Goal: Information Seeking & Learning: Learn about a topic

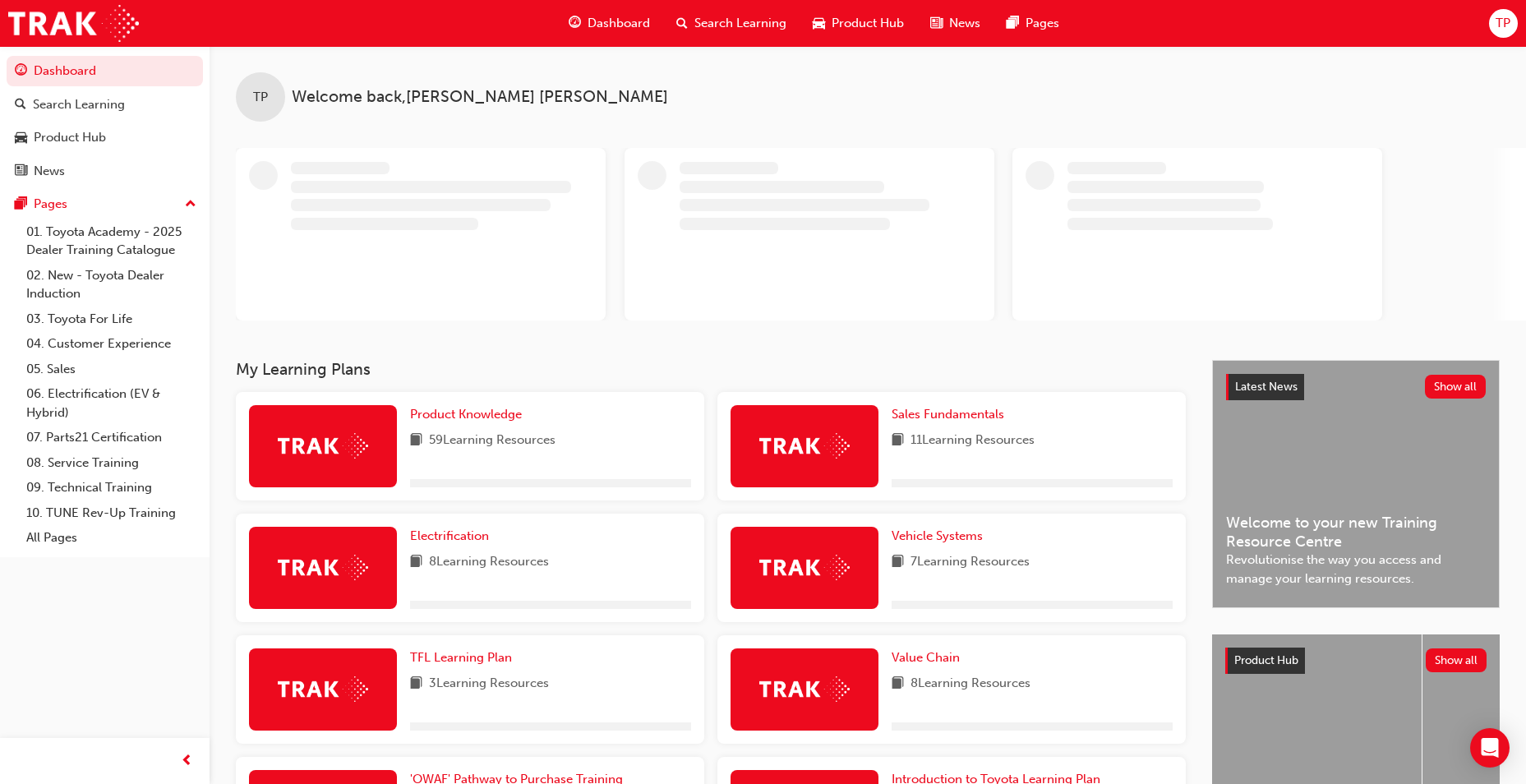
click at [602, 28] on span "Dashboard" at bounding box center [618, 23] width 63 height 19
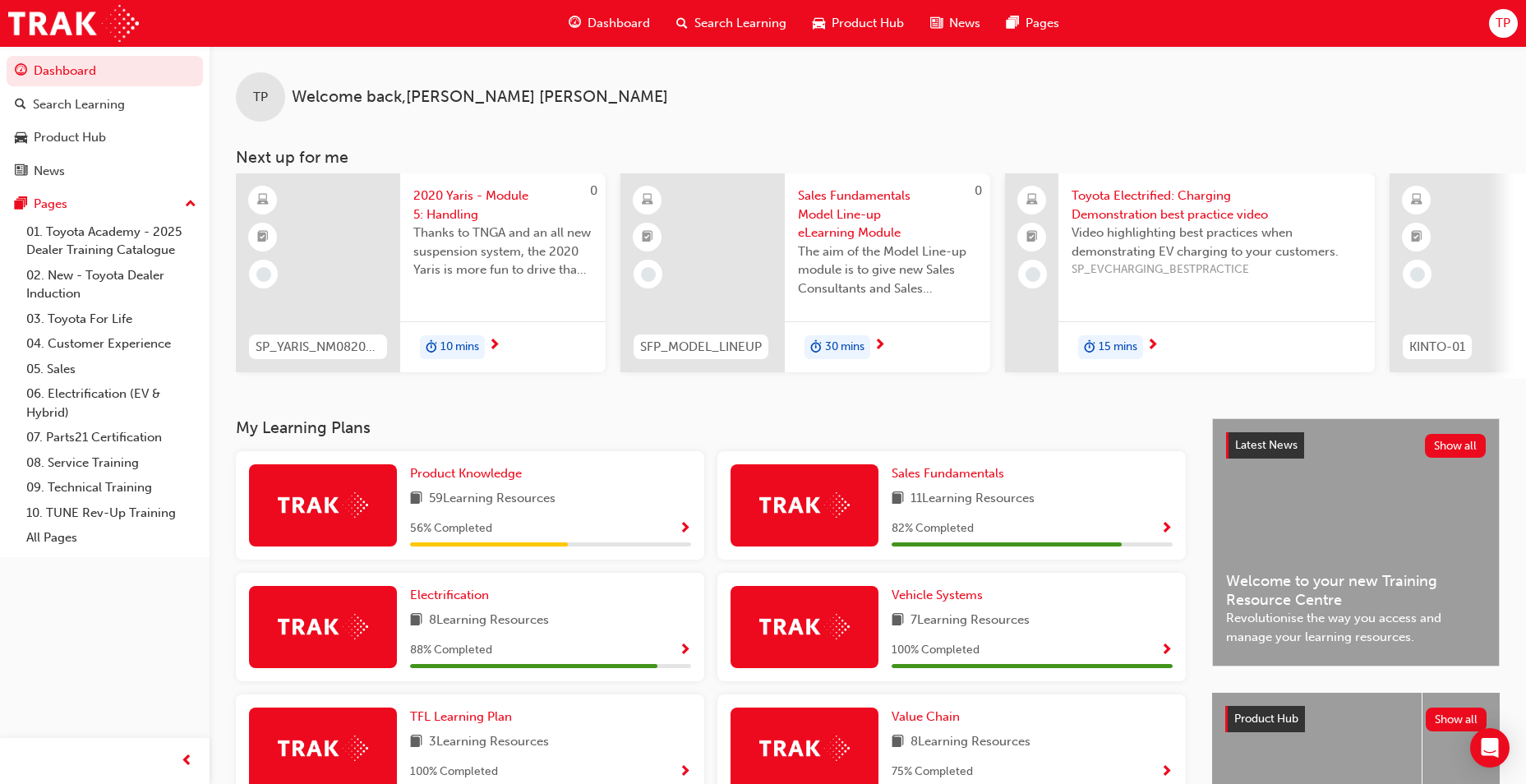
click at [457, 492] on div "Product Knowledge 59 Learning Resources 56 % Completed" at bounding box center [551, 505] width 281 height 82
click at [456, 480] on span "Product Knowledge" at bounding box center [466, 473] width 112 height 15
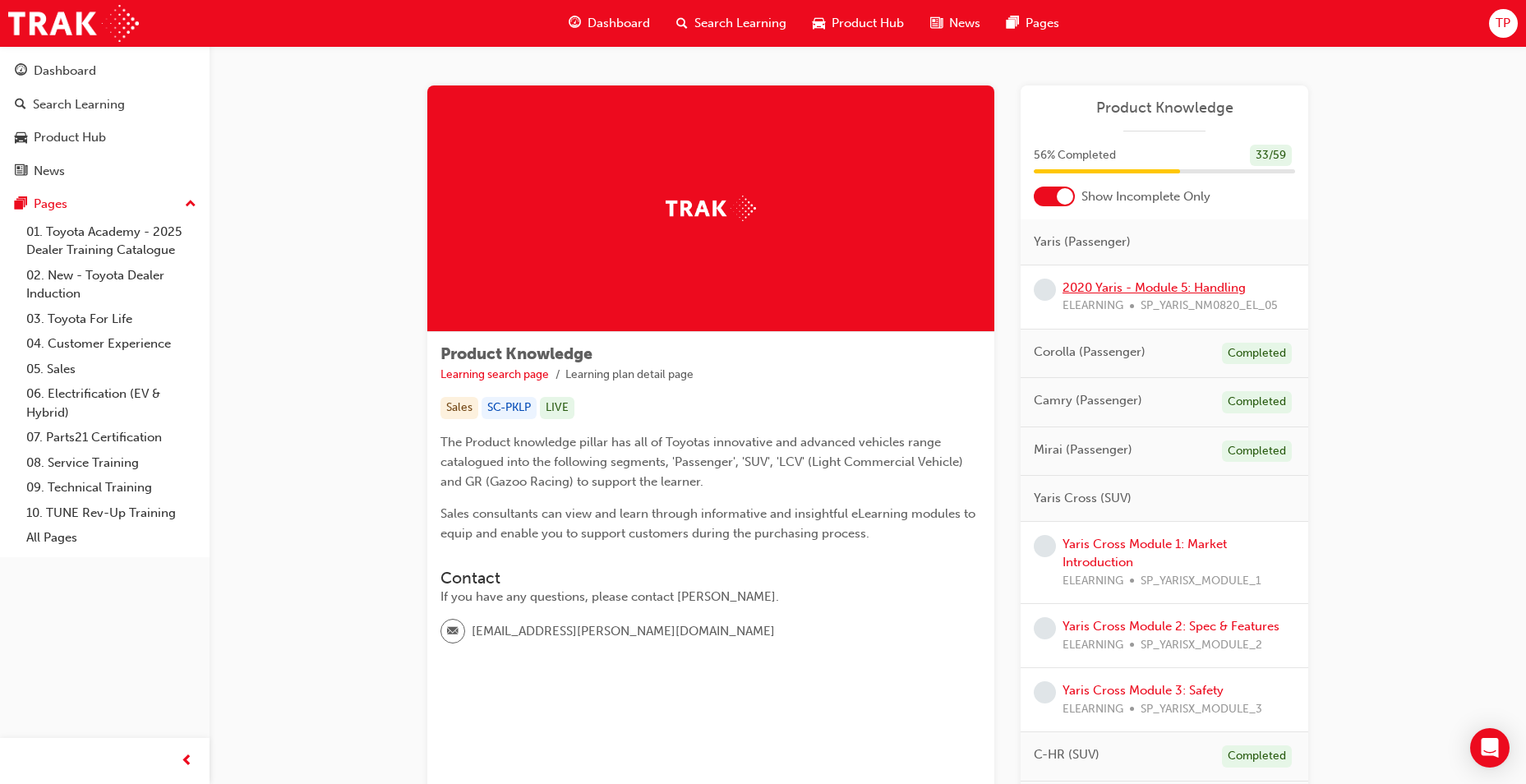
click at [1185, 287] on link "2020 Yaris - Module 5: Handling" at bounding box center [1155, 287] width 184 height 15
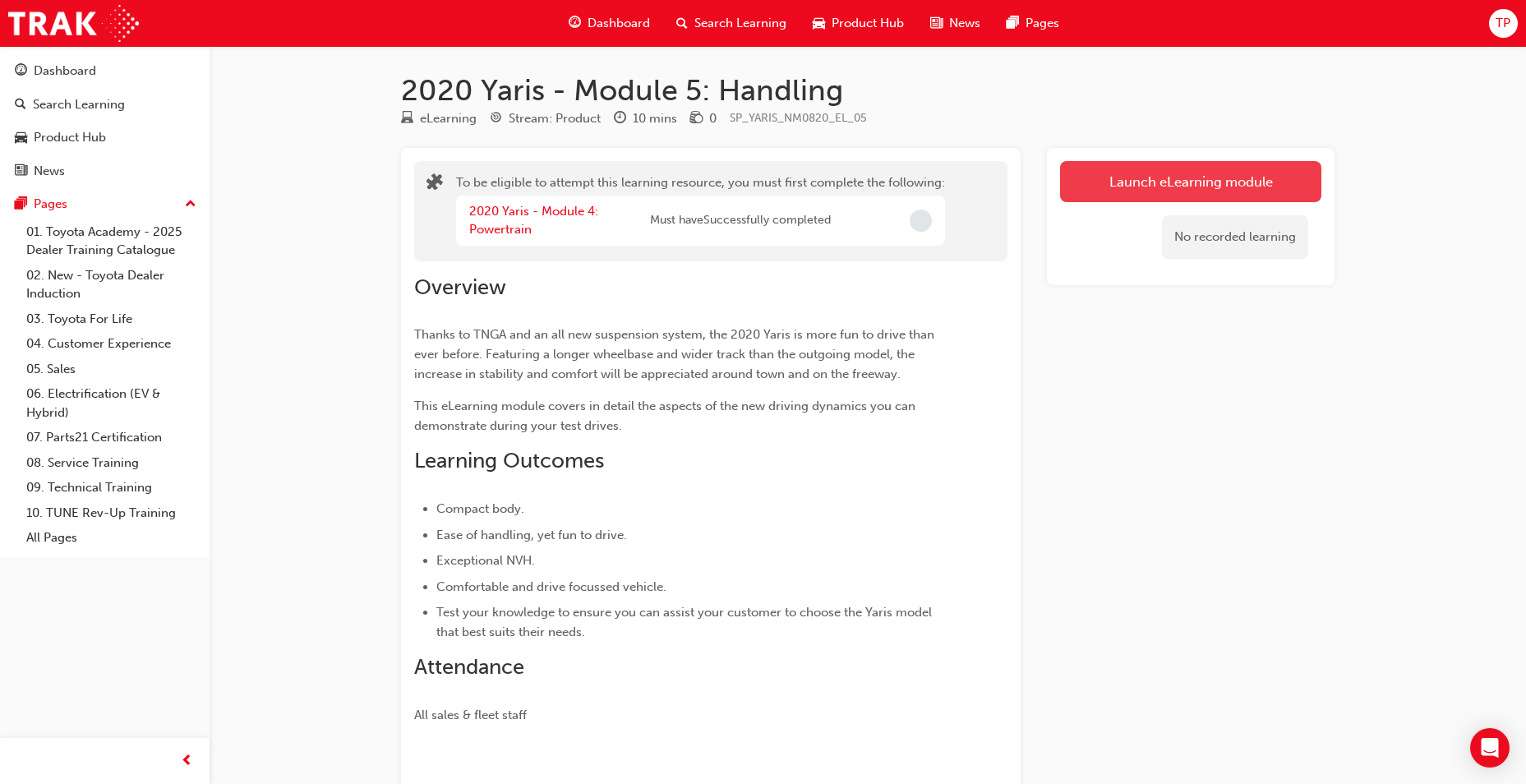
click at [1130, 196] on button "Launch eLearning module" at bounding box center [1191, 182] width 262 height 41
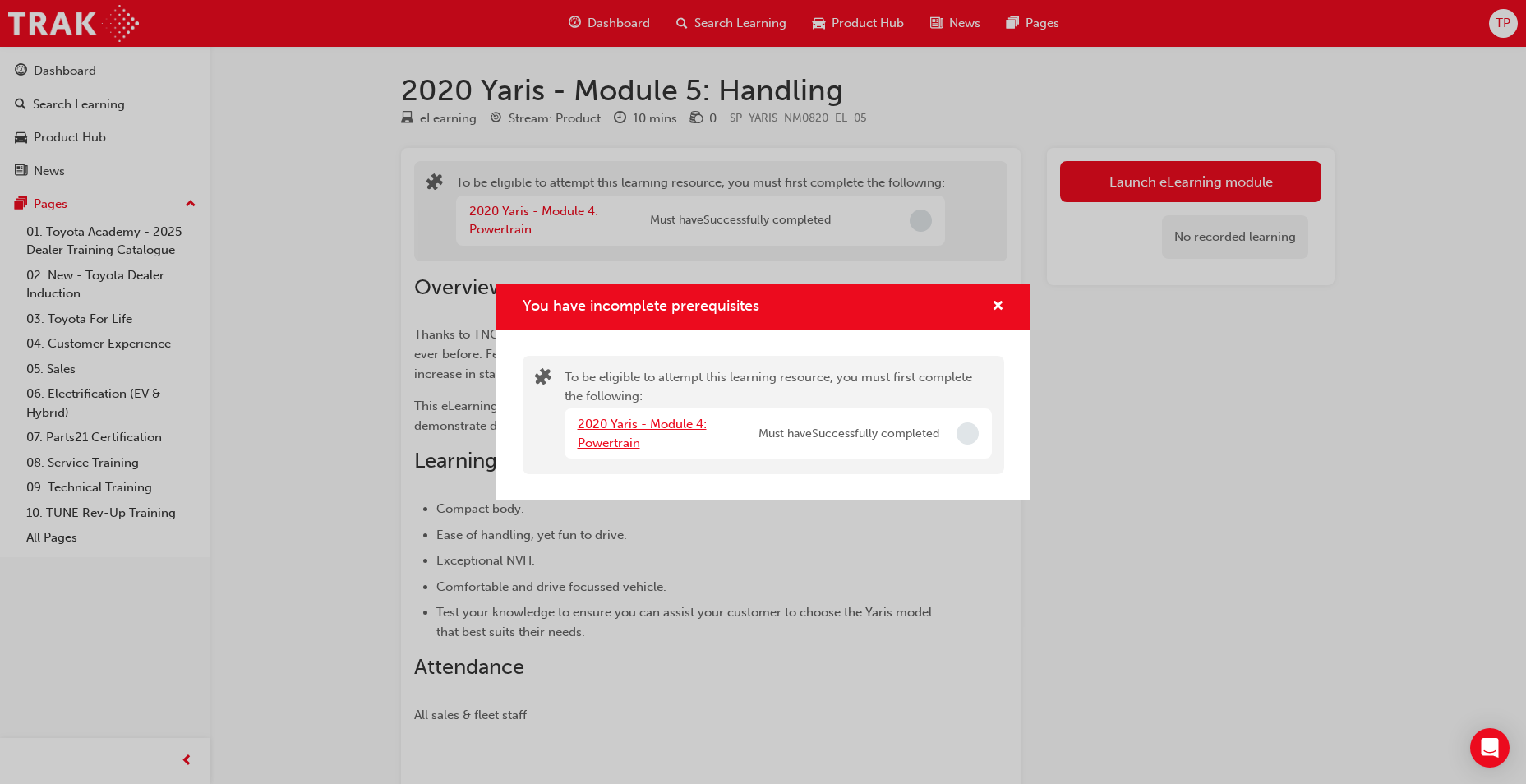
click at [606, 448] on link "2020 Yaris - Module 4: Powertrain" at bounding box center [642, 433] width 129 height 33
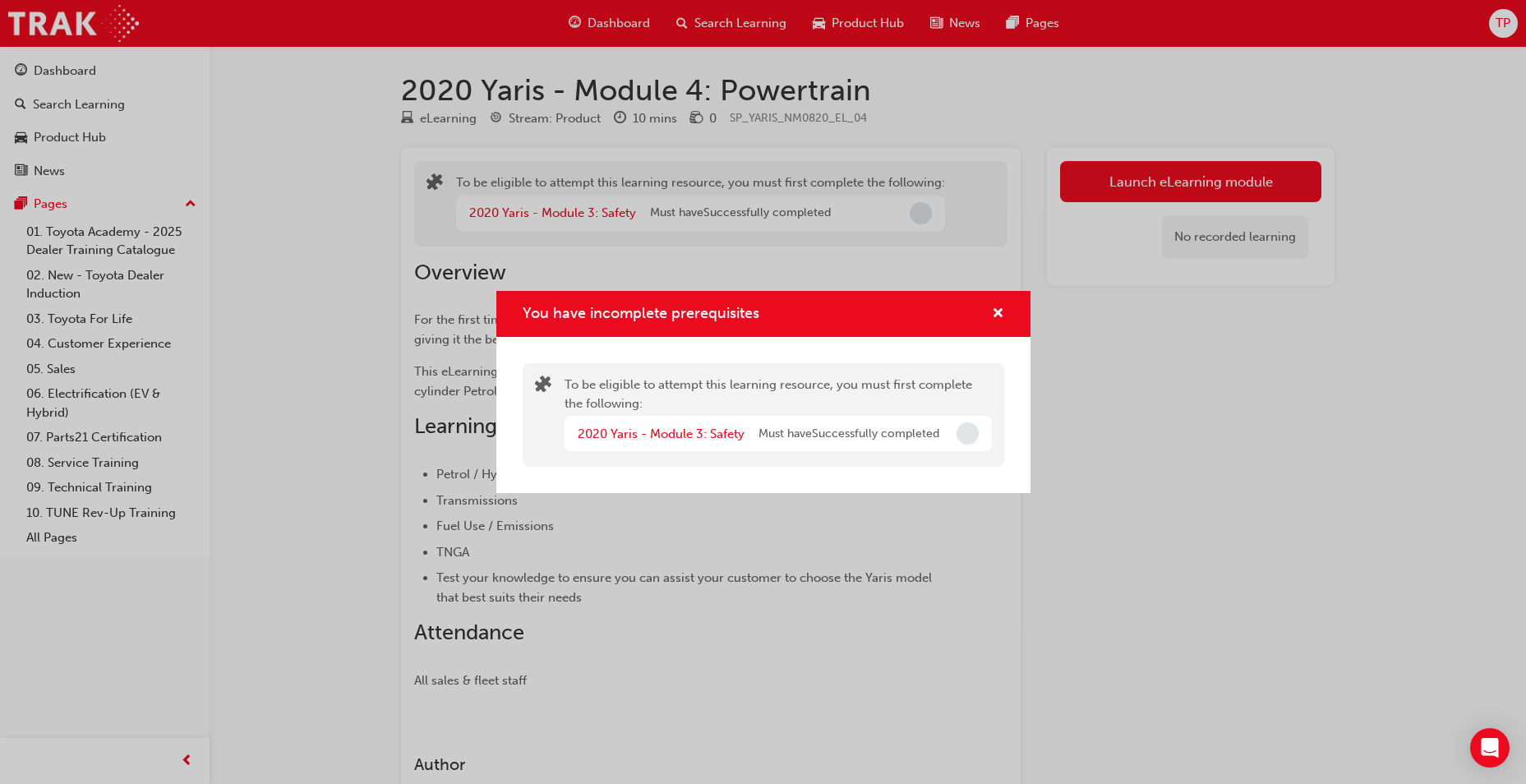
click at [666, 443] on div "2020 Yaris - Module 3: Safety Must have Successfully completed" at bounding box center [778, 433] width 427 height 35
click at [673, 437] on link "2020 Yaris - Module 3: Safety" at bounding box center [660, 433] width 166 height 15
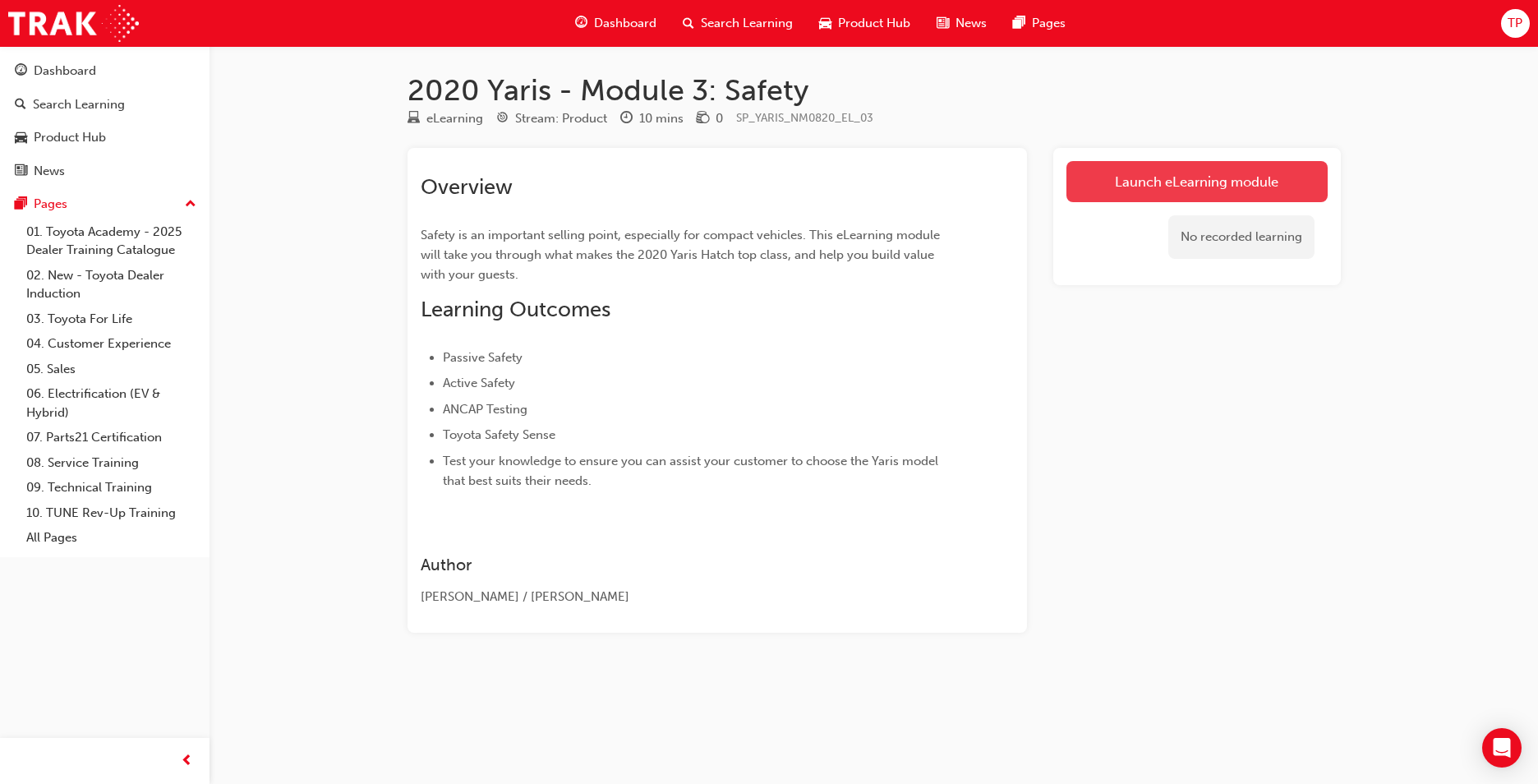
click at [1150, 179] on link "Launch eLearning module" at bounding box center [1197, 182] width 262 height 41
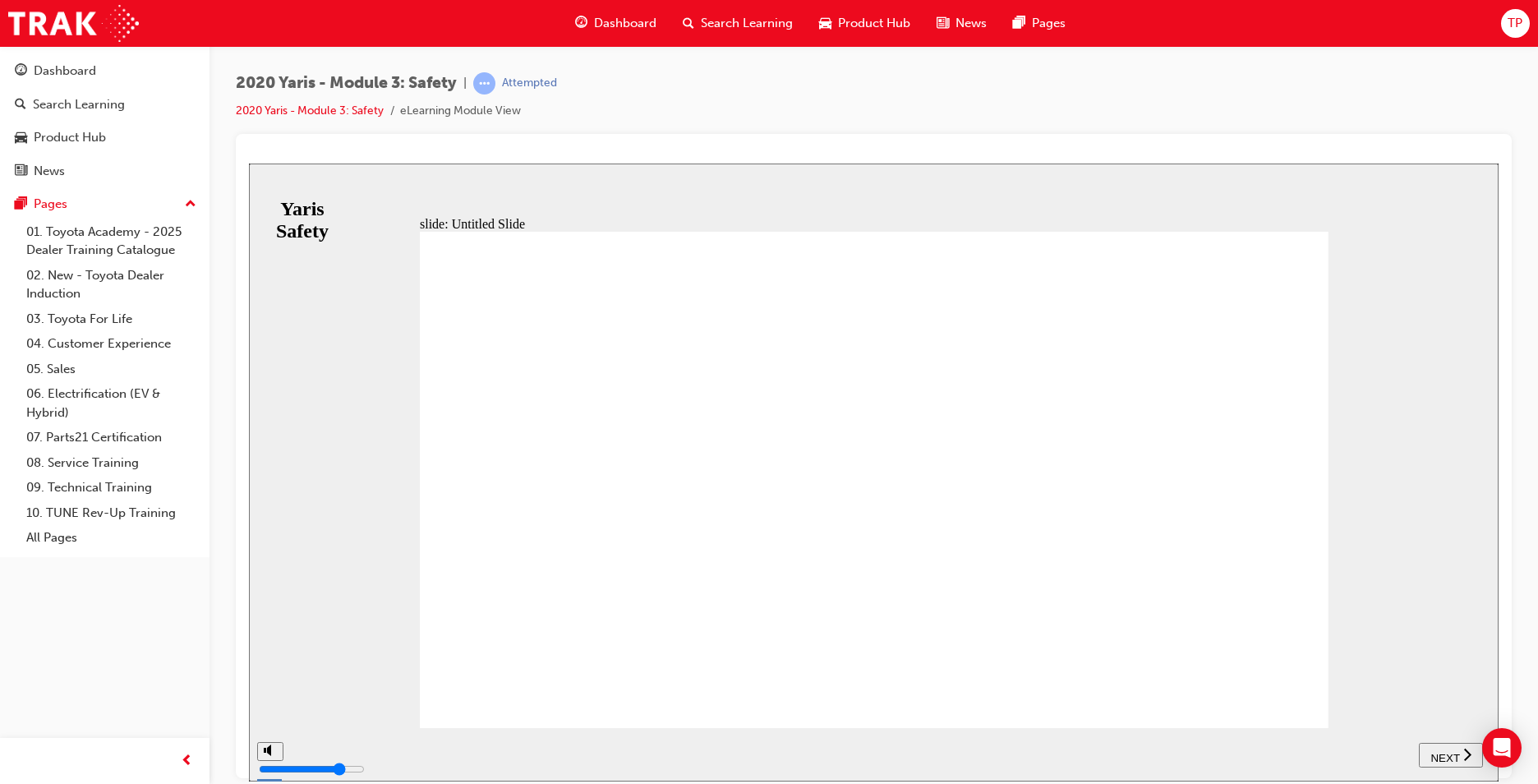
click at [1446, 760] on span "NEXT" at bounding box center [1445, 757] width 29 height 12
click at [1436, 746] on div "NEXT" at bounding box center [1451, 755] width 51 height 17
click at [1438, 746] on div "NEXT" at bounding box center [1451, 755] width 51 height 17
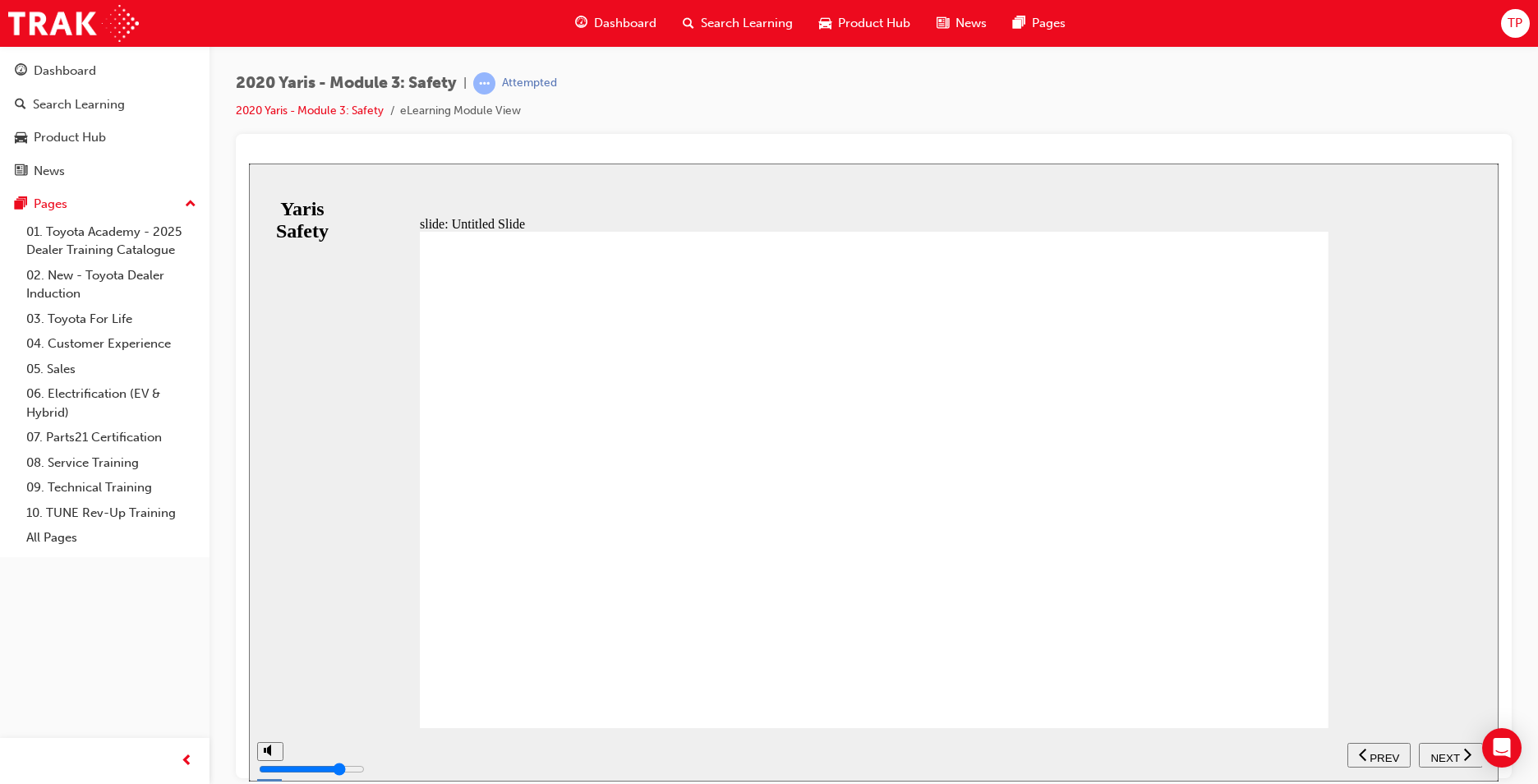
click at [1438, 746] on div "NEXT" at bounding box center [1451, 755] width 51 height 17
click at [1438, 746] on icon "previous" at bounding box center [1436, 753] width 9 height 15
click at [1438, 746] on div "NEXT" at bounding box center [1451, 755] width 51 height 17
click at [1438, 746] on icon "previous" at bounding box center [1436, 753] width 9 height 15
click at [1438, 746] on div "NEXT" at bounding box center [1451, 755] width 51 height 17
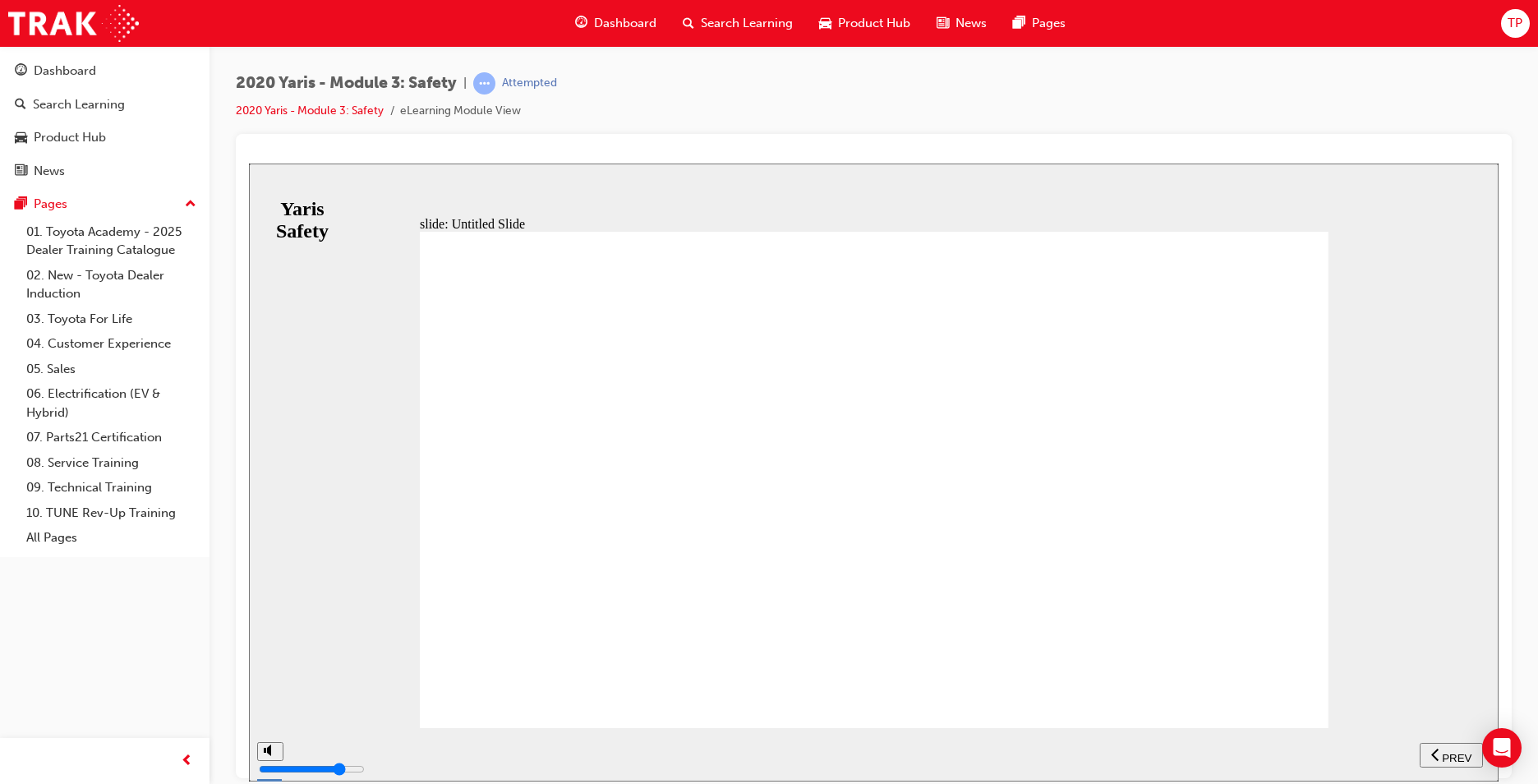
click at [1438, 746] on icon "previous" at bounding box center [1436, 753] width 9 height 15
click at [1438, 746] on div "NEXT" at bounding box center [1451, 755] width 51 height 17
click at [1438, 746] on icon "previous" at bounding box center [1436, 753] width 9 height 15
click at [1438, 746] on div "NEXT" at bounding box center [1451, 755] width 51 height 17
click at [1367, 746] on icon "previous" at bounding box center [1363, 753] width 9 height 15
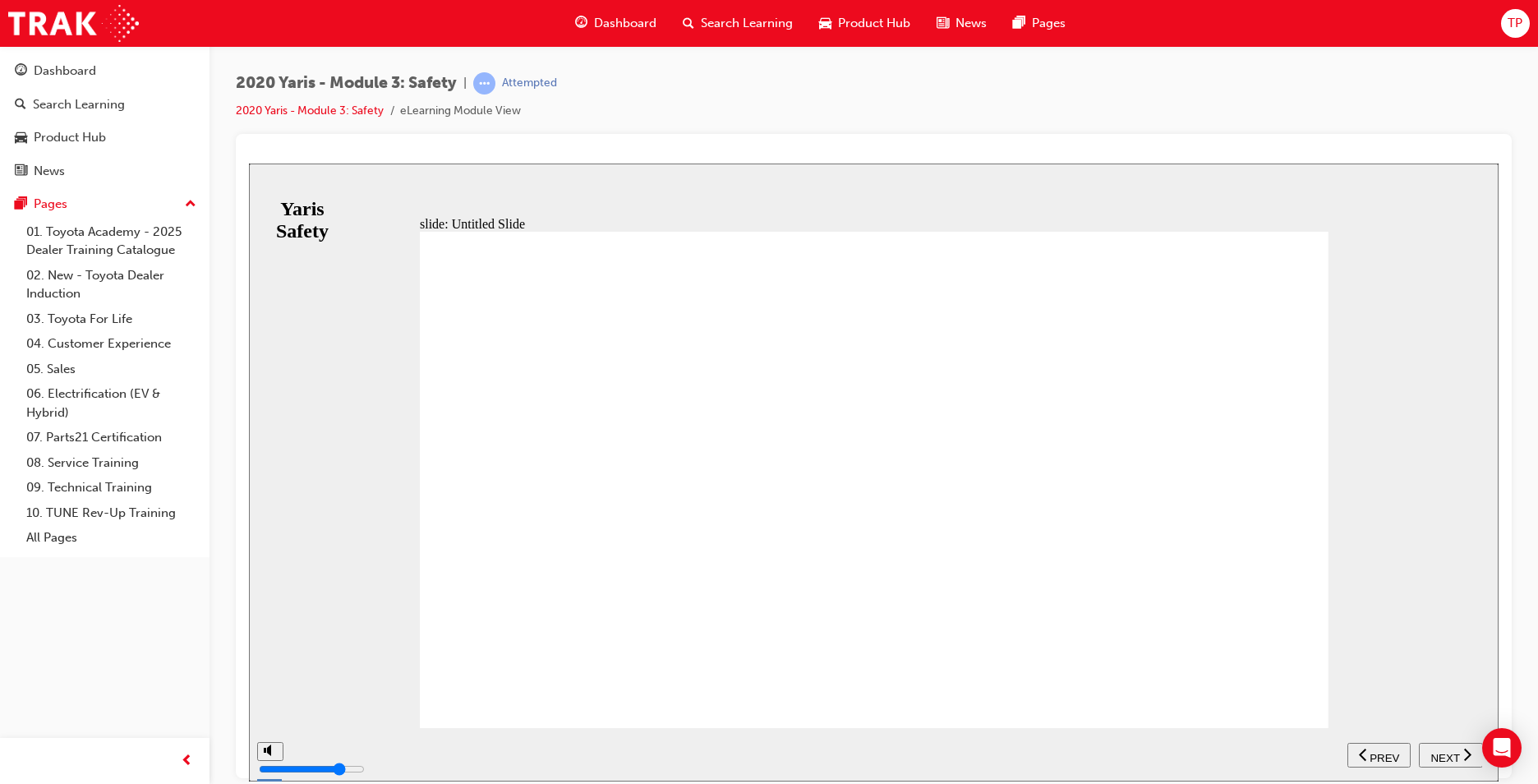
click at [1445, 757] on span "NEXT" at bounding box center [1445, 757] width 29 height 12
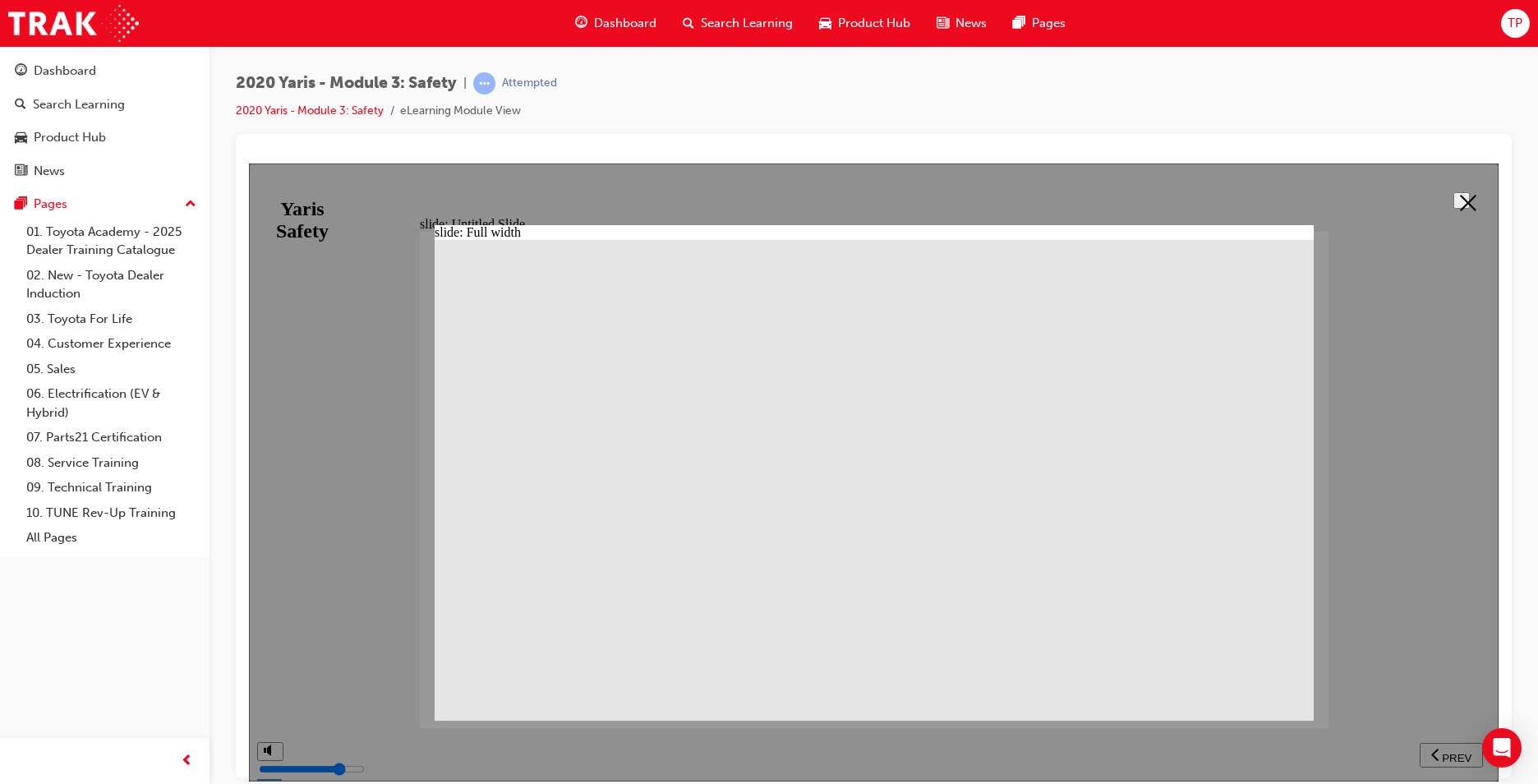
drag, startPoint x: 1462, startPoint y: 198, endPoint x: 1460, endPoint y: 208, distance: 10.2
click at [1463, 198] on polygon at bounding box center [1468, 202] width 16 height 16
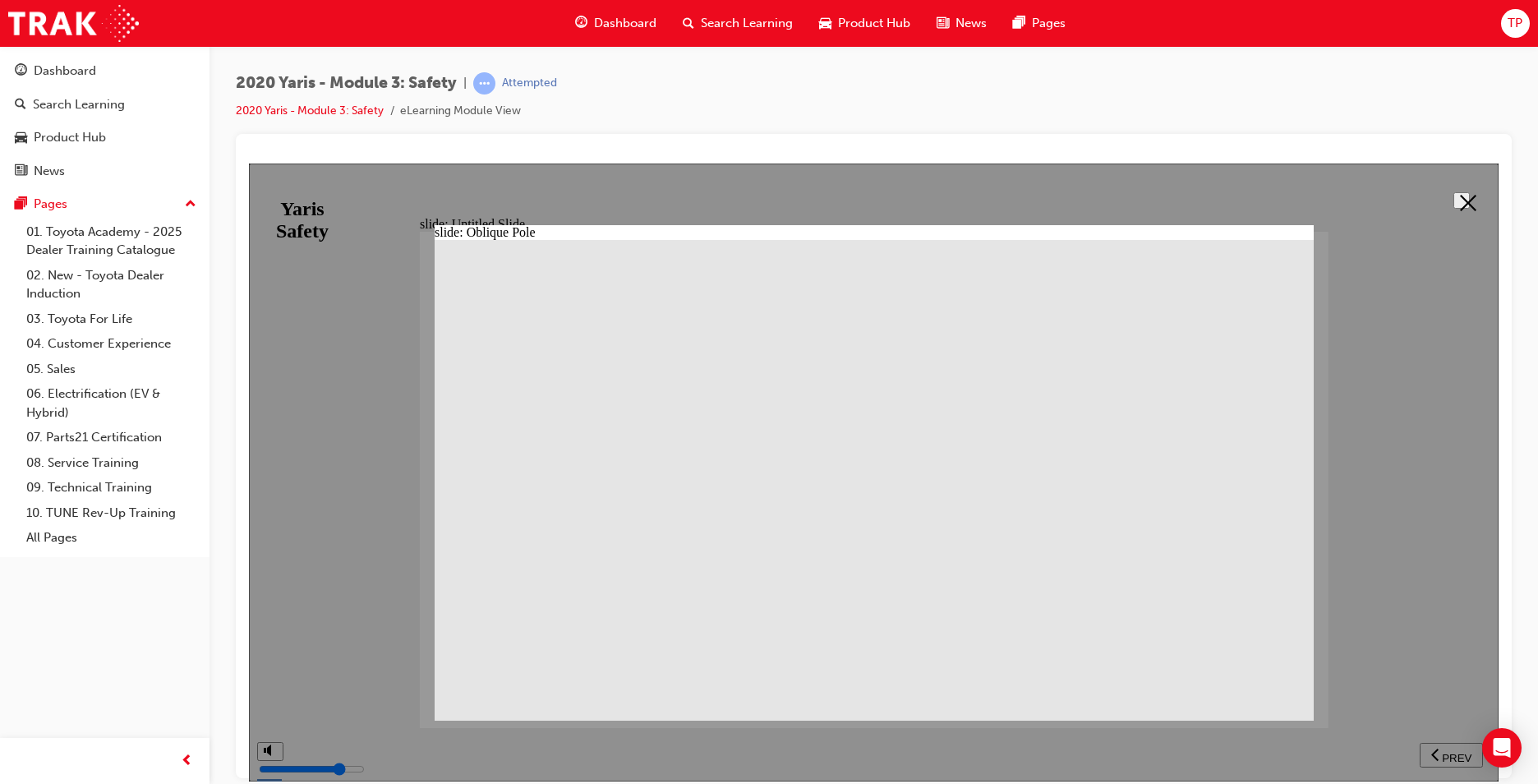
click at [1466, 194] on icon at bounding box center [1468, 202] width 16 height 16
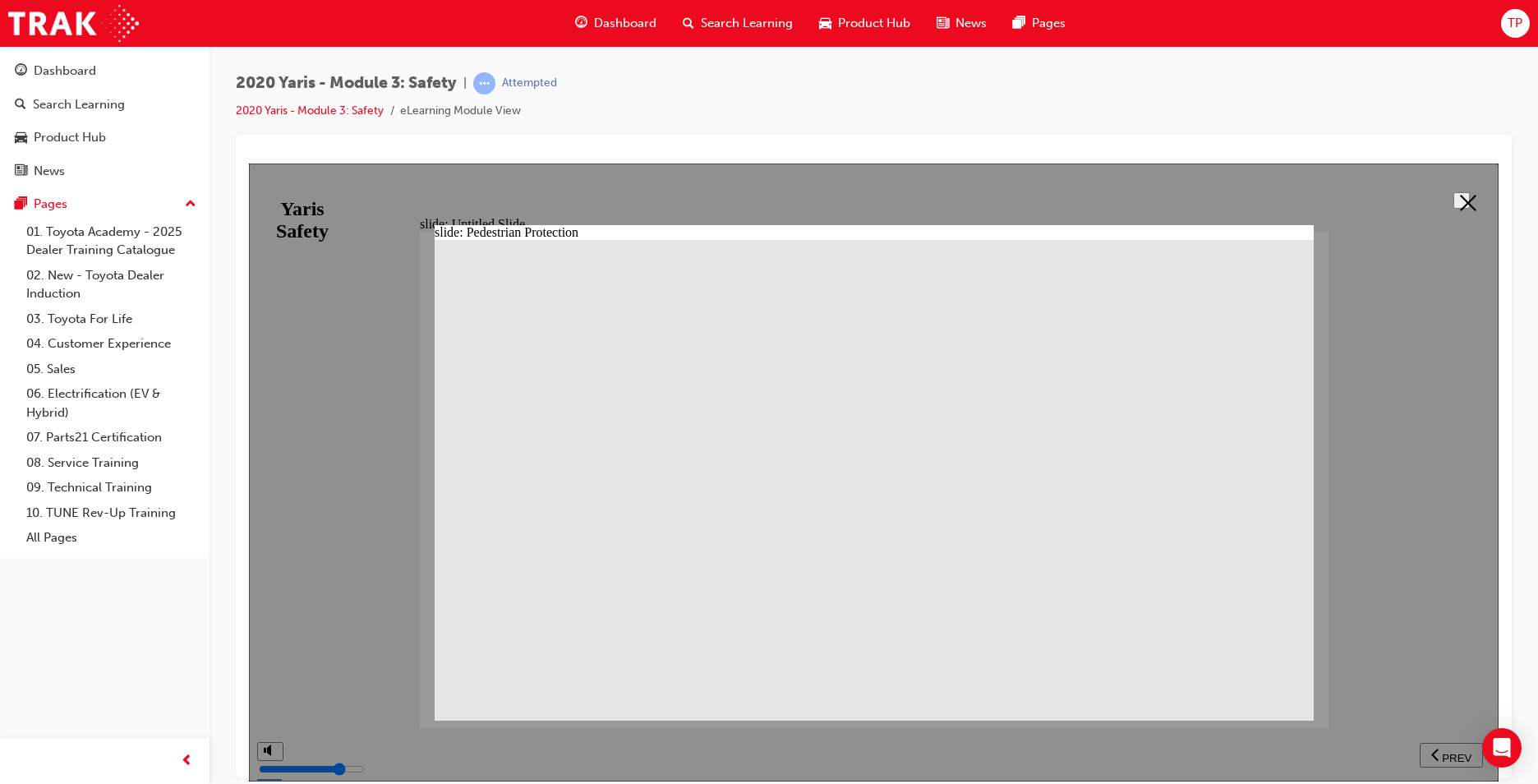
click at [1453, 197] on button at bounding box center [1461, 199] width 16 height 16
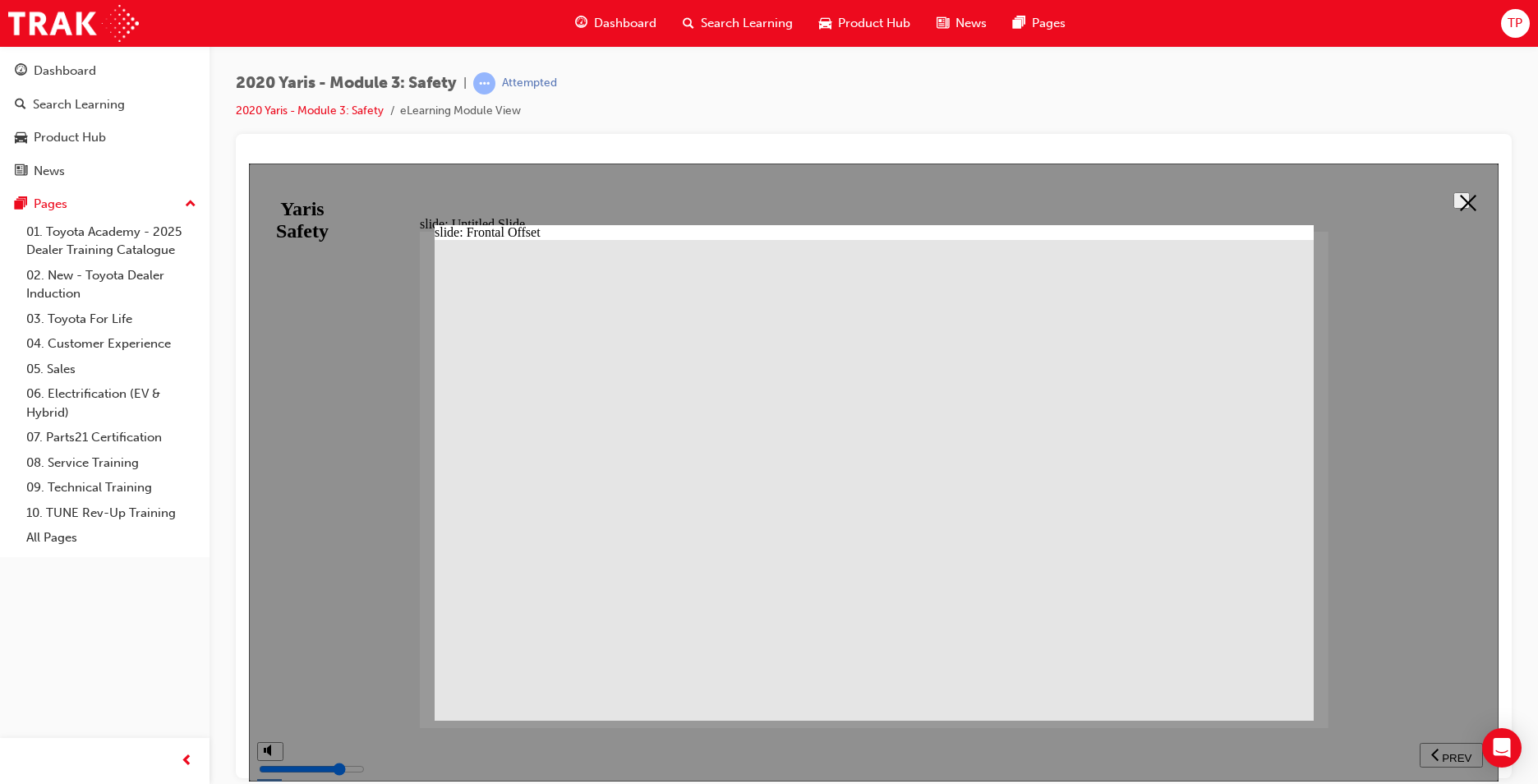
click at [1460, 194] on icon at bounding box center [1468, 202] width 16 height 16
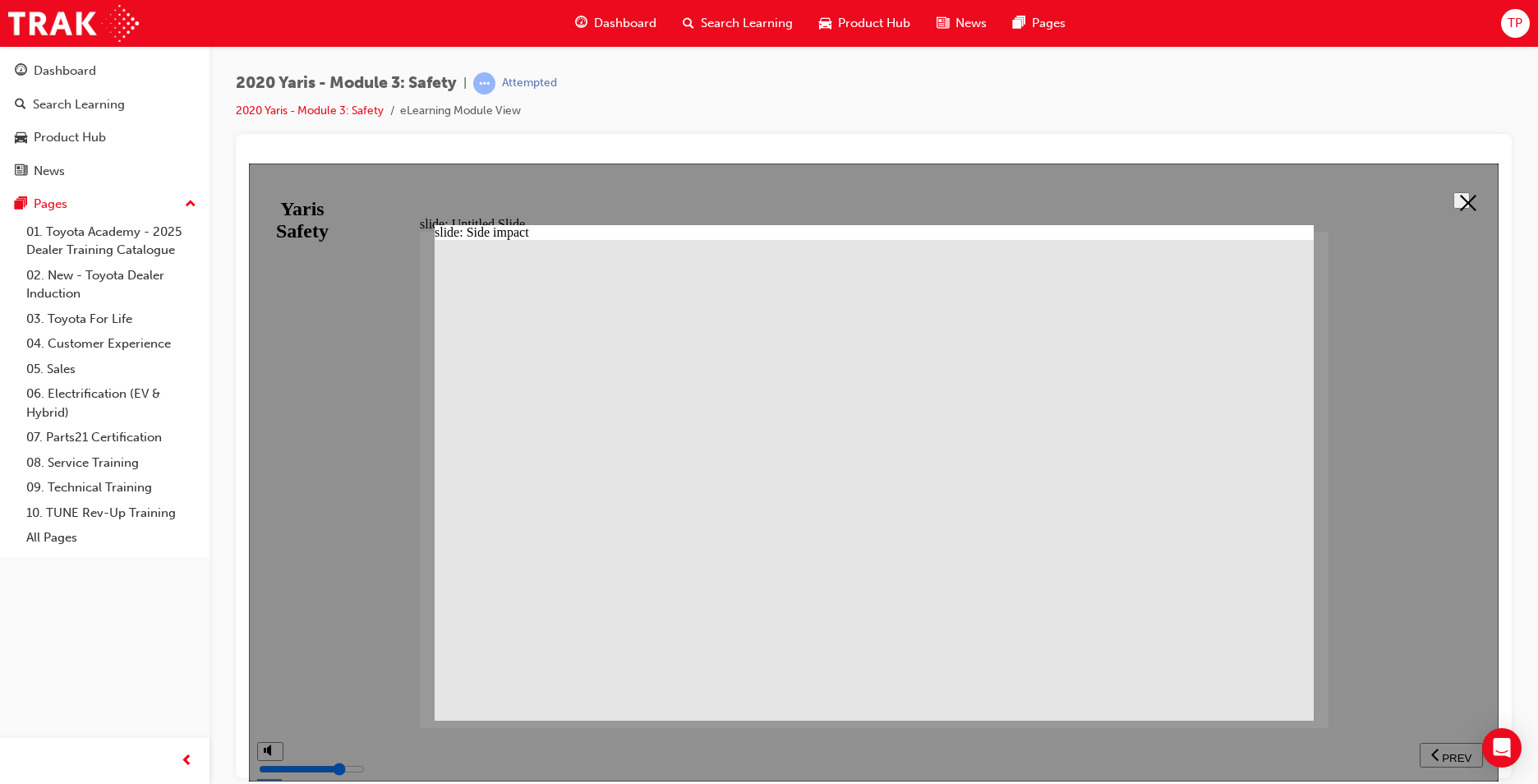
click at [1453, 203] on button at bounding box center [1461, 199] width 16 height 16
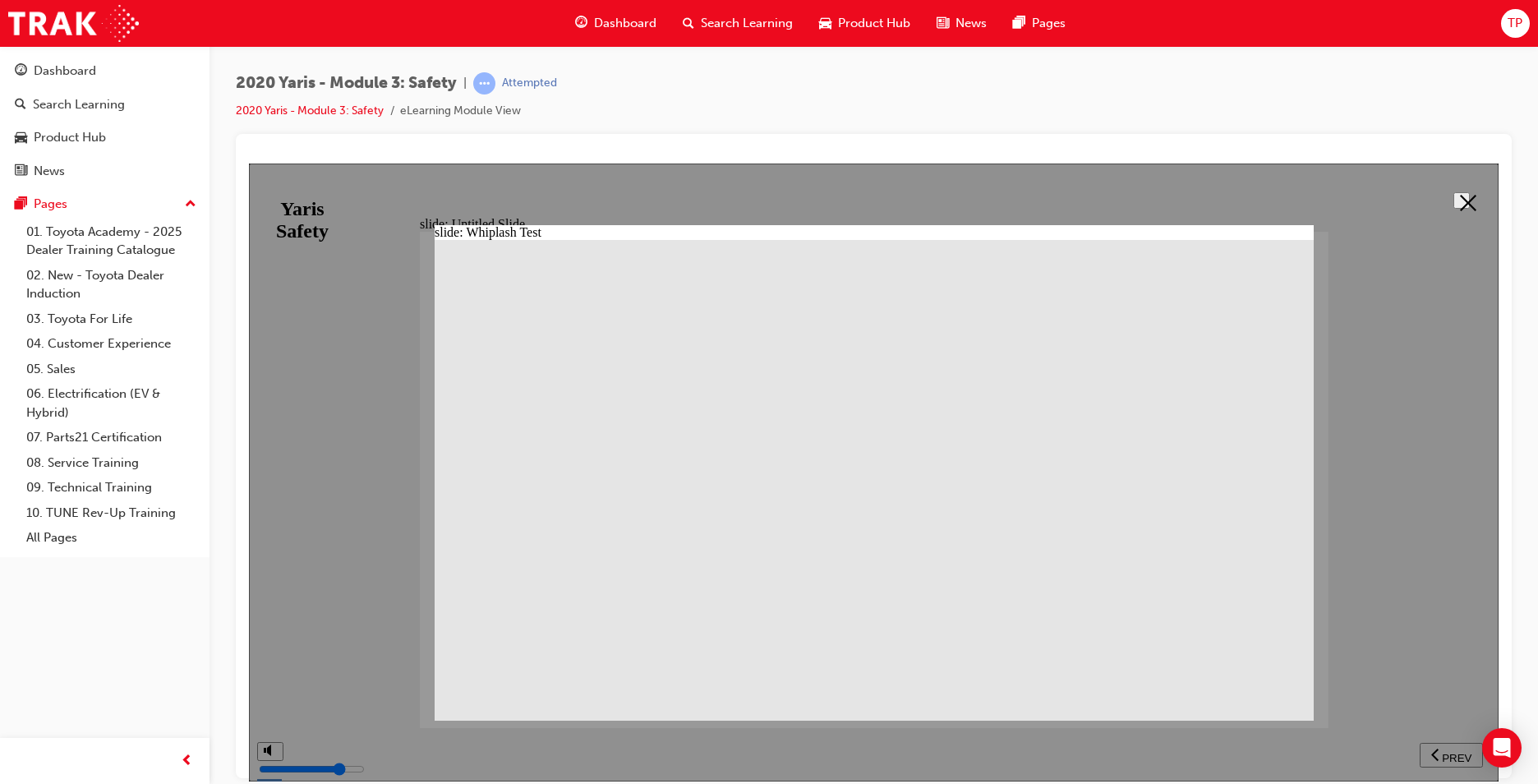
click at [1470, 196] on button at bounding box center [1461, 199] width 16 height 16
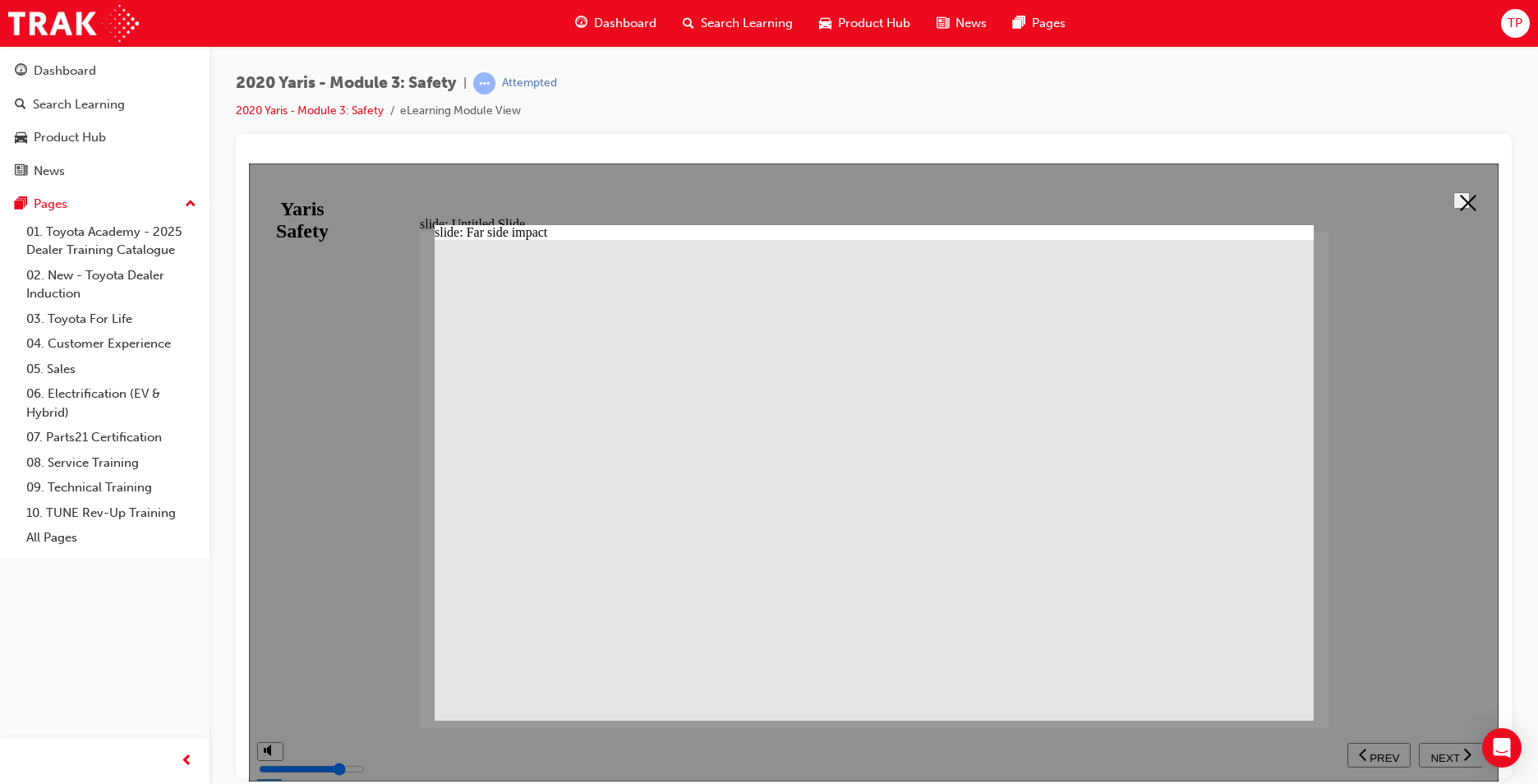
click at [1444, 222] on div at bounding box center [873, 472] width 1250 height 618
click at [1460, 205] on polygon at bounding box center [1468, 202] width 16 height 16
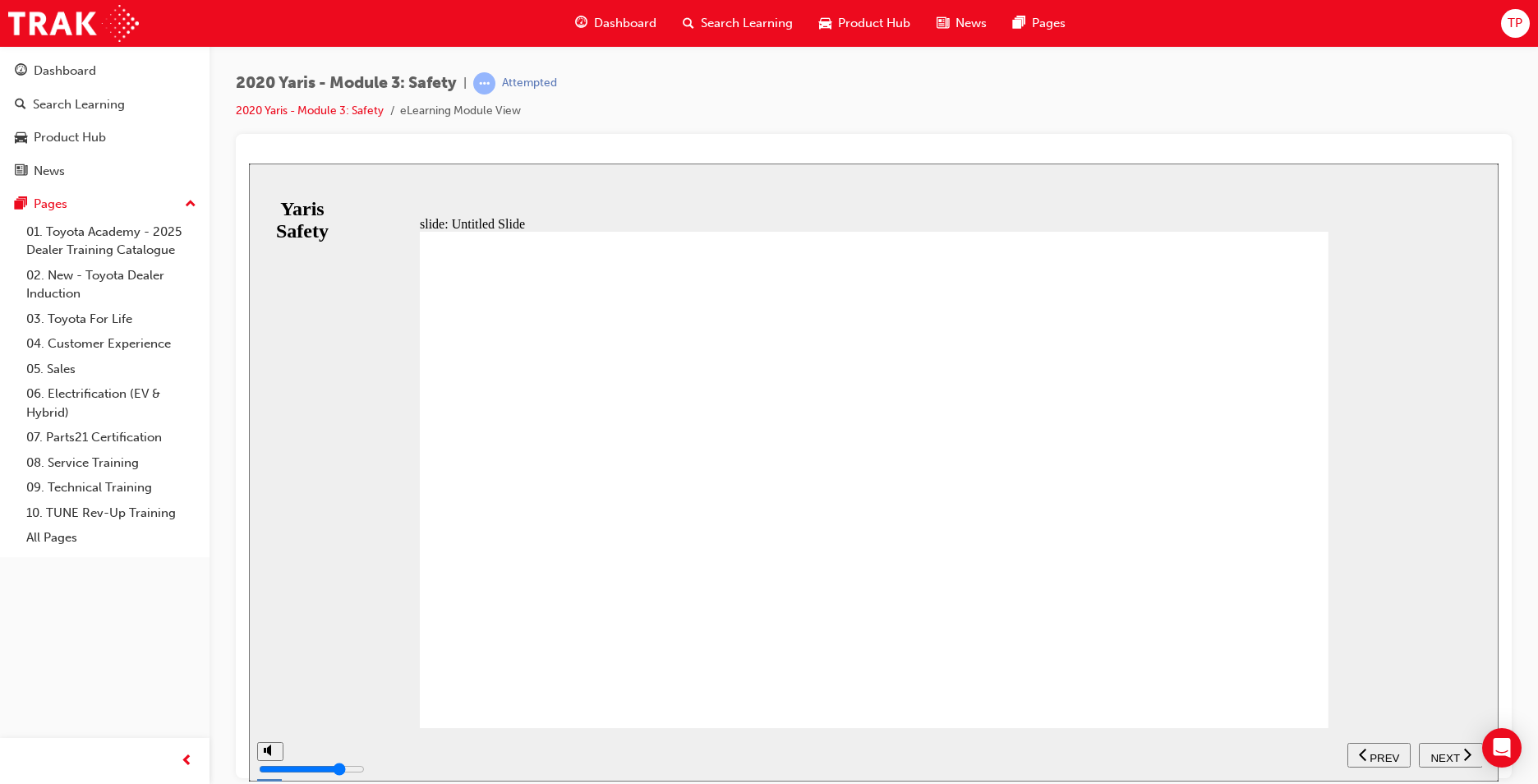
click at [1432, 752] on span "NEXT" at bounding box center [1445, 757] width 29 height 12
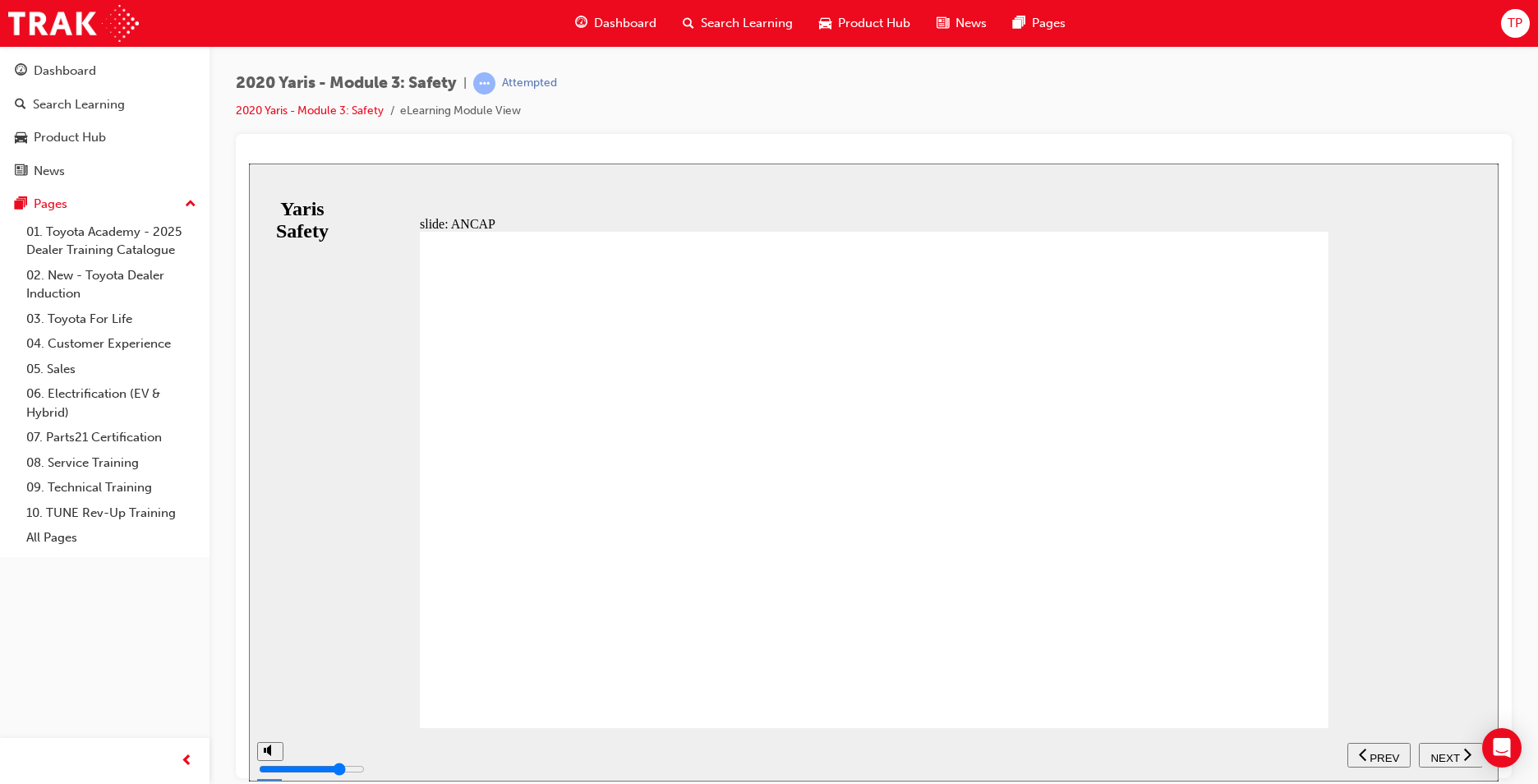
drag, startPoint x: 1149, startPoint y: 353, endPoint x: 1161, endPoint y: 349, distance: 12.6
click at [1434, 758] on span "NEXT" at bounding box center [1445, 757] width 29 height 12
click at [1438, 751] on span "NEXT" at bounding box center [1445, 757] width 29 height 12
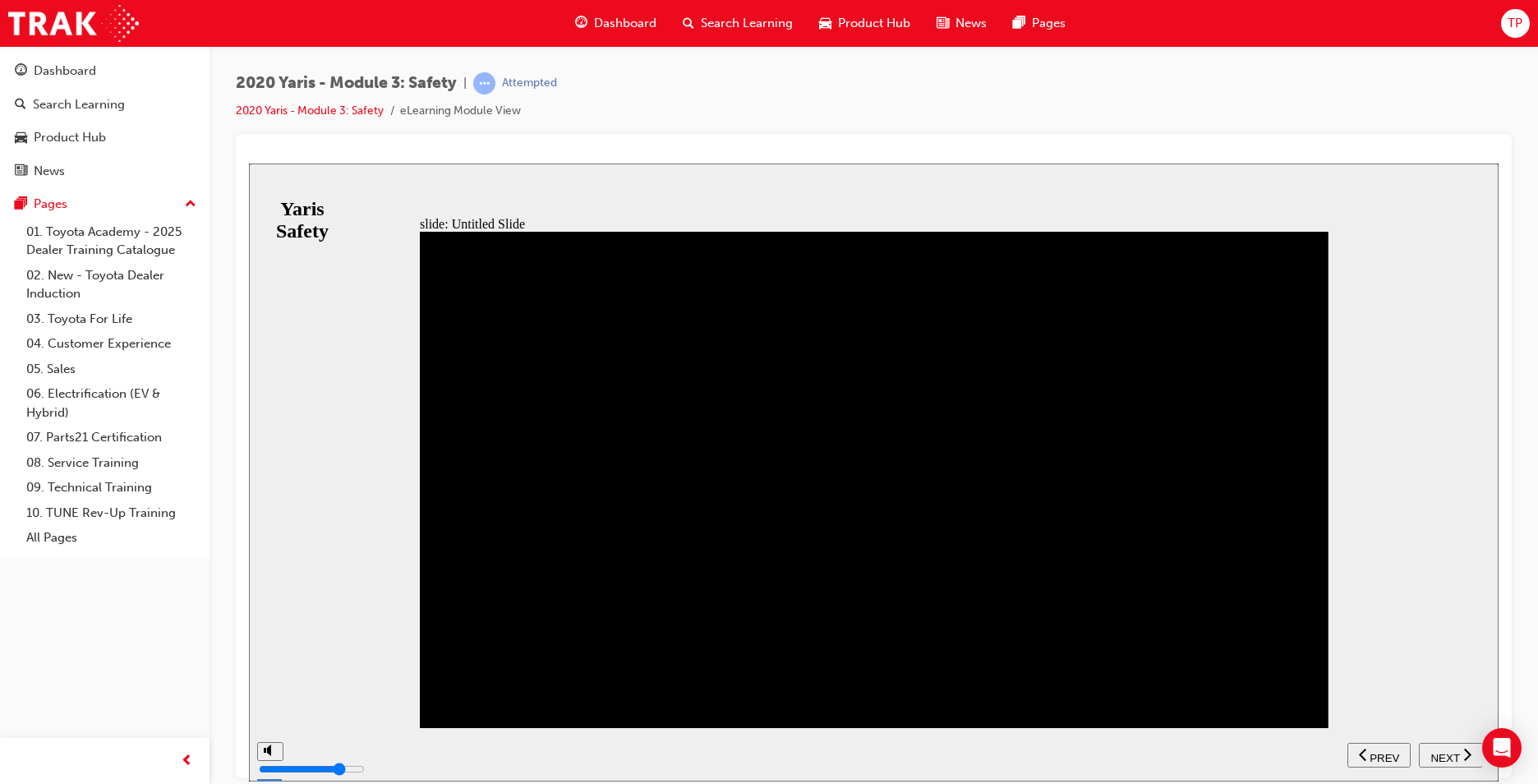
click at [1459, 748] on div "NEXT" at bounding box center [1451, 755] width 51 height 17
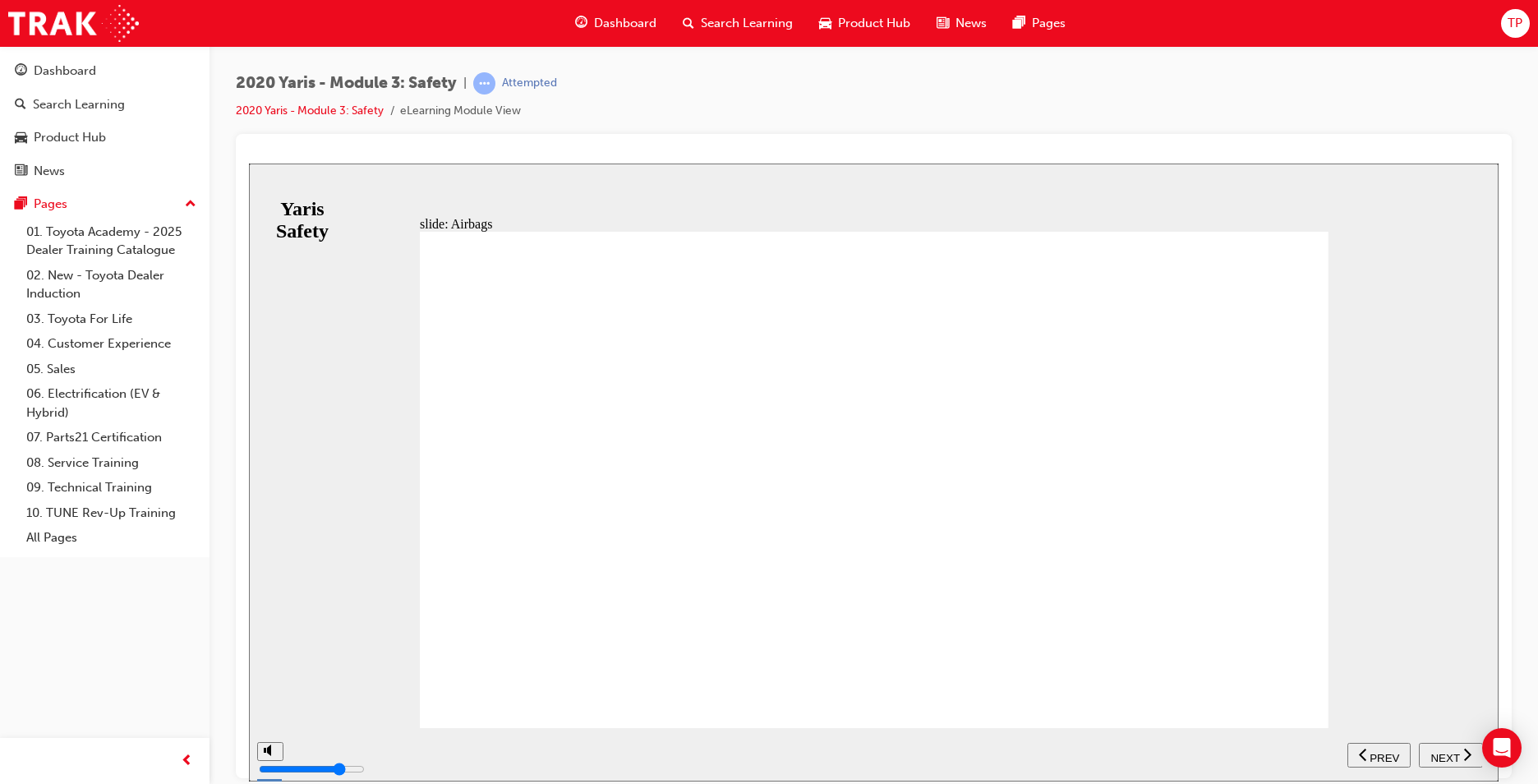
click at [1462, 757] on div "NEXT" at bounding box center [1451, 755] width 51 height 17
click at [1462, 757] on span "PREV" at bounding box center [1457, 757] width 29 height 12
click at [1462, 757] on div "NEXT" at bounding box center [1451, 755] width 51 height 17
click at [1462, 757] on span "PREV" at bounding box center [1457, 757] width 29 height 12
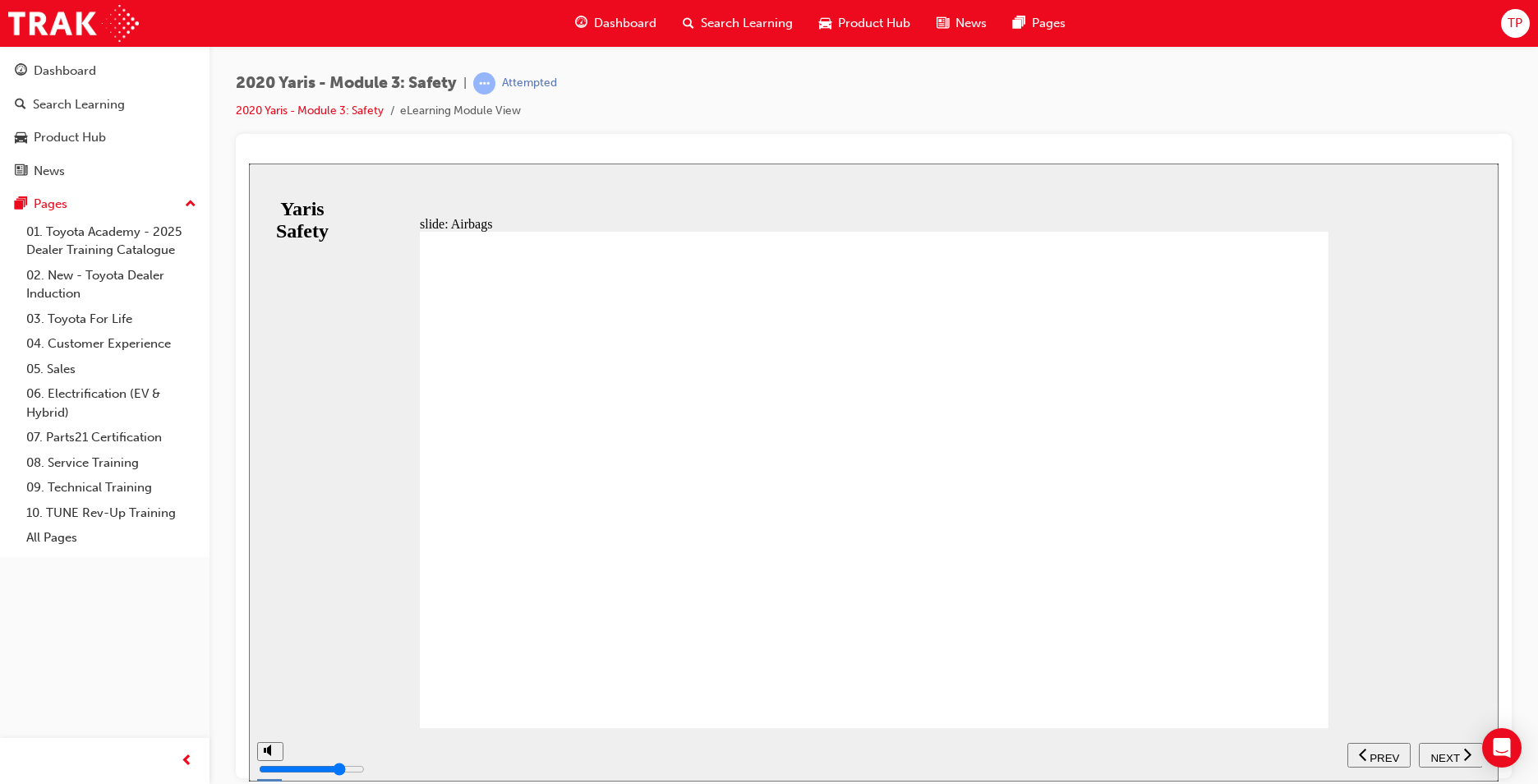
drag, startPoint x: 978, startPoint y: 347, endPoint x: 988, endPoint y: 351, distance: 10.8
drag, startPoint x: 1065, startPoint y: 382, endPoint x: 1107, endPoint y: 396, distance: 44.3
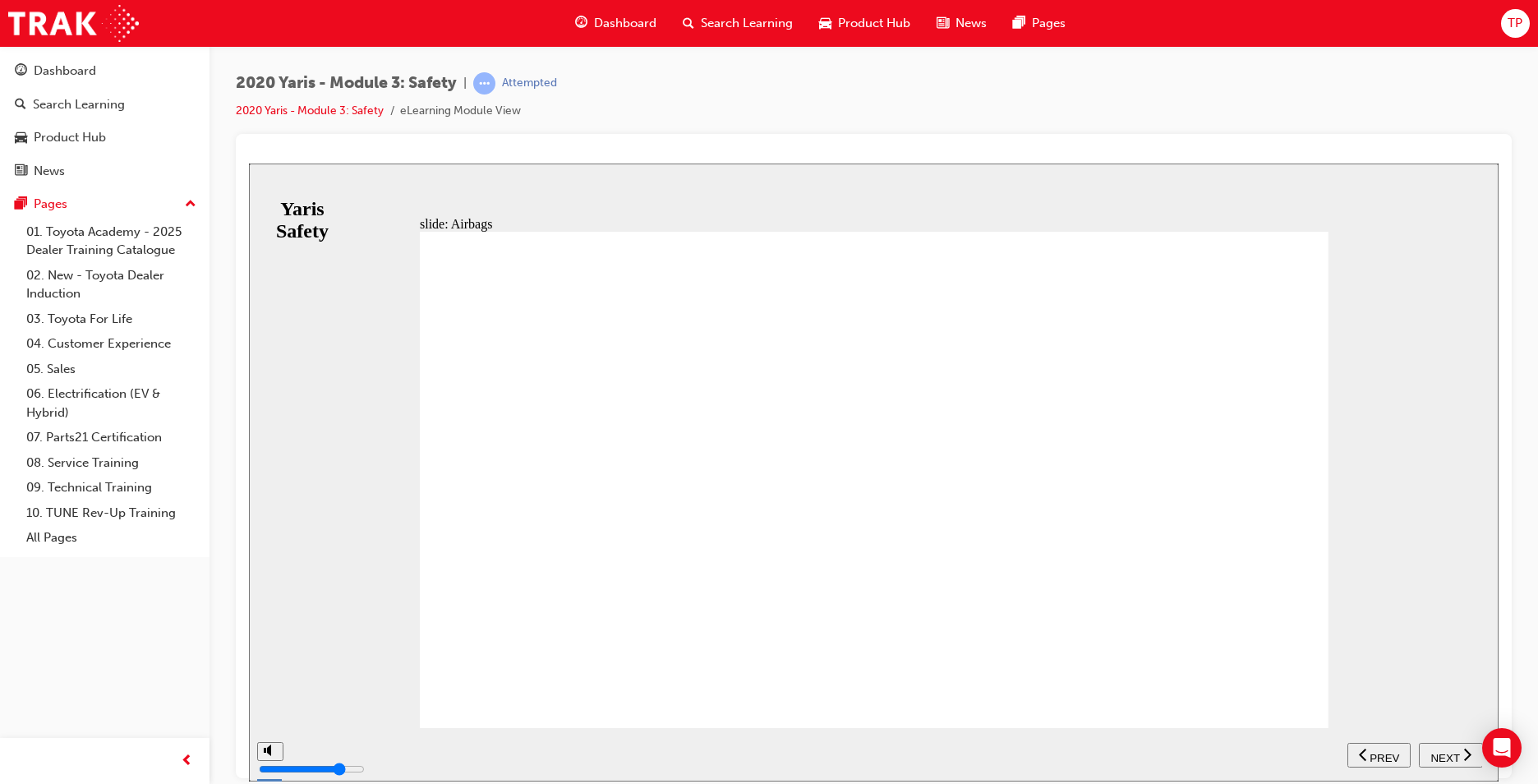
click at [1461, 751] on div "NEXT" at bounding box center [1451, 755] width 51 height 17
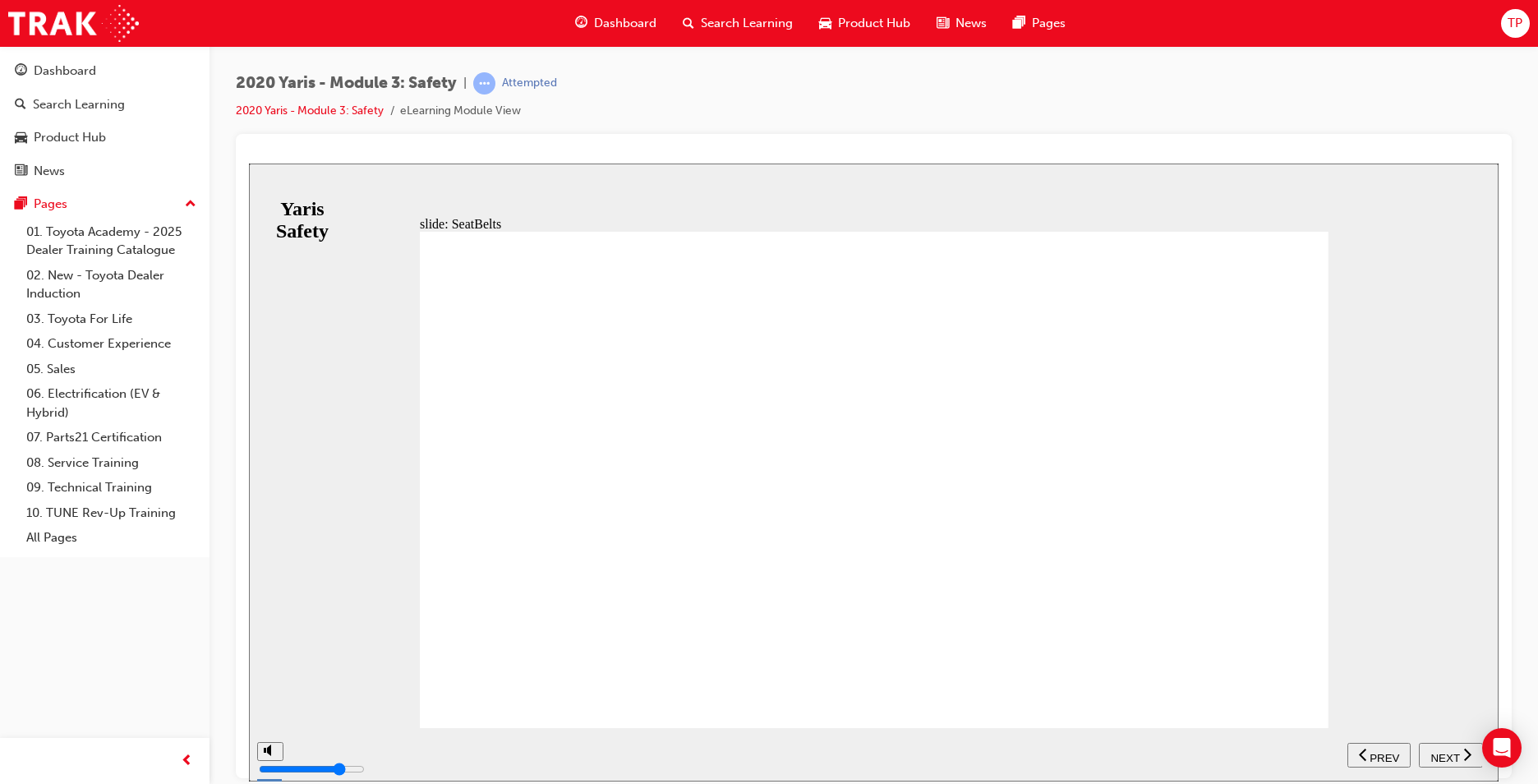
click at [1451, 756] on span "NEXT" at bounding box center [1445, 757] width 29 height 12
click at [1462, 767] on nav "SUBMIT NEXT PREV" at bounding box center [1414, 754] width 135 height 53
click at [1451, 751] on span "NEXT" at bounding box center [1445, 757] width 29 height 12
click at [1459, 757] on div "NEXT" at bounding box center [1451, 755] width 51 height 17
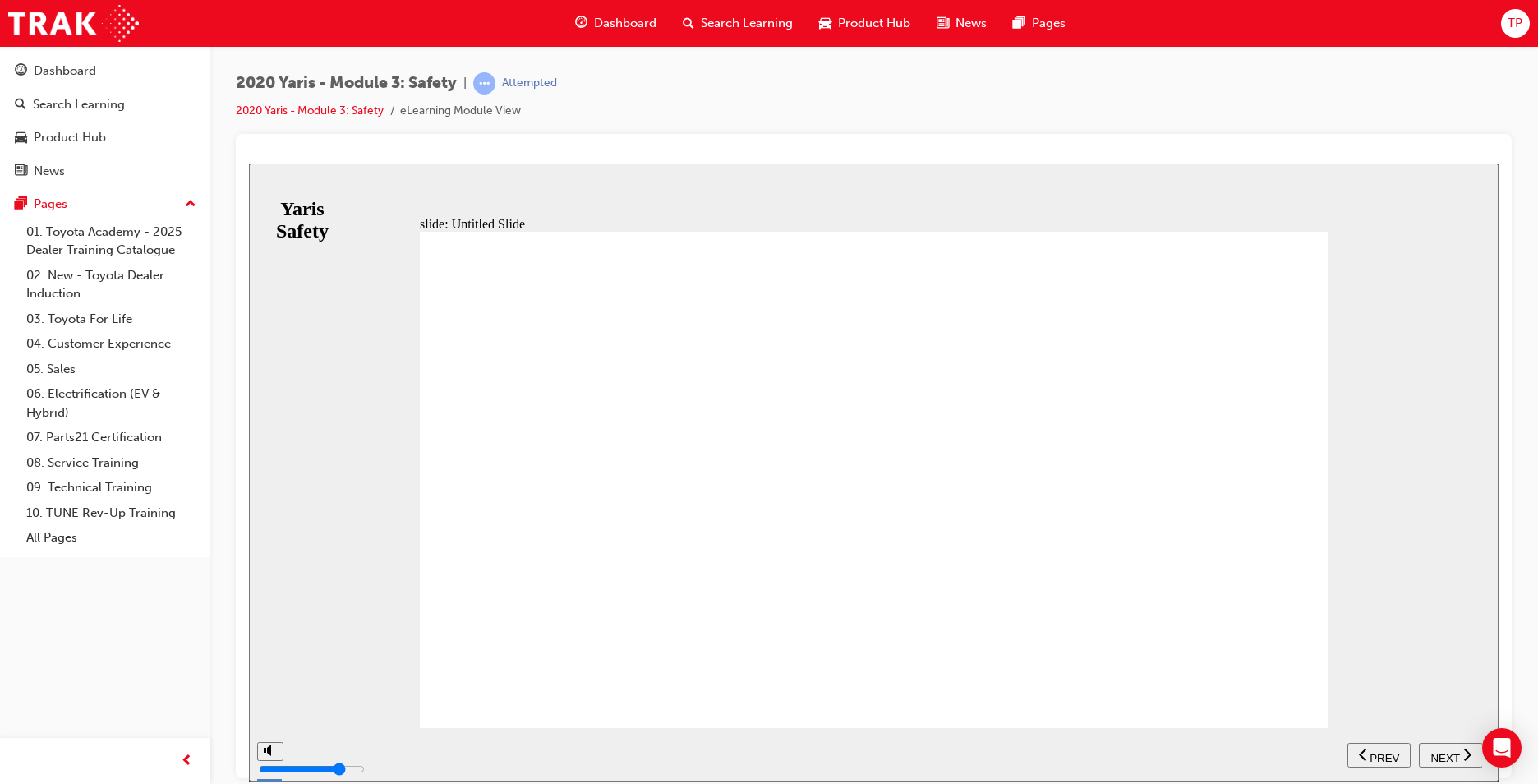
click at [1459, 757] on div "NEXT" at bounding box center [1451, 755] width 51 height 17
click at [1438, 751] on span "NEXT" at bounding box center [1445, 757] width 29 height 12
click at [1432, 756] on span "NEXT" at bounding box center [1445, 757] width 29 height 12
click at [1432, 756] on icon "previous" at bounding box center [1436, 753] width 9 height 15
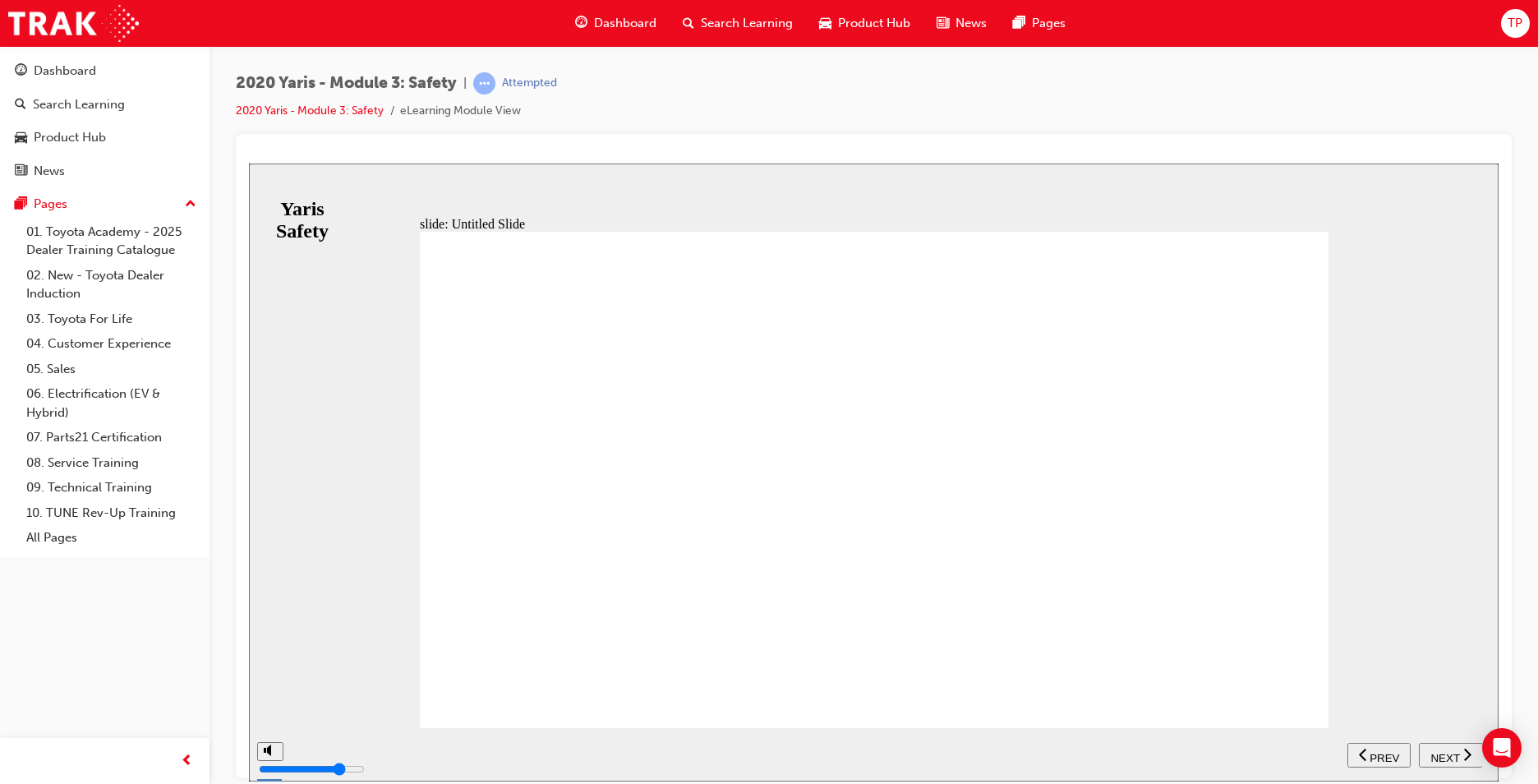
click at [1432, 756] on span "NEXT" at bounding box center [1445, 757] width 29 height 12
click at [1439, 759] on span "previous" at bounding box center [1437, 757] width 11 height 12
click at [1445, 751] on span "NEXT" at bounding box center [1445, 757] width 29 height 12
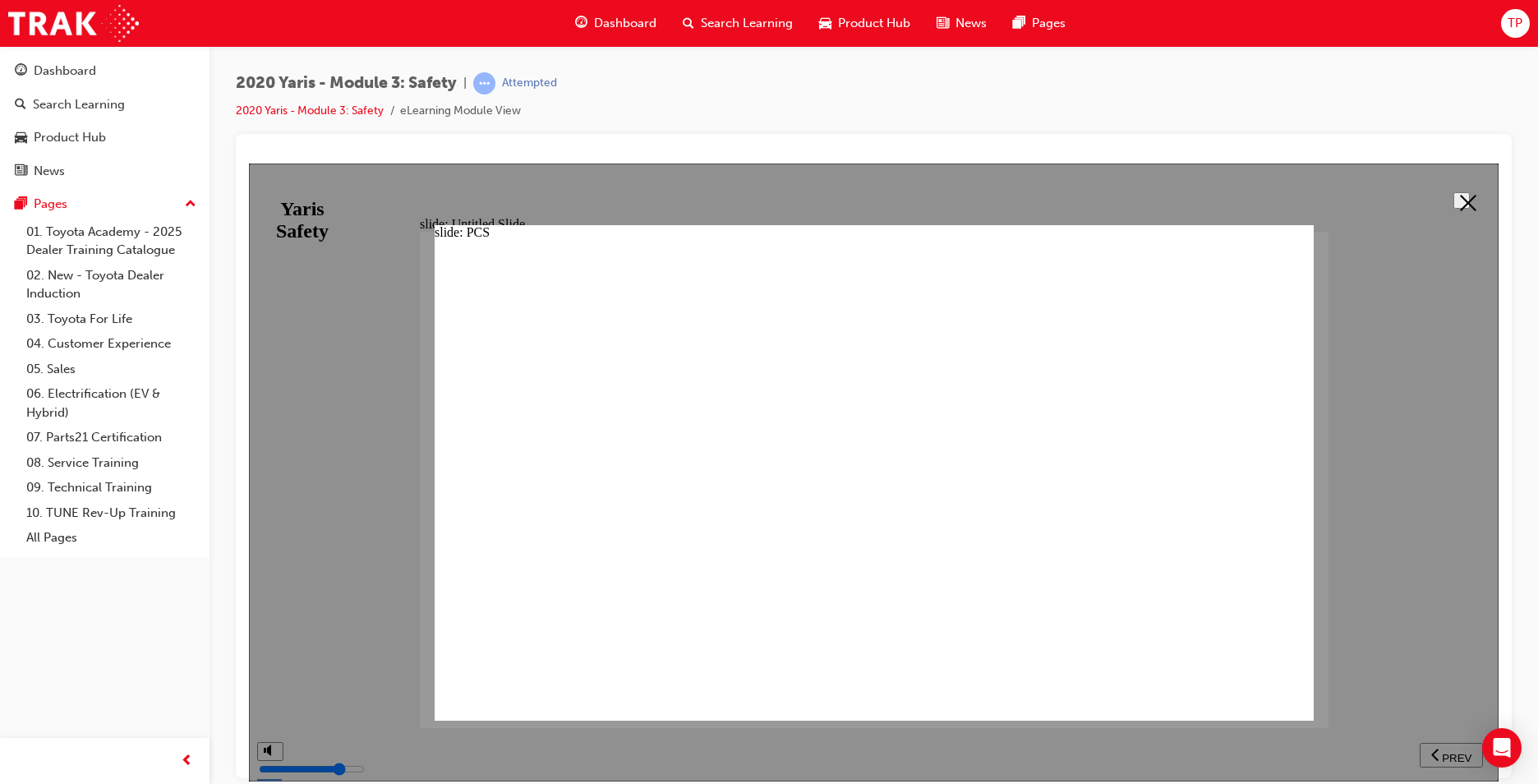
click at [1453, 204] on button at bounding box center [1461, 199] width 16 height 16
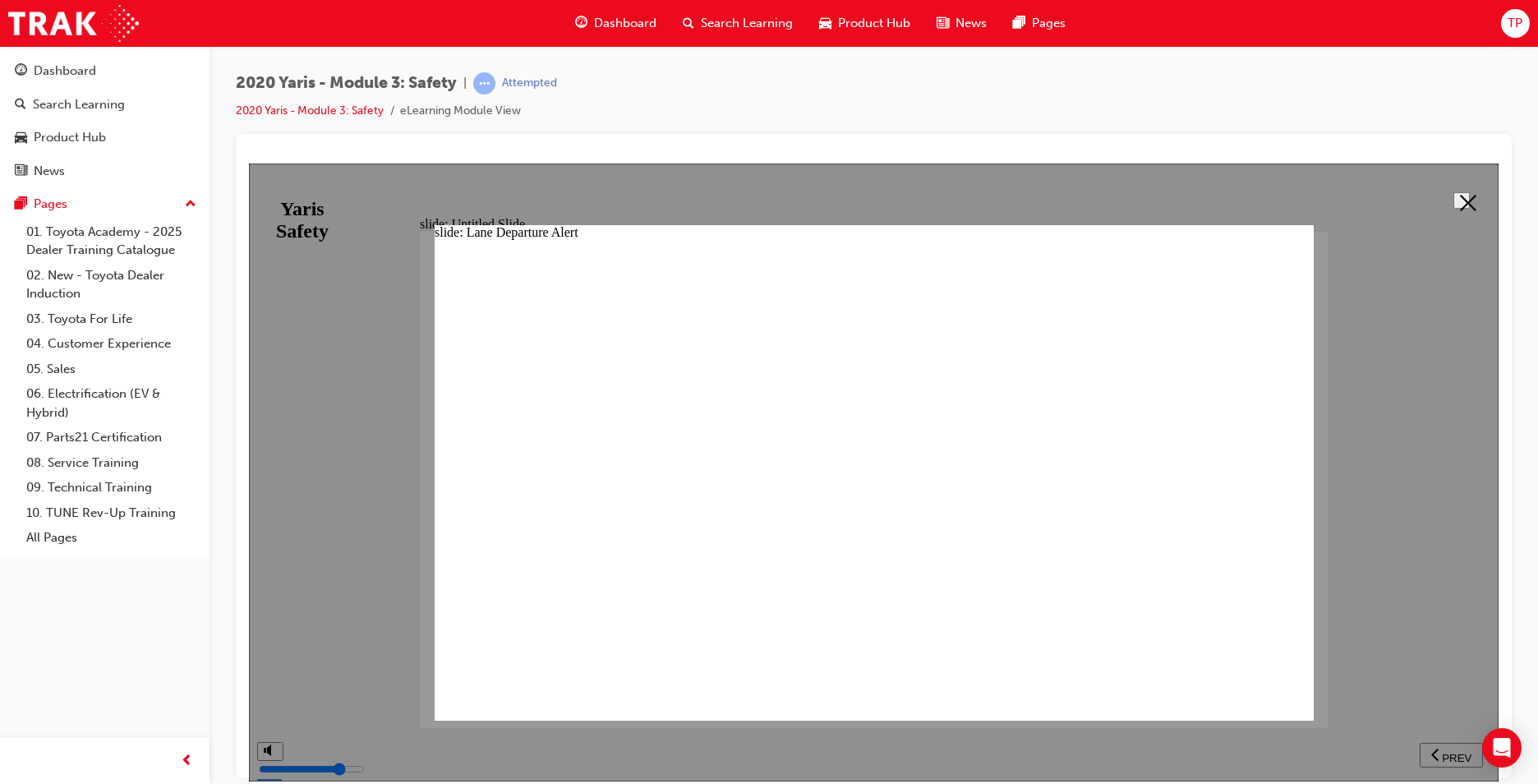
click at [1453, 206] on button at bounding box center [1461, 199] width 16 height 16
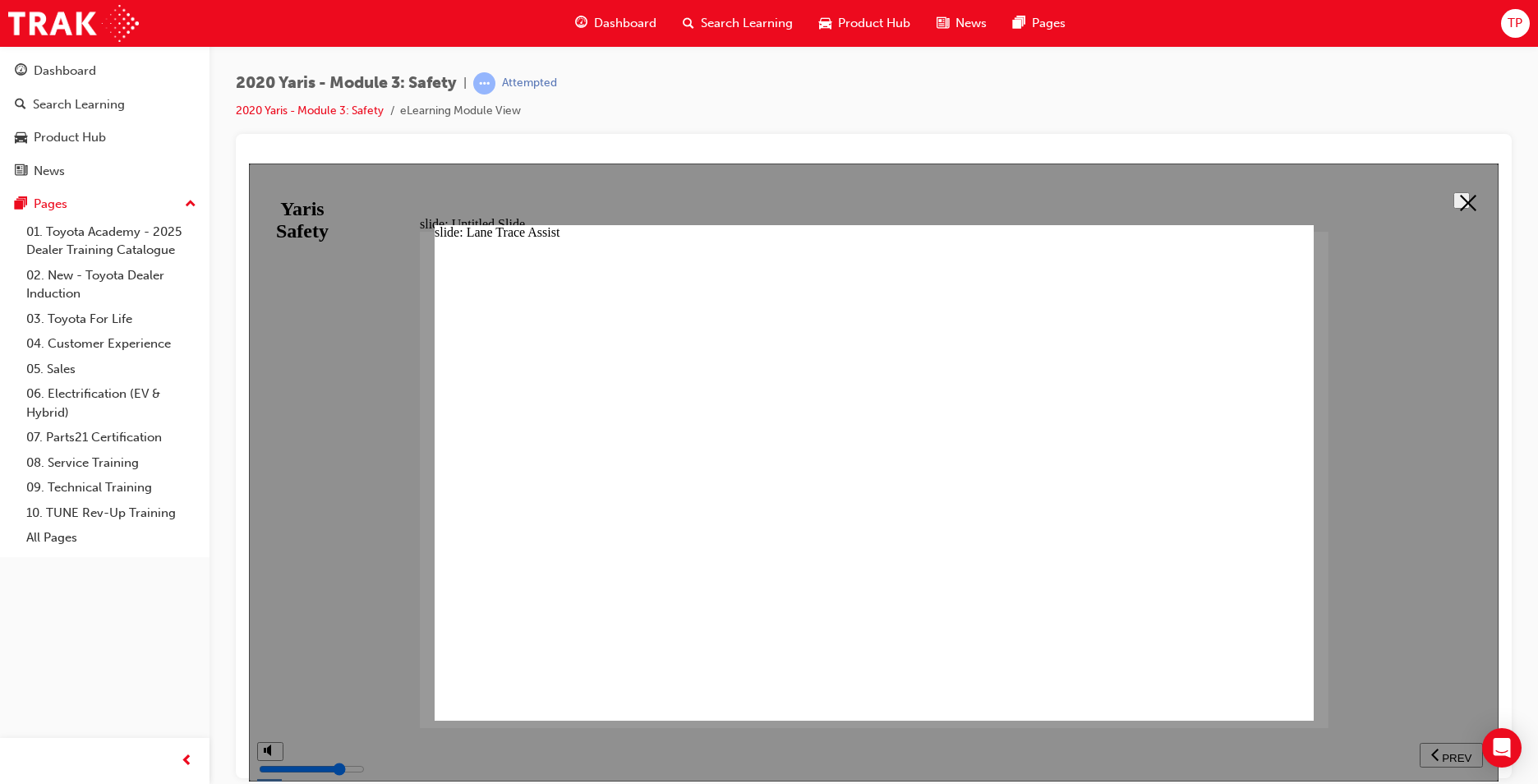
click at [1460, 197] on icon at bounding box center [1468, 202] width 16 height 16
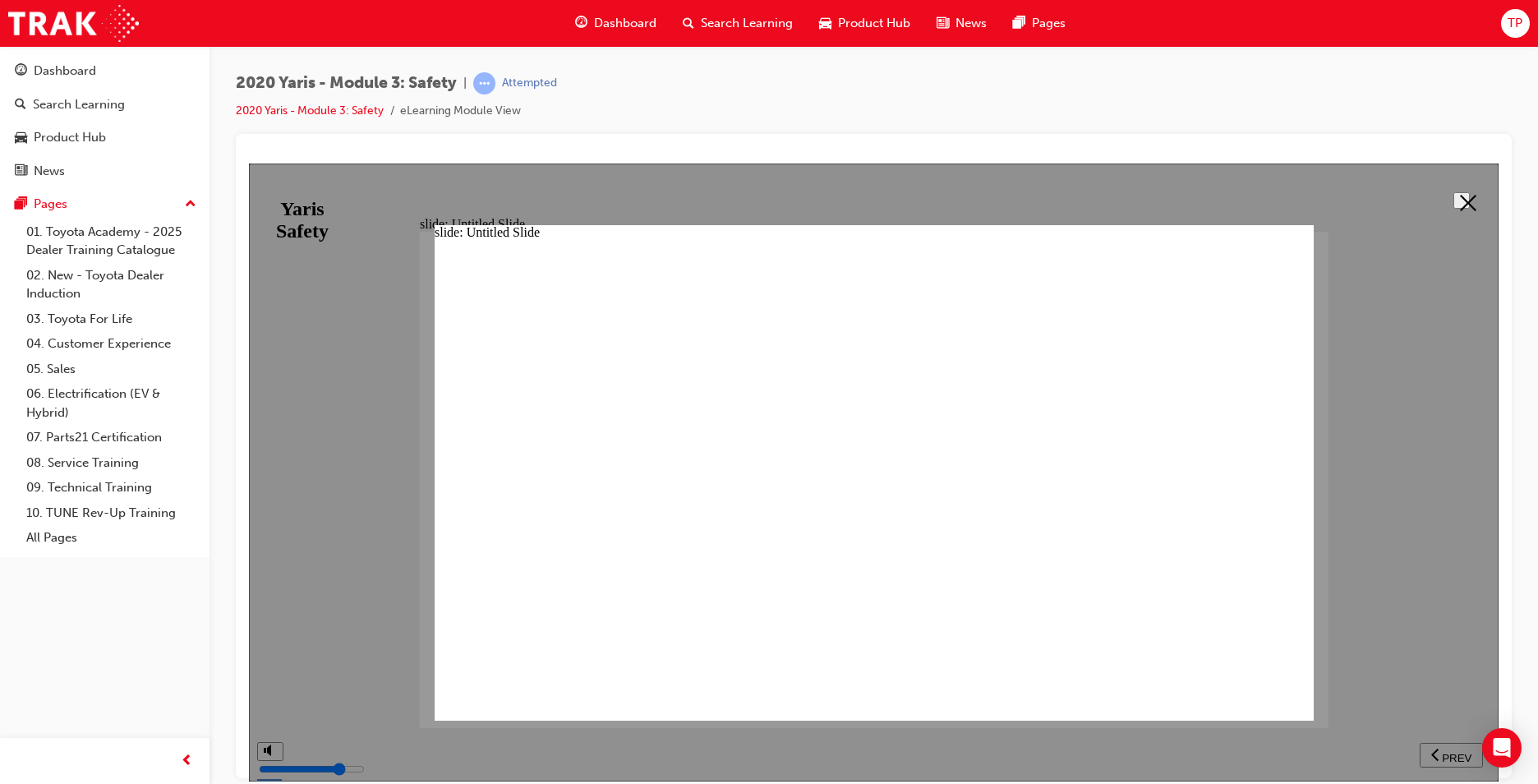
click at [1453, 191] on button at bounding box center [1461, 199] width 16 height 16
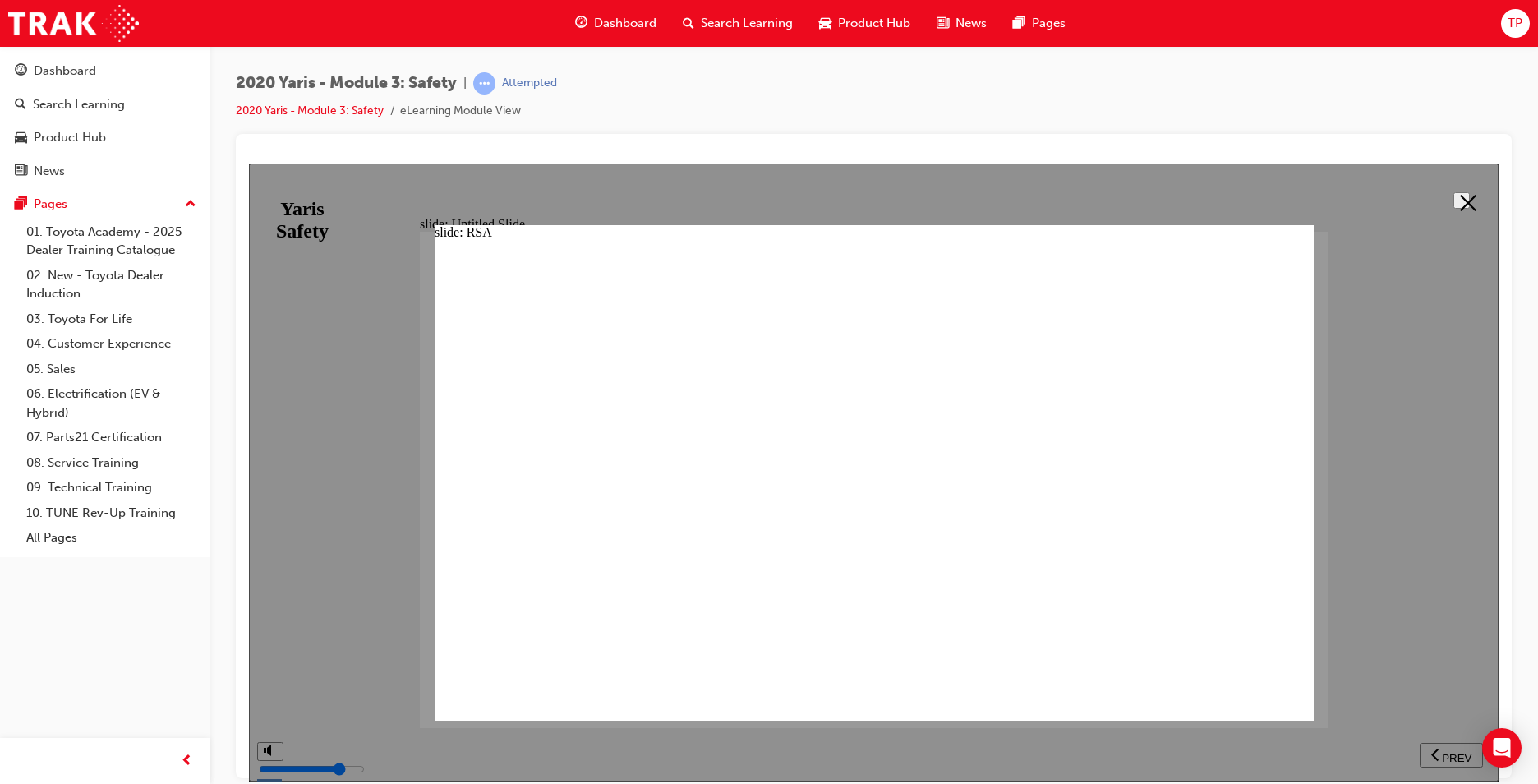
click at [1467, 199] on icon at bounding box center [1468, 202] width 16 height 16
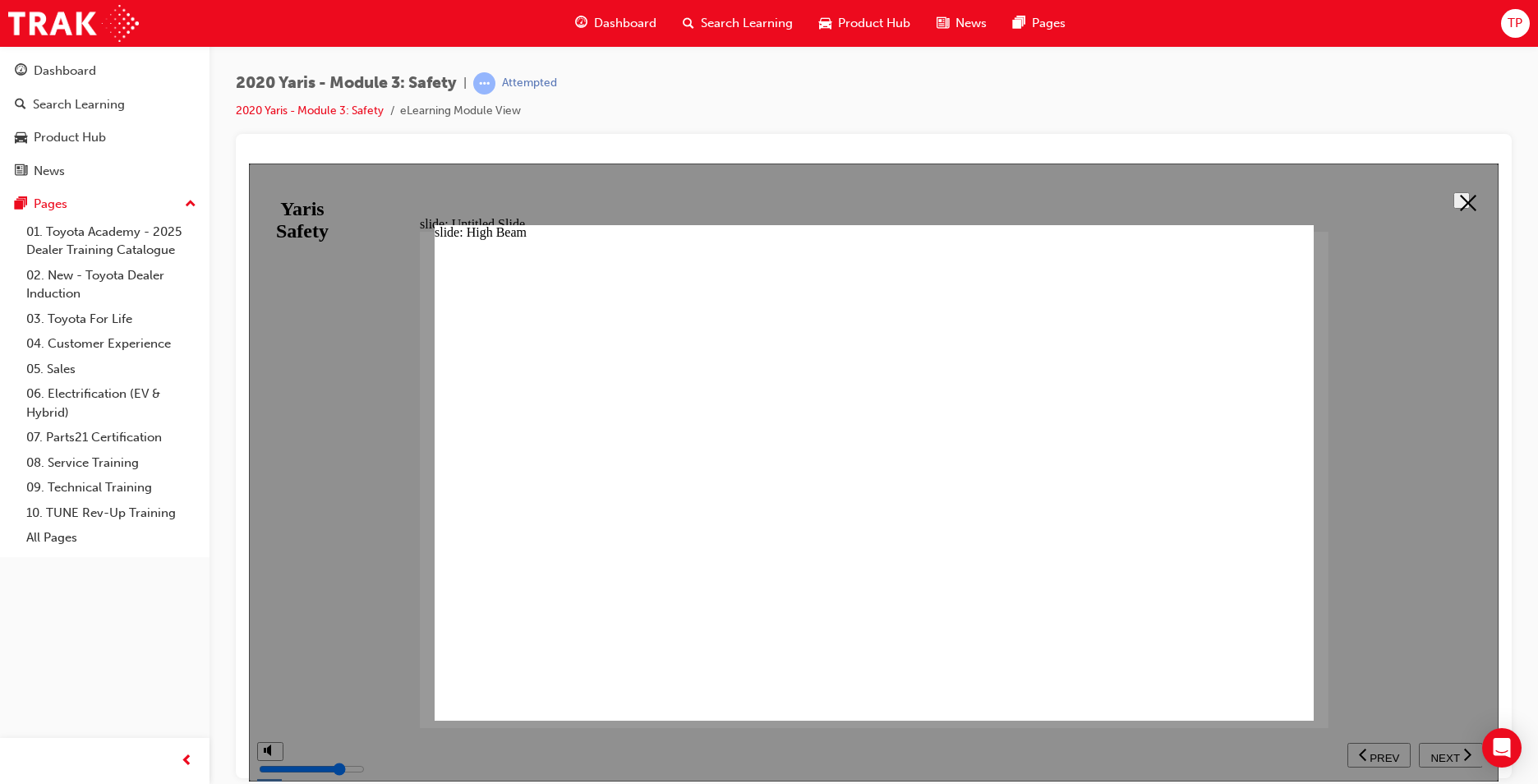
click at [1453, 201] on button at bounding box center [1461, 199] width 16 height 16
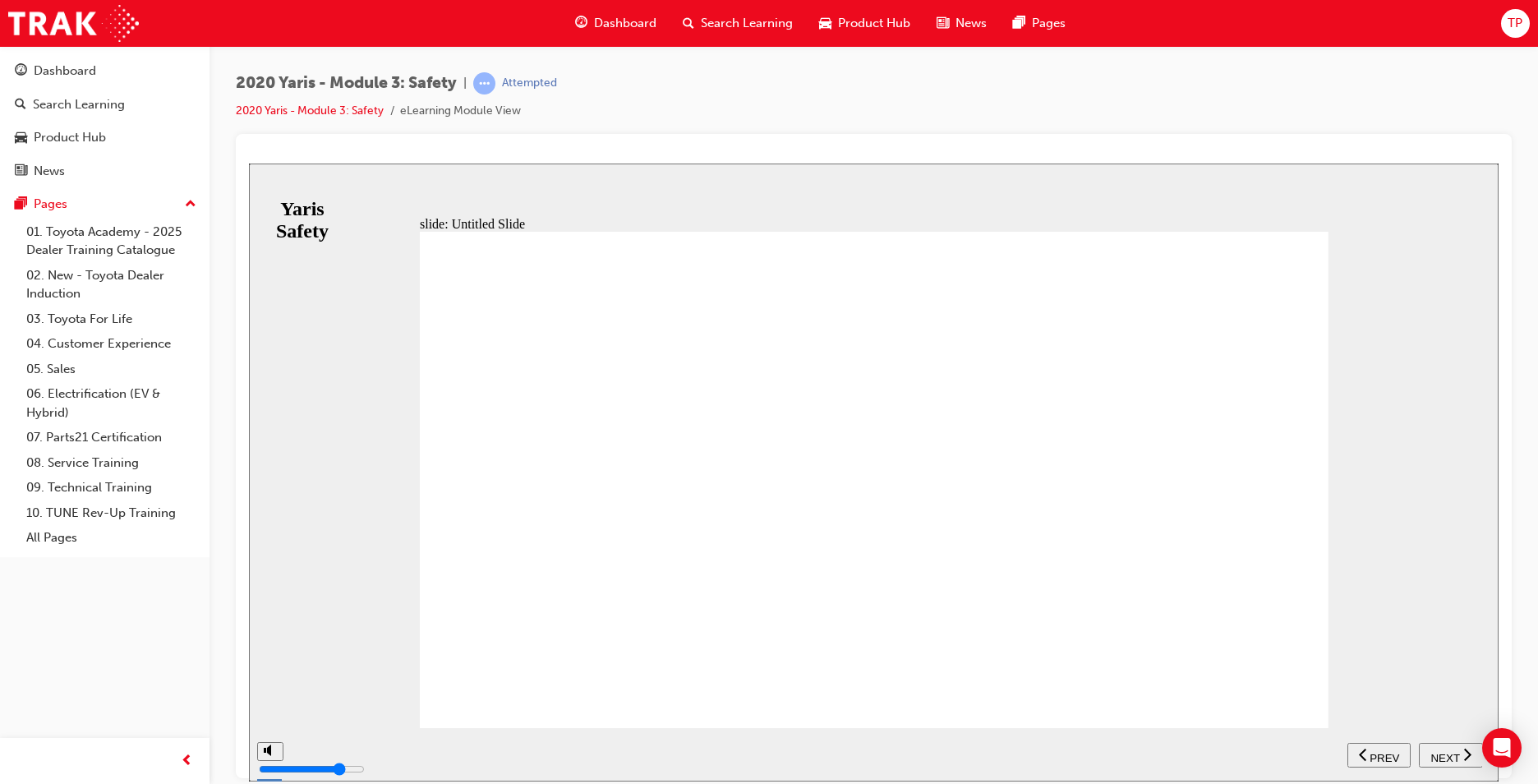
click at [1450, 759] on span "NEXT" at bounding box center [1445, 757] width 29 height 12
click at [1452, 757] on span "NEXT" at bounding box center [1445, 757] width 29 height 12
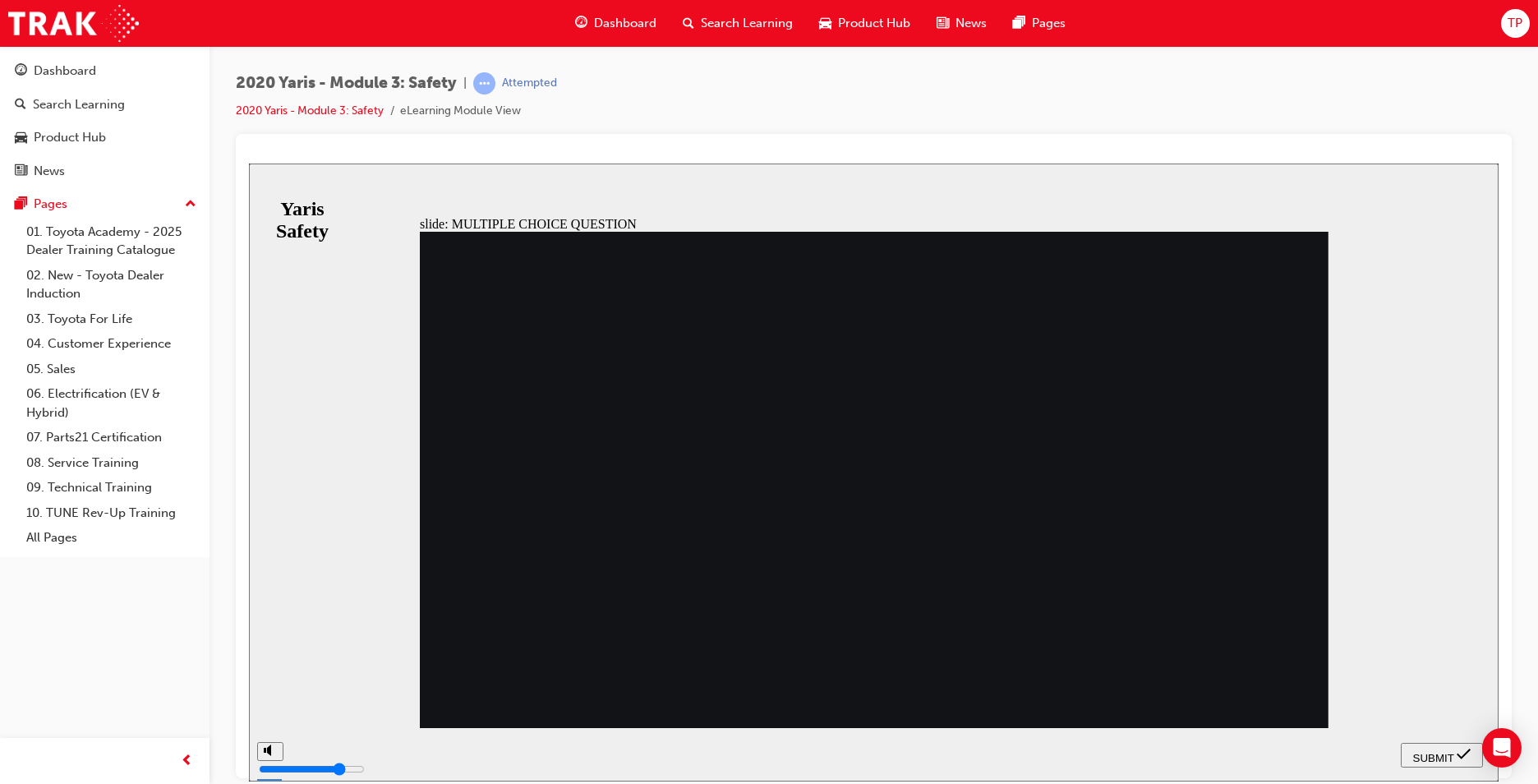
radio input "true"
click at [1432, 761] on div "SUBMIT" at bounding box center [1442, 755] width 69 height 17
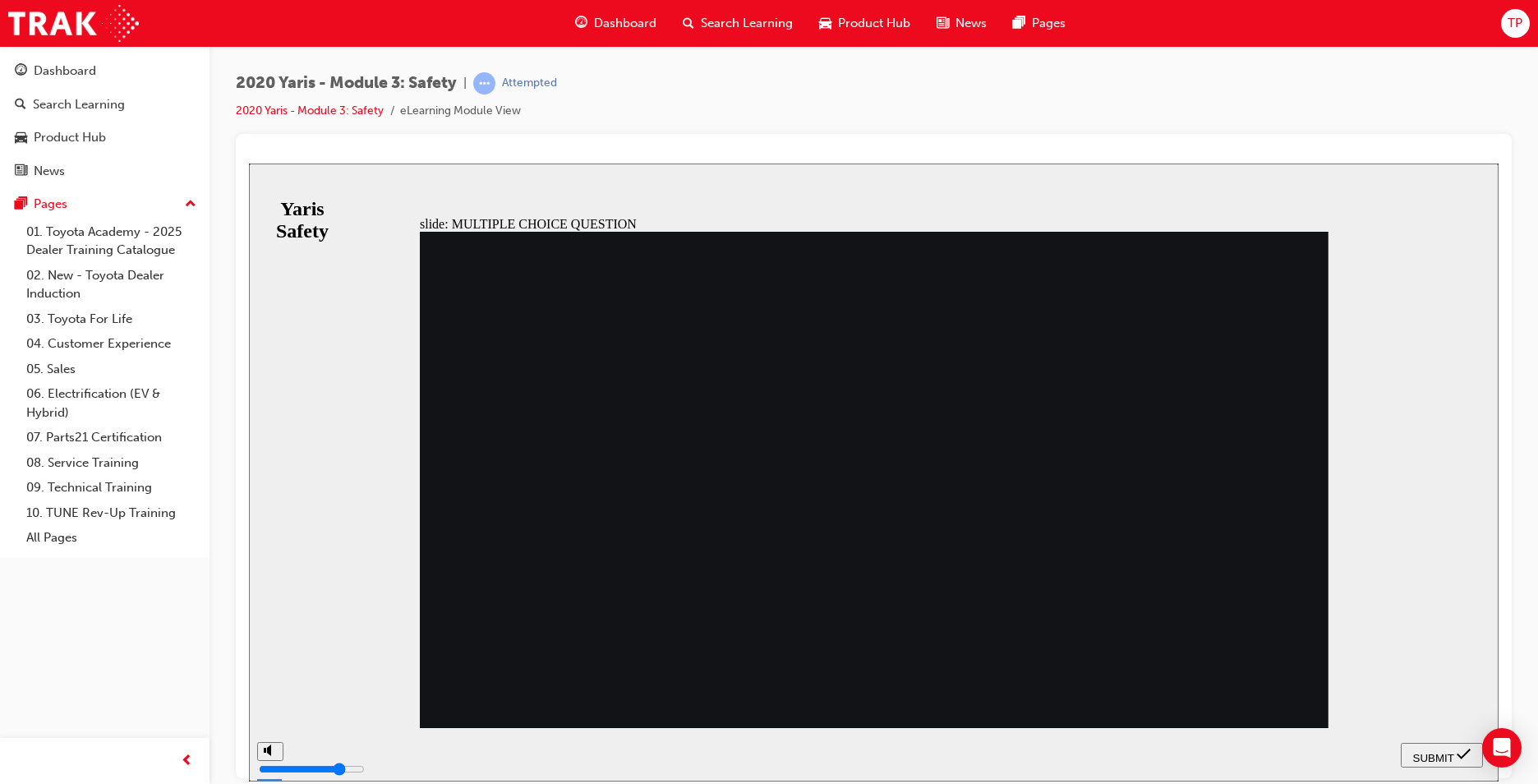
radio input "true"
drag, startPoint x: 1433, startPoint y: 739, endPoint x: 1434, endPoint y: 748, distance: 9.1
click at [1434, 748] on nav "SUBMIT NEXT PREV" at bounding box center [1442, 754] width 82 height 53
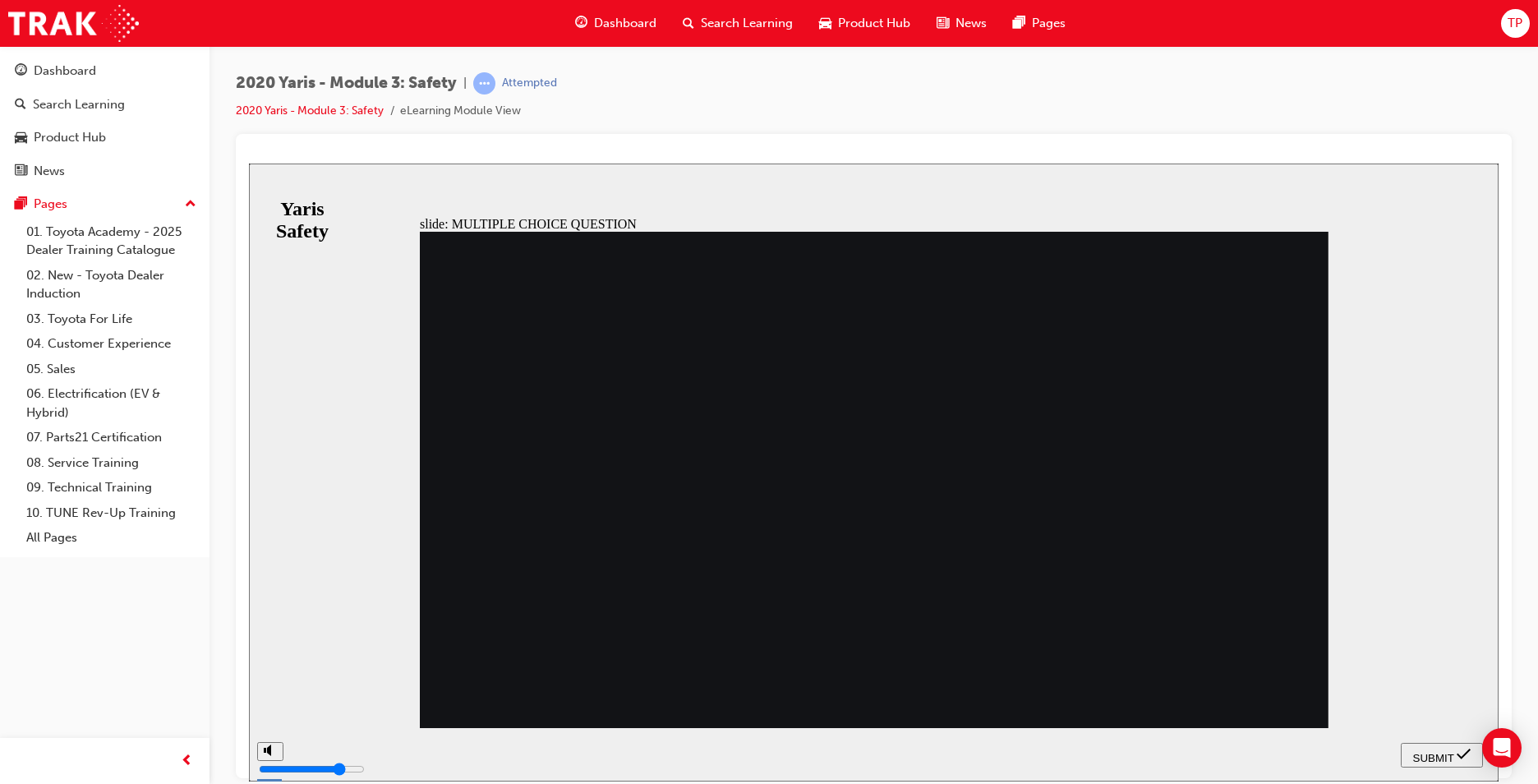
click at [1434, 751] on span "SUBMIT" at bounding box center [1434, 757] width 41 height 12
radio input "true"
click at [1434, 757] on span "SUBMIT" at bounding box center [1434, 757] width 41 height 12
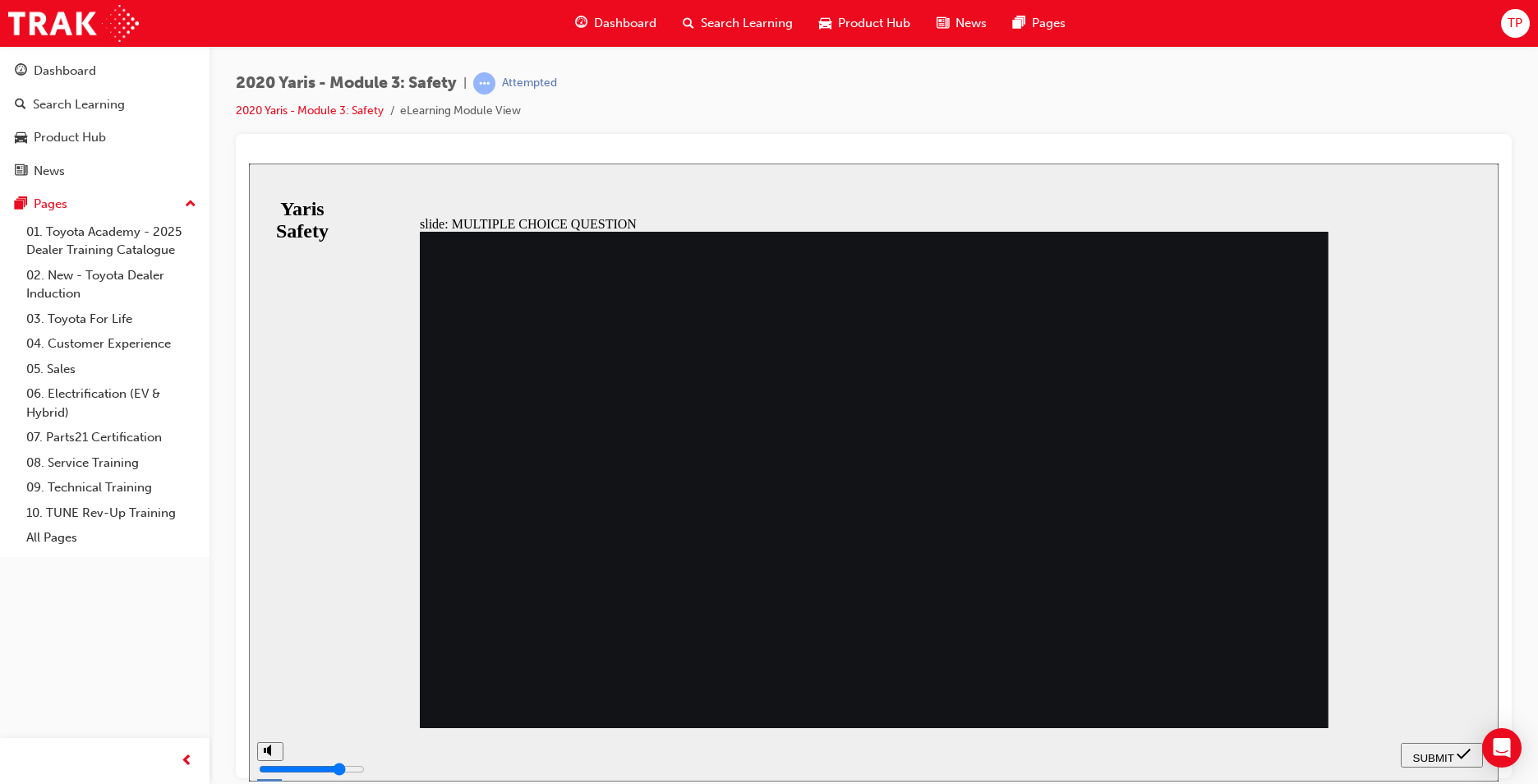
radio input "true"
click at [1432, 755] on span "SUBMIT" at bounding box center [1434, 757] width 41 height 12
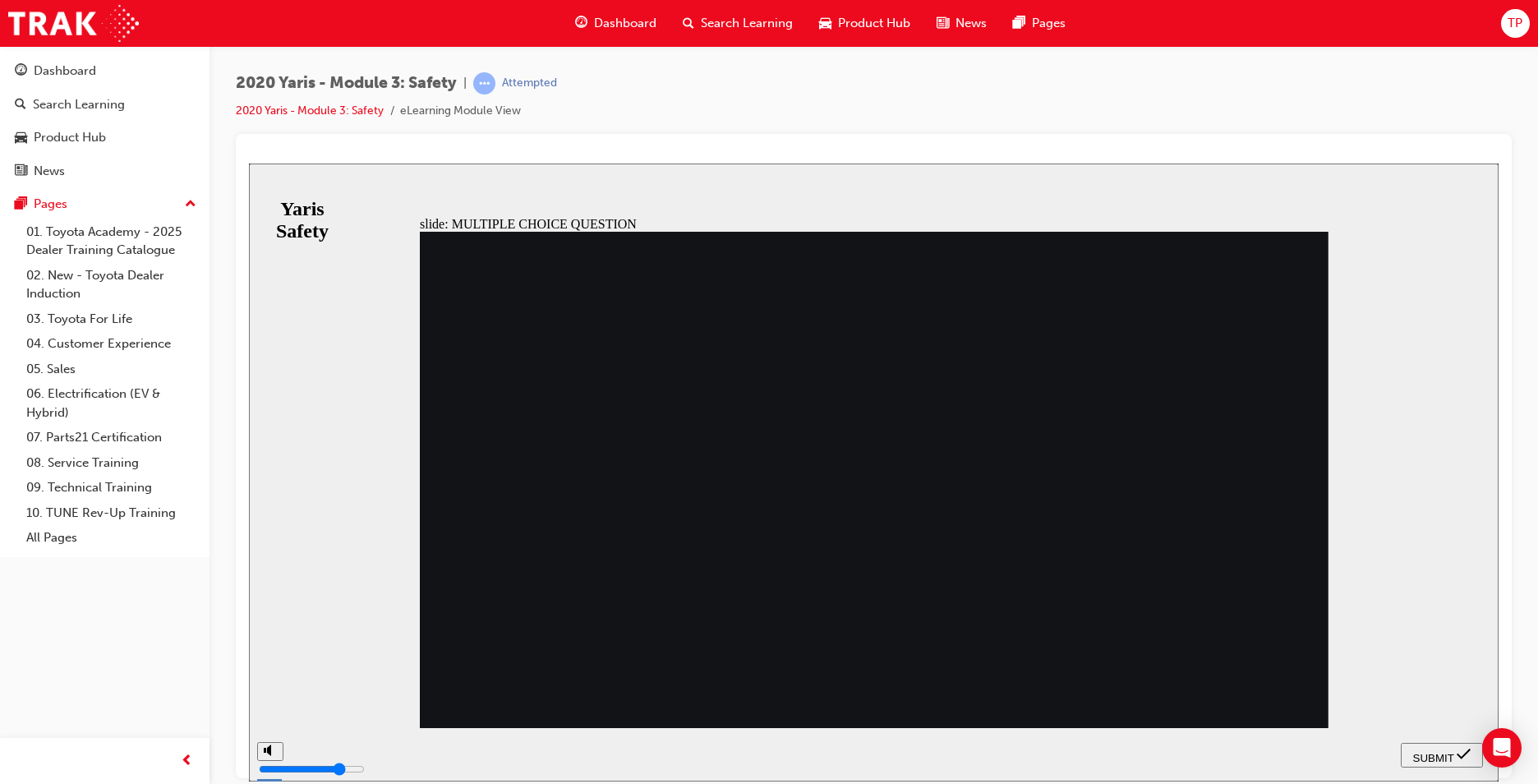
radio input "true"
click at [1422, 755] on span "SUBMIT" at bounding box center [1434, 757] width 41 height 12
radio input "true"
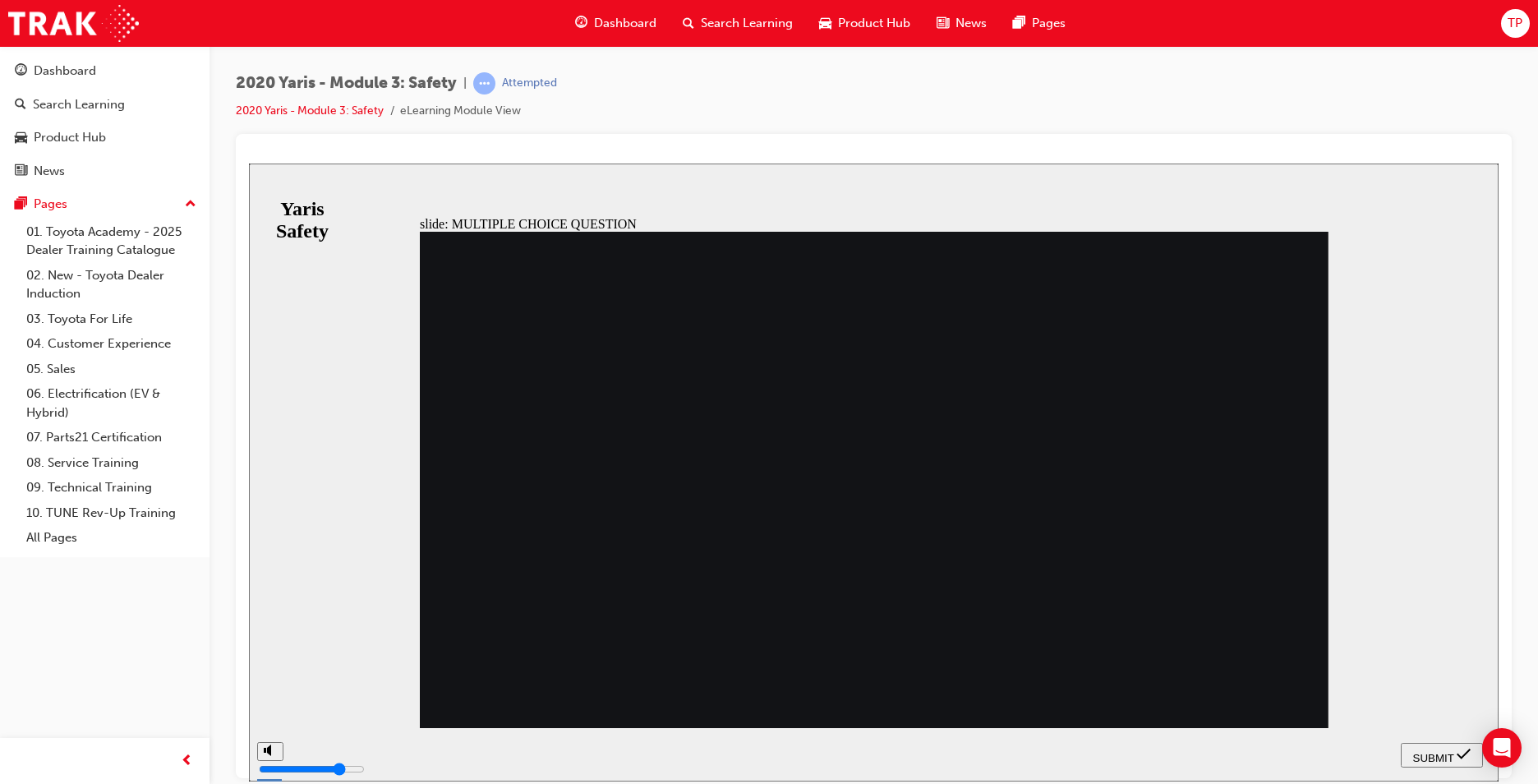
click at [1441, 745] on button "SUBMIT" at bounding box center [1442, 754] width 82 height 25
checkbox input "true"
click at [1441, 745] on button "SUBMIT" at bounding box center [1442, 754] width 82 height 25
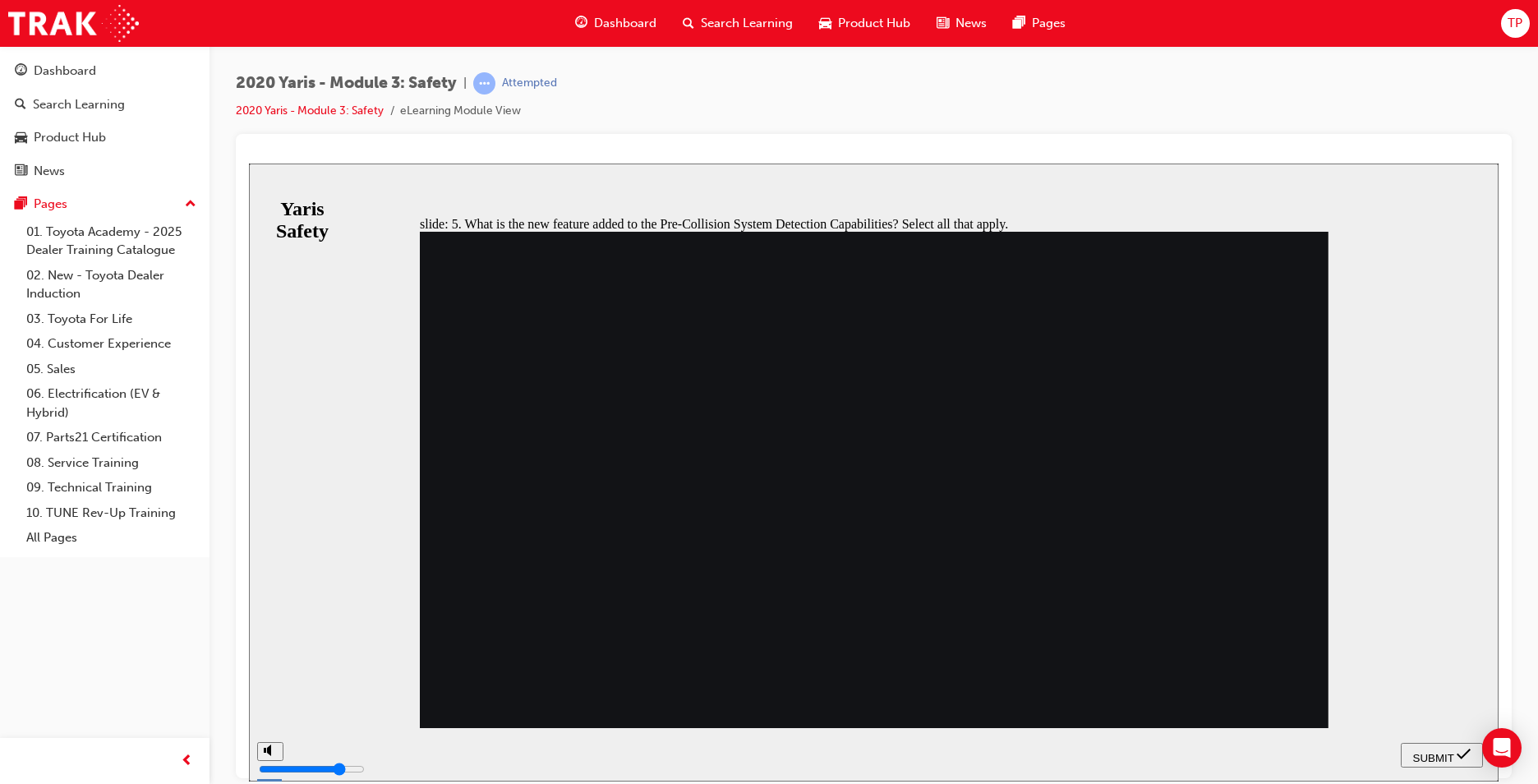
checkbox input "true"
checkbox input "false"
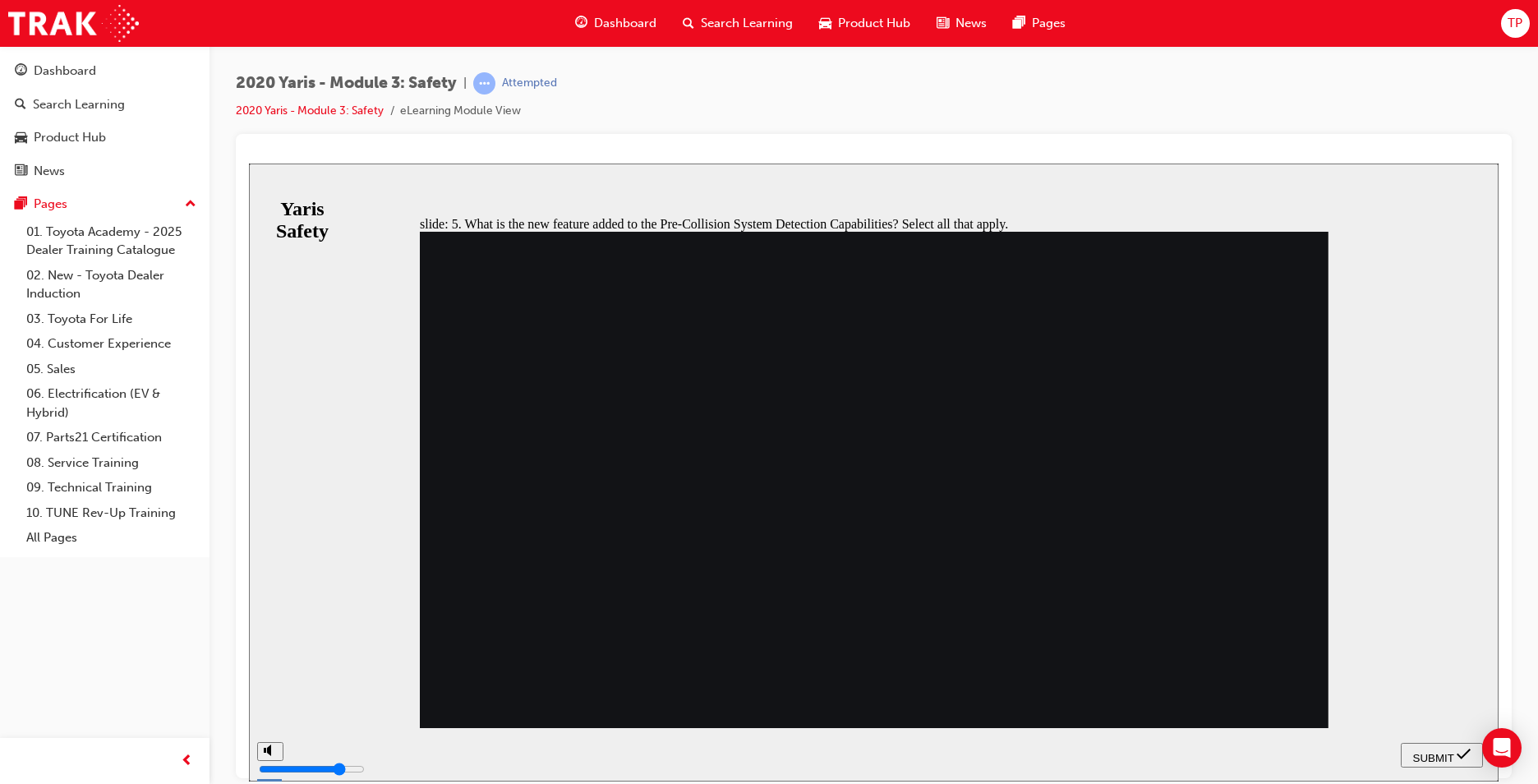
checkbox input "true"
drag, startPoint x: 899, startPoint y: 639, endPoint x: 1373, endPoint y: 715, distance: 480.1
checkbox input "true"
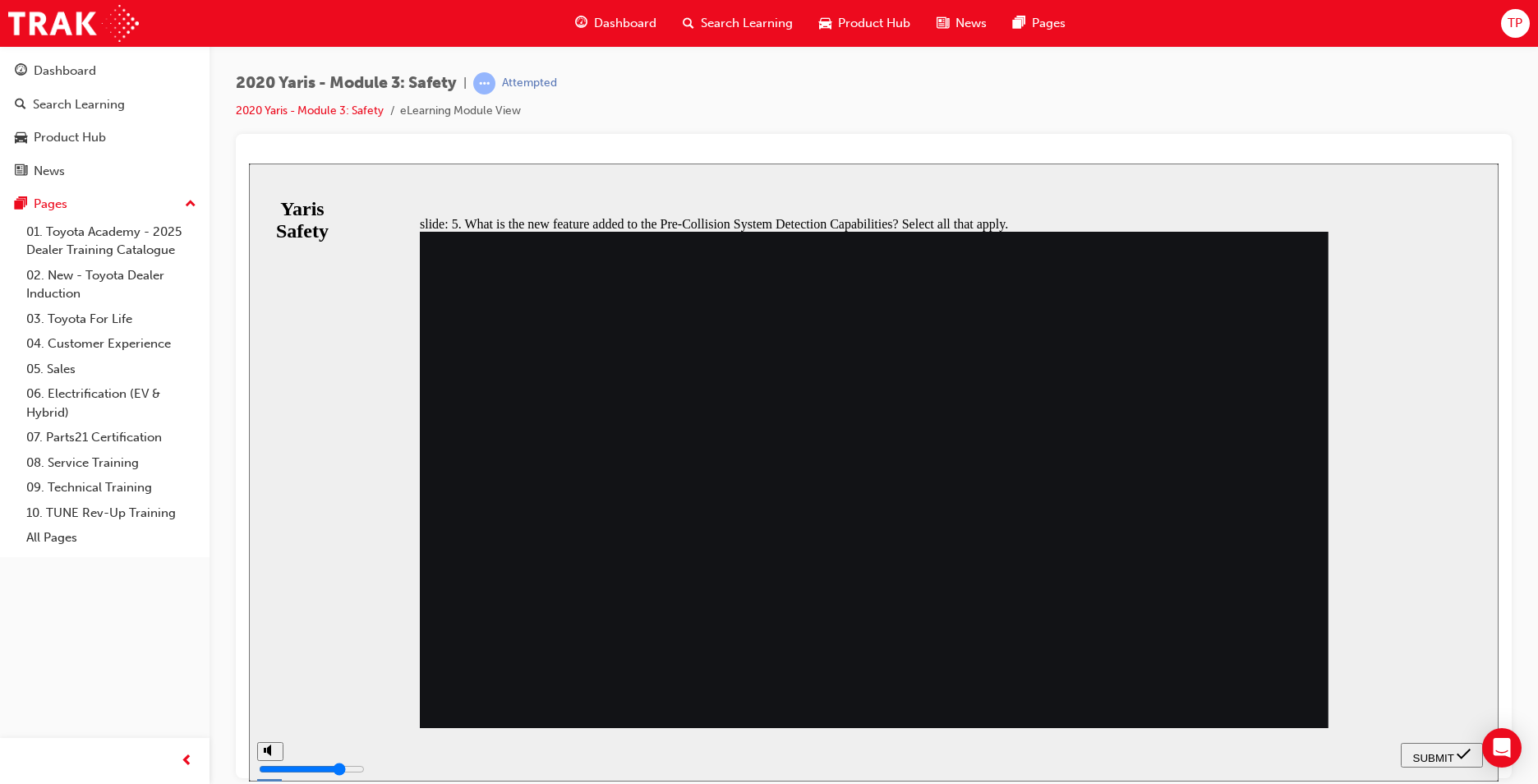
click at [1433, 760] on span "SUBMIT" at bounding box center [1434, 757] width 41 height 12
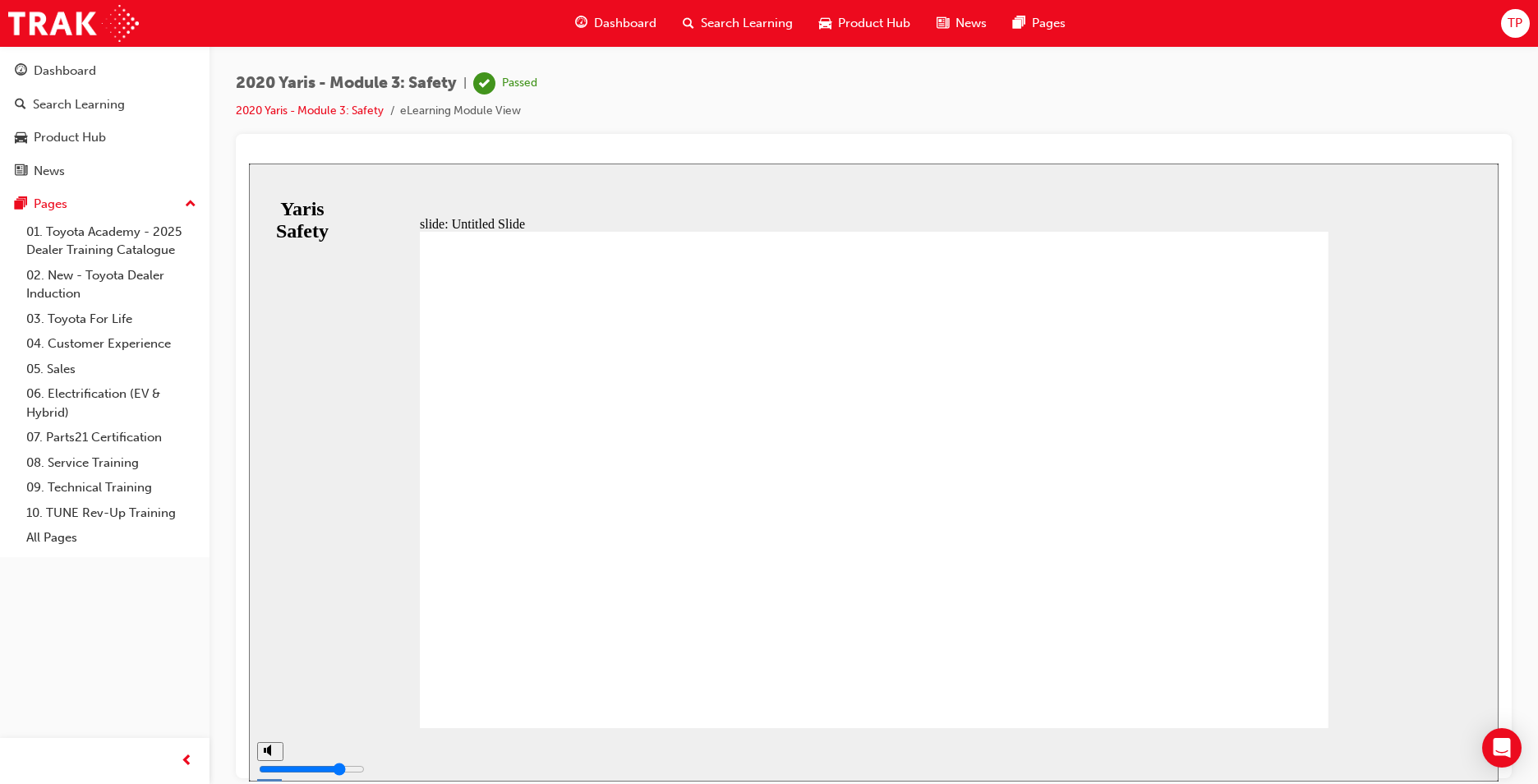
click at [605, 20] on span "Dashboard" at bounding box center [625, 23] width 63 height 19
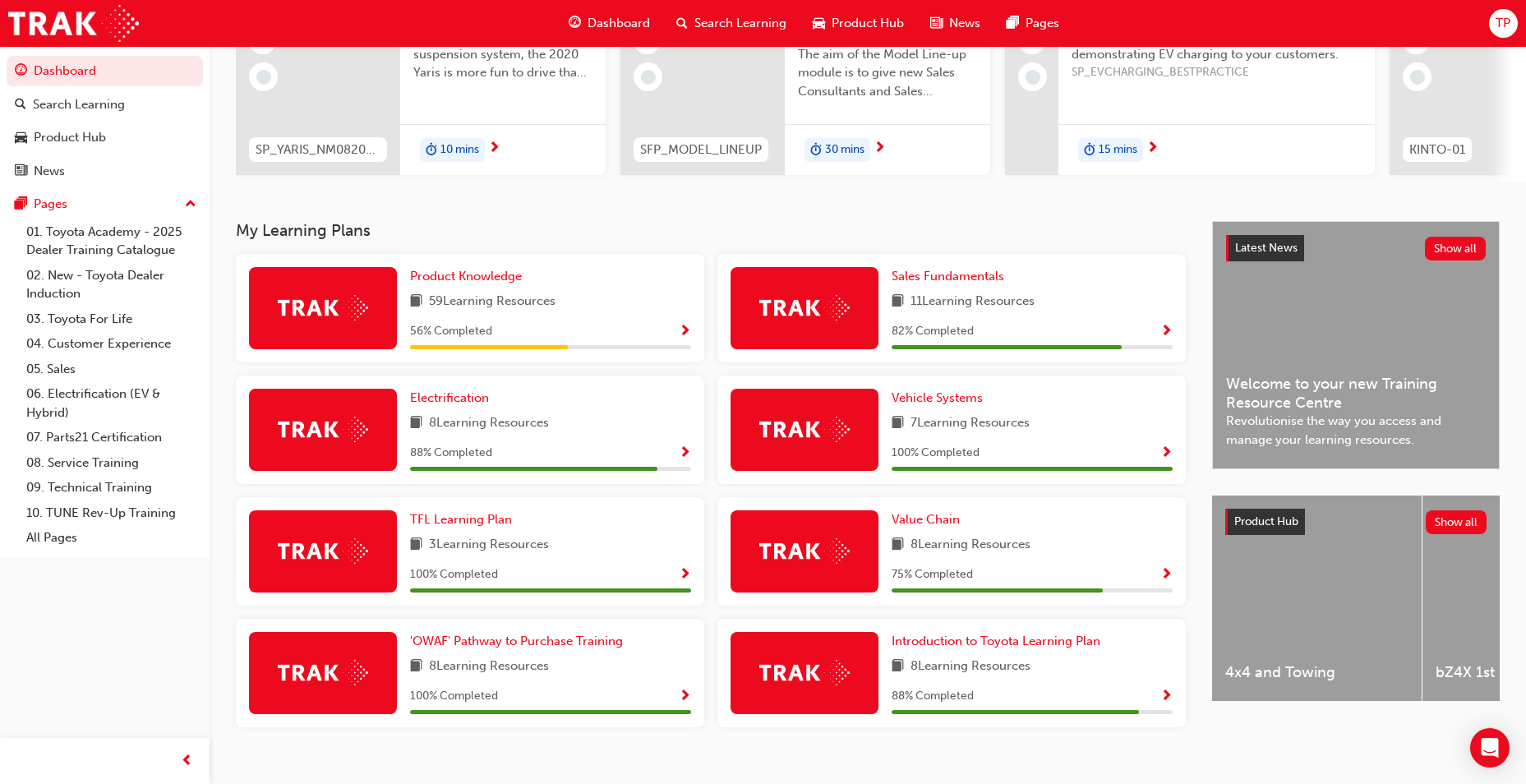
scroll to position [227, 0]
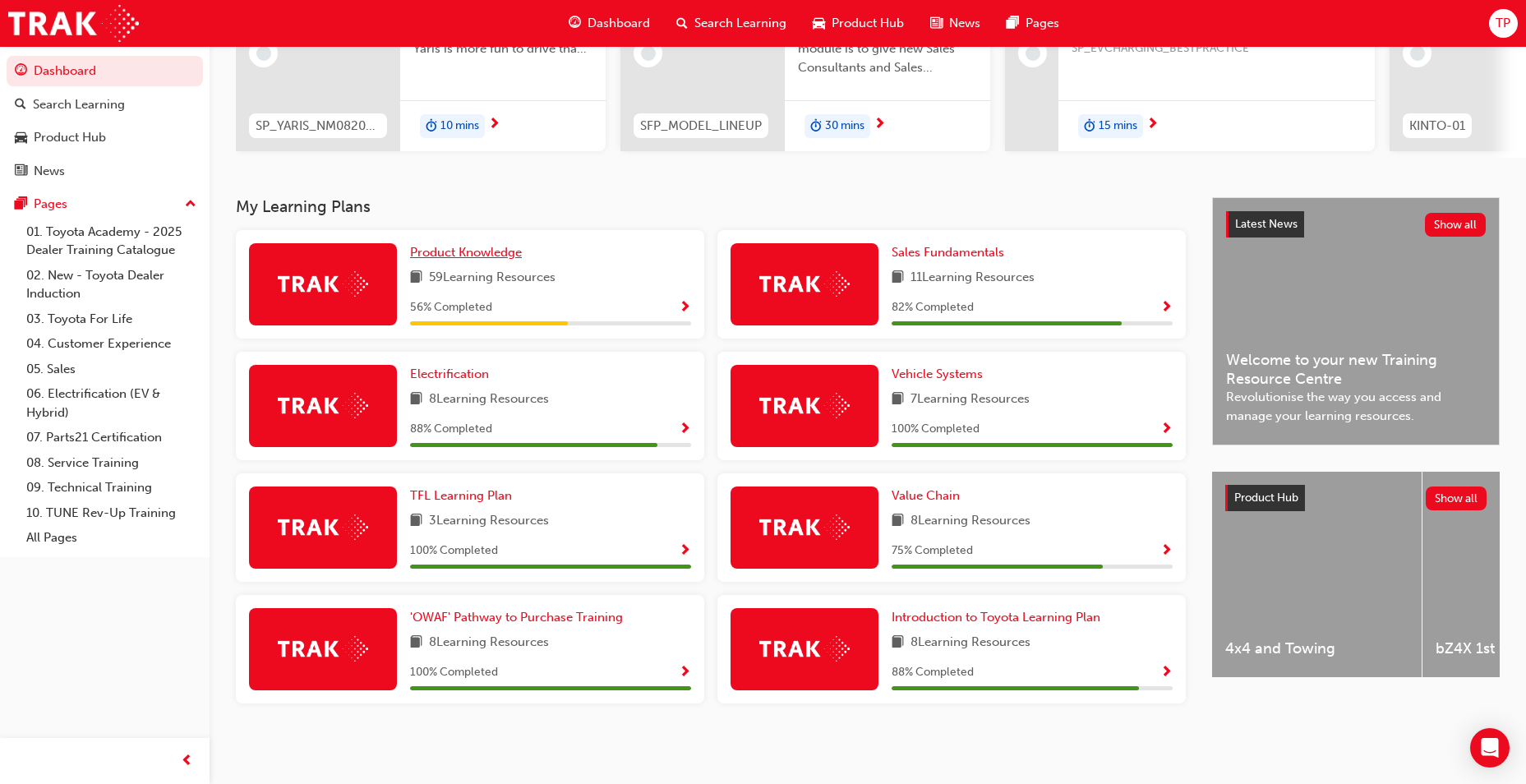
click at [449, 251] on span "Product Knowledge" at bounding box center [466, 251] width 112 height 15
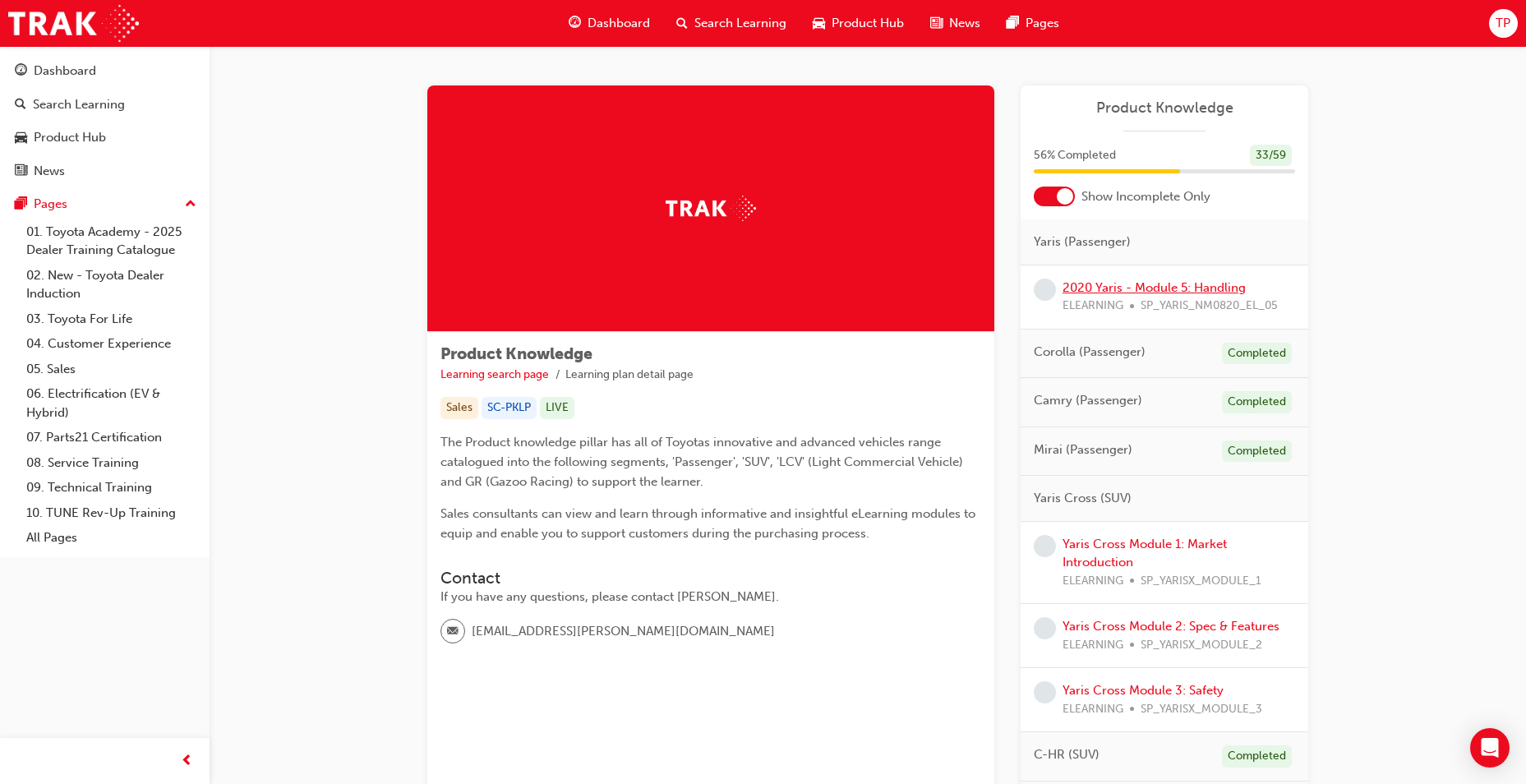
click at [1186, 290] on link "2020 Yaris - Module 5: Handling" at bounding box center [1155, 287] width 184 height 15
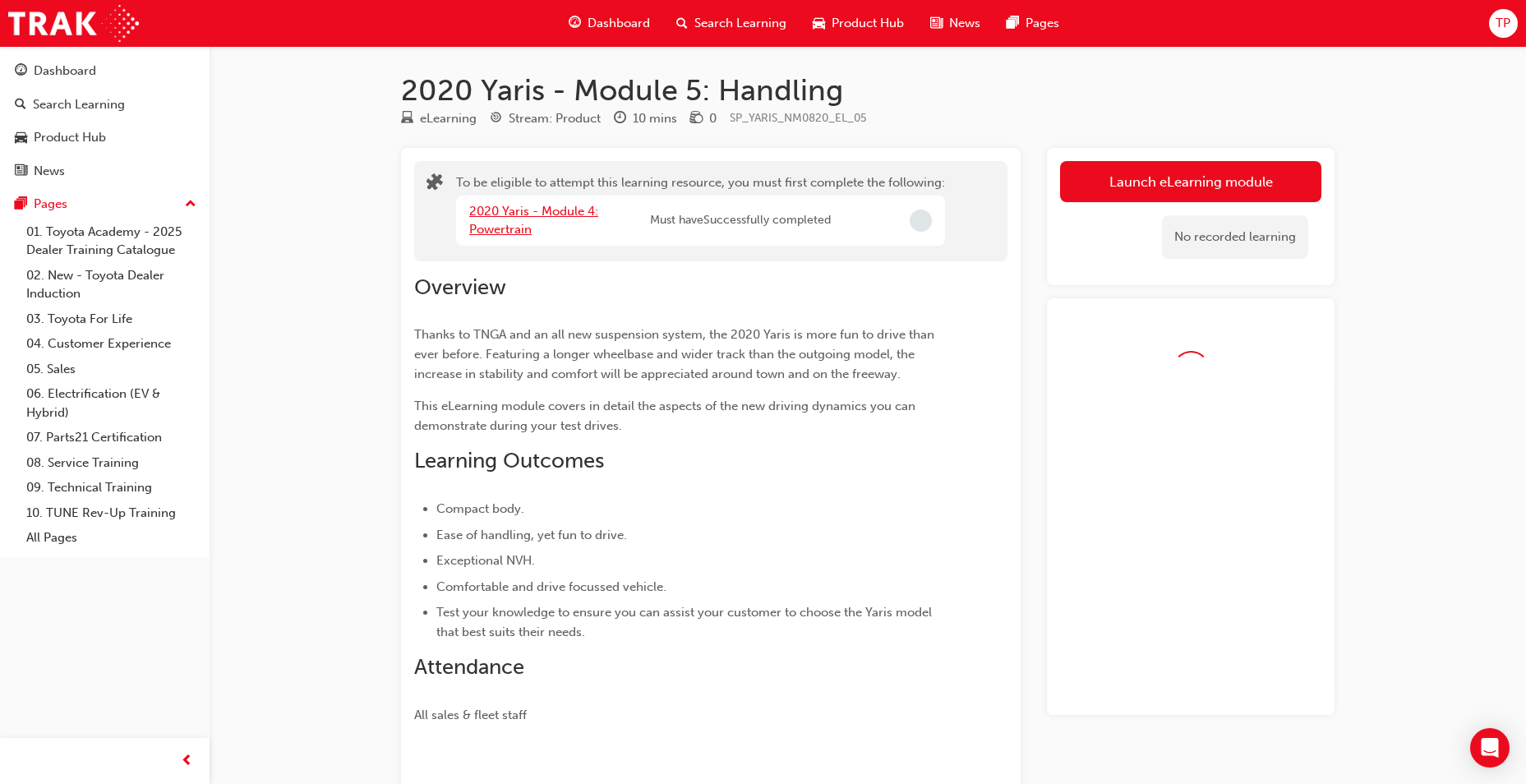
click at [487, 214] on link "2020 Yaris - Module 4: Powertrain" at bounding box center [534, 220] width 129 height 33
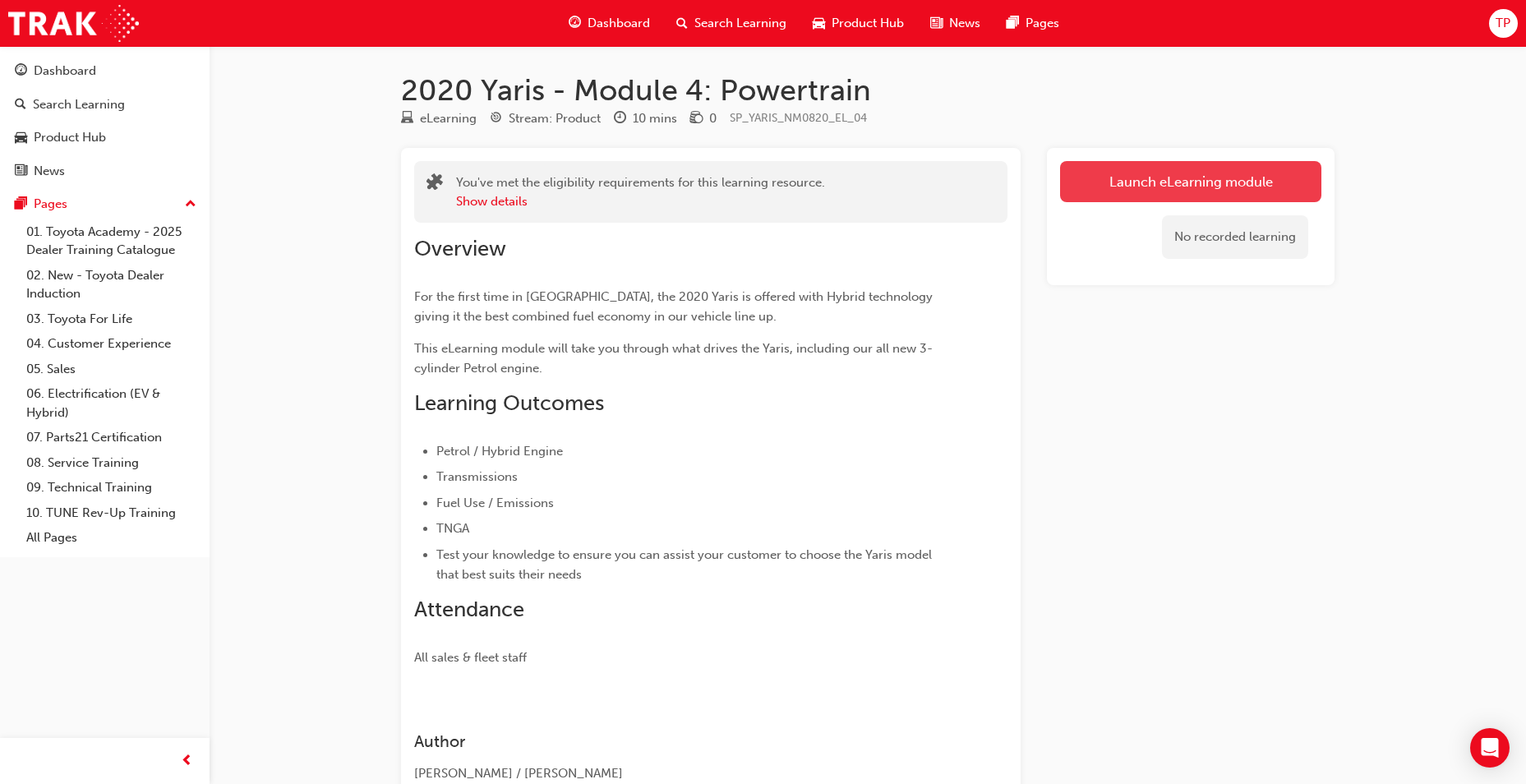
click at [1083, 181] on link "Launch eLearning module" at bounding box center [1191, 182] width 262 height 41
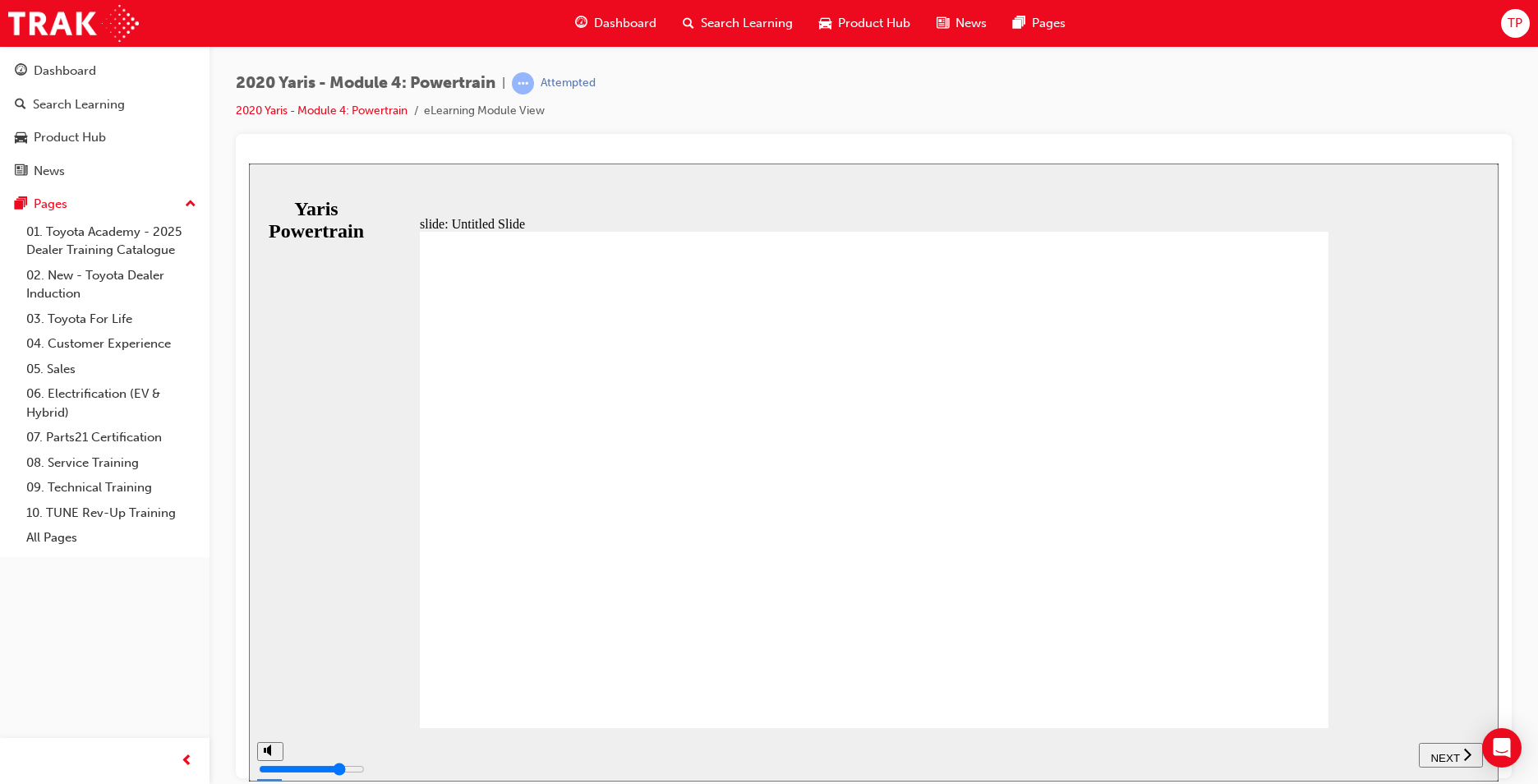
click at [1471, 760] on icon "next" at bounding box center [1468, 753] width 9 height 15
click at [1464, 749] on icon "next" at bounding box center [1468, 753] width 9 height 15
click at [1447, 751] on span "NEXT" at bounding box center [1453, 757] width 29 height 12
click at [1461, 756] on div "NEXT" at bounding box center [1451, 755] width 51 height 17
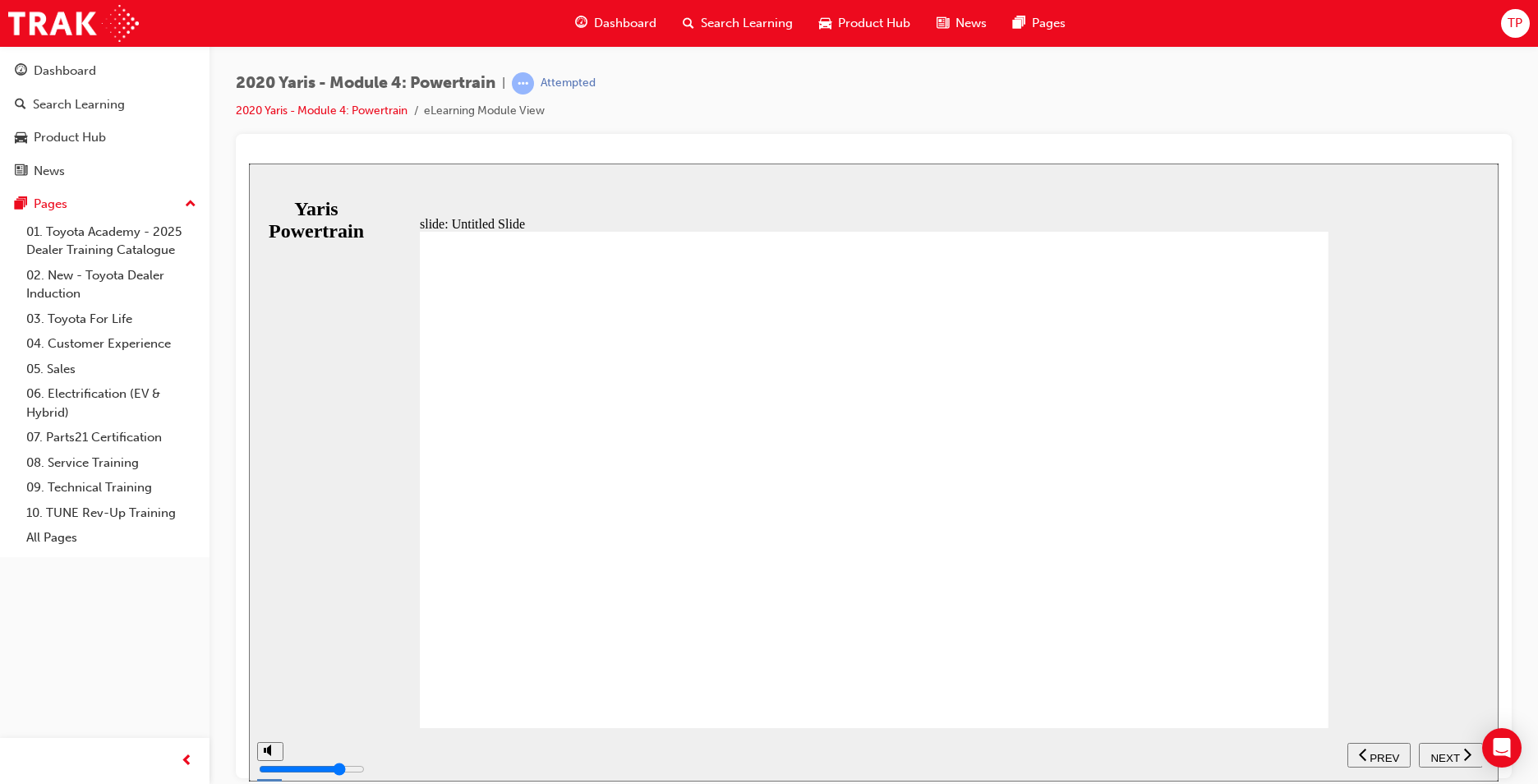
click at [1457, 763] on button "NEXT" at bounding box center [1451, 754] width 64 height 25
click at [1457, 763] on button "NEXT" at bounding box center [1459, 754] width 64 height 25
click at [1457, 763] on button "NEXT" at bounding box center [1451, 754] width 64 height 25
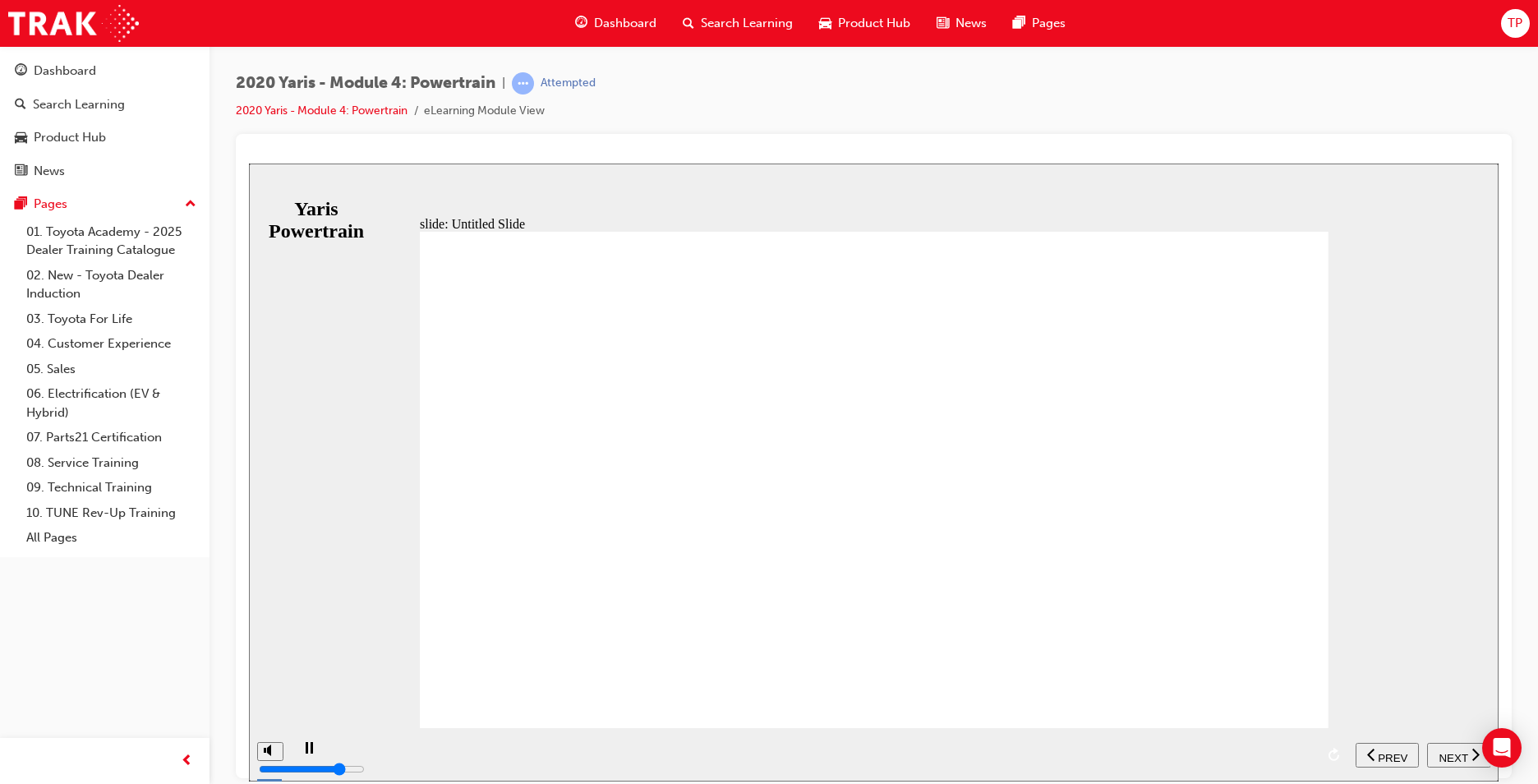
click at [1457, 763] on button "NEXT" at bounding box center [1459, 754] width 64 height 25
click at [1457, 763] on button "NEXT" at bounding box center [1451, 754] width 64 height 25
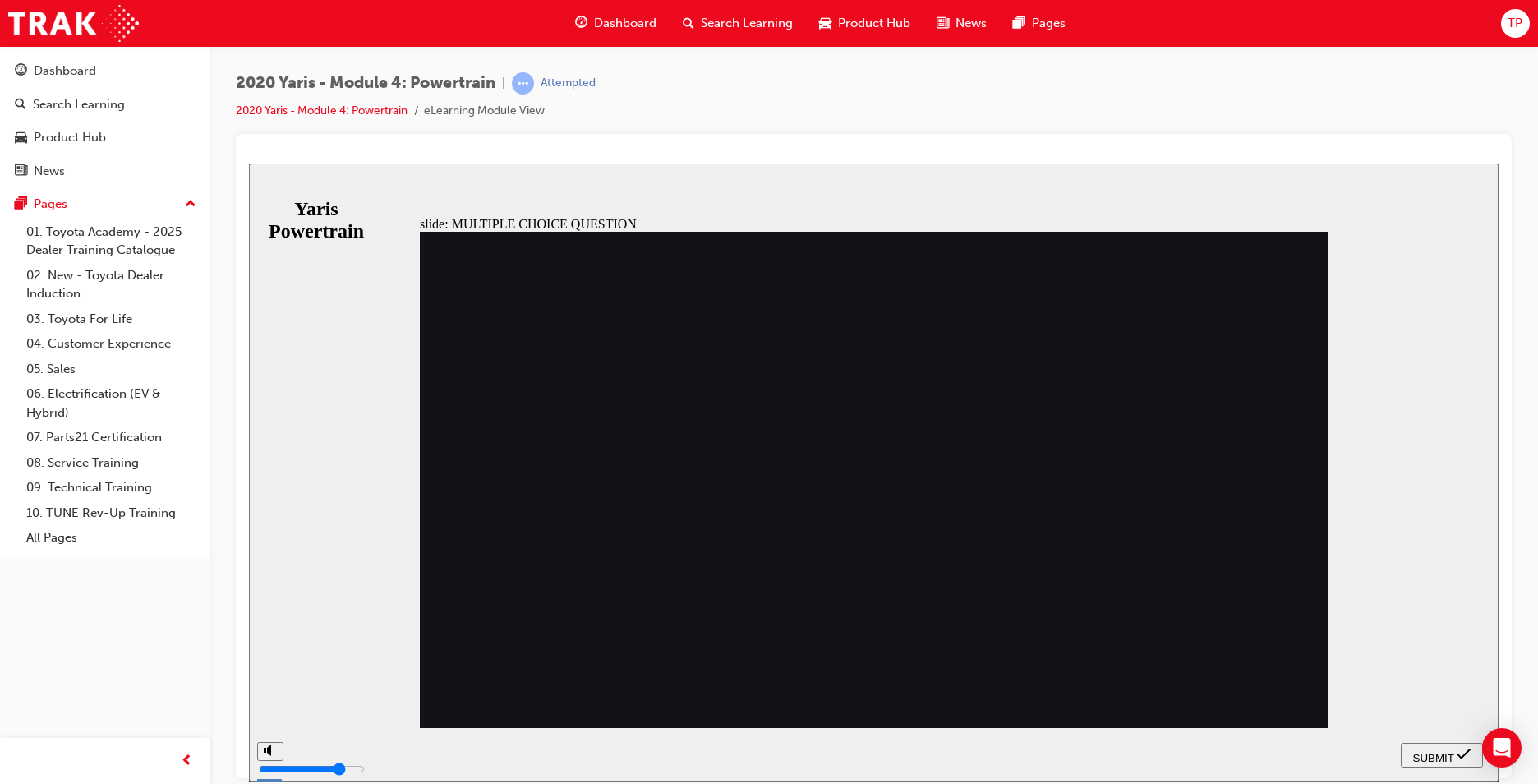
radio input "true"
click at [1421, 757] on span "SUBMIT" at bounding box center [1434, 757] width 41 height 12
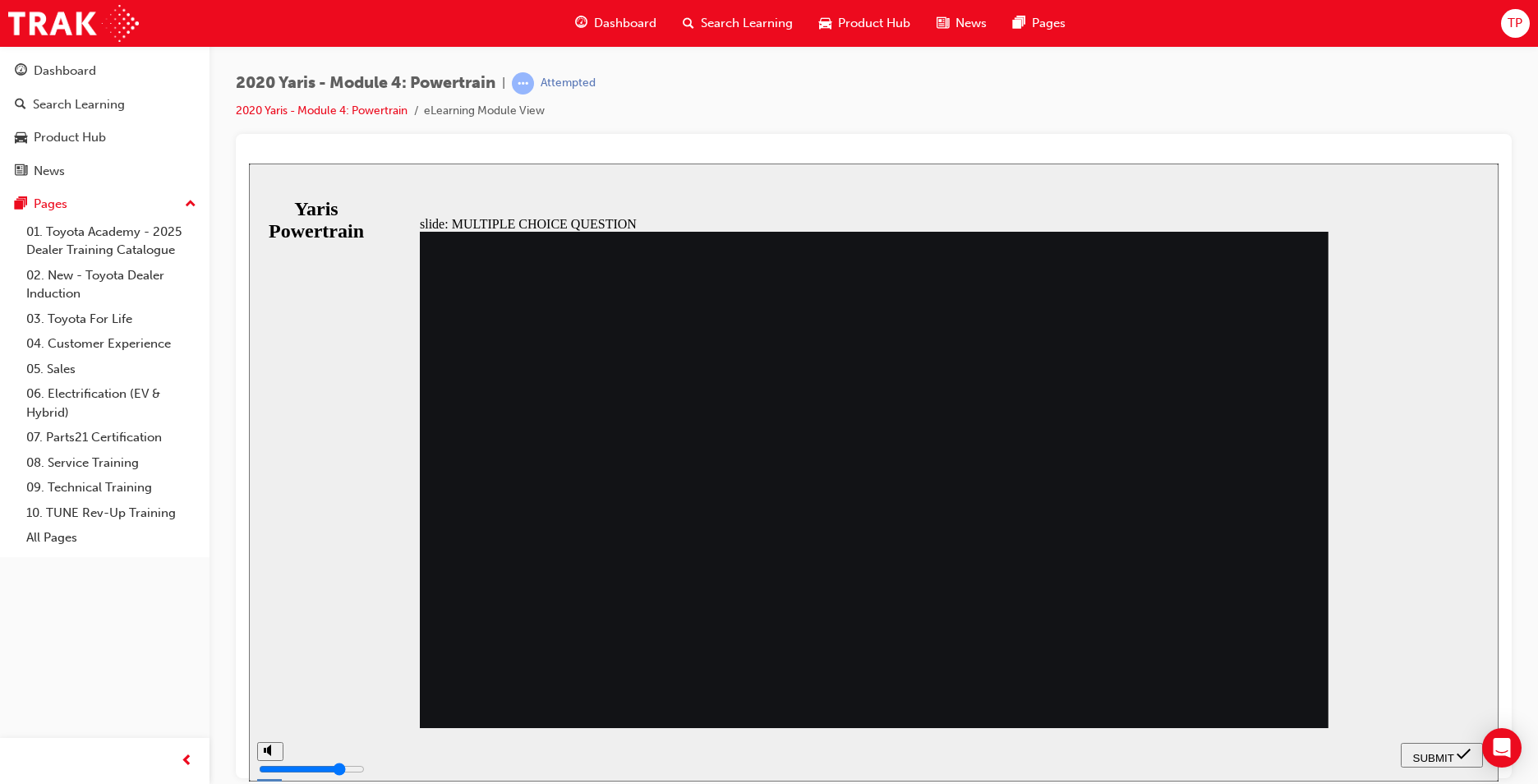
click at [1448, 775] on nav "SUBMIT NEXT PREV" at bounding box center [1442, 754] width 82 height 53
click at [1447, 762] on button "SUBMIT" at bounding box center [1442, 754] width 82 height 25
radio input "false"
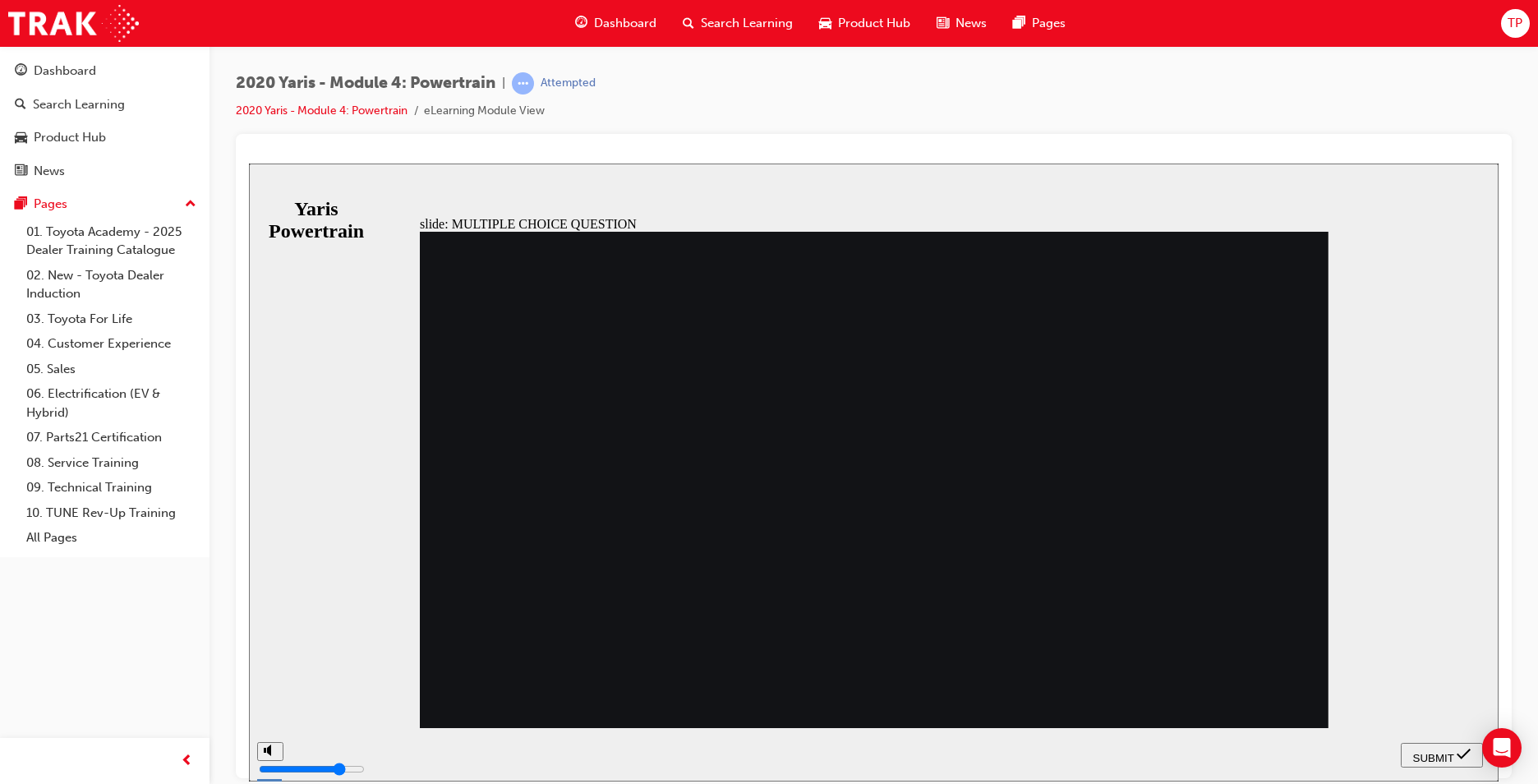
radio input "true"
click at [1463, 750] on icon "submit" at bounding box center [1463, 753] width 14 height 15
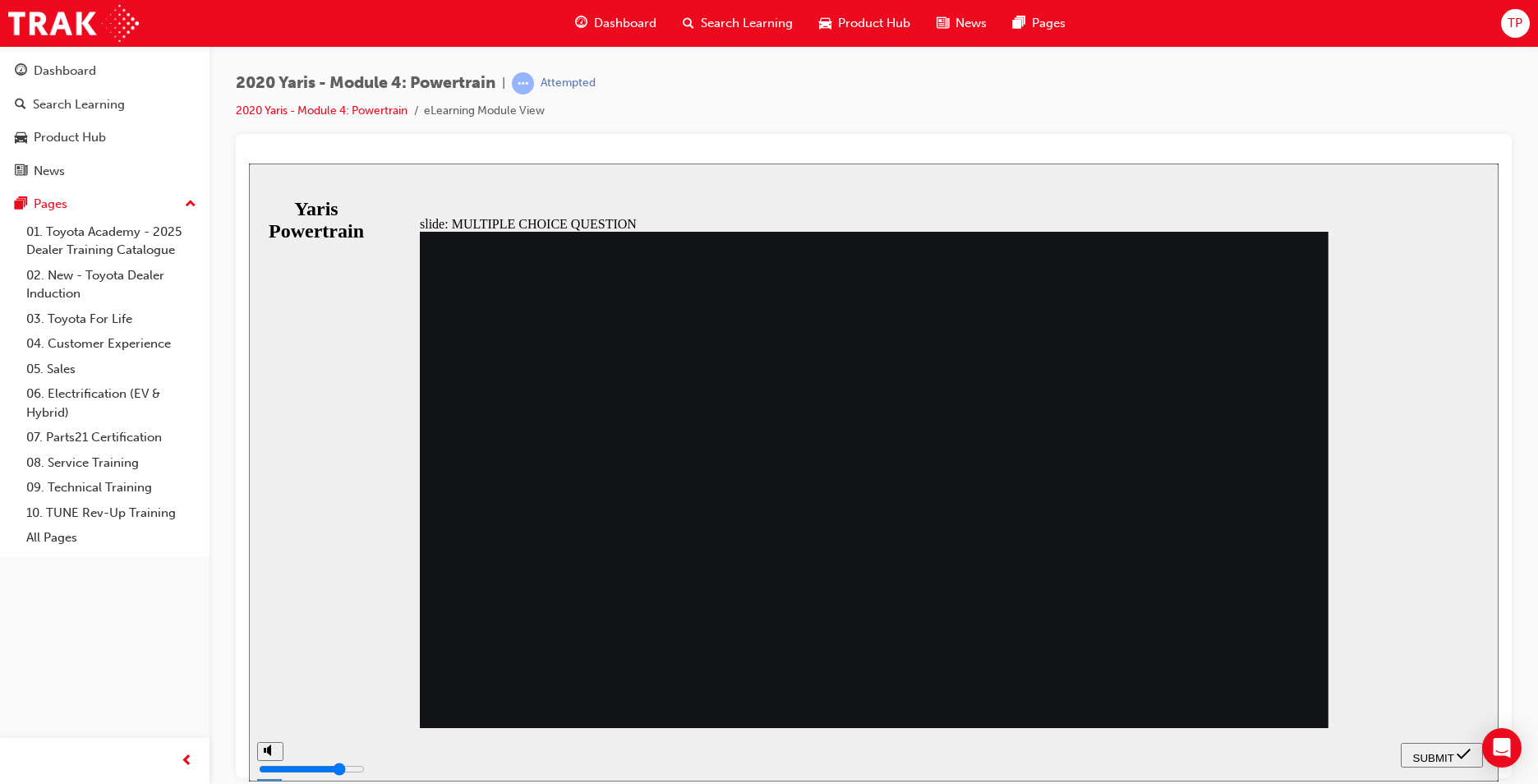
click at [1408, 745] on button "SUBMIT" at bounding box center [1442, 754] width 82 height 25
radio input "false"
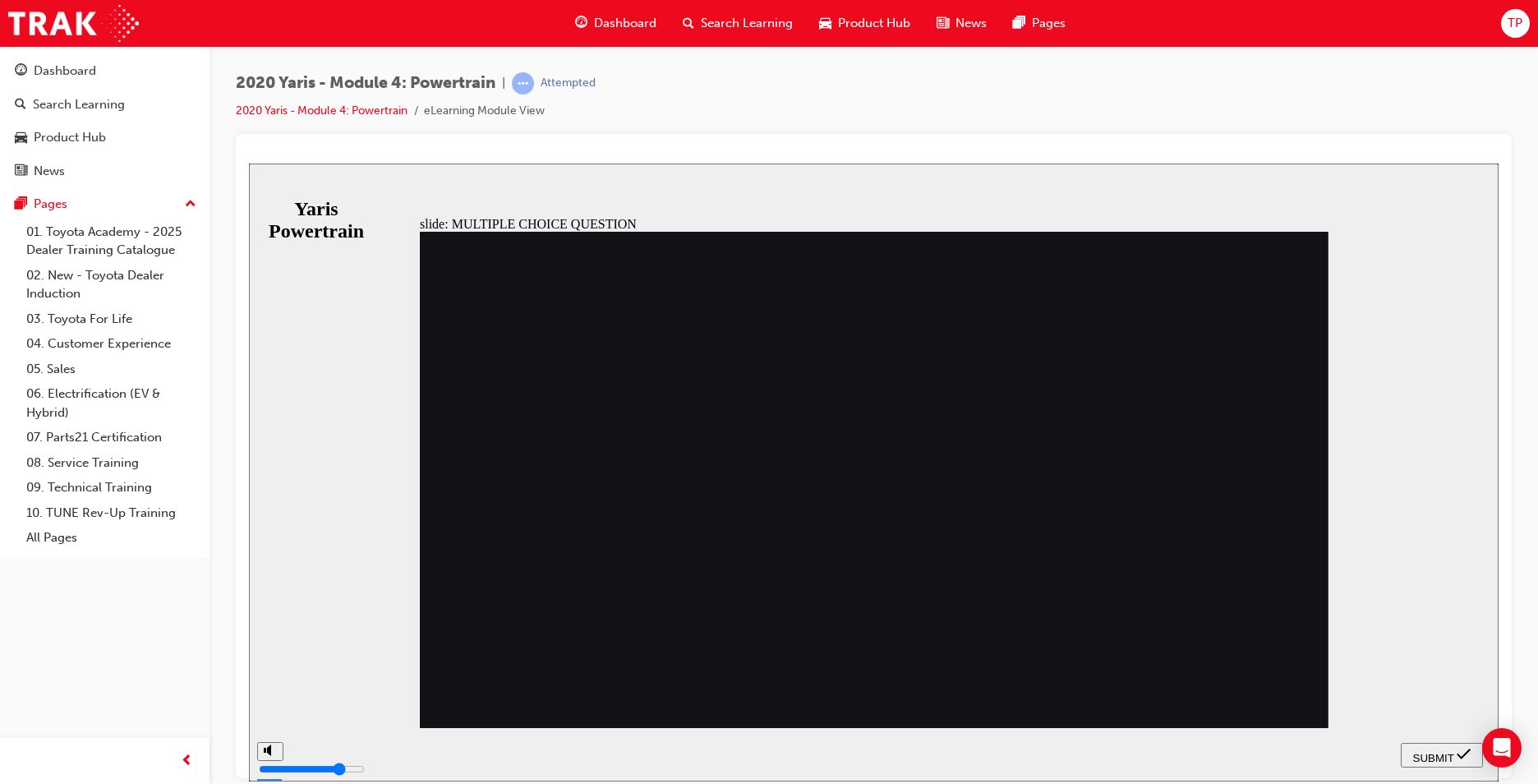
radio input "true"
click at [1457, 765] on button "SUBMIT" at bounding box center [1442, 754] width 82 height 25
radio input "true"
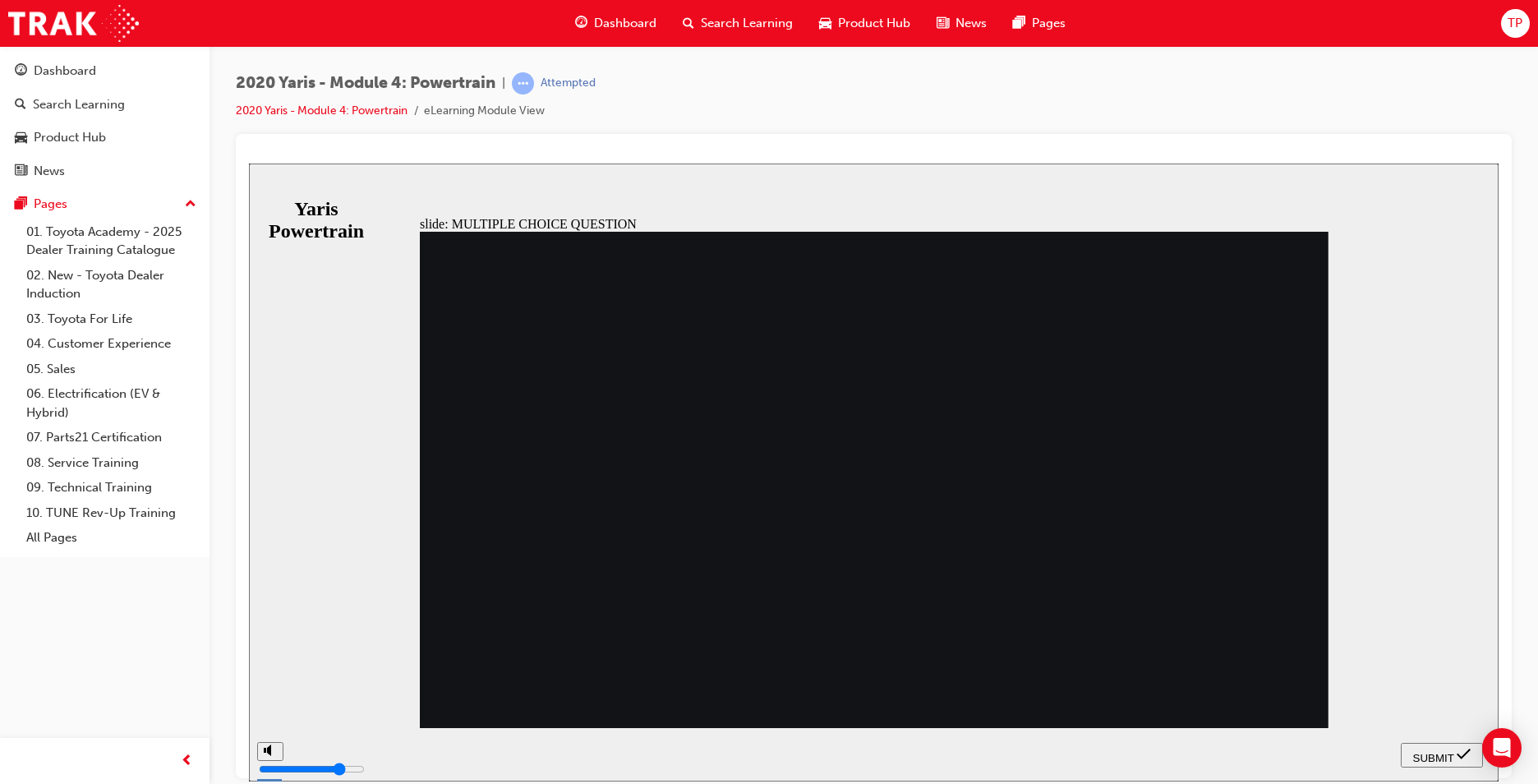
click at [1427, 751] on span "SUBMIT" at bounding box center [1434, 757] width 41 height 12
radio input "true"
click at [1425, 751] on span "SUBMIT" at bounding box center [1434, 757] width 41 height 12
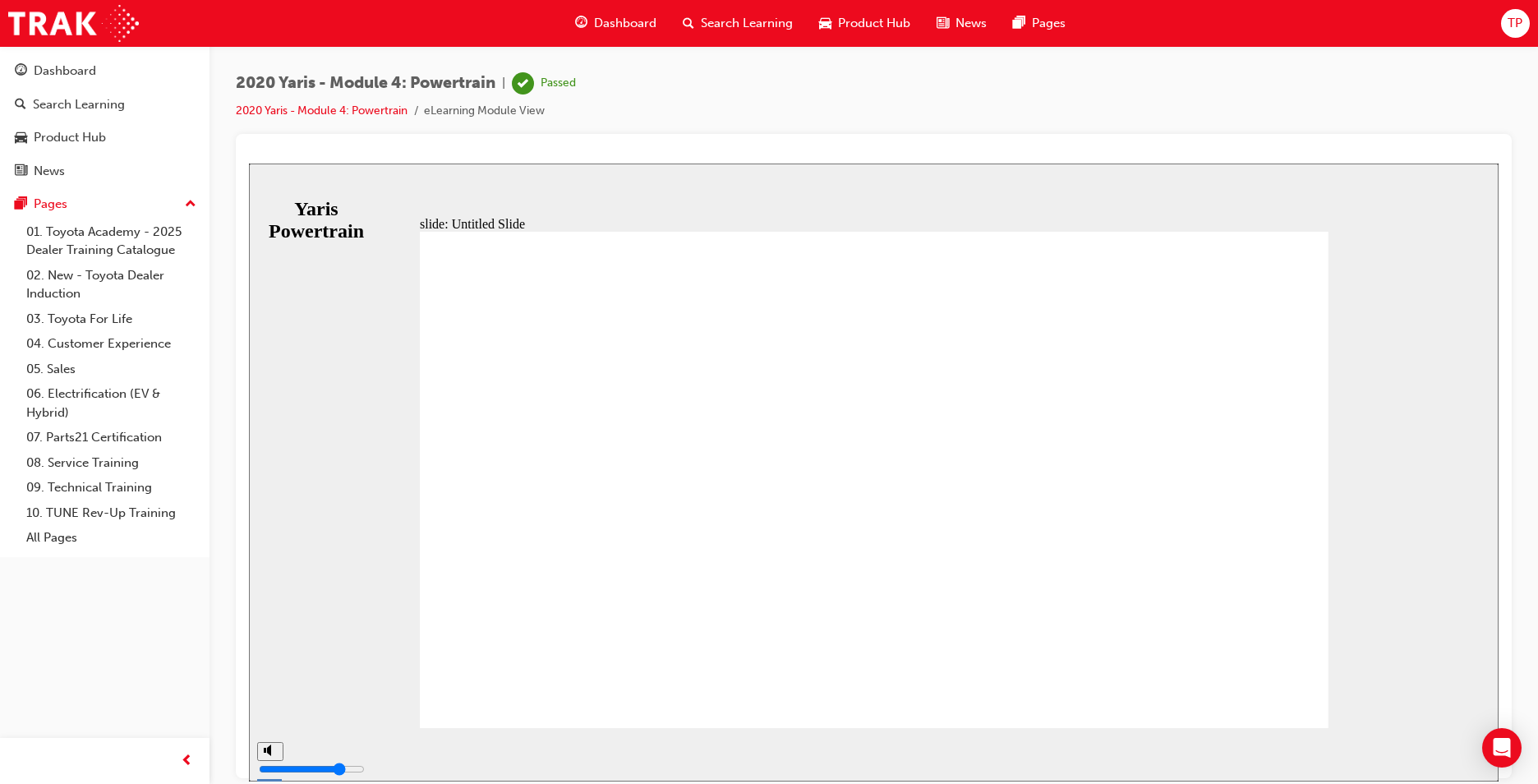
click at [601, 9] on div "Dashboard" at bounding box center [615, 23] width 107 height 33
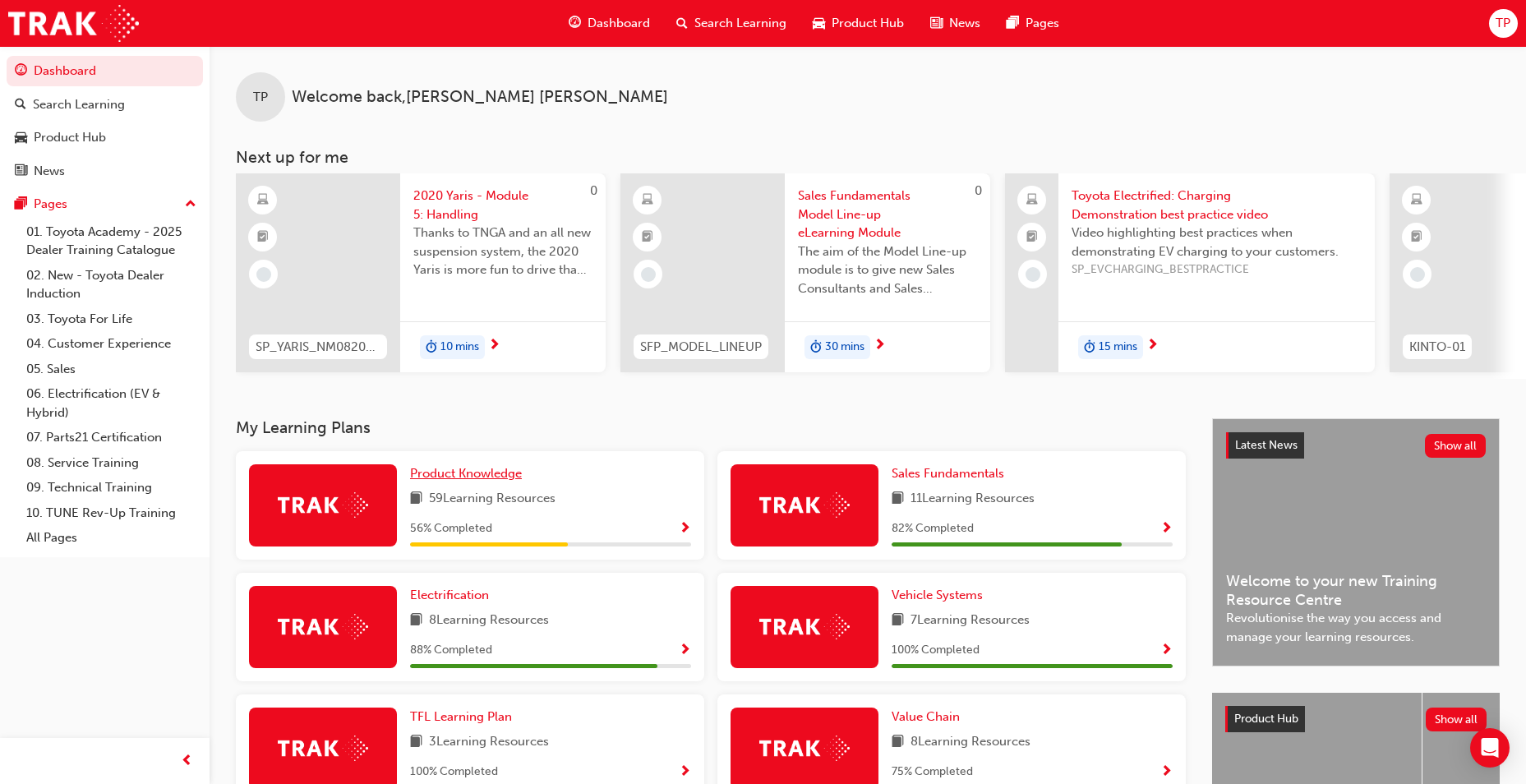
click at [498, 476] on span "Product Knowledge" at bounding box center [466, 473] width 112 height 15
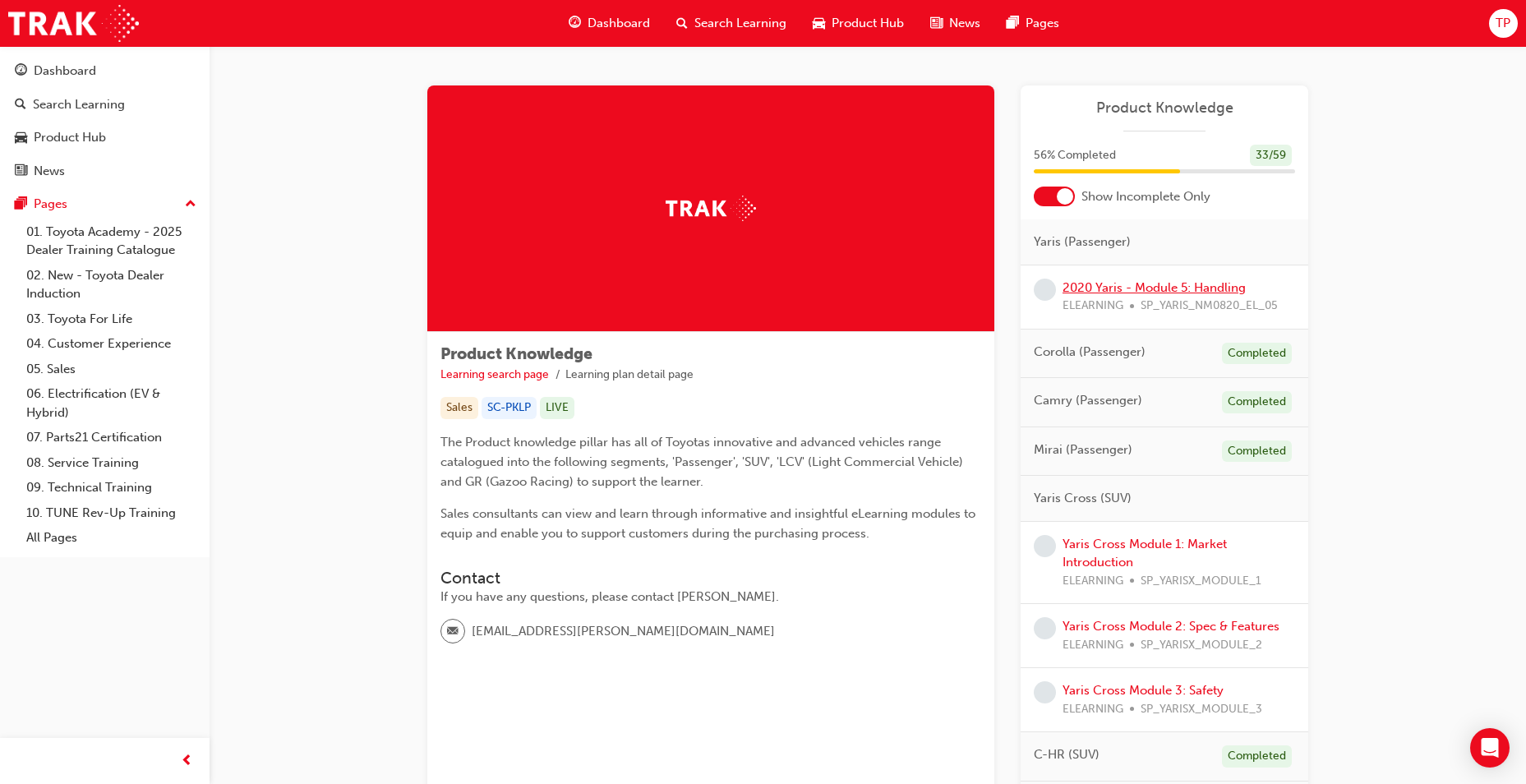
click at [1229, 290] on link "2020 Yaris - Module 5: Handling" at bounding box center [1155, 287] width 184 height 15
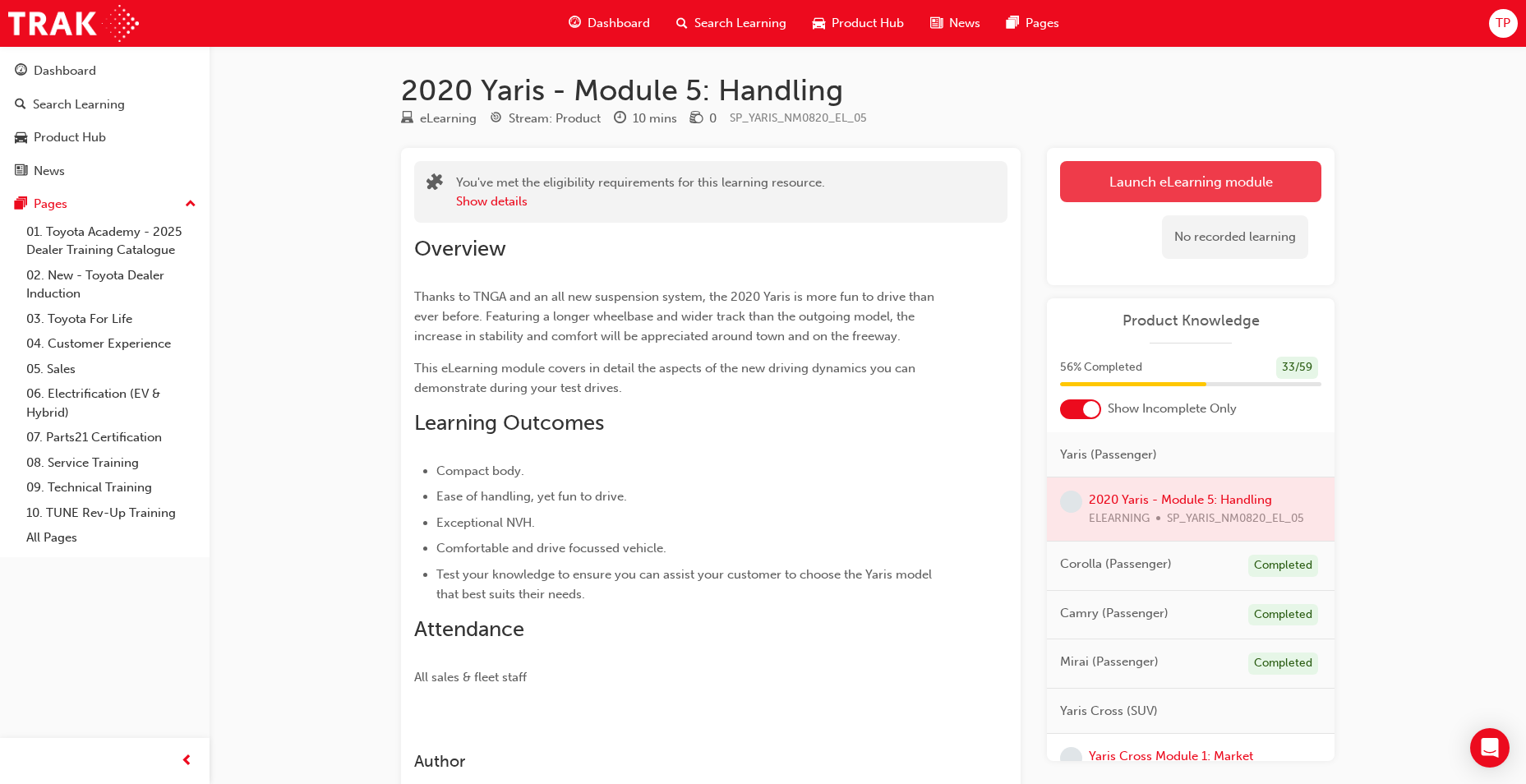
click at [1123, 173] on link "Launch eLearning module" at bounding box center [1191, 182] width 262 height 41
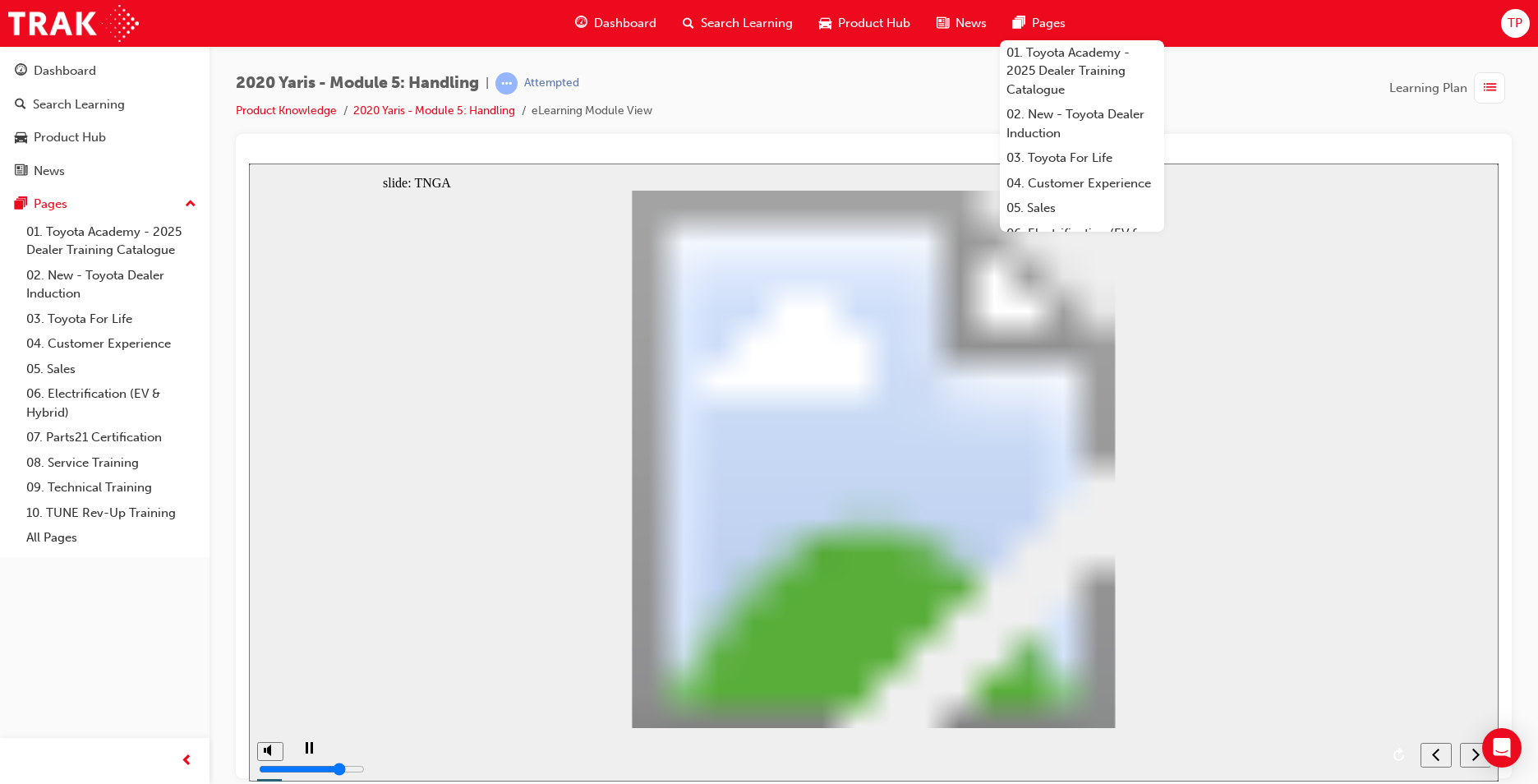
click at [1471, 758] on div "next" at bounding box center [1475, 755] width 18 height 17
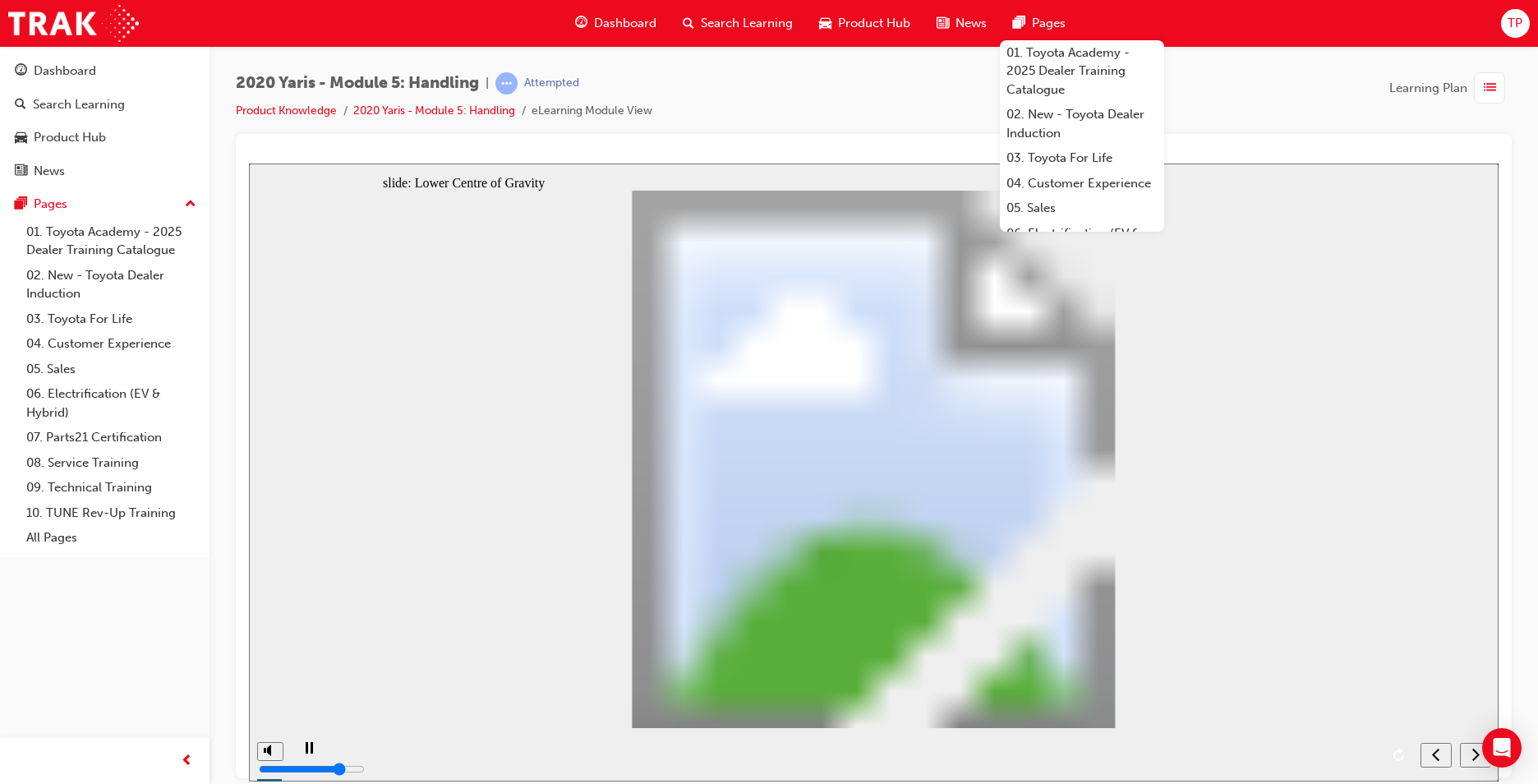
click at [1471, 758] on div "next" at bounding box center [1475, 755] width 18 height 17
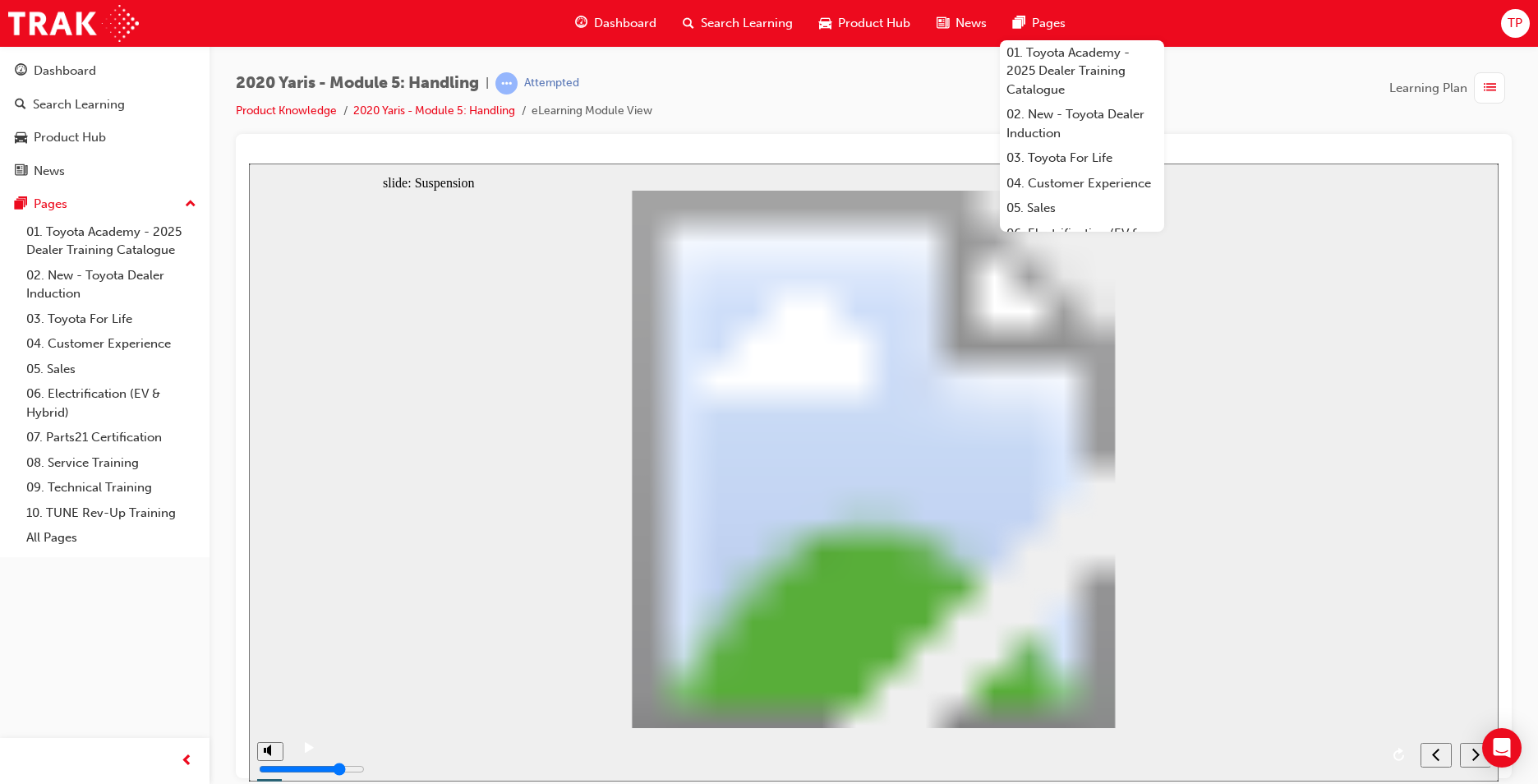
click at [1471, 758] on div "next" at bounding box center [1475, 755] width 18 height 17
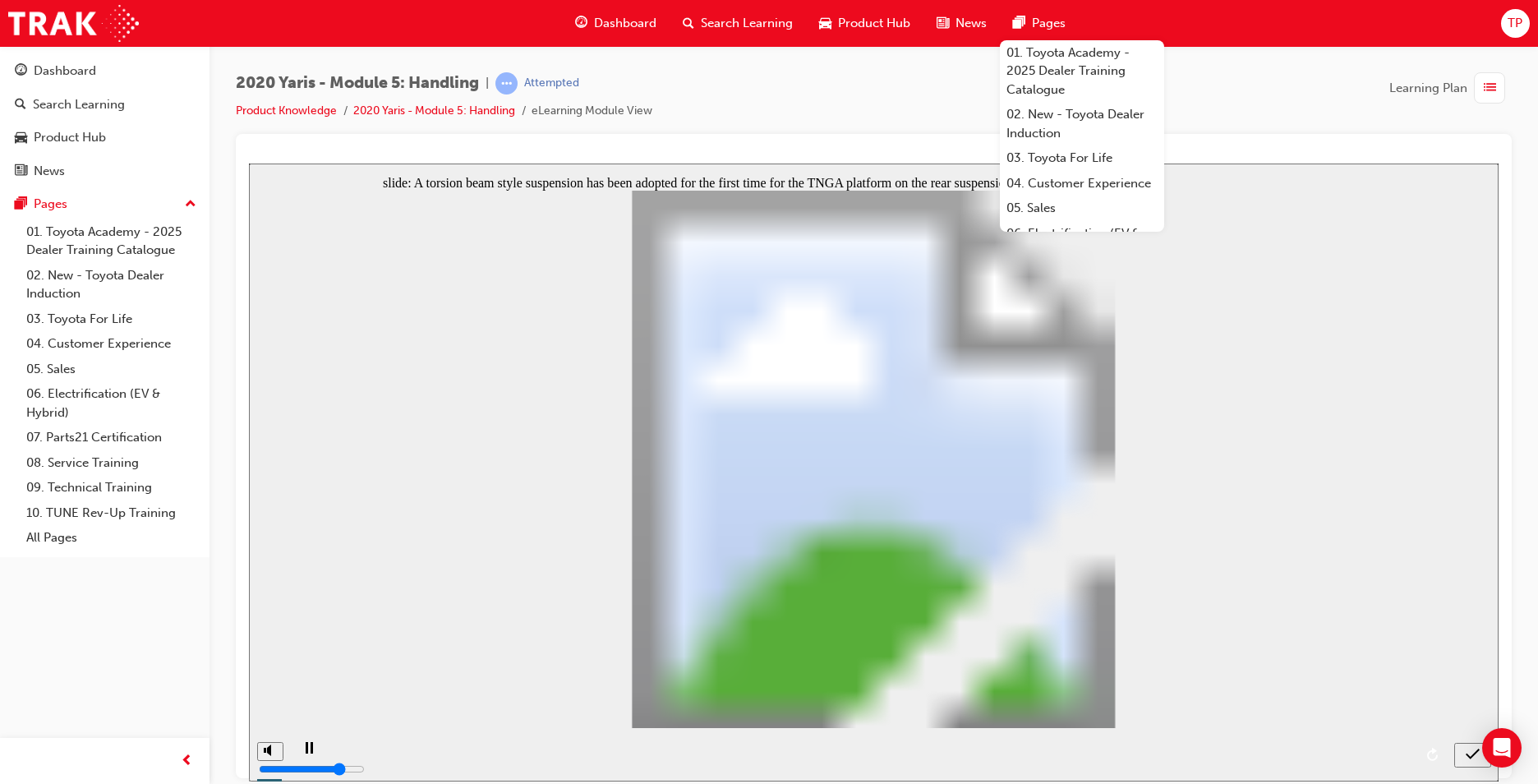
click at [1471, 758] on icon "submit" at bounding box center [1473, 753] width 14 height 15
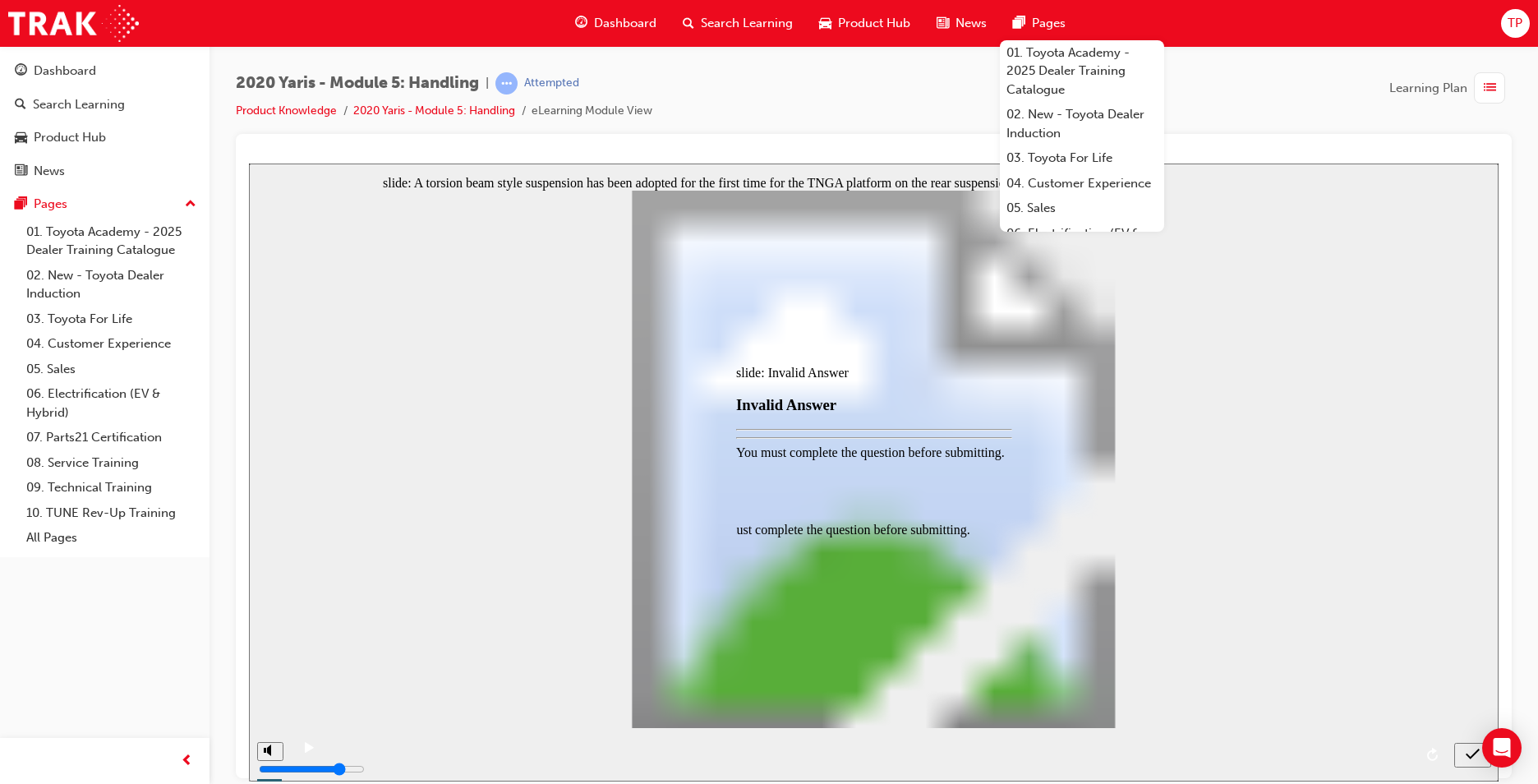
click at [1471, 758] on div at bounding box center [873, 472] width 1250 height 618
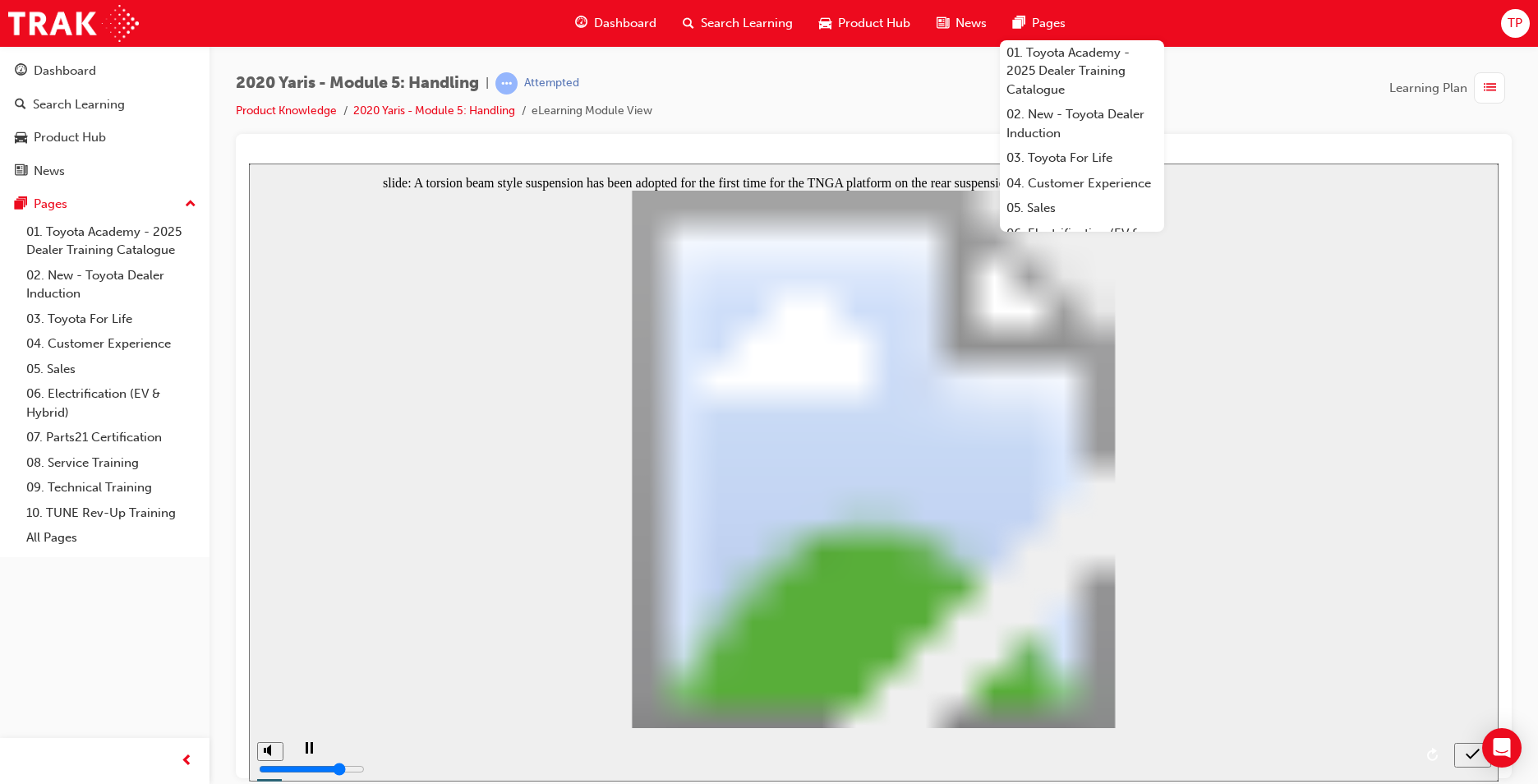
radio input "false"
radio input "true"
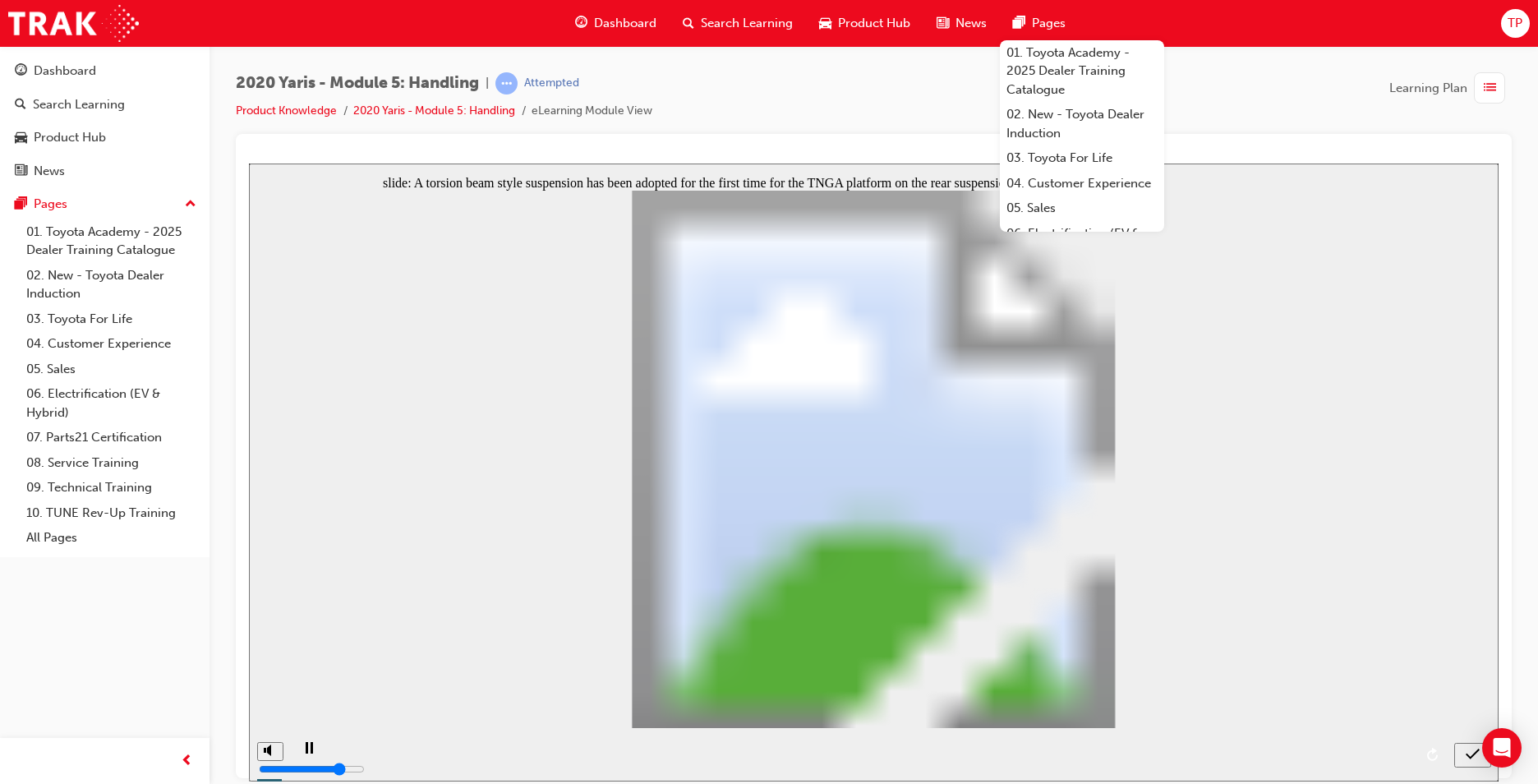
click at [1461, 752] on div "submit" at bounding box center [1473, 755] width 24 height 17
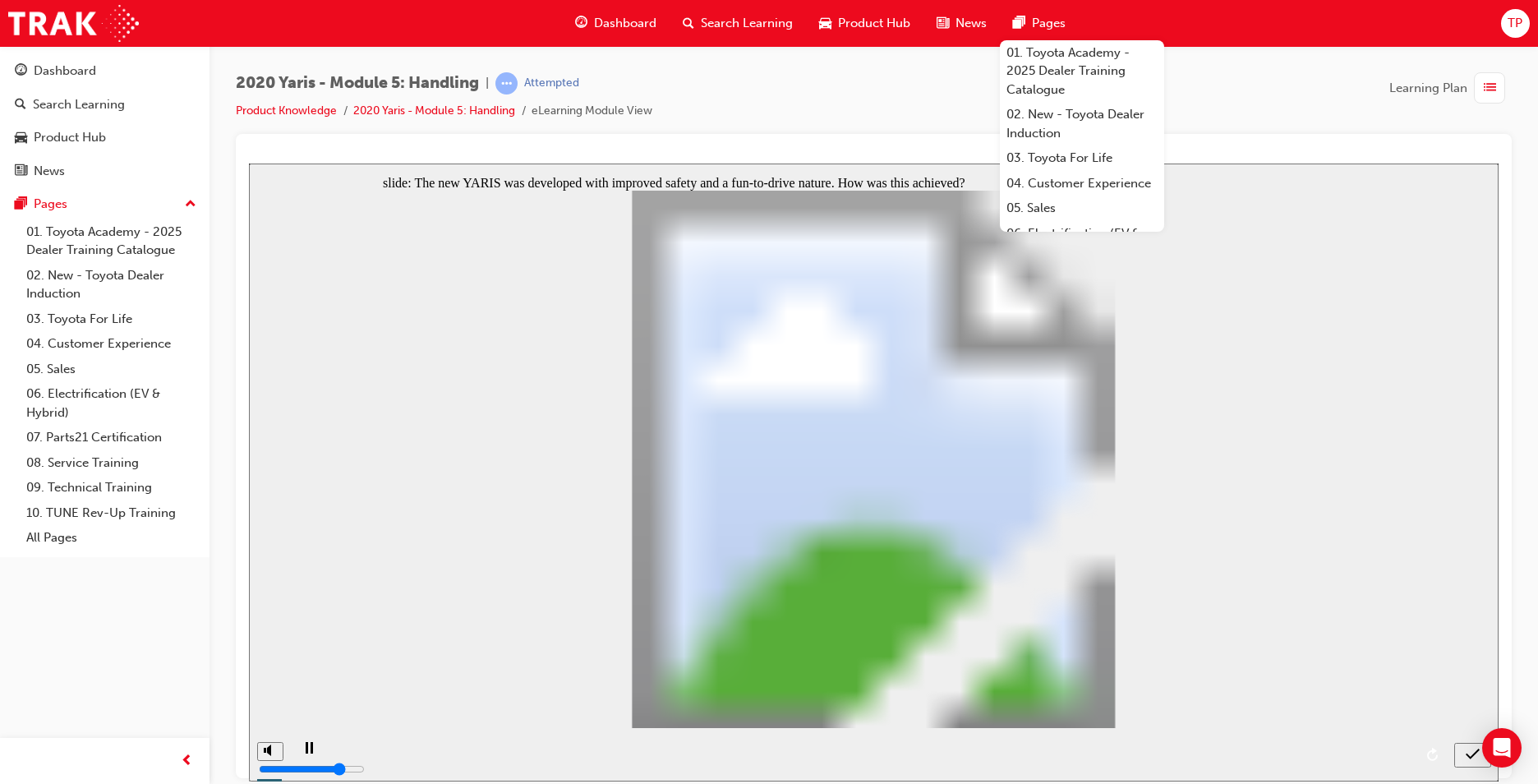
radio input "false"
radio input "true"
click at [1469, 757] on icon "submit" at bounding box center [1473, 753] width 14 height 15
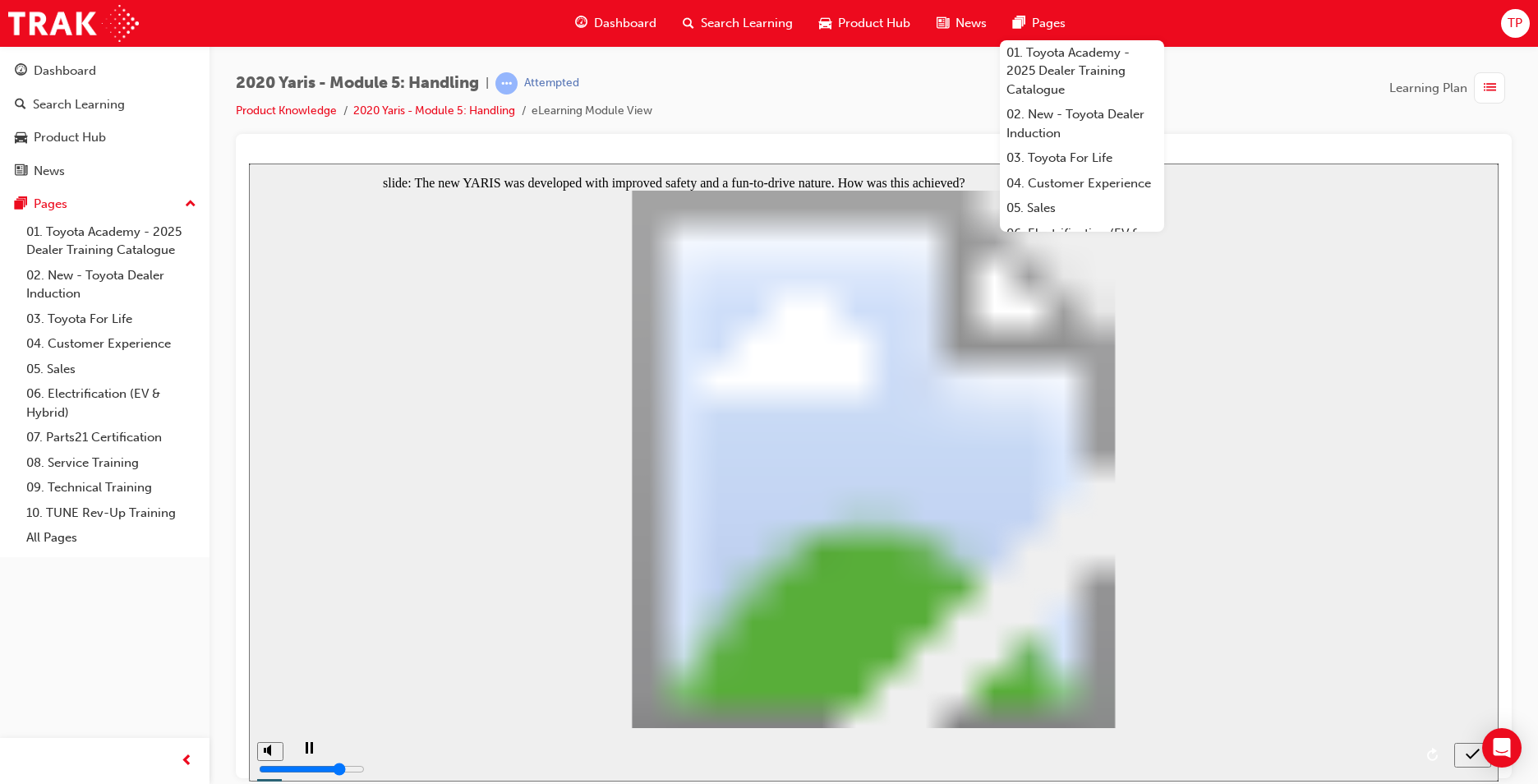
radio input "true"
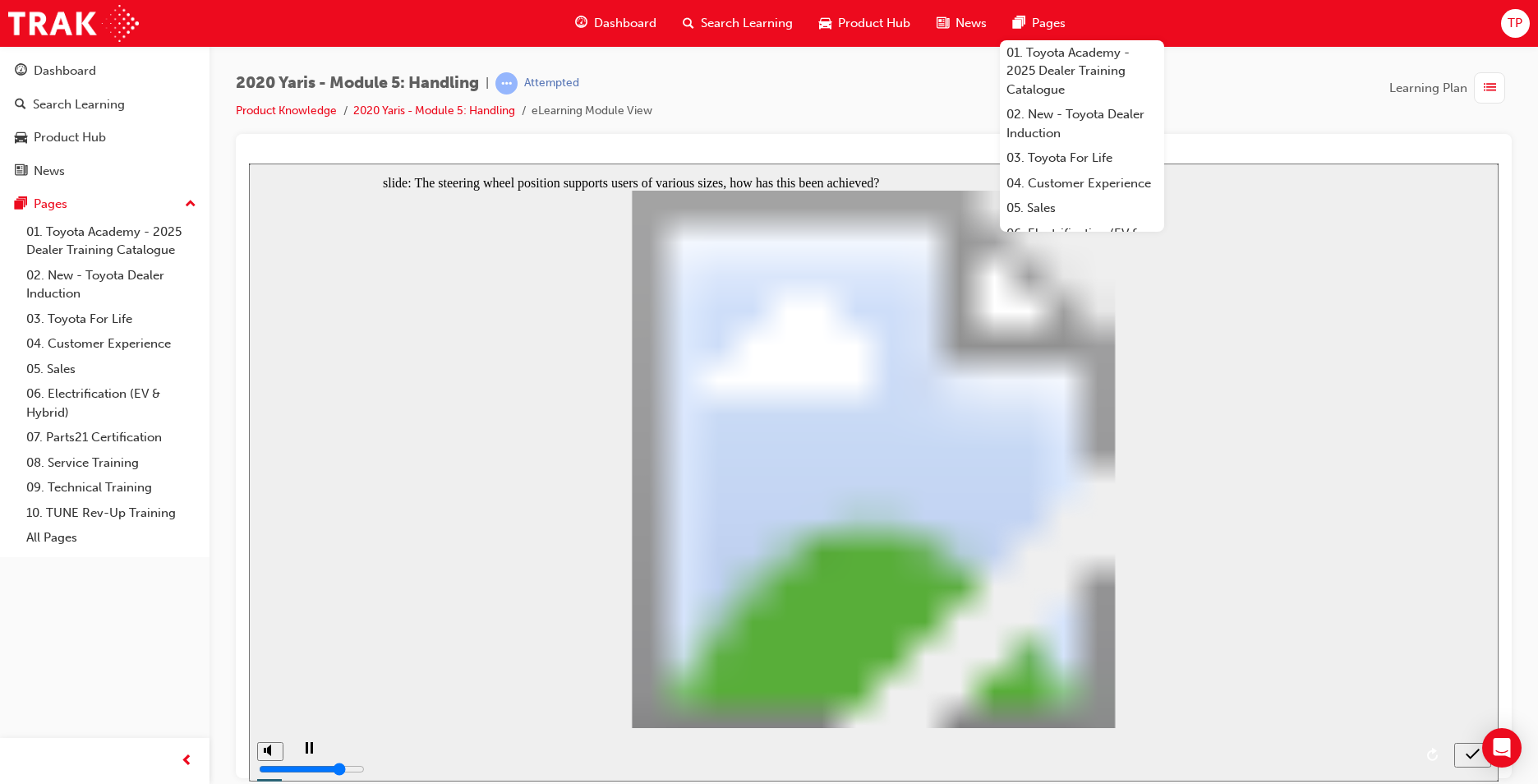
radio input "true"
click at [1467, 748] on icon "submit" at bounding box center [1473, 753] width 14 height 15
radio input "true"
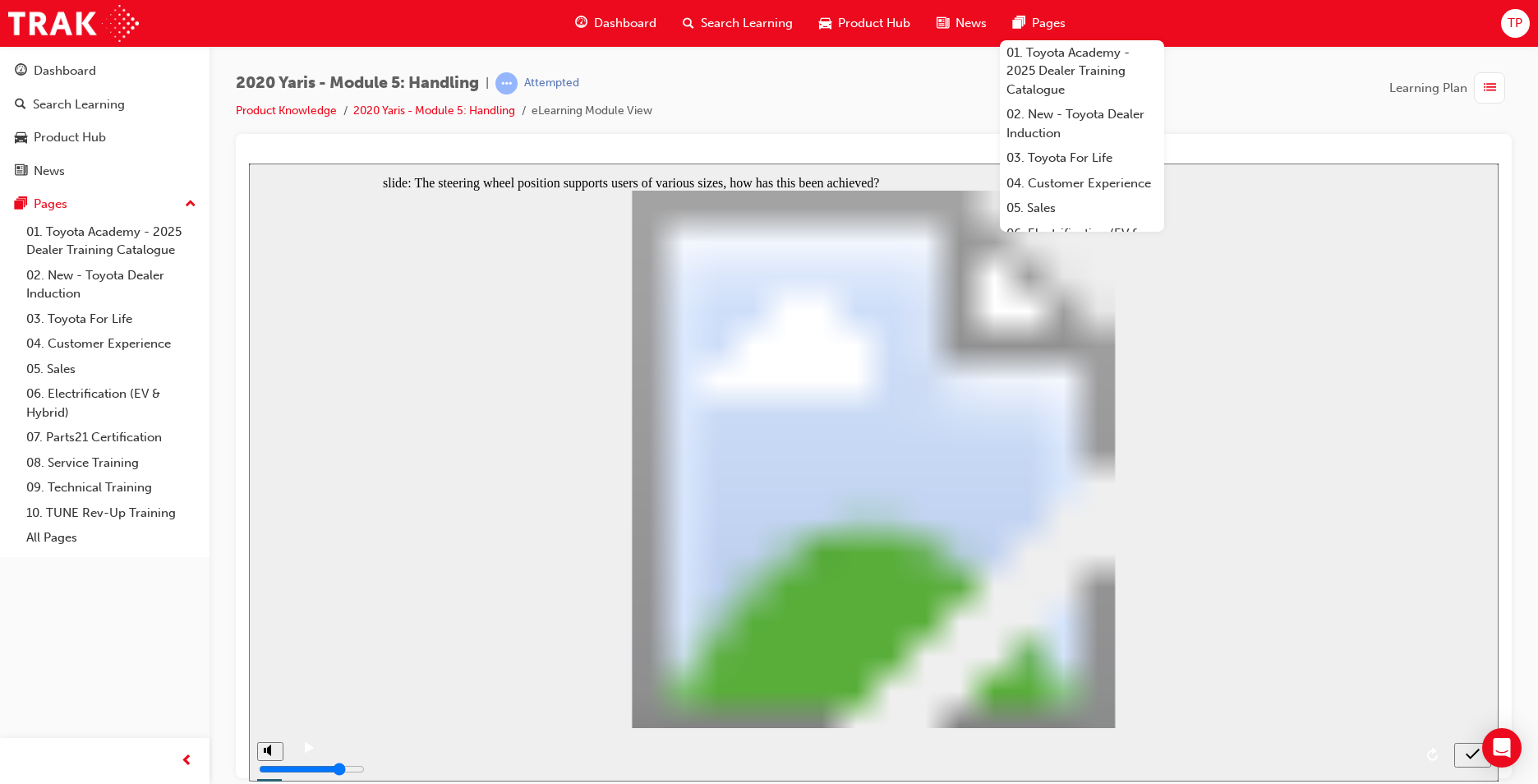
click at [1466, 757] on div "submit" at bounding box center [1473, 755] width 24 height 17
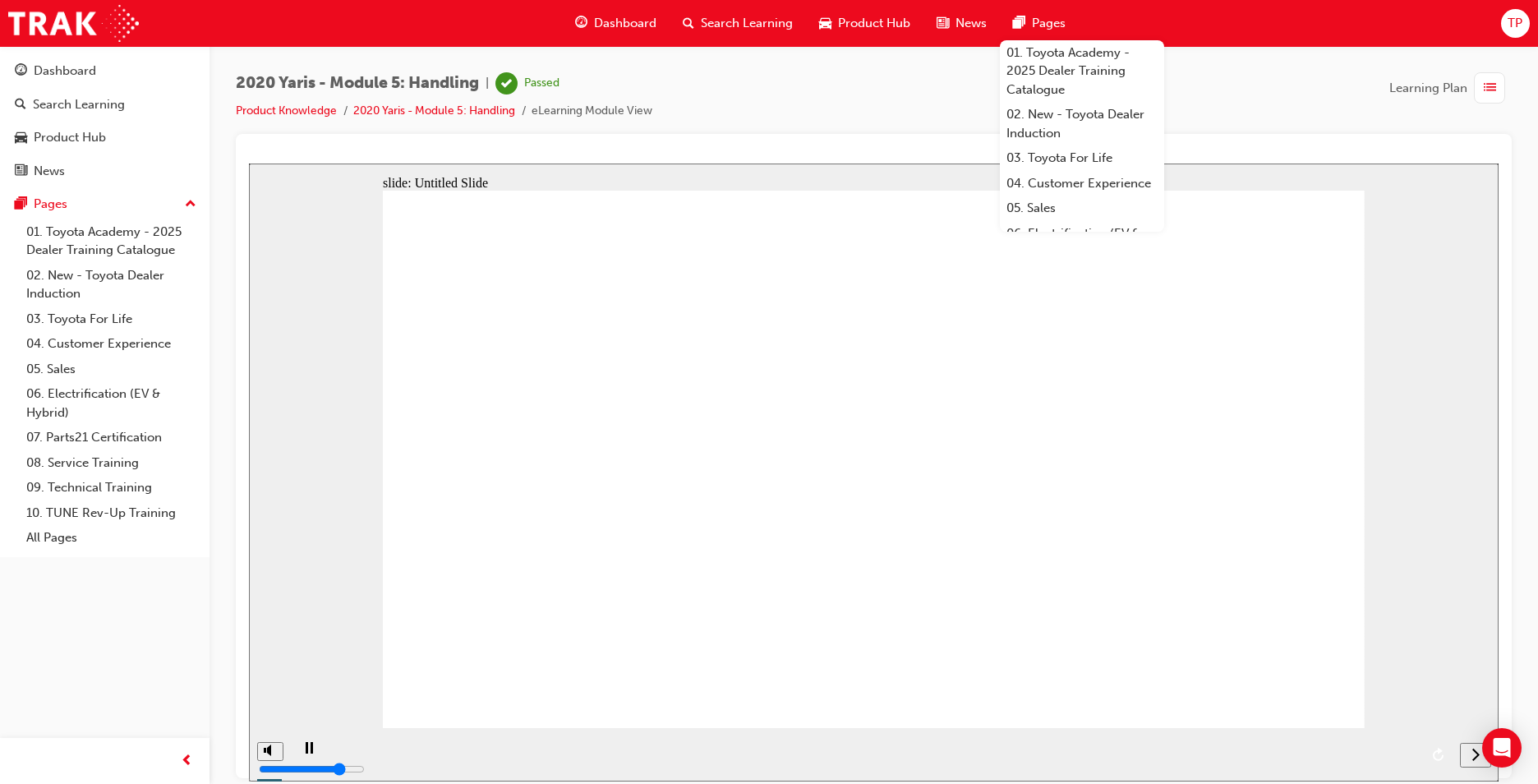
click at [645, 29] on span "Dashboard" at bounding box center [625, 23] width 63 height 19
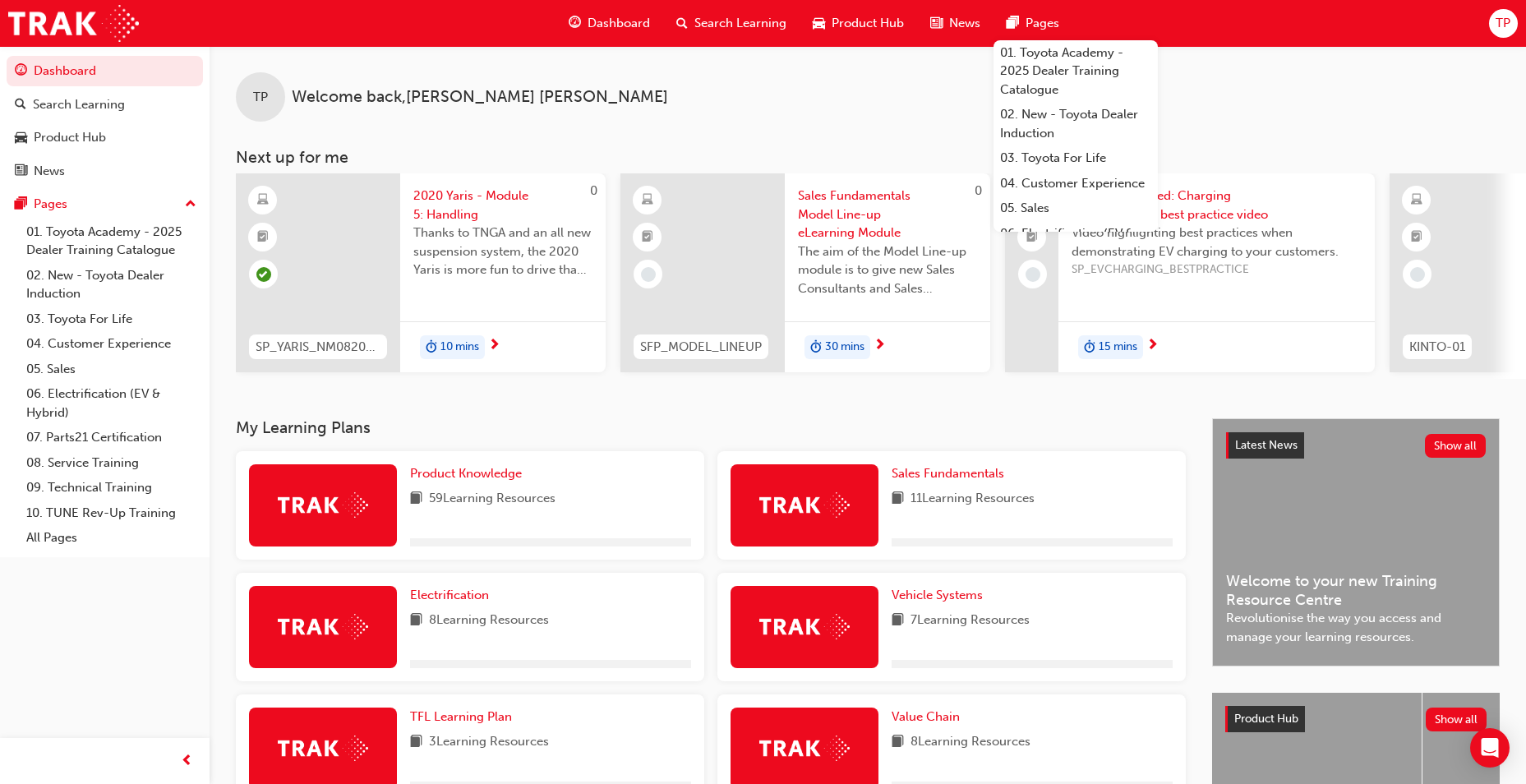
click at [1244, 126] on div "TP Welcome back , Thomas Petrie Next up for me 0 SP_YARIS_NM0820_EL_05 2020 Yar…" at bounding box center [867, 213] width 1316 height 333
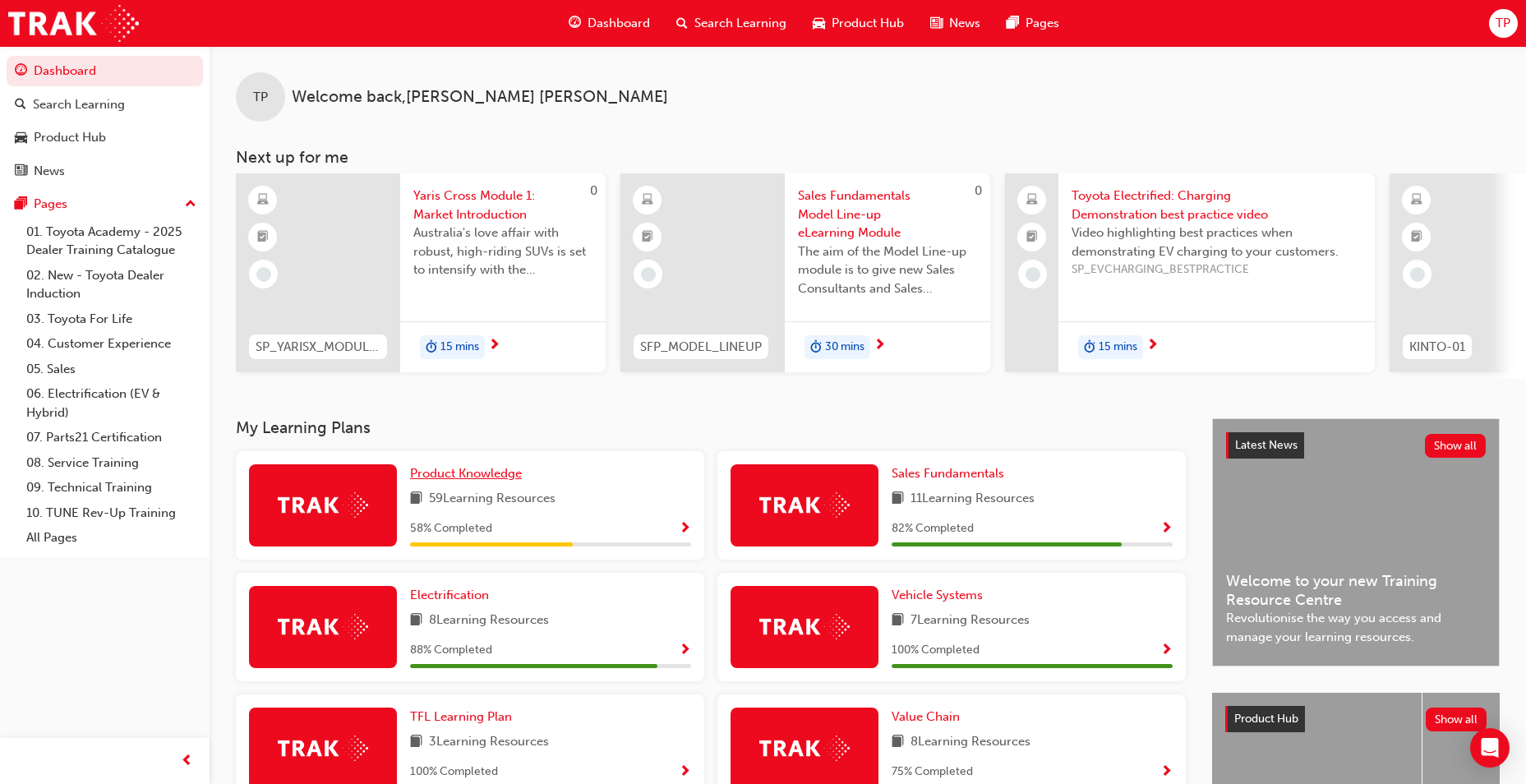
click at [463, 473] on span "Product Knowledge" at bounding box center [466, 473] width 112 height 15
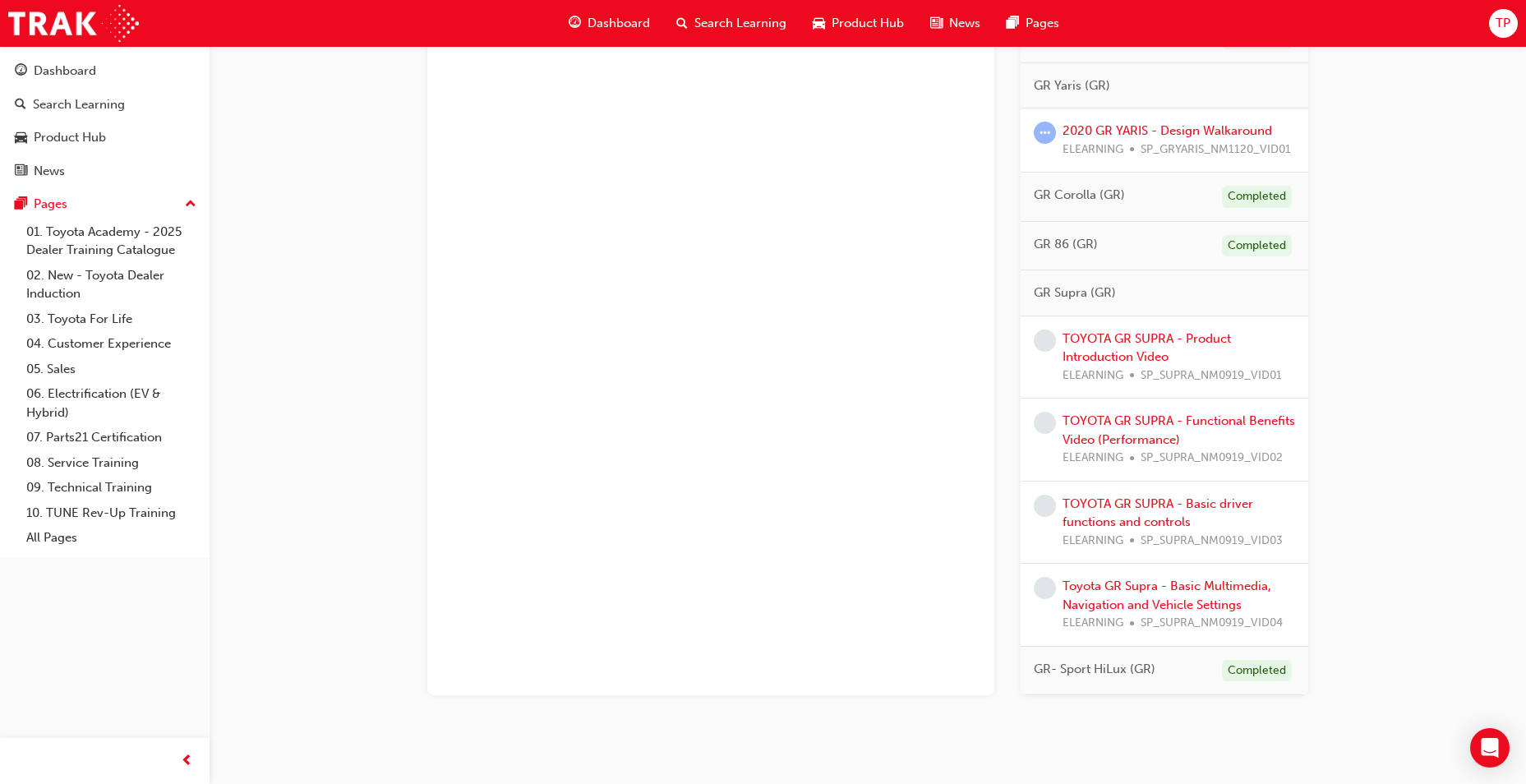
scroll to position [2118, 0]
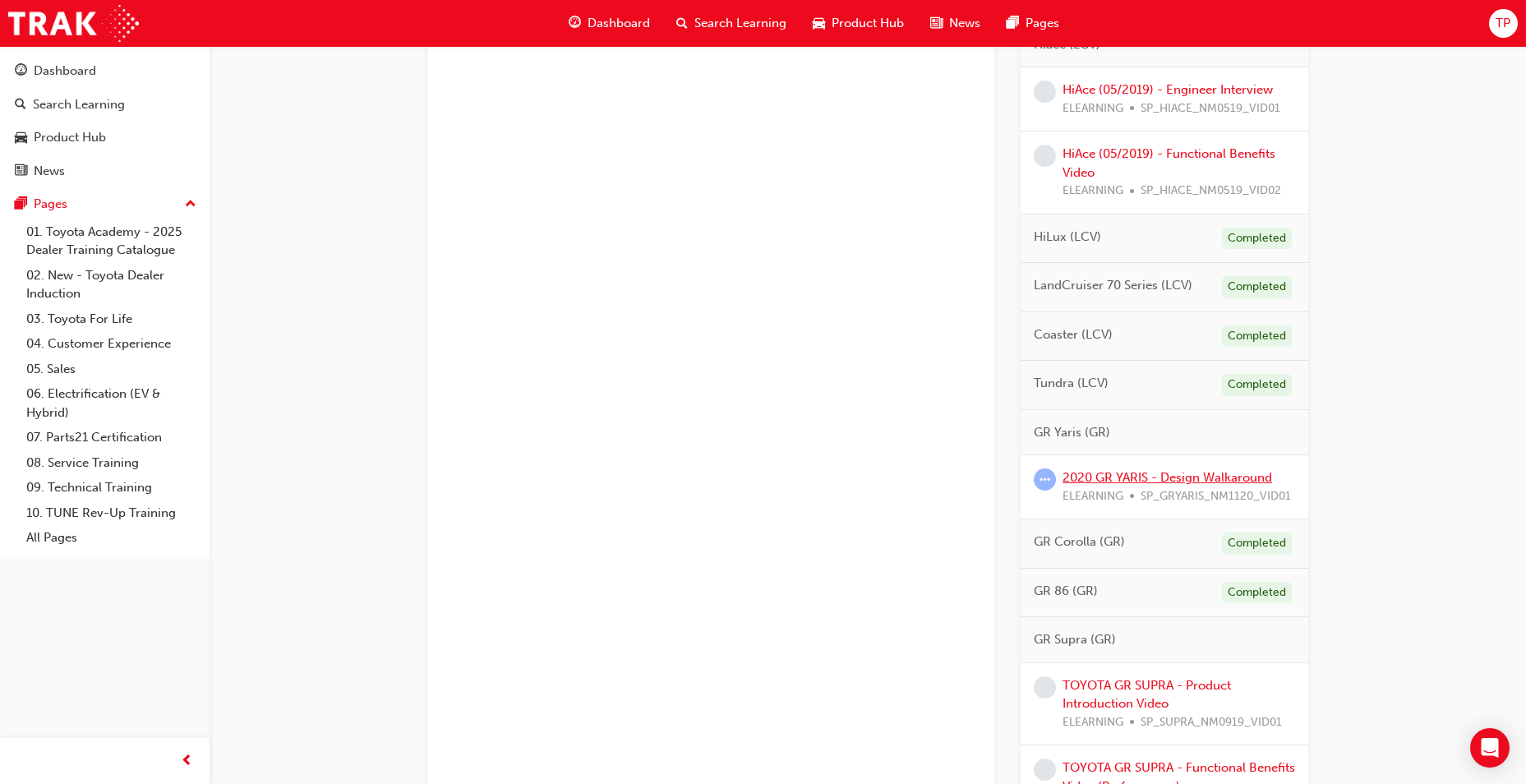
click at [1144, 474] on link "2020 GR YARIS - Design Walkaround" at bounding box center [1167, 477] width 209 height 15
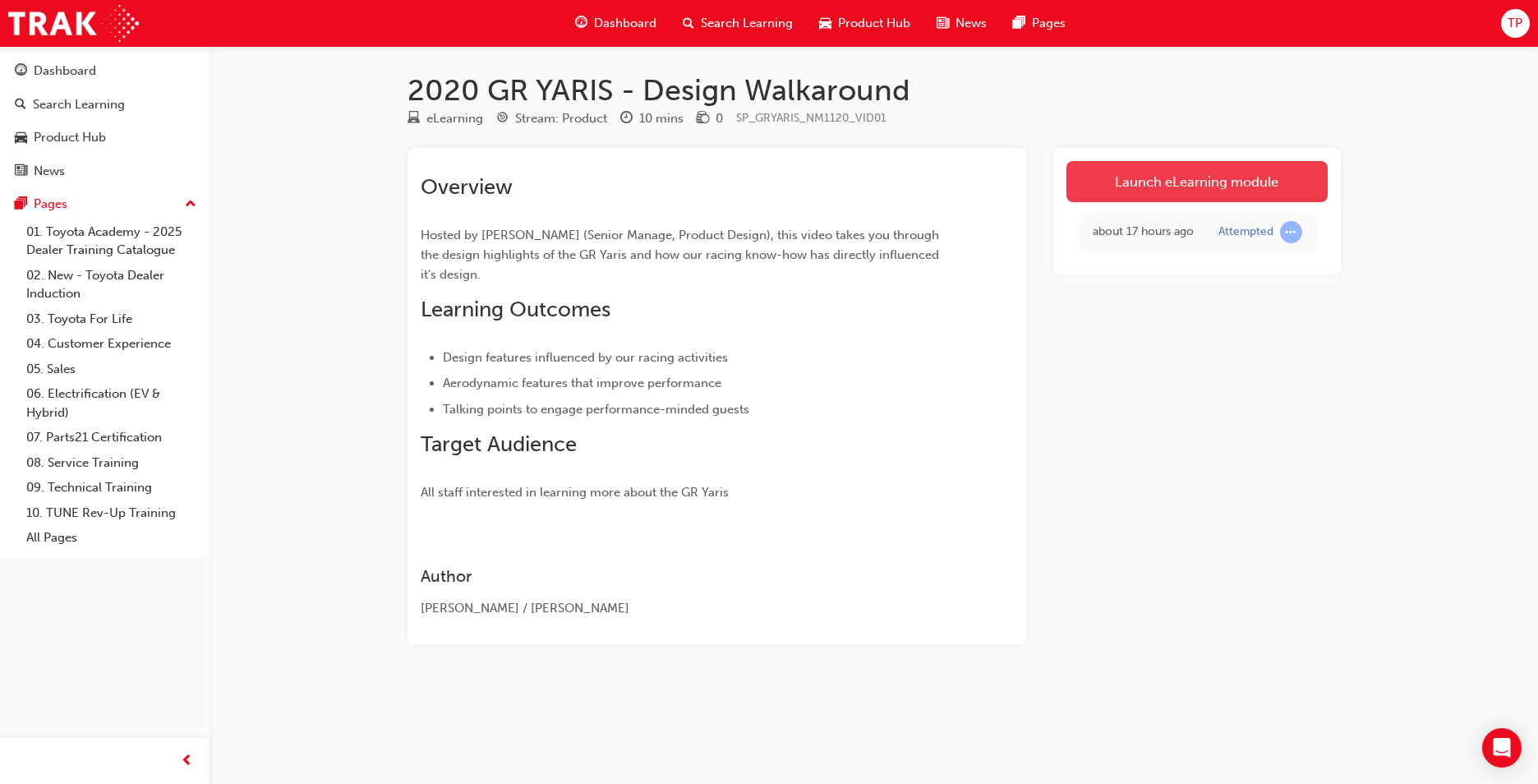
click at [1143, 163] on link "Launch eLearning module" at bounding box center [1197, 182] width 262 height 41
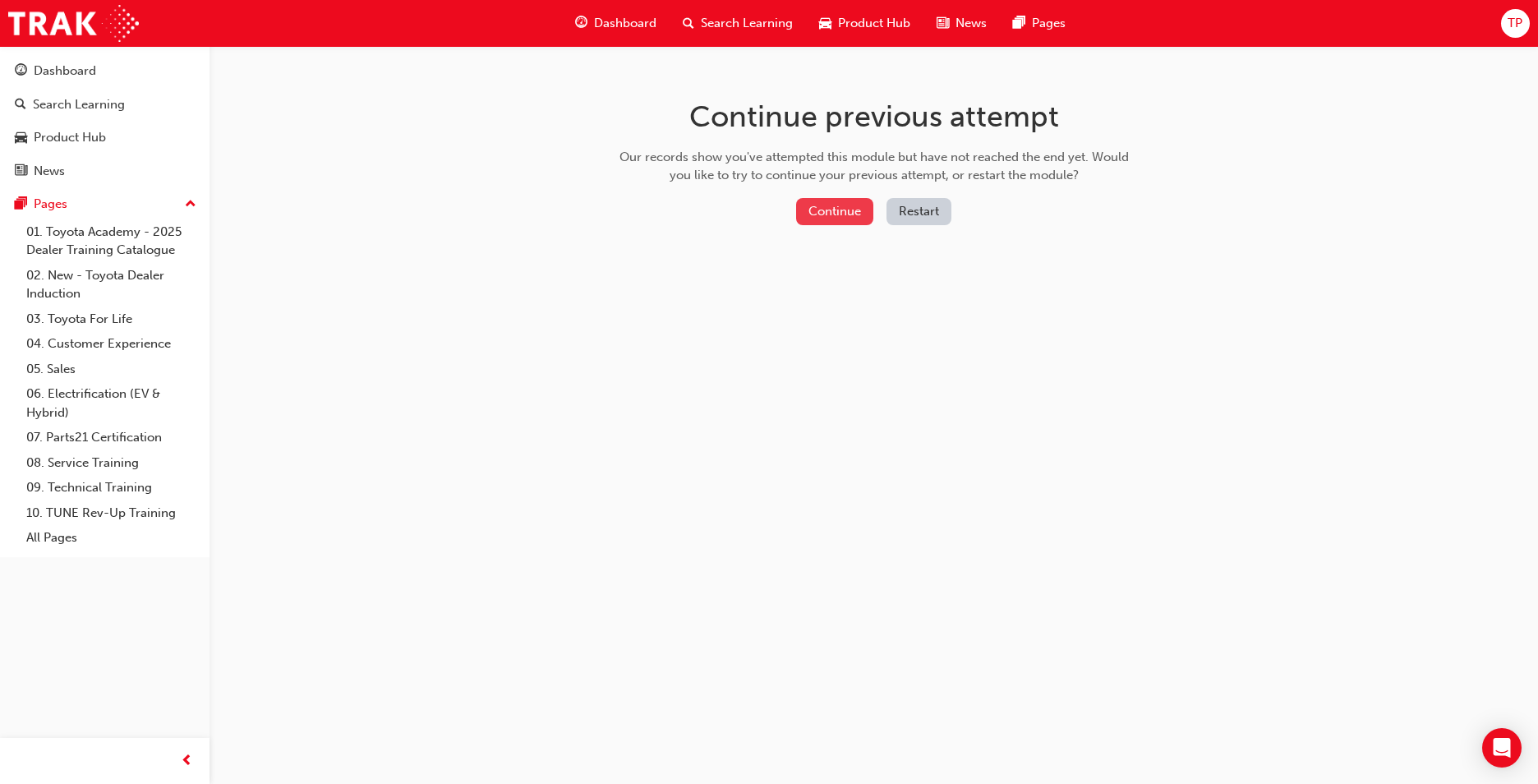
click at [859, 211] on button "Continue" at bounding box center [835, 212] width 77 height 27
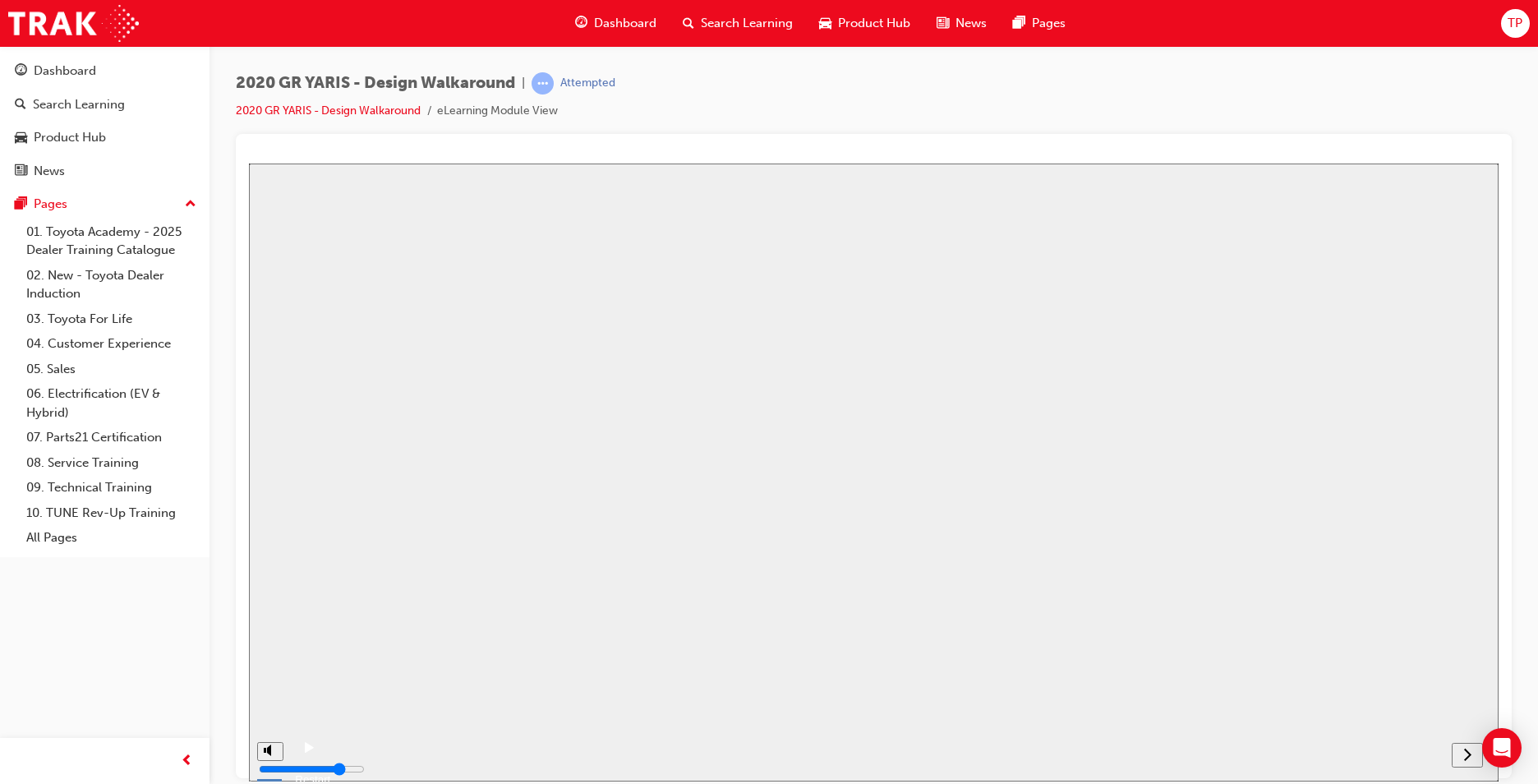
click at [303, 736] on button "Resume" at bounding box center [275, 745] width 54 height 17
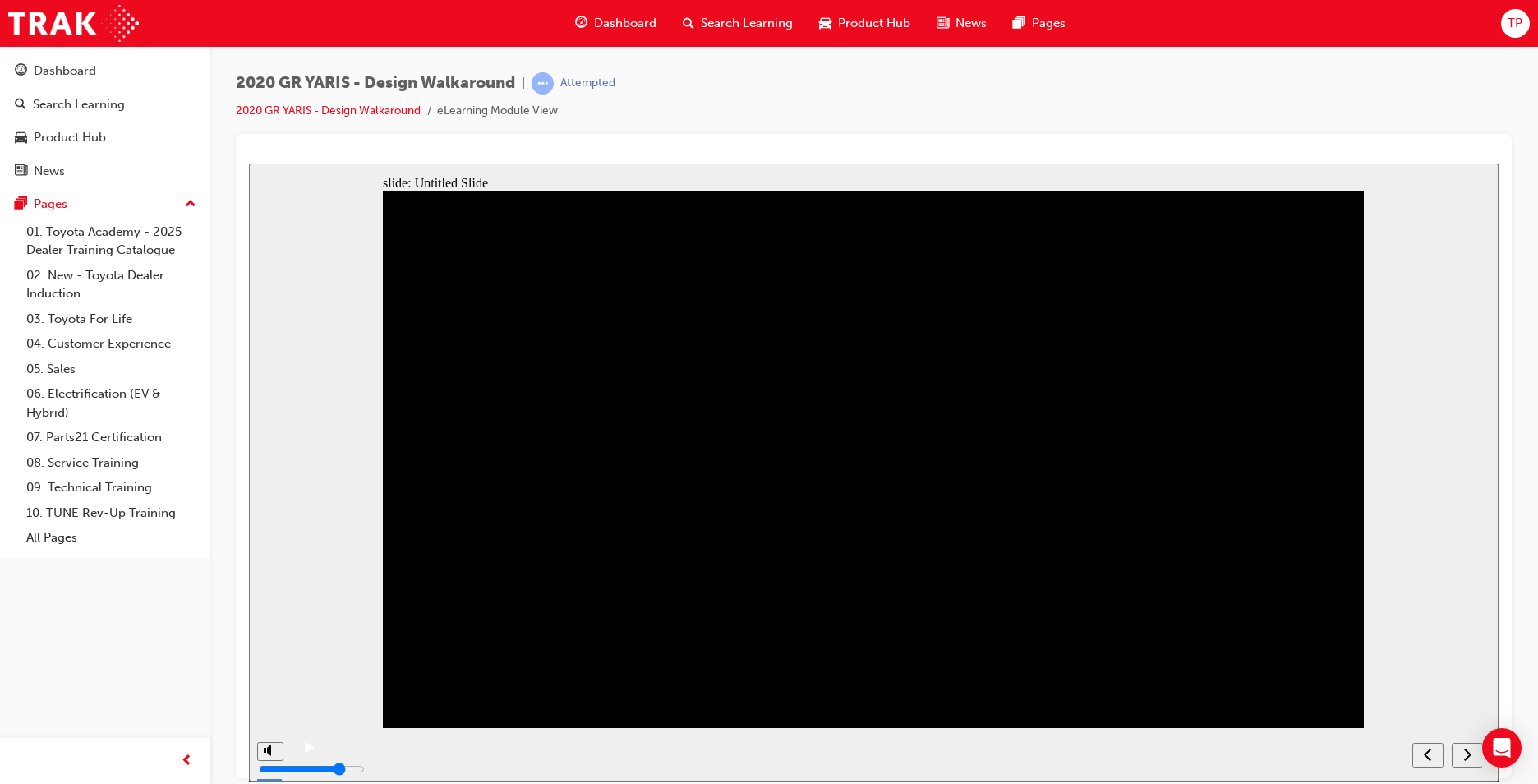
drag, startPoint x: 301, startPoint y: 745, endPoint x: 326, endPoint y: 780, distance: 43.0
click at [302, 745] on div "play/pause" at bounding box center [309, 755] width 28 height 28
click at [305, 751] on icon "play/pause" at bounding box center [309, 746] width 9 height 10
click at [1469, 751] on icon "next" at bounding box center [1468, 753] width 8 height 12
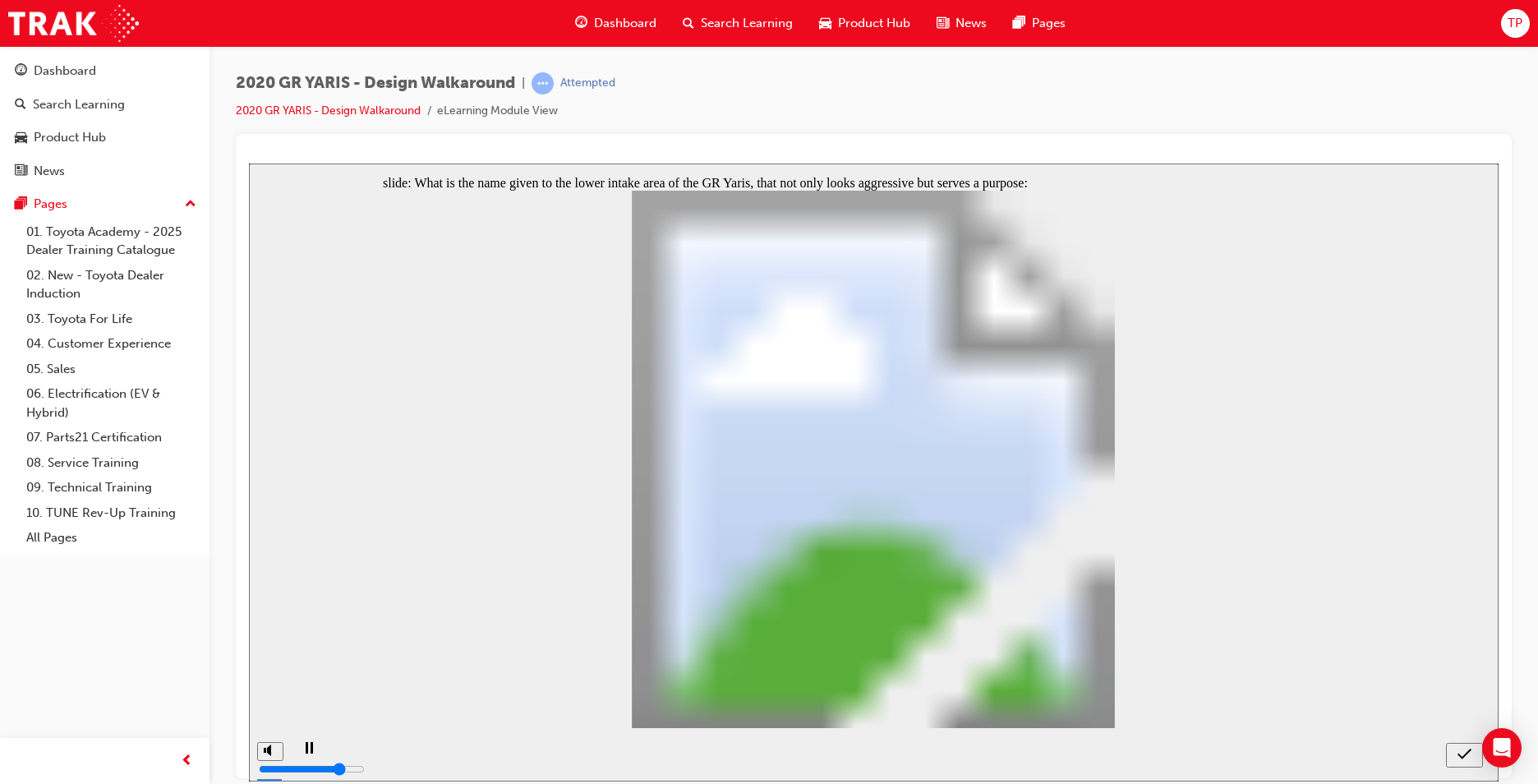
radio input "true"
click at [1462, 745] on button "submit" at bounding box center [1464, 754] width 37 height 25
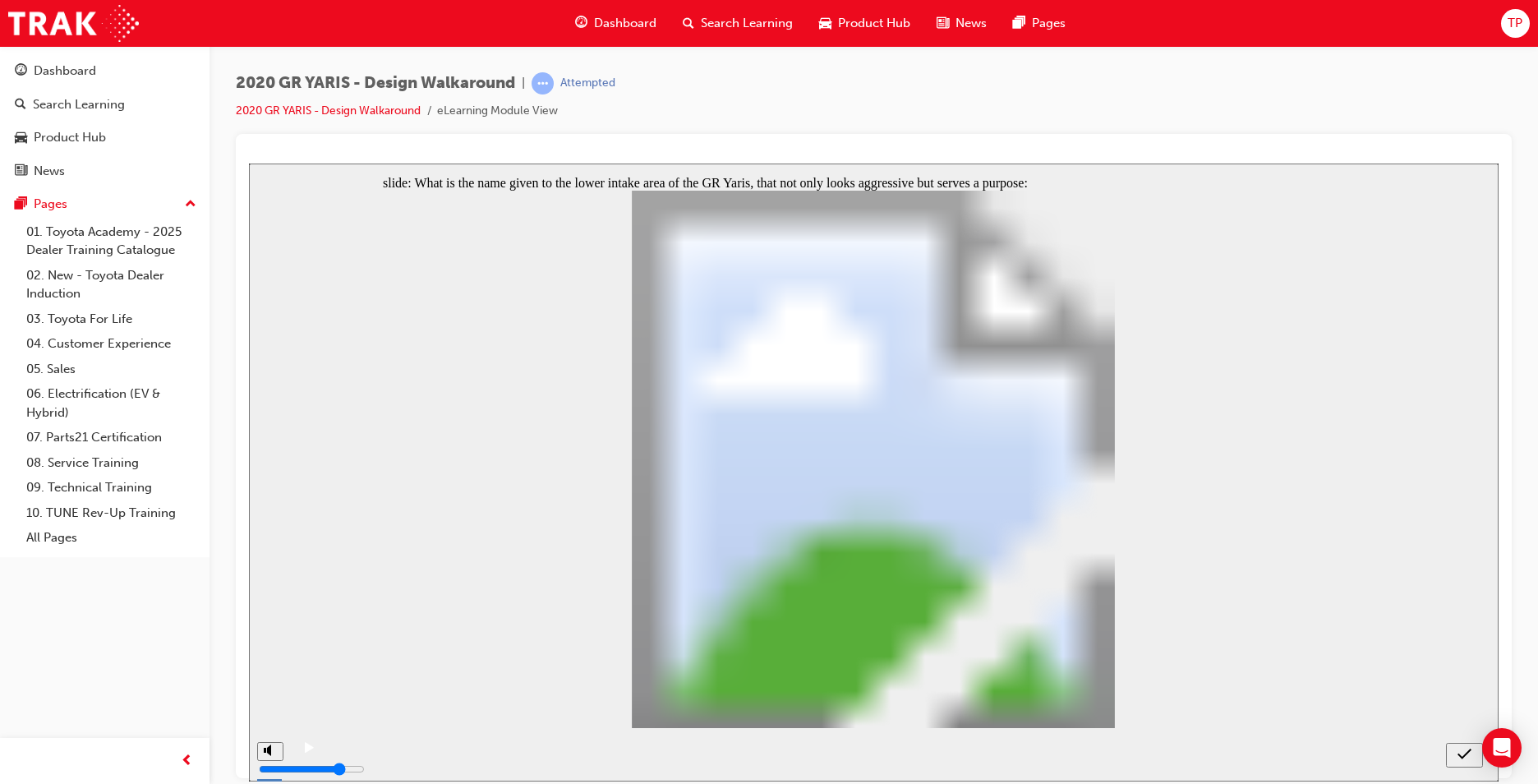
radio input "true"
click at [1462, 757] on icon "submit" at bounding box center [1464, 753] width 14 height 15
radio input "true"
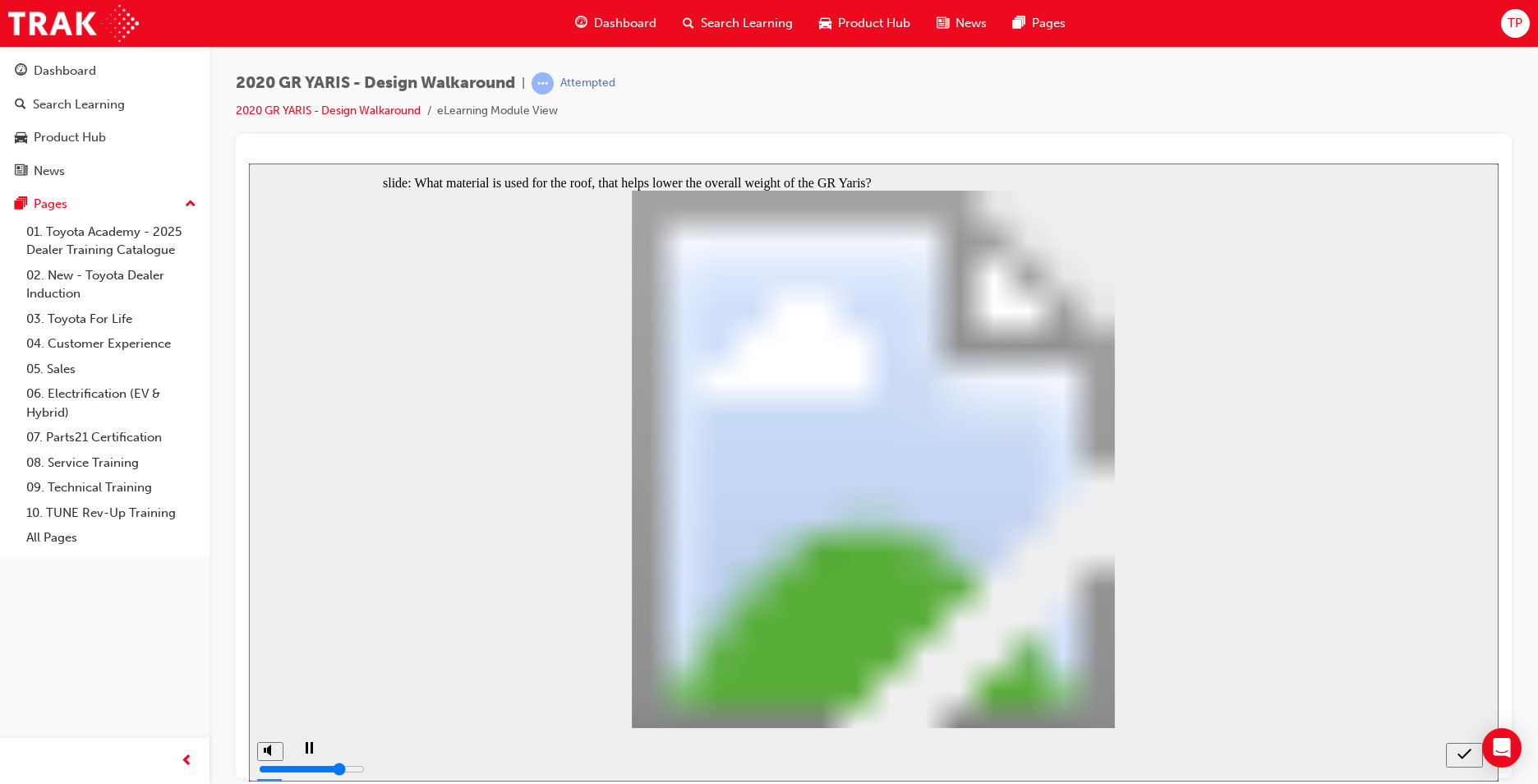
click at [1455, 754] on div "submit" at bounding box center [1465, 755] width 24 height 17
click at [1459, 753] on icon "submit" at bounding box center [1464, 753] width 14 height 10
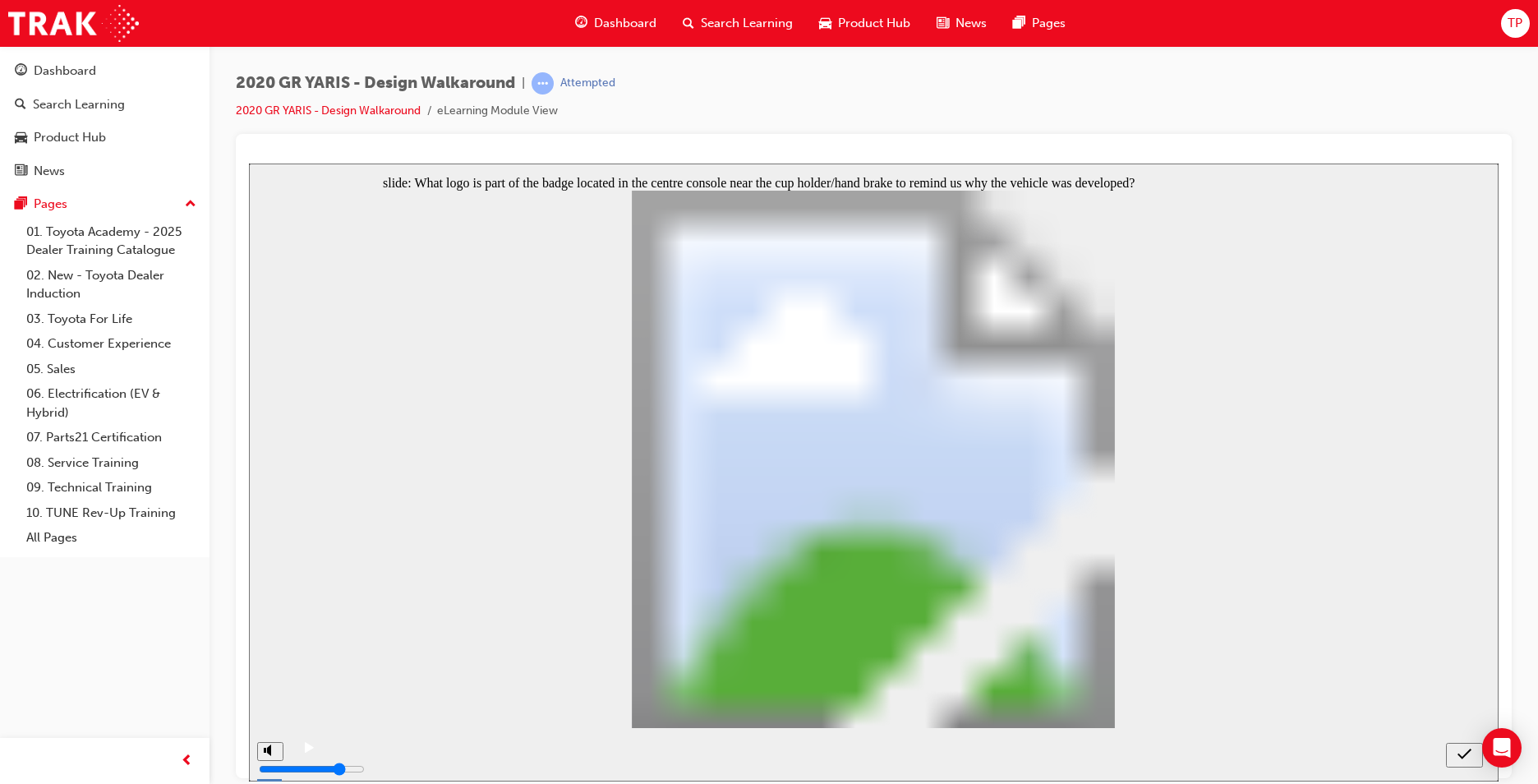
radio input "false"
radio input "true"
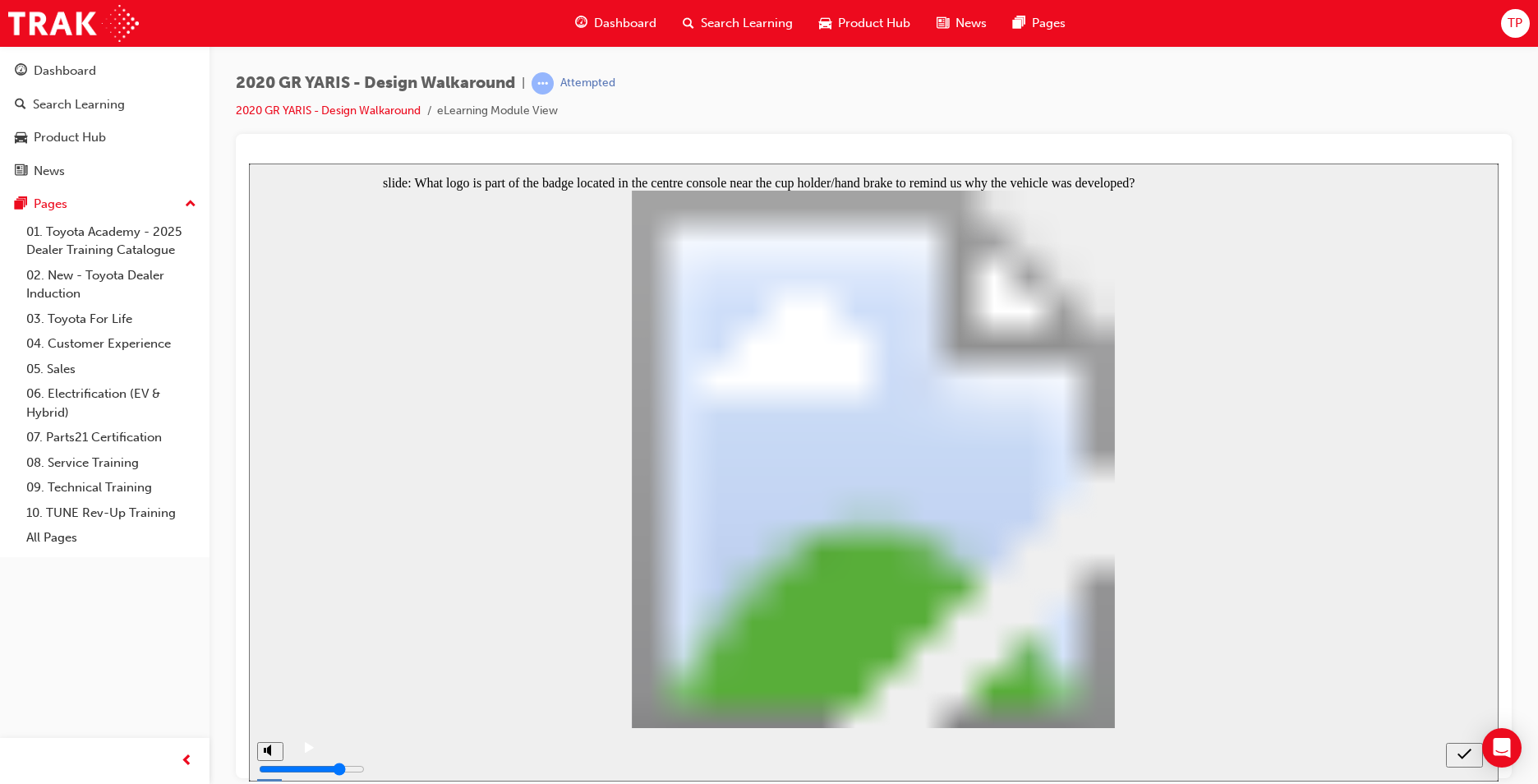
click at [1468, 751] on icon "submit" at bounding box center [1464, 753] width 14 height 10
click at [1457, 746] on div "submit" at bounding box center [1465, 755] width 24 height 17
click at [580, 10] on div "Dashboard" at bounding box center [615, 23] width 107 height 33
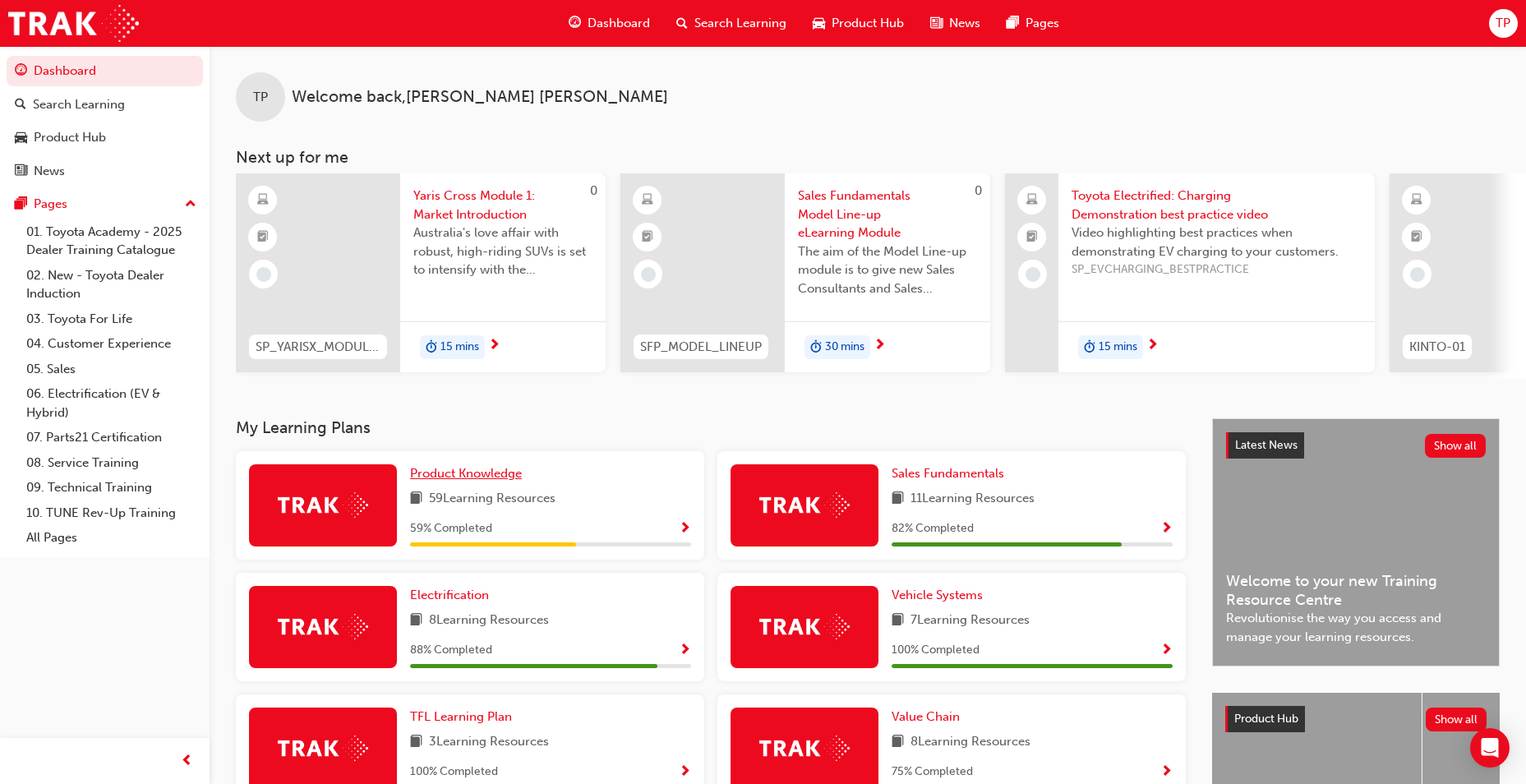
click at [455, 480] on span "Product Knowledge" at bounding box center [466, 473] width 112 height 15
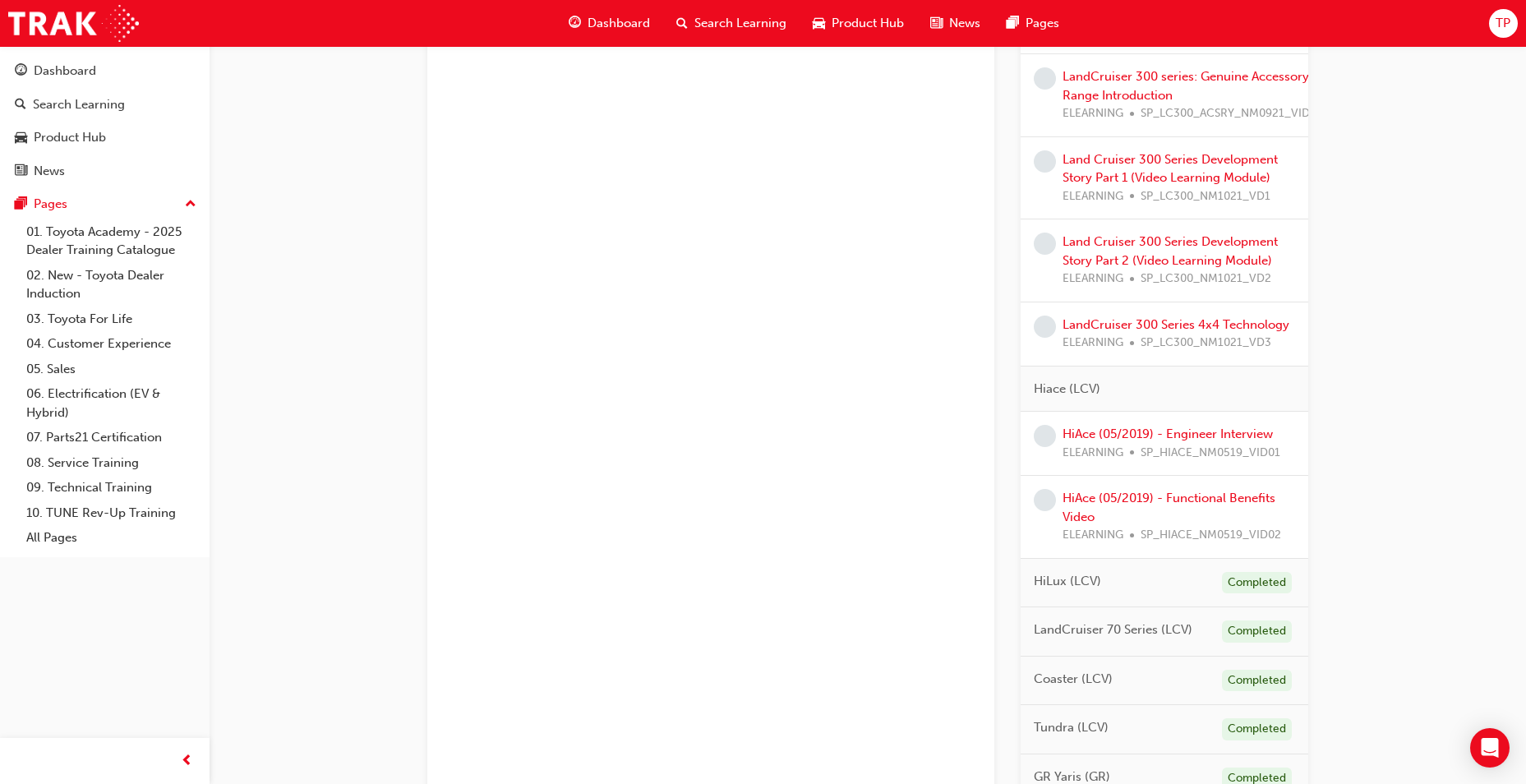
scroll to position [1770, 0]
click at [1169, 438] on link "HiAce (05/2019) - Engineer Interview" at bounding box center [1167, 437] width 210 height 15
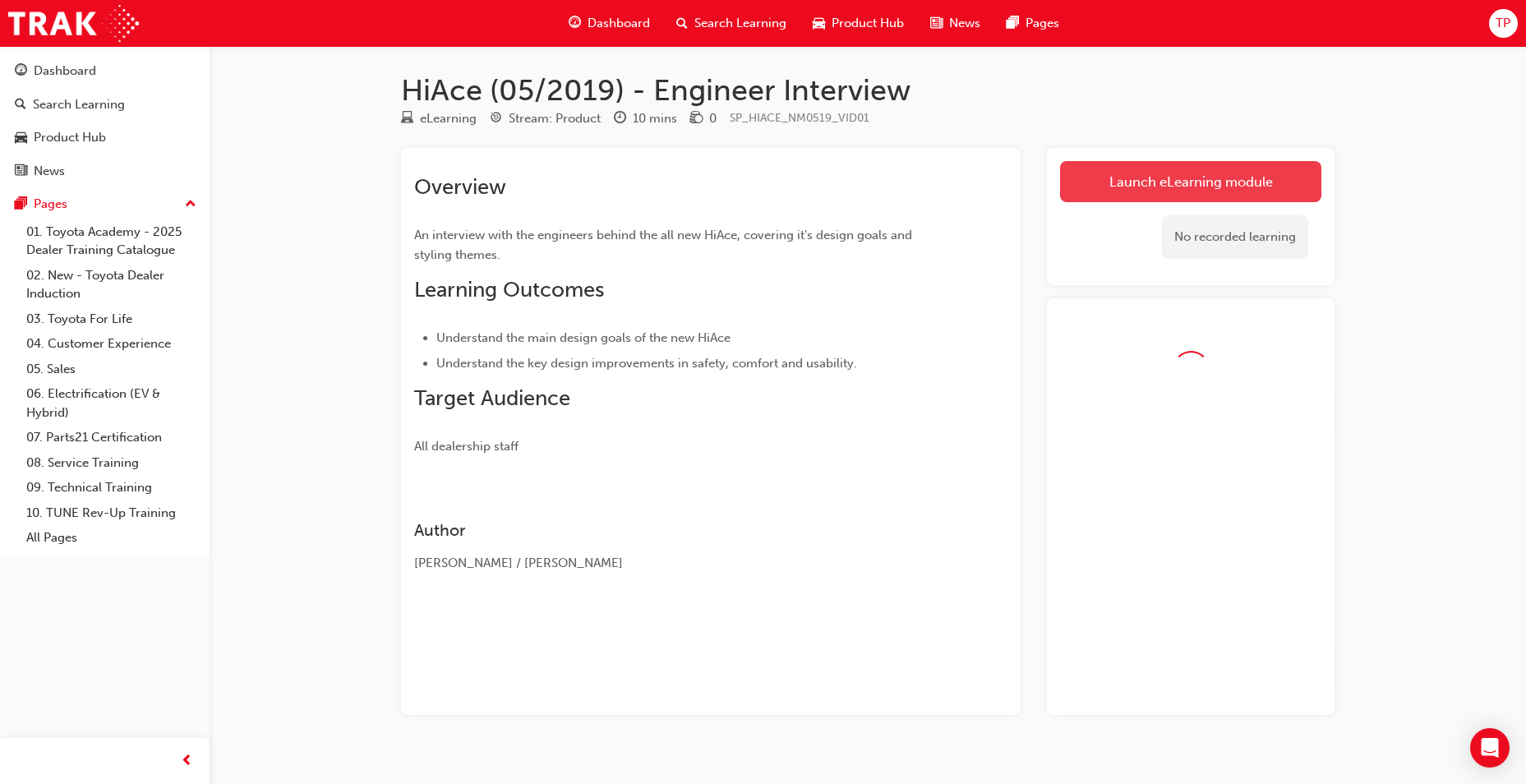
click at [1149, 182] on link "Launch eLearning module" at bounding box center [1191, 182] width 262 height 41
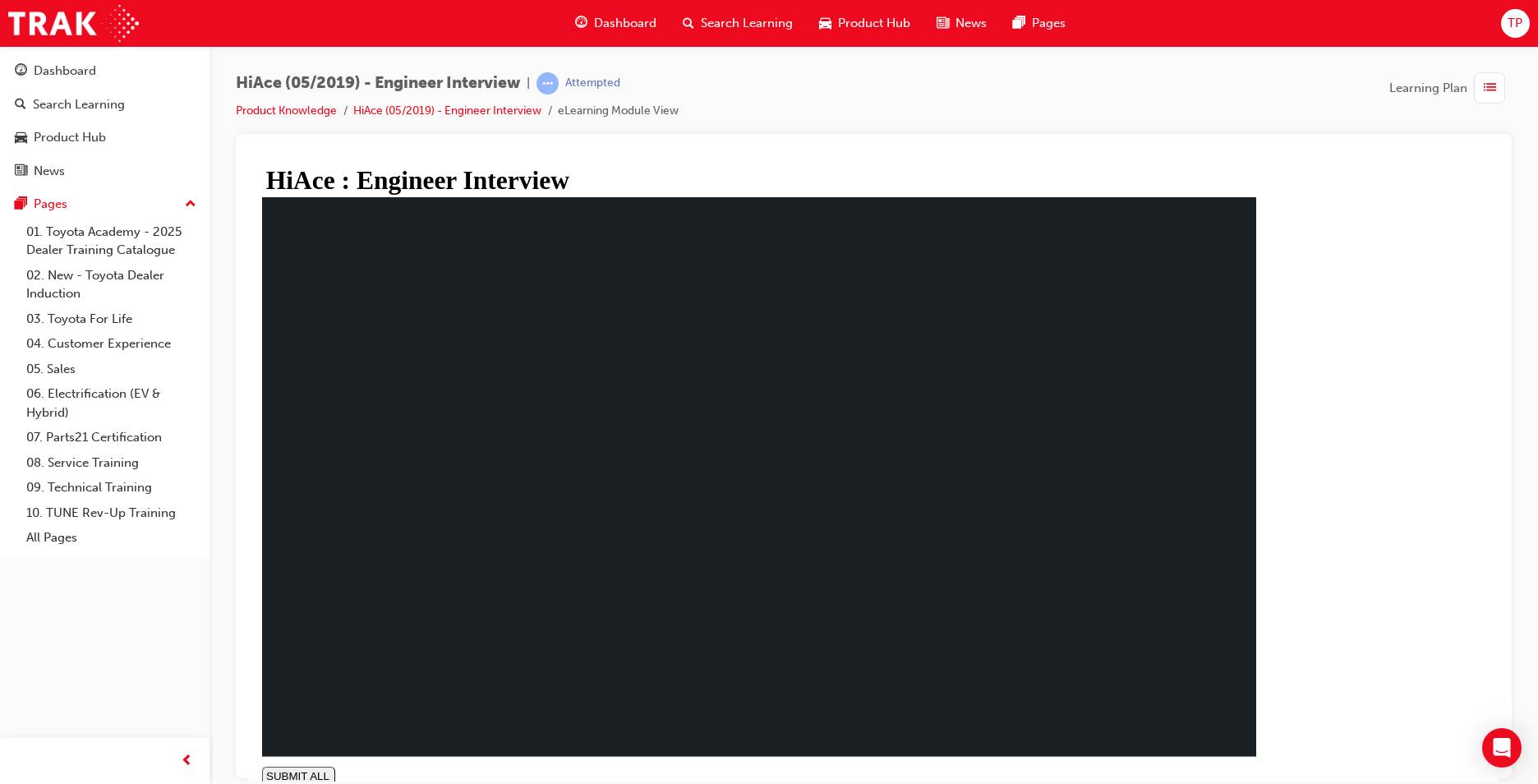
type input "0.005"
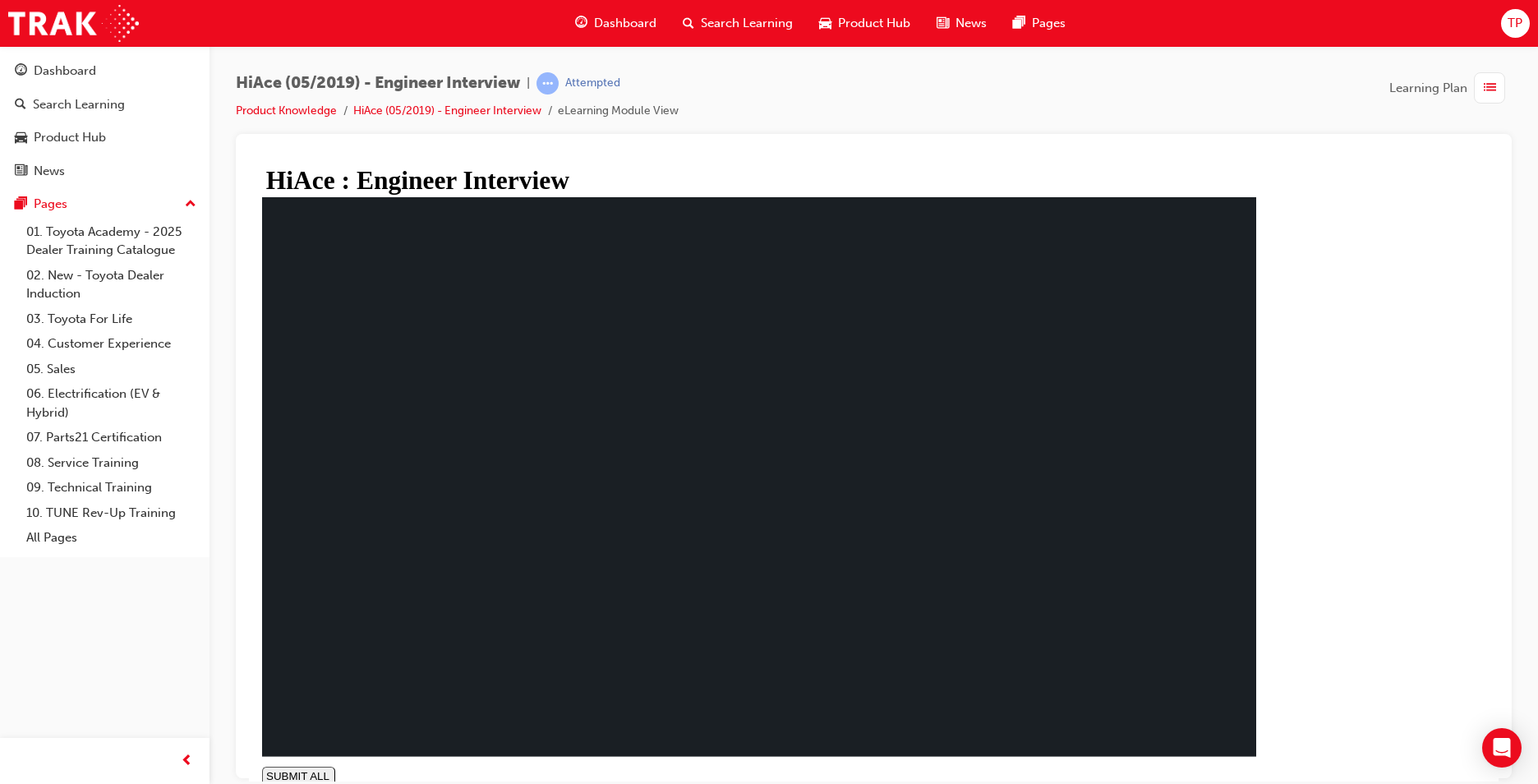
click at [619, 25] on span "Dashboard" at bounding box center [625, 23] width 63 height 19
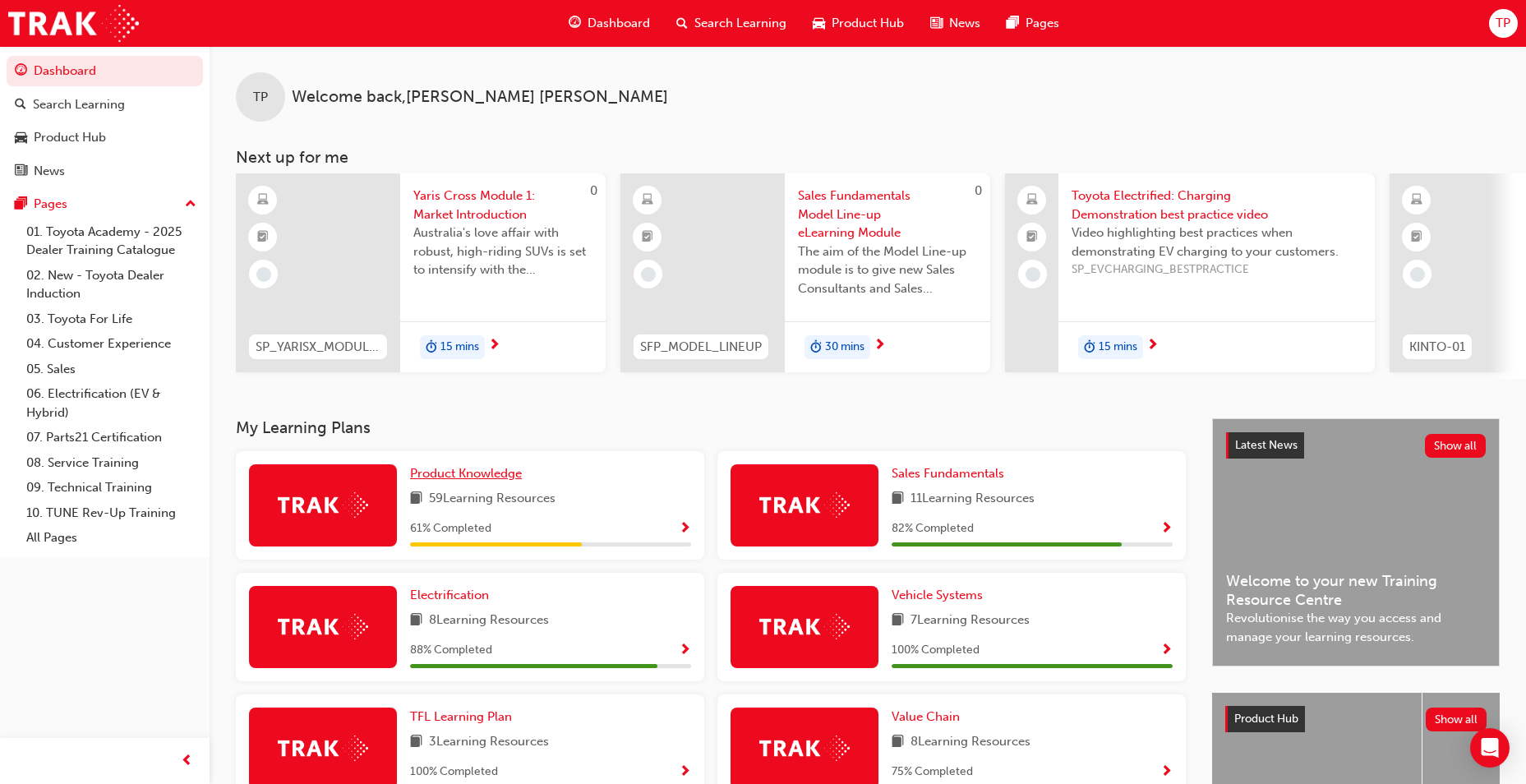
click at [455, 473] on span "Product Knowledge" at bounding box center [466, 473] width 112 height 15
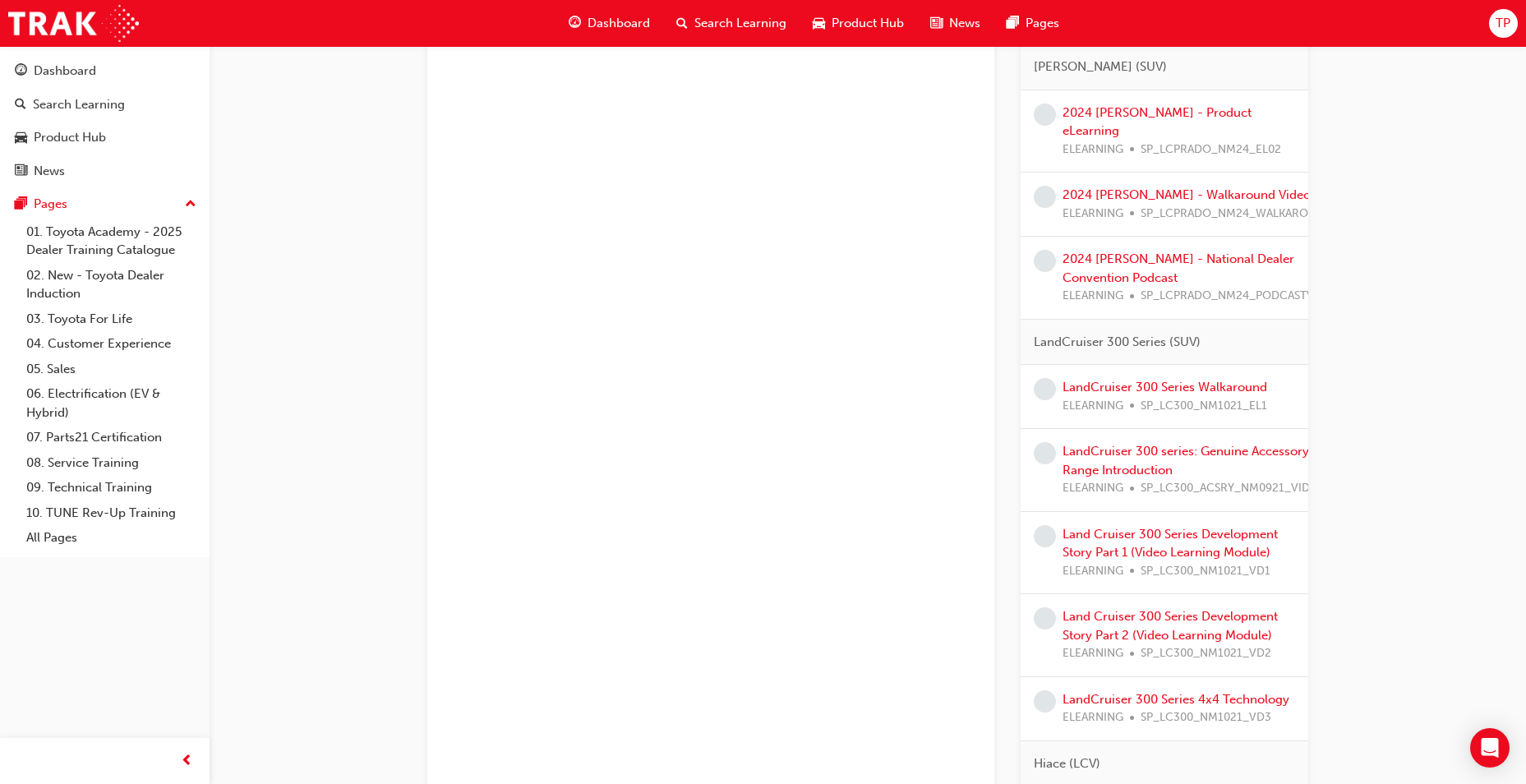
scroll to position [1623, 0]
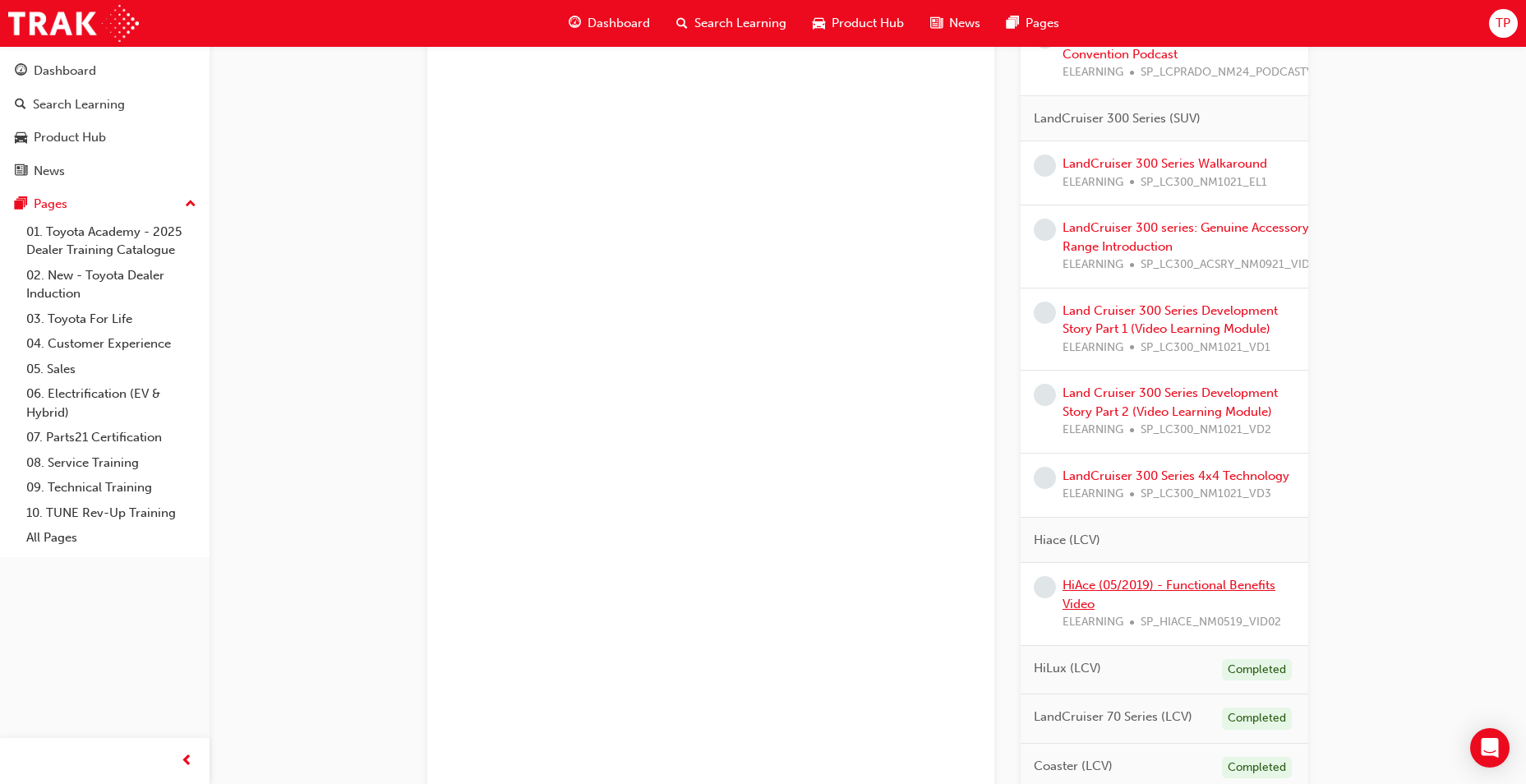
click at [1202, 584] on link "HiAce (05/2019) - Functional Benefits Video" at bounding box center [1169, 594] width 213 height 33
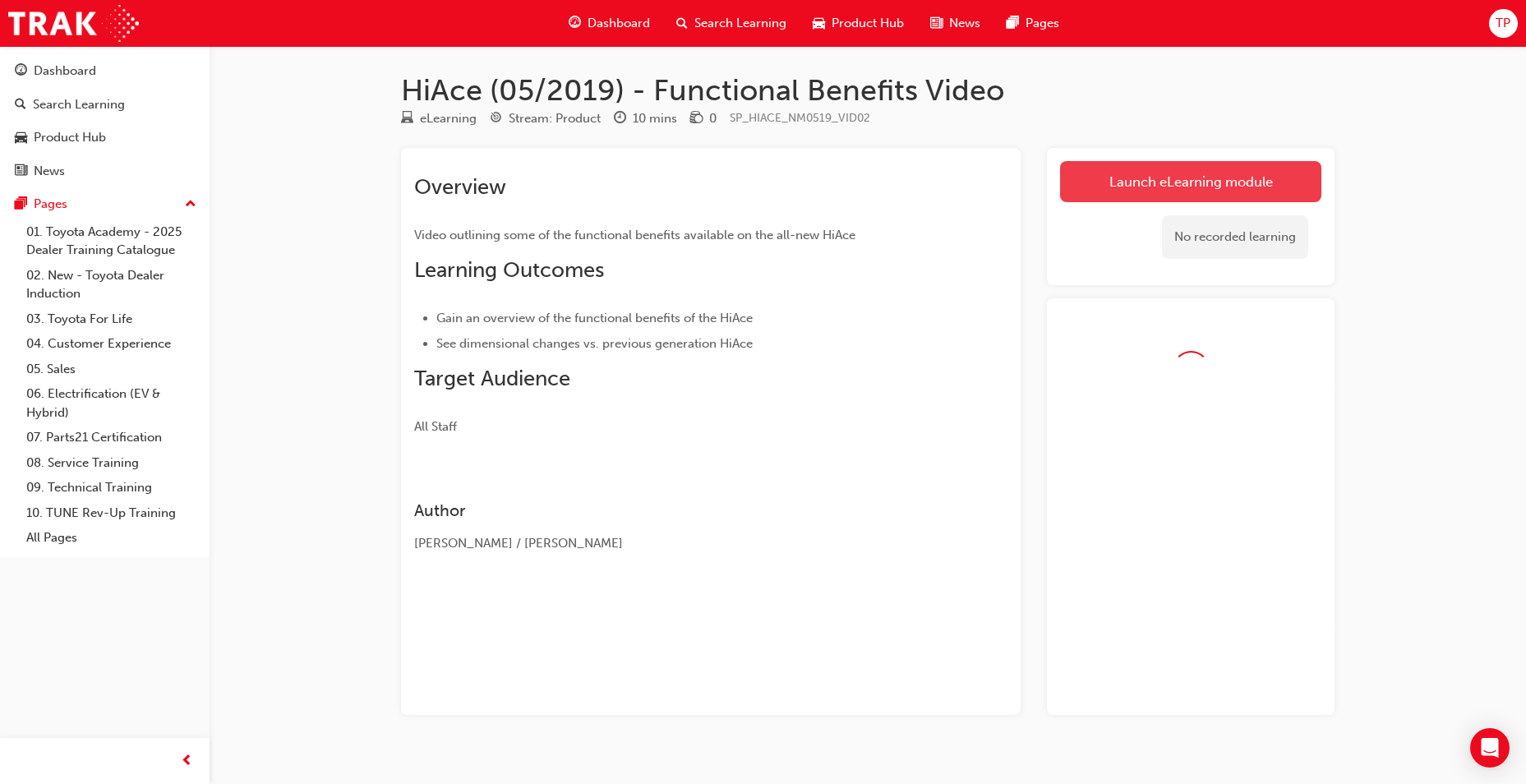
click at [1101, 168] on link "Launch eLearning module" at bounding box center [1191, 182] width 262 height 41
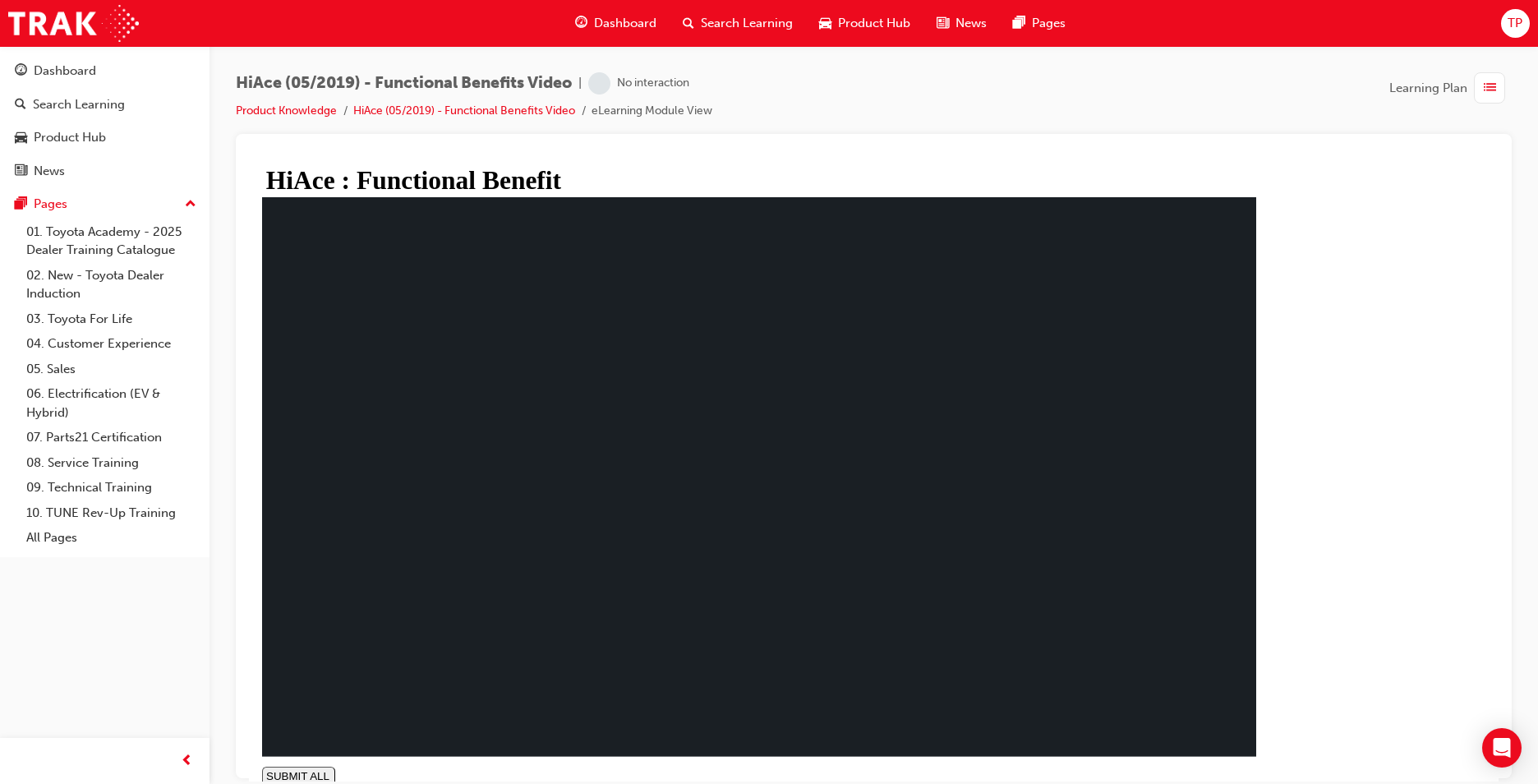
type input "0.841"
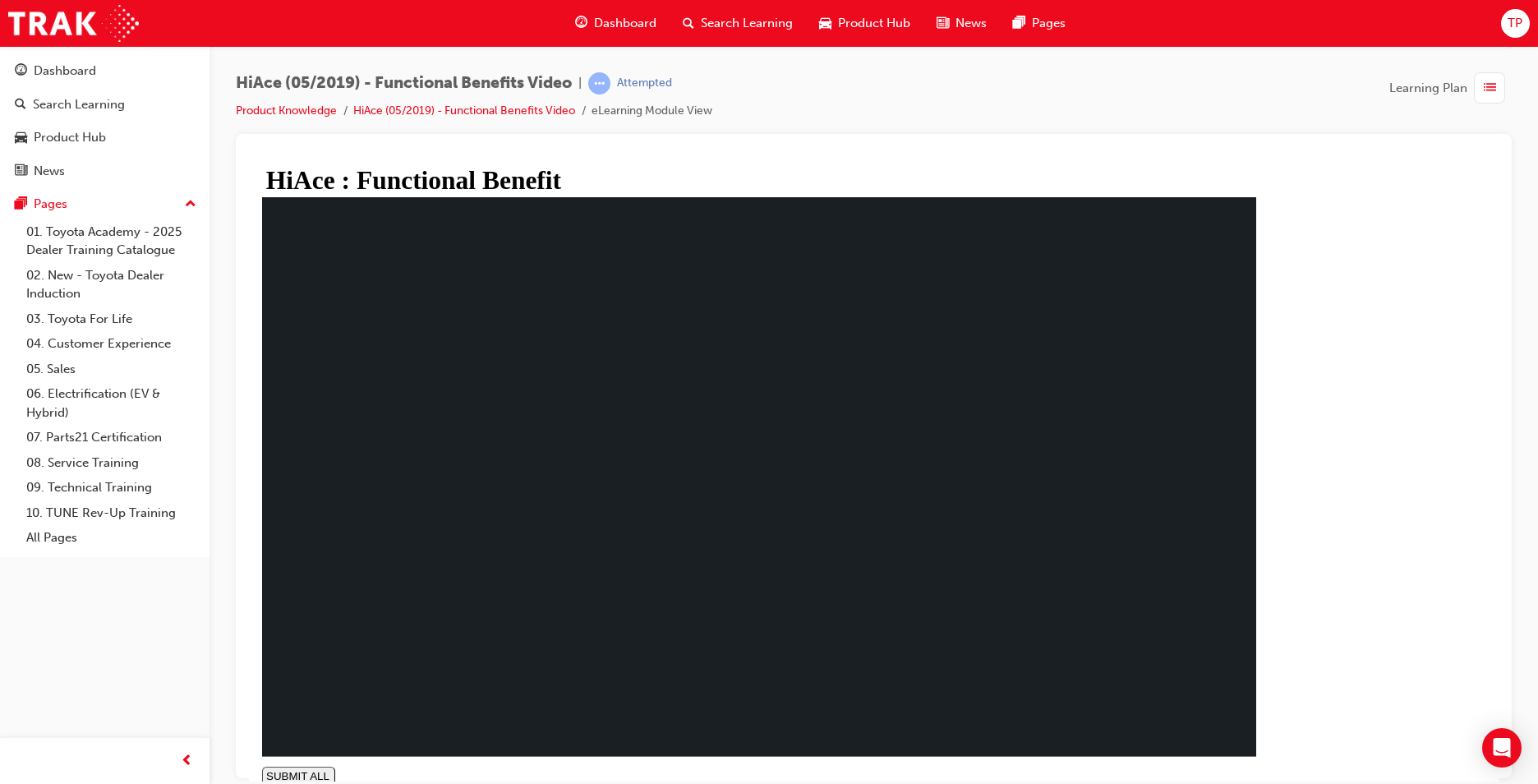
click at [648, 23] on span "Dashboard" at bounding box center [625, 23] width 63 height 19
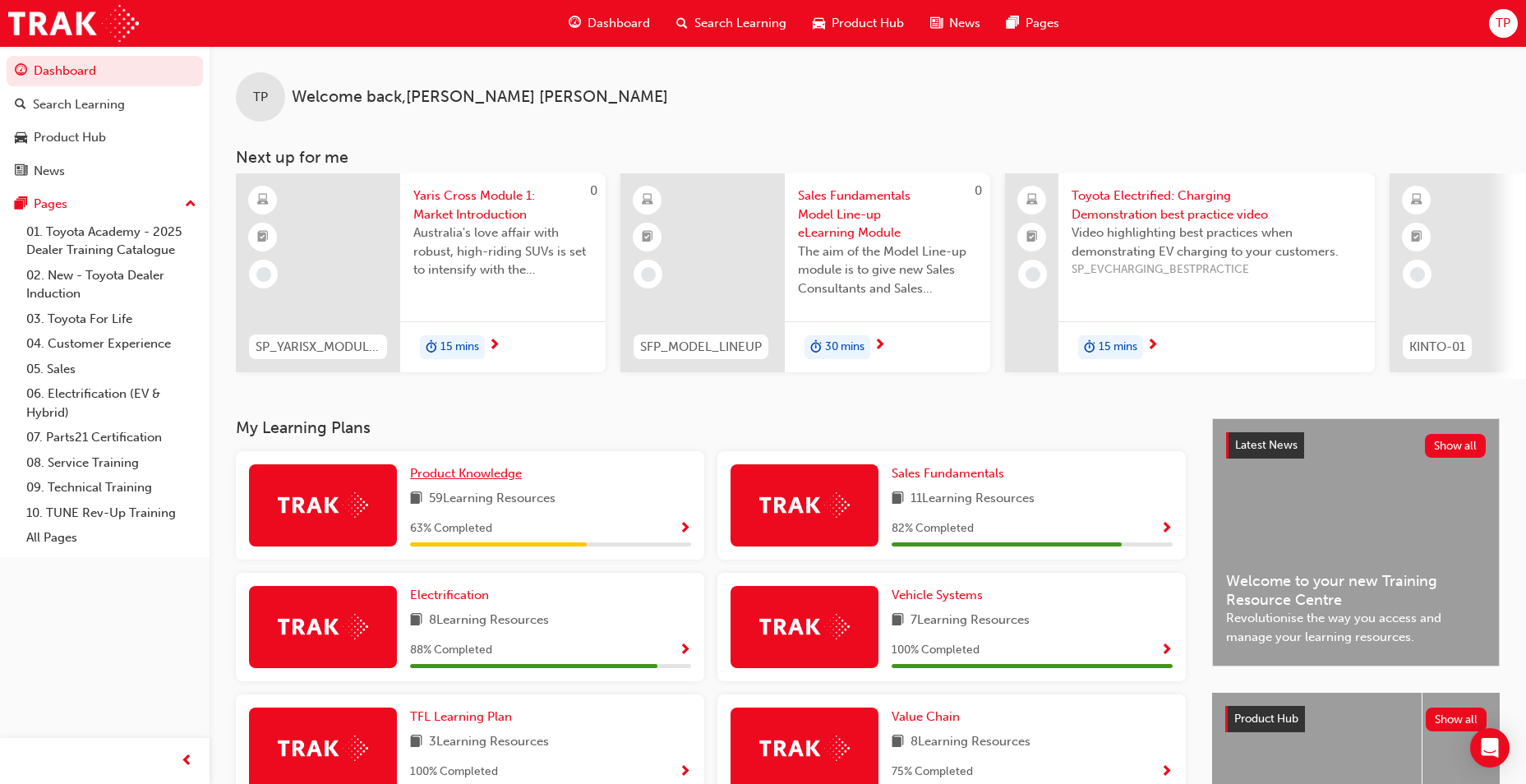
click at [517, 476] on span "Product Knowledge" at bounding box center [466, 473] width 112 height 15
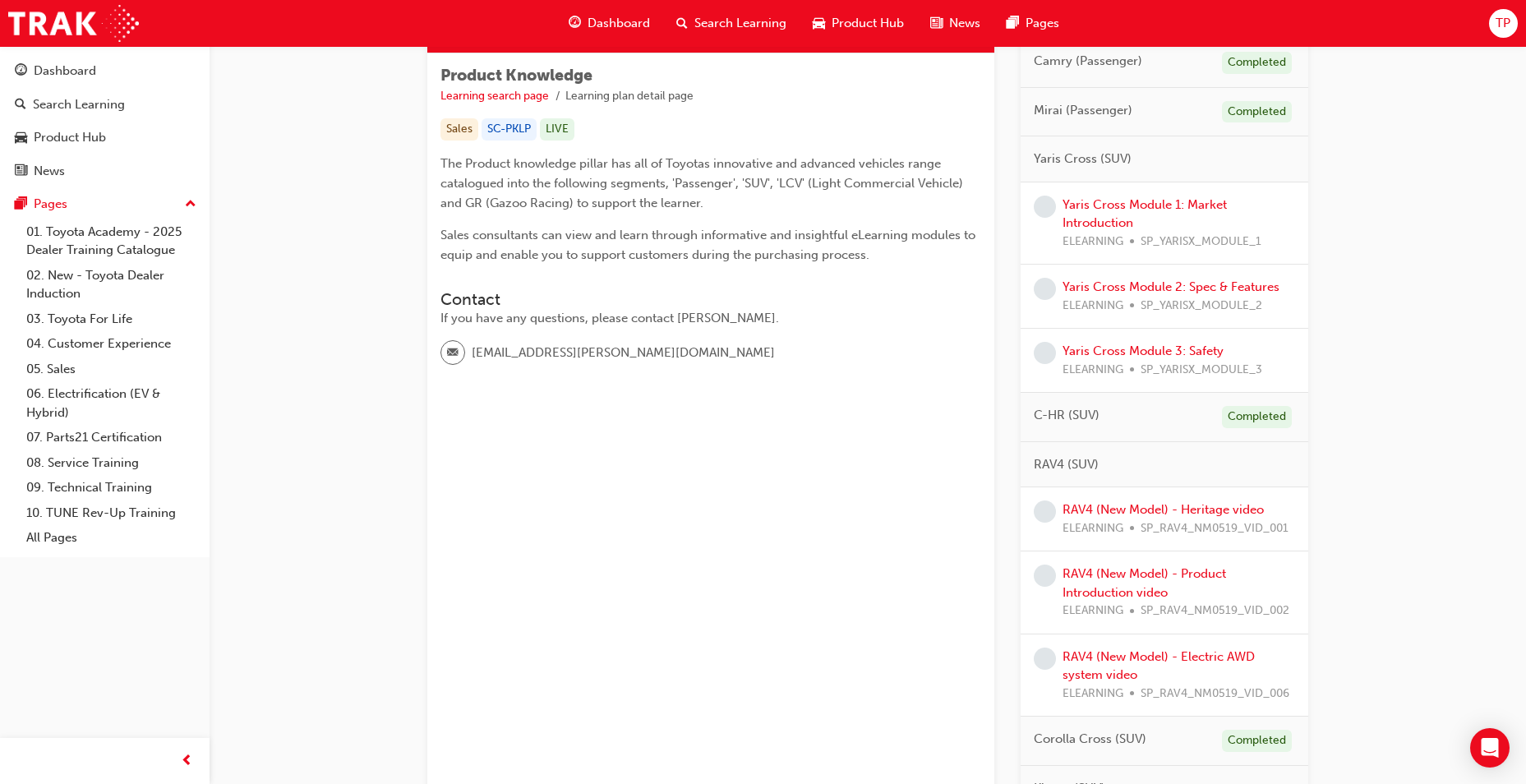
scroll to position [168, 0]
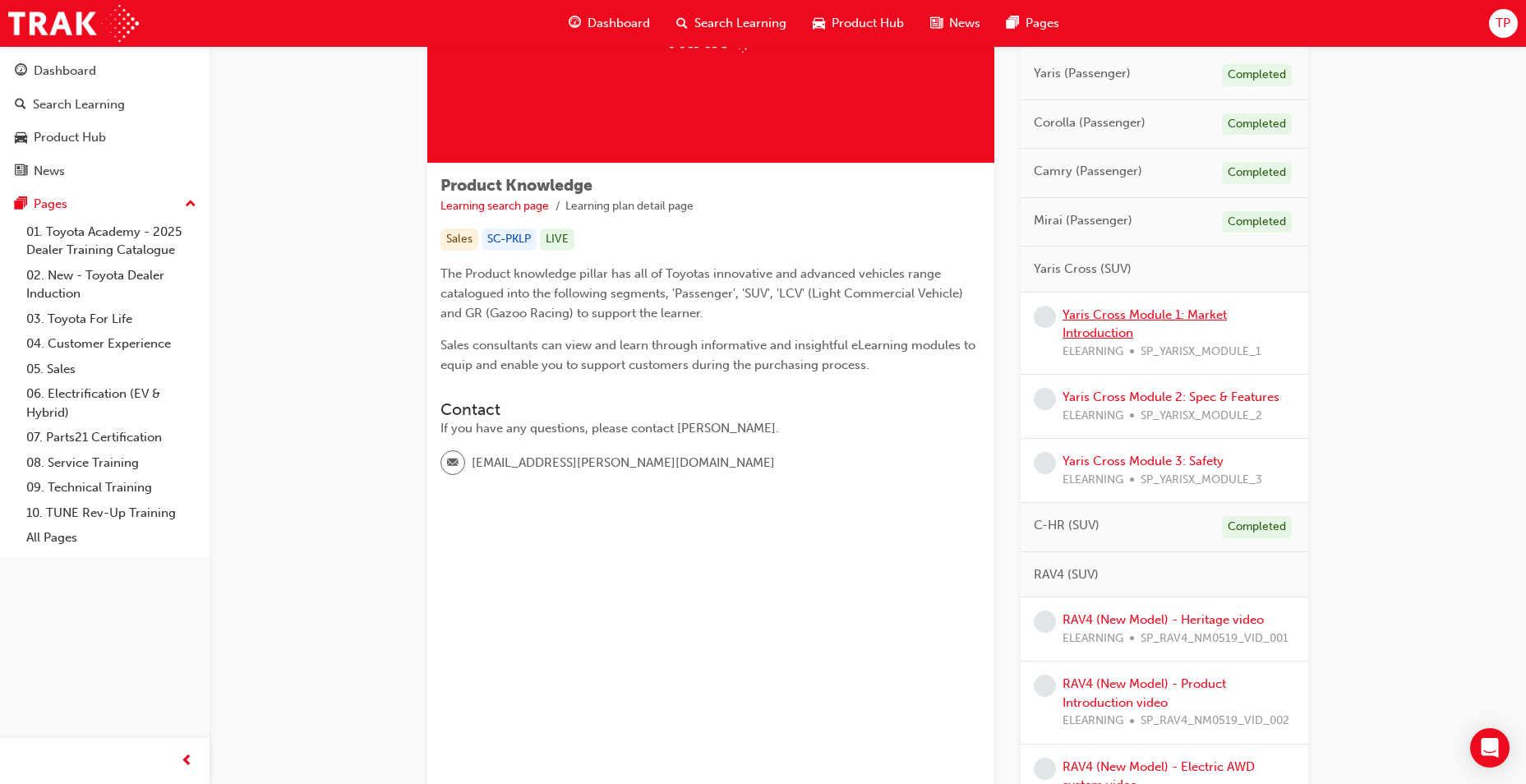
click at [1115, 311] on link "Yaris Cross Module 1: Market Introduction" at bounding box center [1145, 323] width 165 height 33
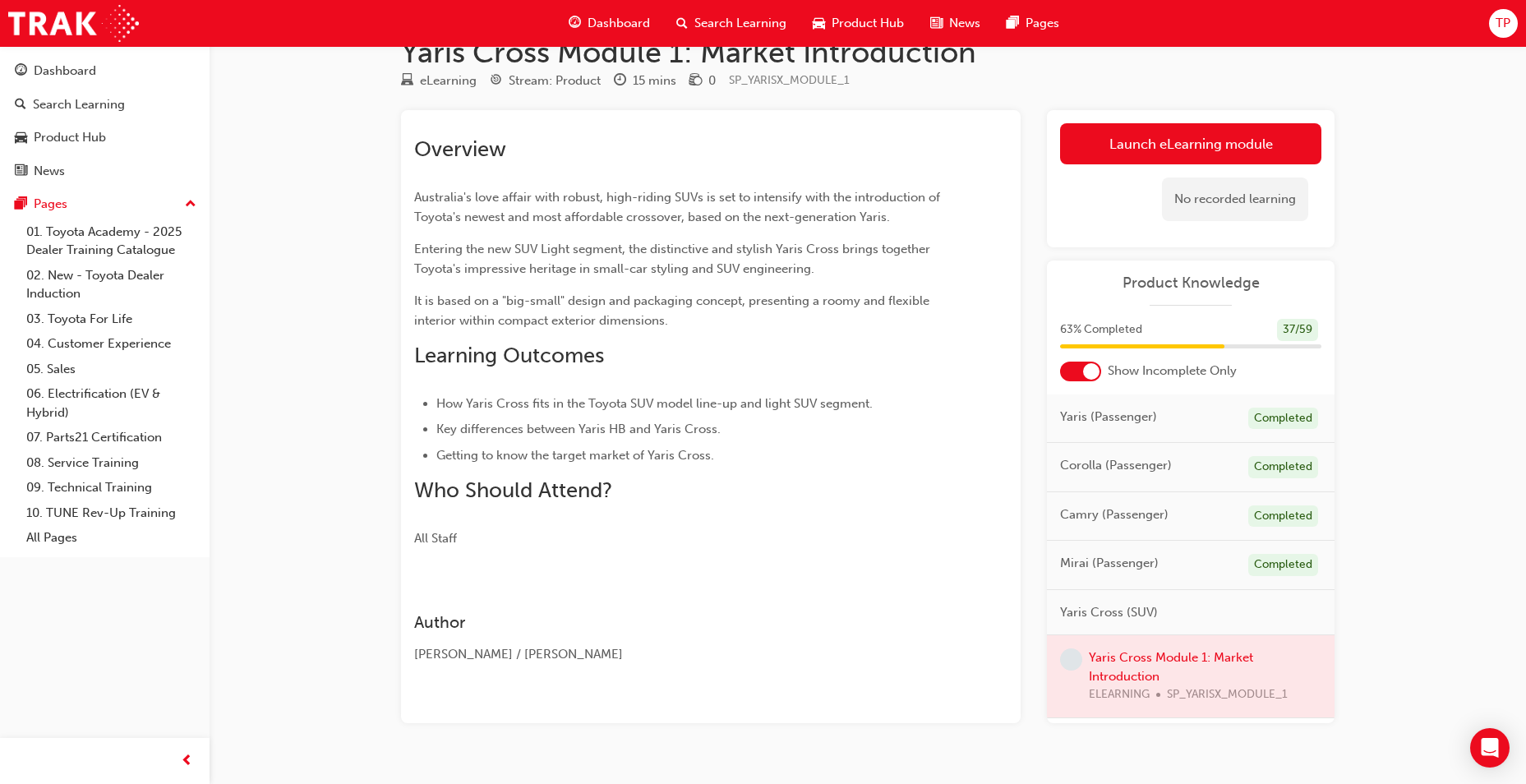
scroll to position [70, 0]
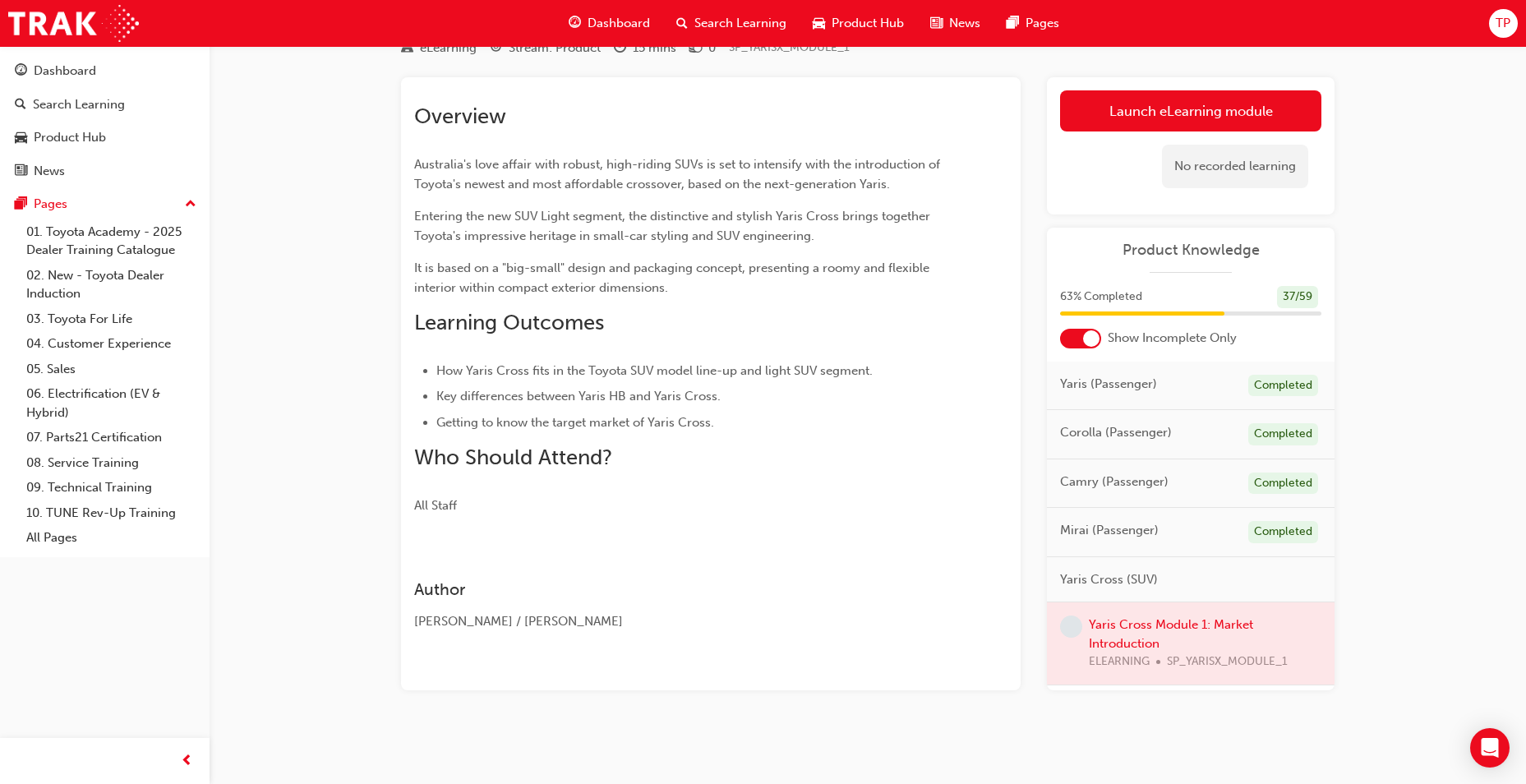
click at [1207, 145] on div "No recorded learning" at bounding box center [1234, 166] width 146 height 44
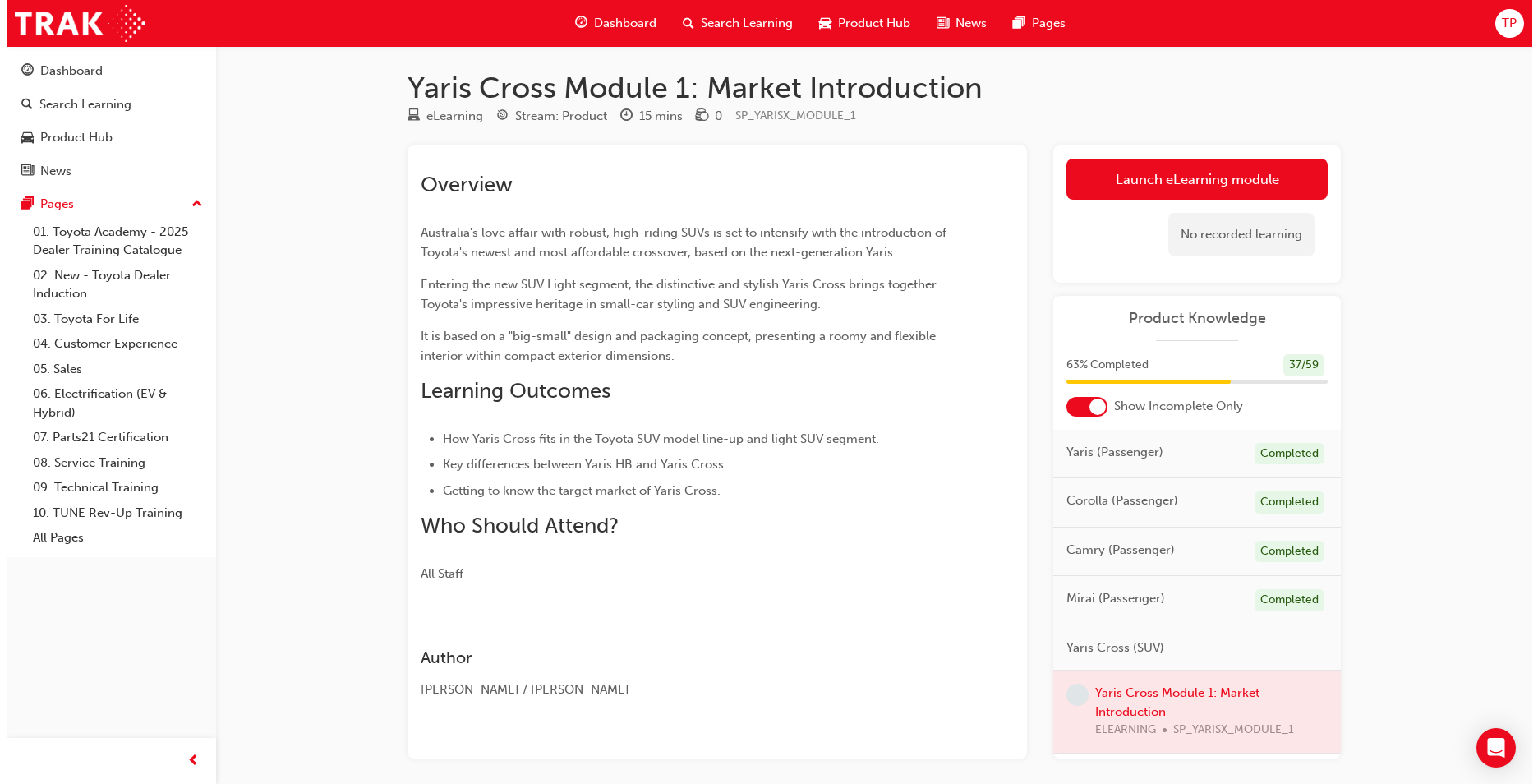
scroll to position [0, 0]
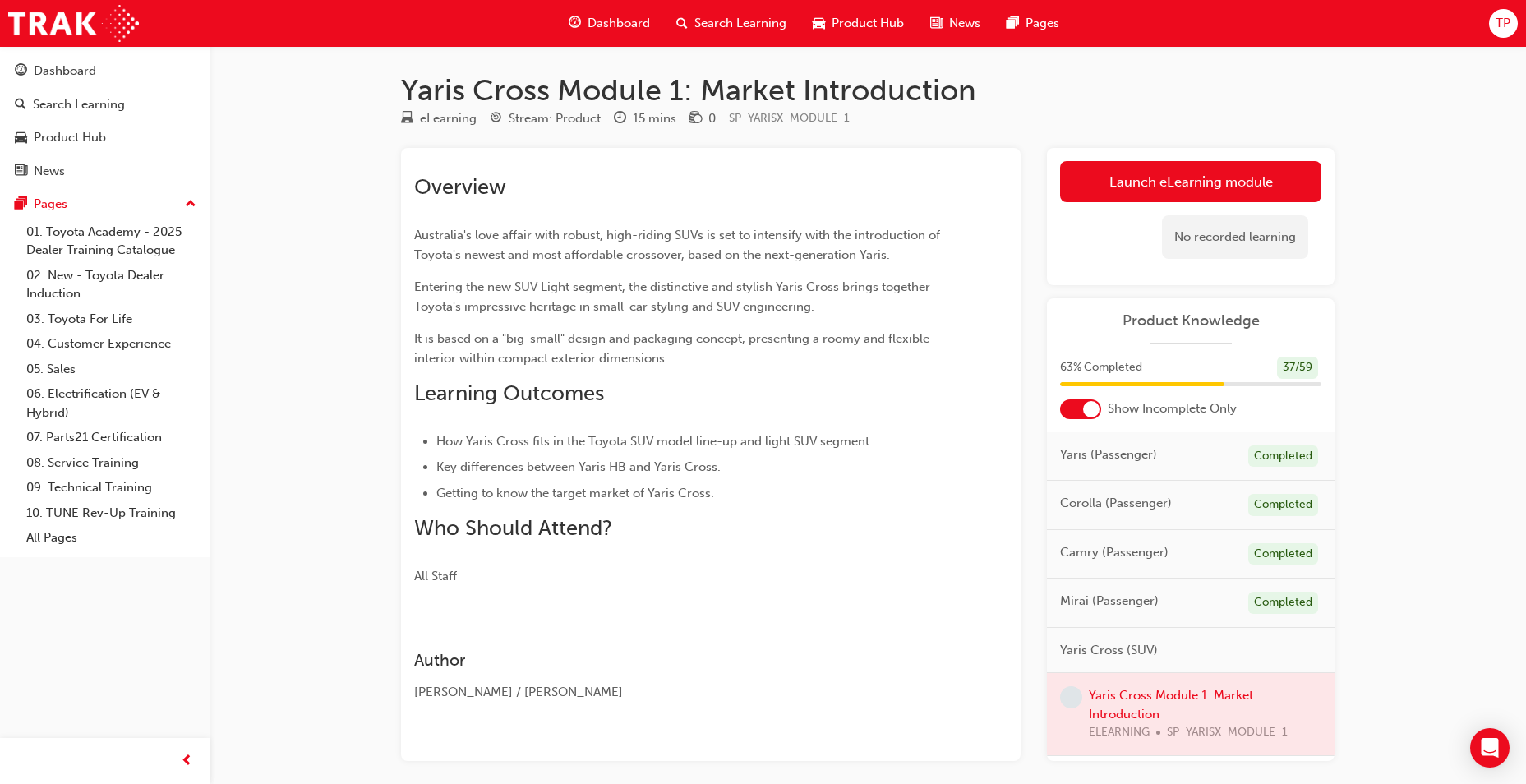
click at [1139, 156] on div "Launch eLearning module Learning Plan No recorded learning" at bounding box center [1190, 216] width 287 height 137
click at [1151, 194] on link "Launch eLearning module" at bounding box center [1191, 182] width 262 height 41
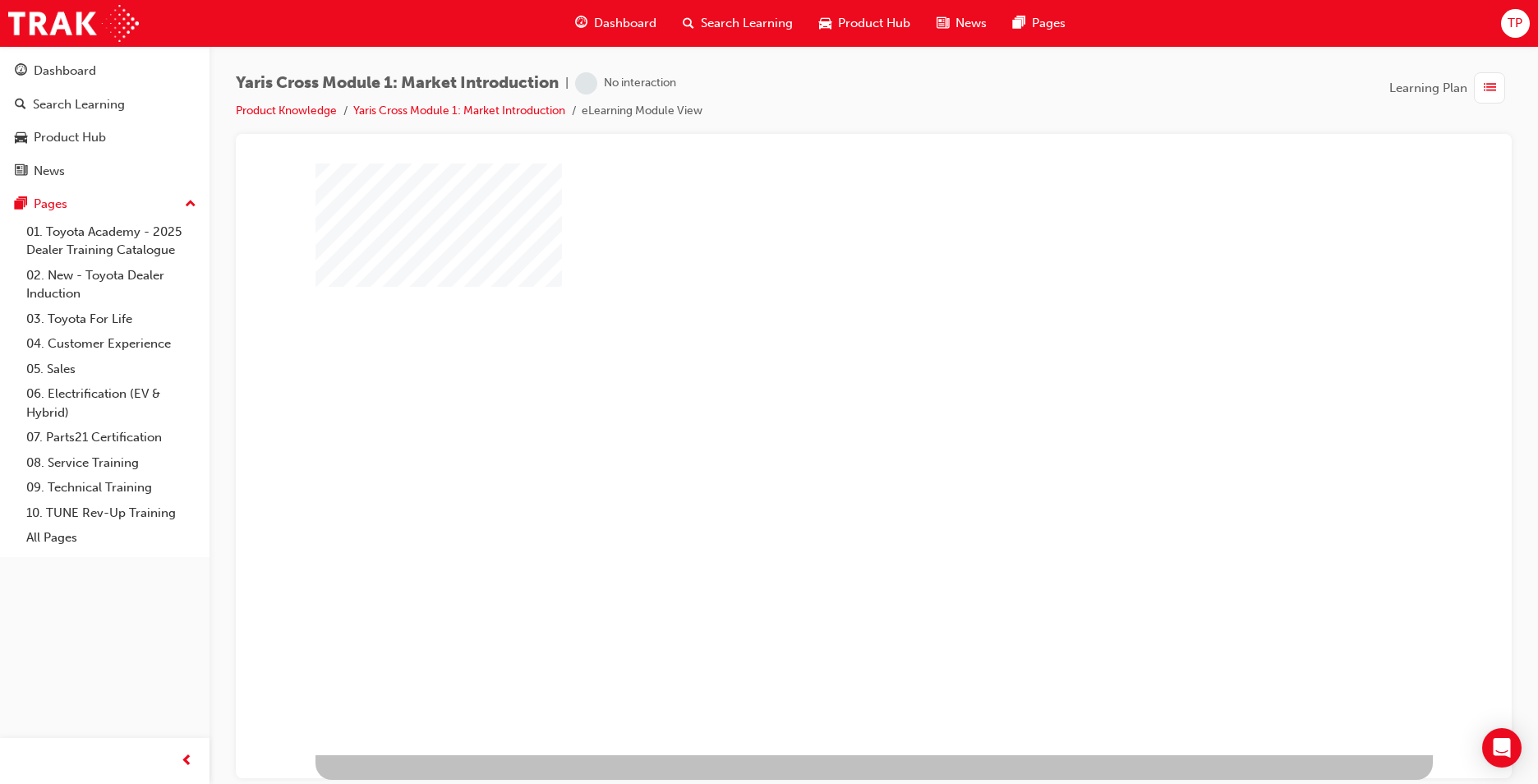
click at [827, 411] on div "play" at bounding box center [827, 411] width 0 height 0
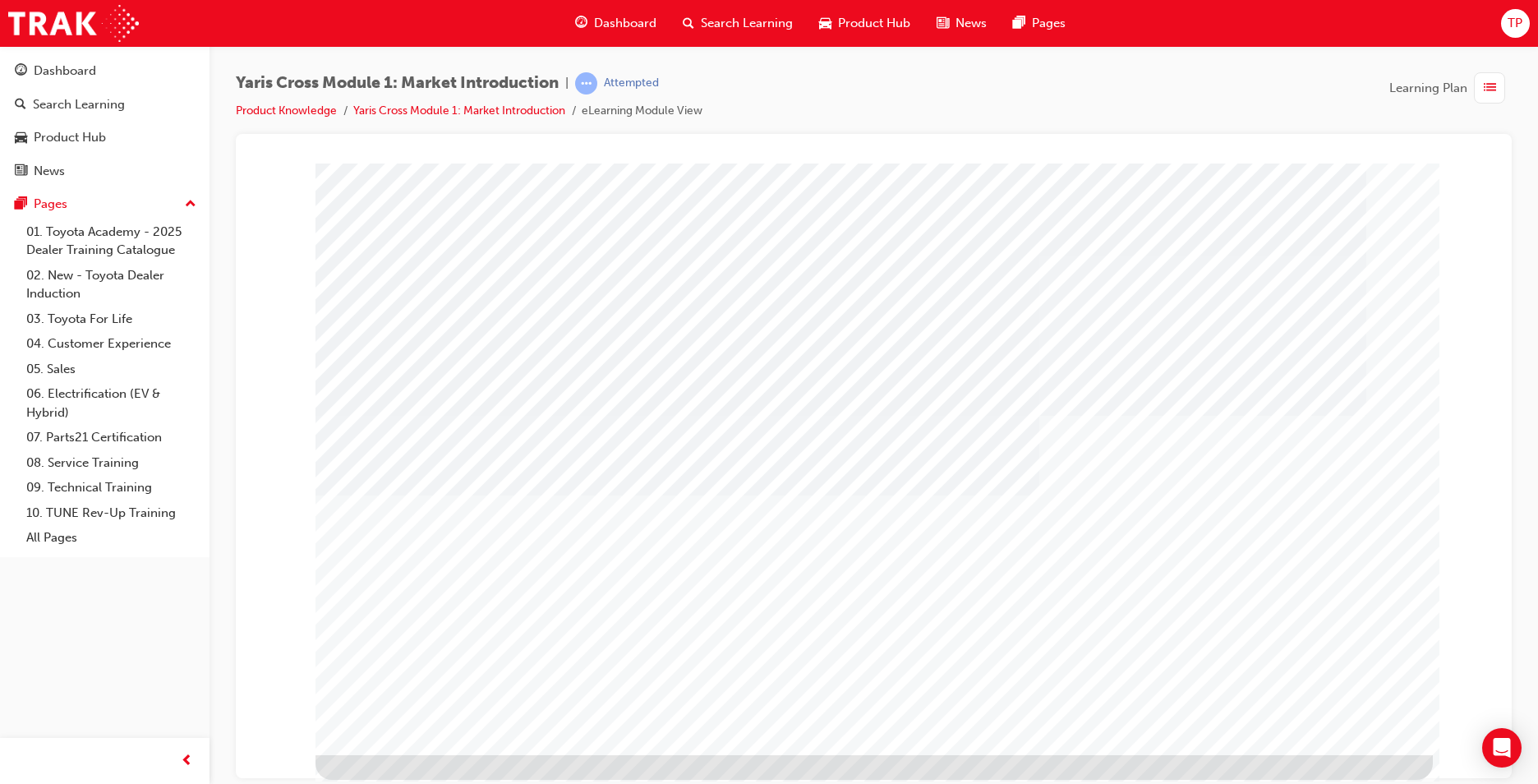
click at [1335, 707] on div at bounding box center [874, 459] width 1118 height 592
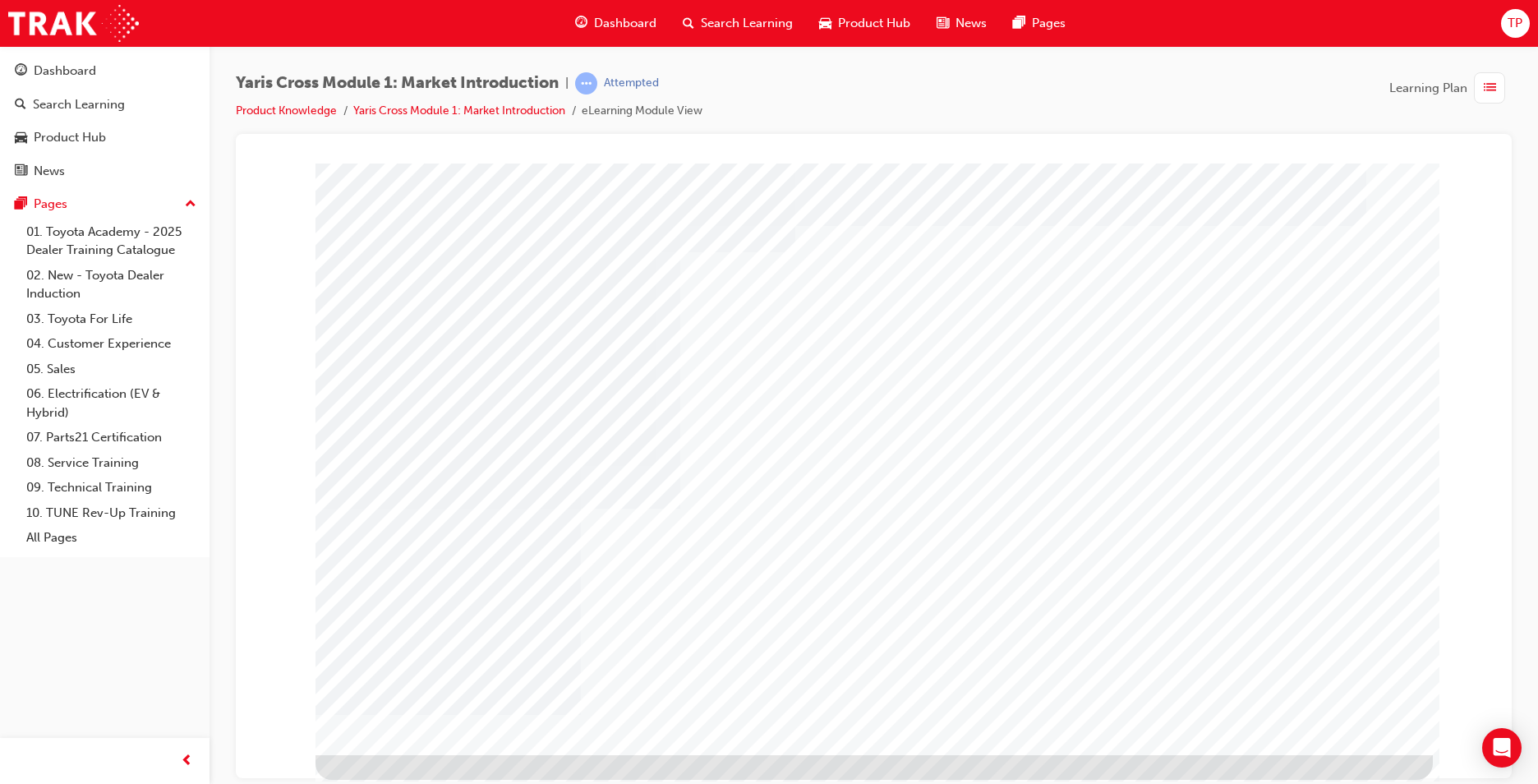
drag, startPoint x: 691, startPoint y: 582, endPoint x: 717, endPoint y: 590, distance: 27.2
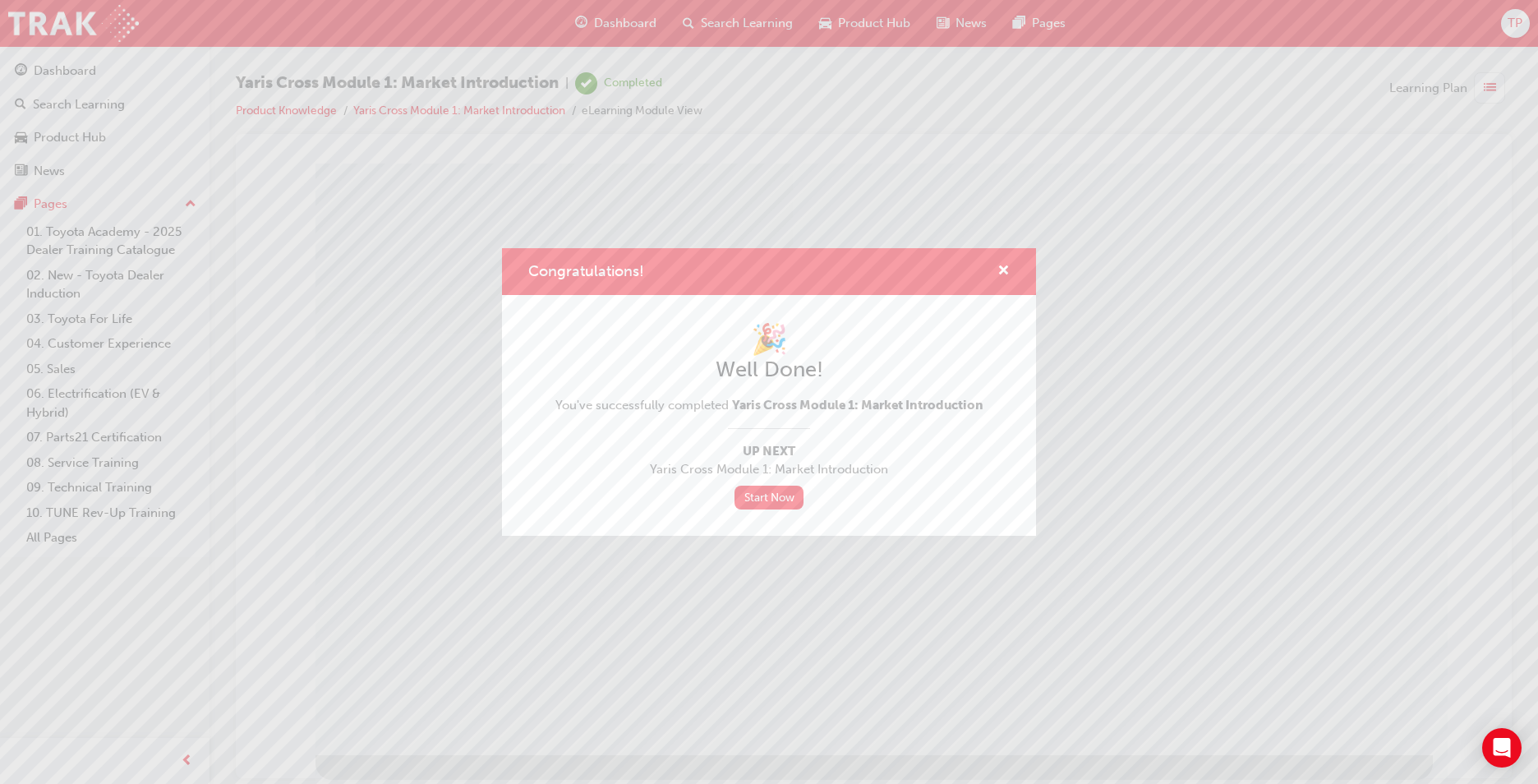
drag, startPoint x: 1091, startPoint y: 379, endPoint x: 751, endPoint y: 136, distance: 417.9
click at [1091, 379] on div "Congratulations! 🎉 Well Done! You've successfully completed Yaris Cross Module …" at bounding box center [769, 392] width 1538 height 784
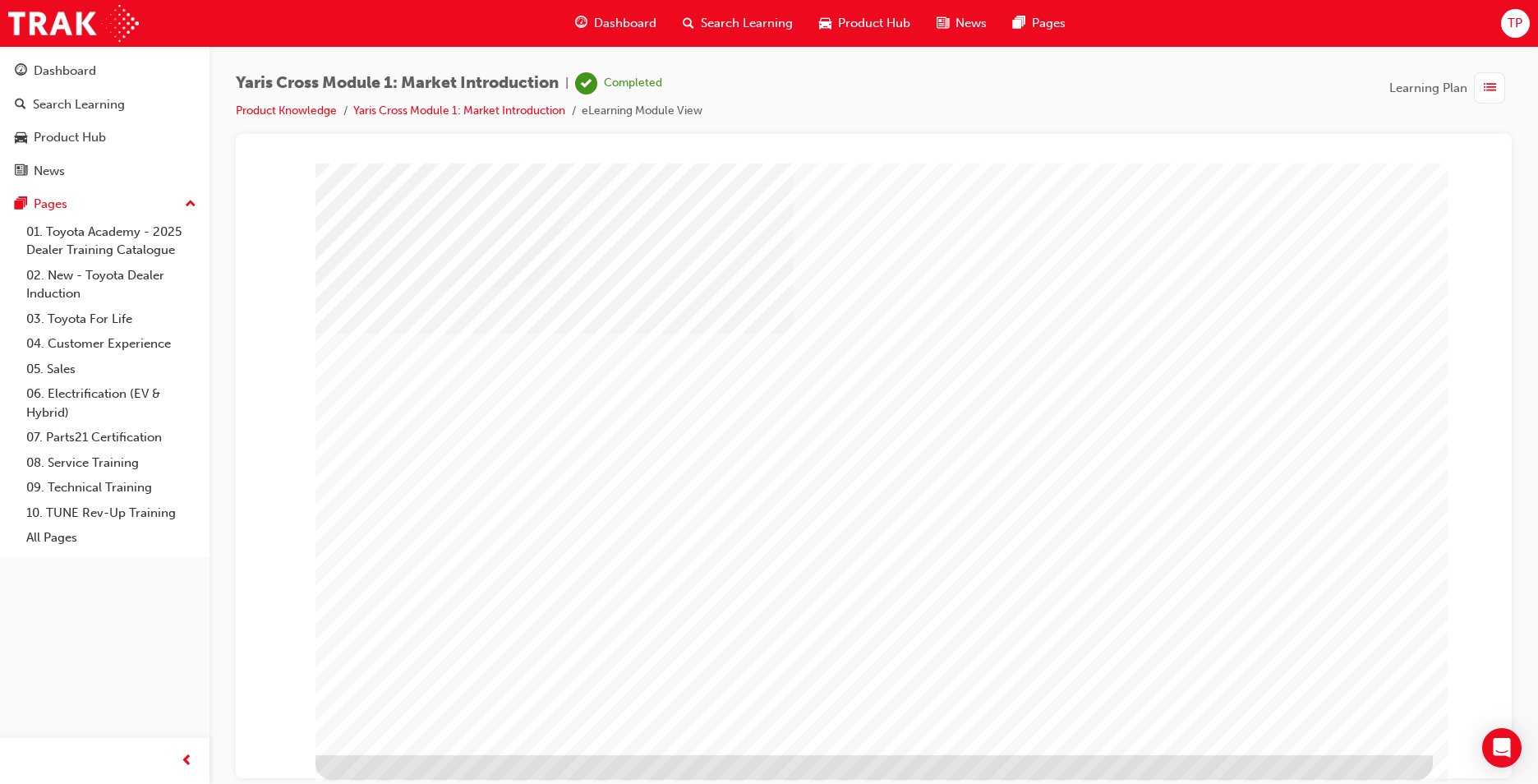
click at [612, 20] on span "Dashboard" at bounding box center [625, 23] width 63 height 19
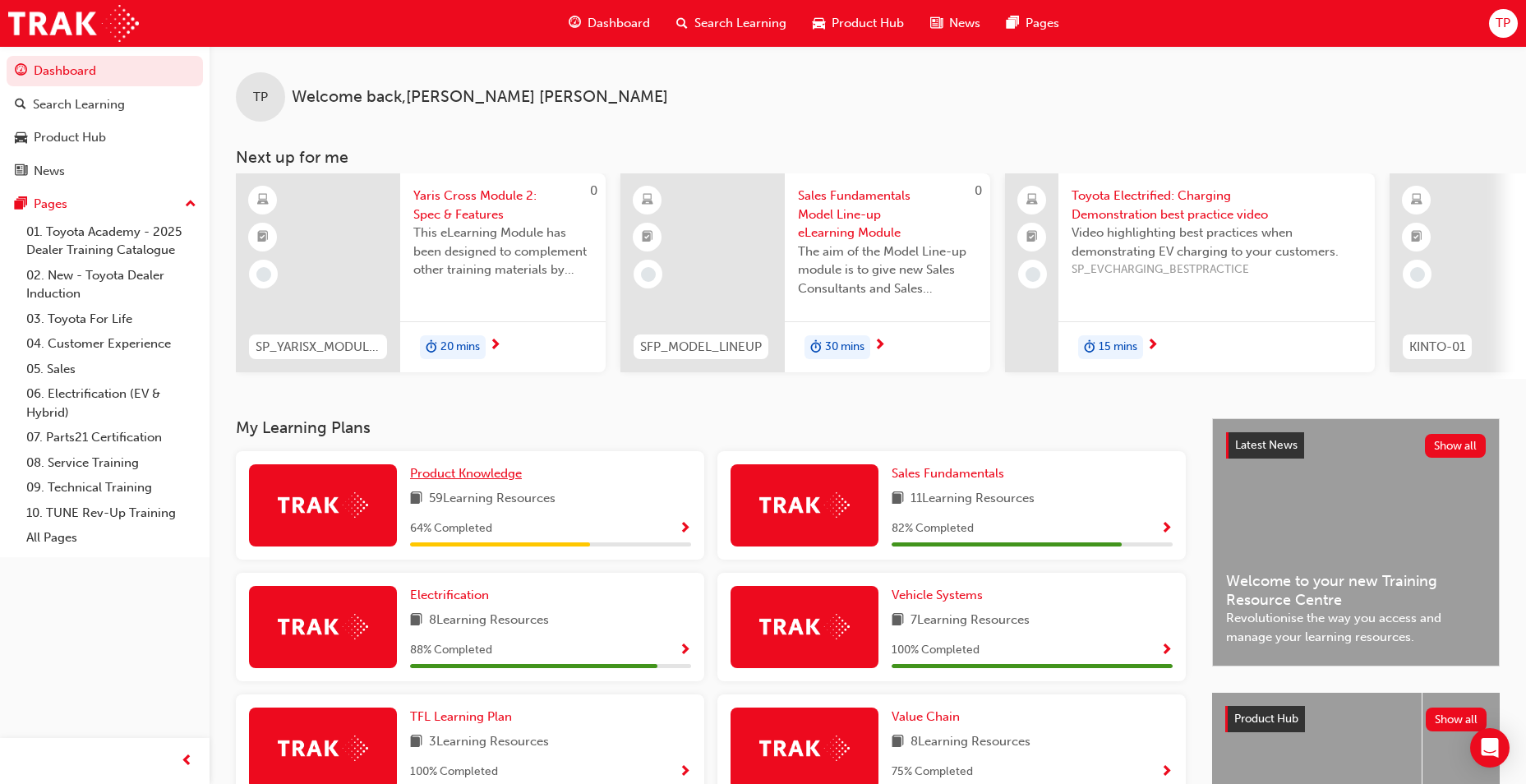
click at [482, 480] on span "Product Knowledge" at bounding box center [466, 473] width 112 height 15
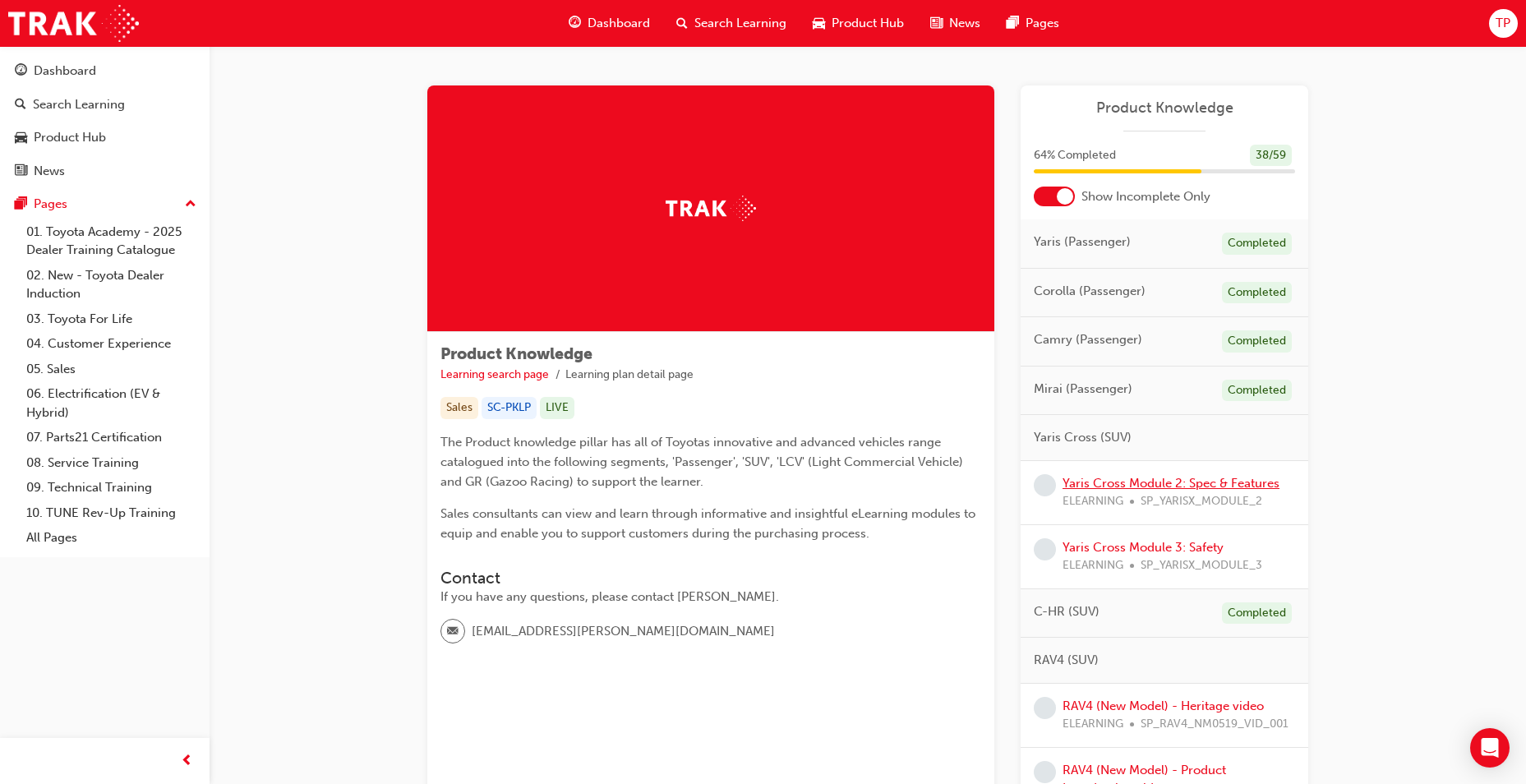
click at [1165, 482] on link "Yaris Cross Module 2: Spec & Features" at bounding box center [1171, 483] width 217 height 15
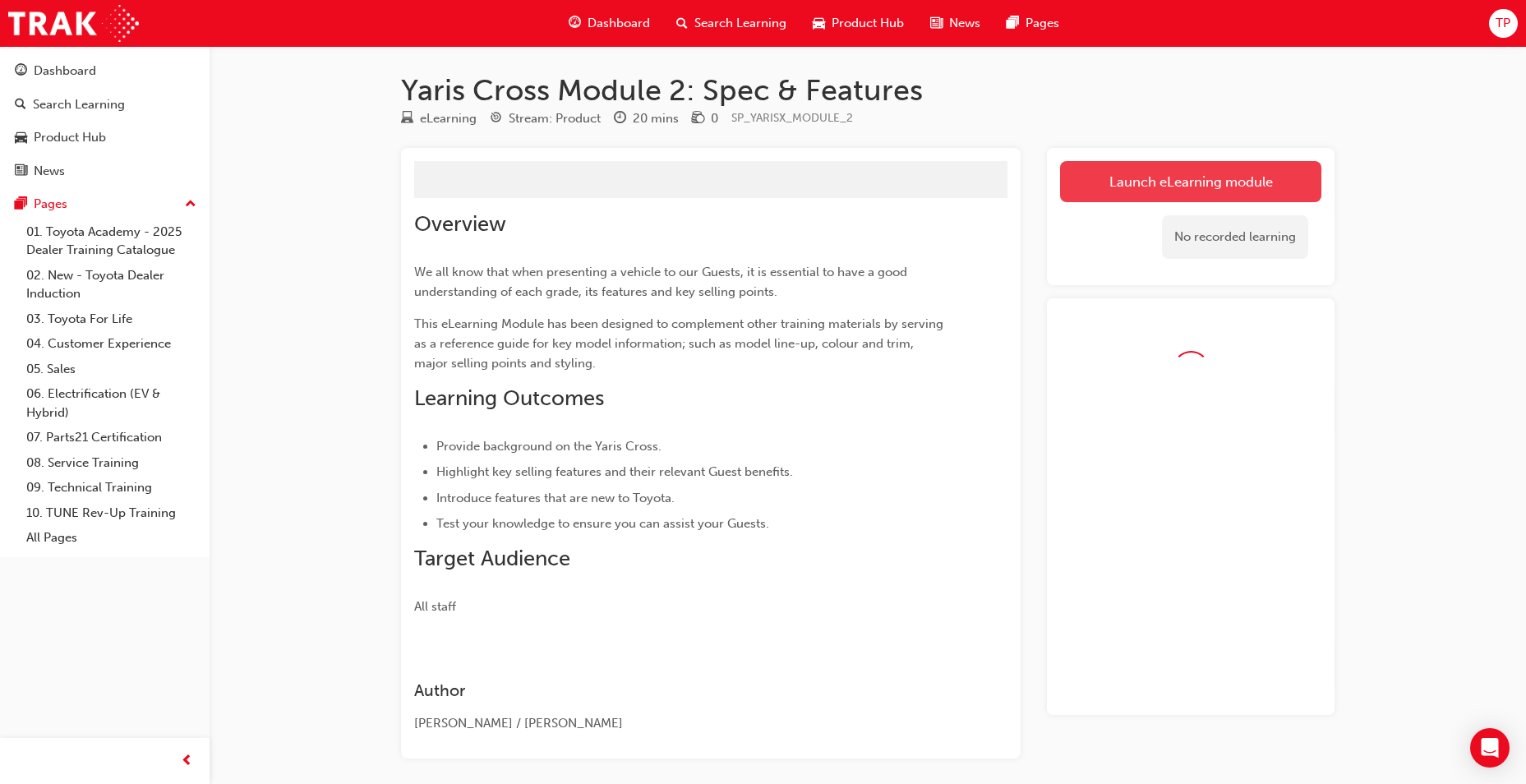
click at [1198, 165] on button "Launch eLearning module" at bounding box center [1191, 182] width 262 height 41
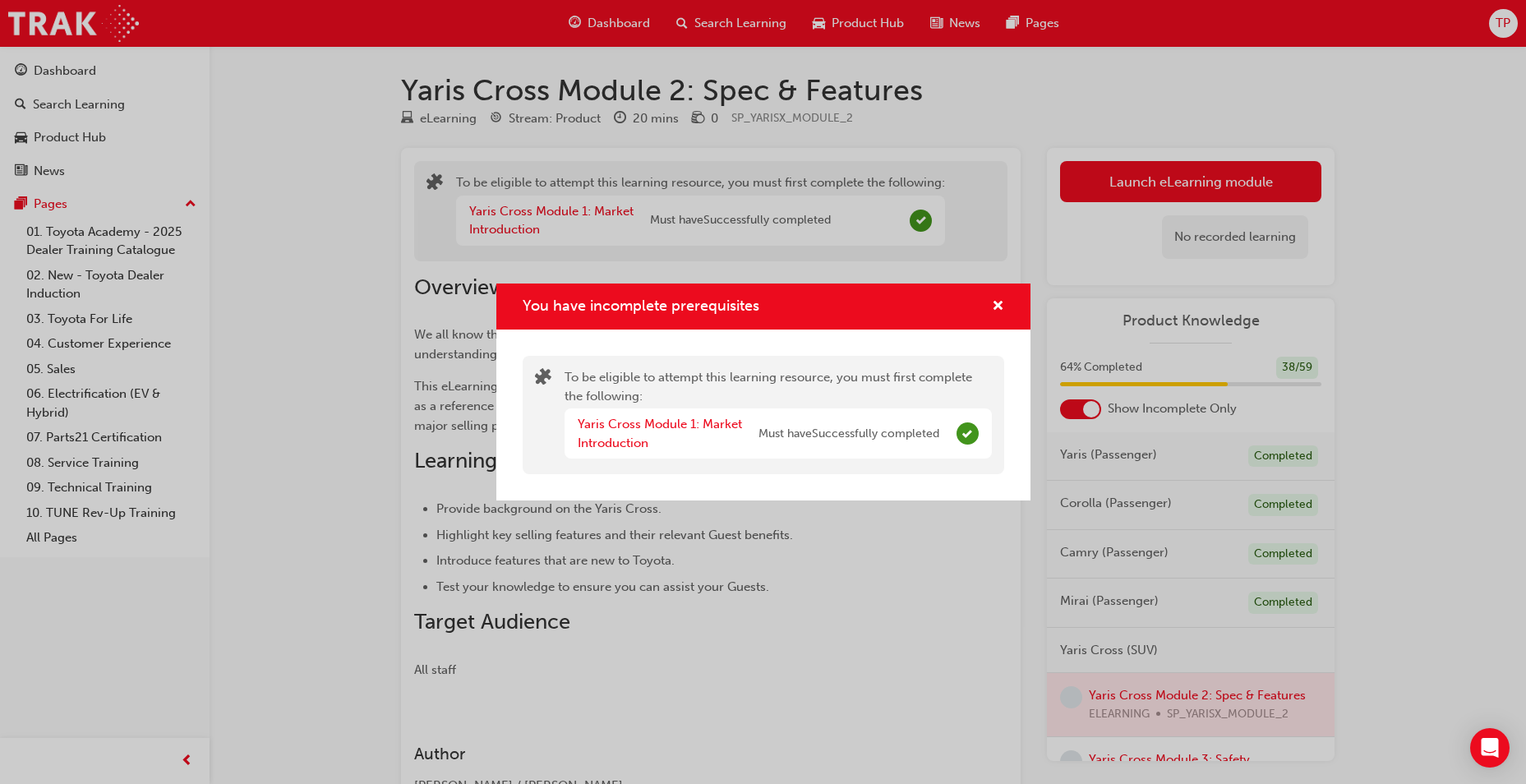
click at [1209, 149] on div "You have incomplete prerequisites To be eligible to attempt this learning resou…" at bounding box center [763, 392] width 1526 height 784
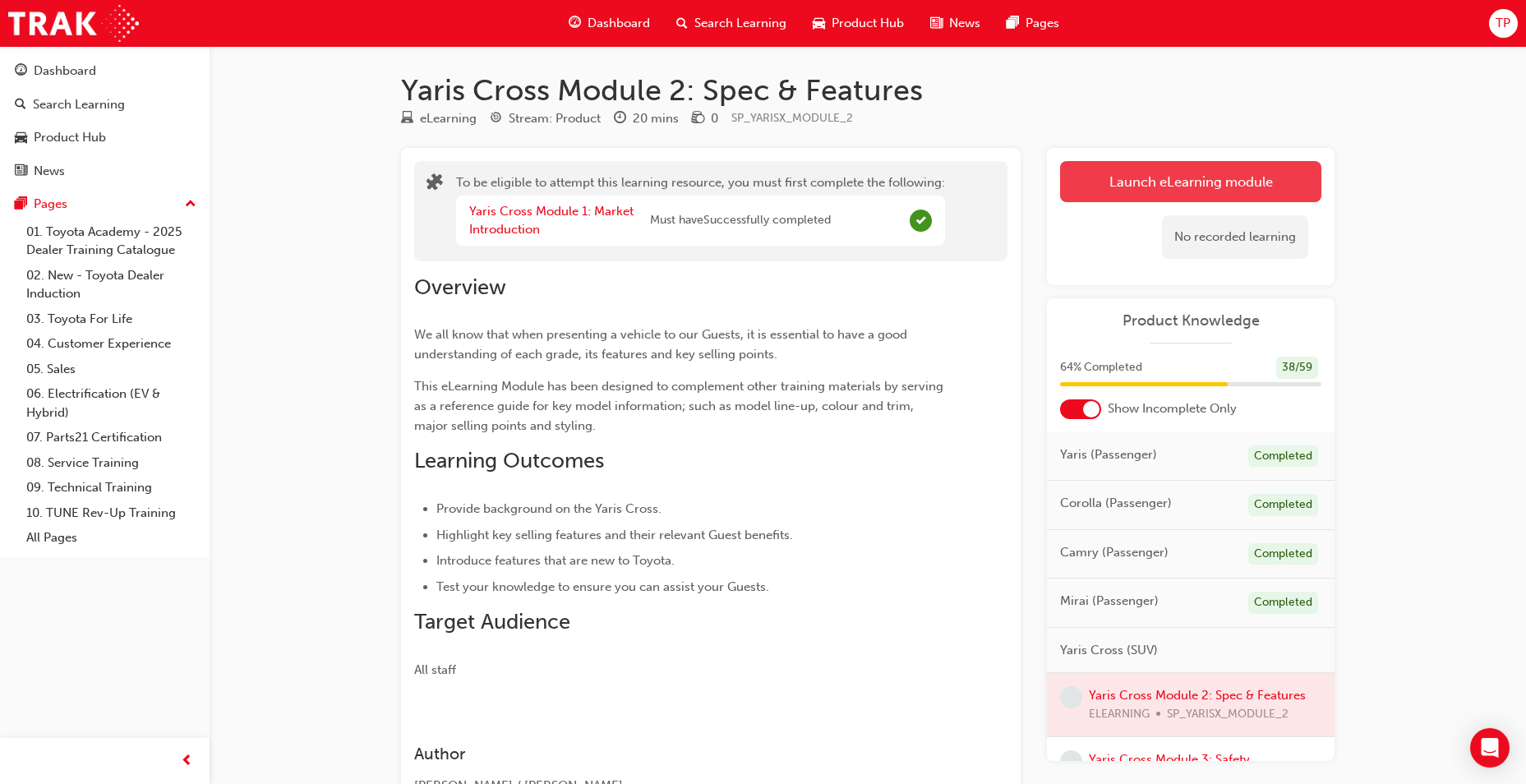
click at [1194, 190] on button "Launch eLearning module" at bounding box center [1191, 182] width 262 height 41
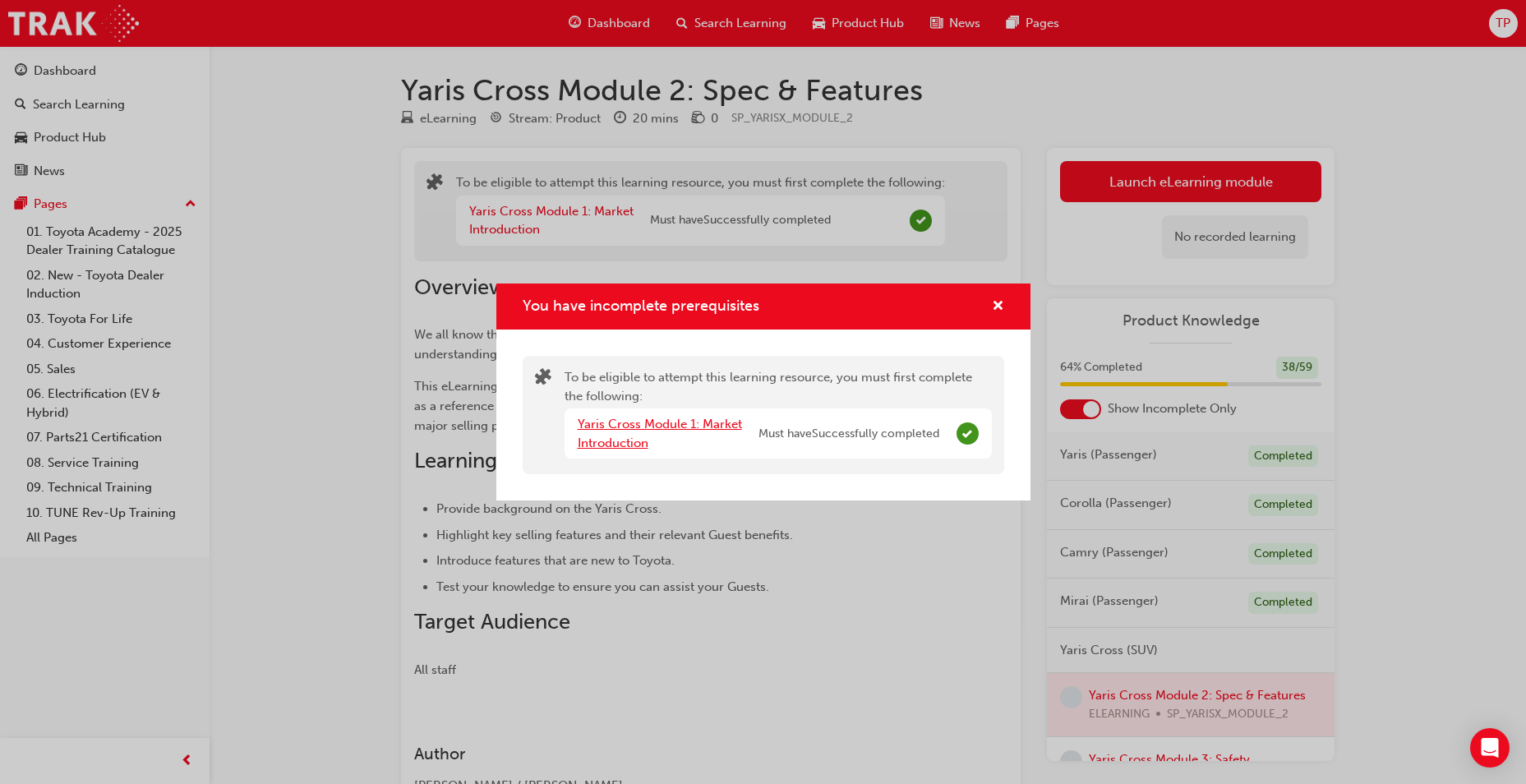
click at [694, 423] on link "Yaris Cross Module 1: Market Introduction" at bounding box center [660, 433] width 165 height 33
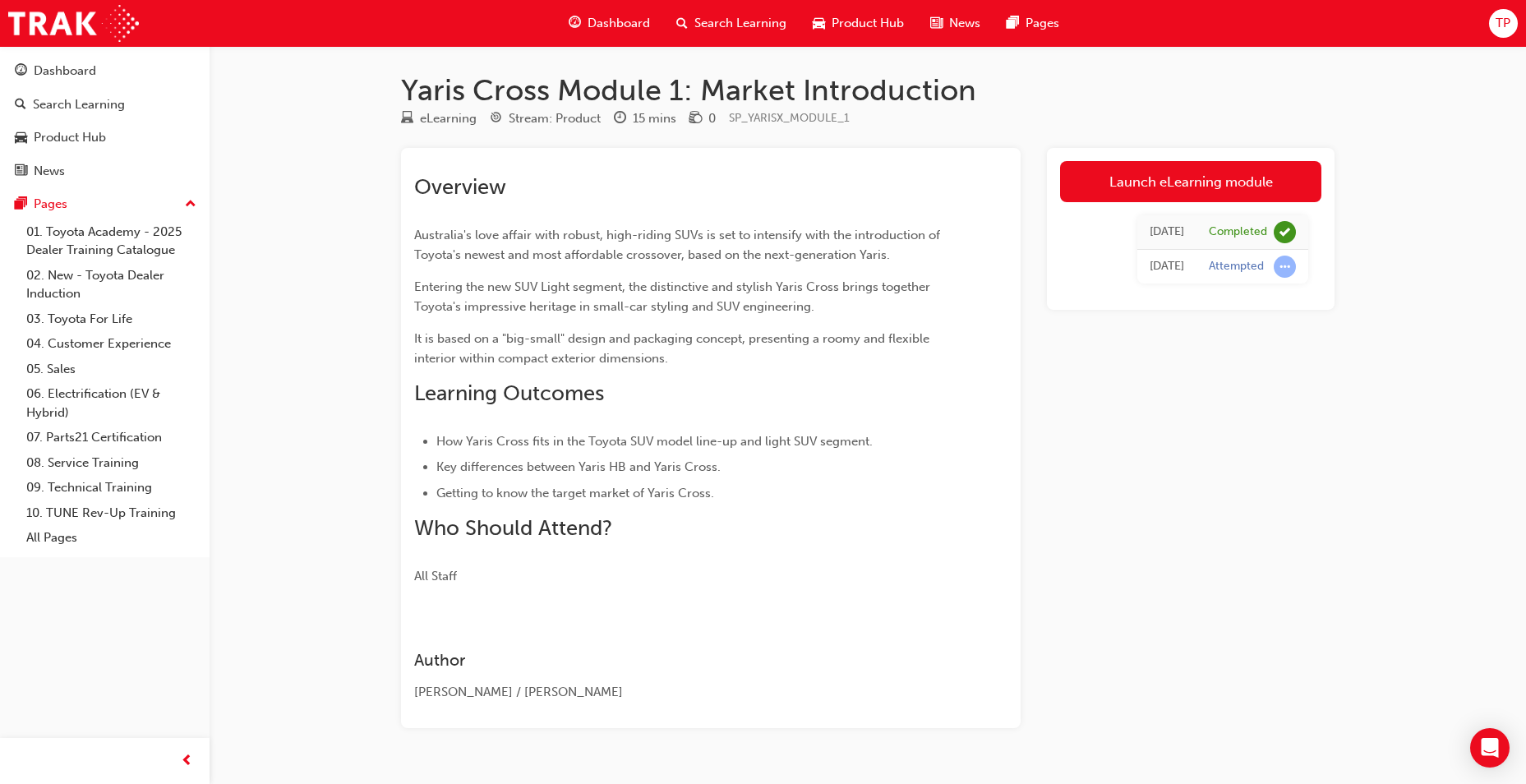
click at [573, 13] on span "guage-icon" at bounding box center [575, 23] width 12 height 21
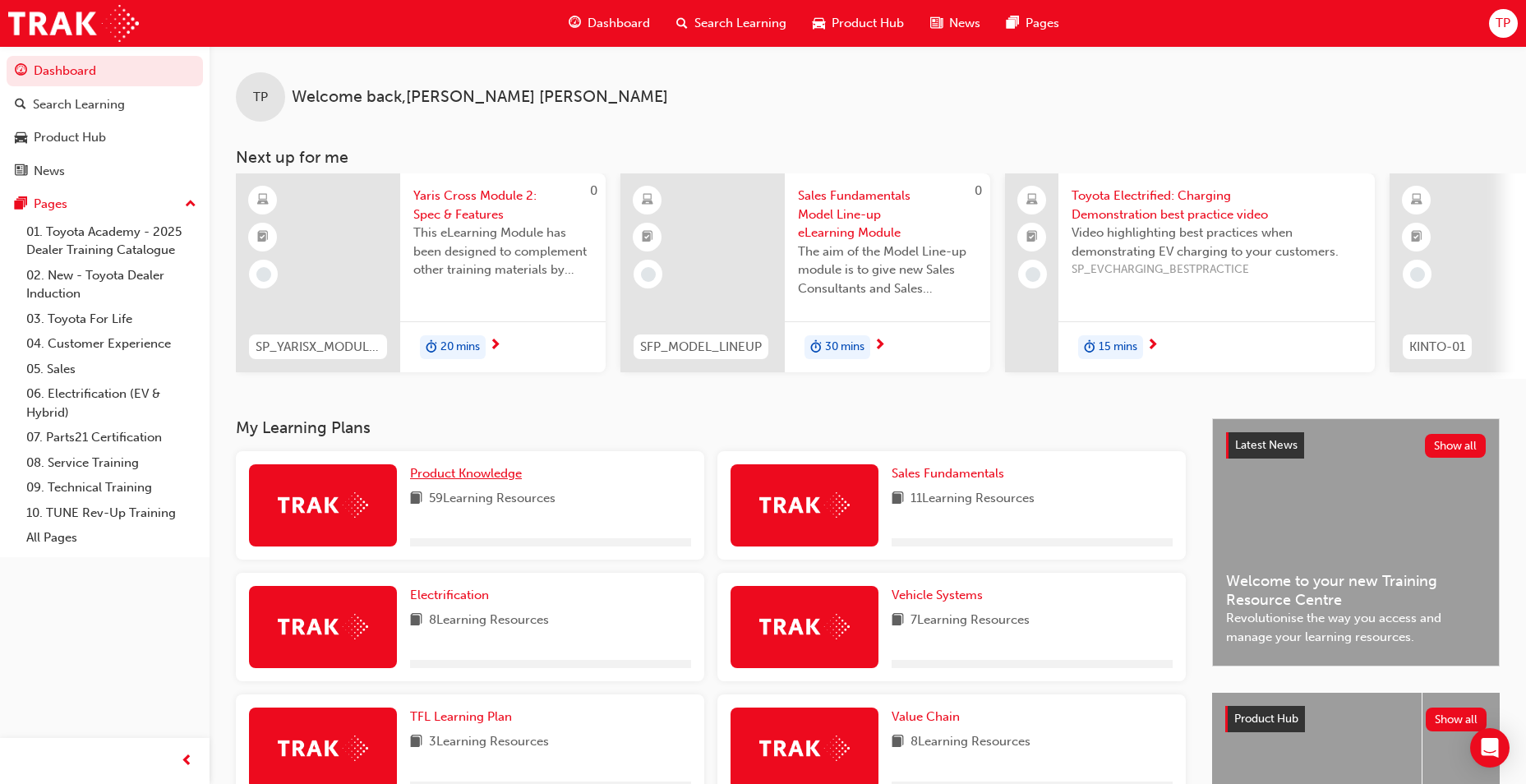
click at [505, 479] on span "Product Knowledge" at bounding box center [466, 473] width 112 height 15
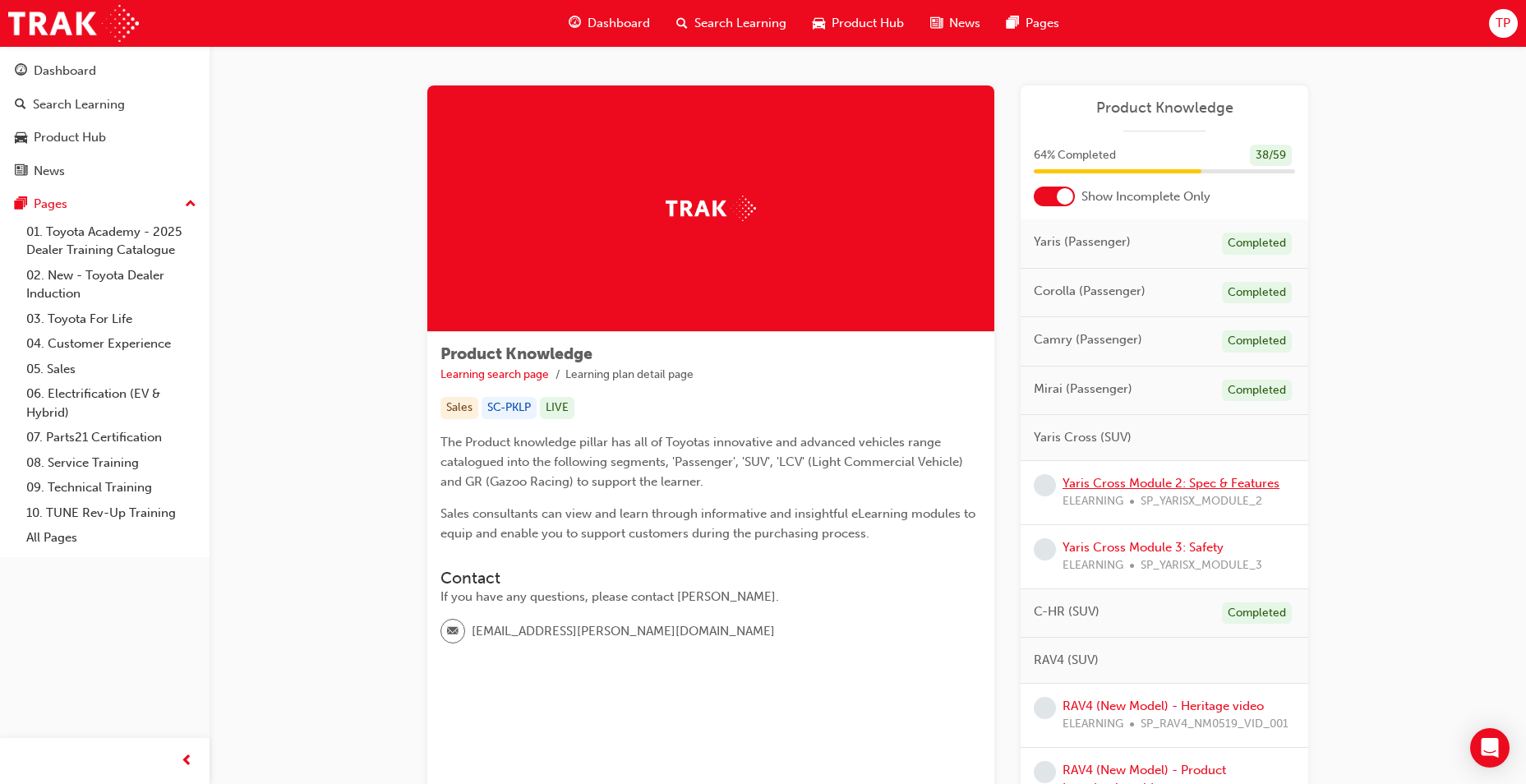
click at [1177, 486] on link "Yaris Cross Module 2: Spec & Features" at bounding box center [1171, 483] width 217 height 15
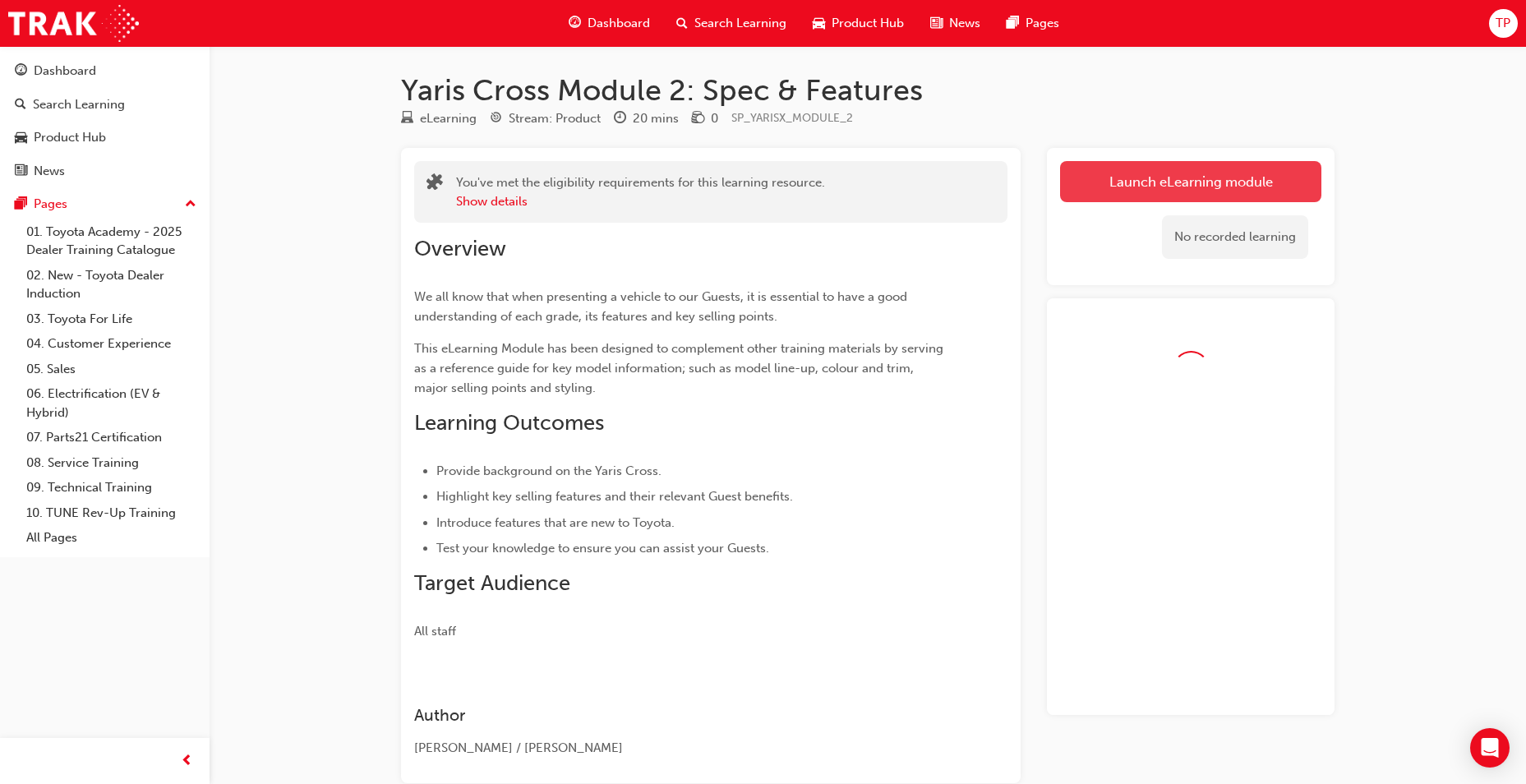
click at [1174, 180] on button "Launch eLearning module" at bounding box center [1191, 182] width 262 height 41
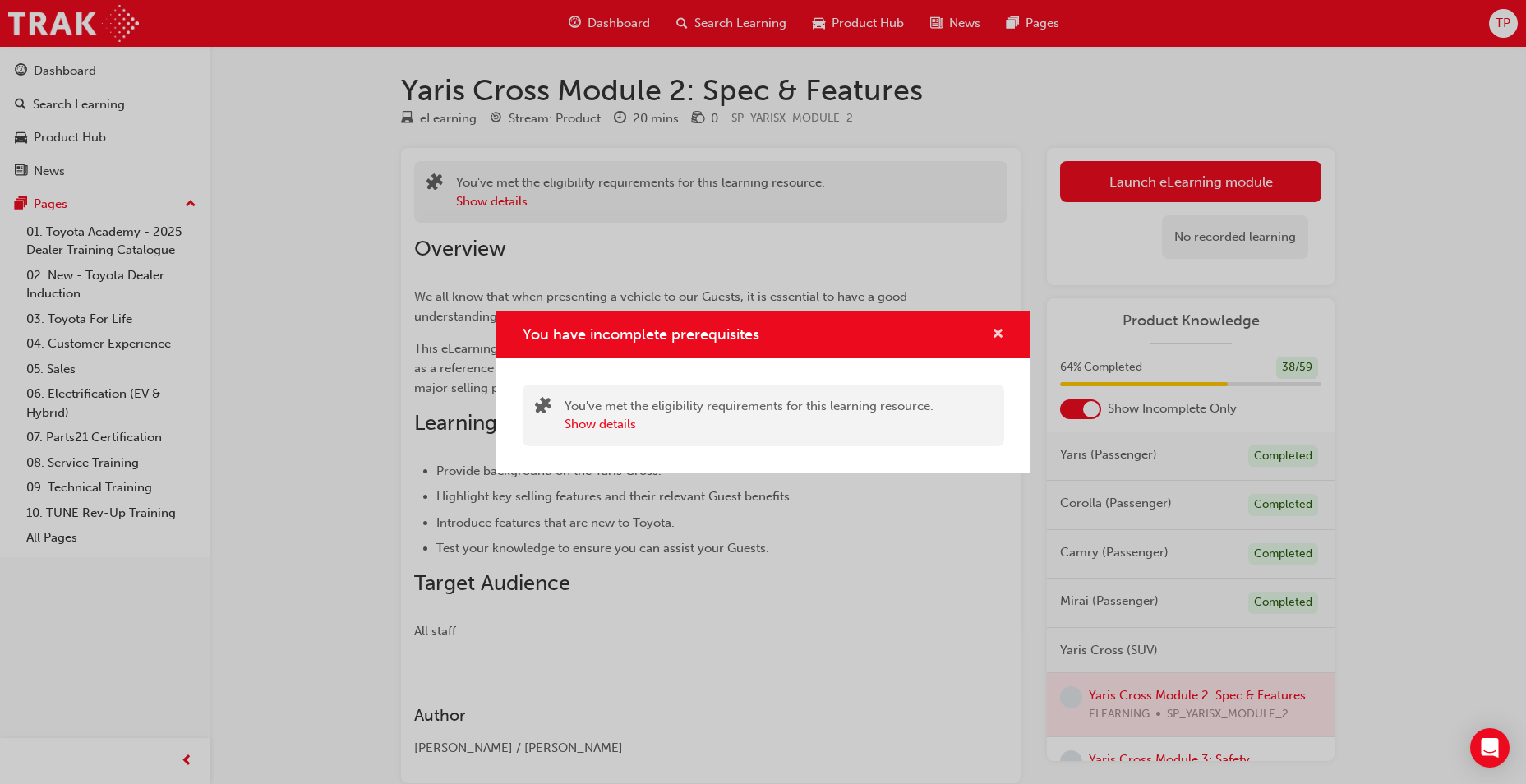
click at [992, 332] on button "You have incomplete prerequisites" at bounding box center [998, 335] width 12 height 21
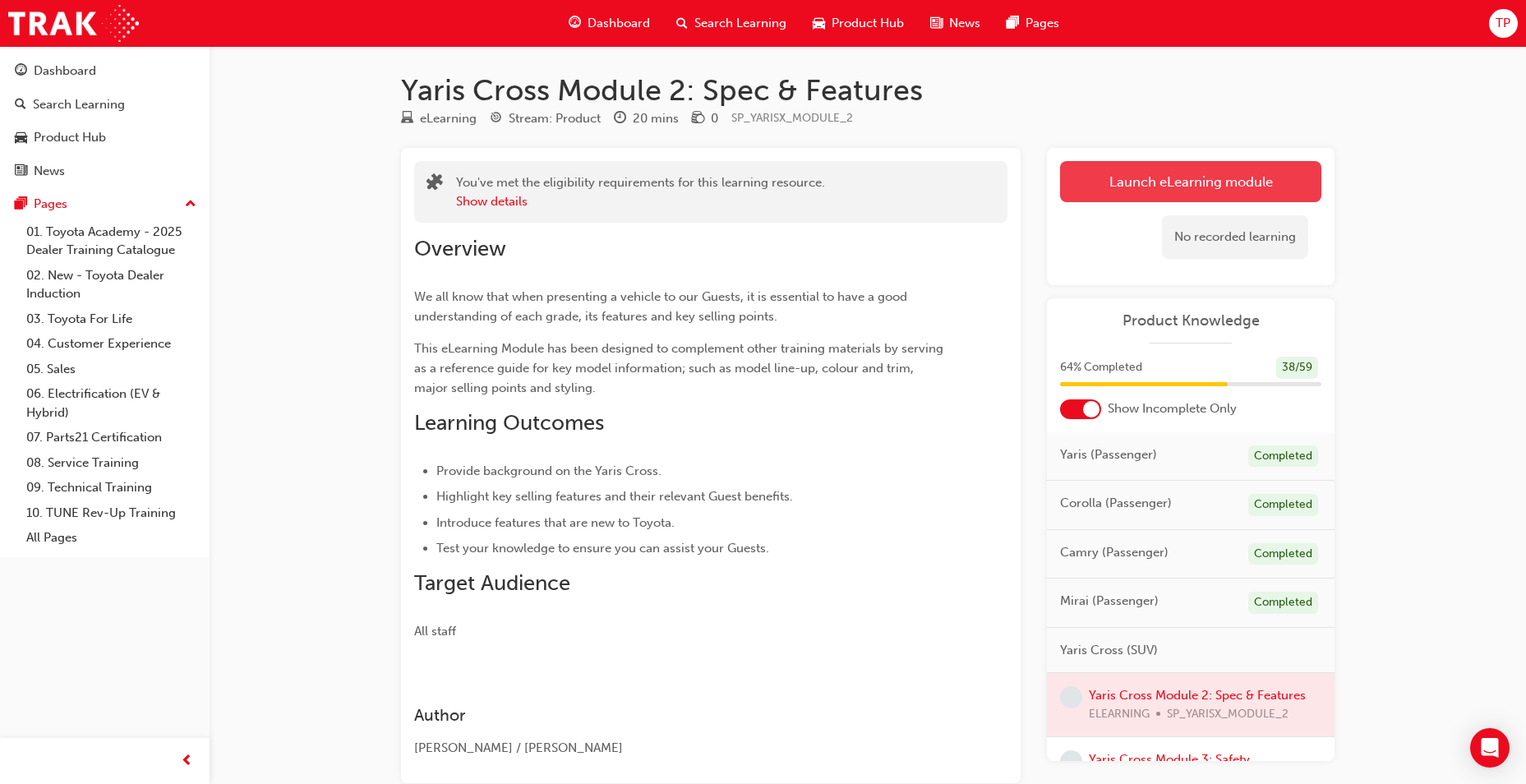
click at [1089, 197] on button "Launch eLearning module" at bounding box center [1191, 182] width 262 height 41
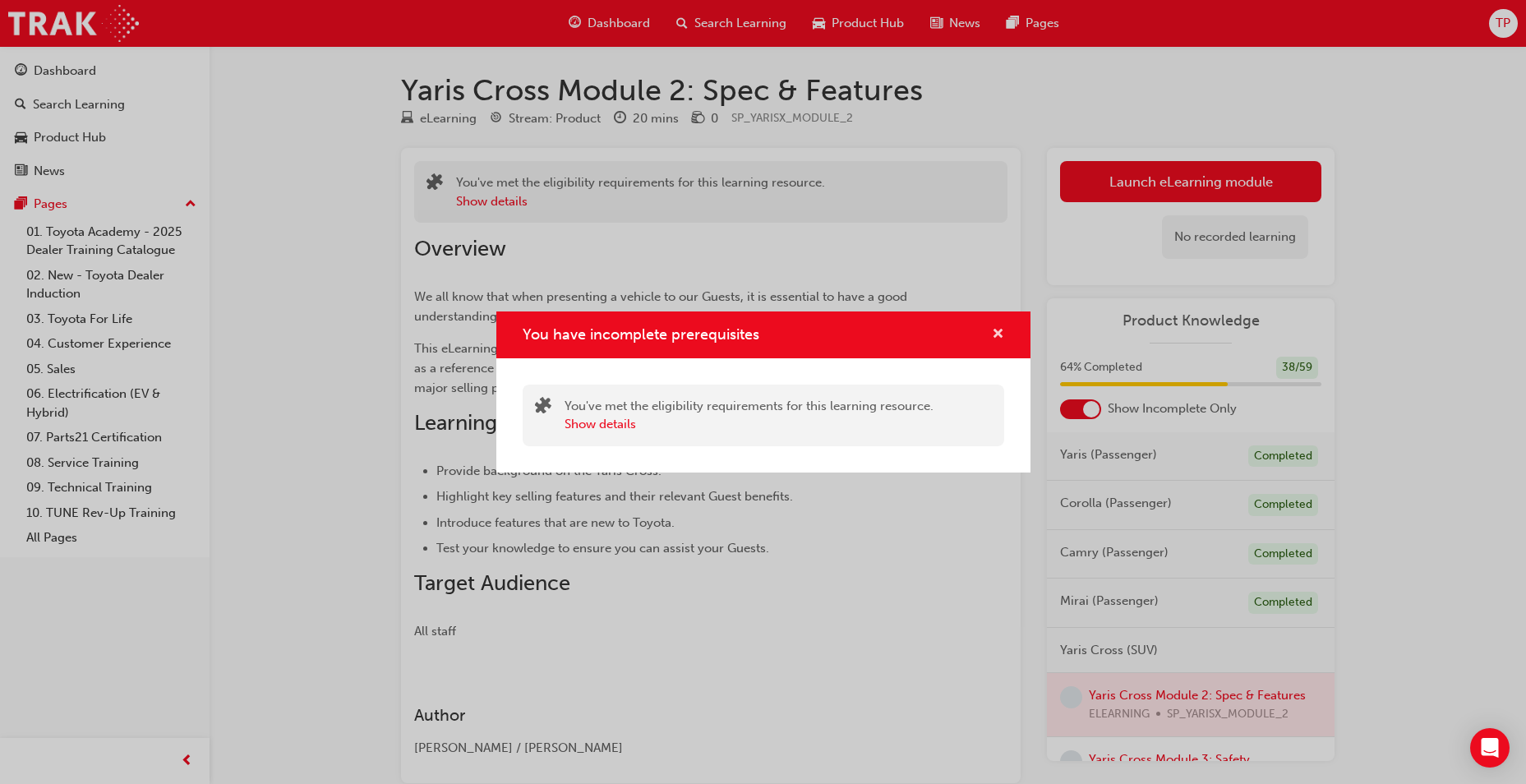
click at [1002, 332] on span "cross-icon" at bounding box center [998, 335] width 12 height 15
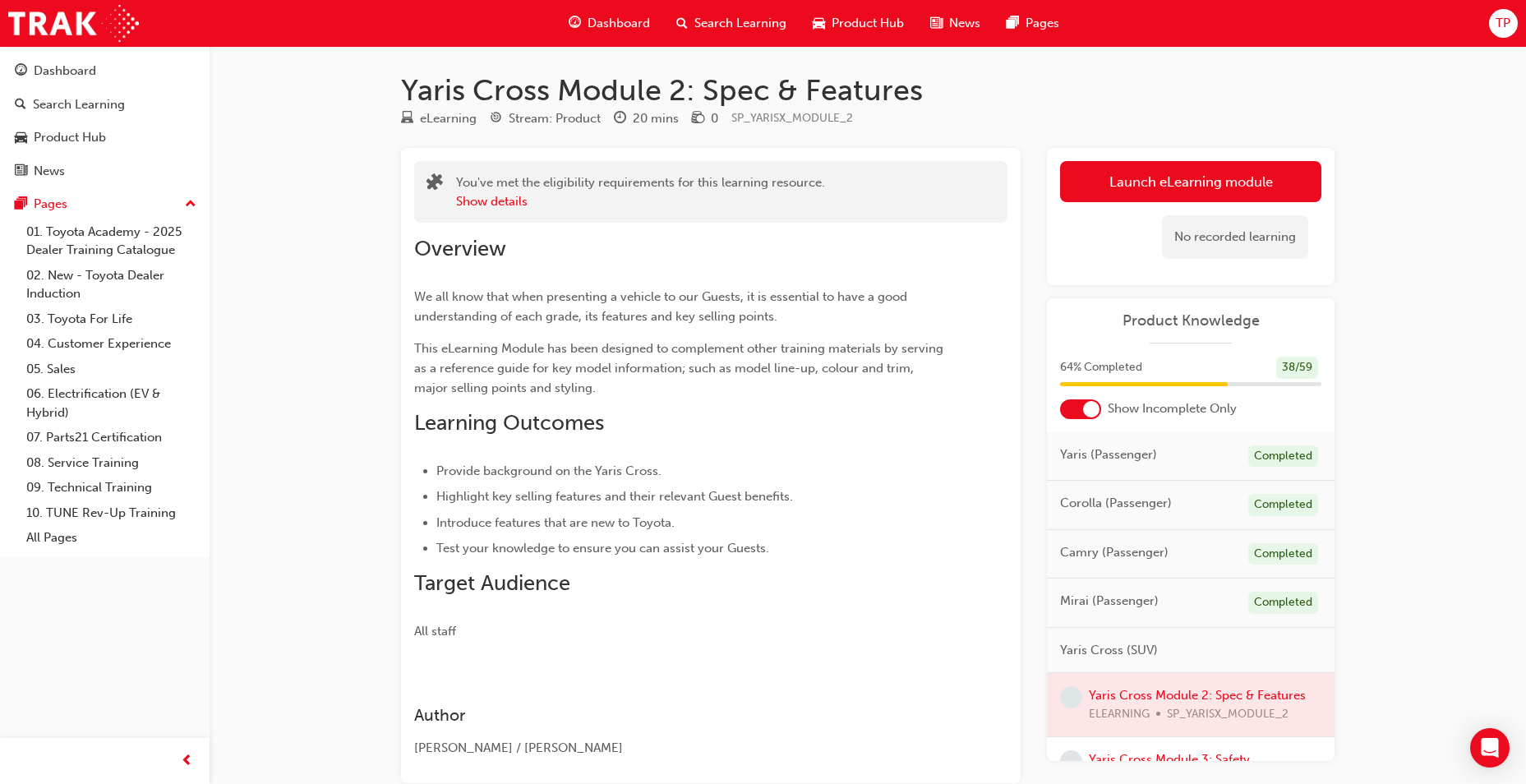
click at [585, 21] on div "Dashboard" at bounding box center [609, 23] width 107 height 33
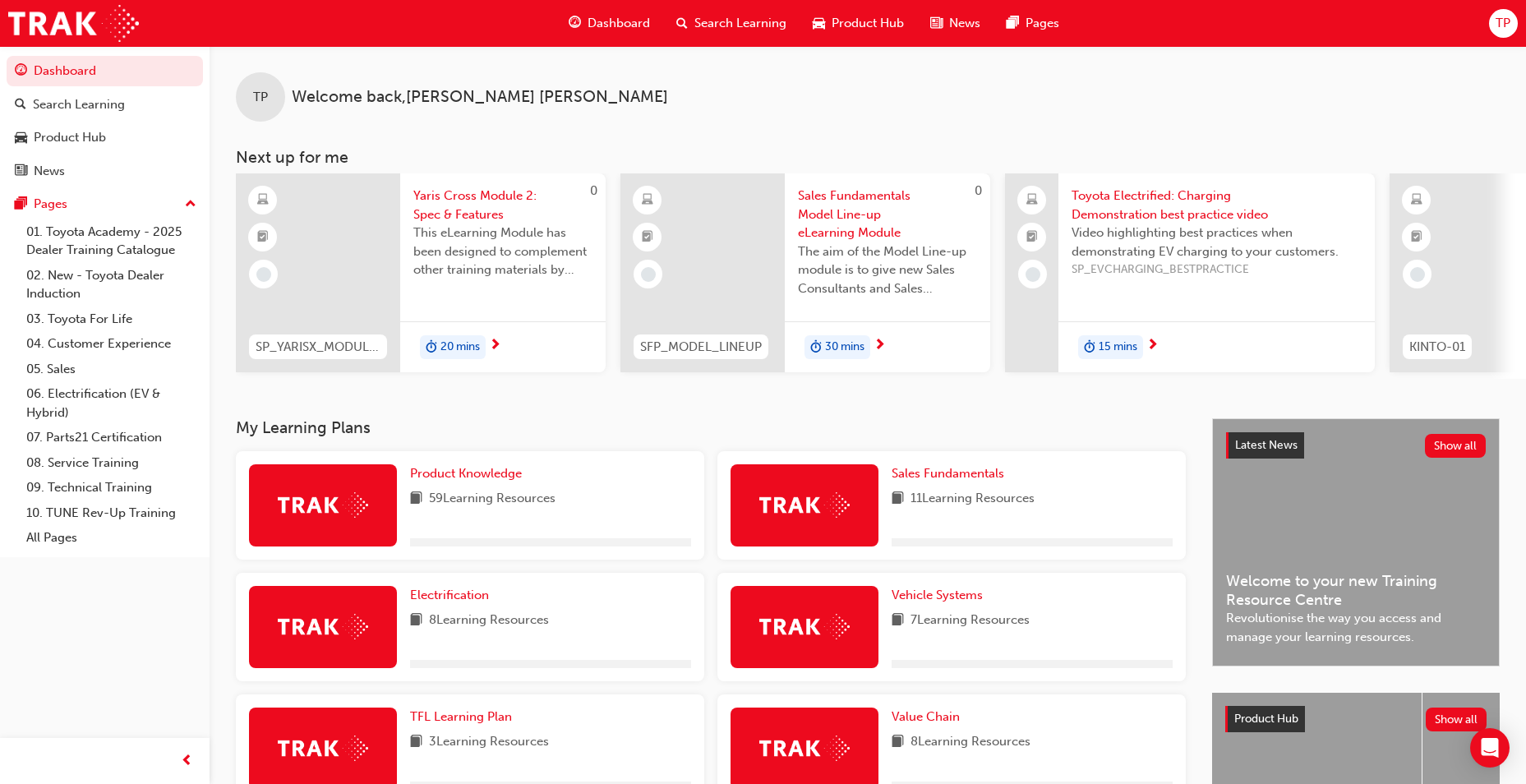
click at [436, 466] on div "Product Knowledge 59 Learning Resources" at bounding box center [470, 505] width 468 height 108
click at [435, 474] on span "Product Knowledge" at bounding box center [466, 473] width 112 height 15
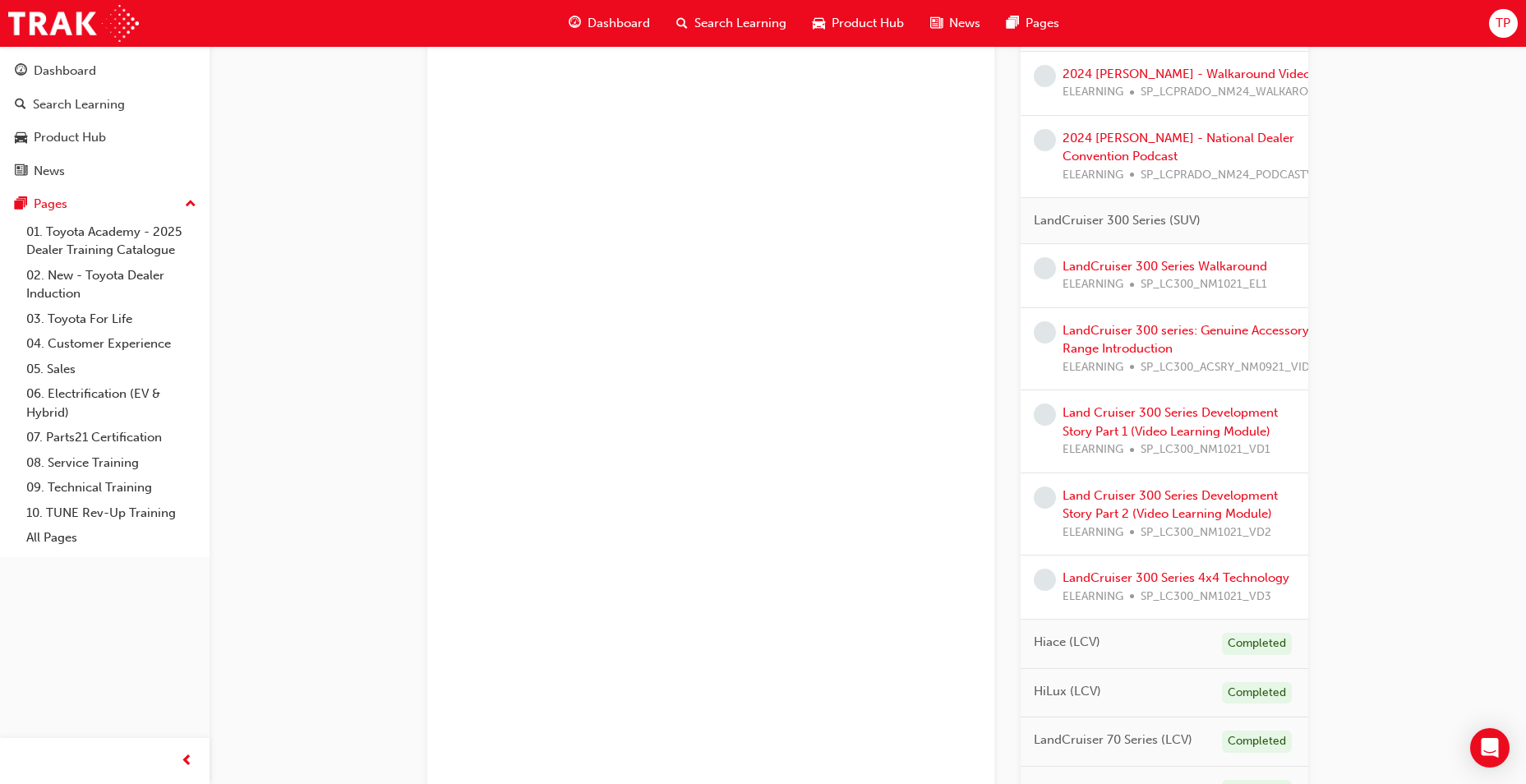
scroll to position [1479, 0]
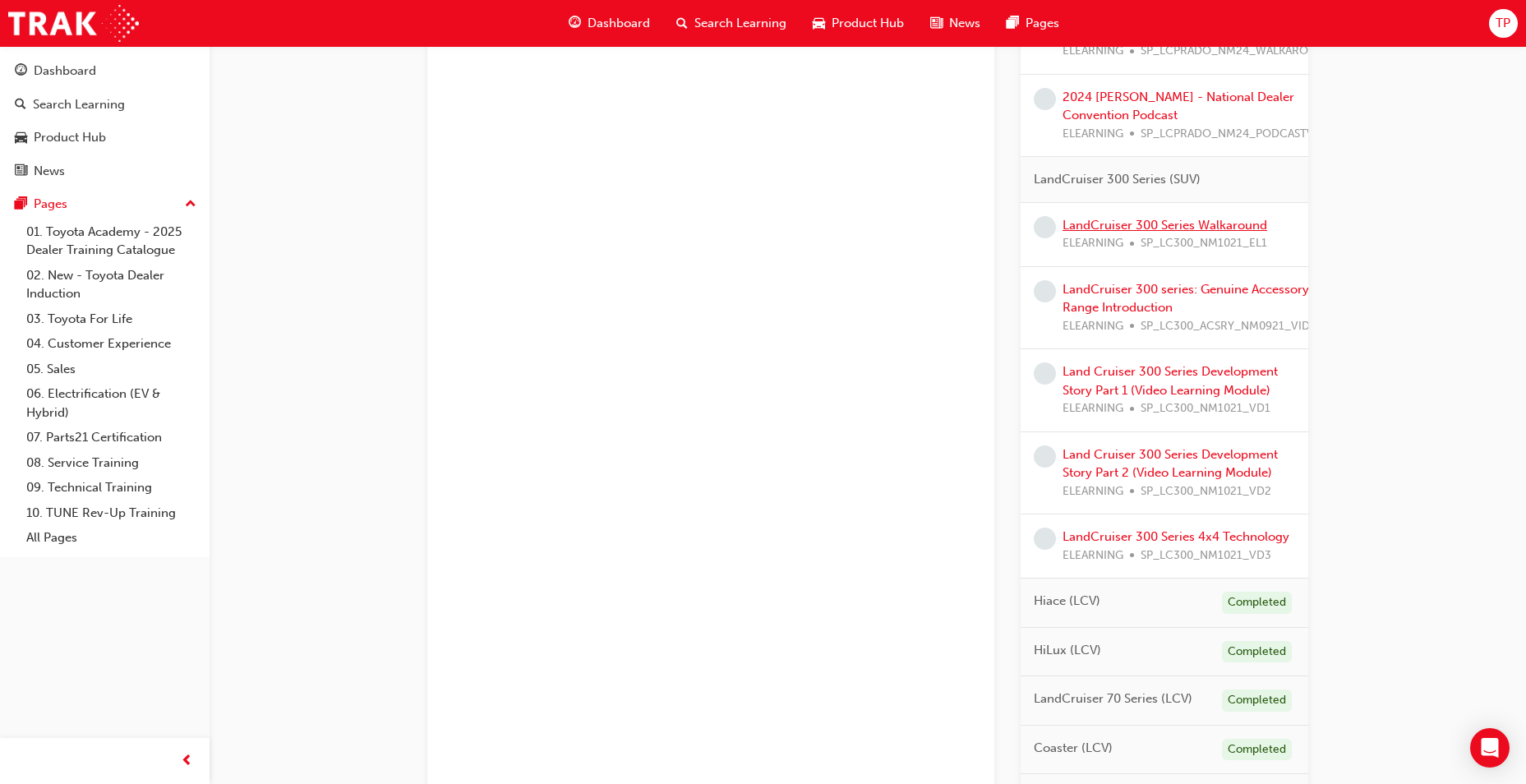
click at [1156, 231] on link "LandCruiser 300 Series Walkaround" at bounding box center [1165, 225] width 205 height 15
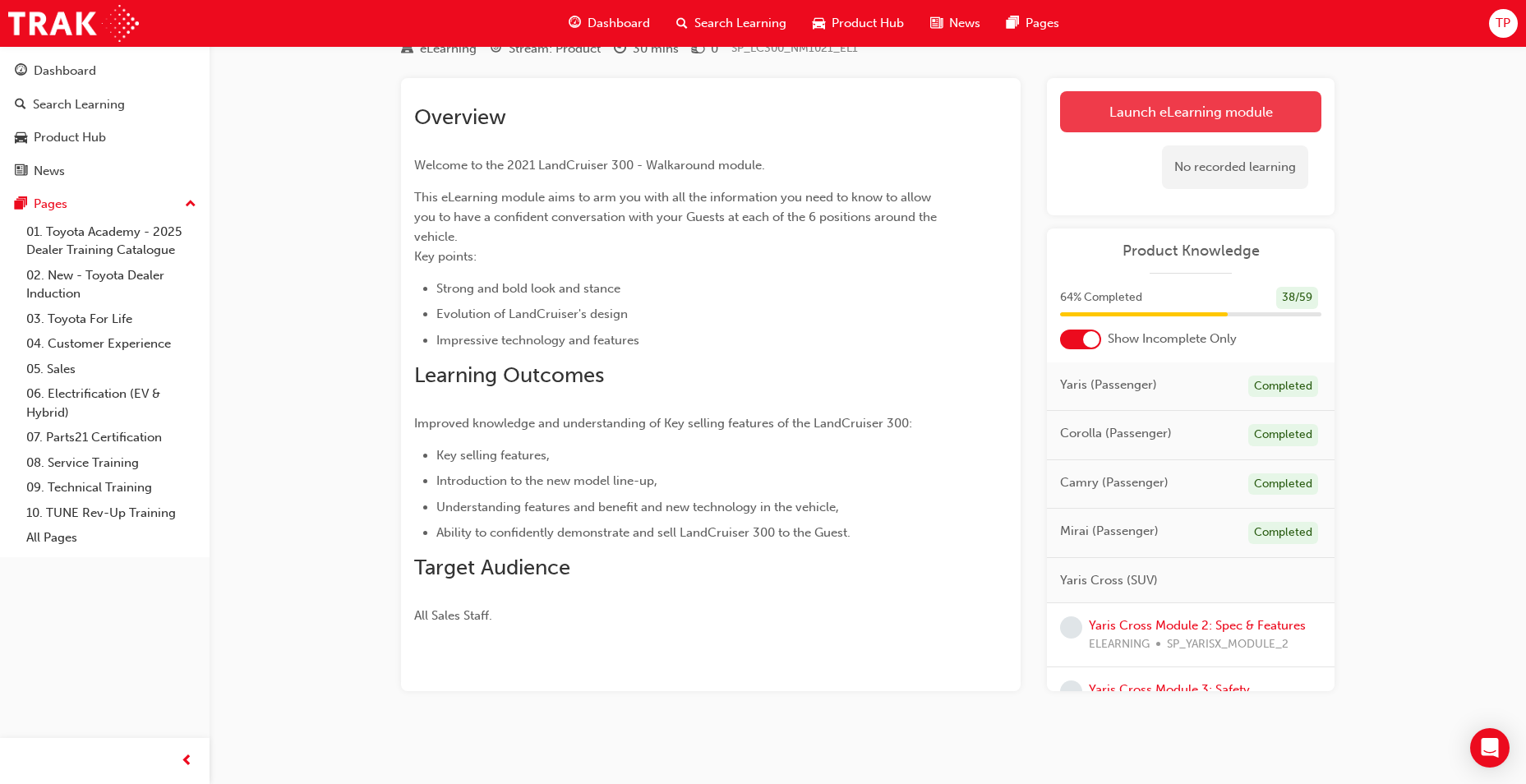
scroll to position [70, 0]
click at [1162, 108] on link "Launch eLearning module" at bounding box center [1191, 111] width 262 height 41
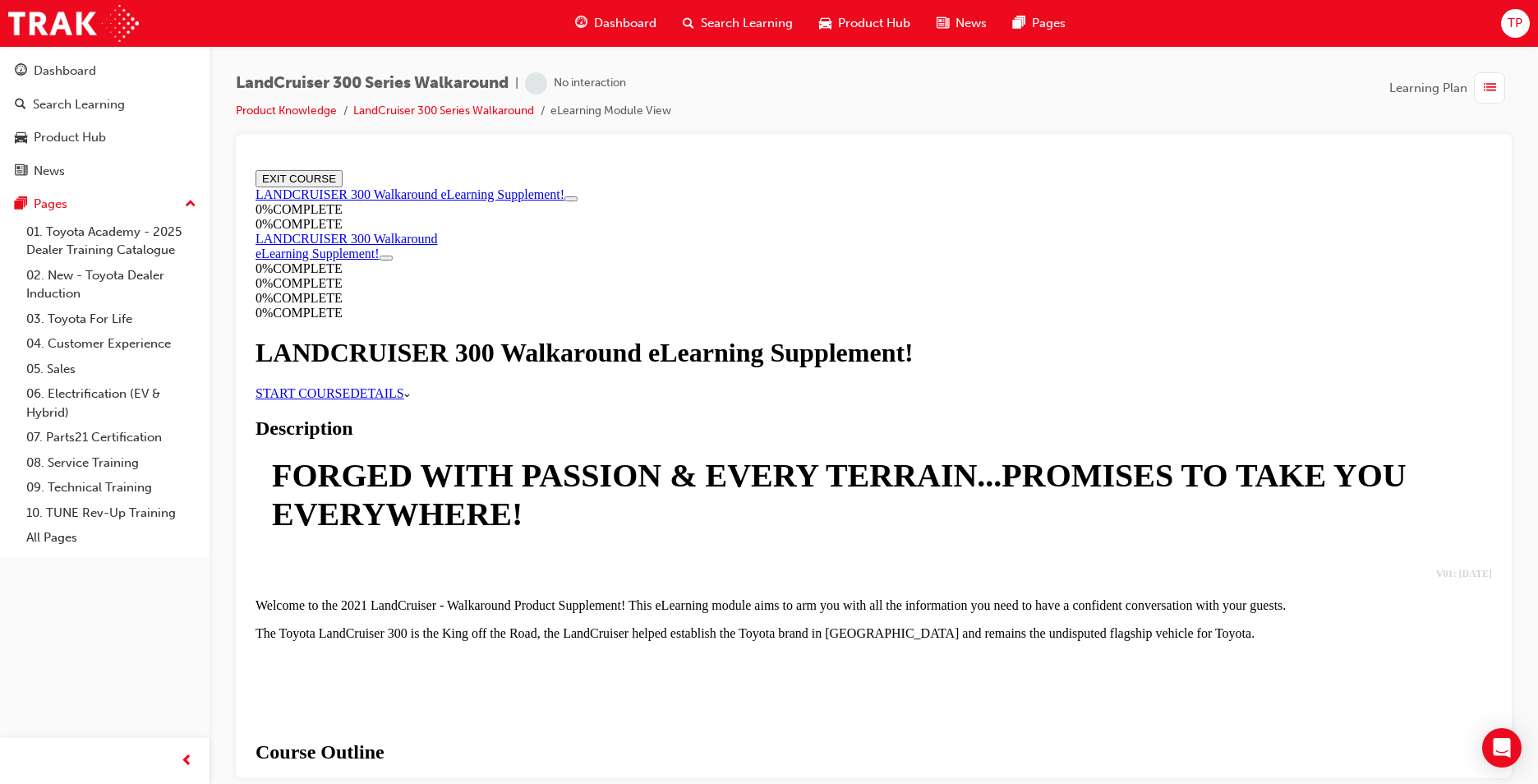
click at [350, 400] on link "START COURSE" at bounding box center [303, 392] width 94 height 14
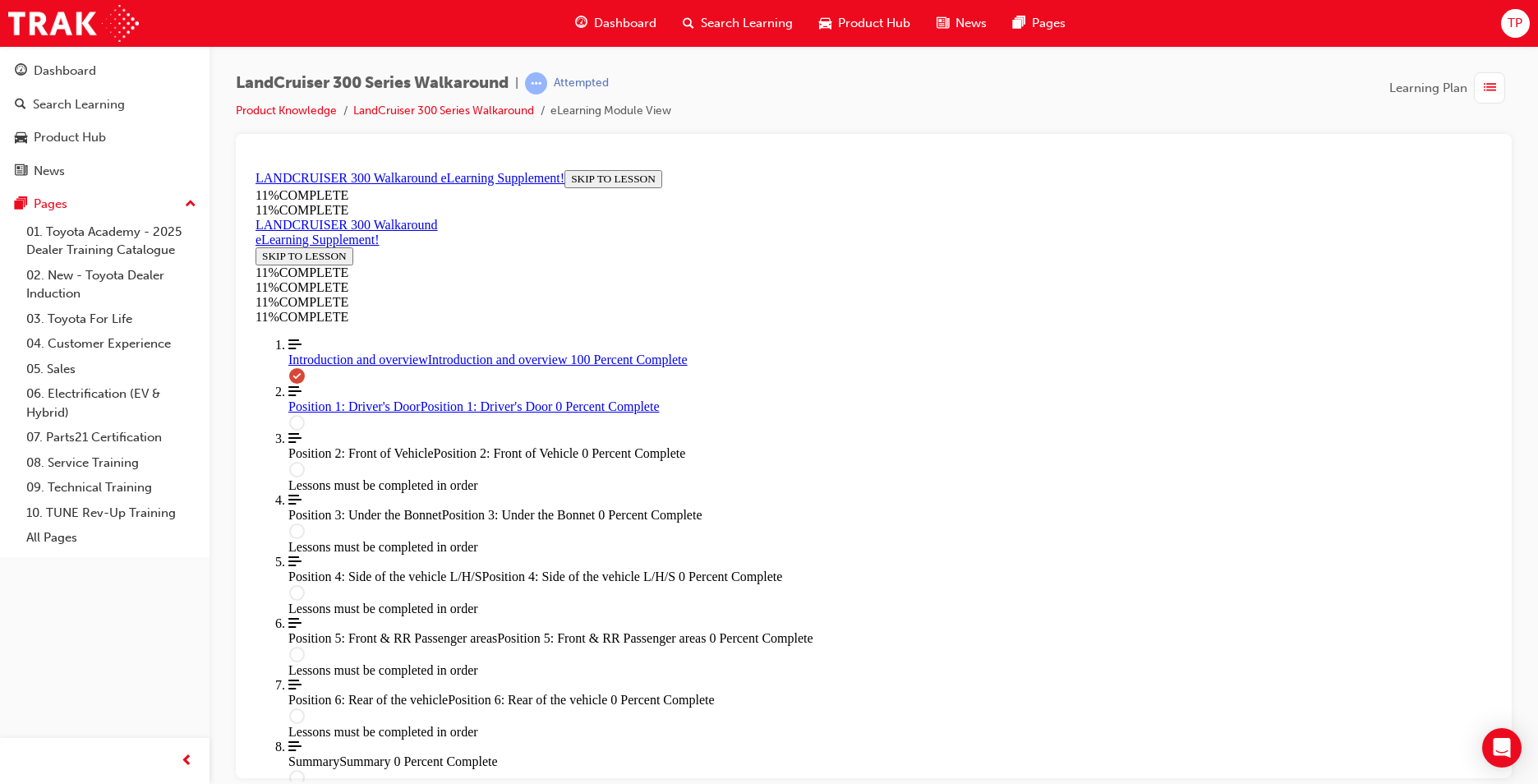
scroll to position [2060, 0]
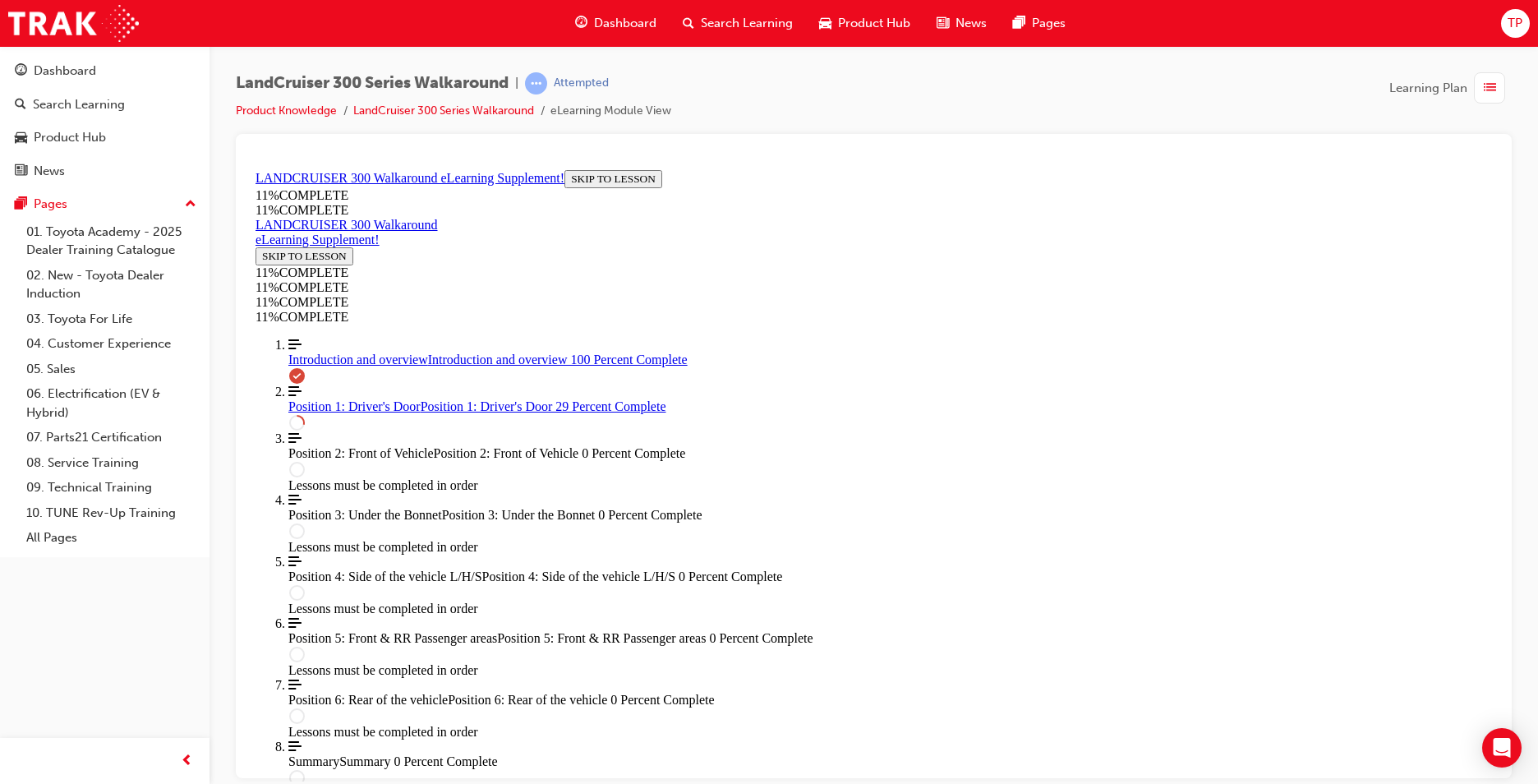
scroll to position [1171, 0]
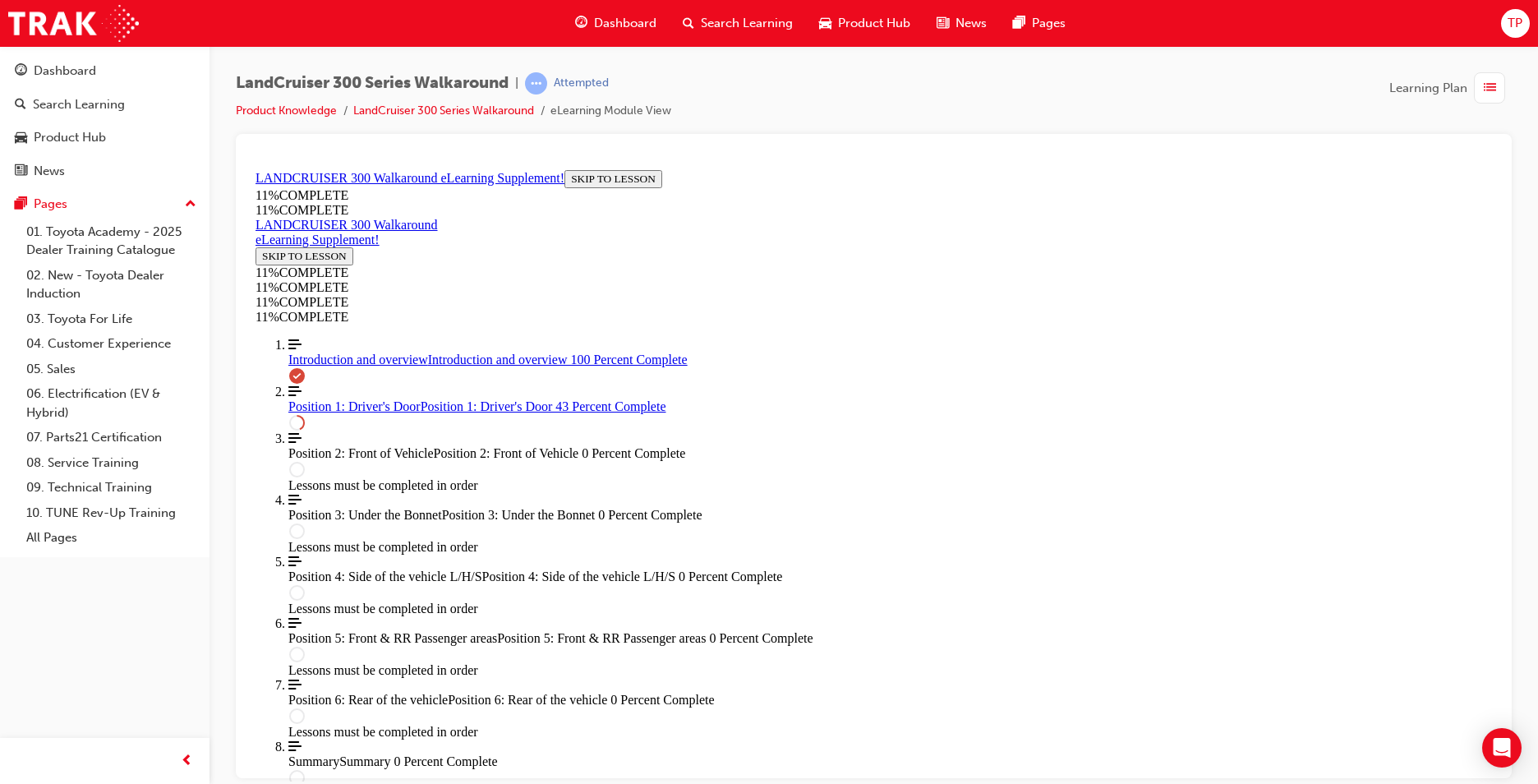
drag, startPoint x: 902, startPoint y: 294, endPoint x: 792, endPoint y: 295, distance: 110.0
drag, startPoint x: 1183, startPoint y: 287, endPoint x: 866, endPoint y: 307, distance: 317.6
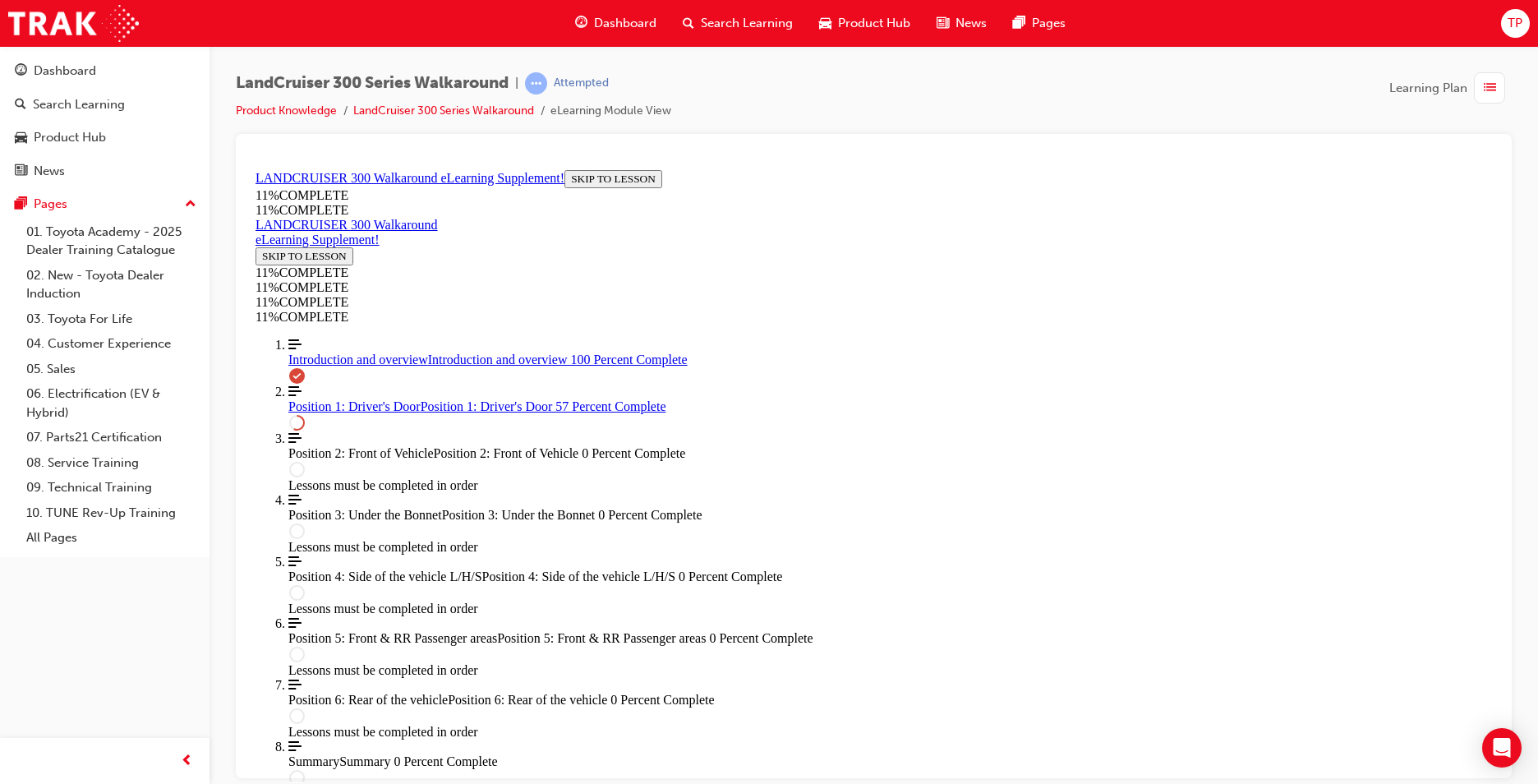
drag, startPoint x: 890, startPoint y: 380, endPoint x: 948, endPoint y: 470, distance: 107.1
drag, startPoint x: 844, startPoint y: 385, endPoint x: 905, endPoint y: 393, distance: 61.5
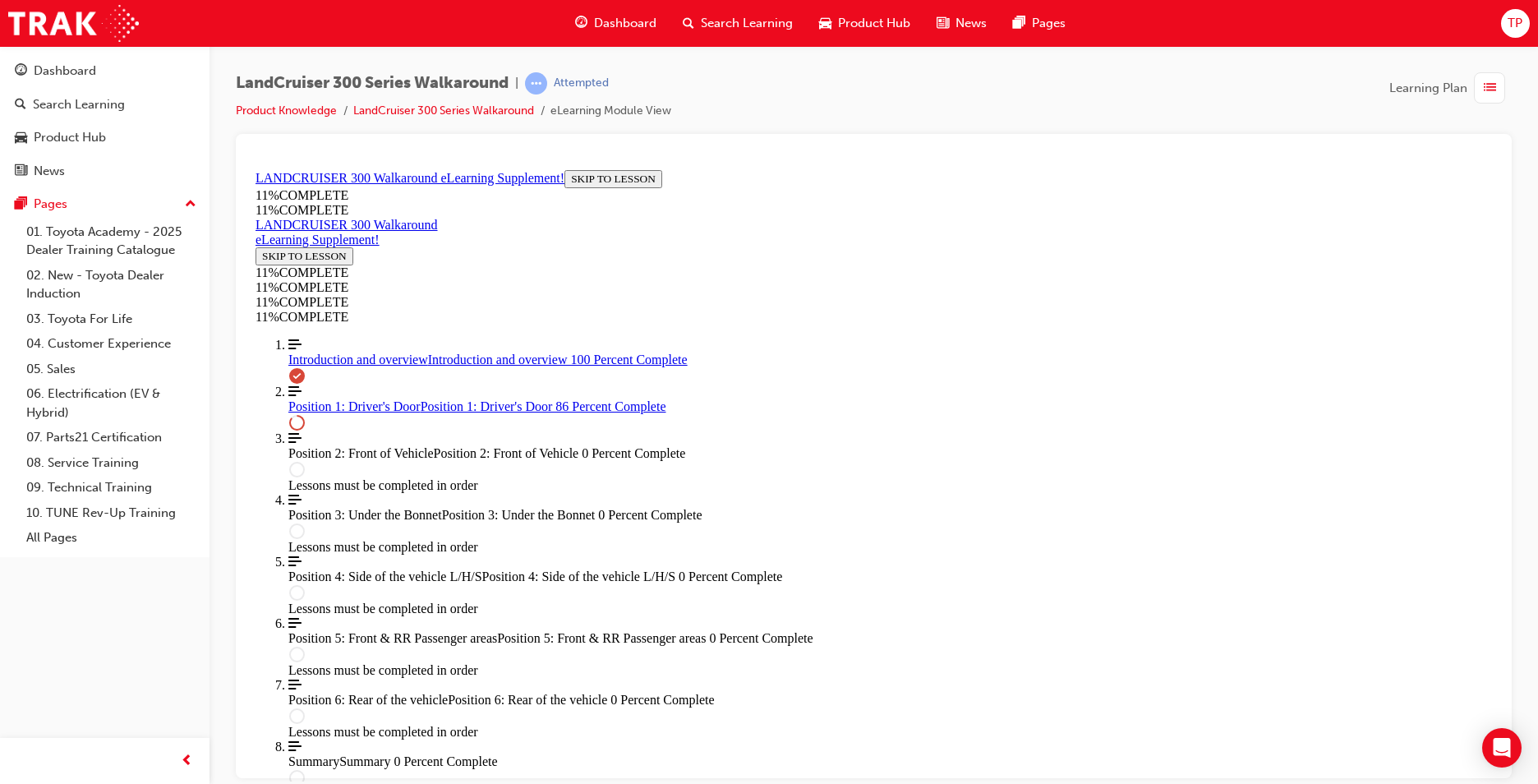
drag, startPoint x: 860, startPoint y: 556, endPoint x: 941, endPoint y: 545, distance: 81.7
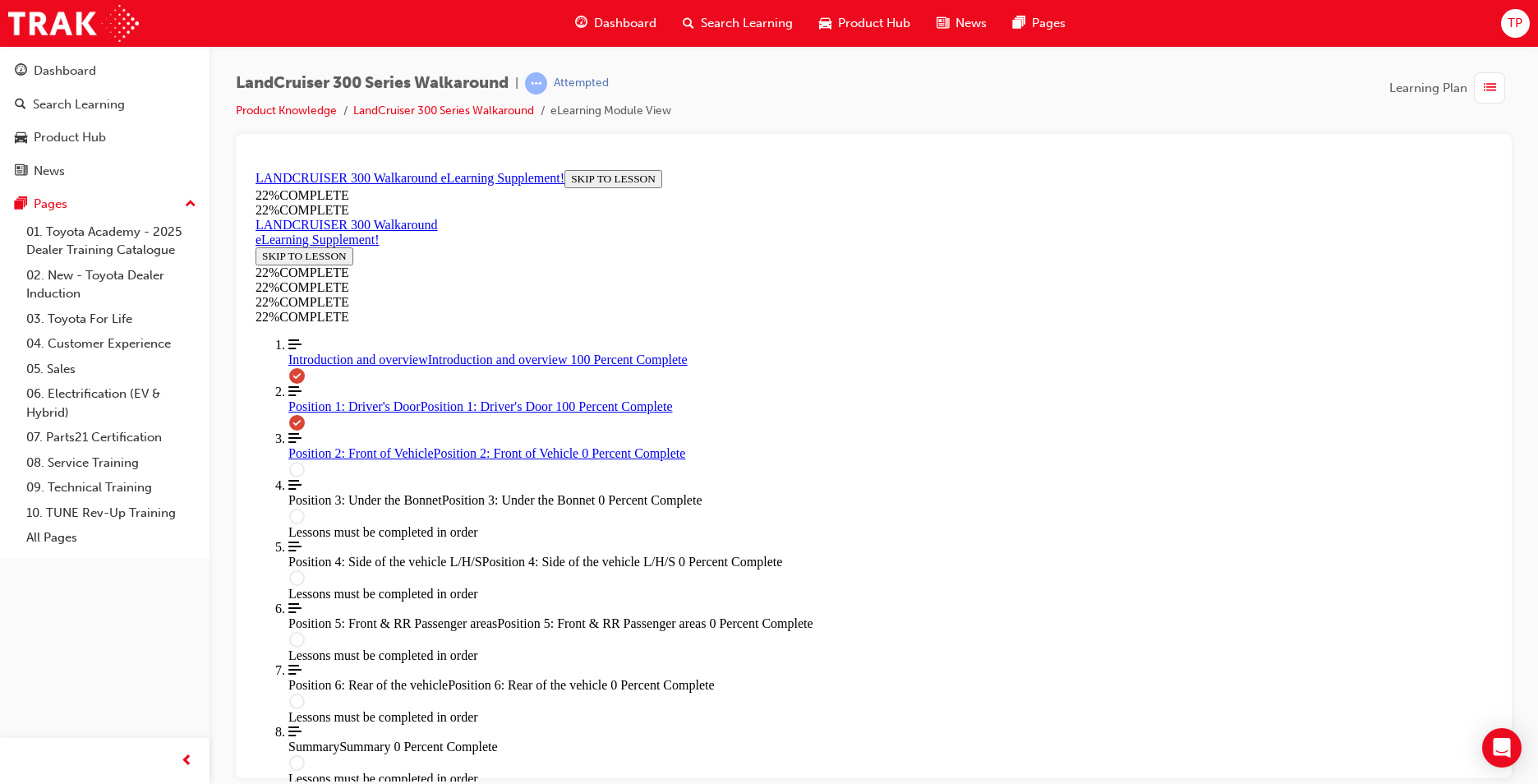
scroll to position [2267, 0]
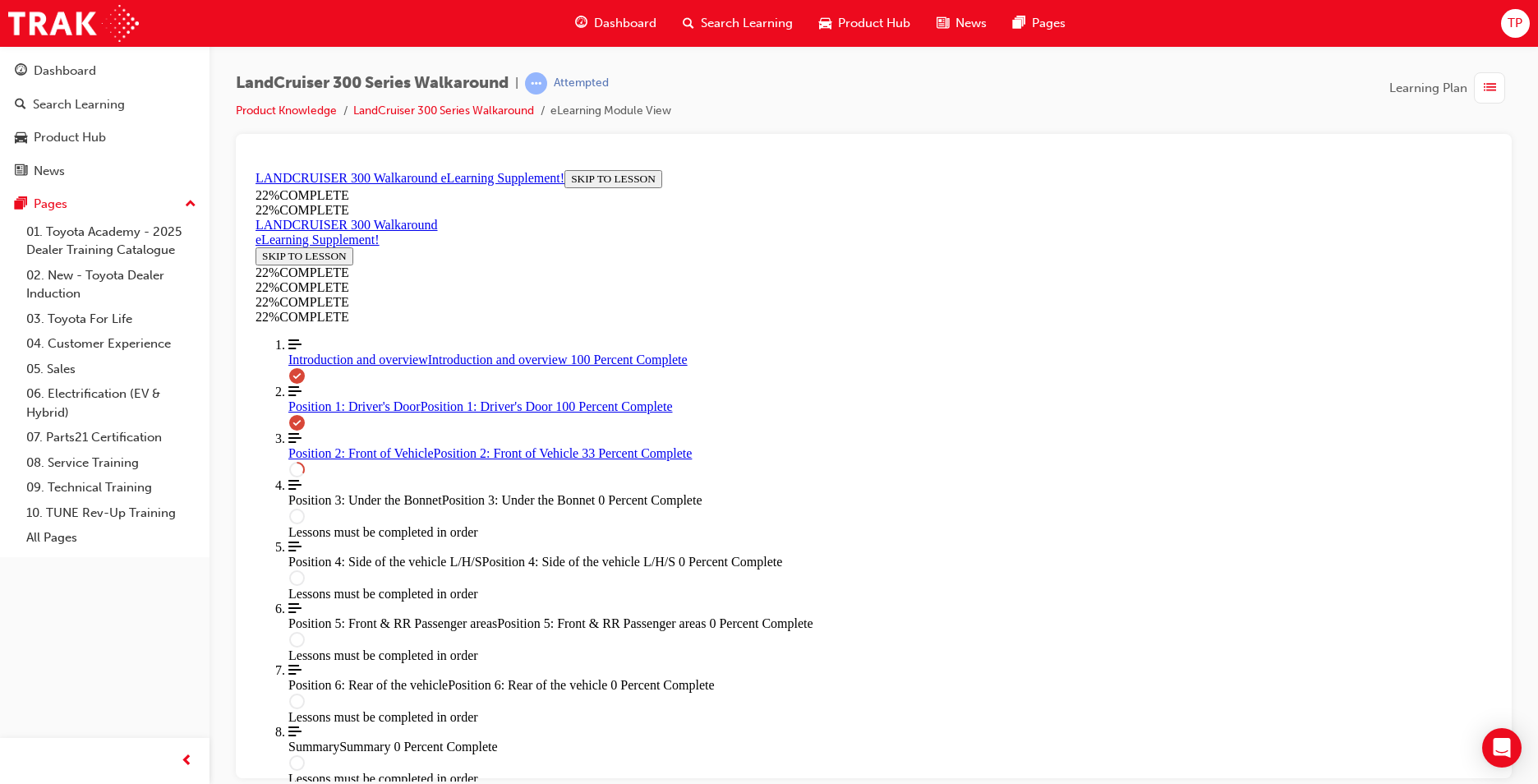
drag, startPoint x: 904, startPoint y: 201, endPoint x: 933, endPoint y: 201, distance: 29.0
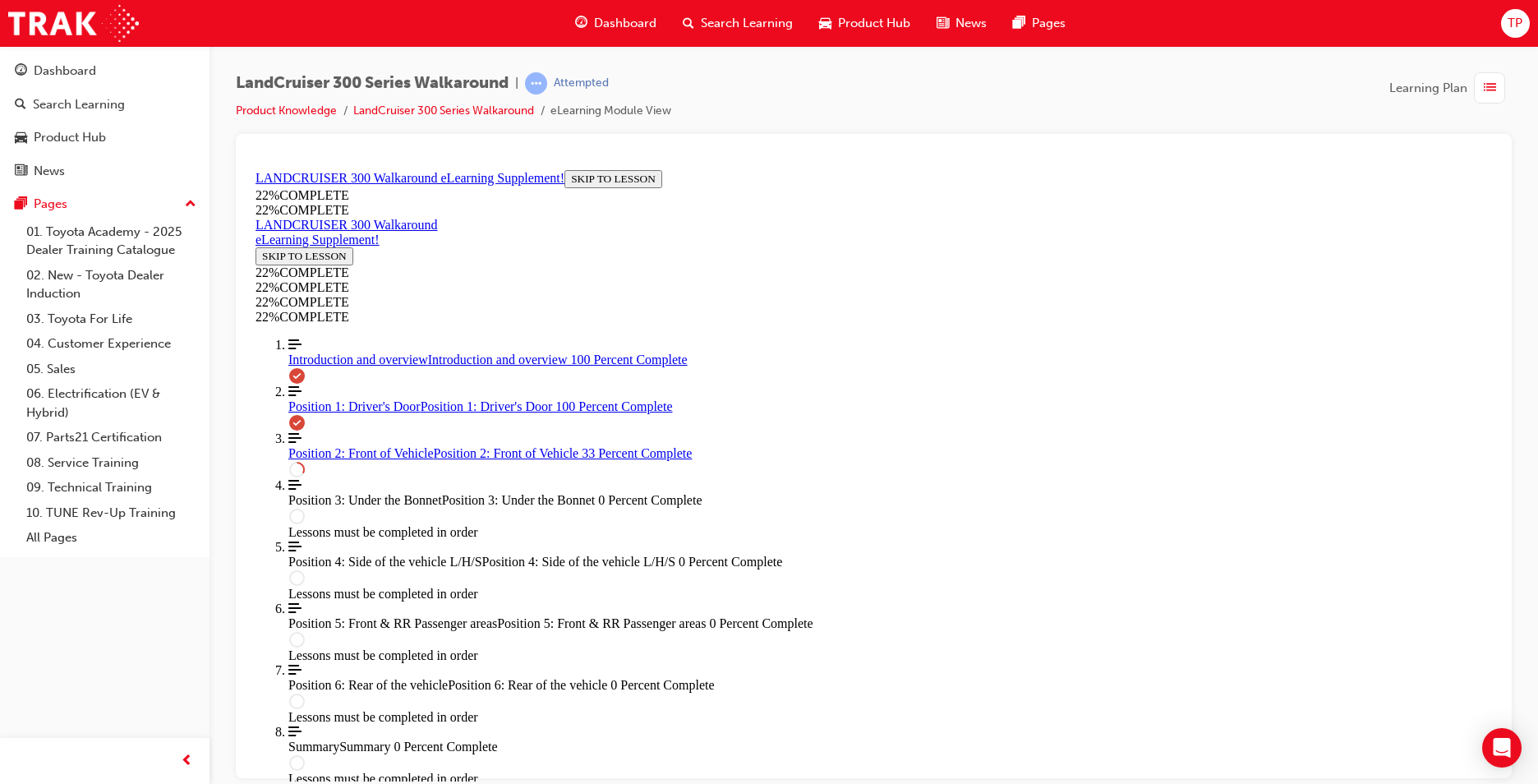
drag, startPoint x: 1052, startPoint y: 737, endPoint x: 996, endPoint y: 737, distance: 56.0
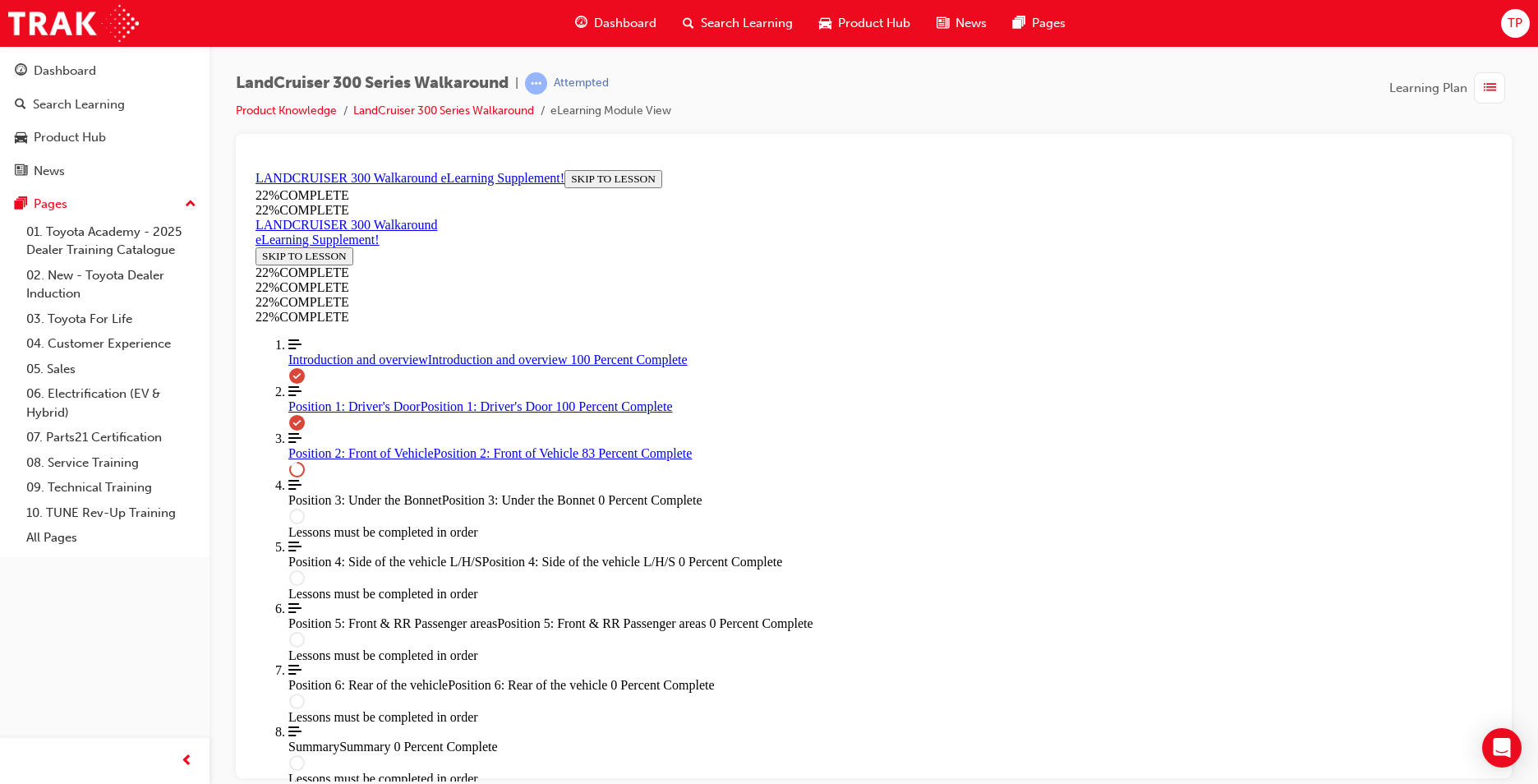
scroll to position [1369, 0]
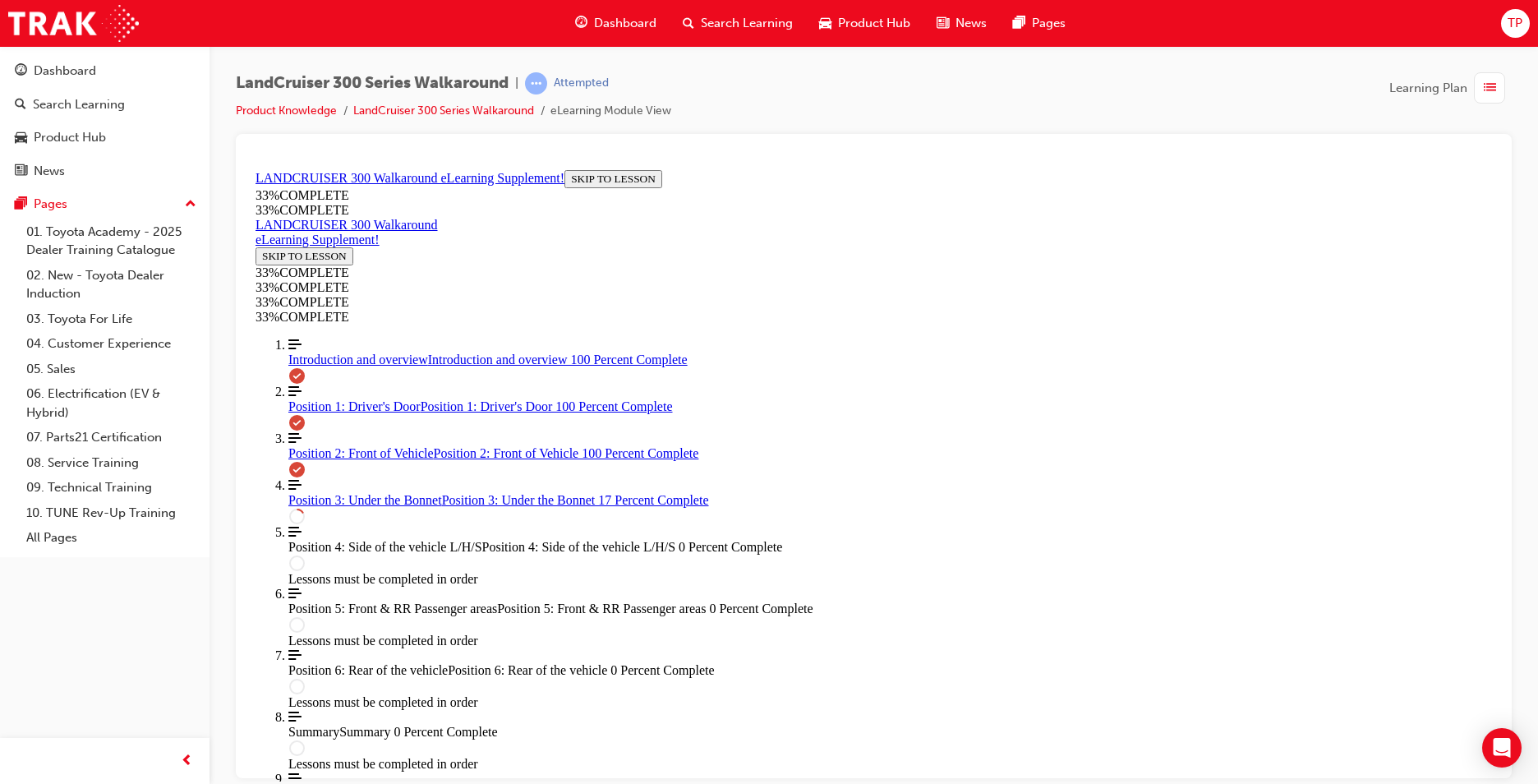
scroll to position [0, 381]
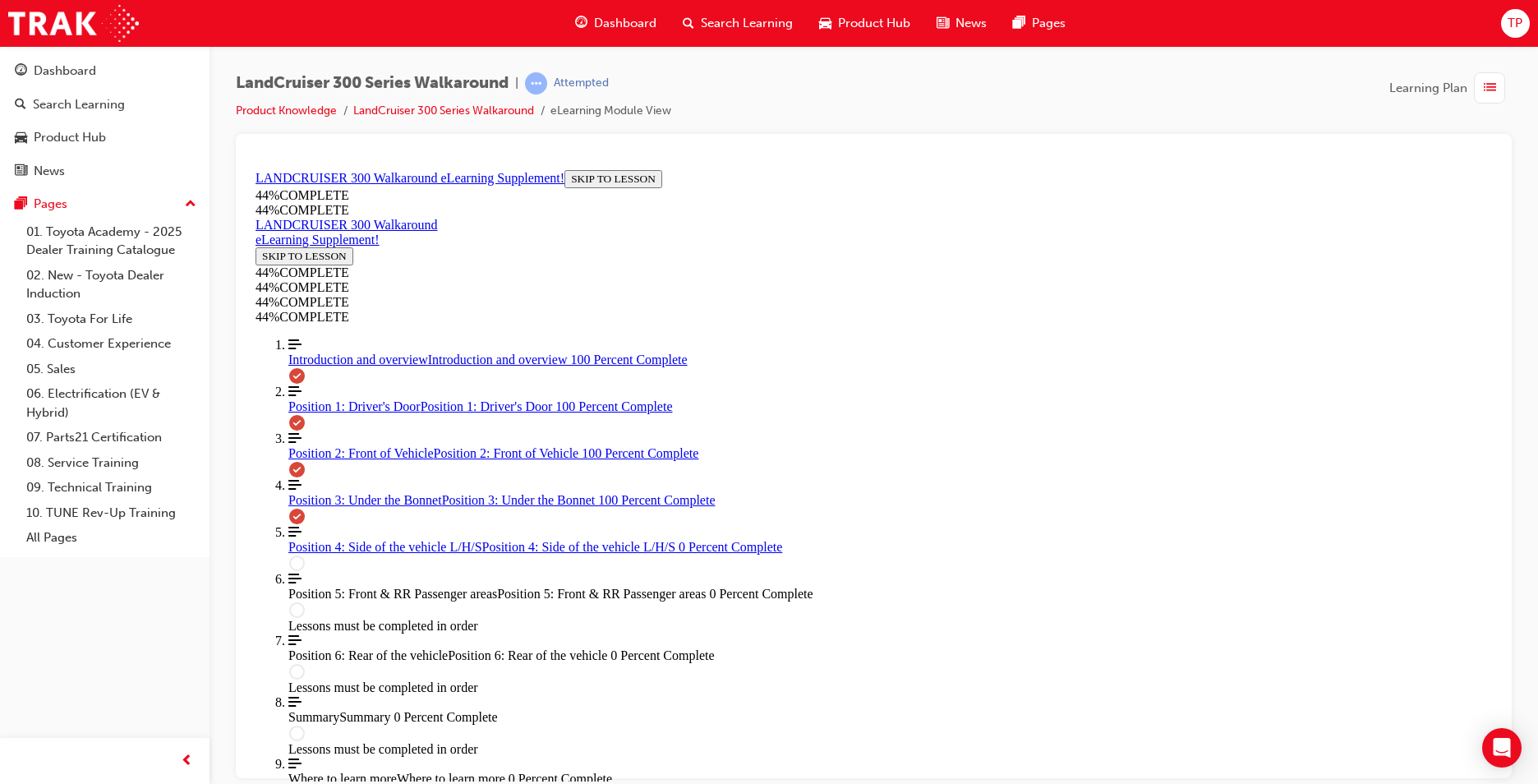
scroll to position [2805, 0]
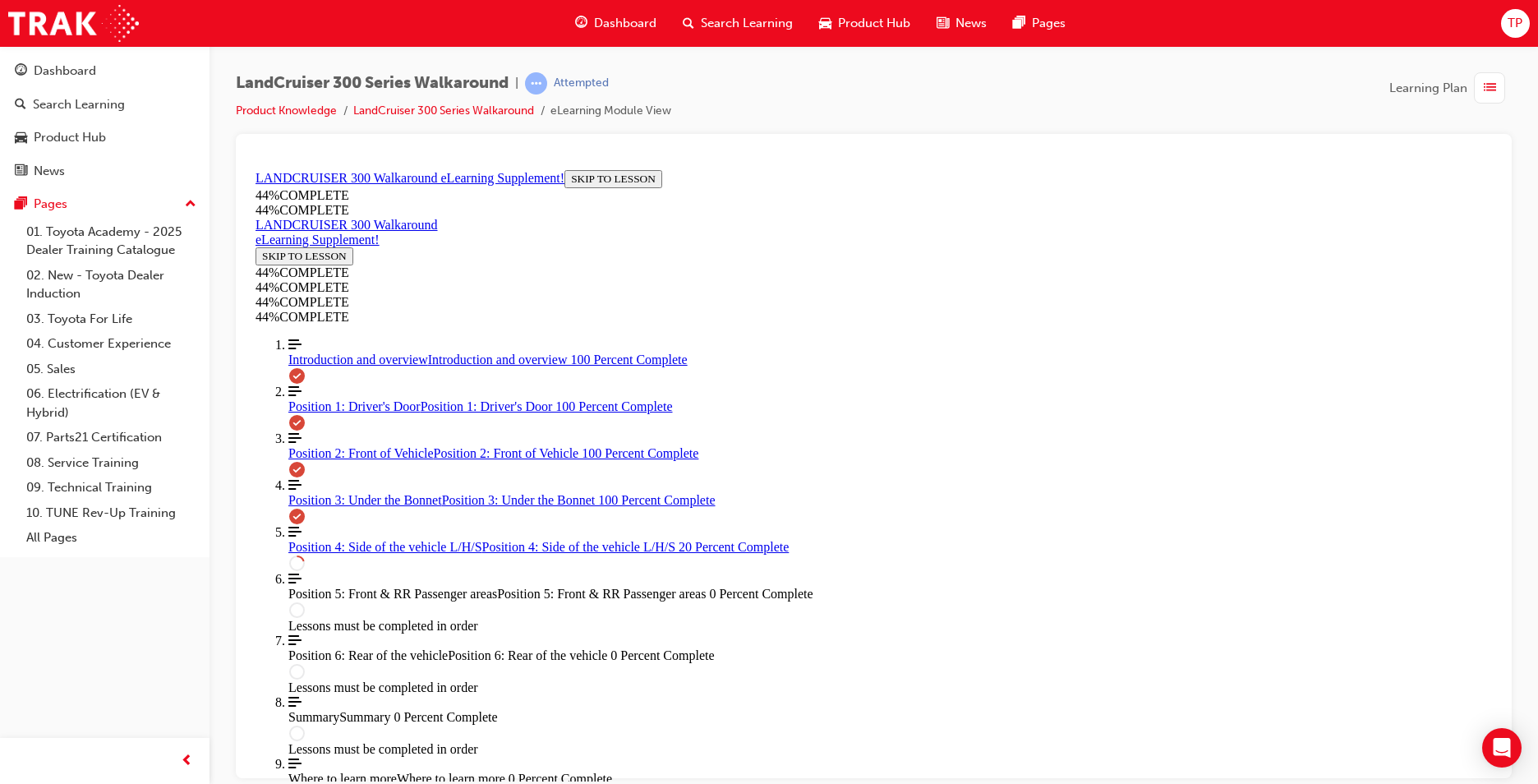
scroll to position [426, 0]
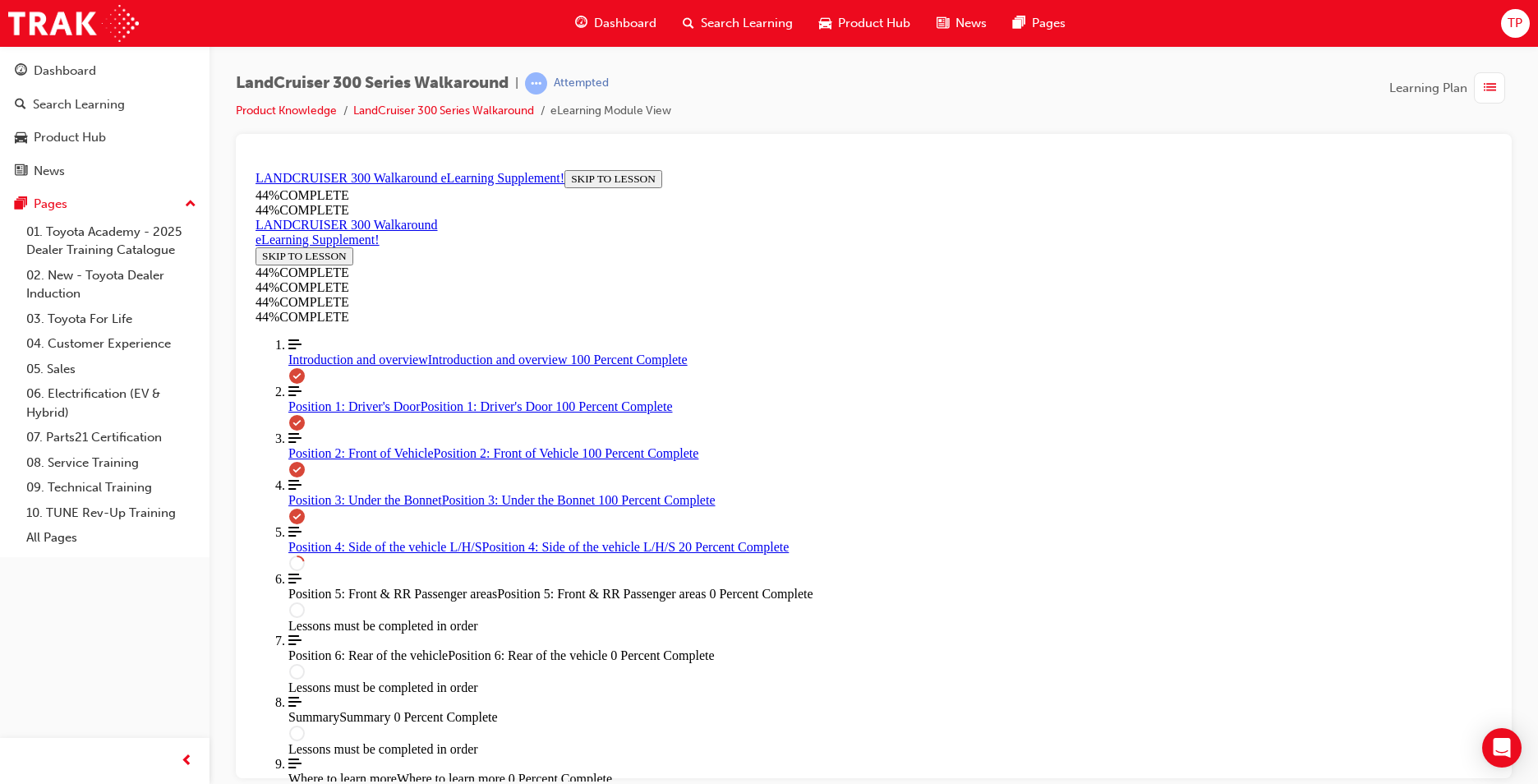
drag, startPoint x: 1037, startPoint y: 470, endPoint x: 1055, endPoint y: 520, distance: 53.1
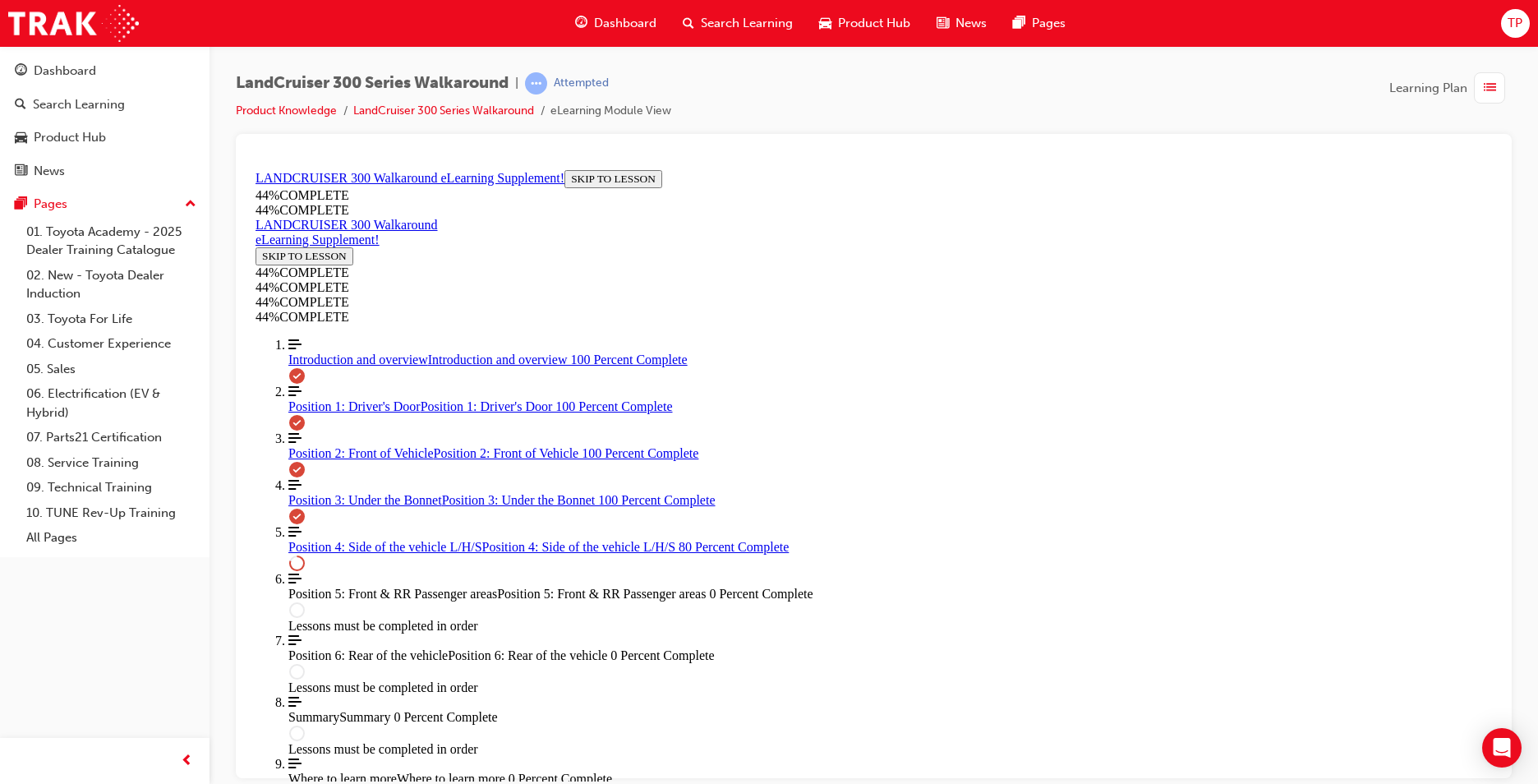
scroll to position [1076, 0]
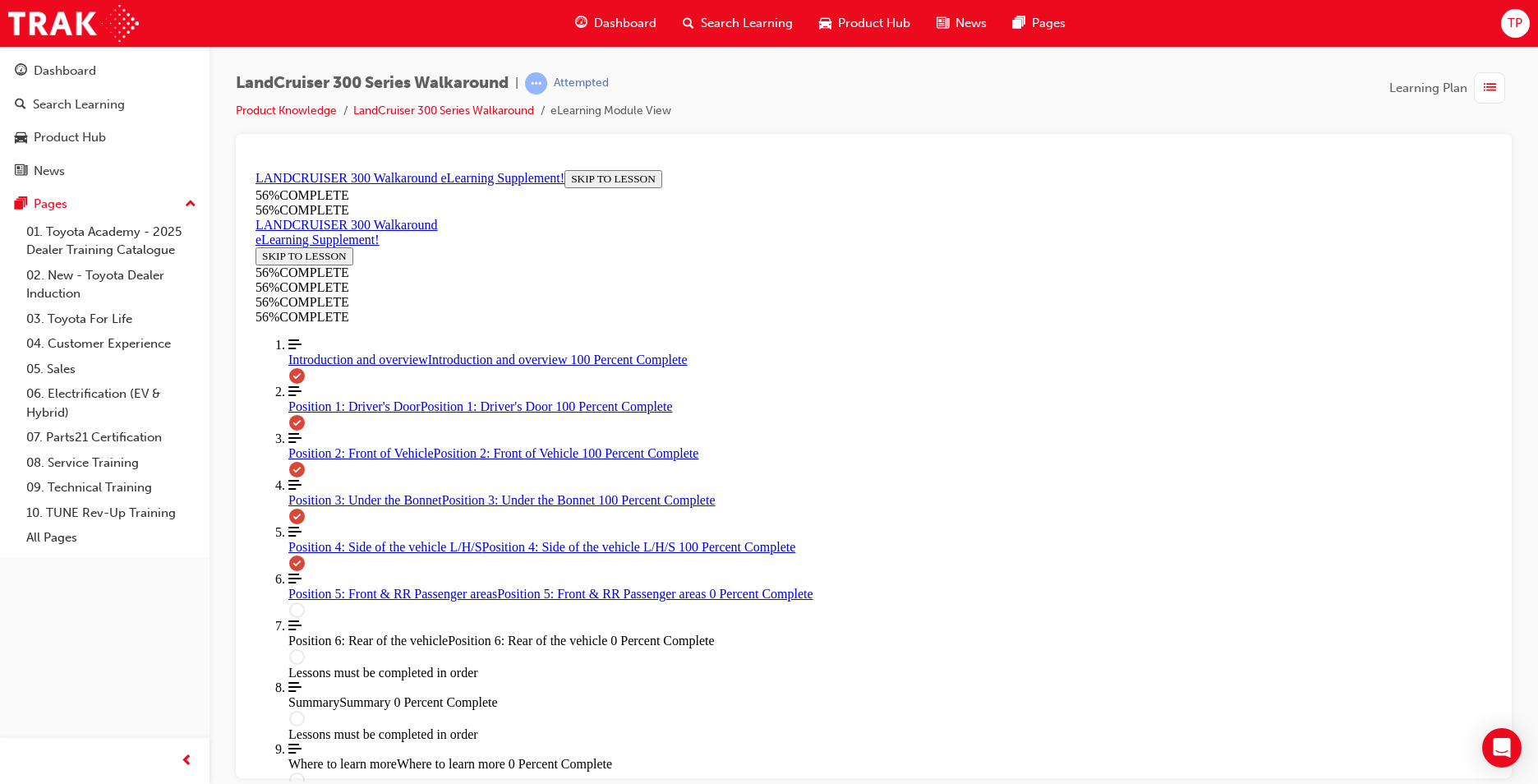
scroll to position [1589, 0]
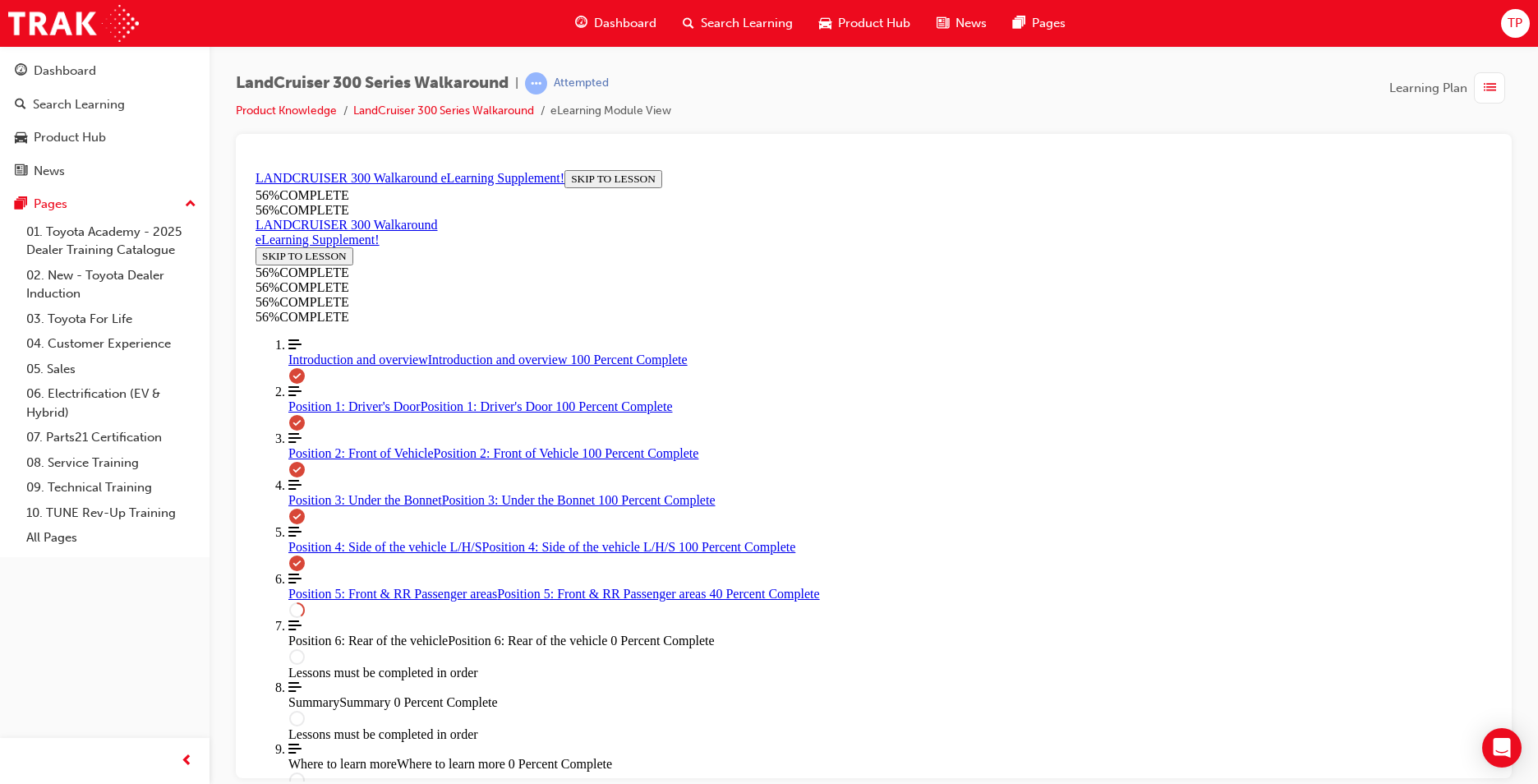
scroll to position [226, 0]
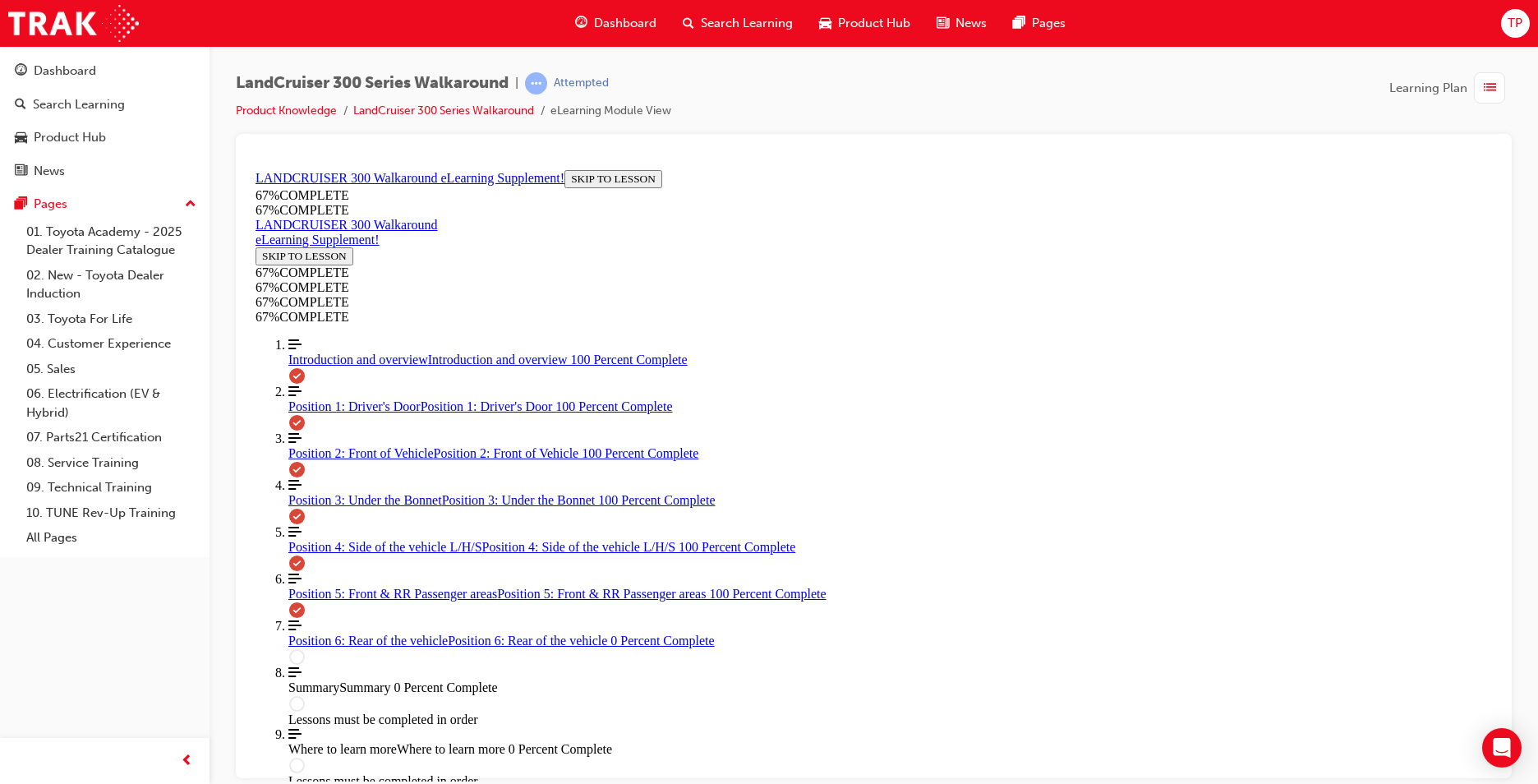
scroll to position [1566, 0]
drag, startPoint x: 871, startPoint y: 460, endPoint x: 926, endPoint y: 596, distance: 146.7
drag, startPoint x: 907, startPoint y: 527, endPoint x: 963, endPoint y: 533, distance: 56.3
drag, startPoint x: 873, startPoint y: 398, endPoint x: 938, endPoint y: 467, distance: 94.8
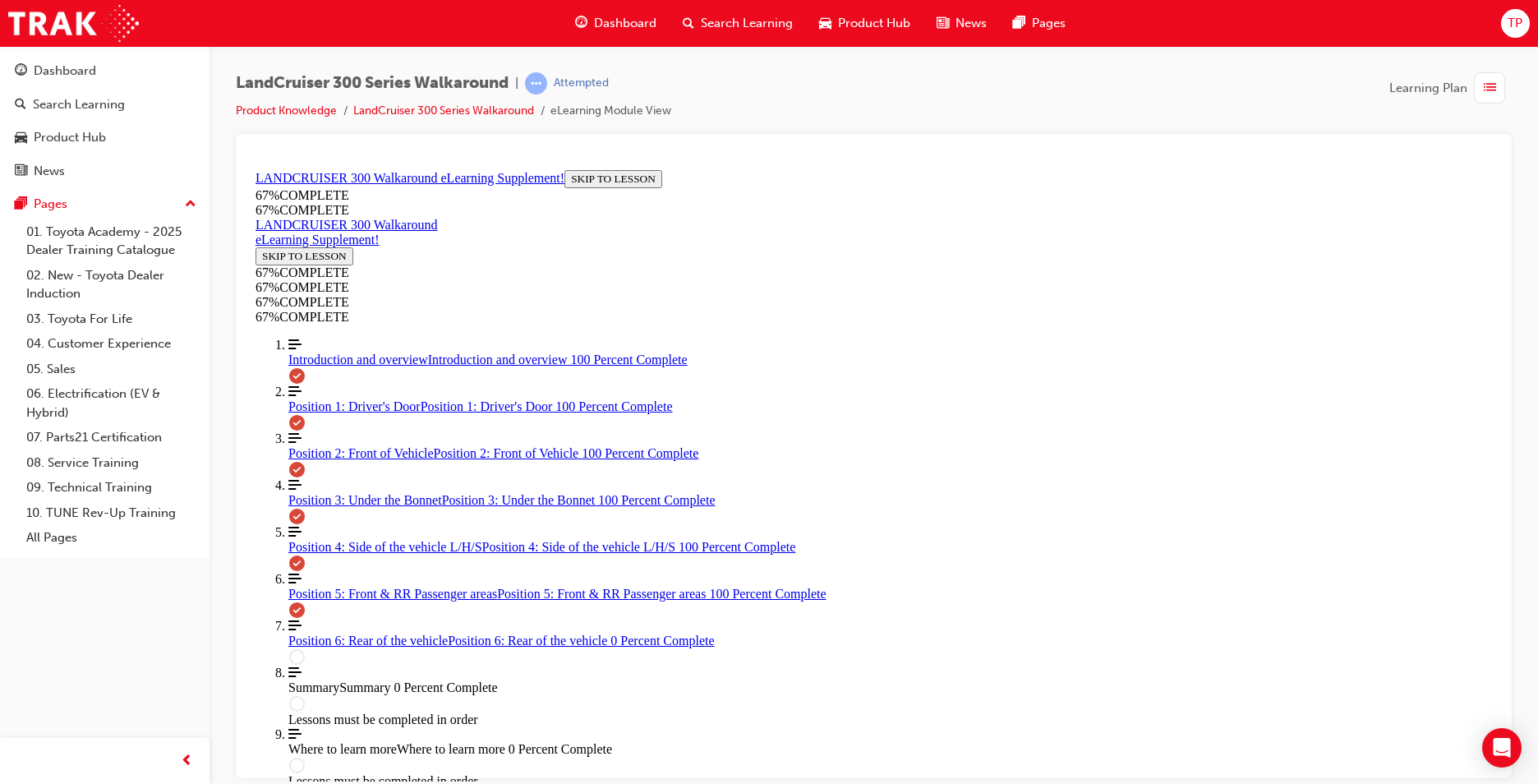
drag, startPoint x: 845, startPoint y: 384, endPoint x: 884, endPoint y: 385, distance: 39.0
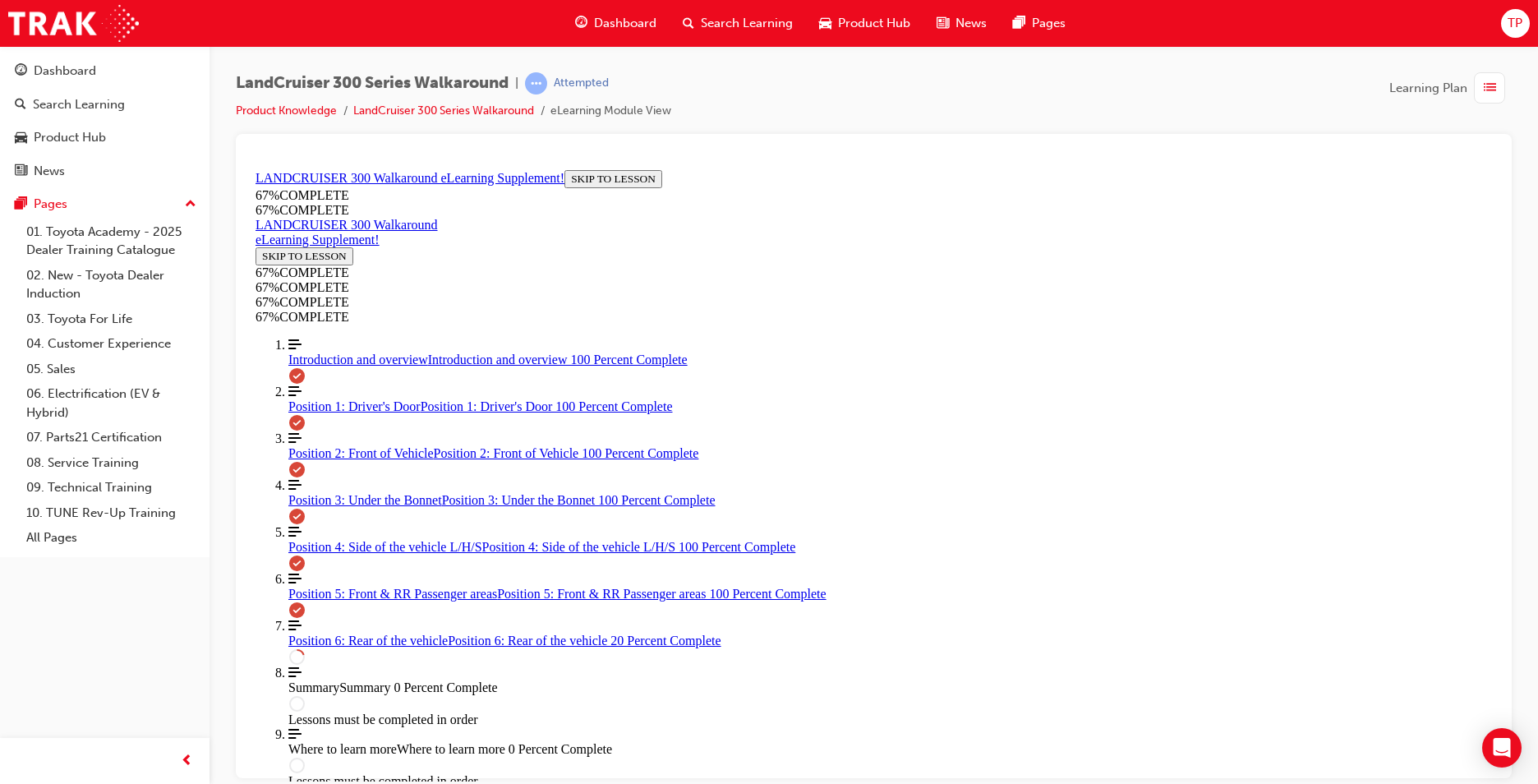
scroll to position [426, 0]
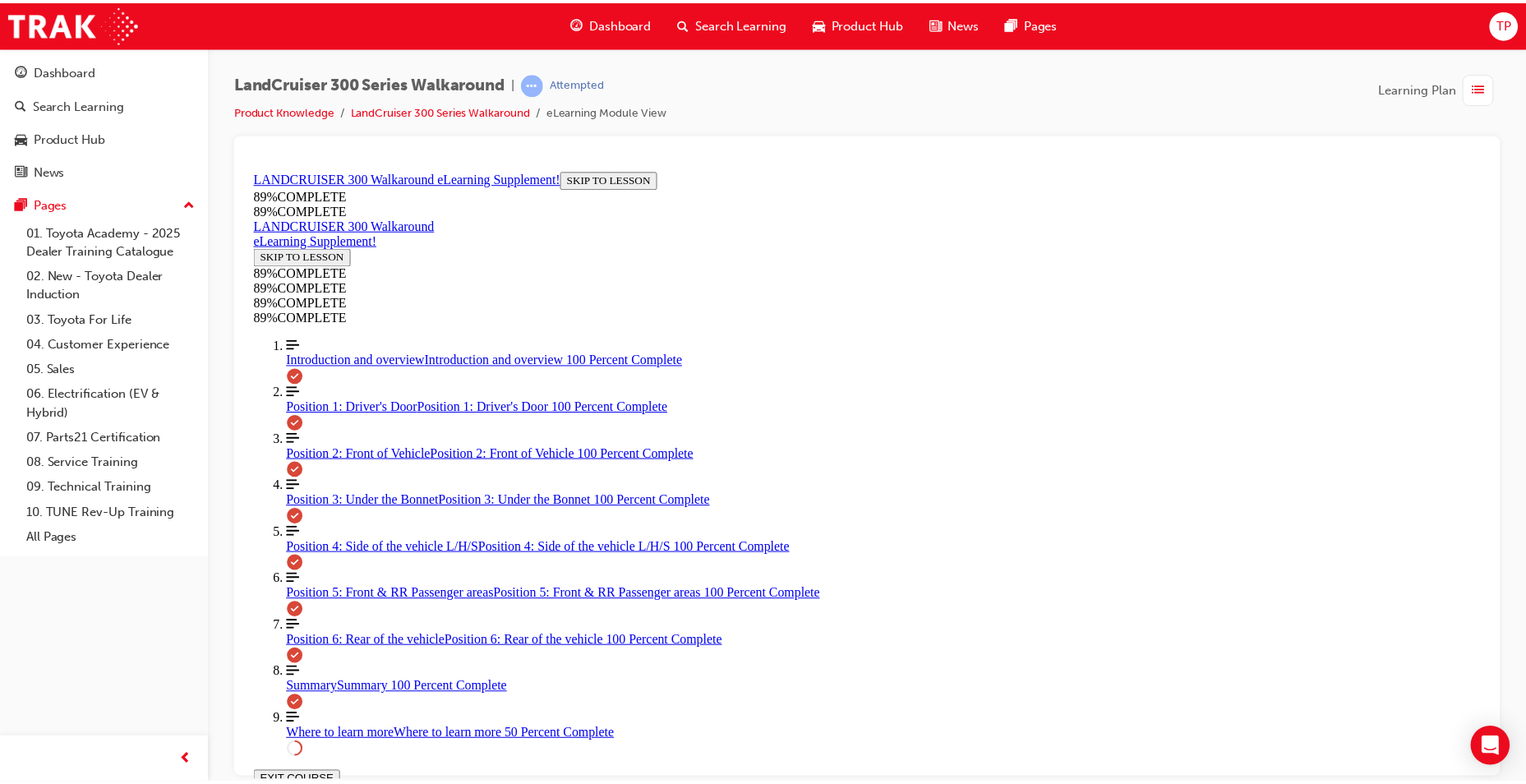
scroll to position [621, 0]
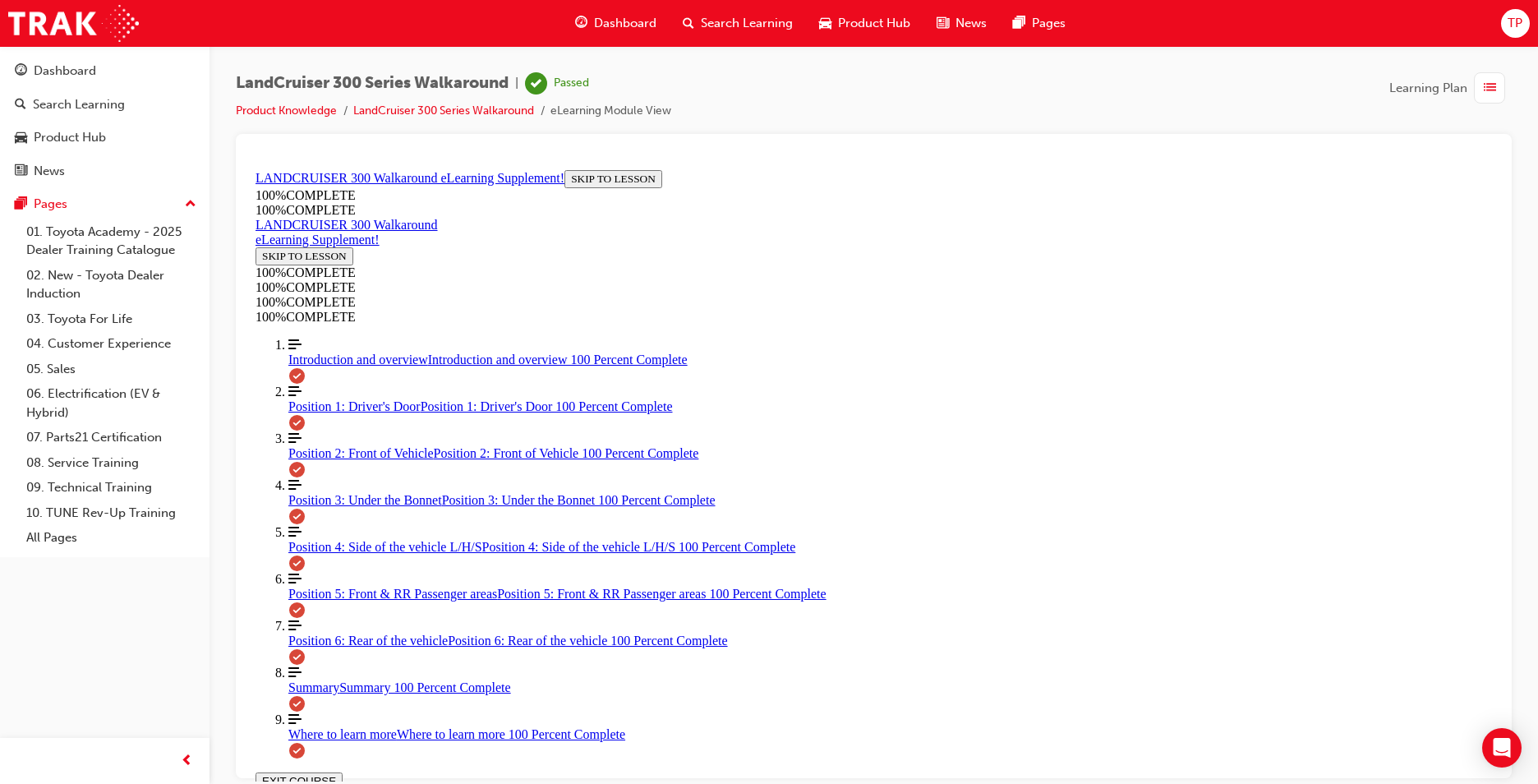
click at [606, 21] on span "Dashboard" at bounding box center [625, 23] width 63 height 19
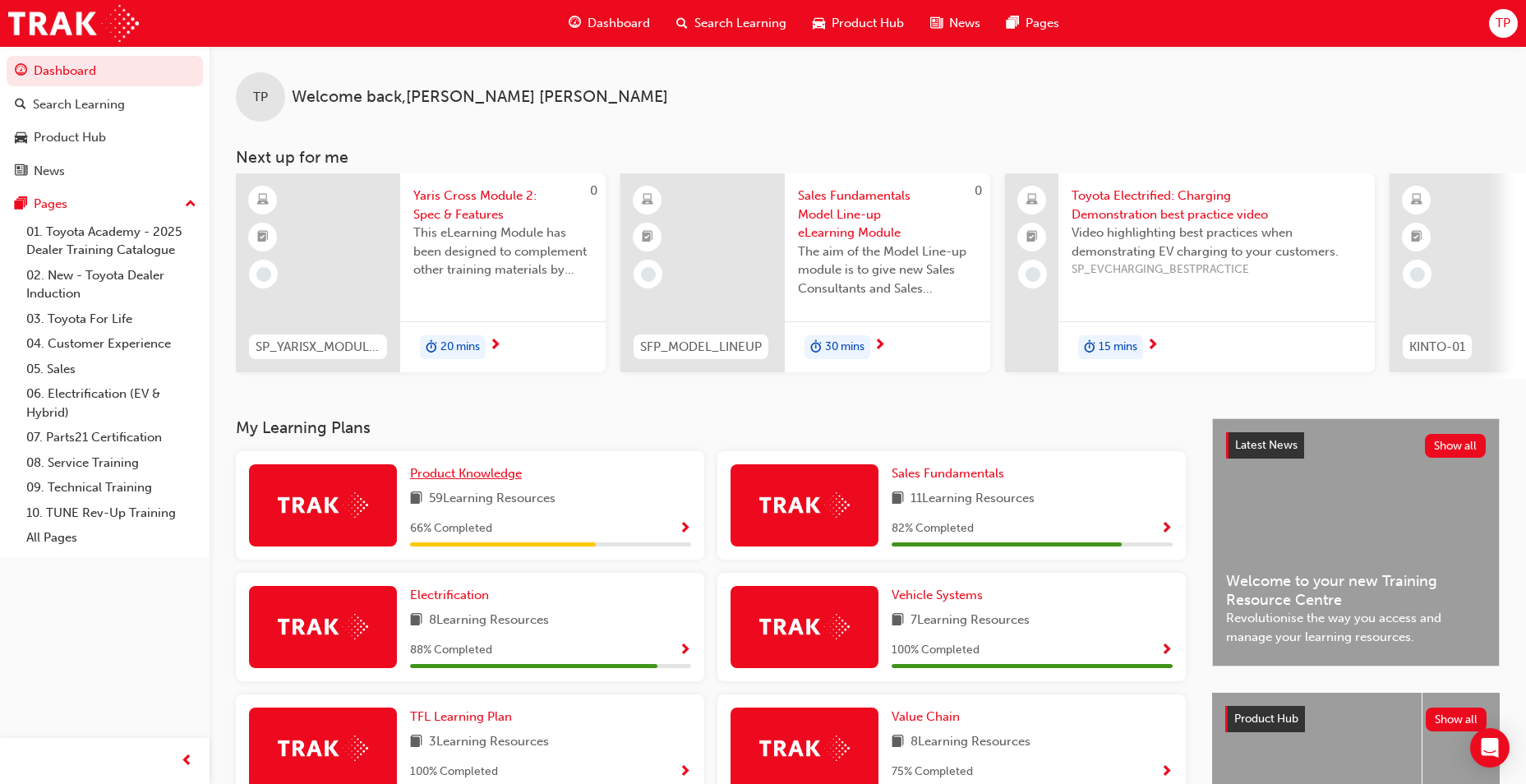
click at [525, 483] on link "Product Knowledge" at bounding box center [469, 473] width 118 height 19
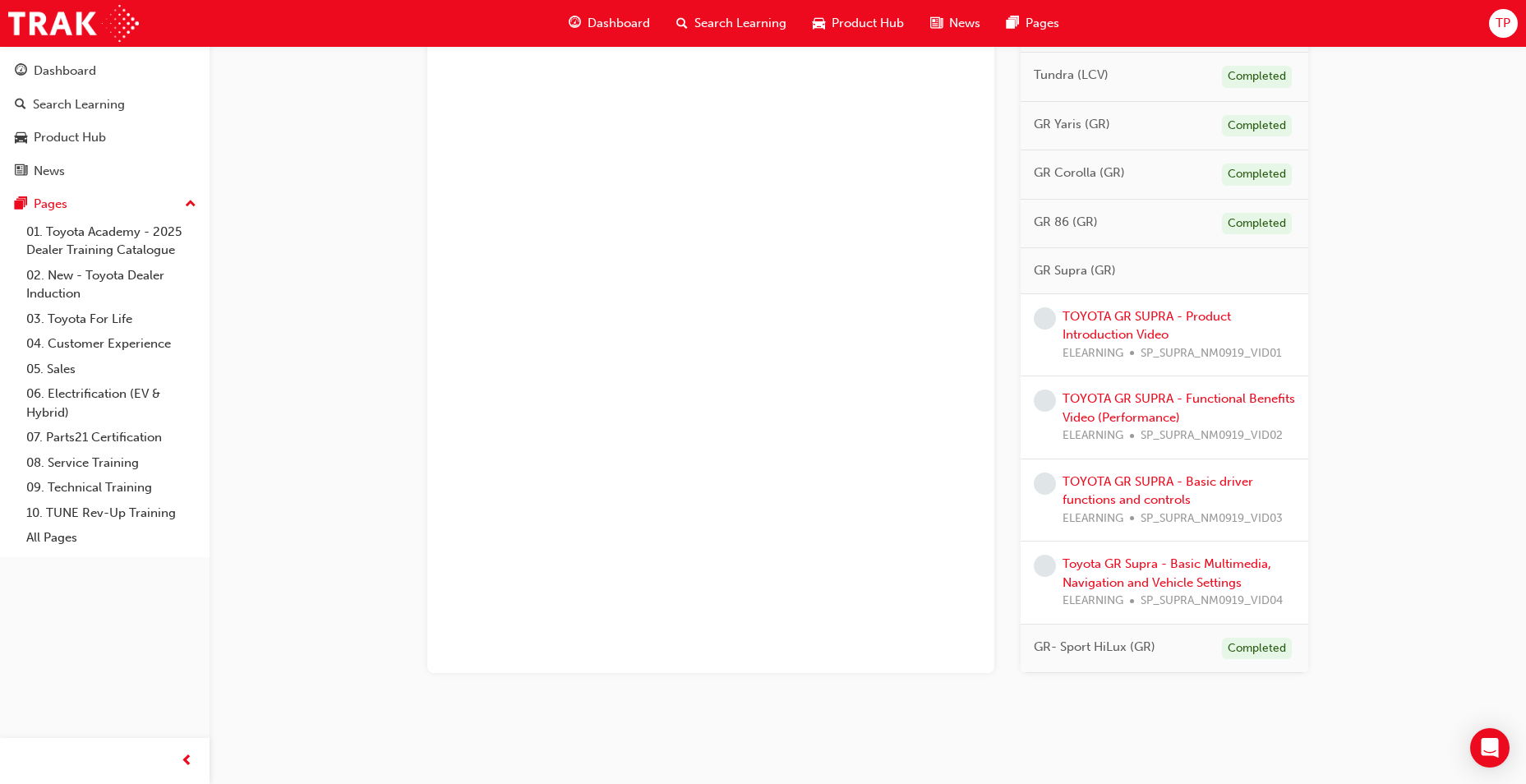
scroll to position [2096, 0]
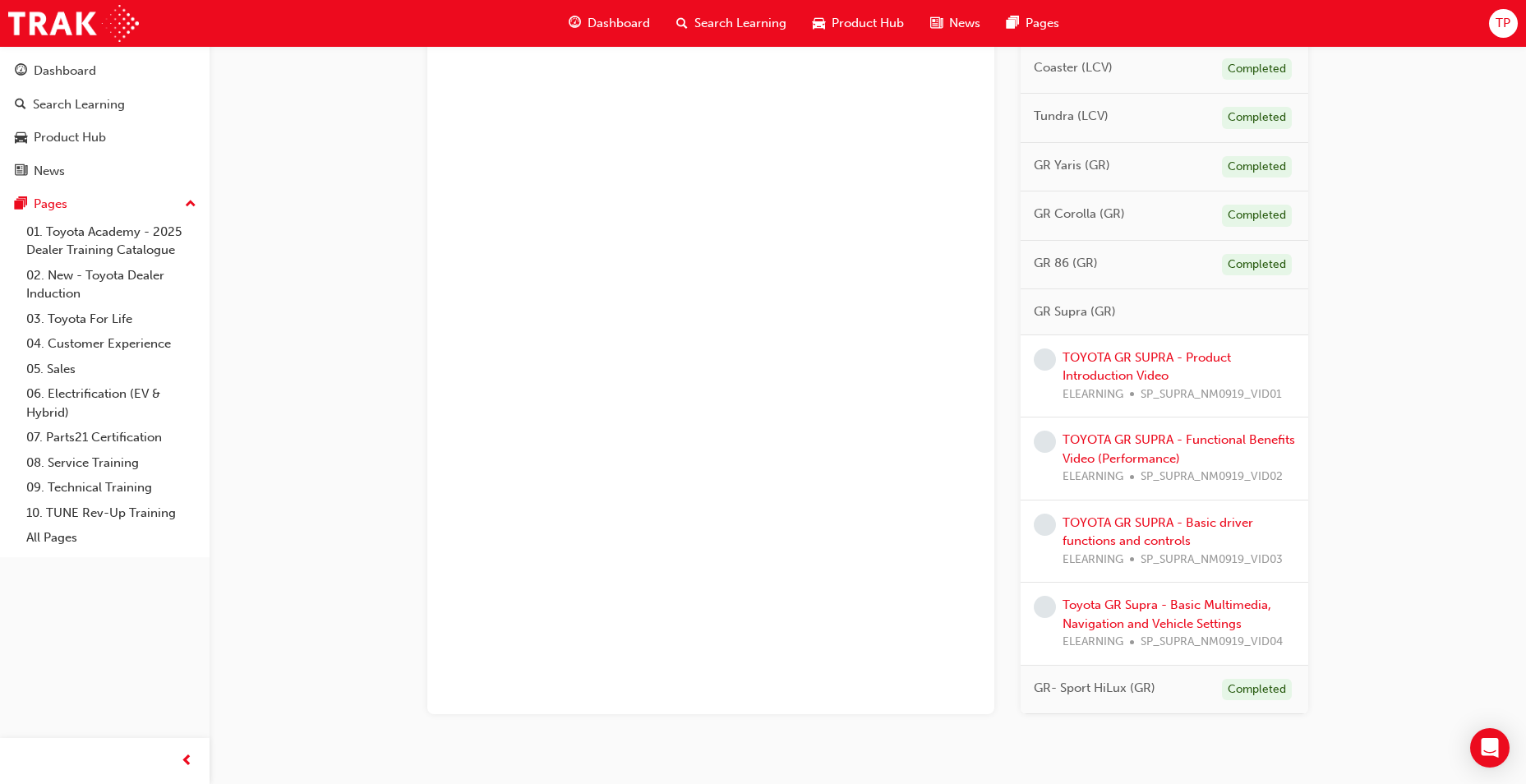
click at [1123, 365] on div "TOYOTA GR SUPRA - Product Introduction Video ELEARNING SP_SUPRA_NM0919_VID01" at bounding box center [1179, 376] width 232 height 56
click at [1109, 377] on link "TOYOTA GR SUPRA - Product Introduction Video" at bounding box center [1147, 366] width 168 height 33
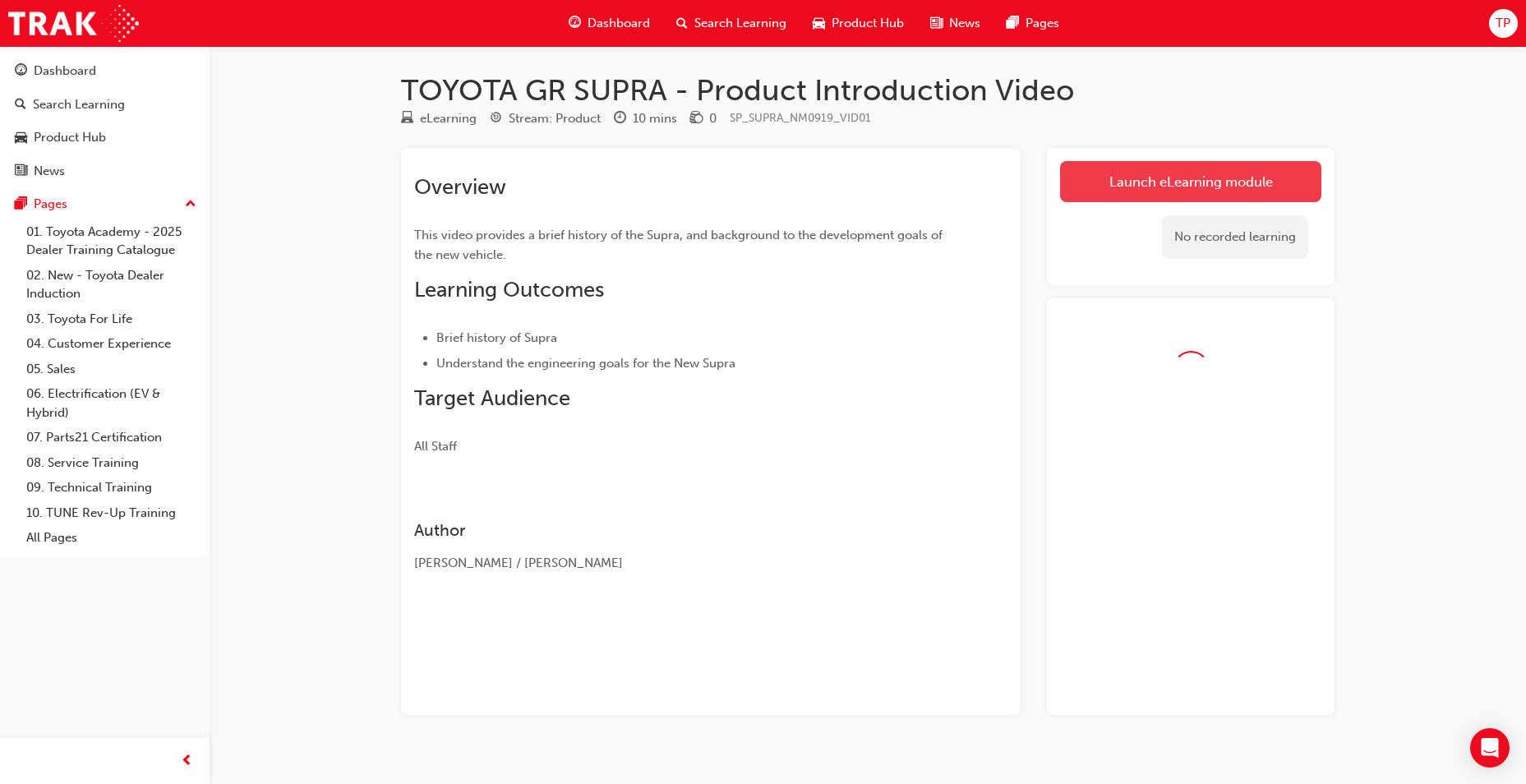
click at [1173, 179] on link "Launch eLearning module" at bounding box center [1191, 182] width 262 height 41
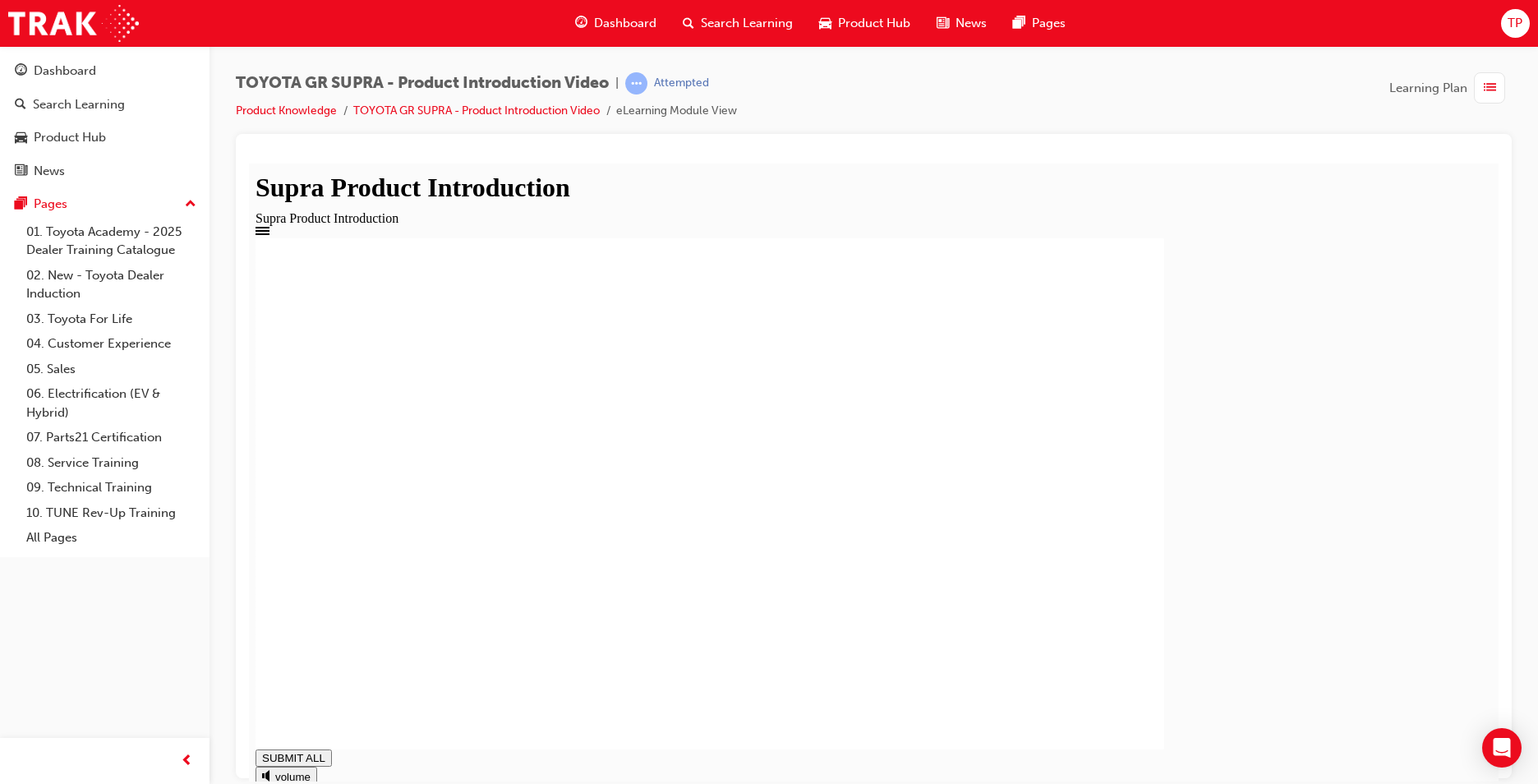
click at [613, 681] on rect at bounding box center [709, 493] width 908 height 511
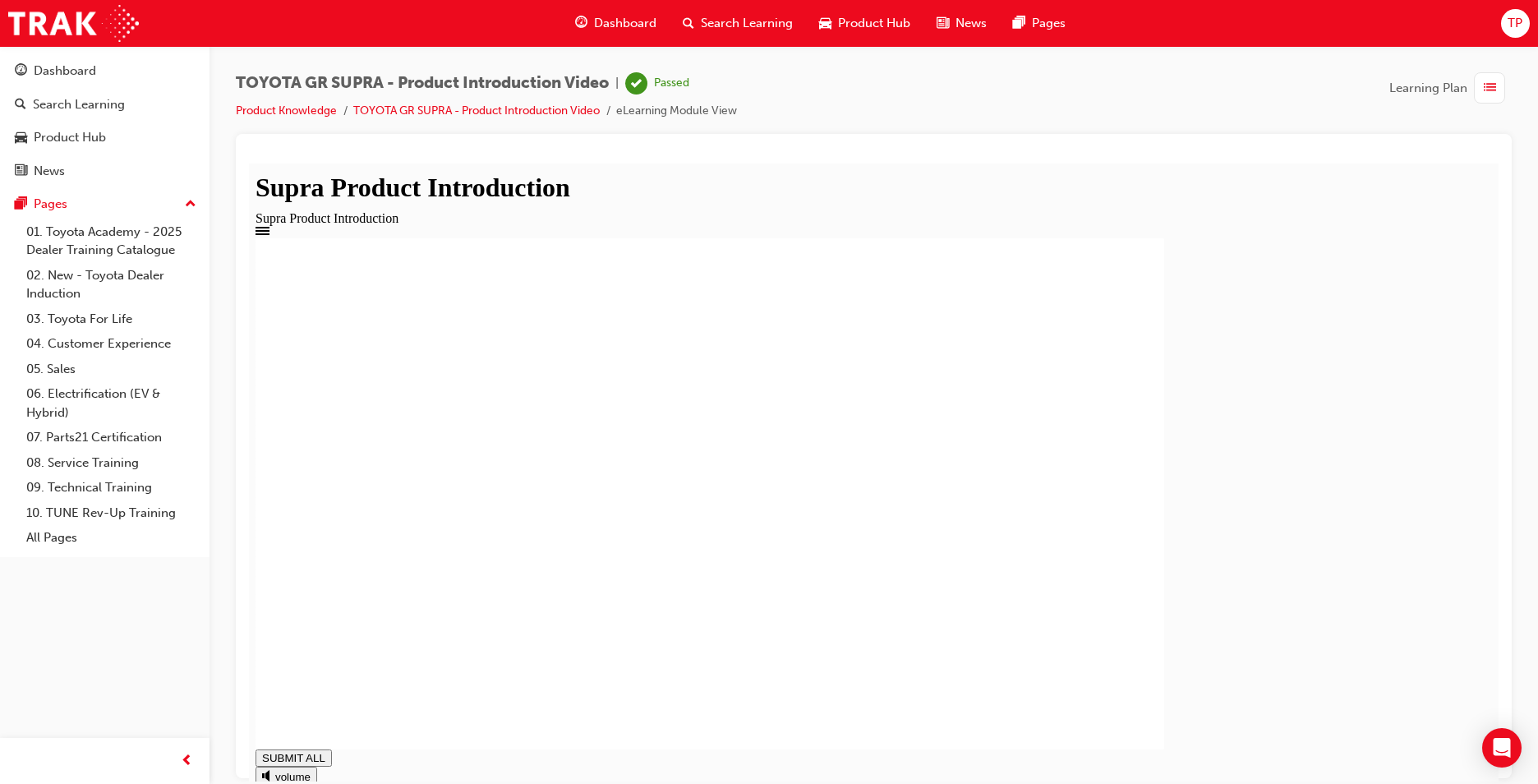
type input "0.813"
click at [629, 27] on span "Dashboard" at bounding box center [625, 23] width 63 height 19
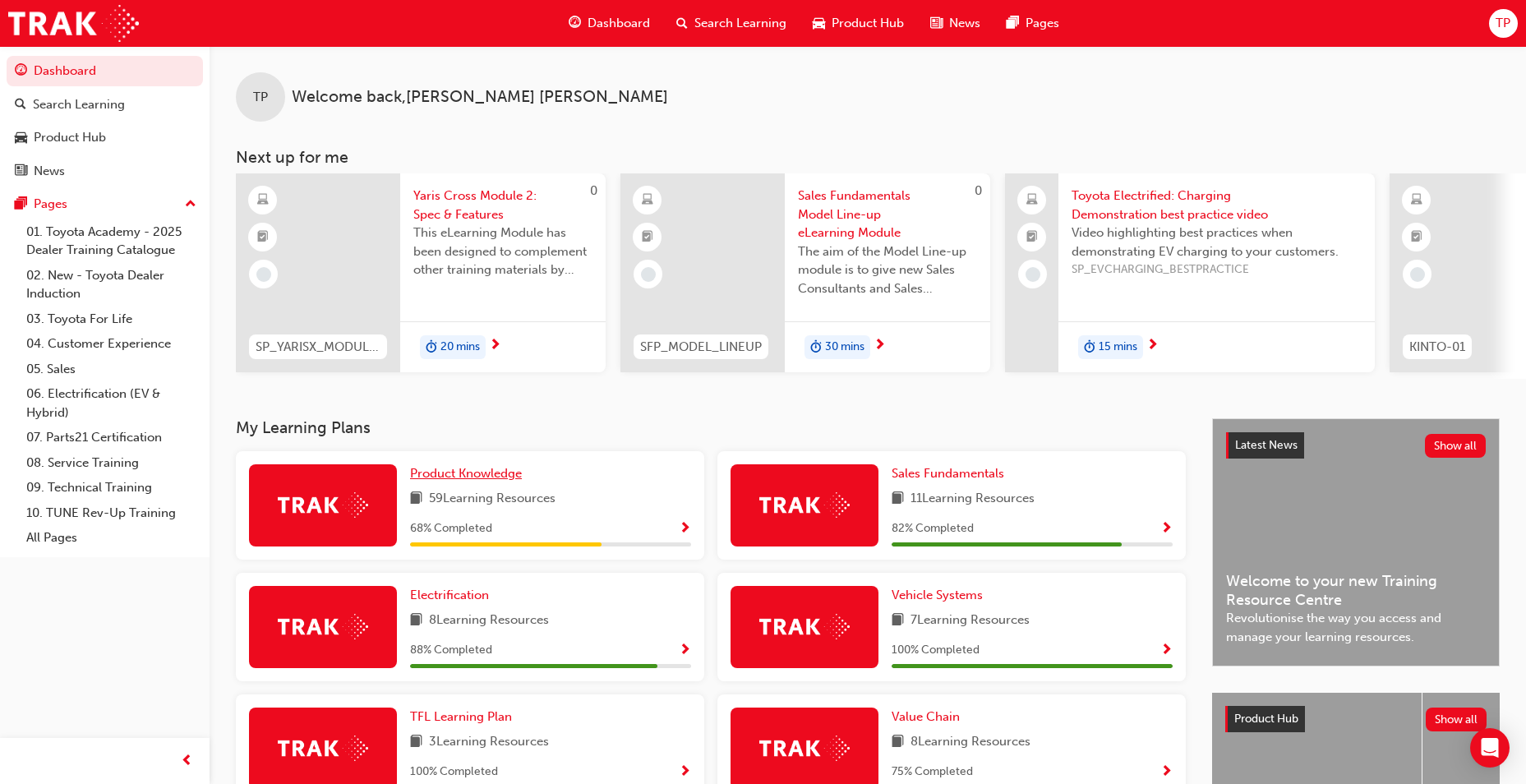
click at [467, 480] on span "Product Knowledge" at bounding box center [466, 473] width 112 height 15
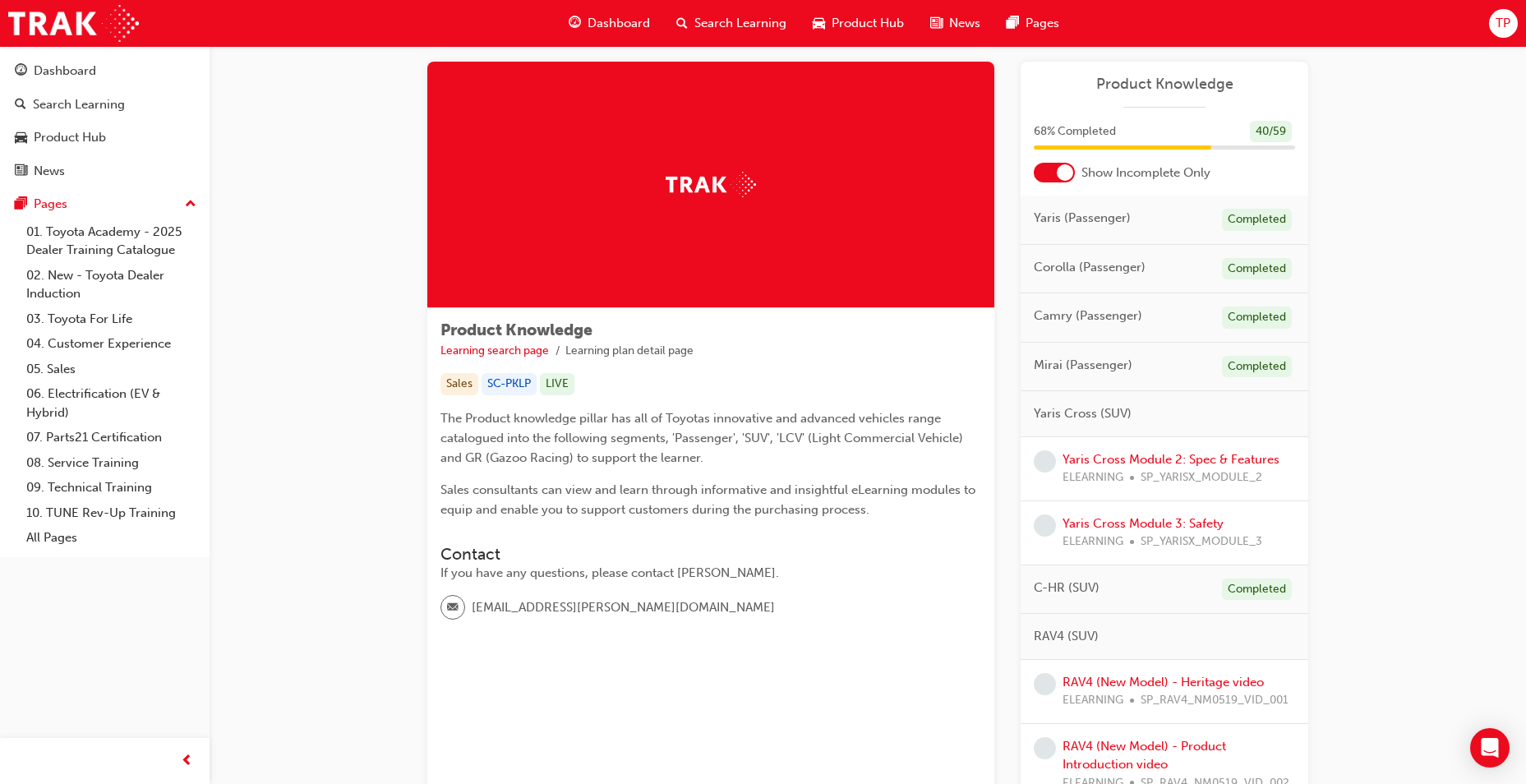
scroll to position [41, 0]
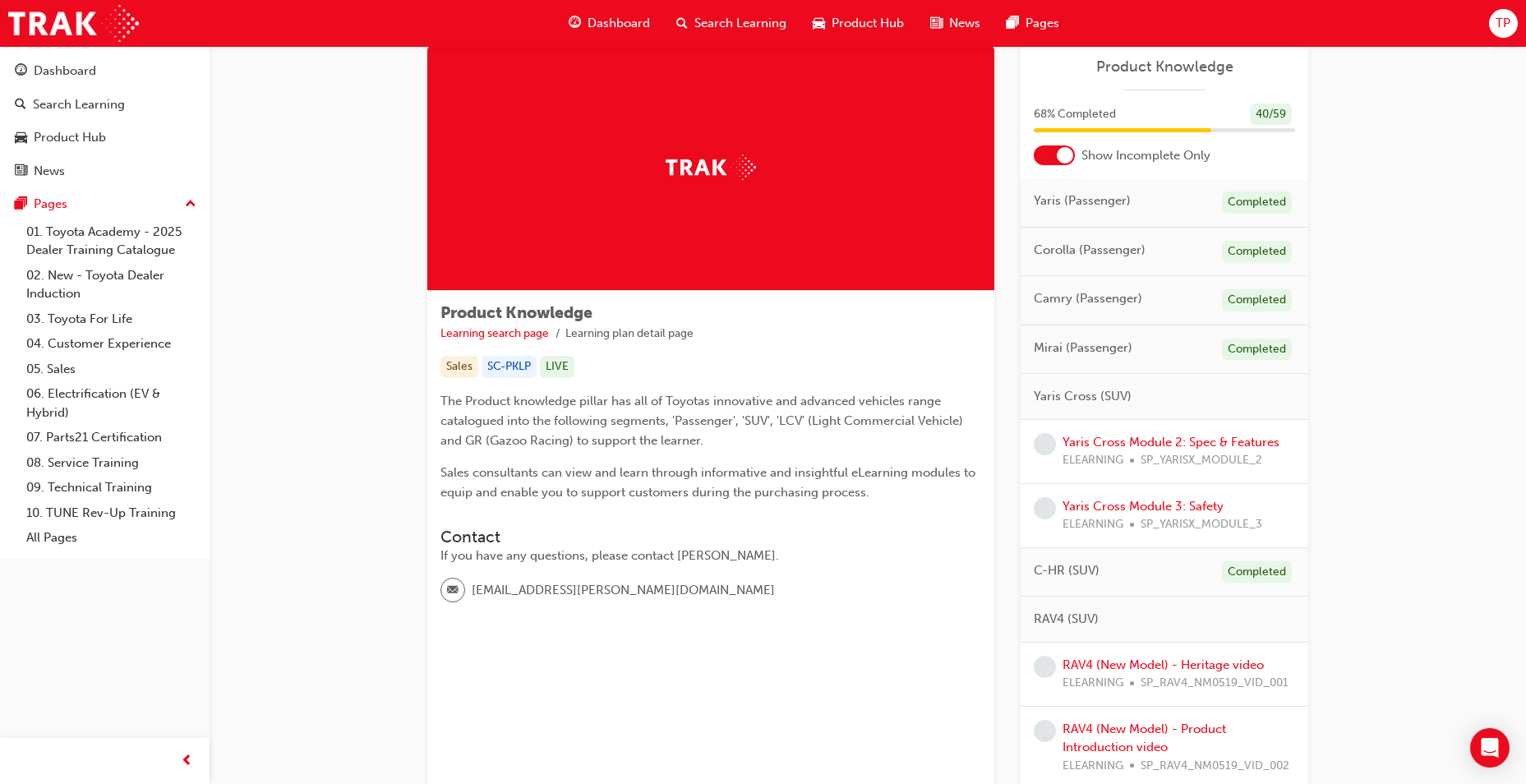
click at [1137, 449] on div "Yaris Cross Module 2: Spec & Features ELEARNING SP_YARISX_MODULE_2" at bounding box center [1171, 451] width 217 height 37
click at [1137, 435] on link "Yaris Cross Module 2: Spec & Features" at bounding box center [1171, 442] width 217 height 15
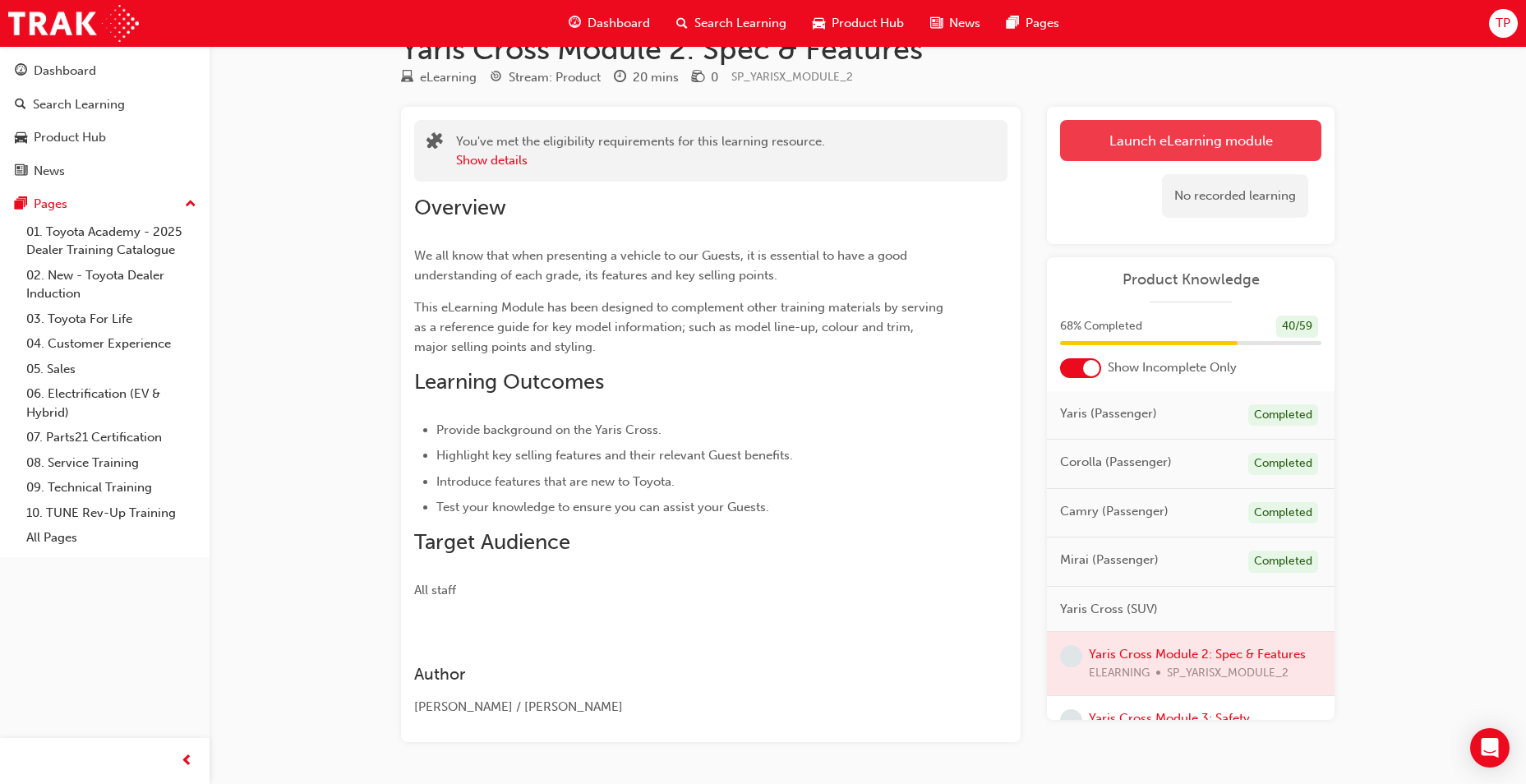
click at [1170, 130] on link "Launch eLearning module" at bounding box center [1191, 141] width 262 height 41
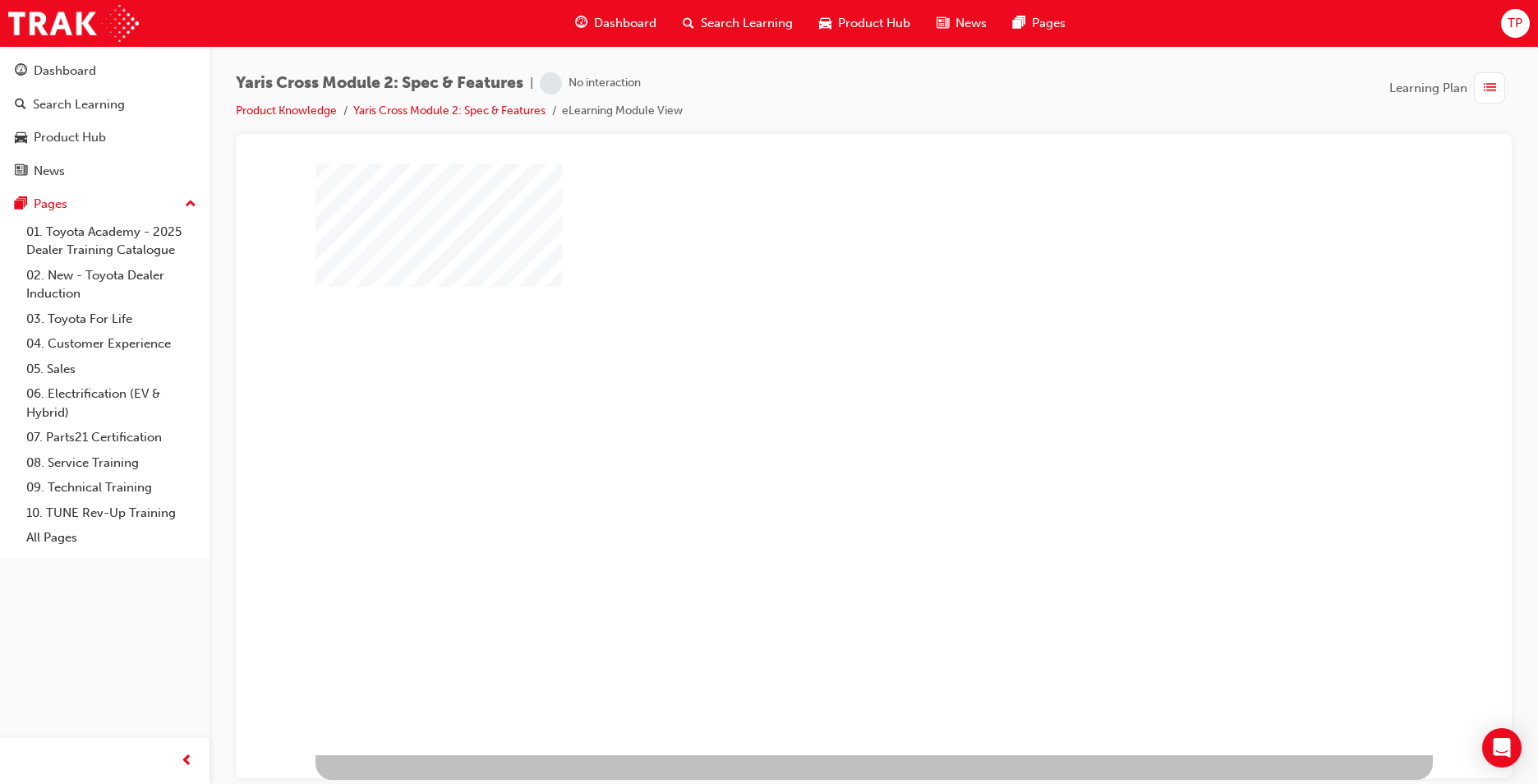
click at [827, 411] on div "play" at bounding box center [827, 411] width 0 height 0
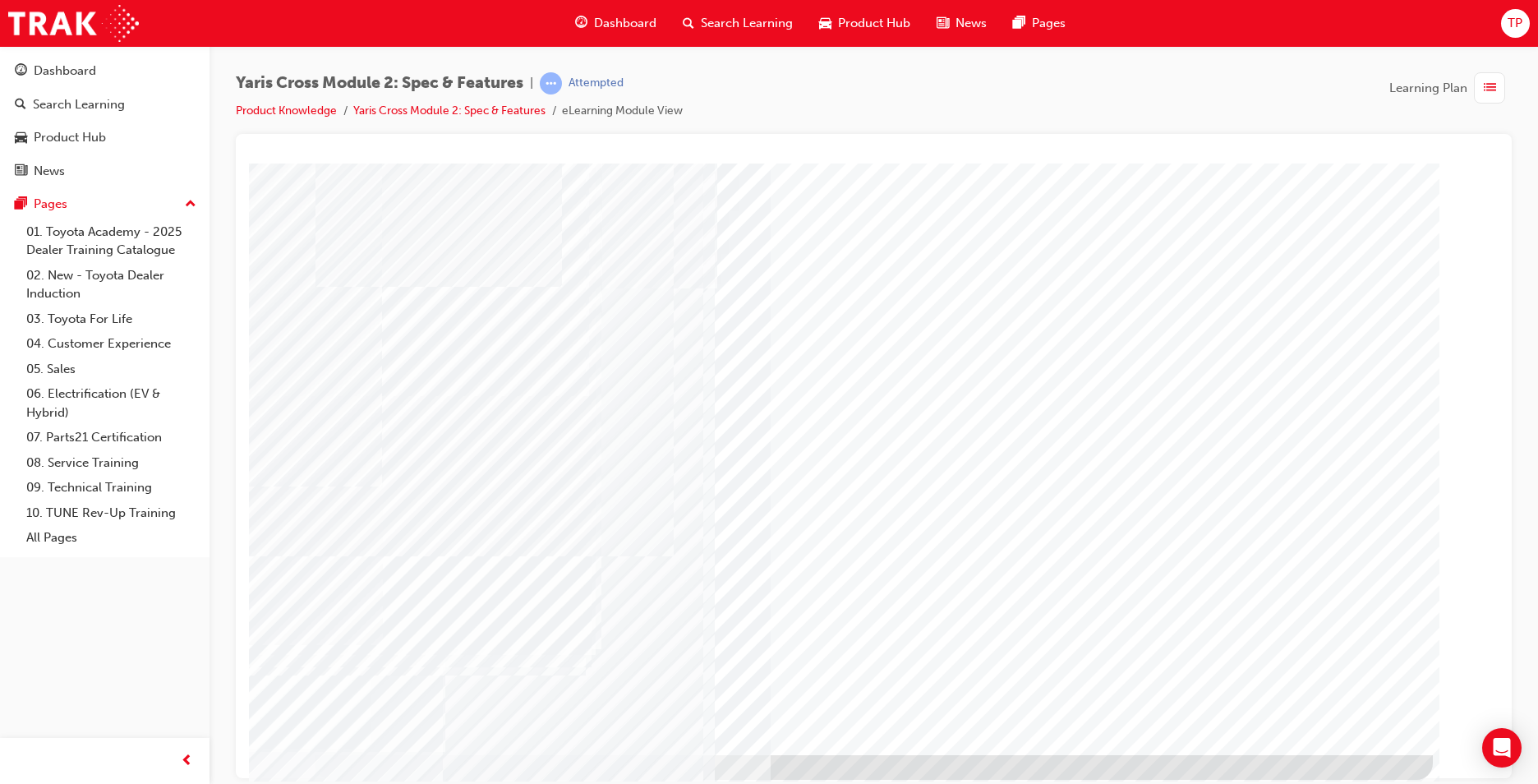
drag, startPoint x: 810, startPoint y: 630, endPoint x: 844, endPoint y: 633, distance: 34.1
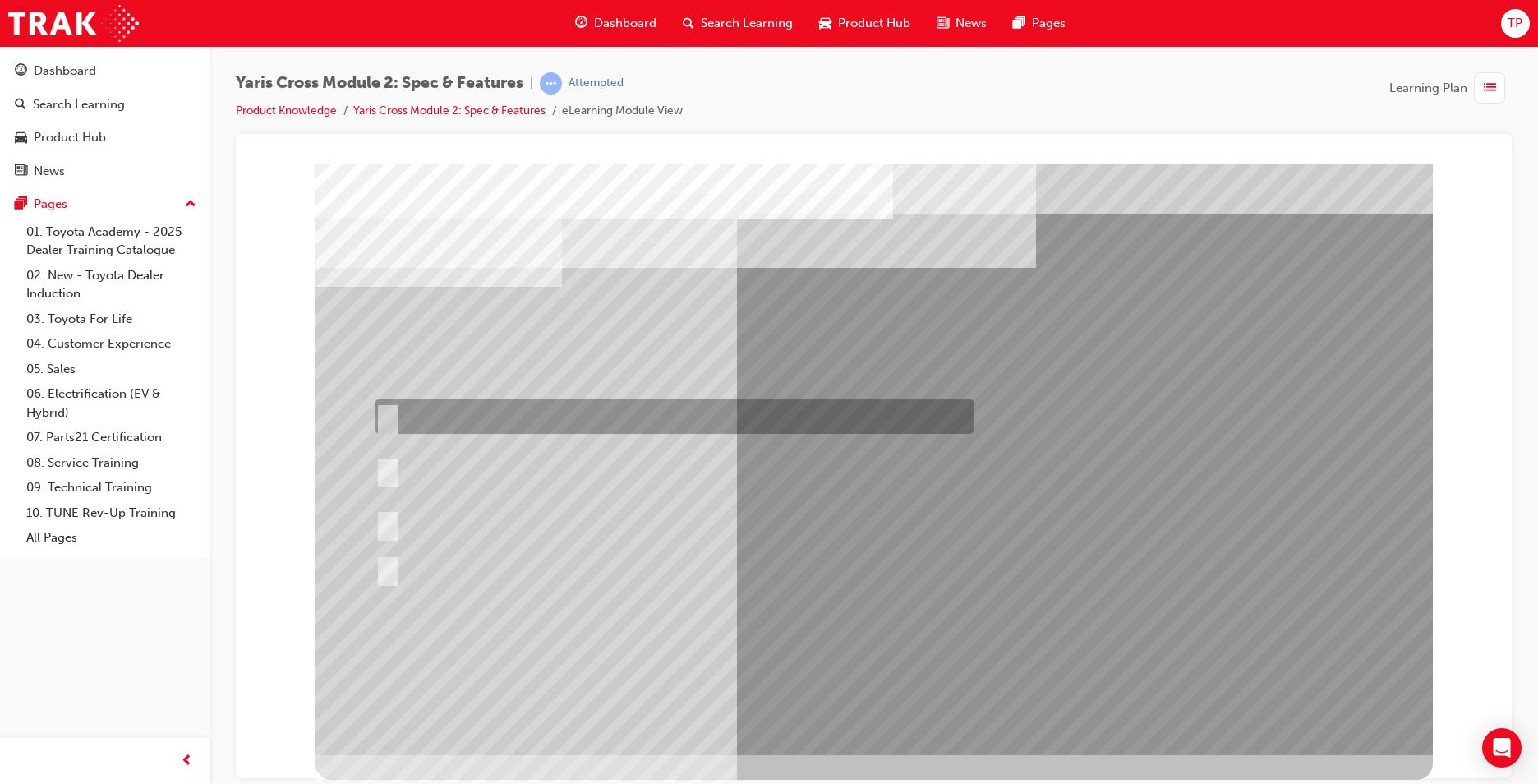
drag, startPoint x: 731, startPoint y: 403, endPoint x: 759, endPoint y: 429, distance: 38.2
click at [730, 403] on div at bounding box center [670, 416] width 598 height 35
radio input "true"
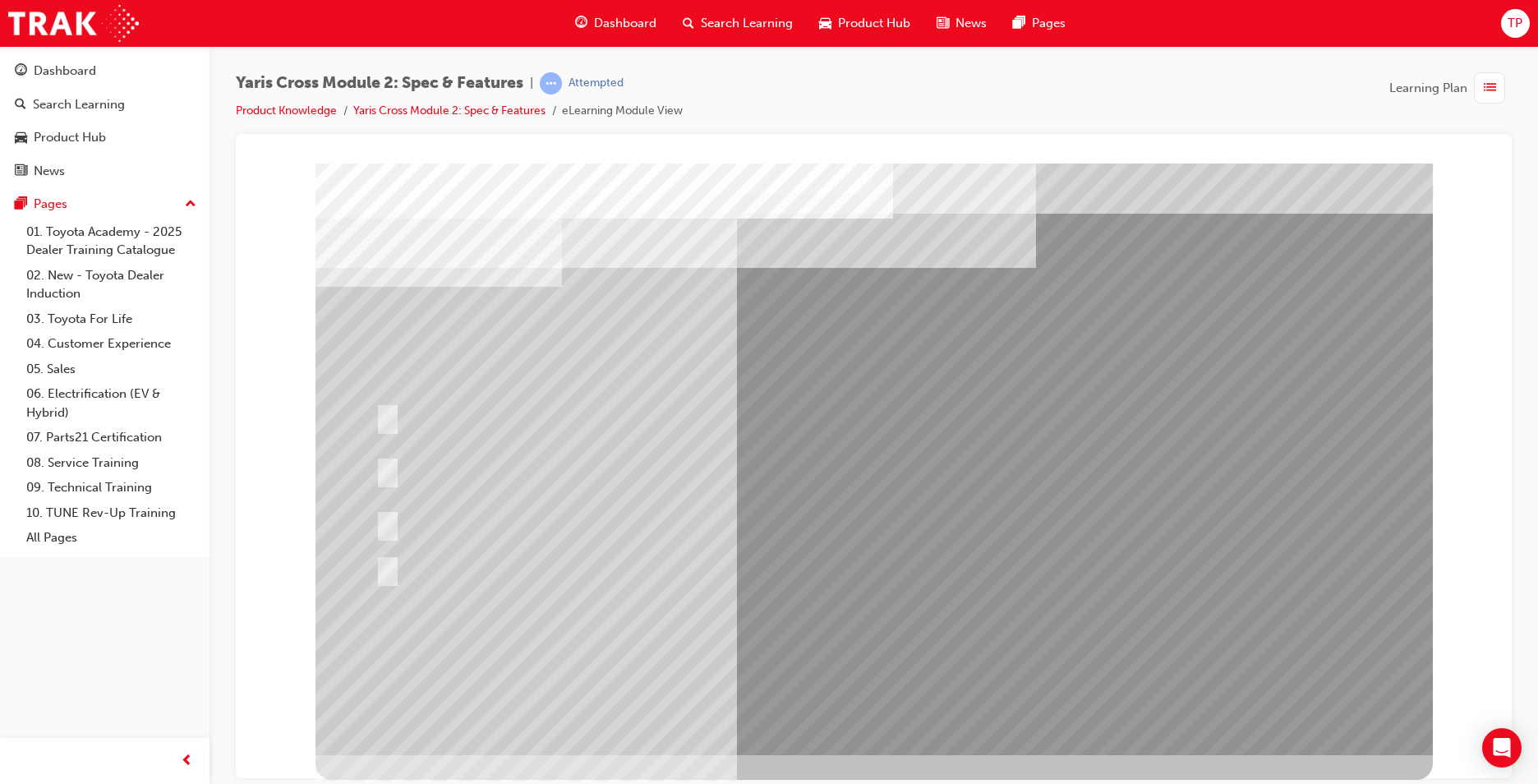
click at [474, 558] on div at bounding box center [680, 568] width 618 height 60
click at [390, 556] on div at bounding box center [680, 568] width 618 height 60
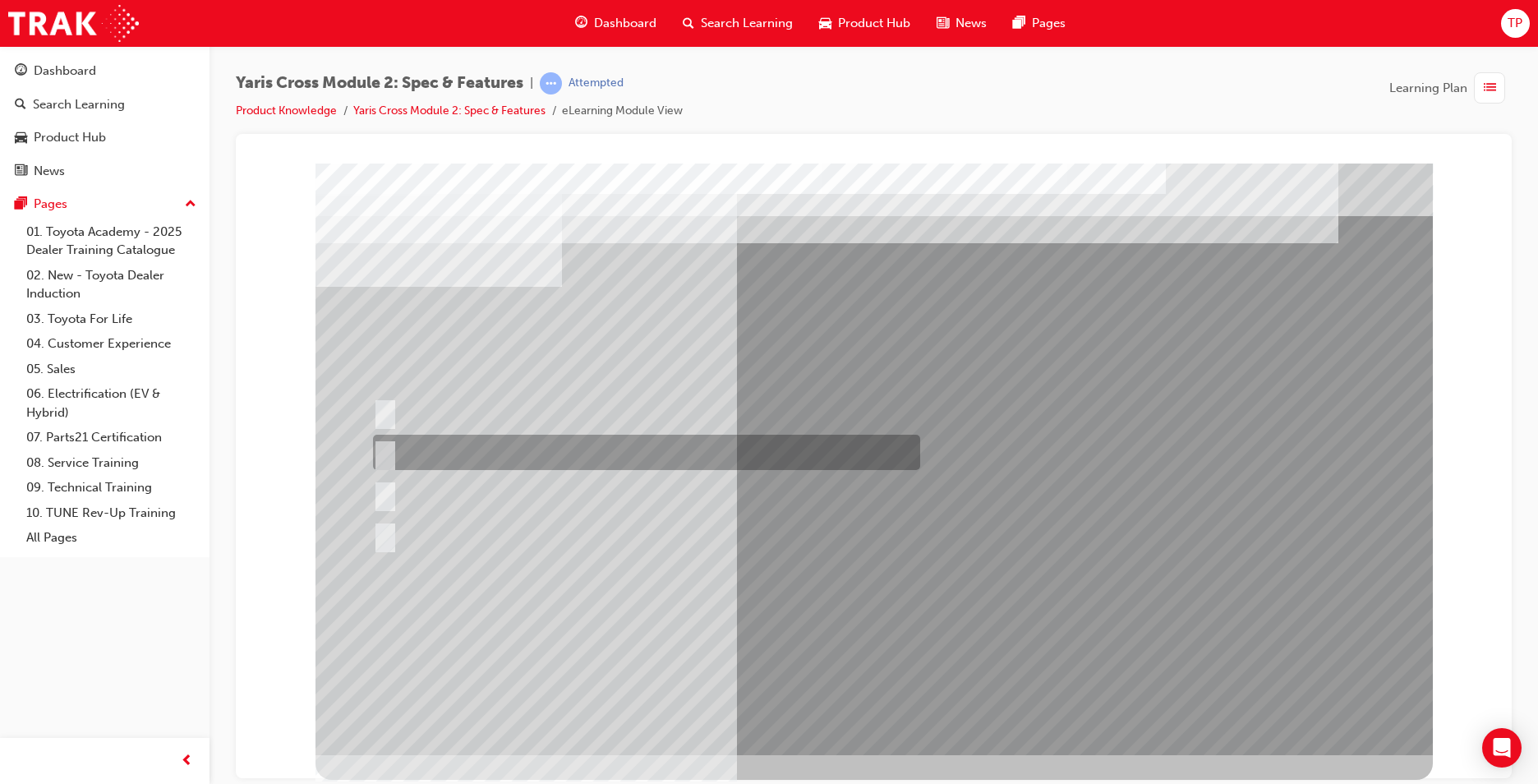
click at [418, 459] on div at bounding box center [642, 452] width 547 height 35
radio input "true"
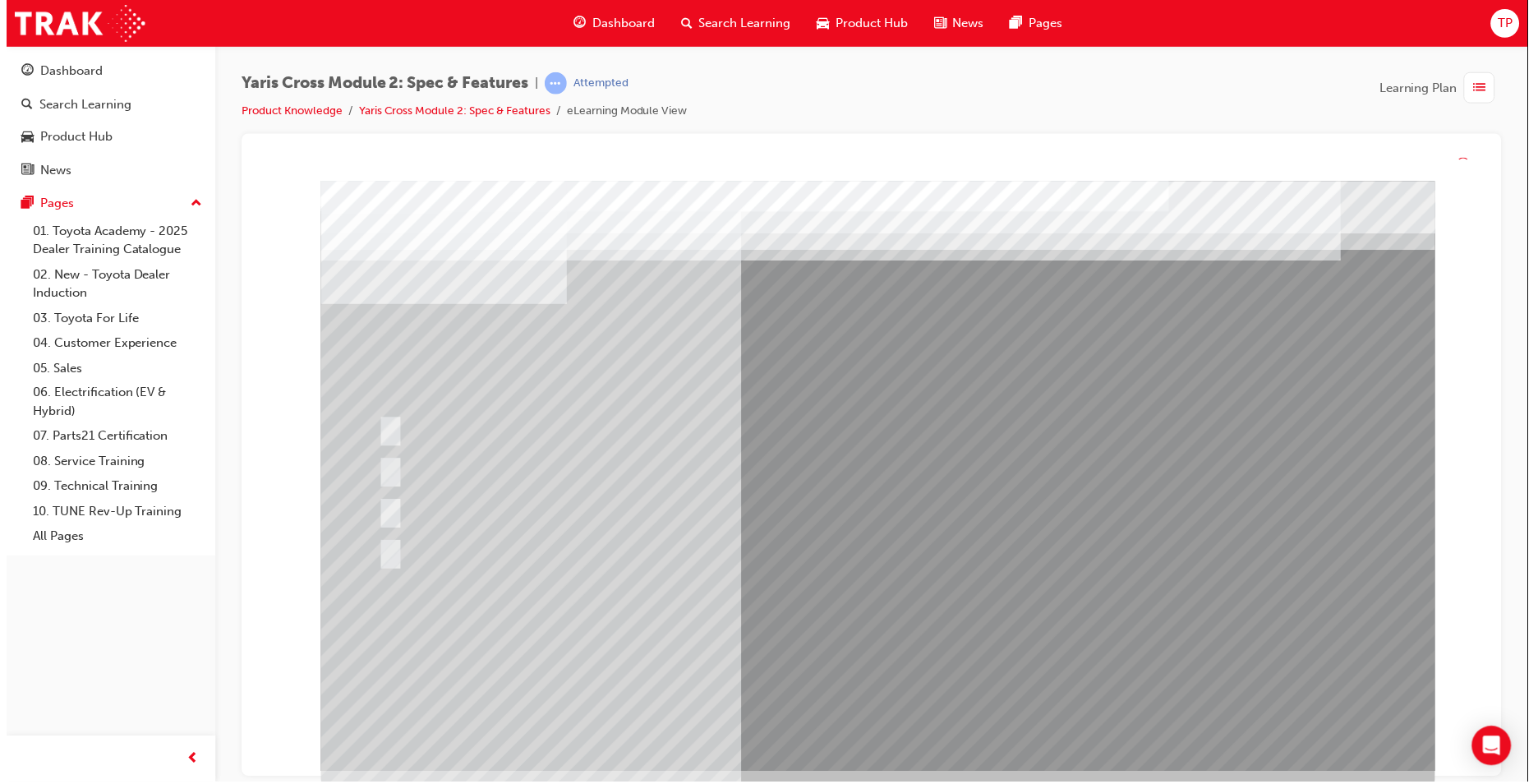
click at [896, 720] on div at bounding box center [879, 477] width 1118 height 592
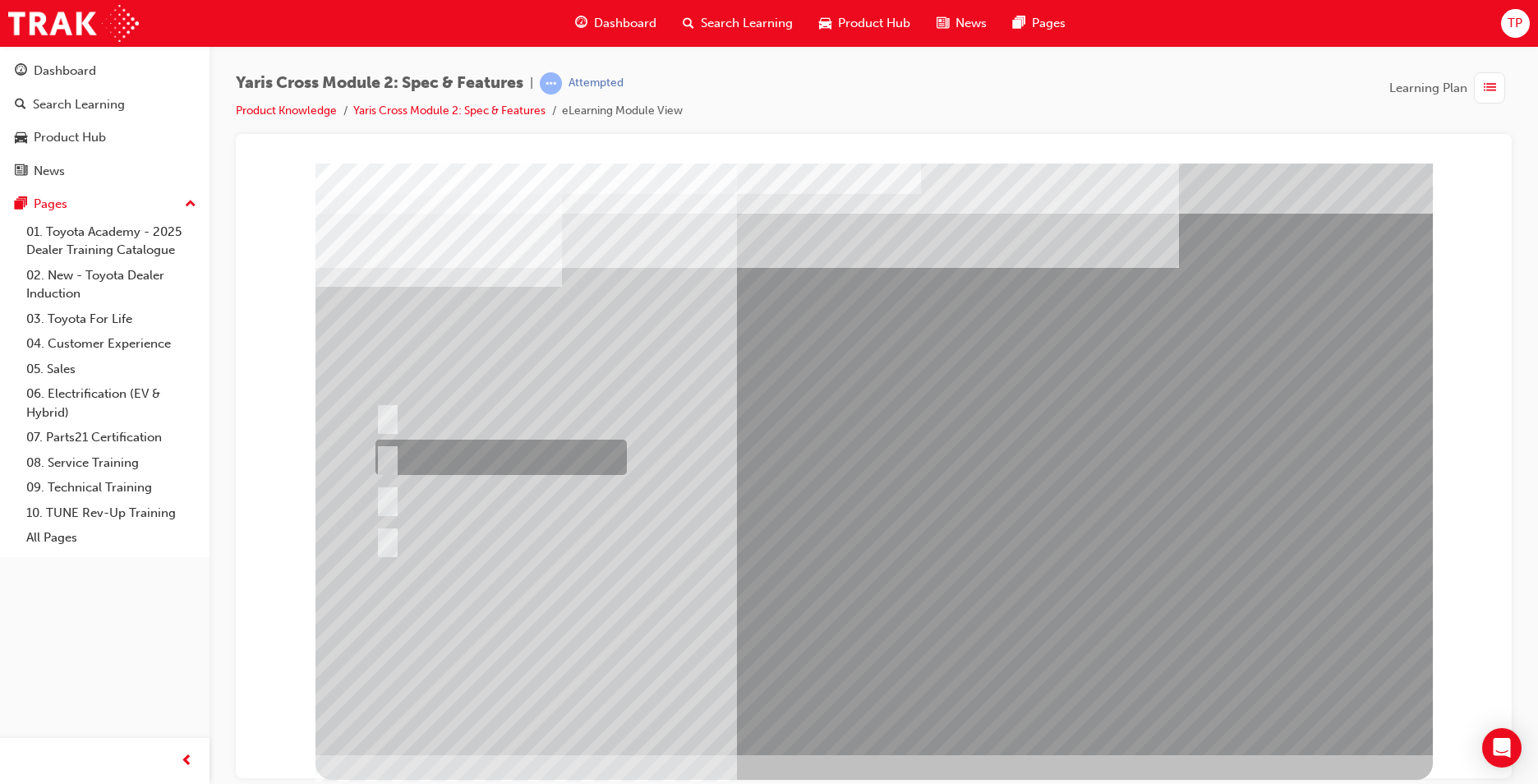
click at [477, 449] on div at bounding box center [497, 456] width 251 height 35
radio input "true"
click at [503, 498] on div at bounding box center [492, 498] width 242 height 35
drag, startPoint x: 776, startPoint y: 585, endPoint x: 796, endPoint y: 603, distance: 26.9
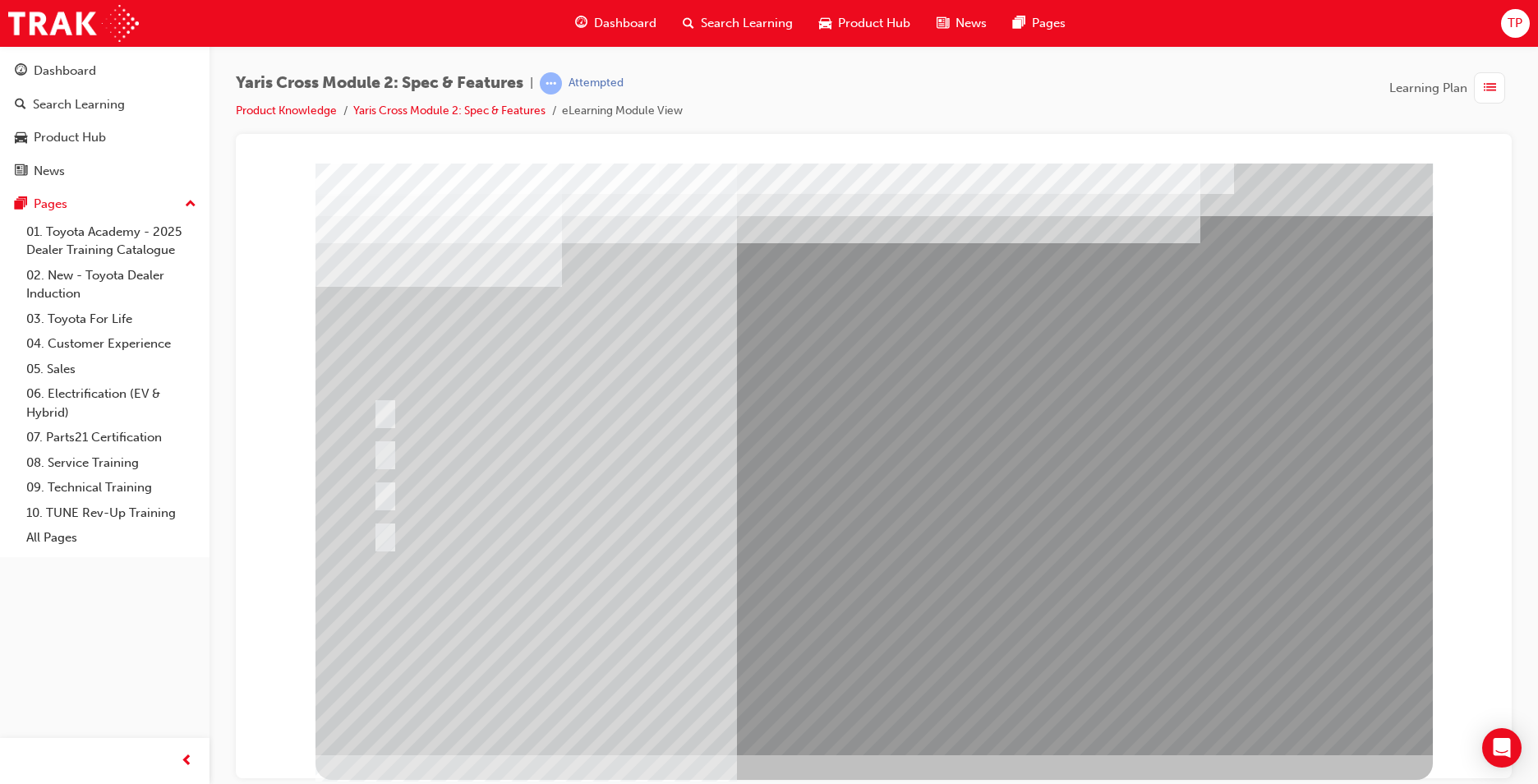
click at [509, 438] on div at bounding box center [494, 452] width 251 height 35
radio input "true"
click at [852, 699] on div at bounding box center [874, 459] width 1118 height 592
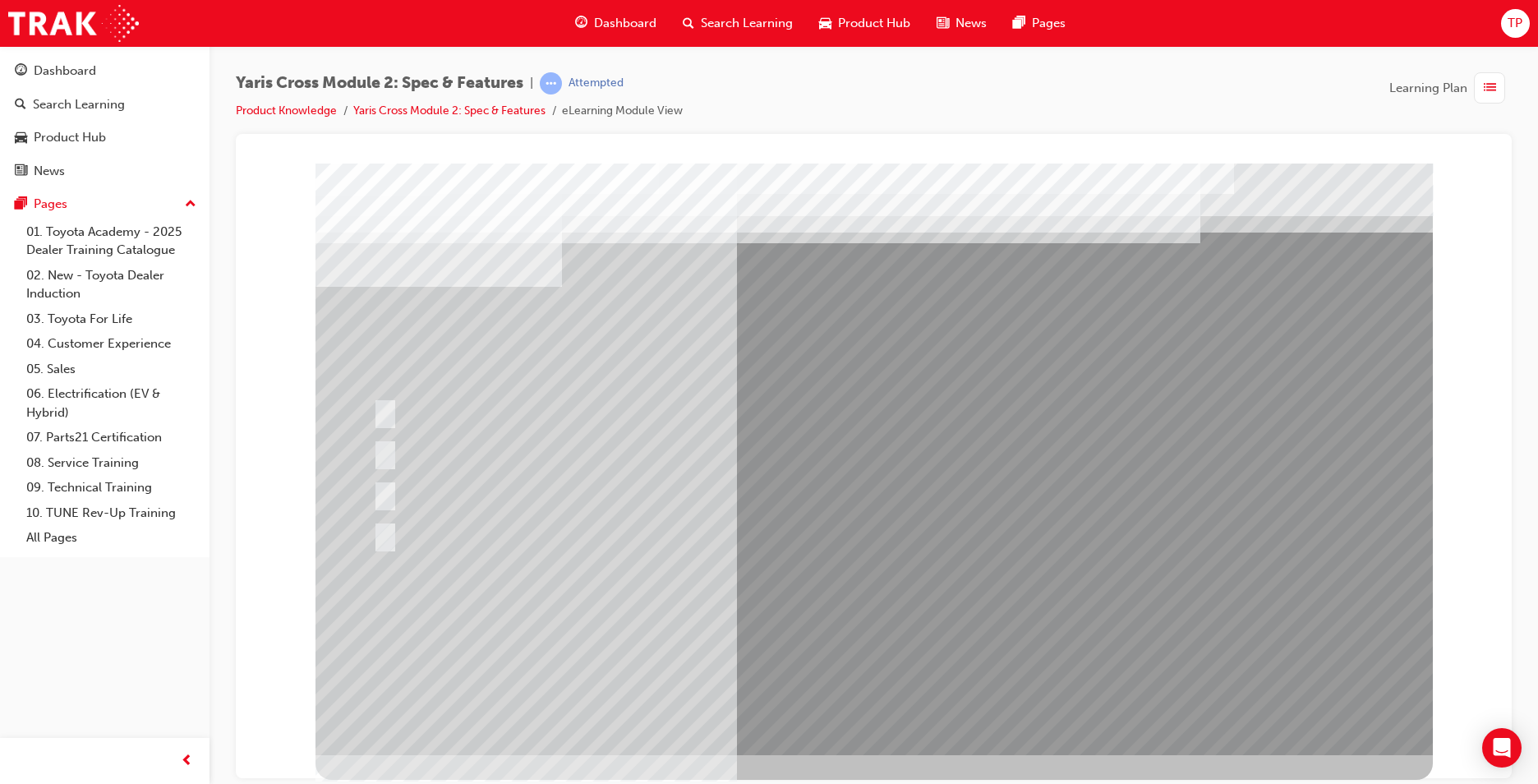
click at [878, 709] on div at bounding box center [874, 459] width 1118 height 592
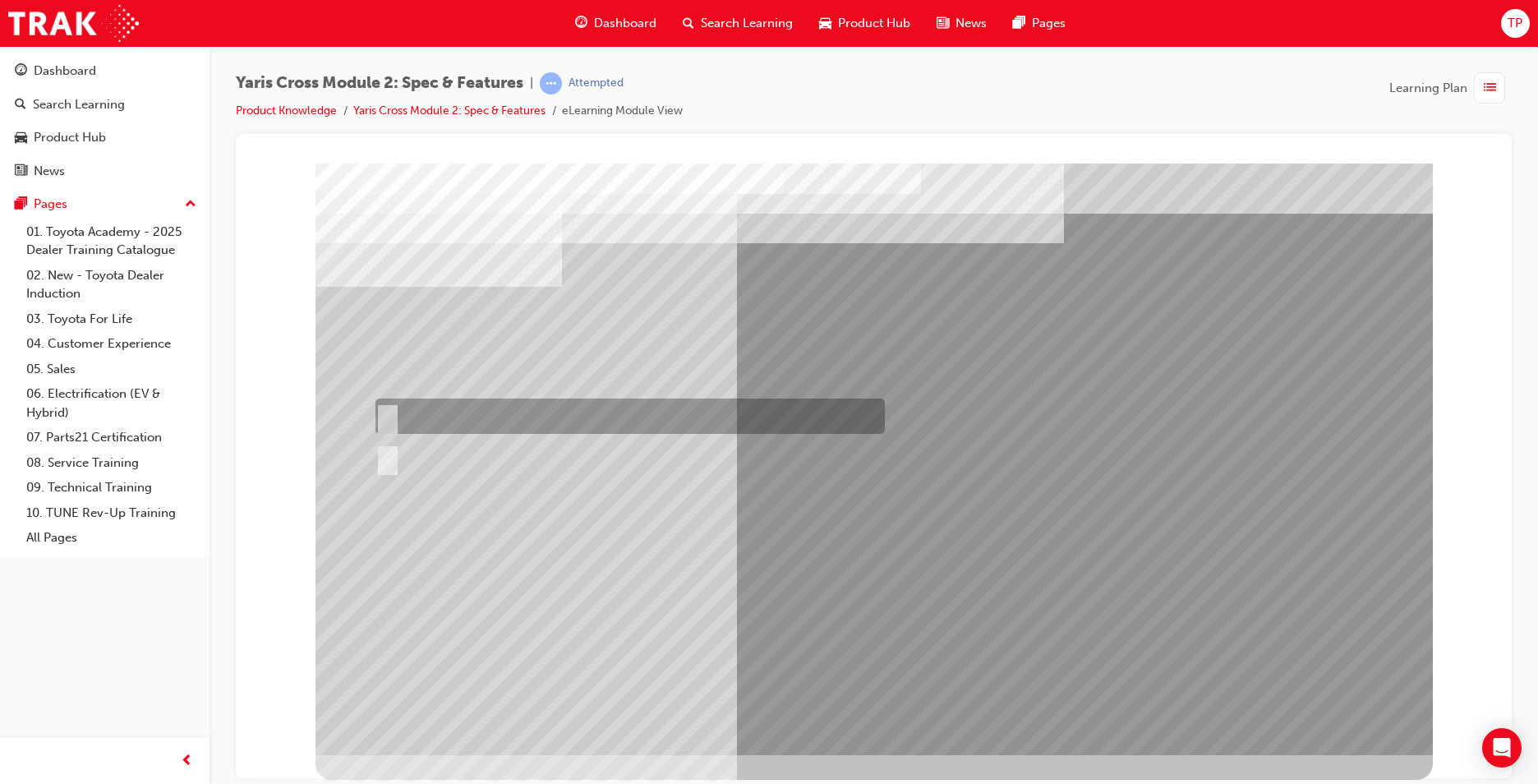
click at [384, 419] on input "False" at bounding box center [384, 416] width 18 height 18
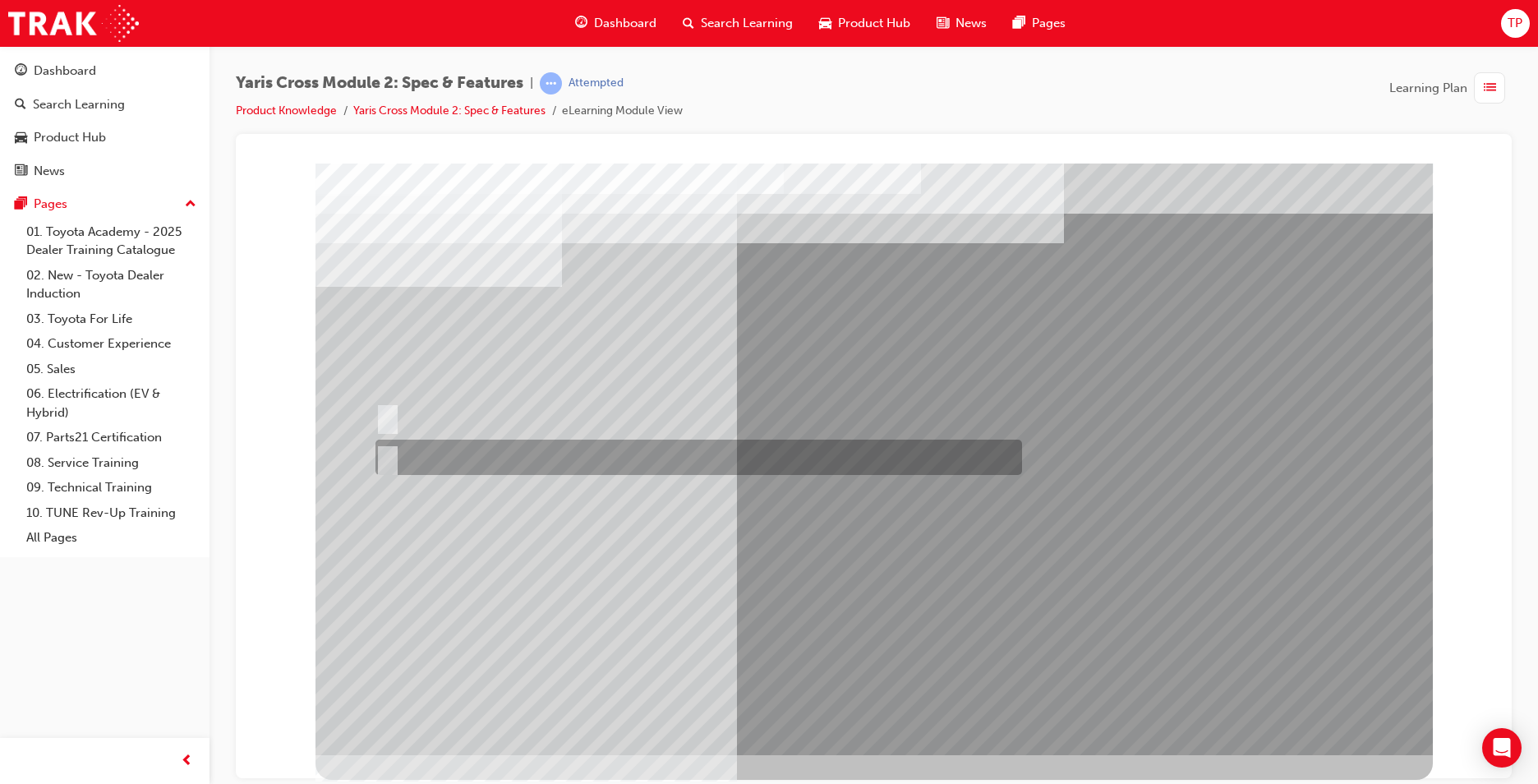
click at [405, 461] on div at bounding box center [695, 456] width 647 height 35
radio input "false"
radio input "true"
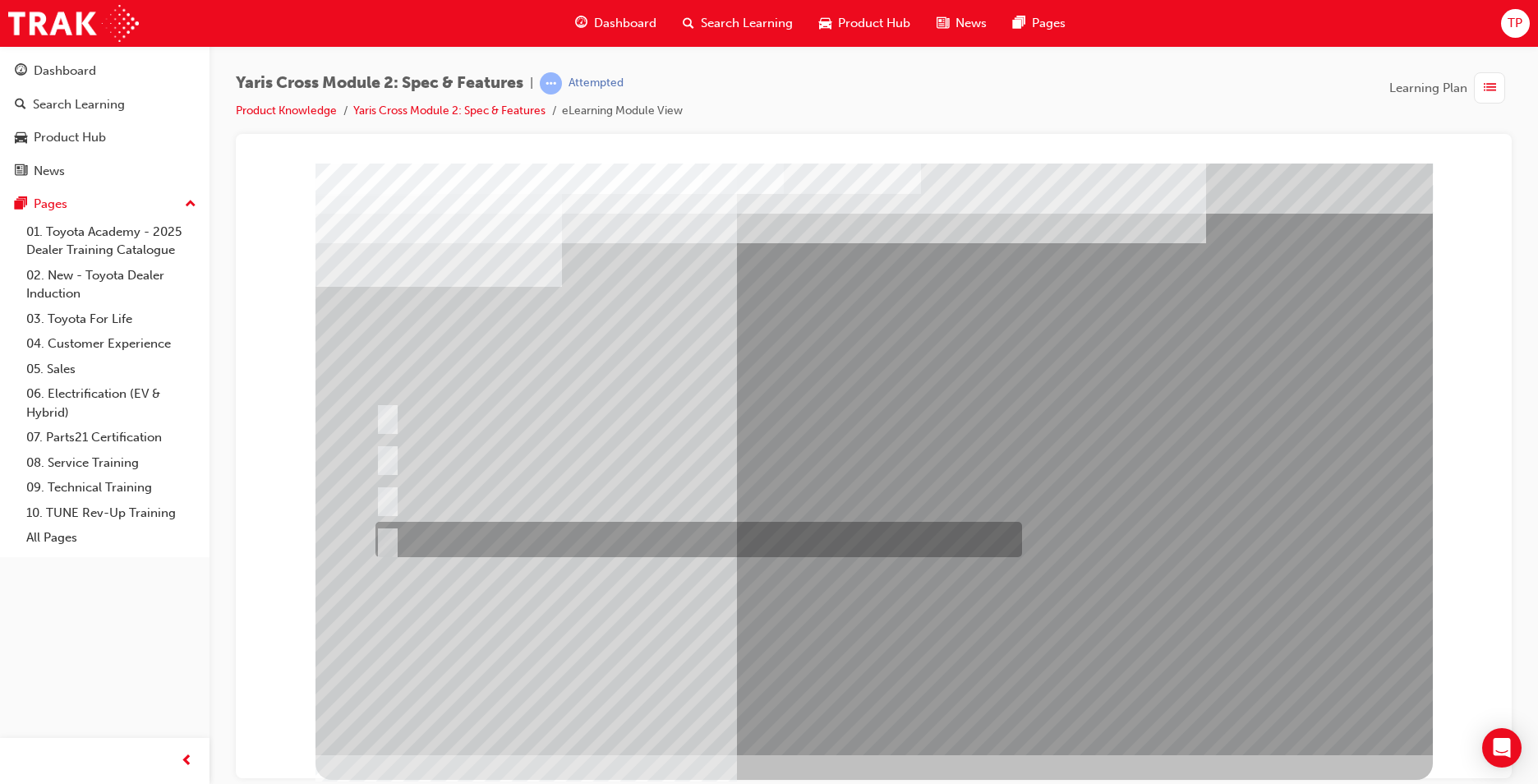
click at [525, 528] on div at bounding box center [695, 539] width 647 height 35
radio input "true"
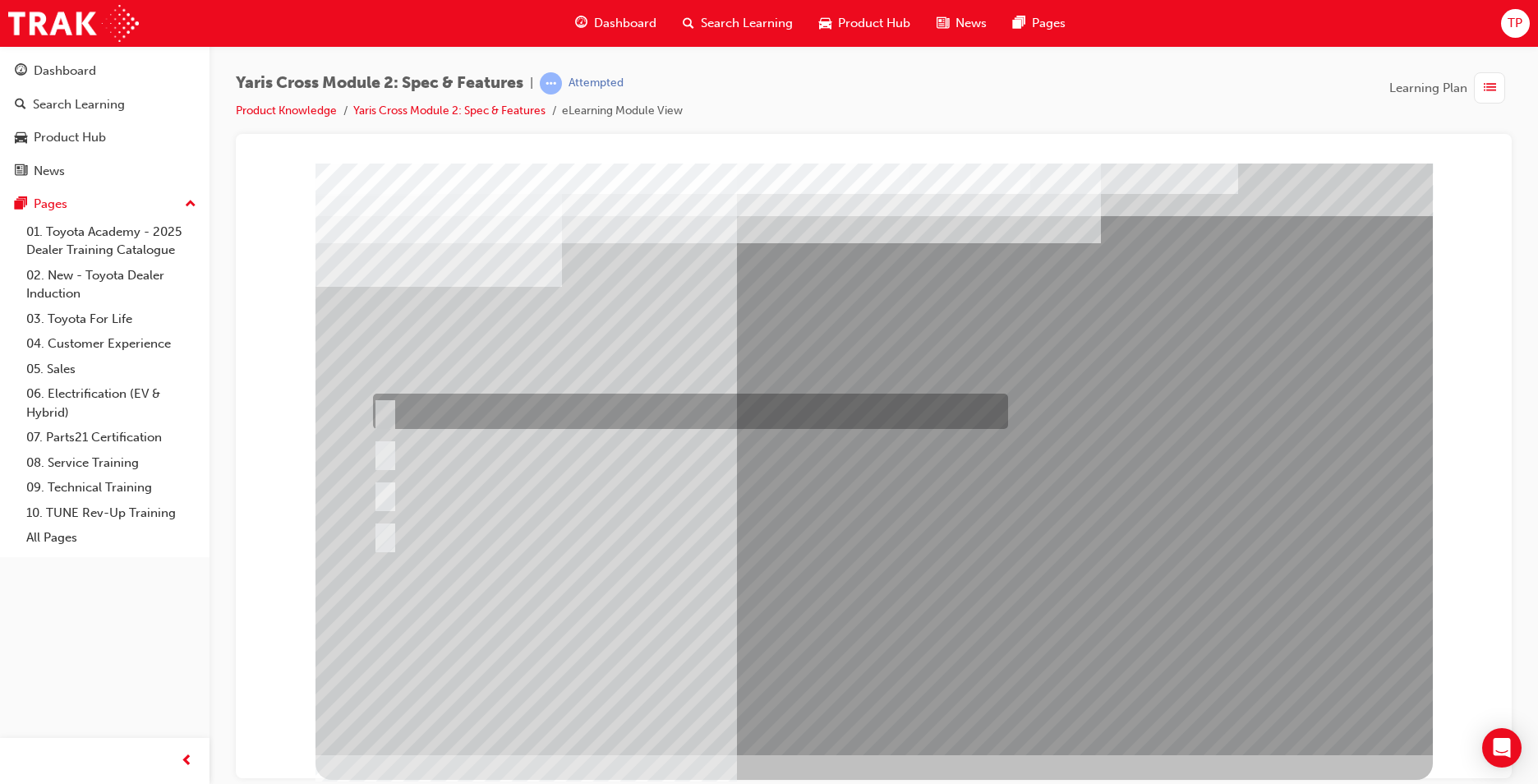
click at [456, 416] on div at bounding box center [686, 411] width 635 height 35
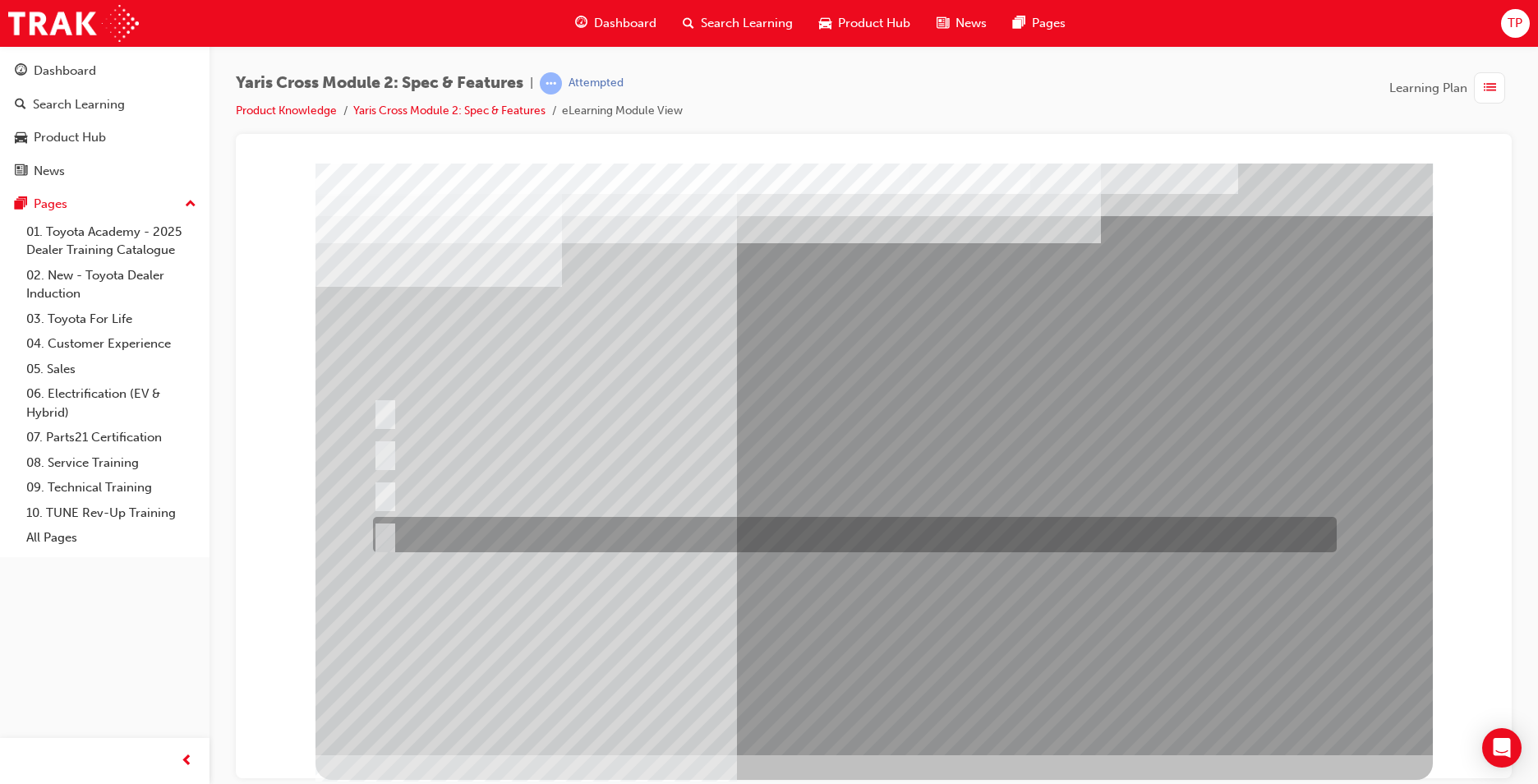
click at [413, 524] on div at bounding box center [851, 534] width 964 height 35
radio input "false"
radio input "true"
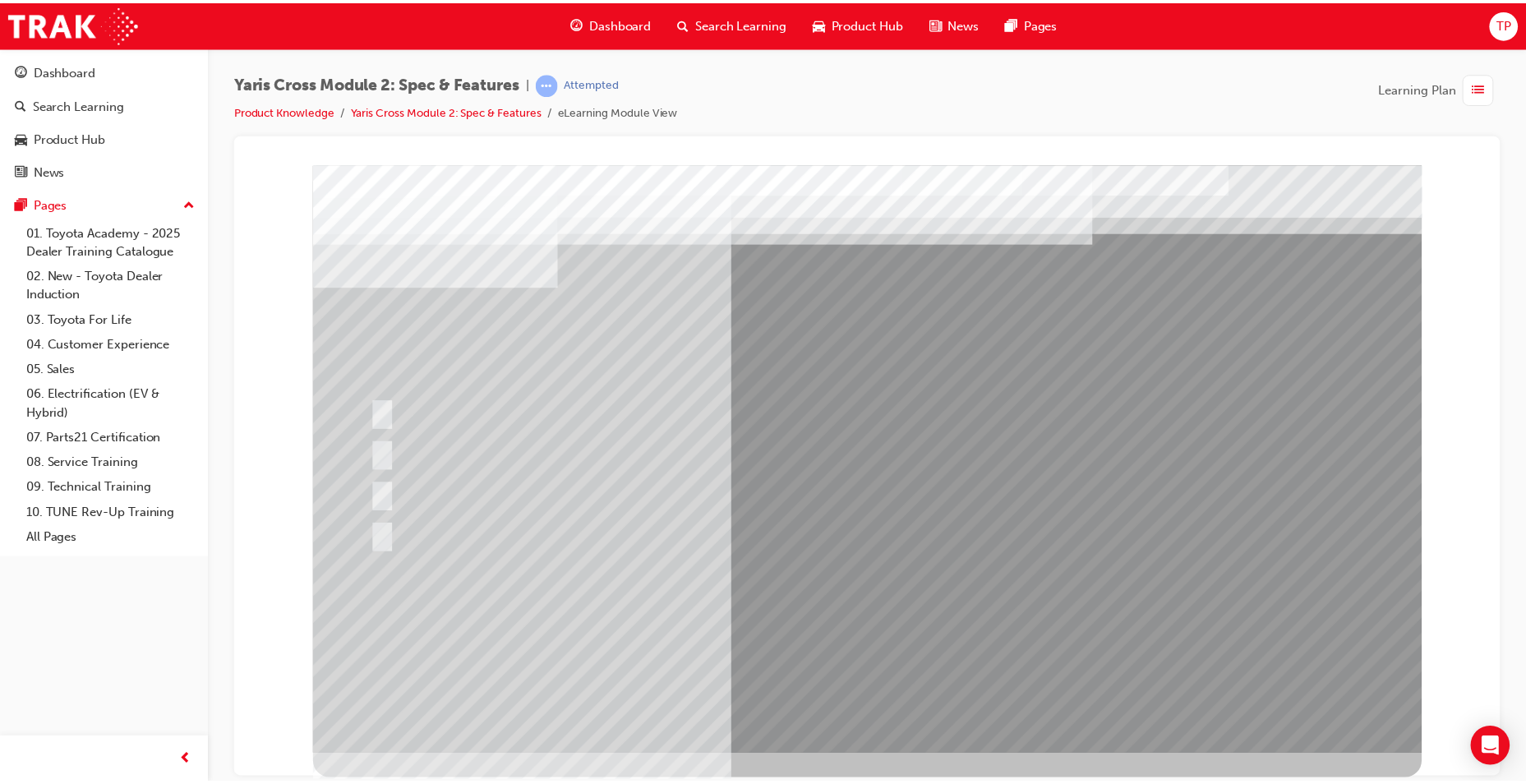
click at [884, 607] on div at bounding box center [872, 461] width 1118 height 592
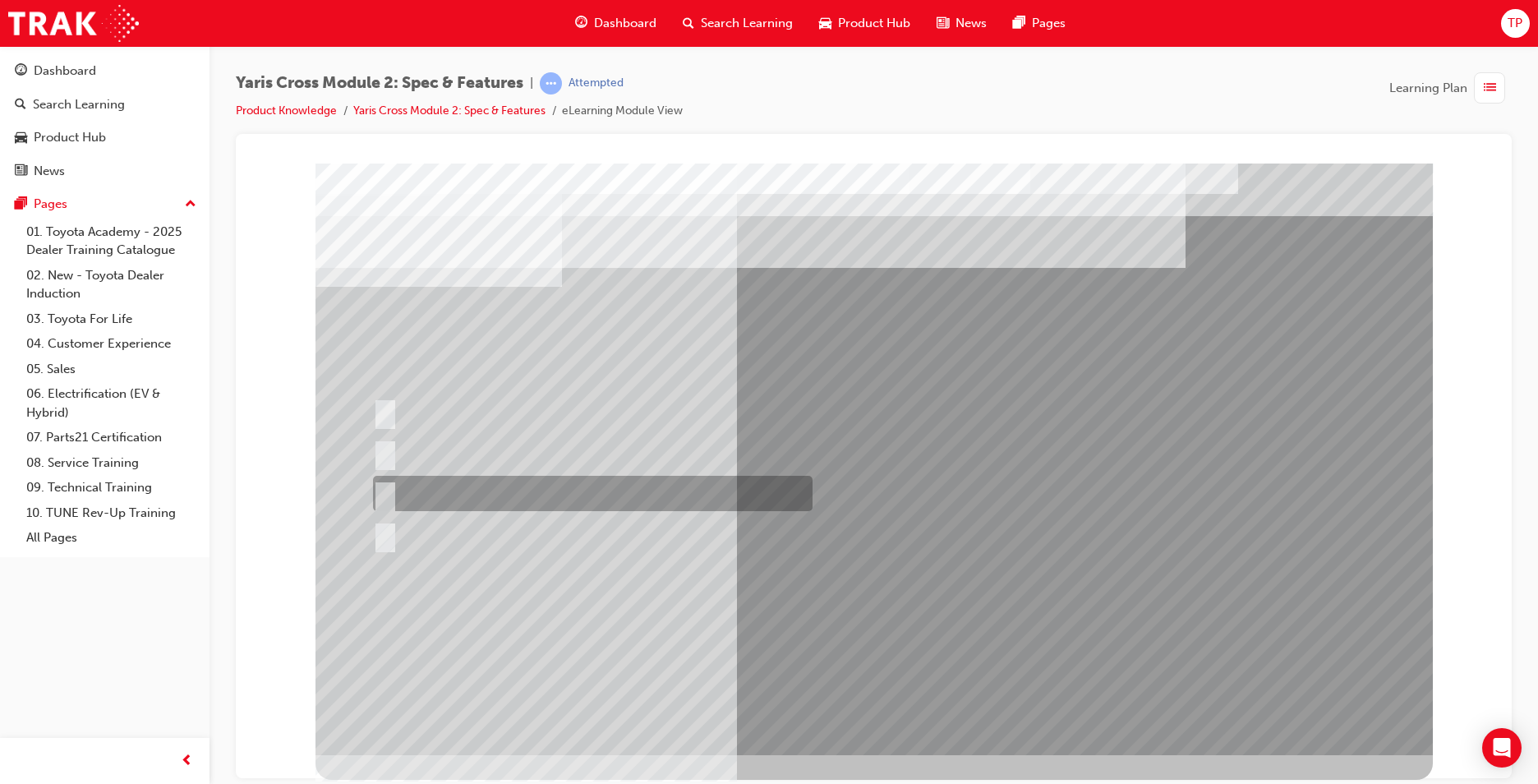
click at [484, 481] on div at bounding box center [588, 493] width 439 height 35
radio input "true"
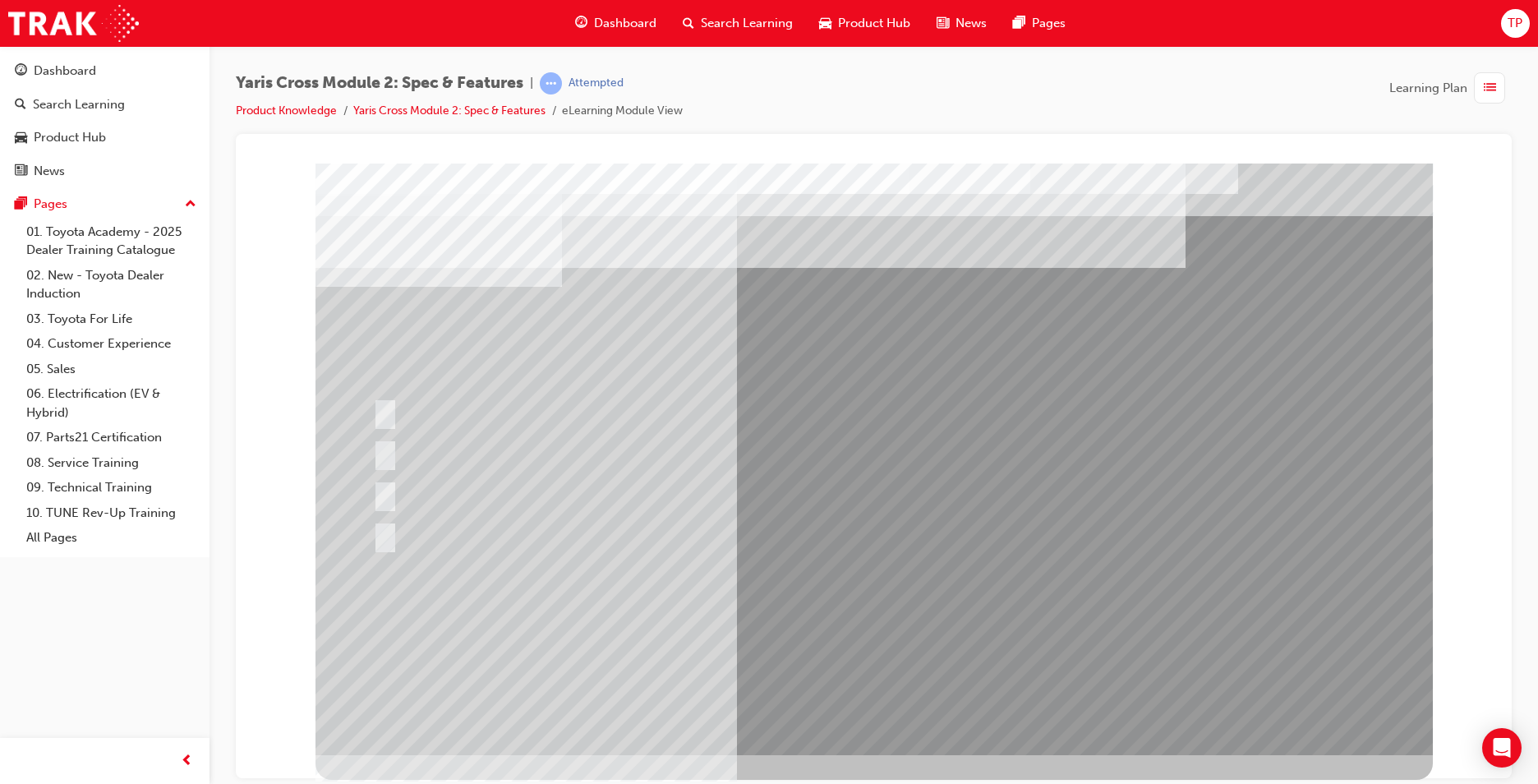
click at [506, 455] on div at bounding box center [874, 459] width 1118 height 592
click at [505, 445] on div at bounding box center [746, 452] width 756 height 35
click at [432, 528] on div at bounding box center [851, 534] width 964 height 35
click at [391, 534] on div at bounding box center [851, 534] width 964 height 35
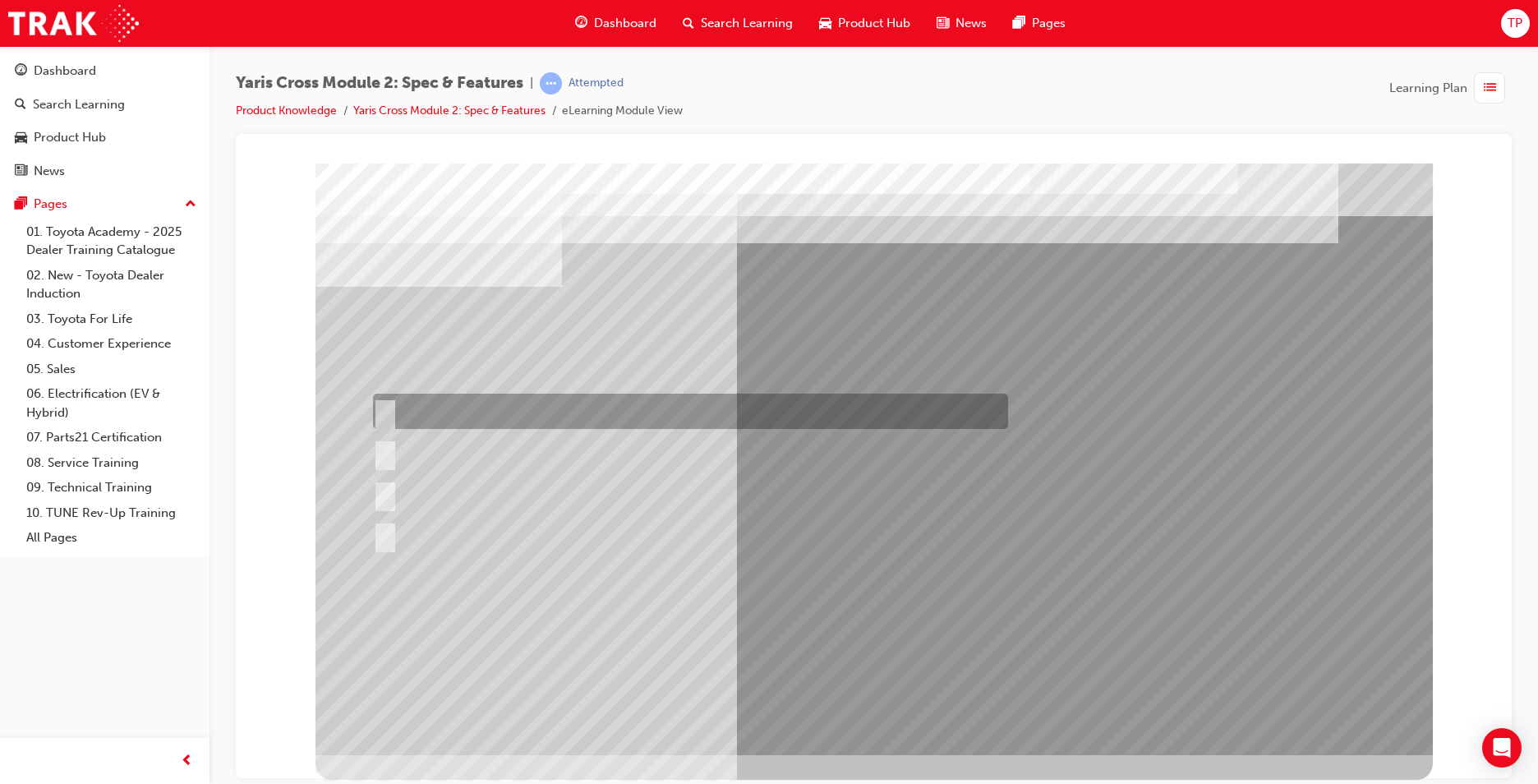
click at [609, 408] on div at bounding box center [686, 411] width 635 height 35
radio input "true"
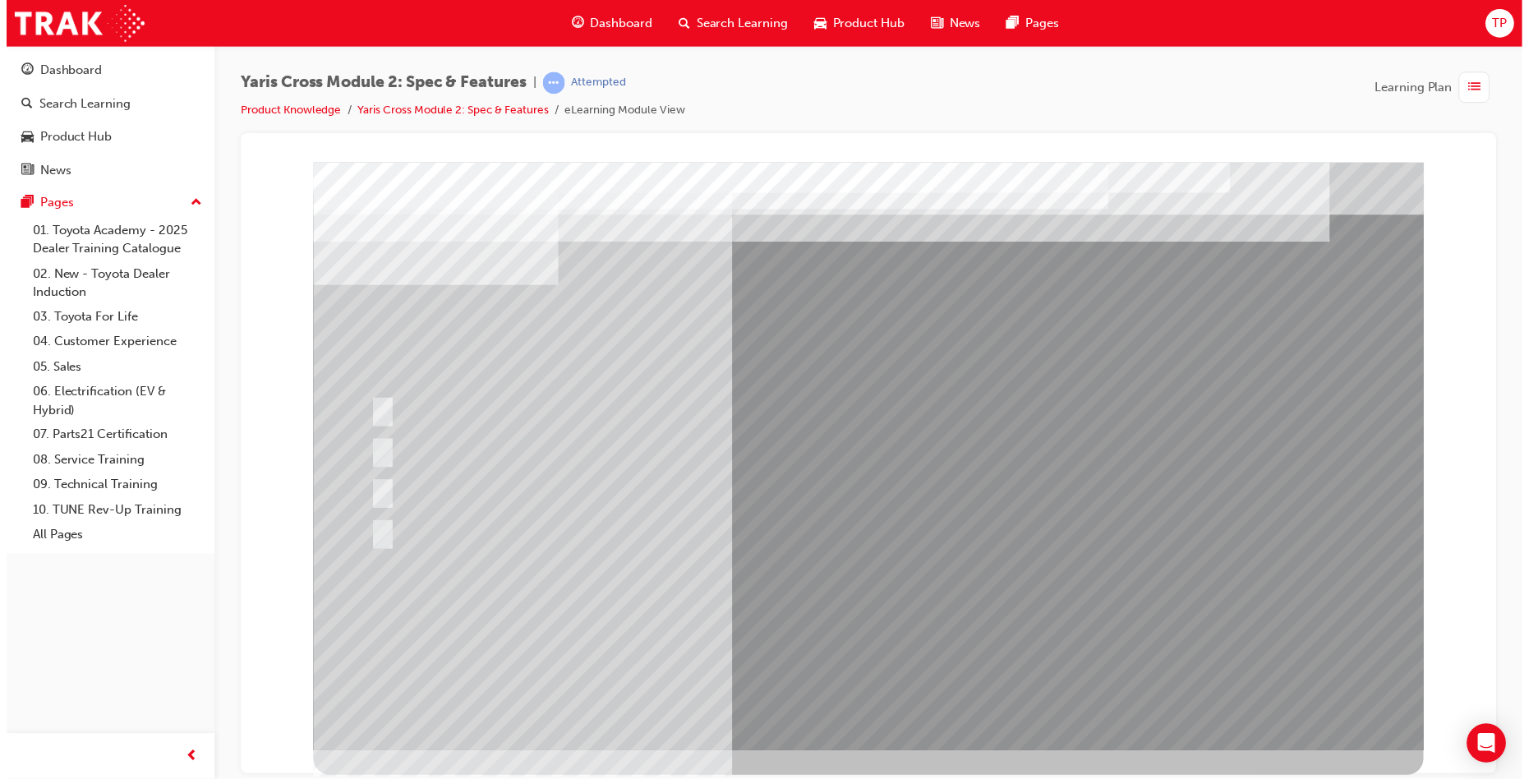
click at [799, 615] on div at bounding box center [872, 458] width 1118 height 592
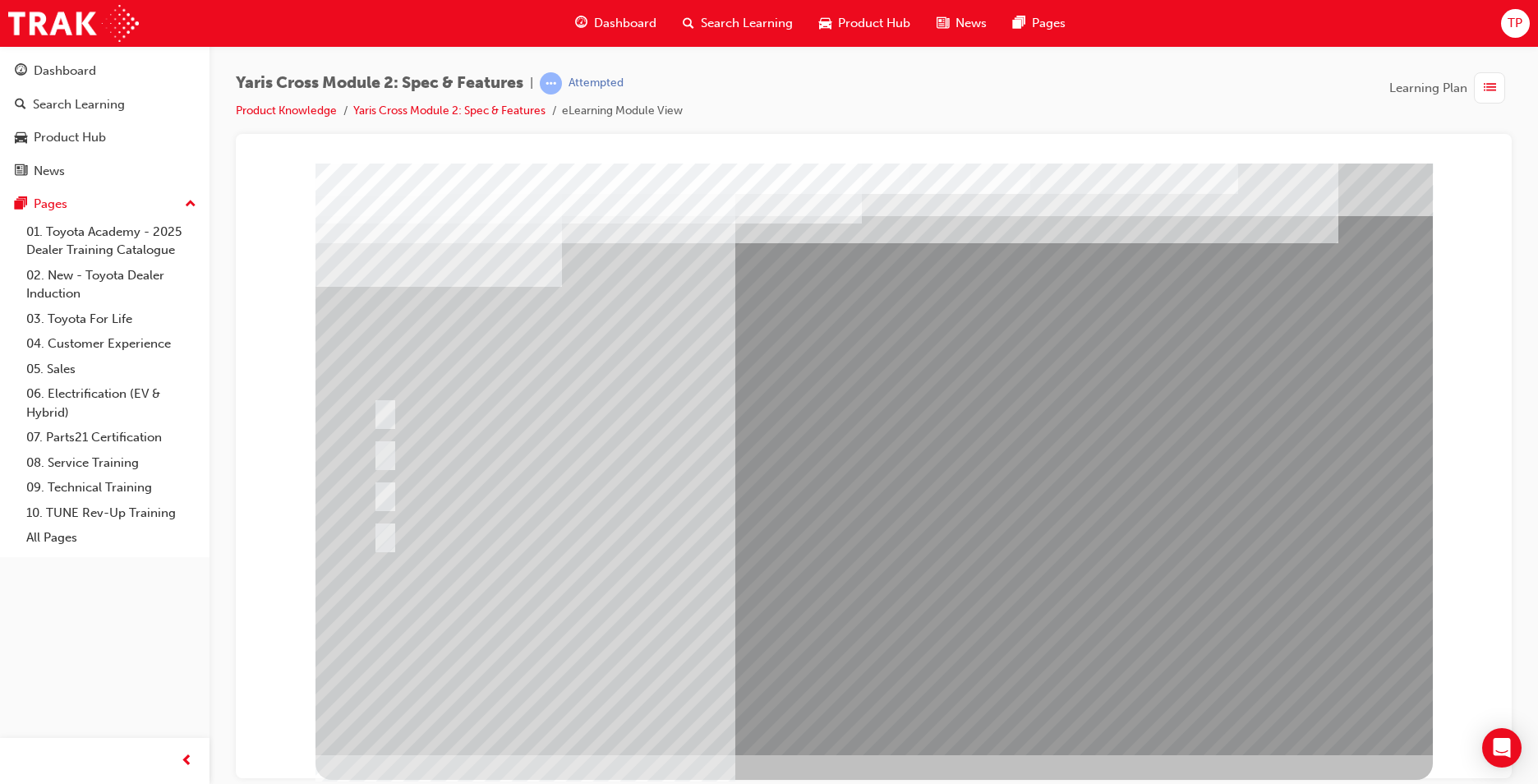
click at [562, 496] on div at bounding box center [588, 493] width 439 height 35
click at [518, 447] on div at bounding box center [746, 452] width 756 height 35
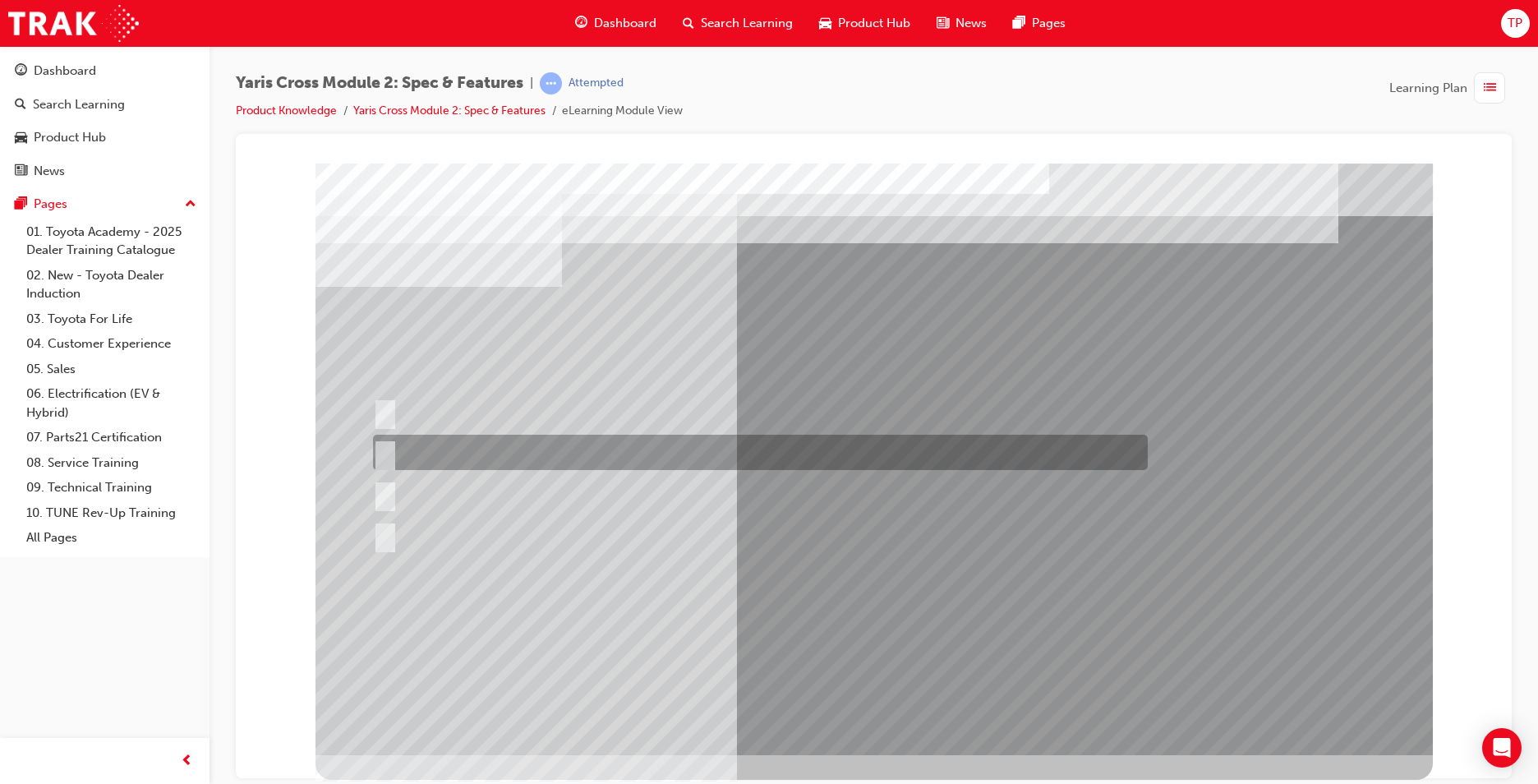
click at [781, 437] on div at bounding box center [756, 452] width 775 height 35
radio input "true"
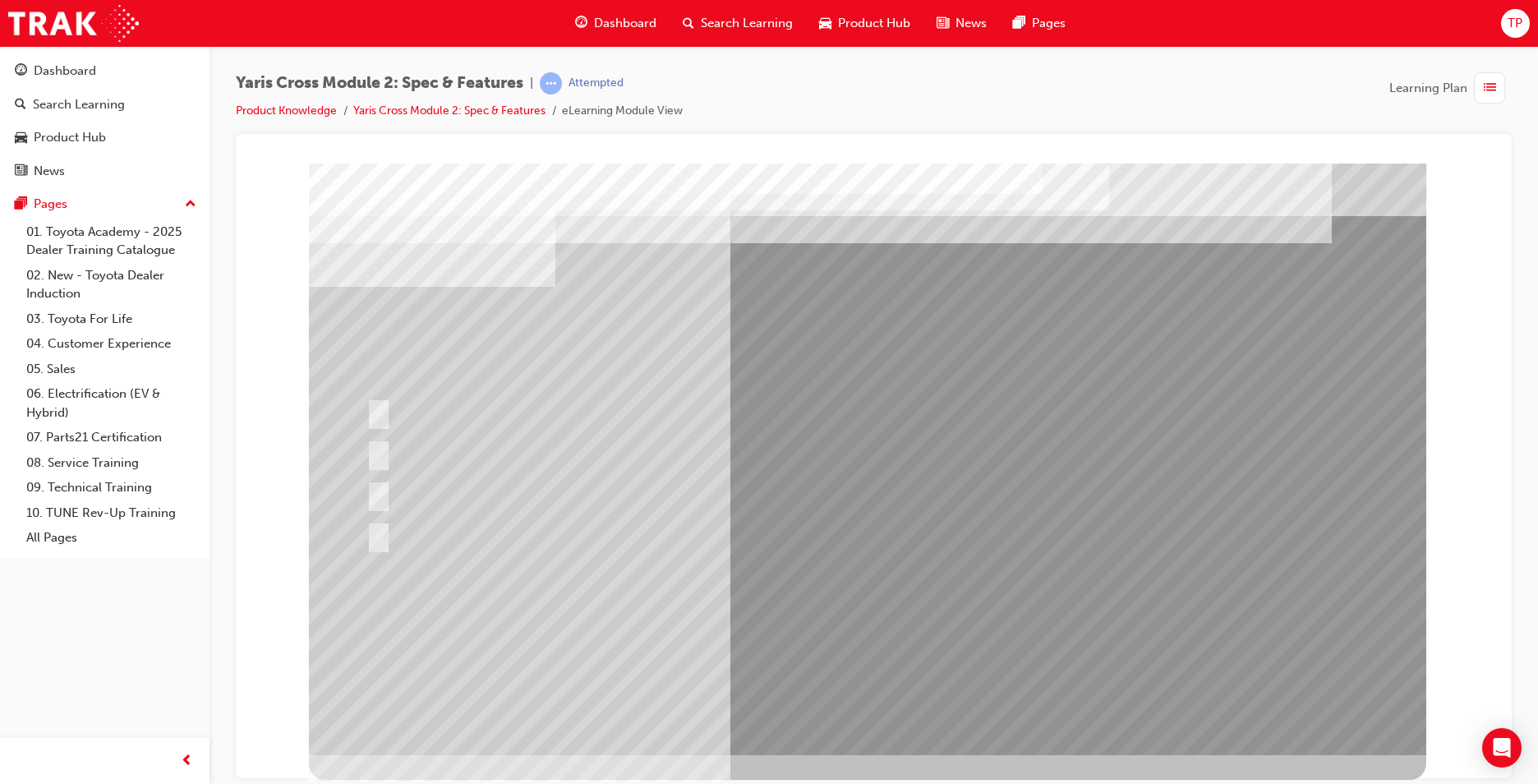
click at [838, 620] on div at bounding box center [867, 459] width 1118 height 592
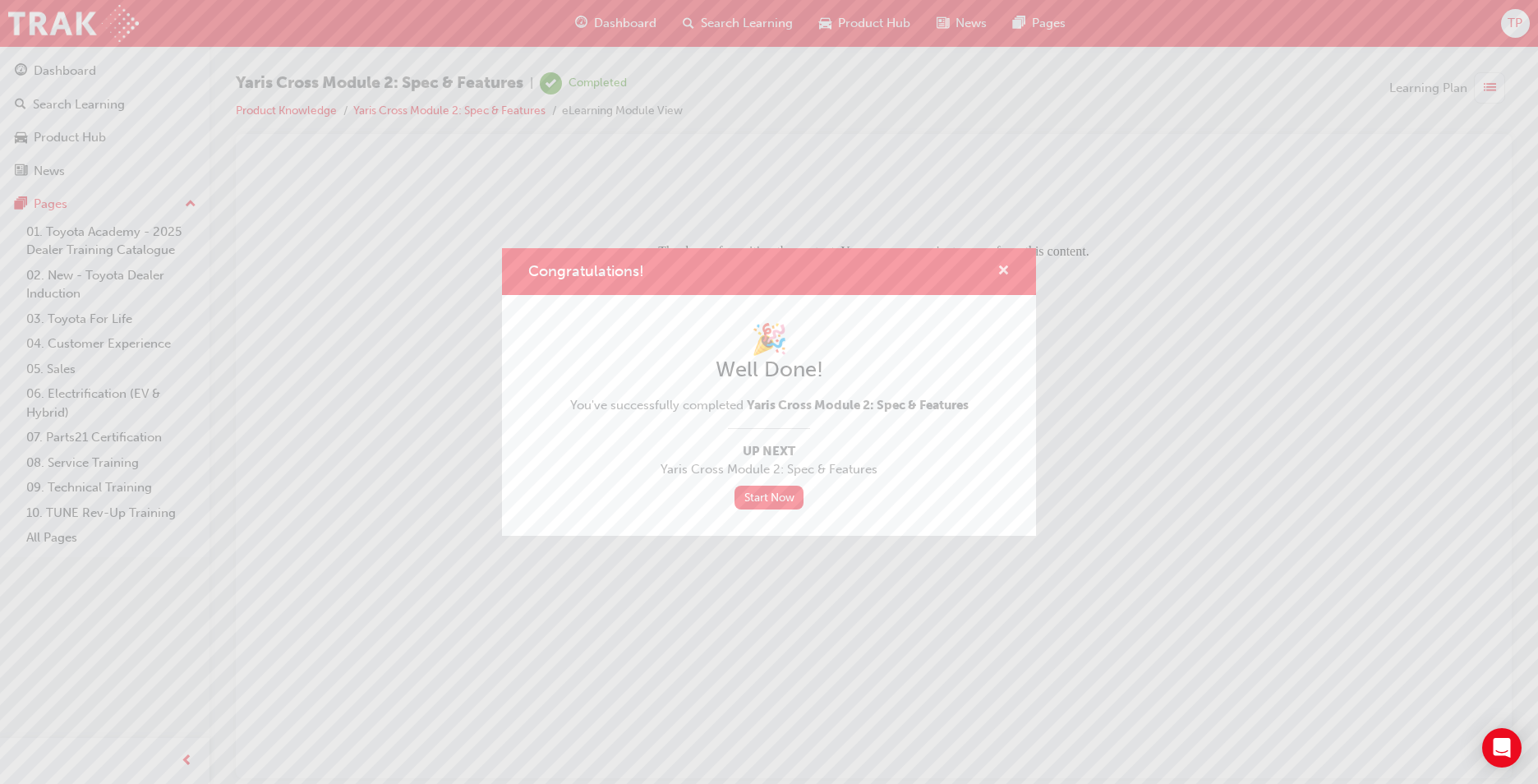
click at [1008, 273] on span "cross-icon" at bounding box center [1004, 271] width 12 height 15
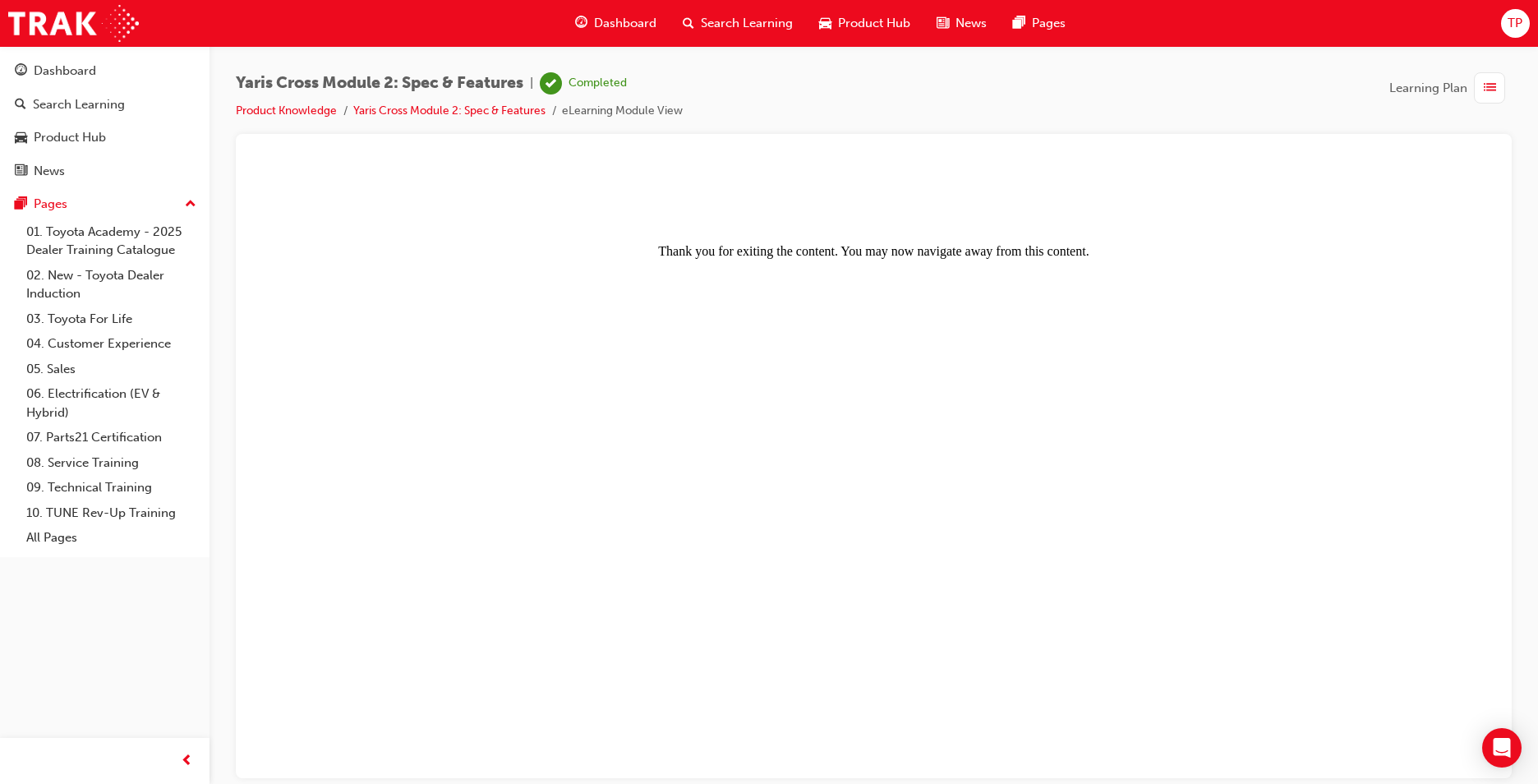
click at [593, 15] on div "Dashboard" at bounding box center [615, 23] width 107 height 33
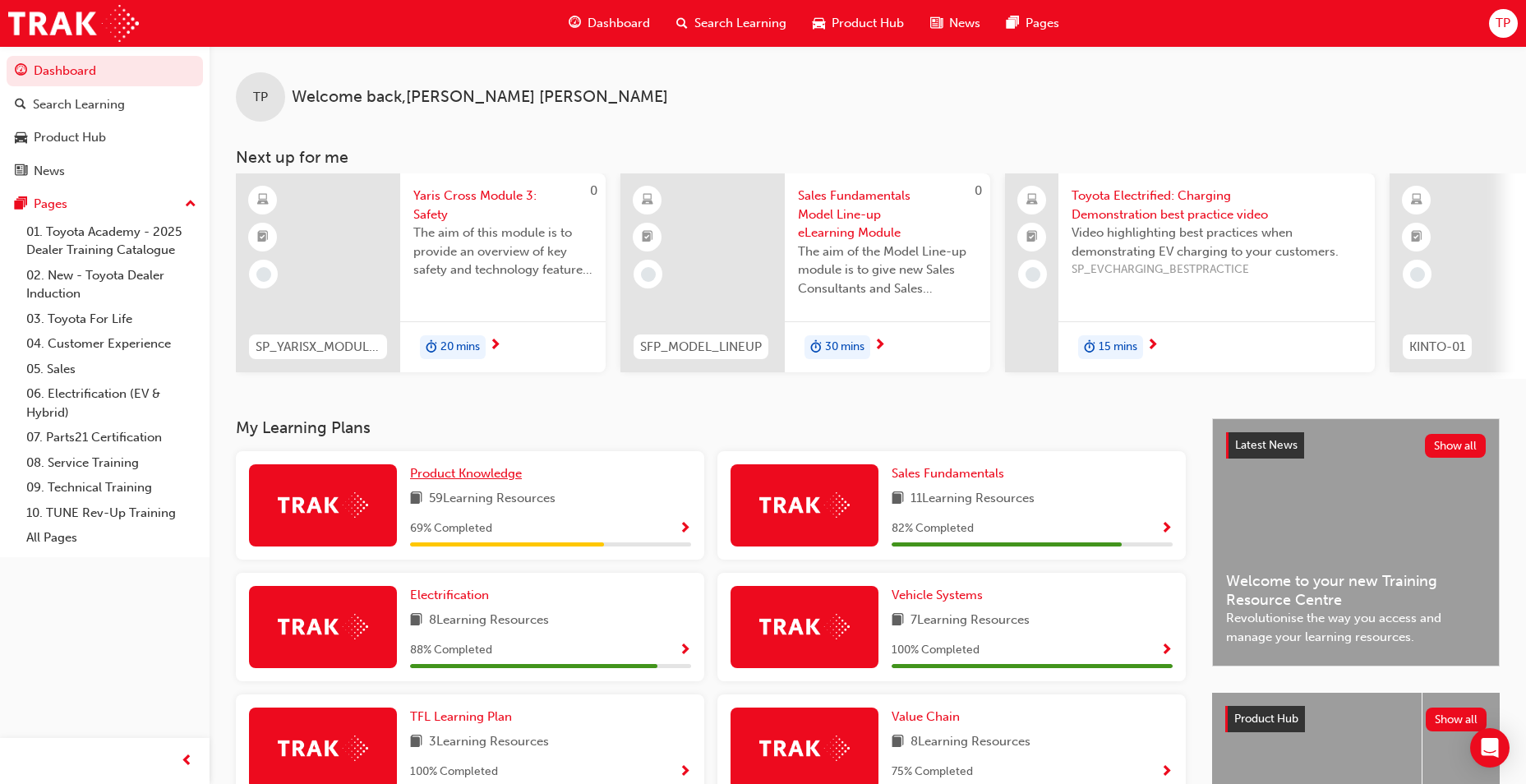
click at [498, 479] on span "Product Knowledge" at bounding box center [466, 473] width 112 height 15
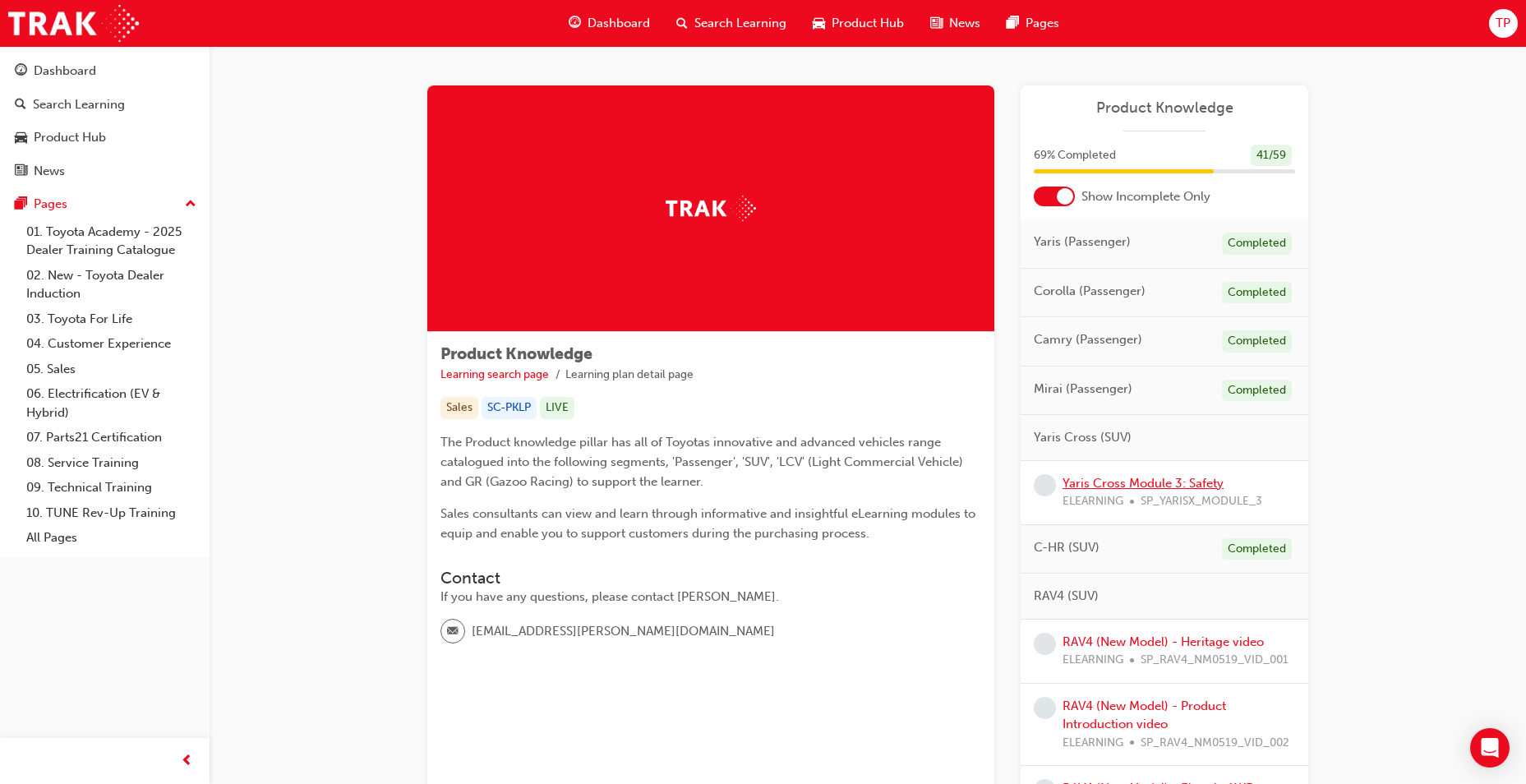
click at [1139, 482] on link "Yaris Cross Module 3: Safety" at bounding box center [1143, 483] width 161 height 15
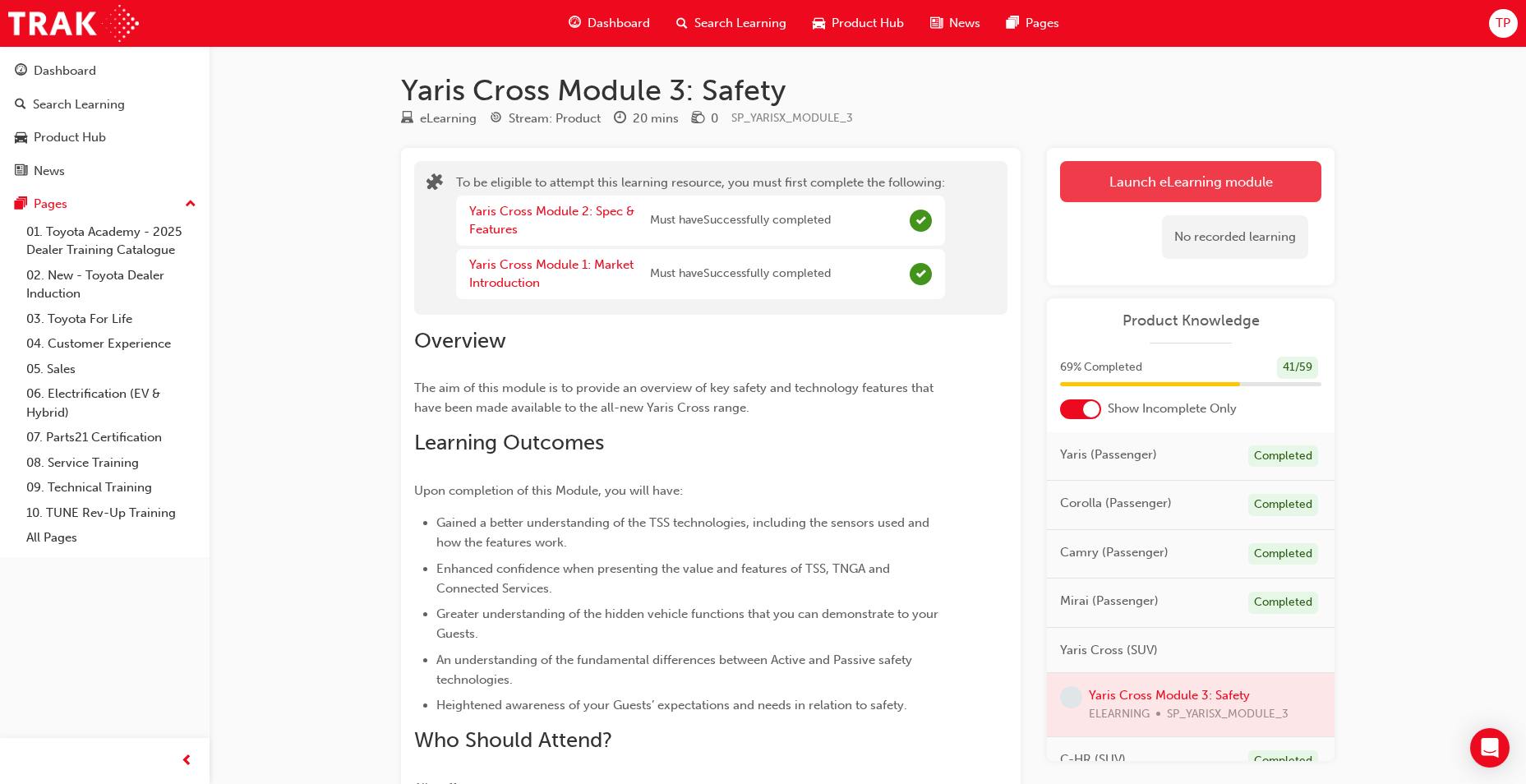
click at [1152, 168] on button "Launch eLearning module" at bounding box center [1191, 182] width 262 height 41
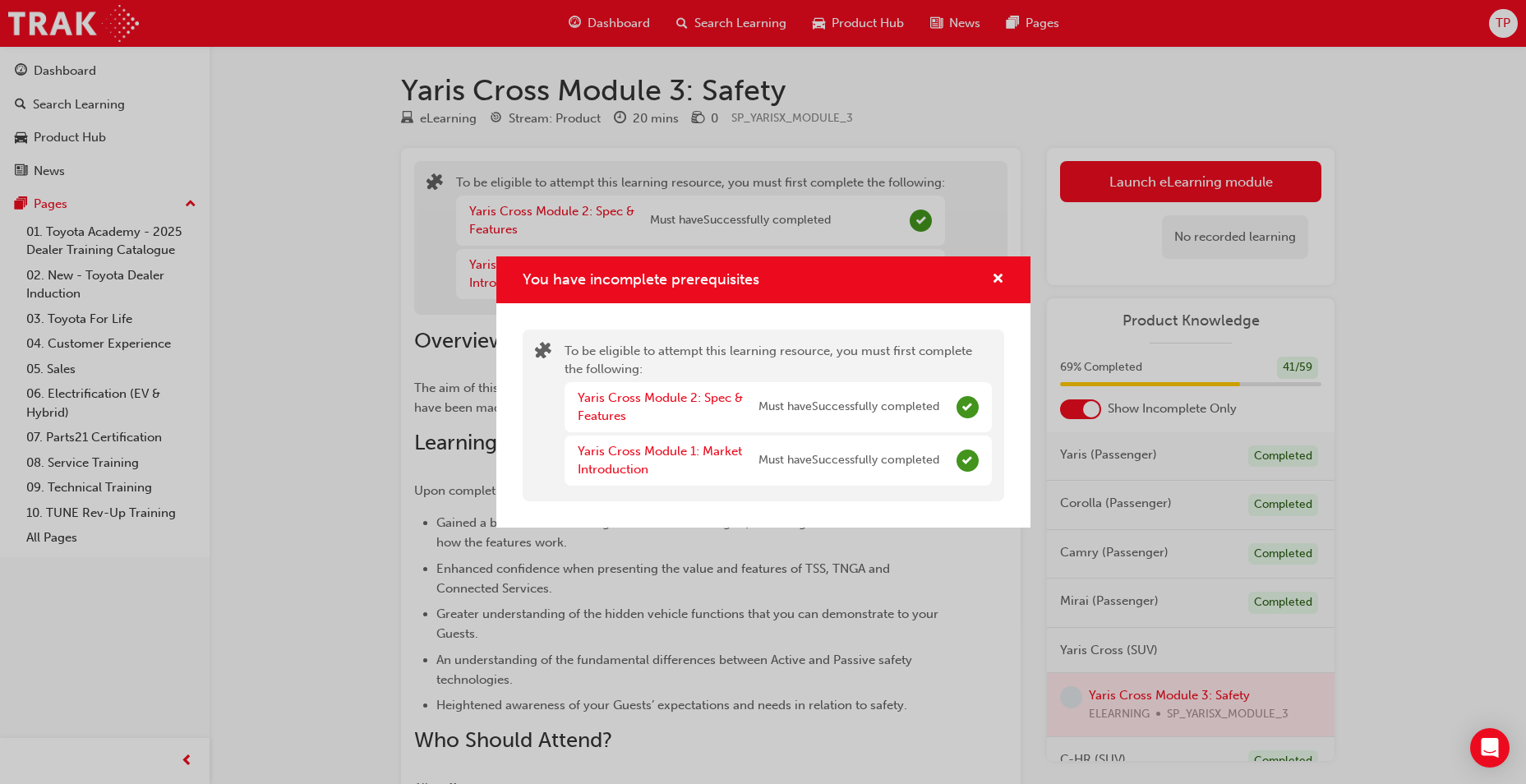
click at [1007, 282] on div "You have incomplete prerequisites" at bounding box center [763, 280] width 534 height 47
click at [997, 275] on span "cross-icon" at bounding box center [998, 280] width 12 height 15
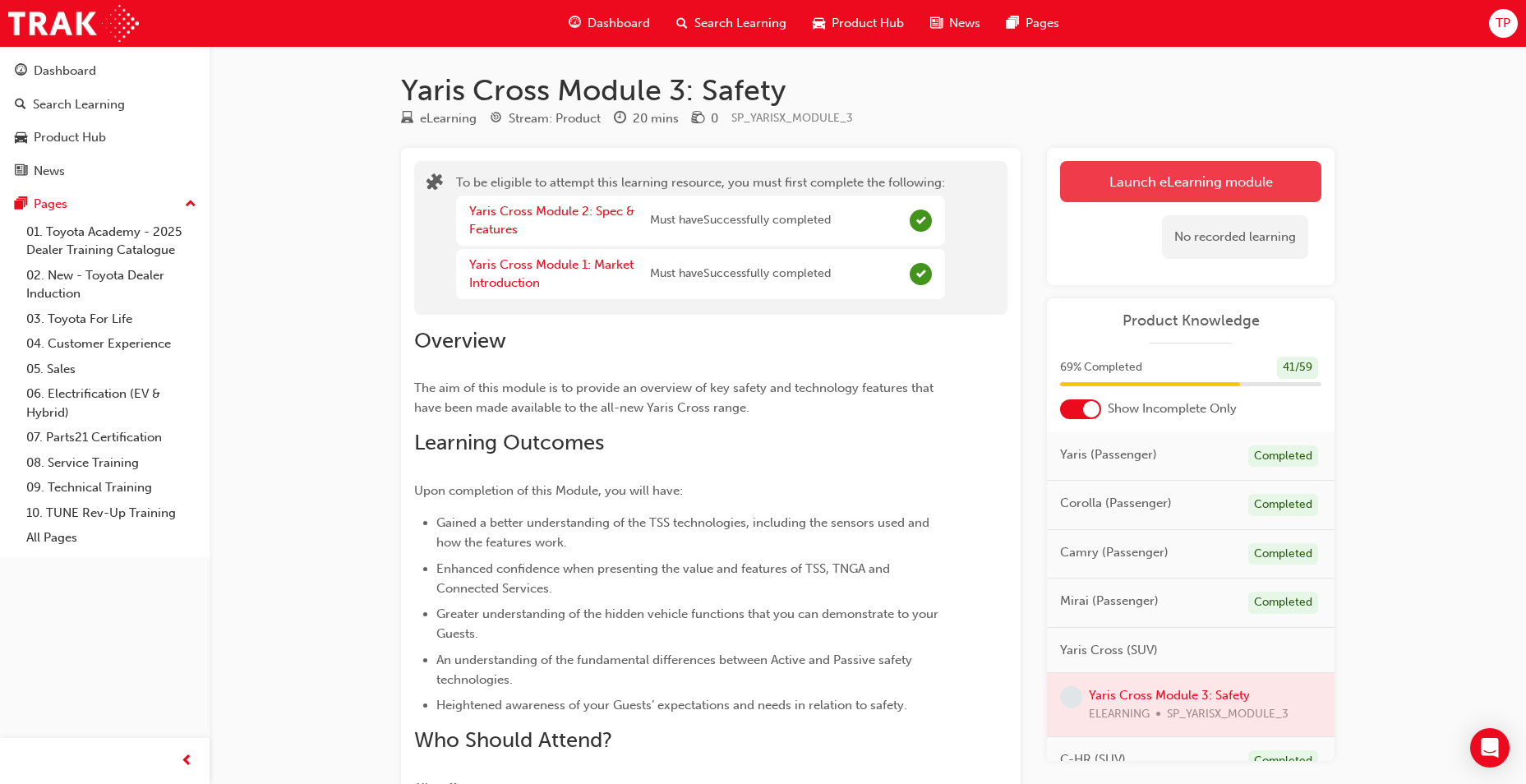
click at [1107, 185] on button "Launch eLearning module" at bounding box center [1191, 182] width 262 height 41
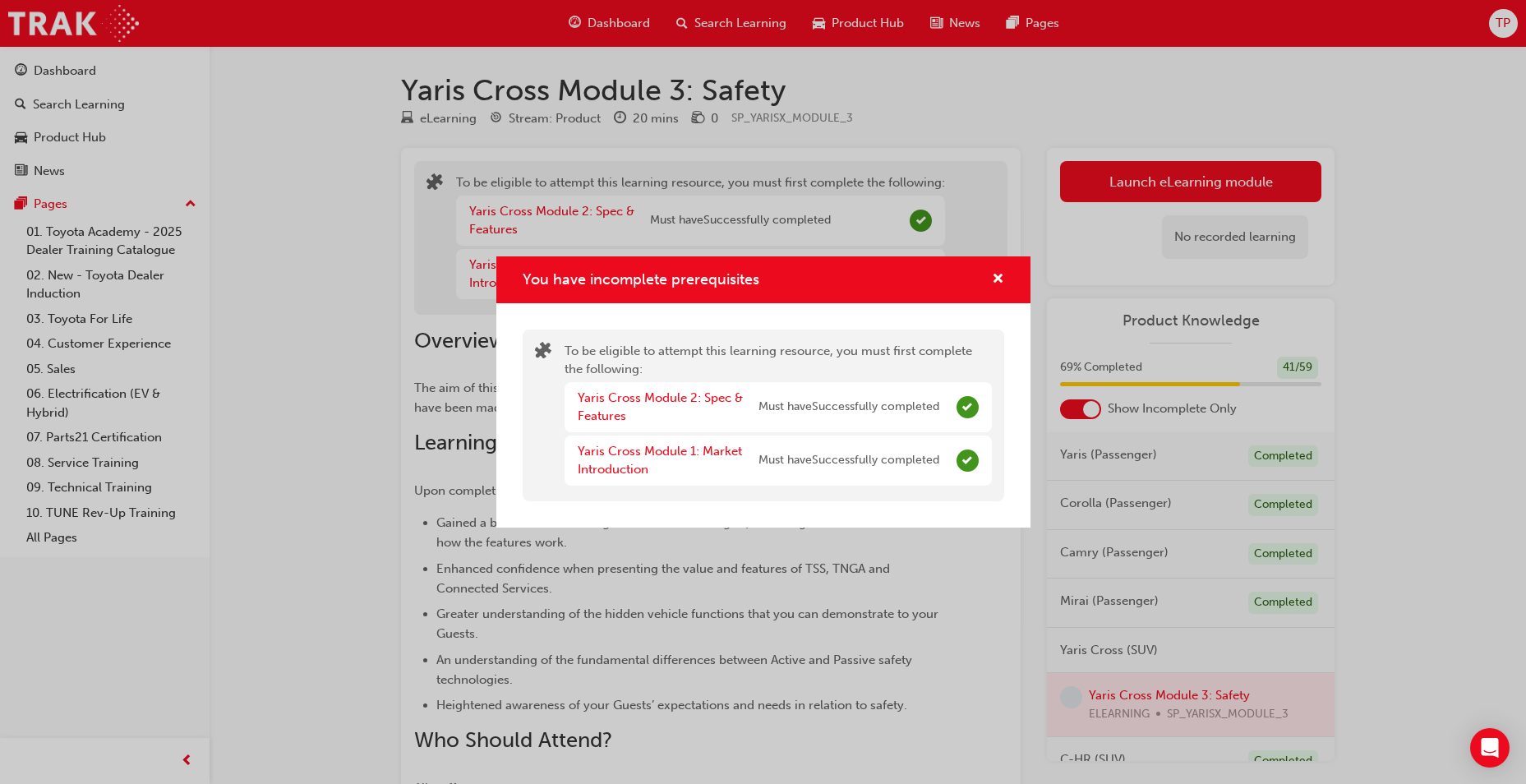
click at [618, 359] on div "To be eligible to attempt this learning resource, you must first complete the f…" at bounding box center [778, 414] width 427 height 147
click at [606, 401] on link "Yaris Cross Module 2: Spec & Features" at bounding box center [660, 407] width 166 height 33
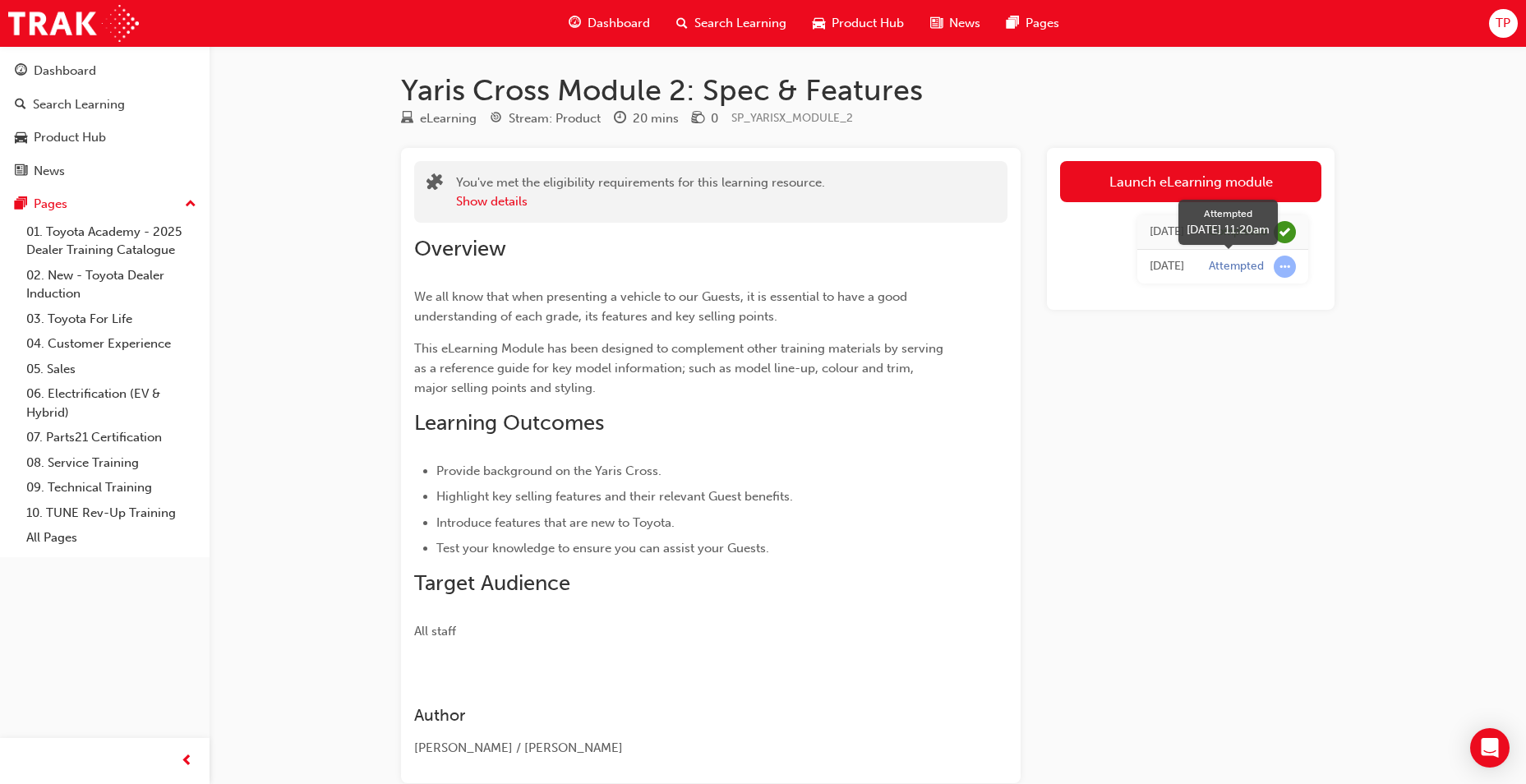
click at [1238, 271] on div "Attempted" at bounding box center [1236, 267] width 55 height 15
click at [83, 27] on img at bounding box center [74, 23] width 130 height 37
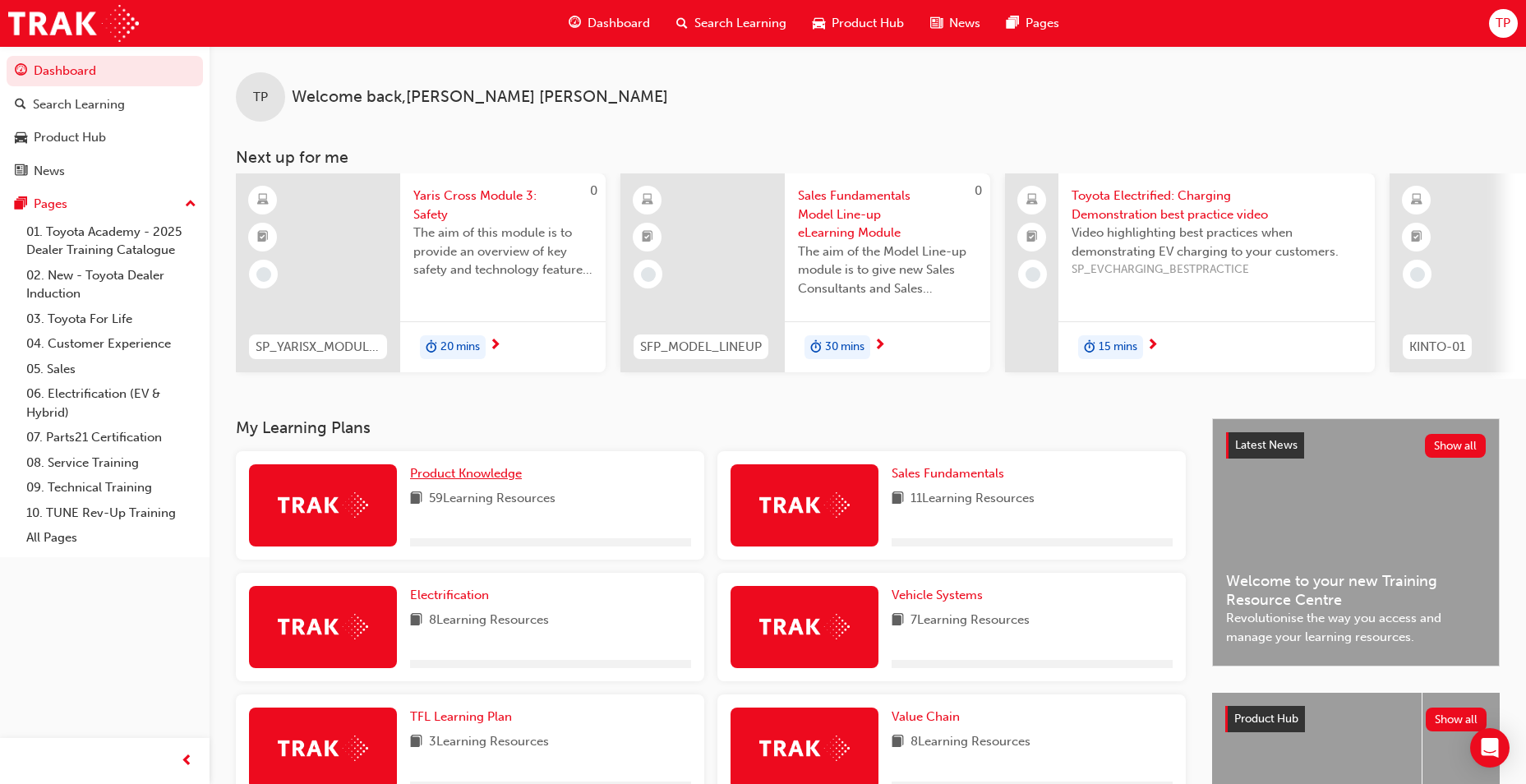
click at [474, 477] on span "Product Knowledge" at bounding box center [466, 473] width 112 height 15
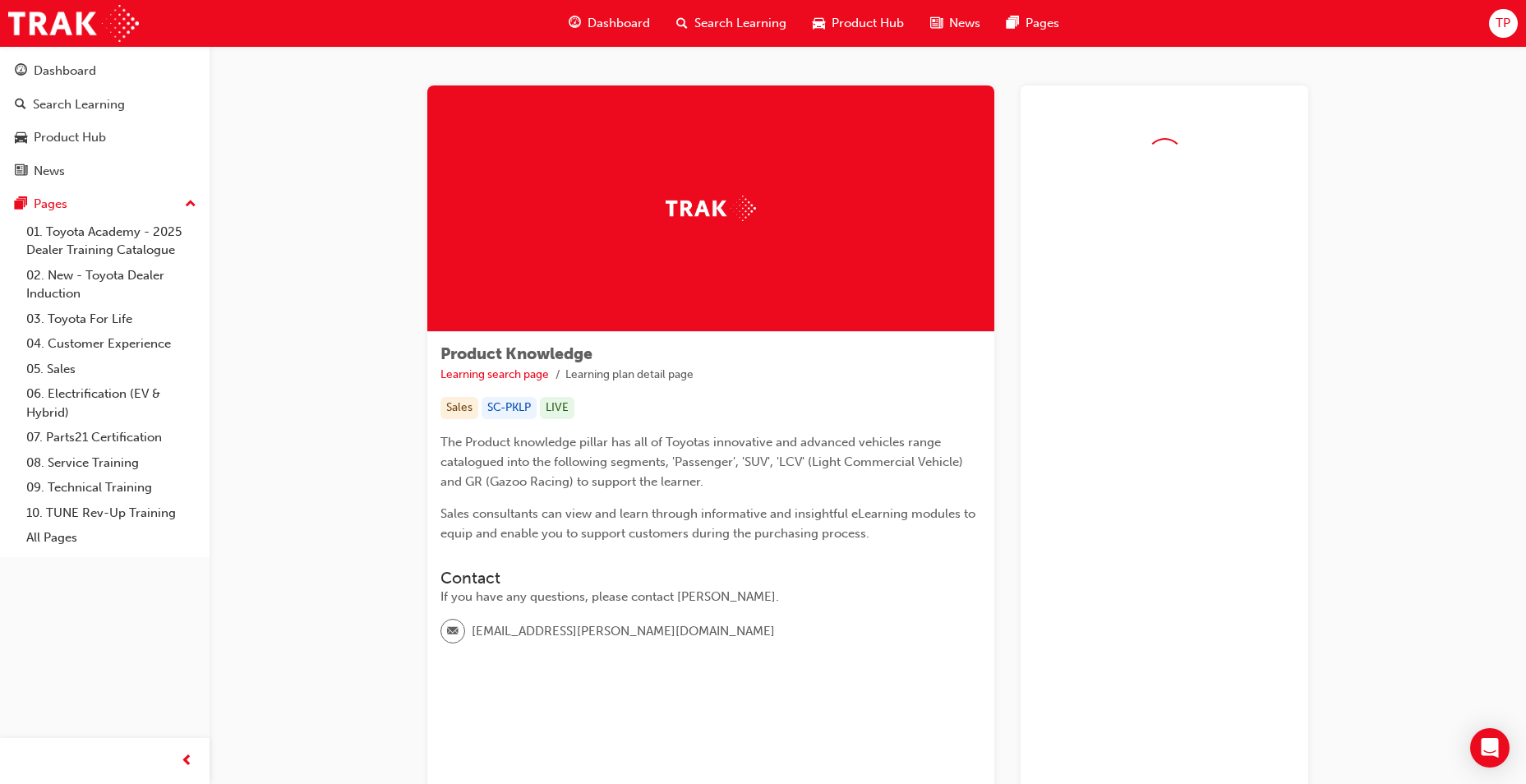
click at [631, 23] on span "Dashboard" at bounding box center [618, 23] width 63 height 19
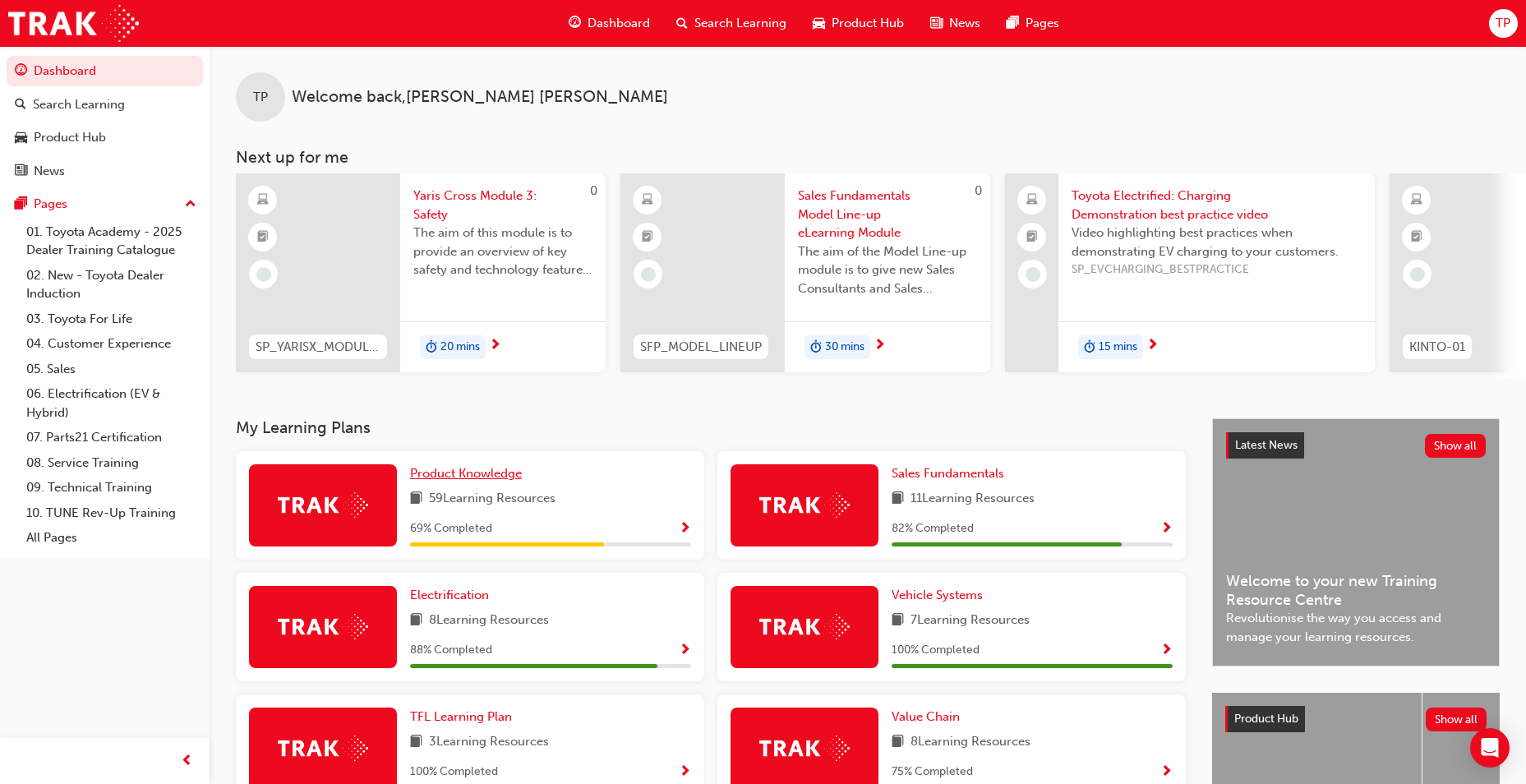
click at [466, 480] on span "Product Knowledge" at bounding box center [466, 473] width 112 height 15
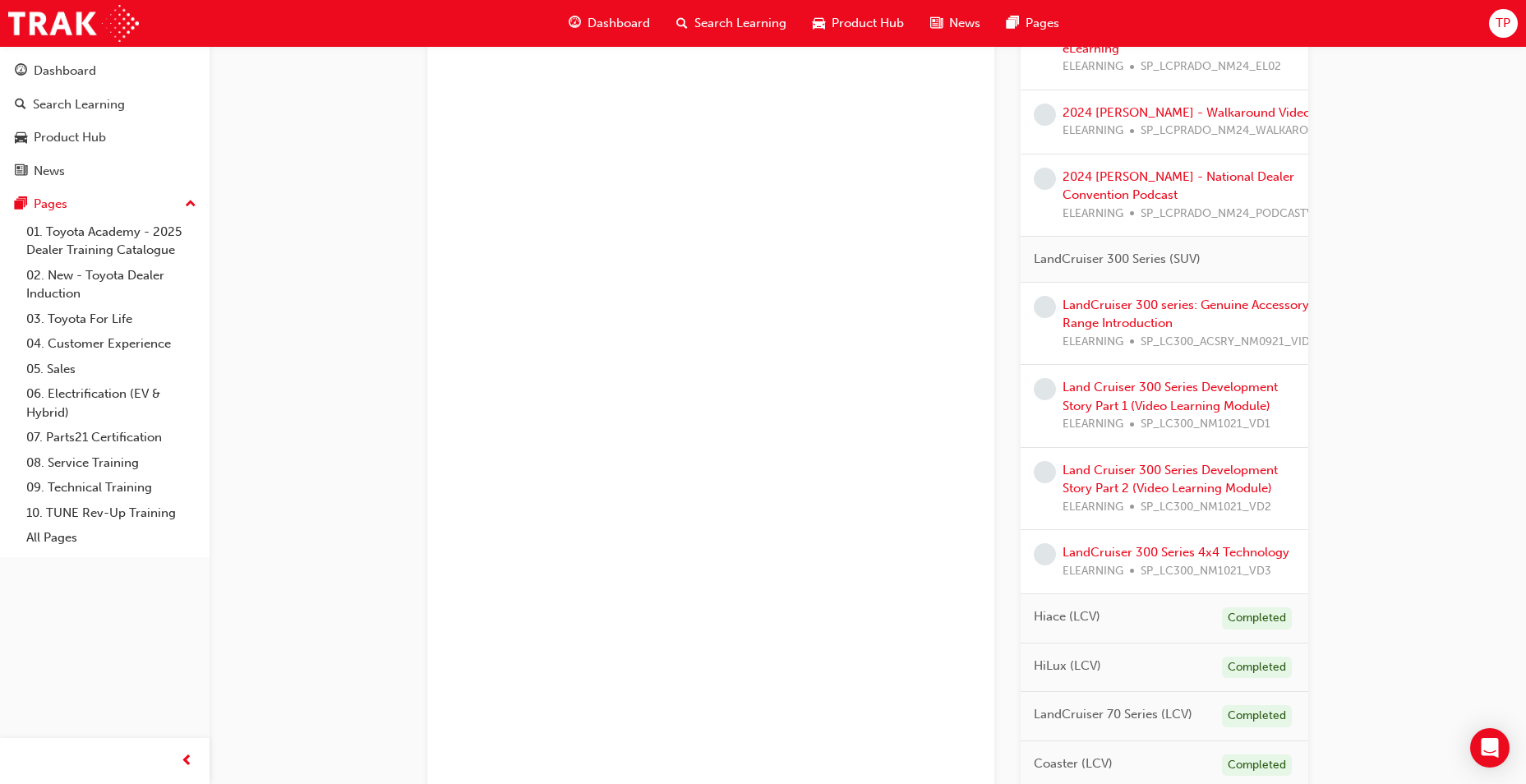
scroll to position [2011, 0]
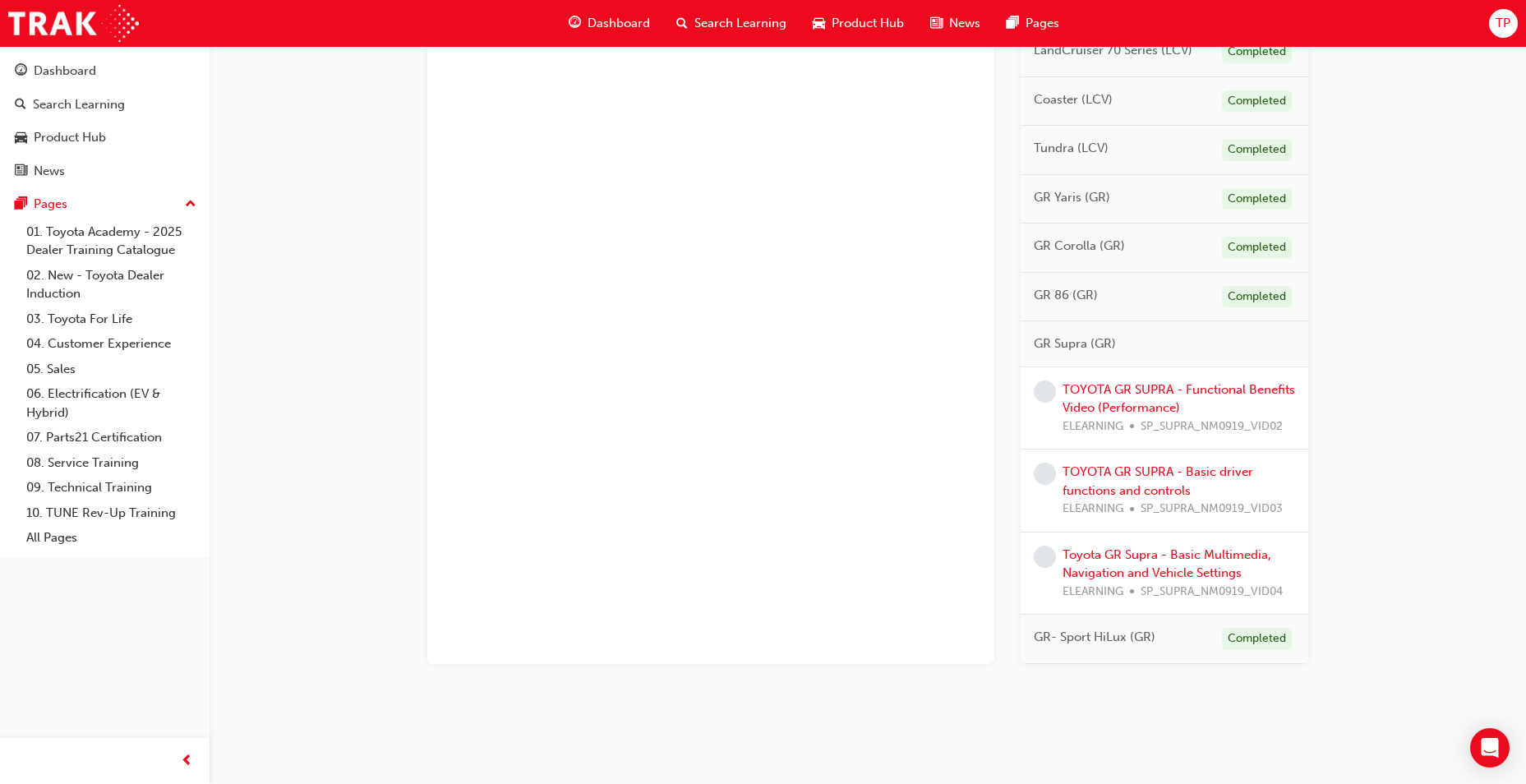
click at [1164, 386] on div "TOYOTA GR SUPRA - Functional Benefits Video (Performance) ELEARNING SP_SUPRA_NM…" at bounding box center [1179, 407] width 232 height 56
click at [1182, 383] on link "TOYOTA GR SUPRA - Functional Benefits Video (Performance)" at bounding box center [1179, 398] width 232 height 33
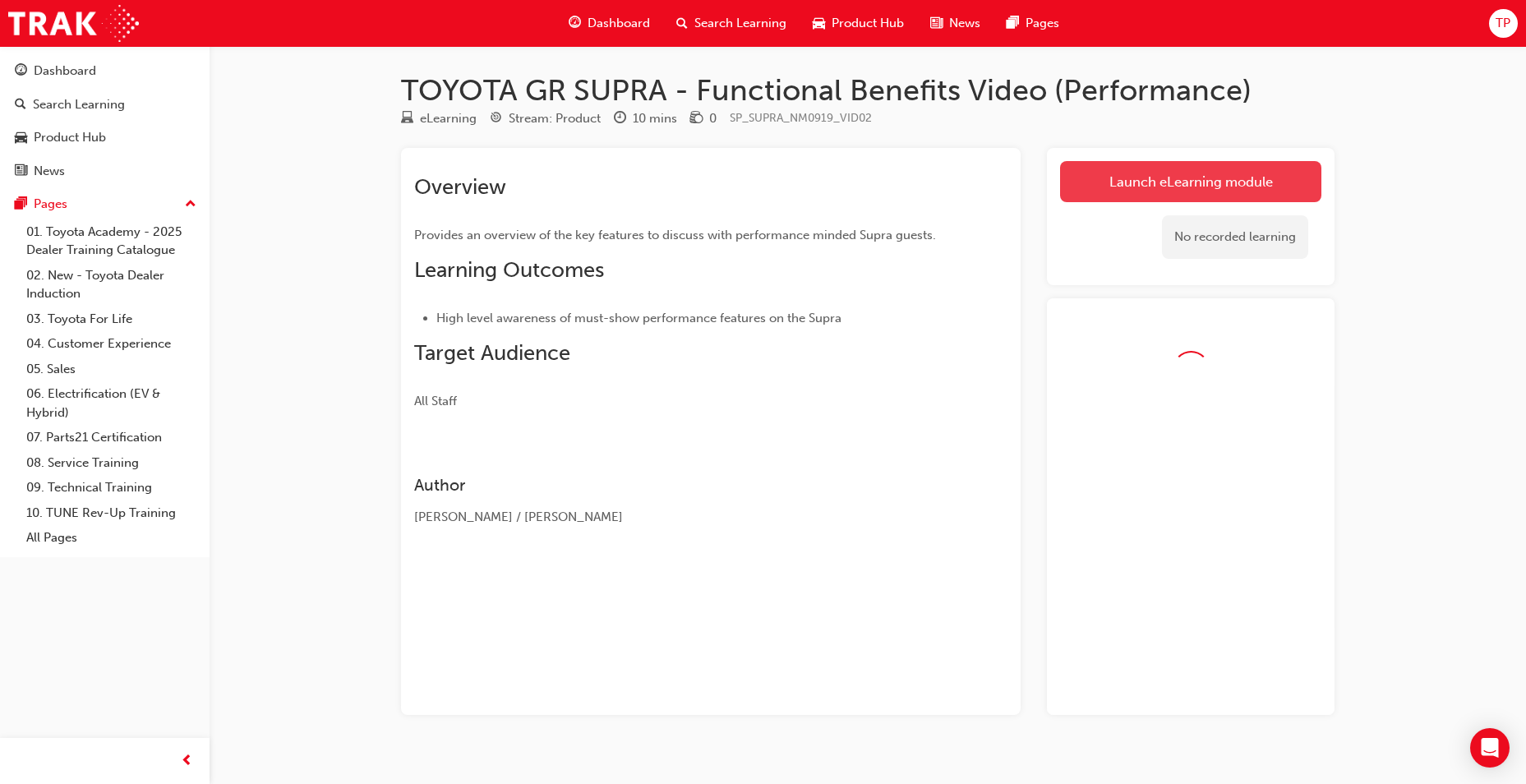
click at [1200, 166] on link "Launch eLearning module" at bounding box center [1191, 182] width 262 height 41
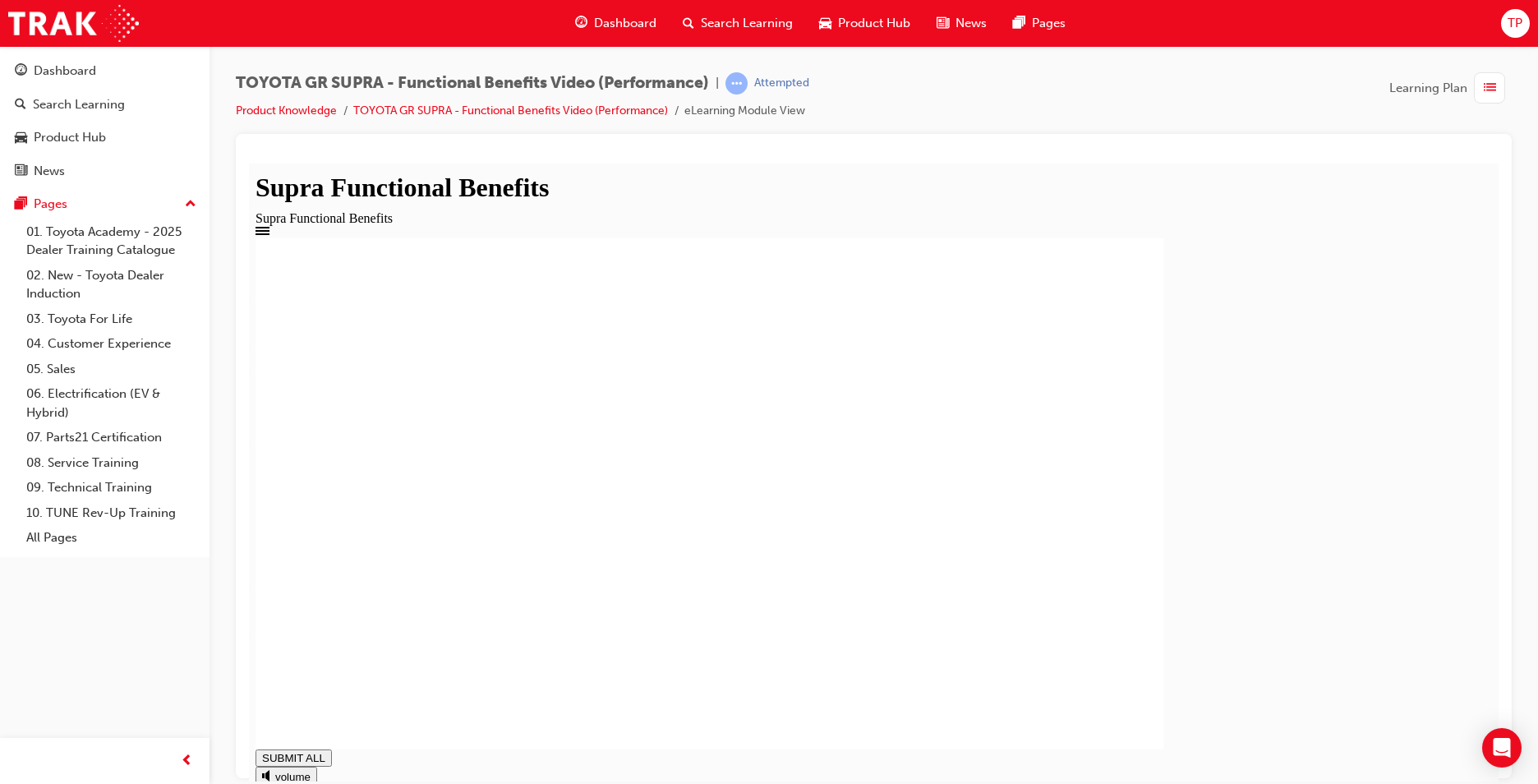
type input "0.985"
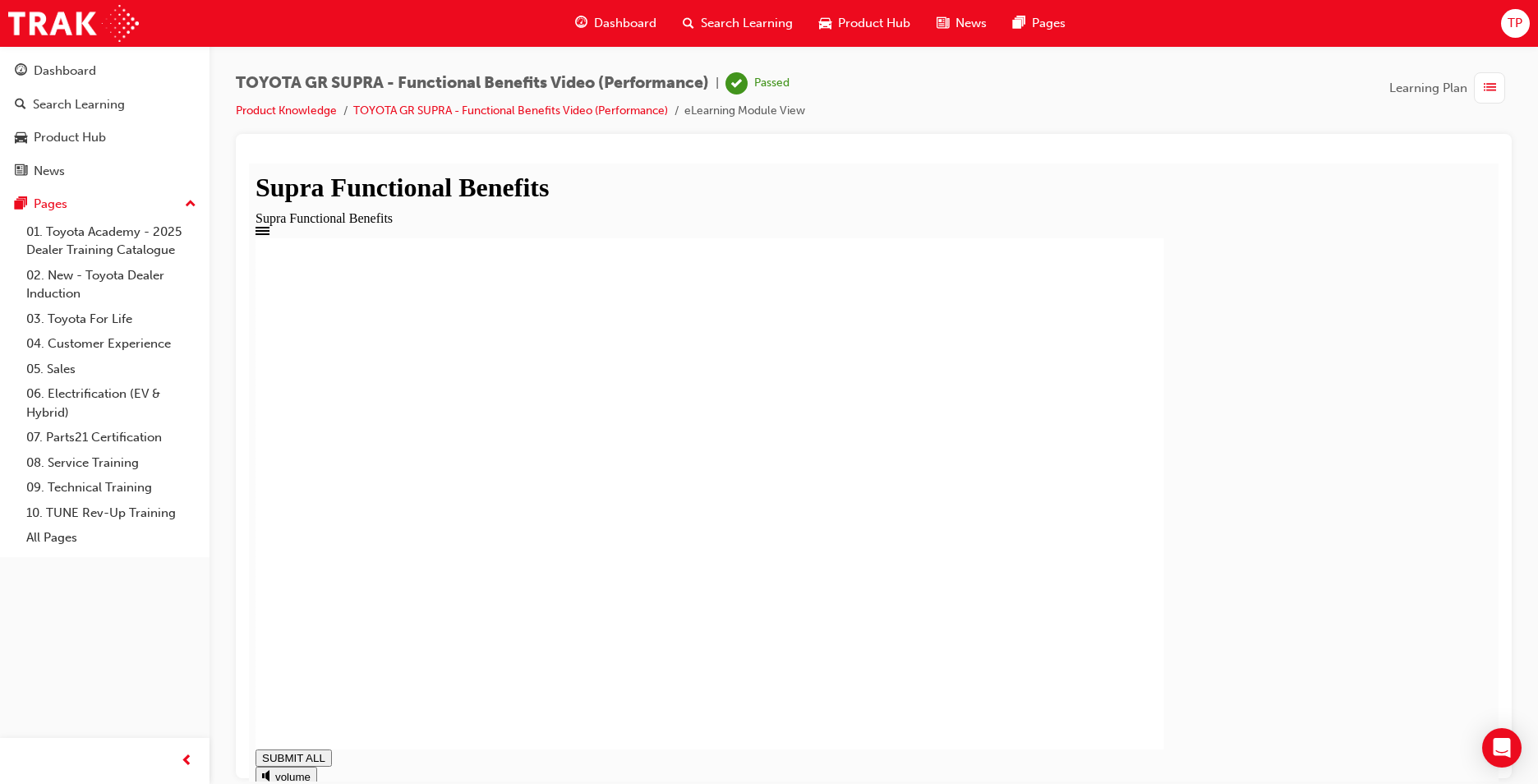
click at [627, 18] on span "Dashboard" at bounding box center [625, 23] width 63 height 19
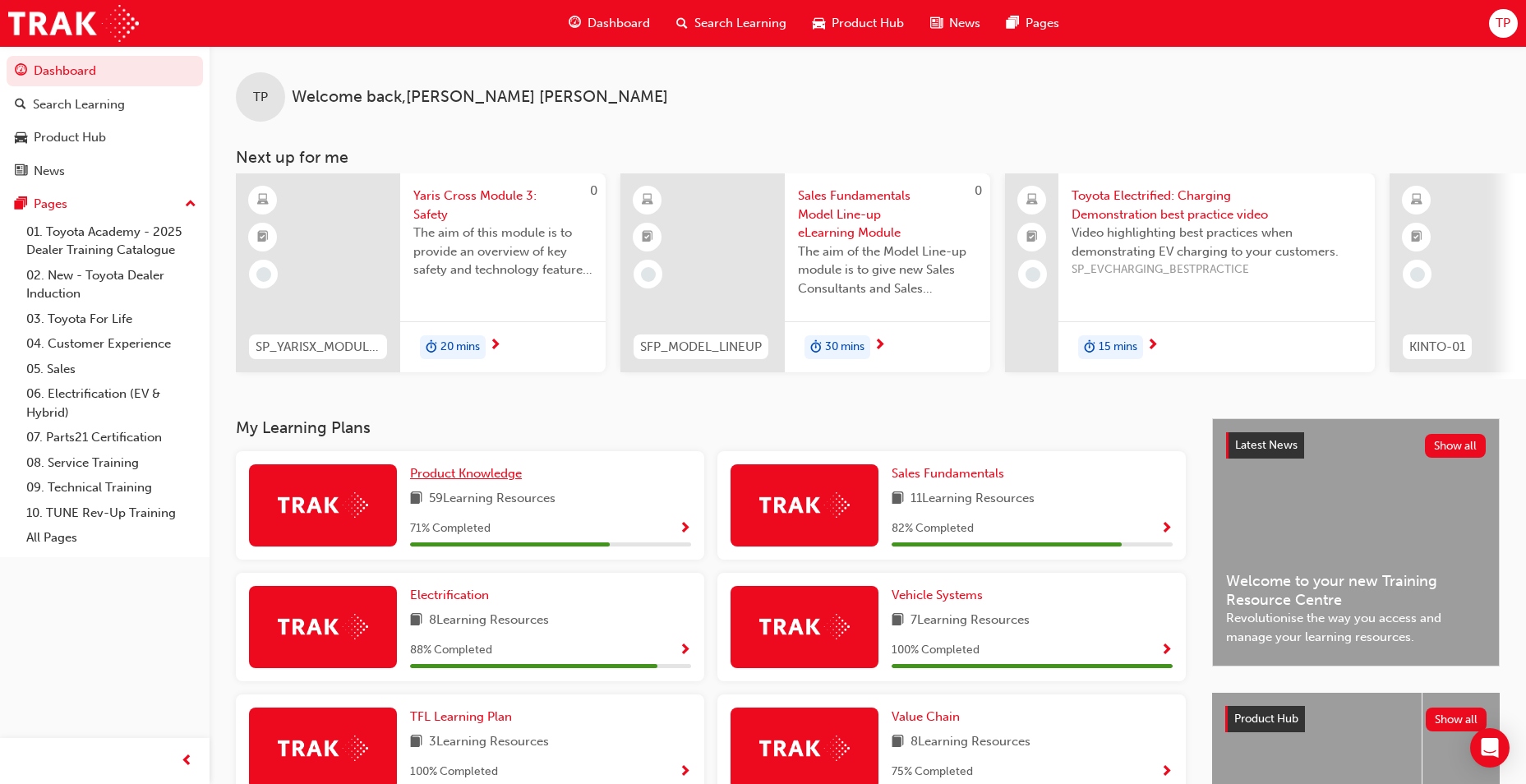
click at [514, 479] on span "Product Knowledge" at bounding box center [466, 473] width 112 height 15
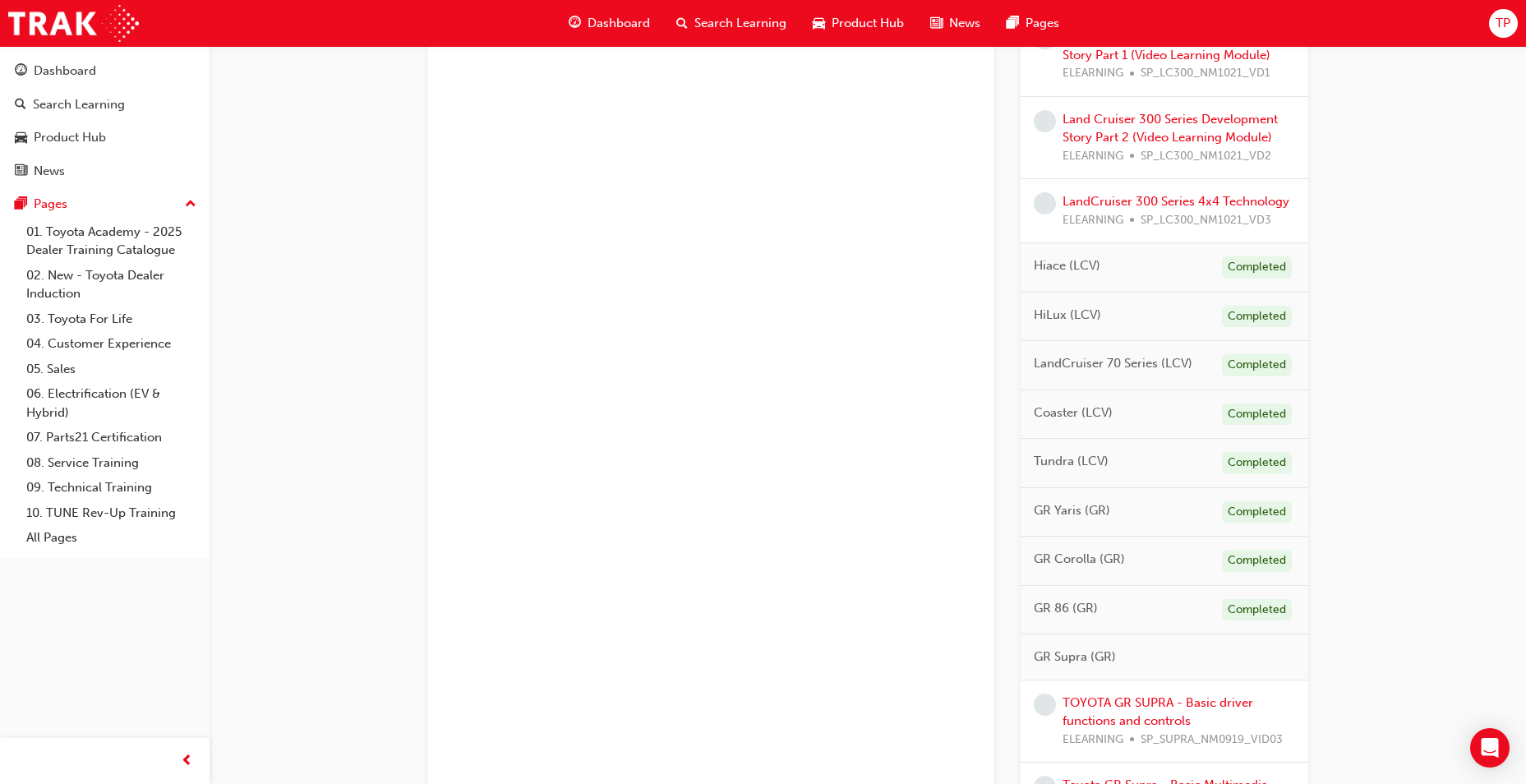
scroll to position [1869, 0]
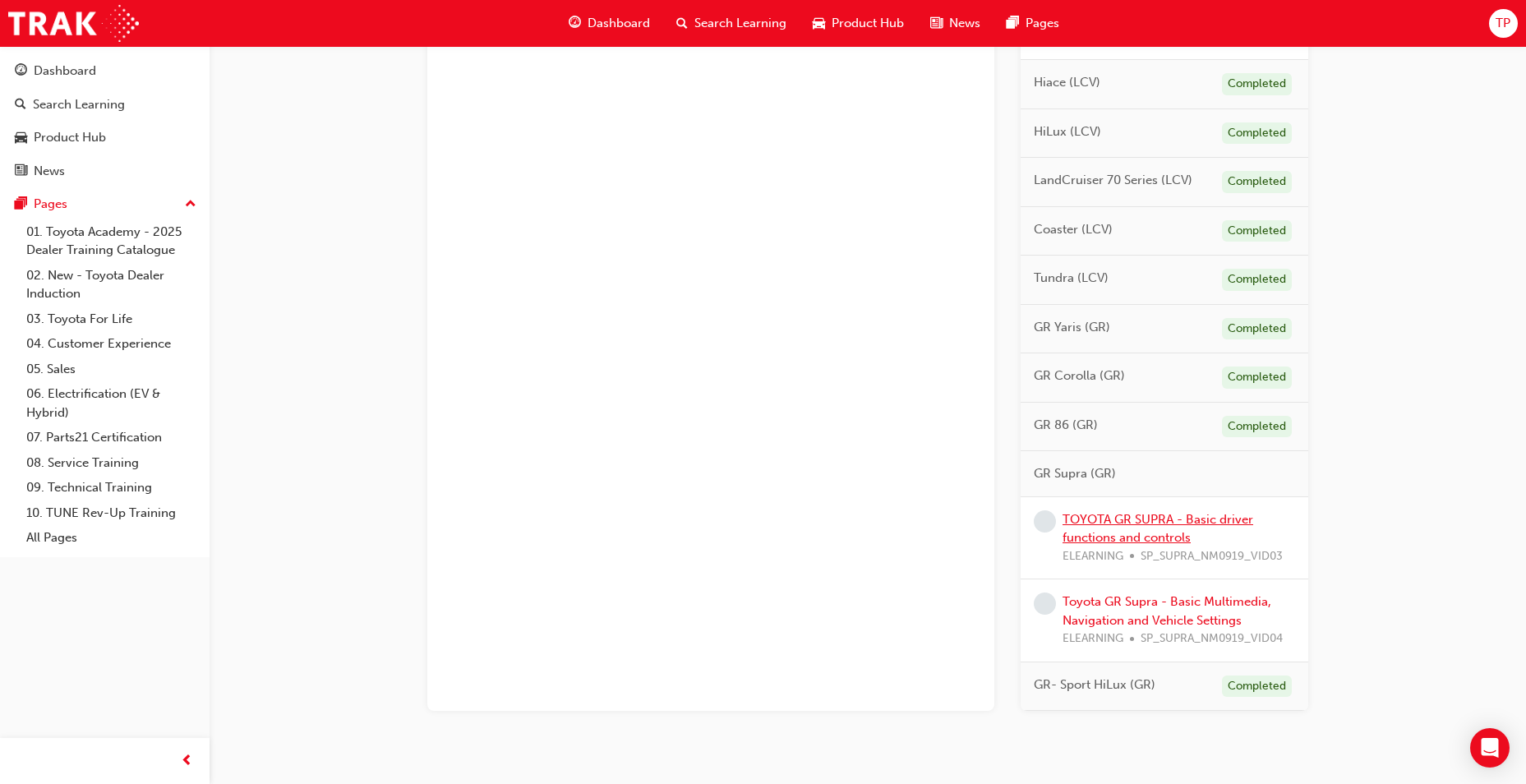
click at [1148, 530] on link "TOYOTA GR SUPRA - Basic driver functions and controls" at bounding box center [1158, 528] width 190 height 33
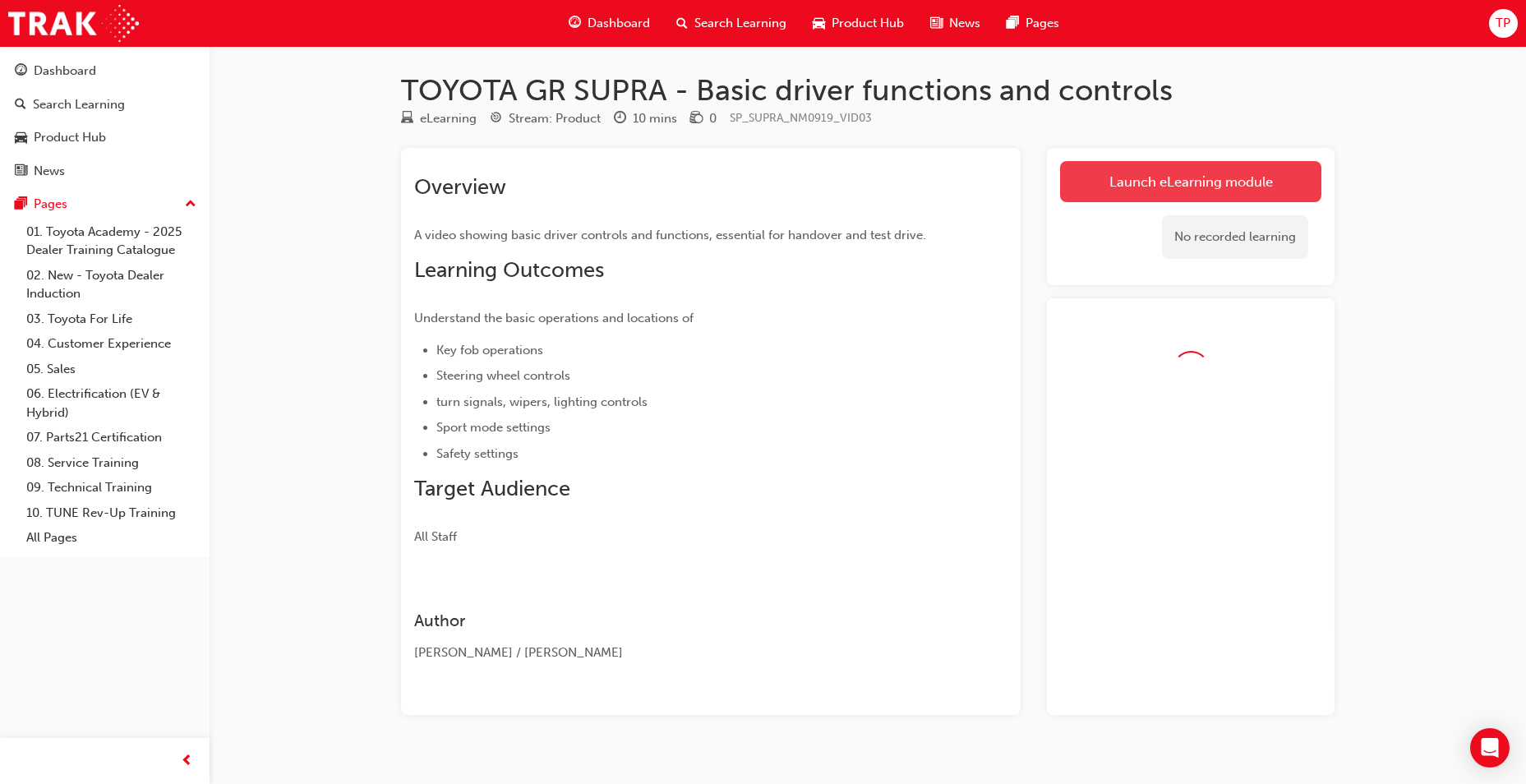
click at [1107, 185] on link "Launch eLearning module" at bounding box center [1191, 182] width 262 height 41
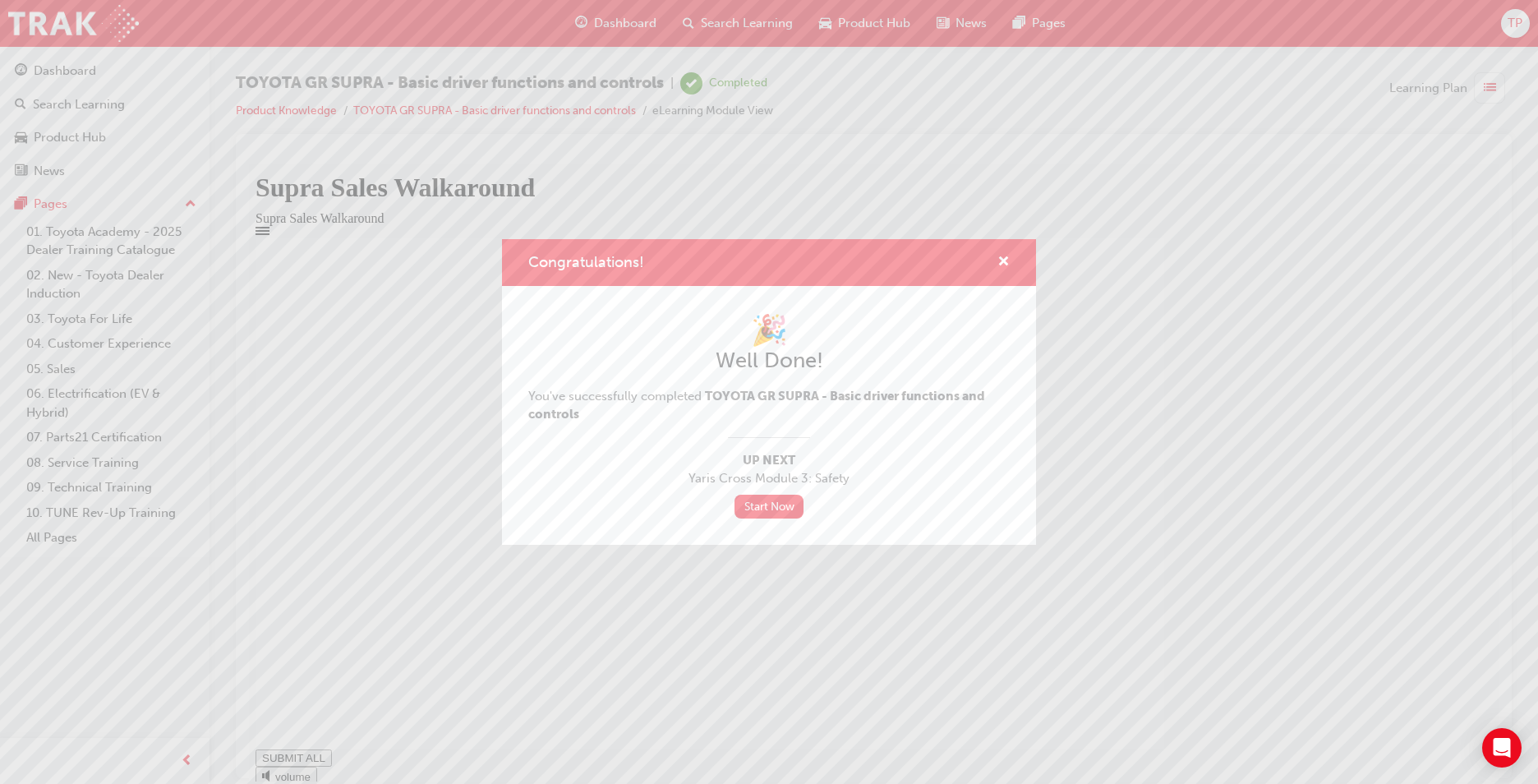
click at [1472, 757] on div "Congratulations! 🎉 Well Done! You've successfully completed TOYOTA GR SUPRA - B…" at bounding box center [769, 392] width 1538 height 784
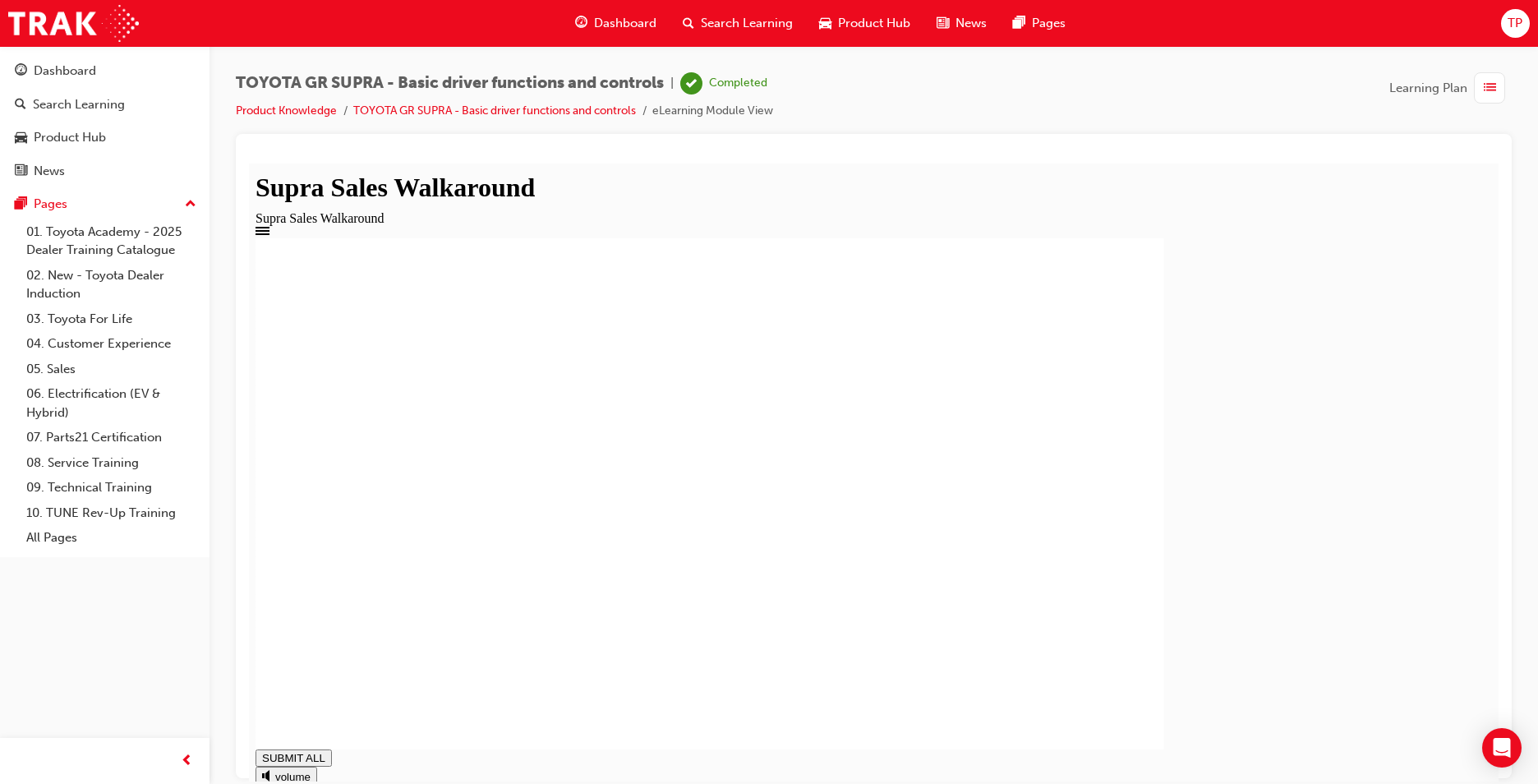
type input "0.666"
click at [602, 22] on span "Dashboard" at bounding box center [625, 23] width 63 height 19
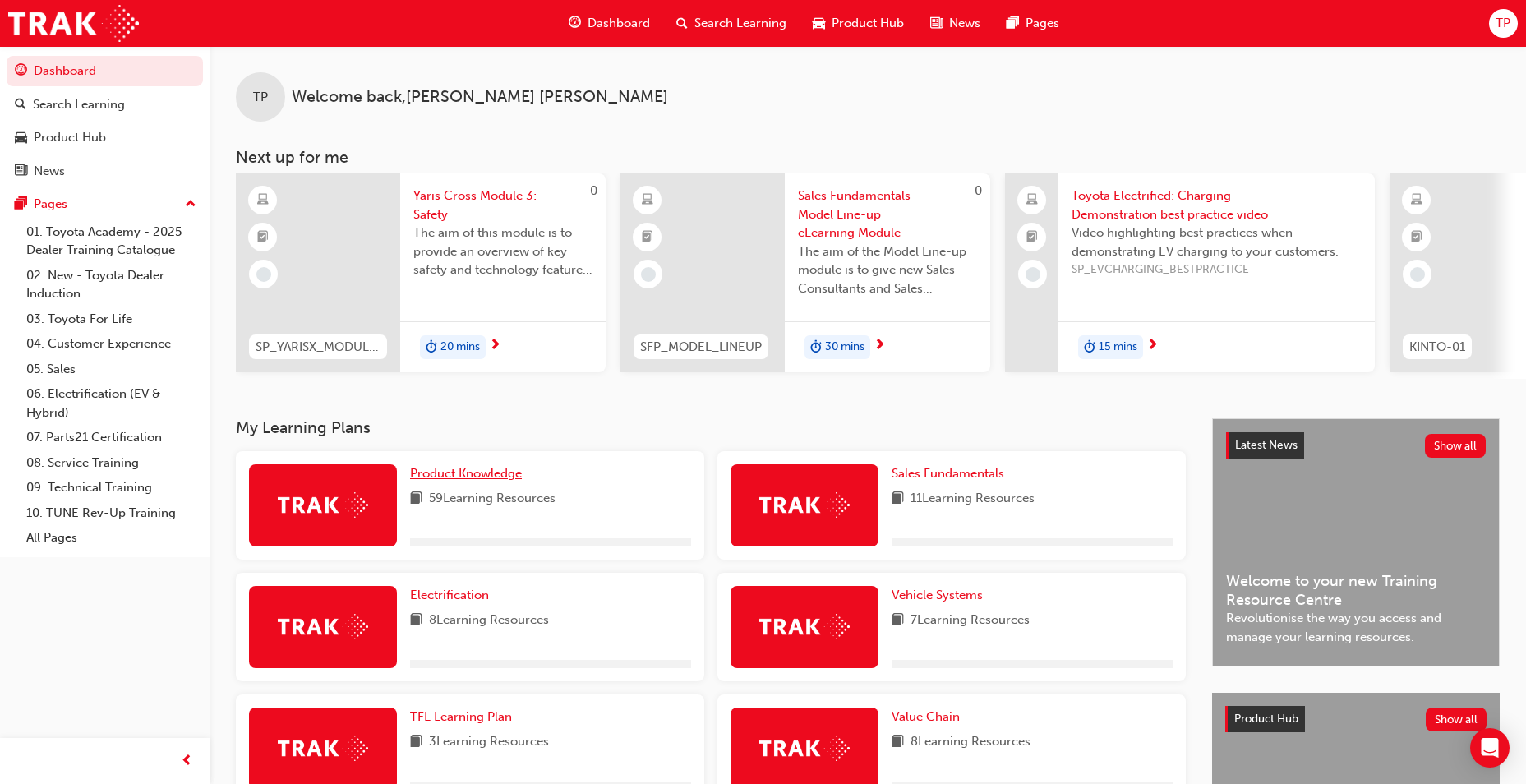
click at [461, 476] on span "Product Knowledge" at bounding box center [466, 473] width 112 height 15
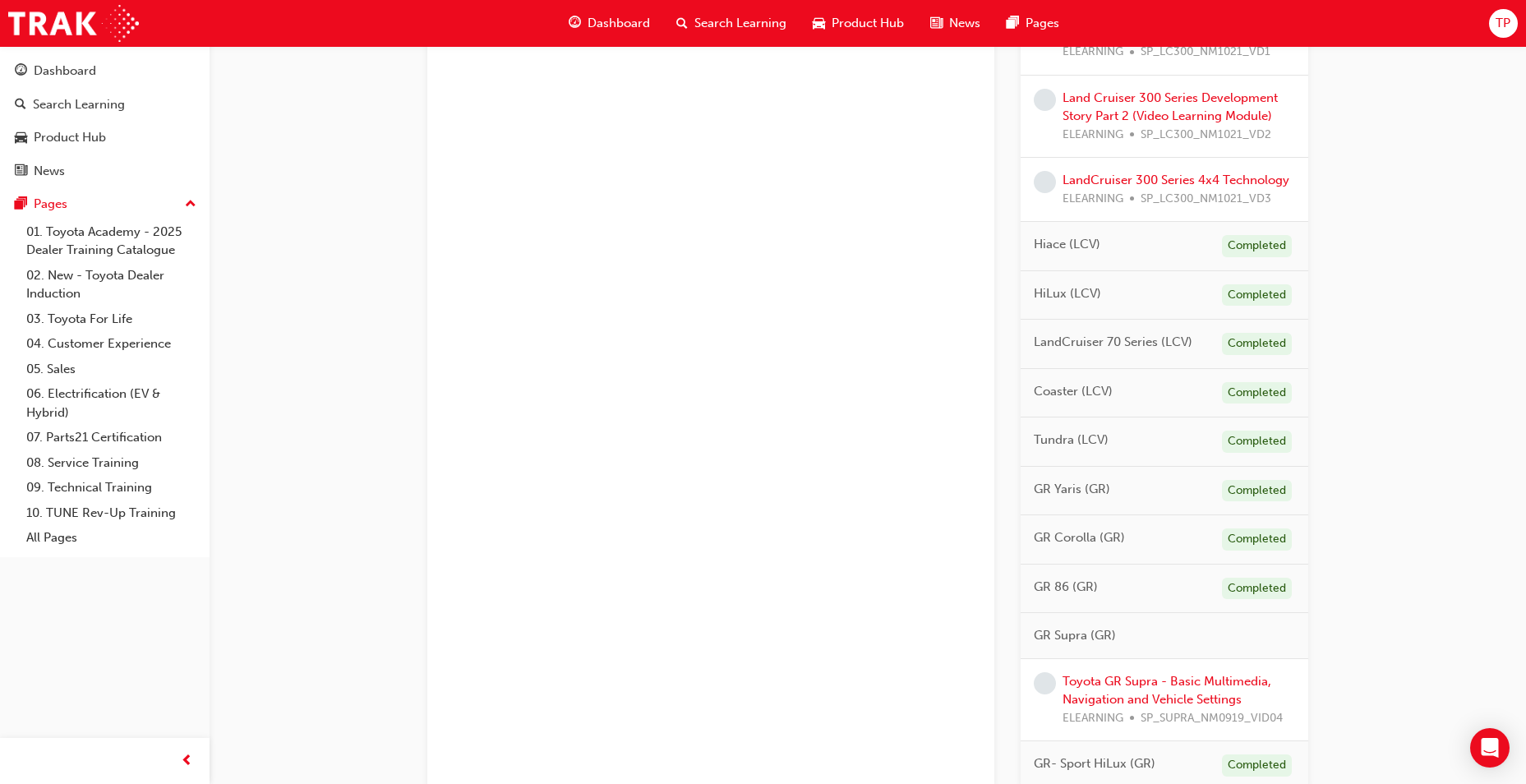
scroll to position [1846, 0]
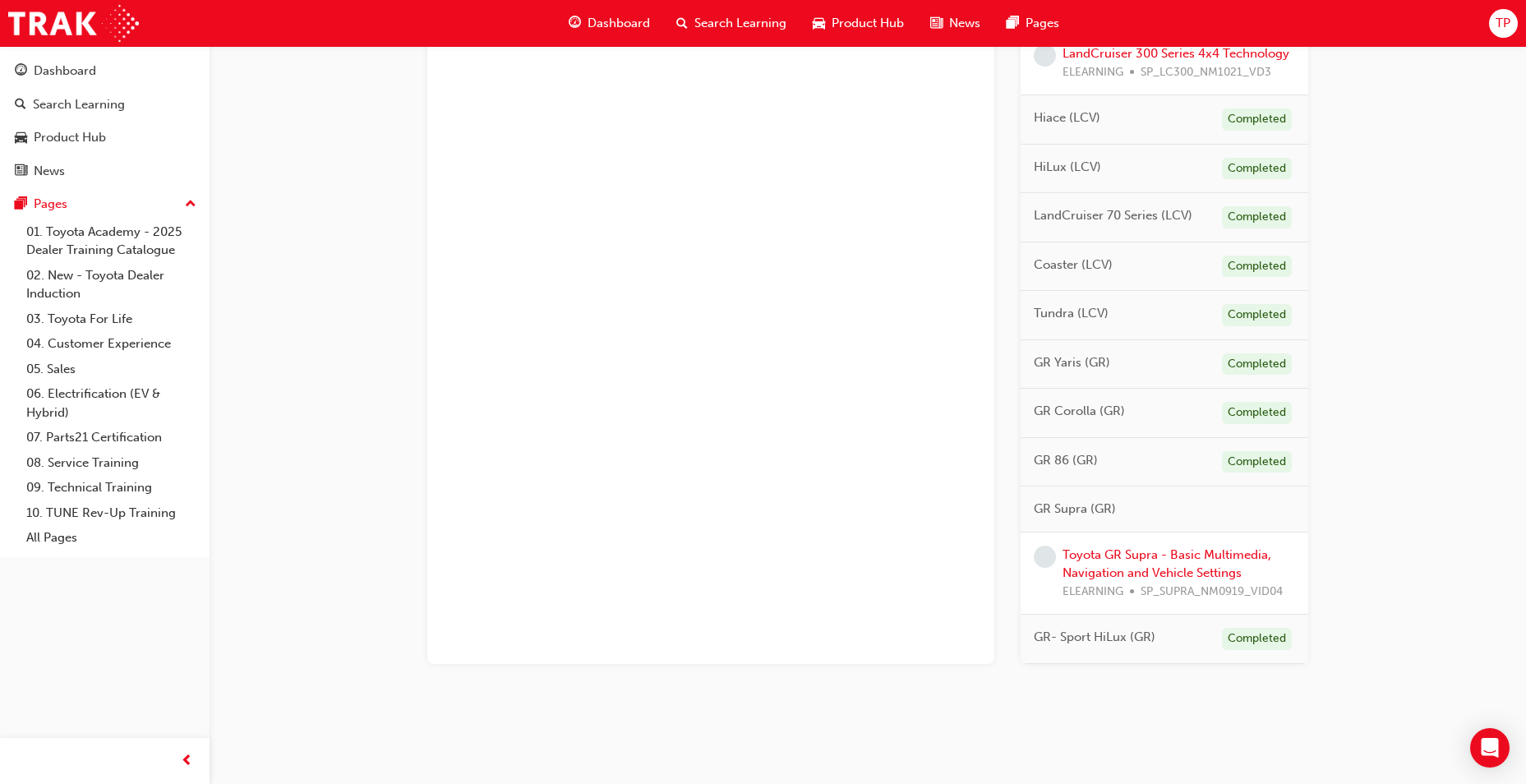
click at [1162, 533] on div "Toyota GR Supra - Basic Multimedia, Navigation and Vehicle Settings ELEARNING S…" at bounding box center [1164, 574] width 287 height 83
click at [1165, 547] on link "Toyota GR Supra - Basic Multimedia, Navigation and Vehicle Settings" at bounding box center [1167, 564] width 208 height 33
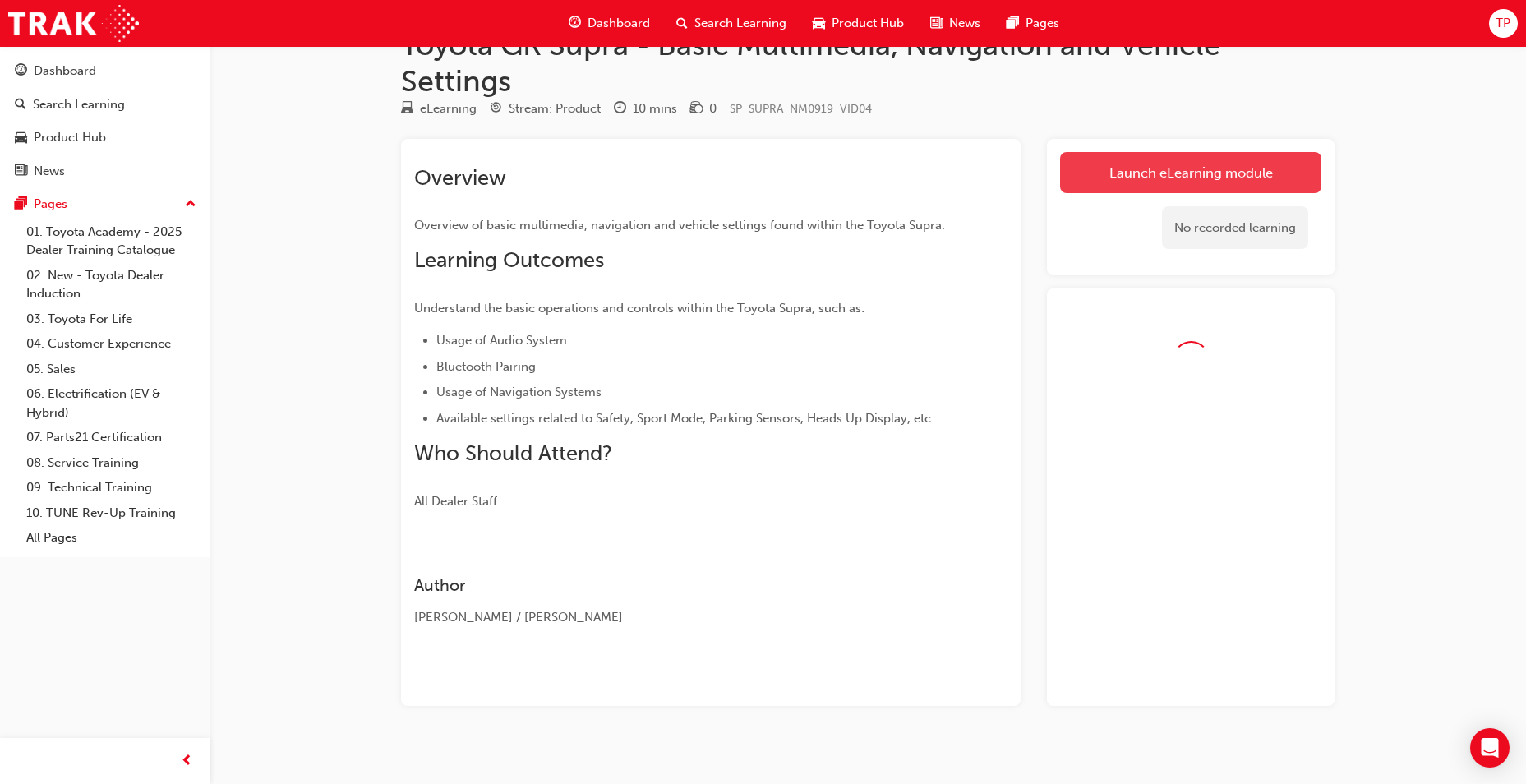
scroll to position [61, 0]
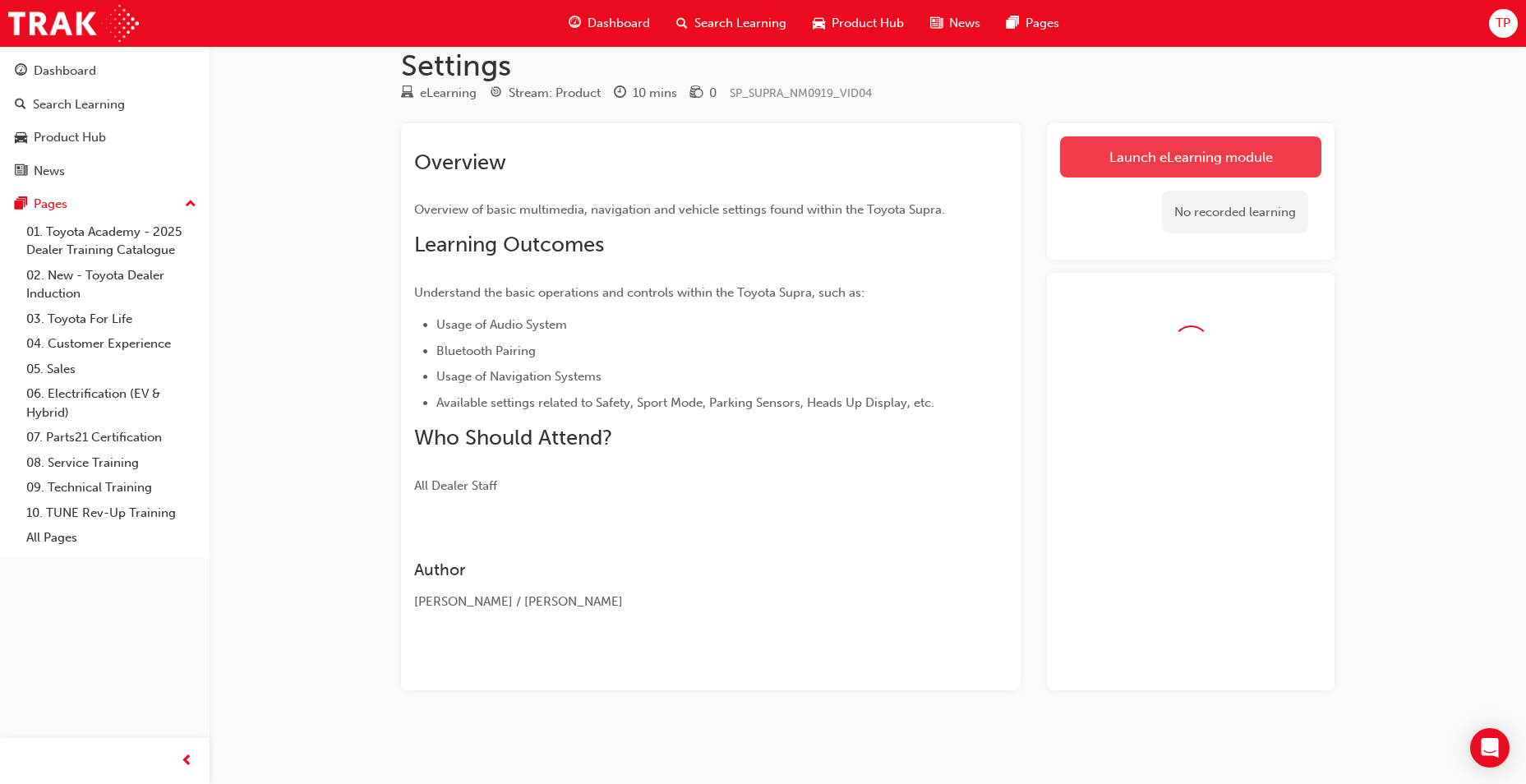
click at [1176, 165] on link "Launch eLearning module" at bounding box center [1191, 157] width 262 height 41
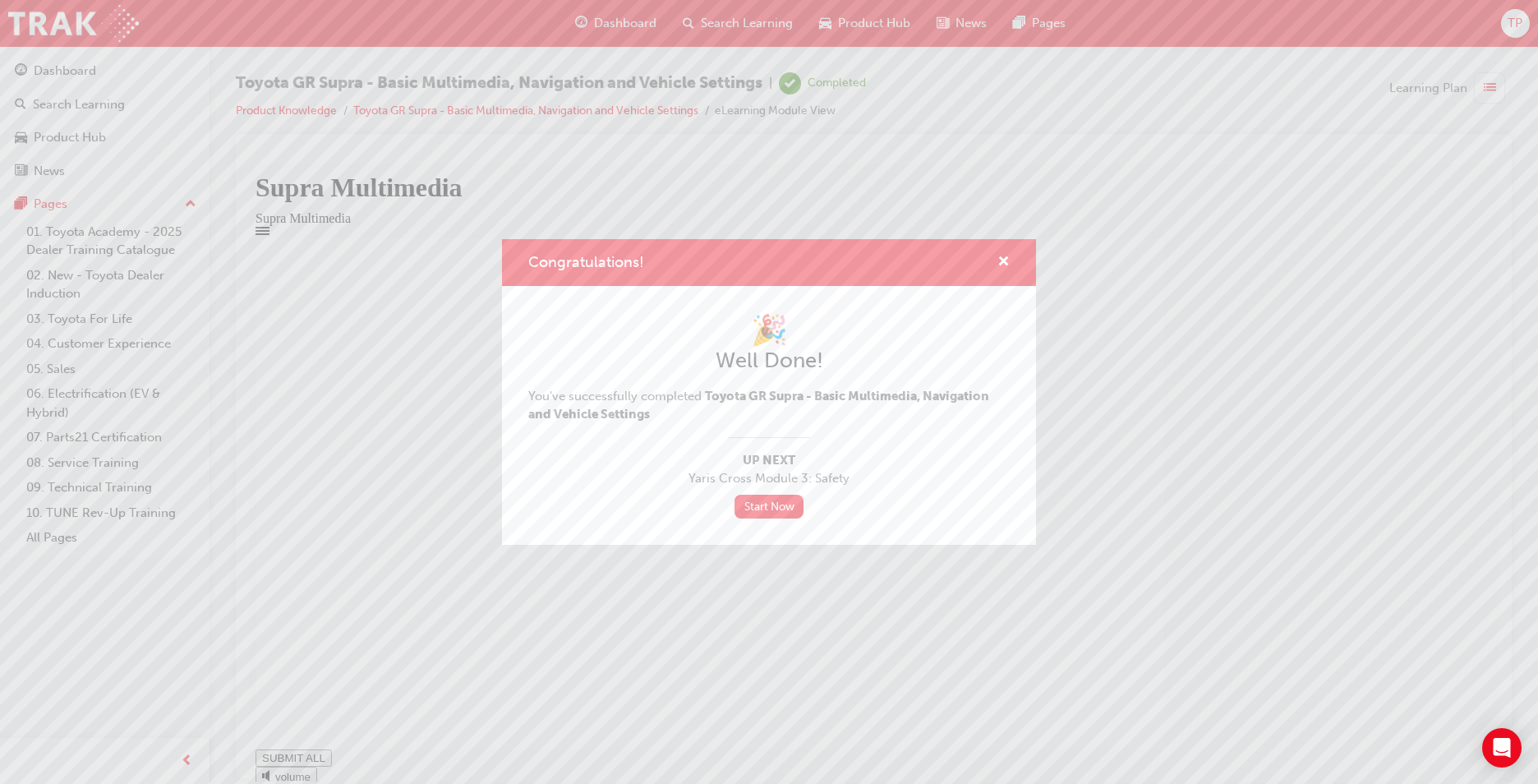
click at [997, 262] on div "Congratulations!" at bounding box center [998, 262] width 26 height 21
type input "1"
click at [1008, 259] on span "cross-icon" at bounding box center [1004, 262] width 12 height 15
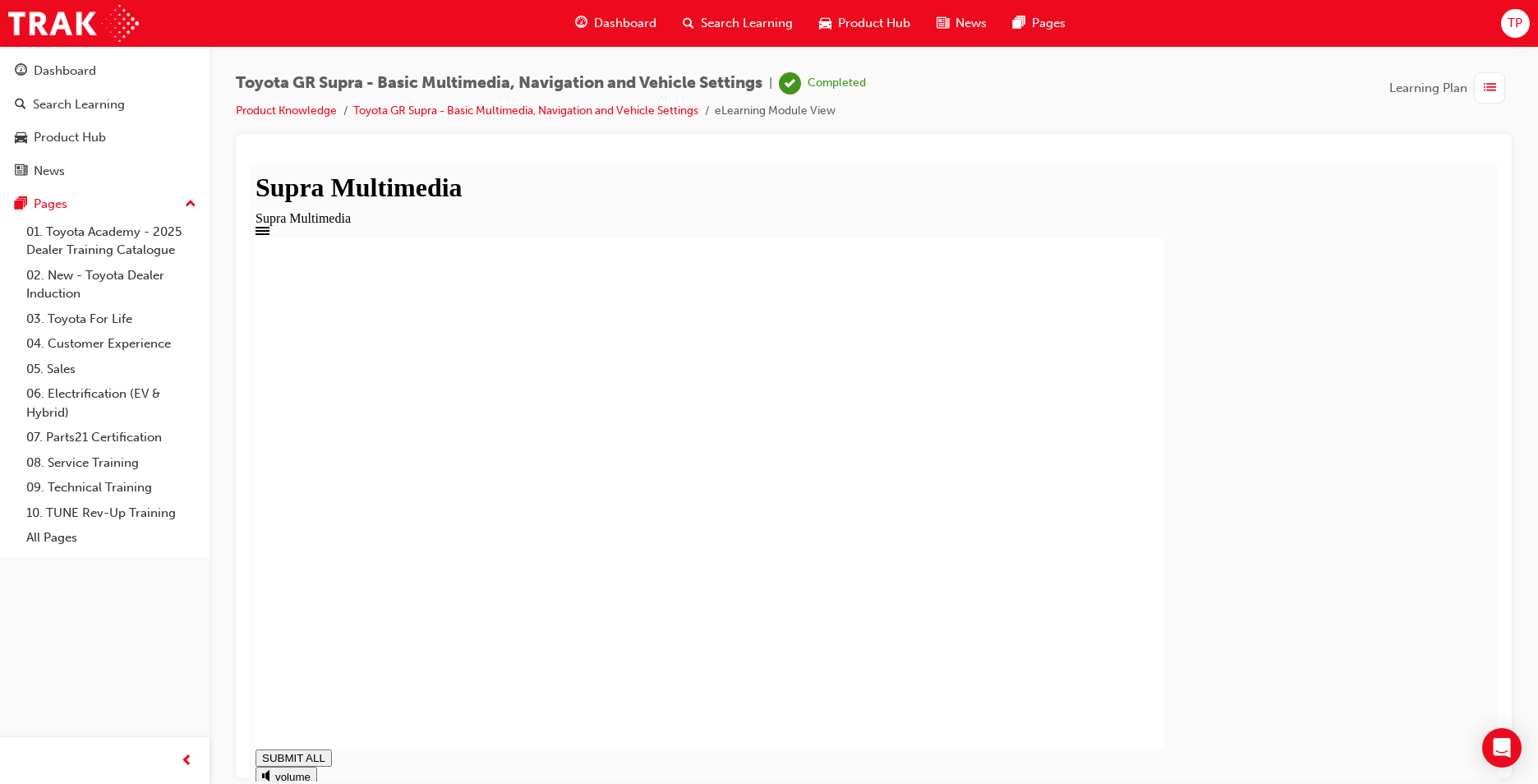
click at [608, 24] on span "Dashboard" at bounding box center [625, 23] width 63 height 19
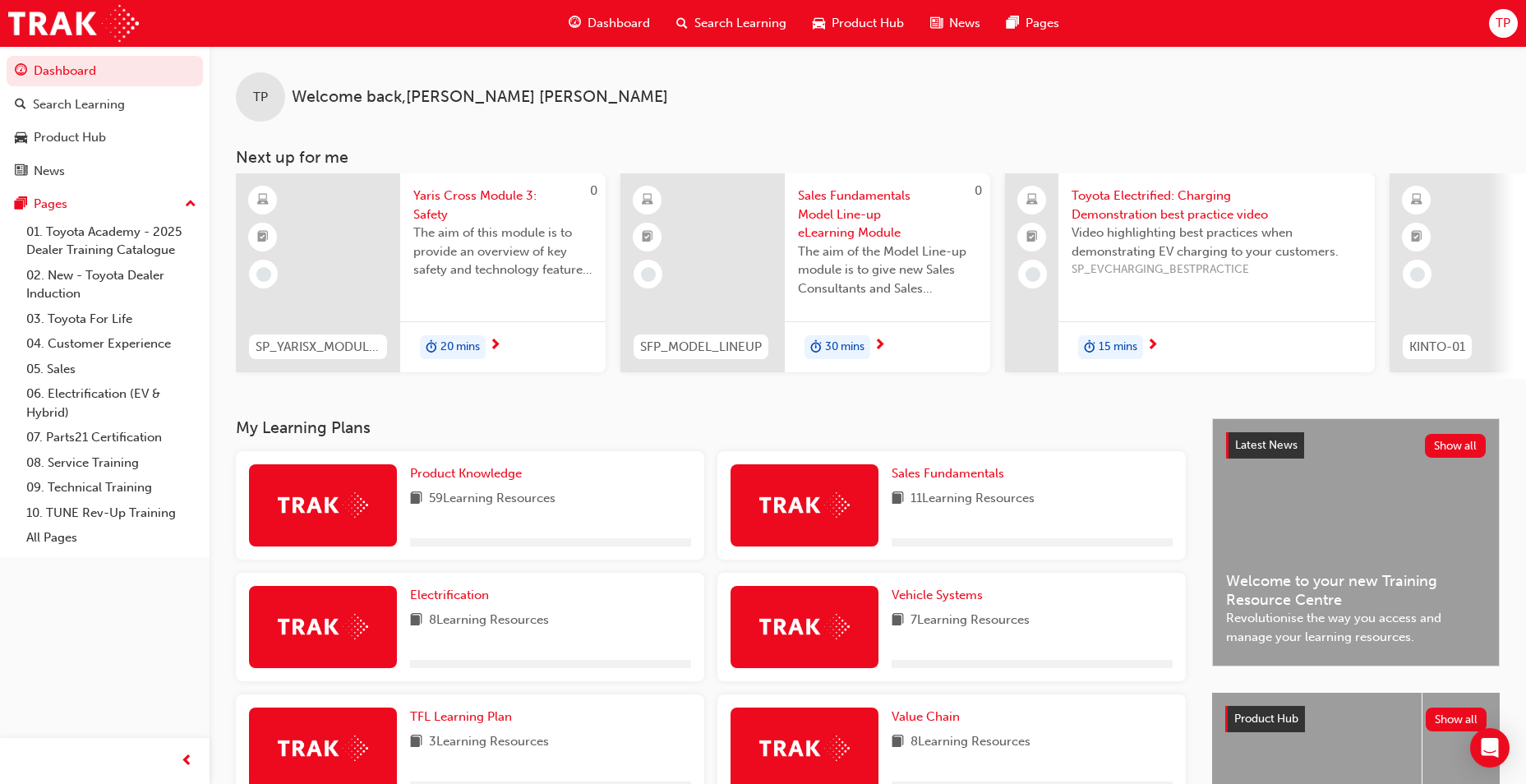
click at [489, 469] on div "Product Knowledge 59 Learning Resources" at bounding box center [470, 505] width 468 height 108
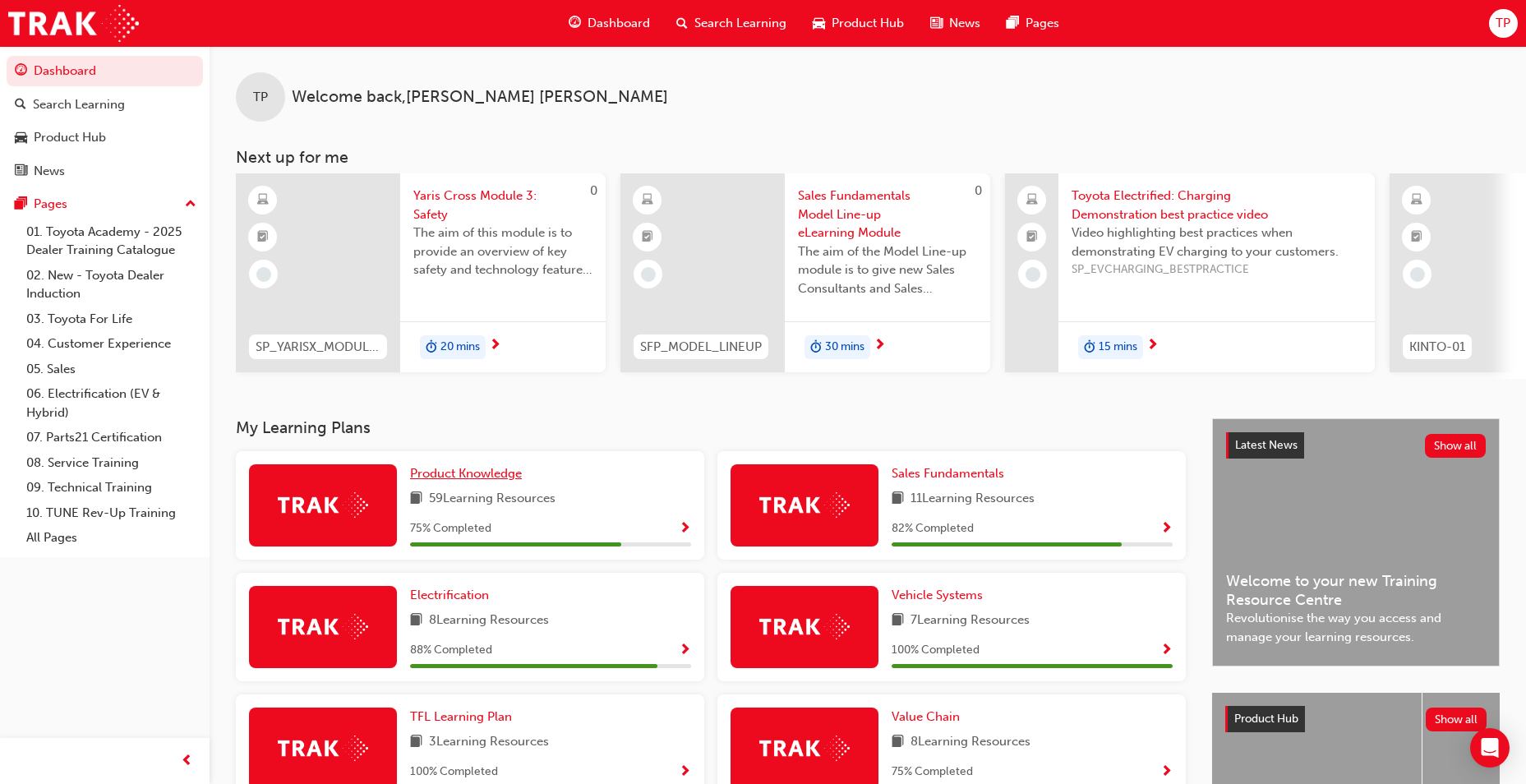
click at [492, 478] on span "Product Knowledge" at bounding box center [466, 473] width 112 height 15
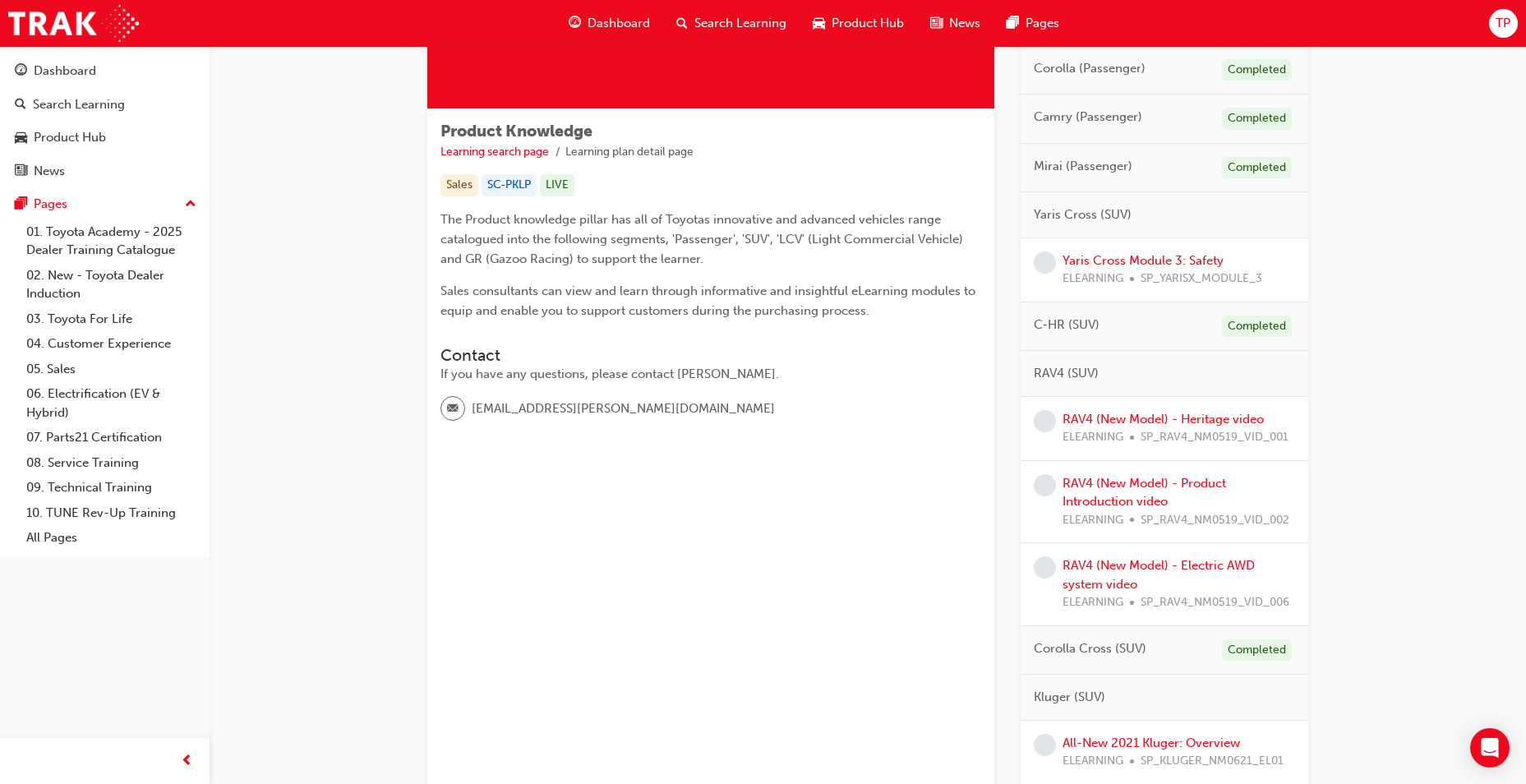
scroll to position [103, 0]
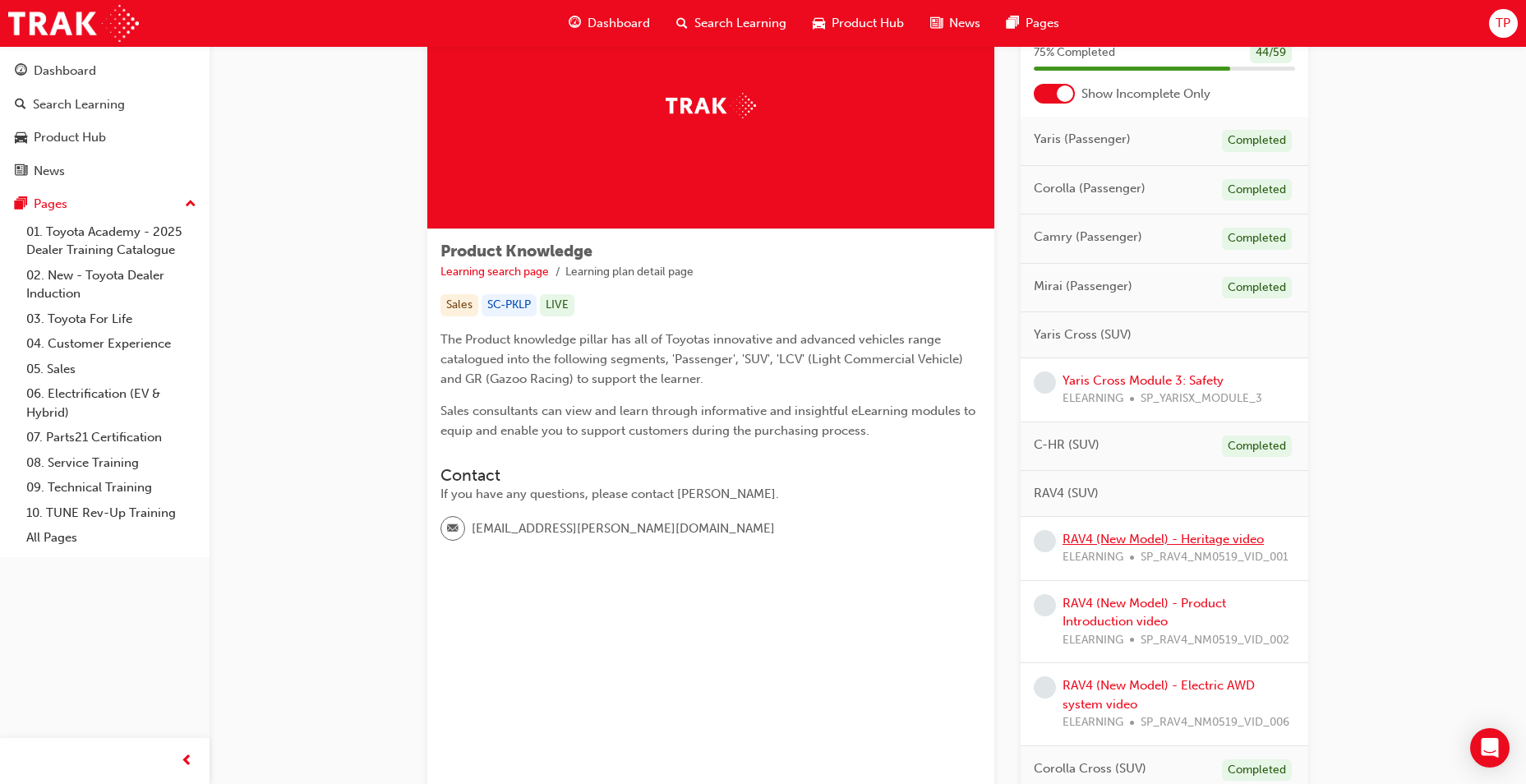
click at [1136, 540] on link "RAV4 (New Model) - Heritage video" at bounding box center [1163, 539] width 202 height 15
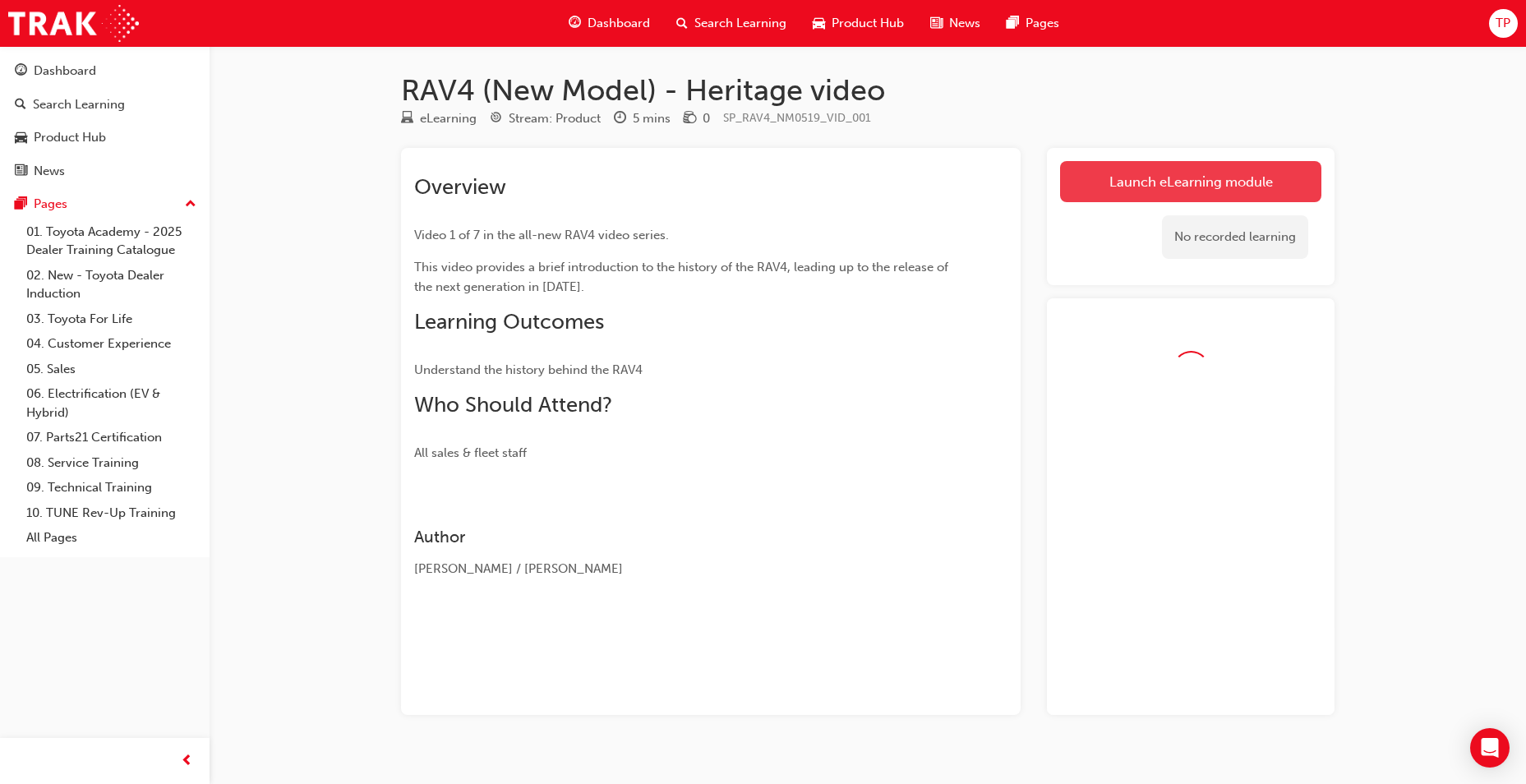
click at [1133, 191] on link "Launch eLearning module" at bounding box center [1191, 182] width 262 height 41
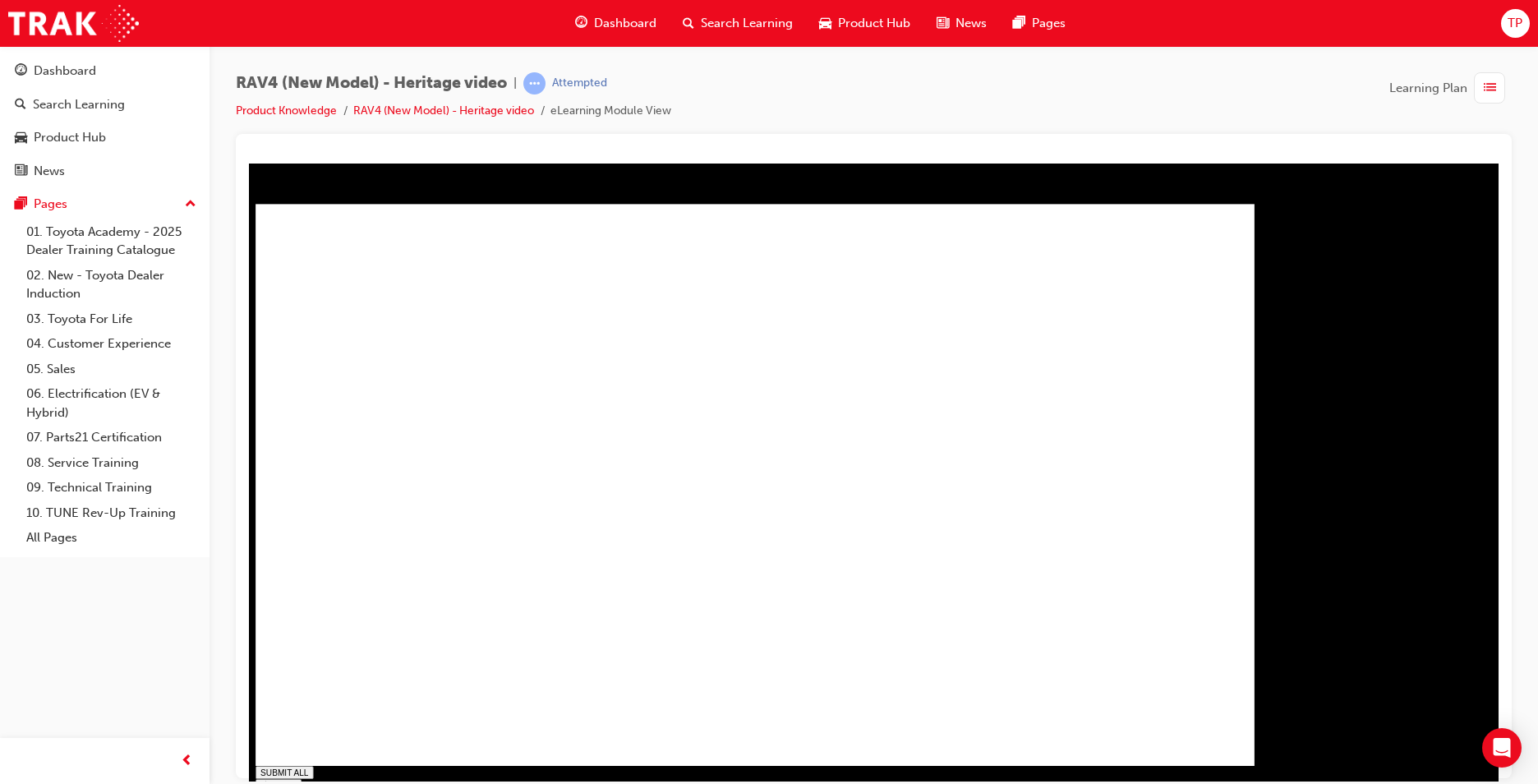
type input "0.013"
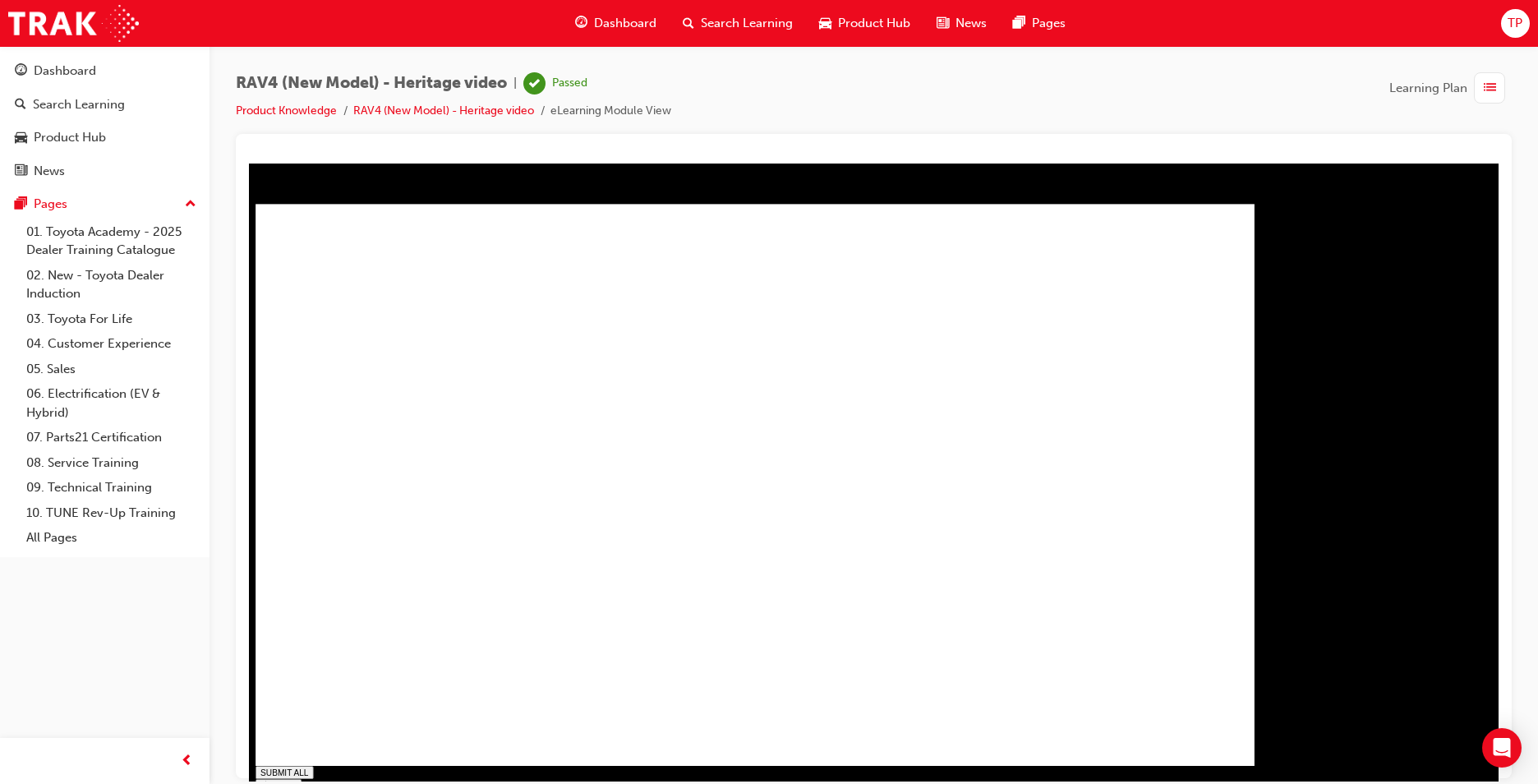
click at [642, 21] on span "Dashboard" at bounding box center [625, 23] width 63 height 19
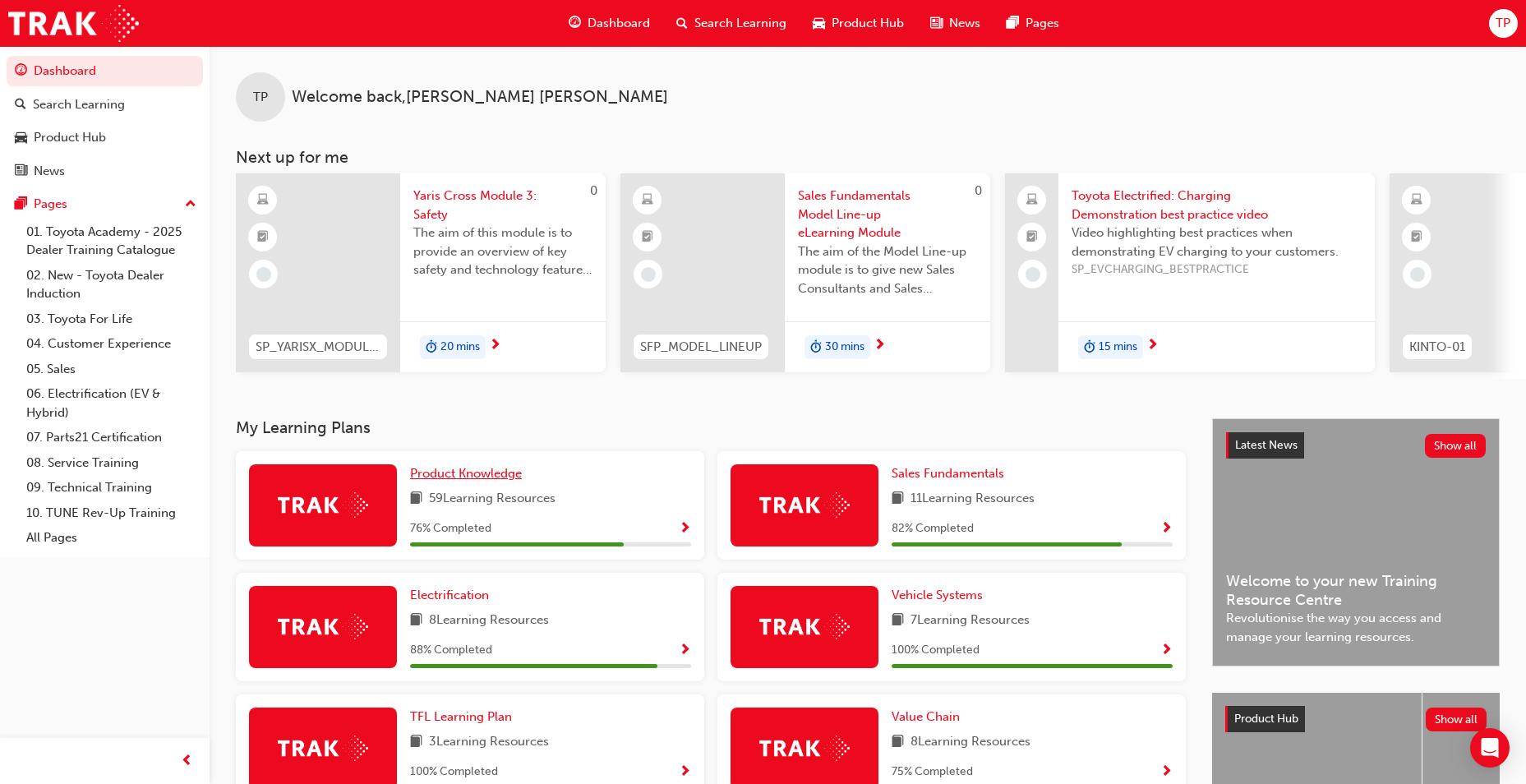
click at [425, 480] on span "Product Knowledge" at bounding box center [466, 473] width 112 height 15
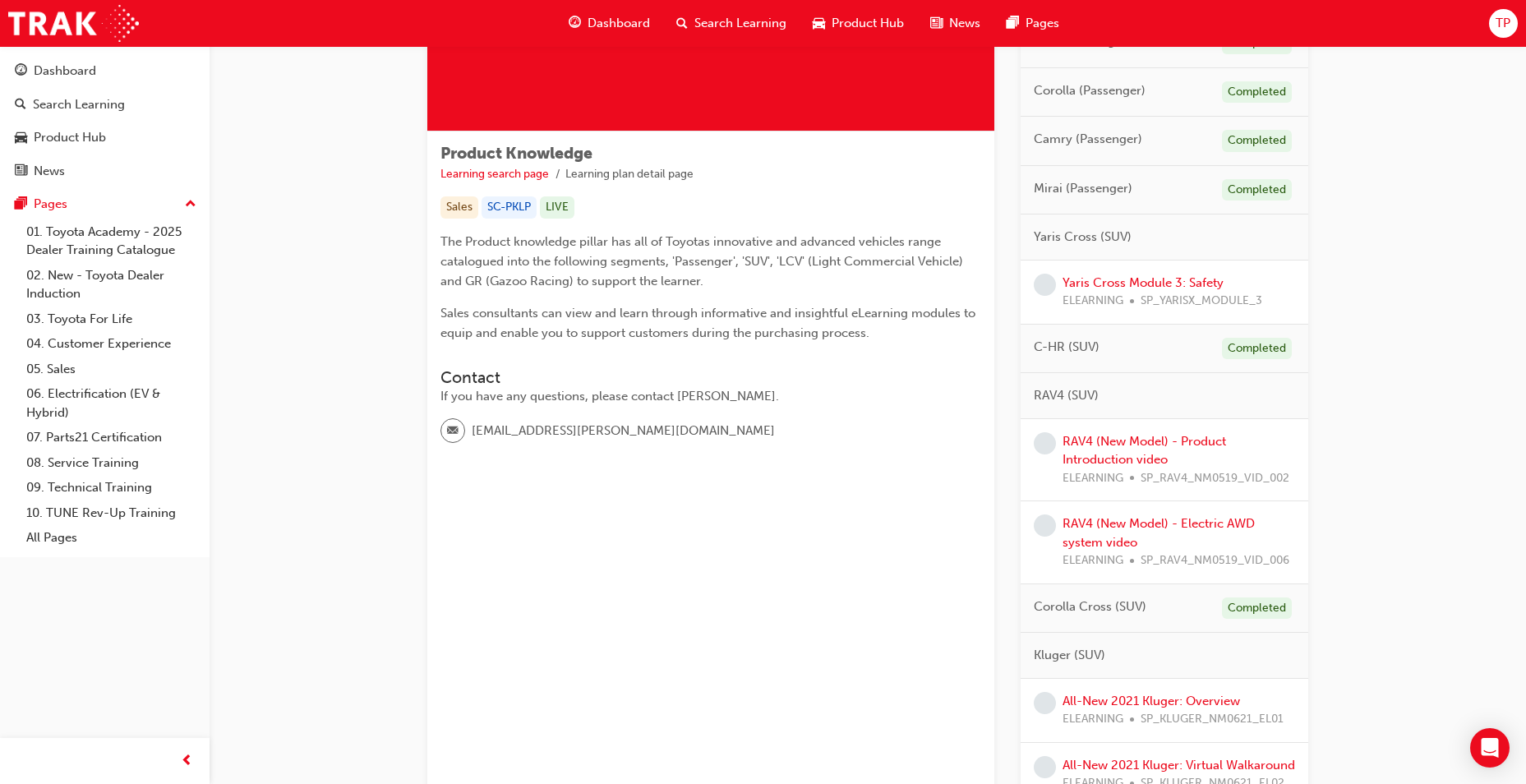
scroll to position [205, 0]
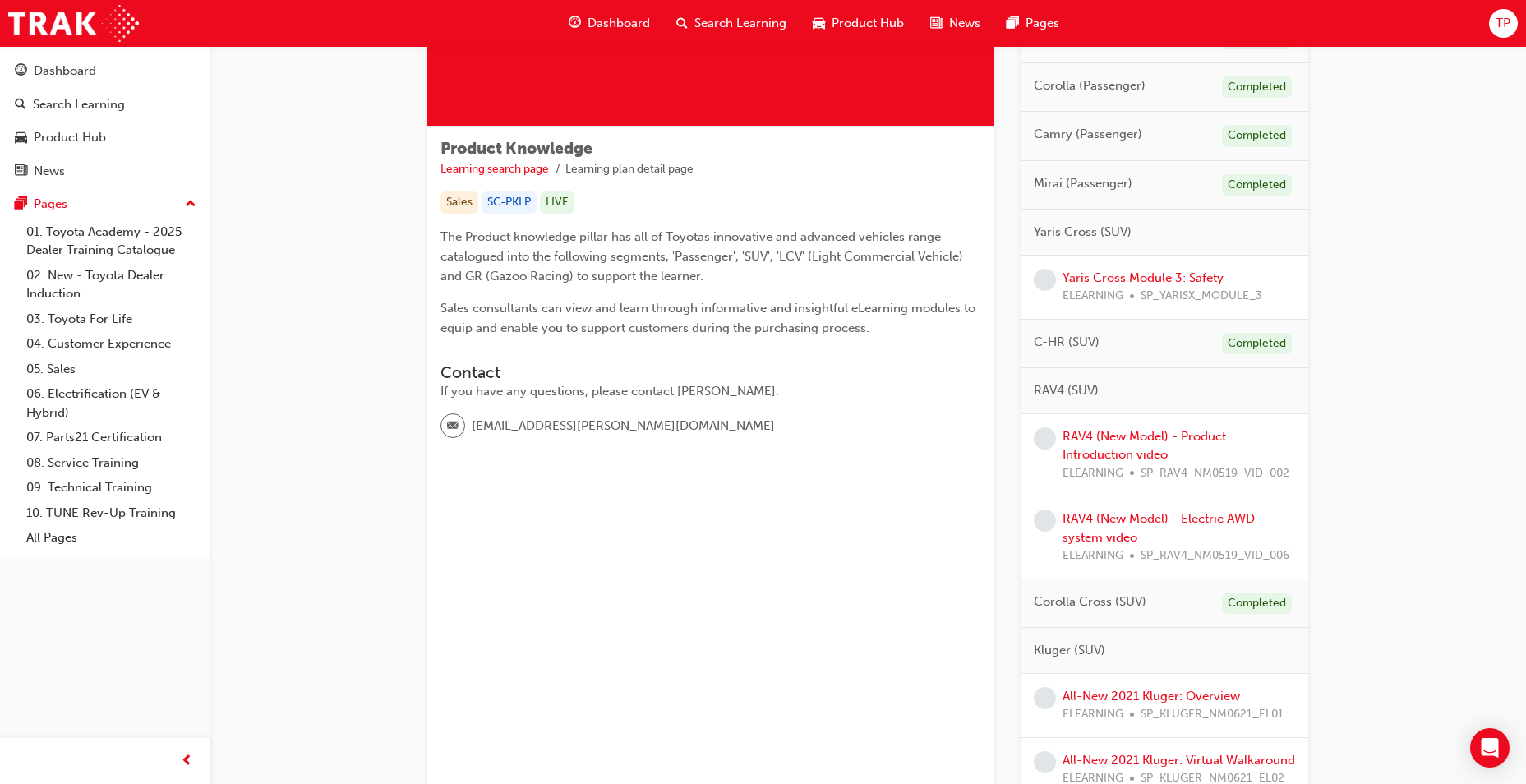
click at [1160, 443] on div "RAV4 (New Model) - Product Introduction video ELEARNING SP_RAV4_NM0519_VID_002" at bounding box center [1179, 455] width 232 height 56
click at [1137, 448] on link "RAV4 (New Model) - Product Introduction video" at bounding box center [1144, 445] width 164 height 33
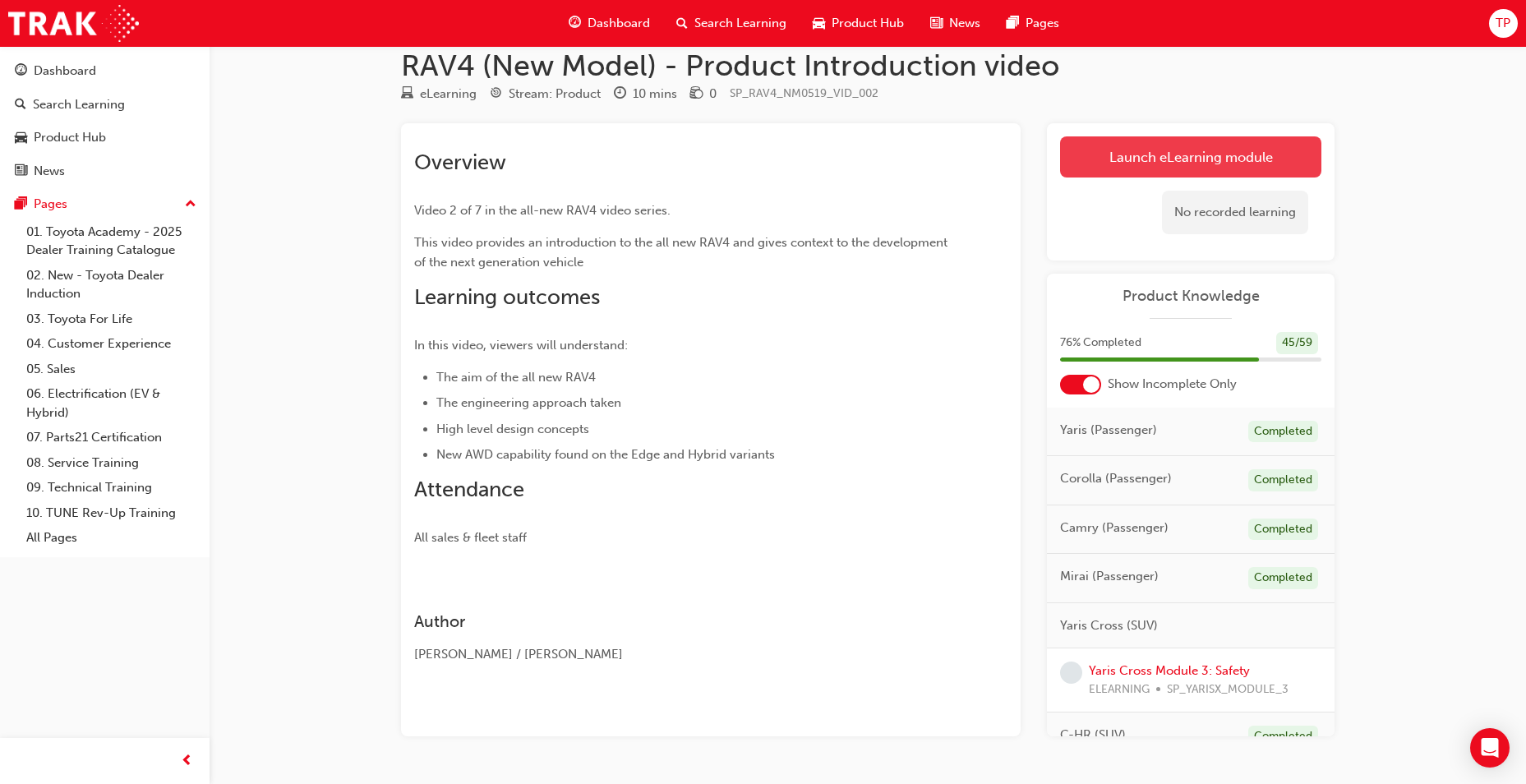
scroll to position [70, 0]
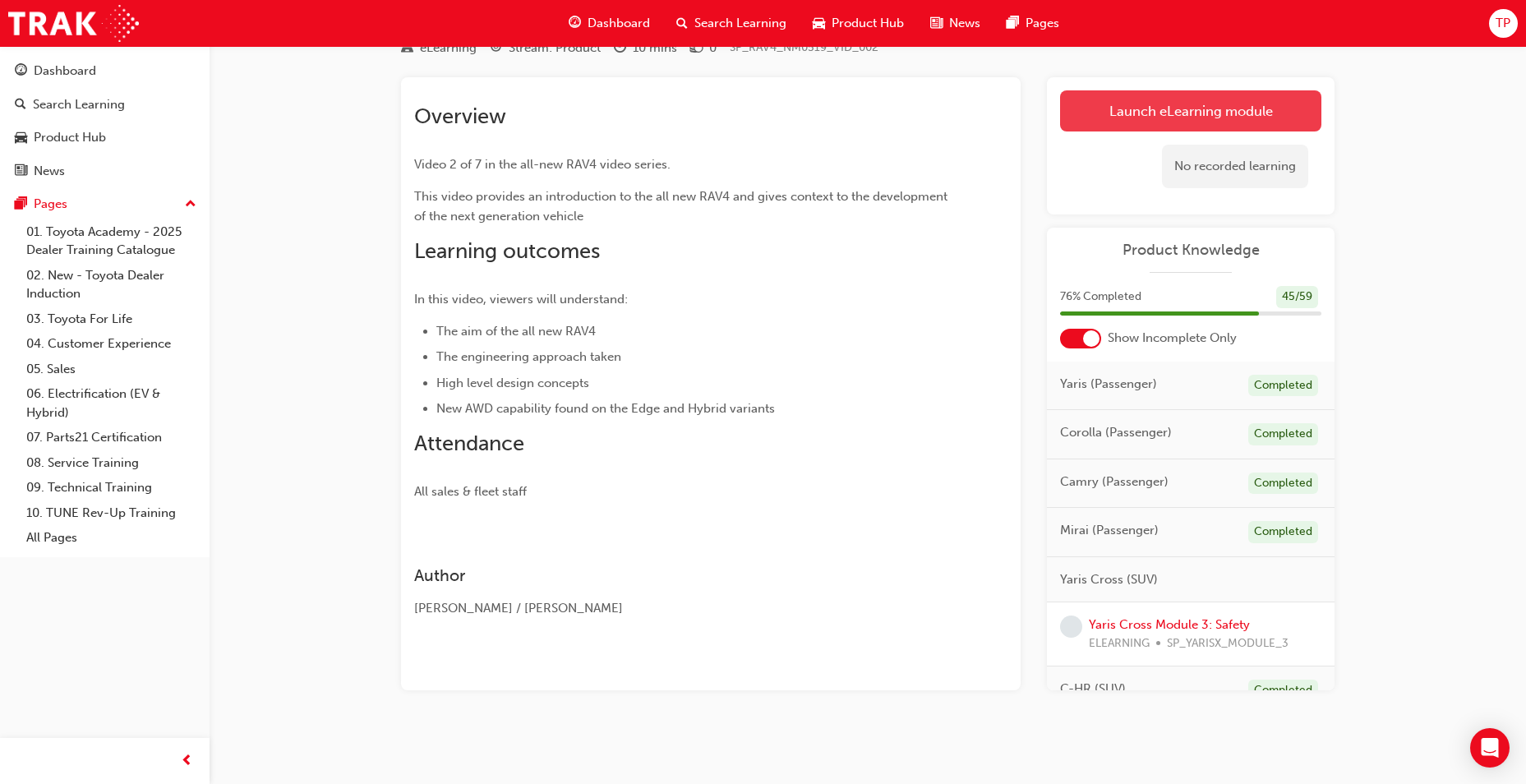
click at [1174, 145] on div "No recorded learning" at bounding box center [1234, 166] width 146 height 44
click at [1167, 110] on link "Launch eLearning module" at bounding box center [1191, 111] width 262 height 41
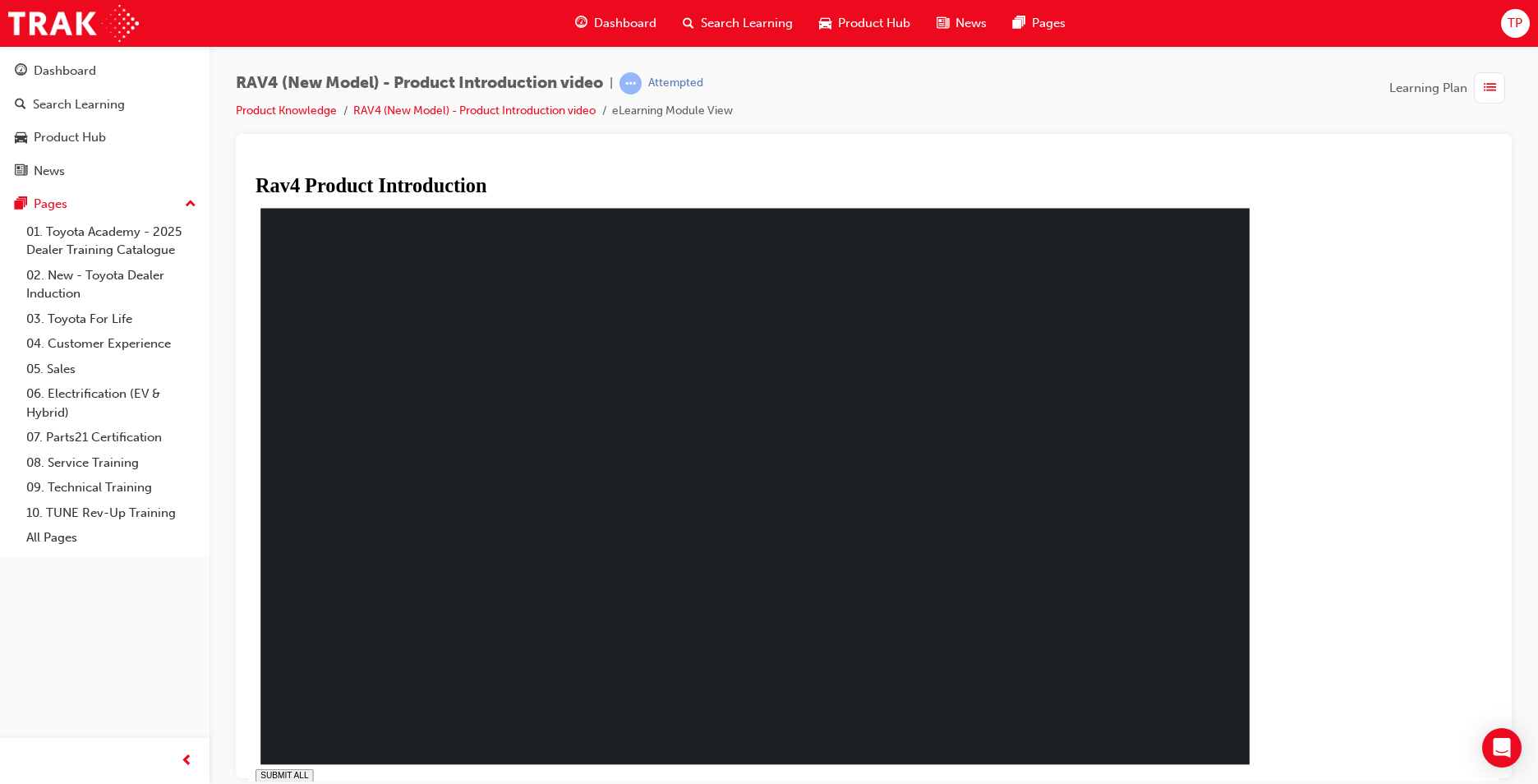
type input "0.099"
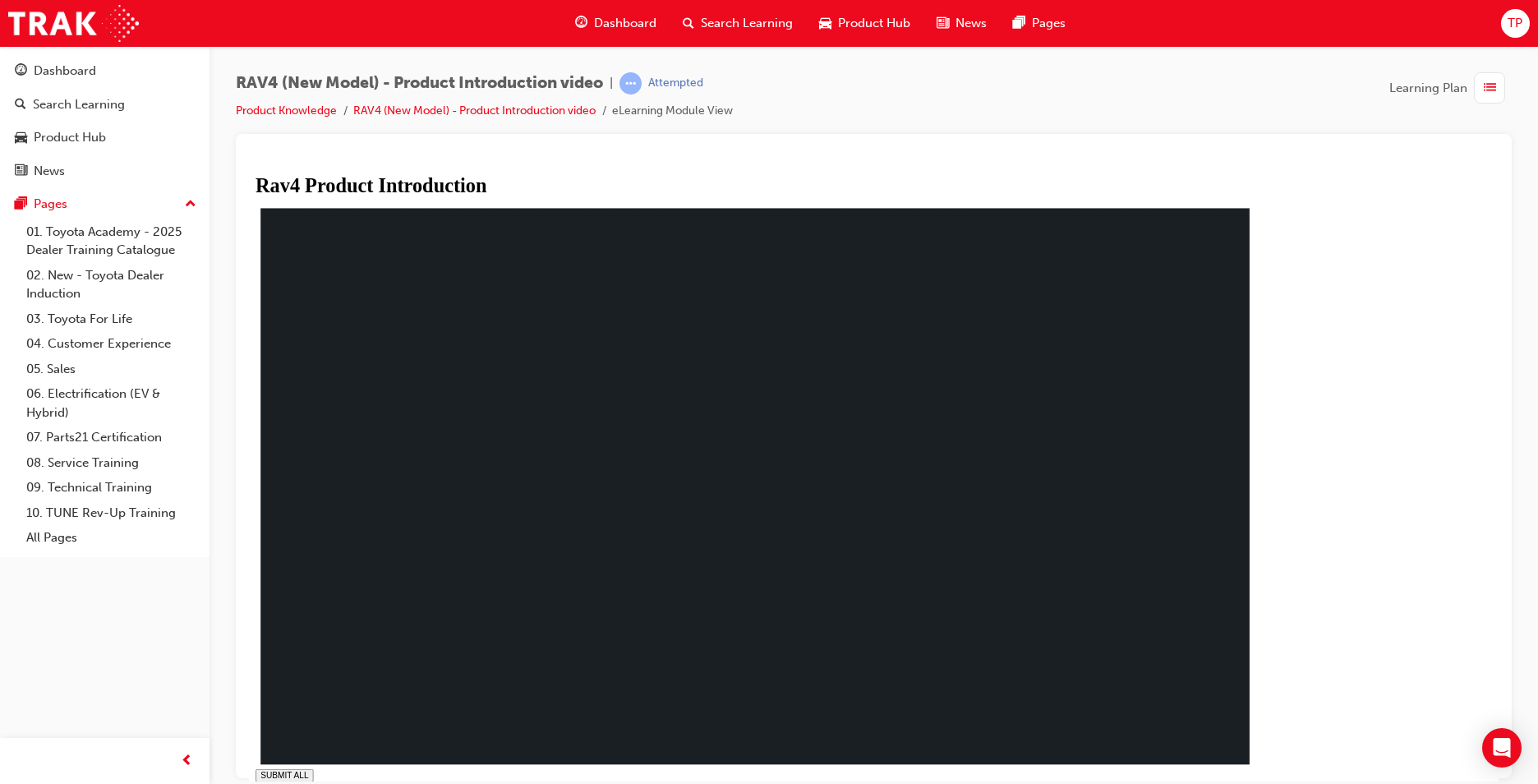
click at [510, 604] on rect at bounding box center [755, 485] width 989 height 556
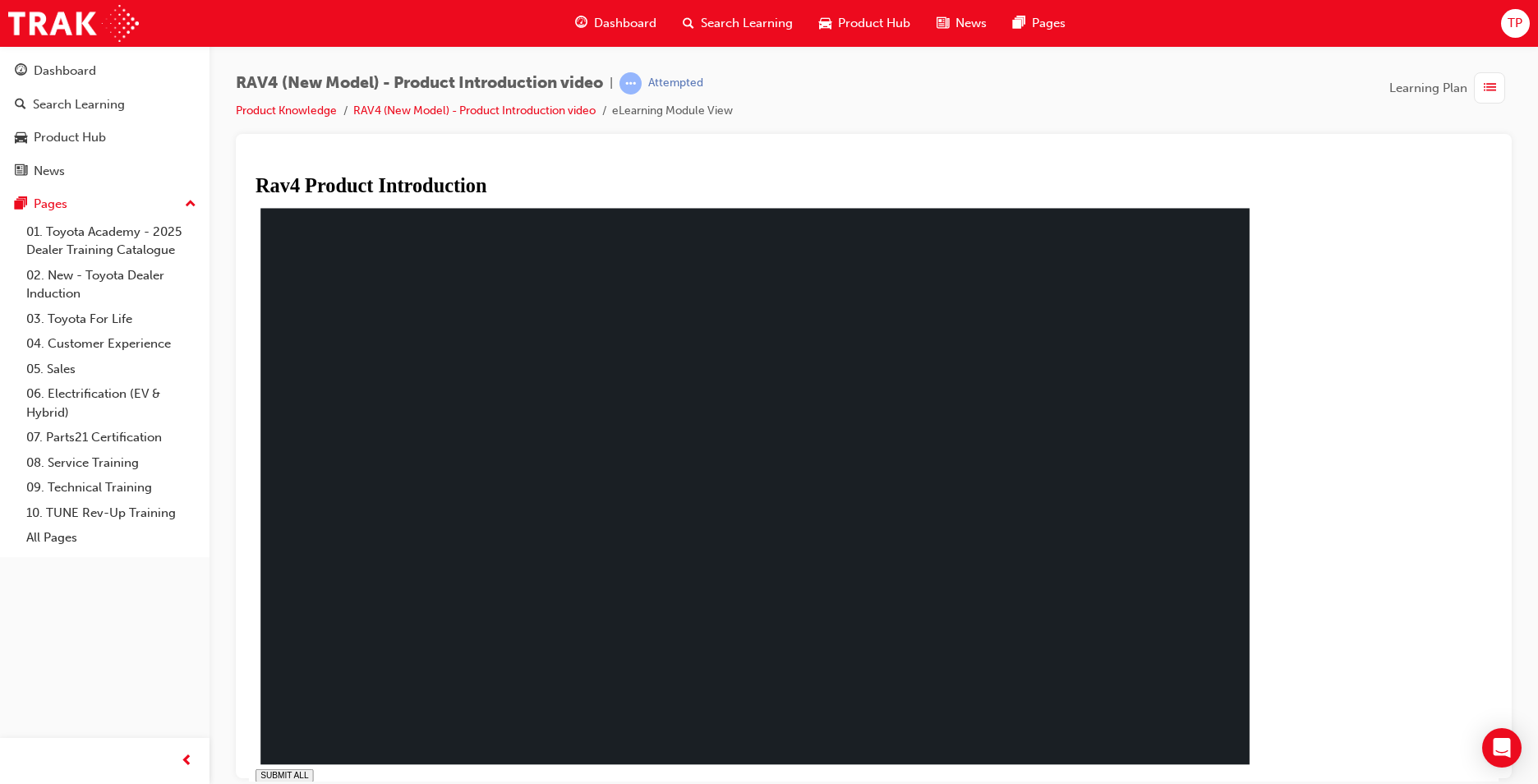
drag, startPoint x: 549, startPoint y: 460, endPoint x: 571, endPoint y: 511, distance: 55.5
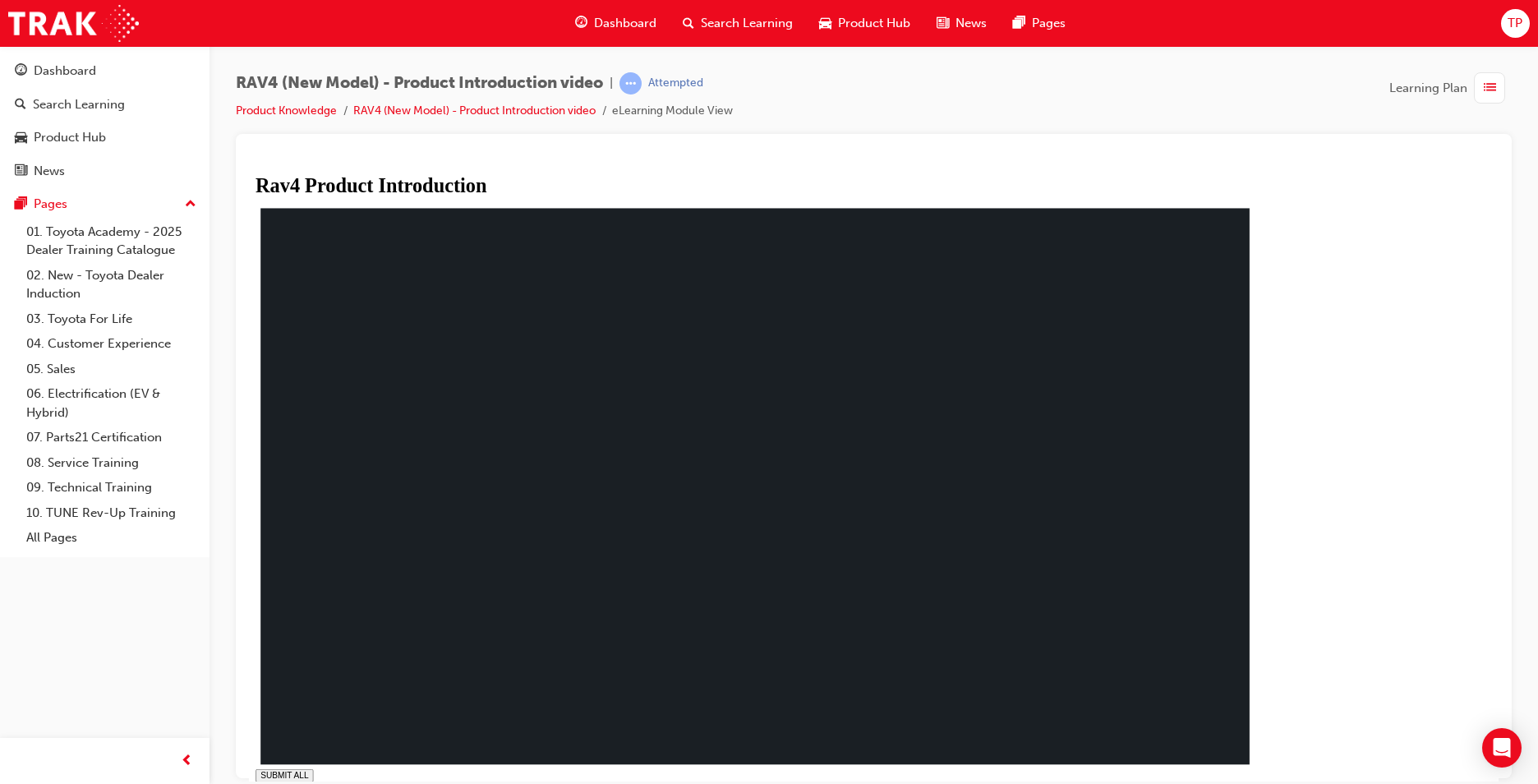
click at [553, 564] on rect at bounding box center [755, 485] width 989 height 556
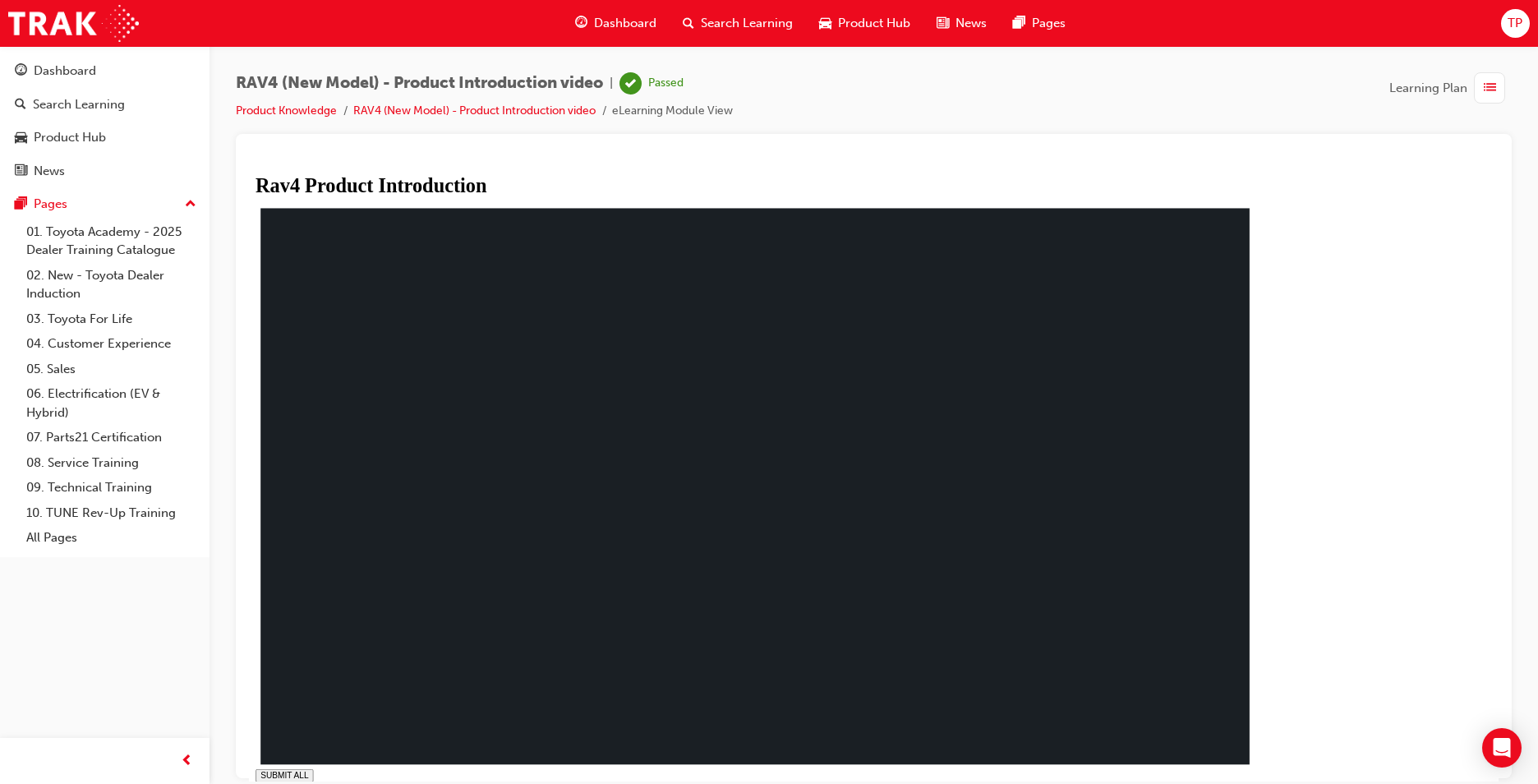
click at [636, 17] on span "Dashboard" at bounding box center [625, 23] width 63 height 19
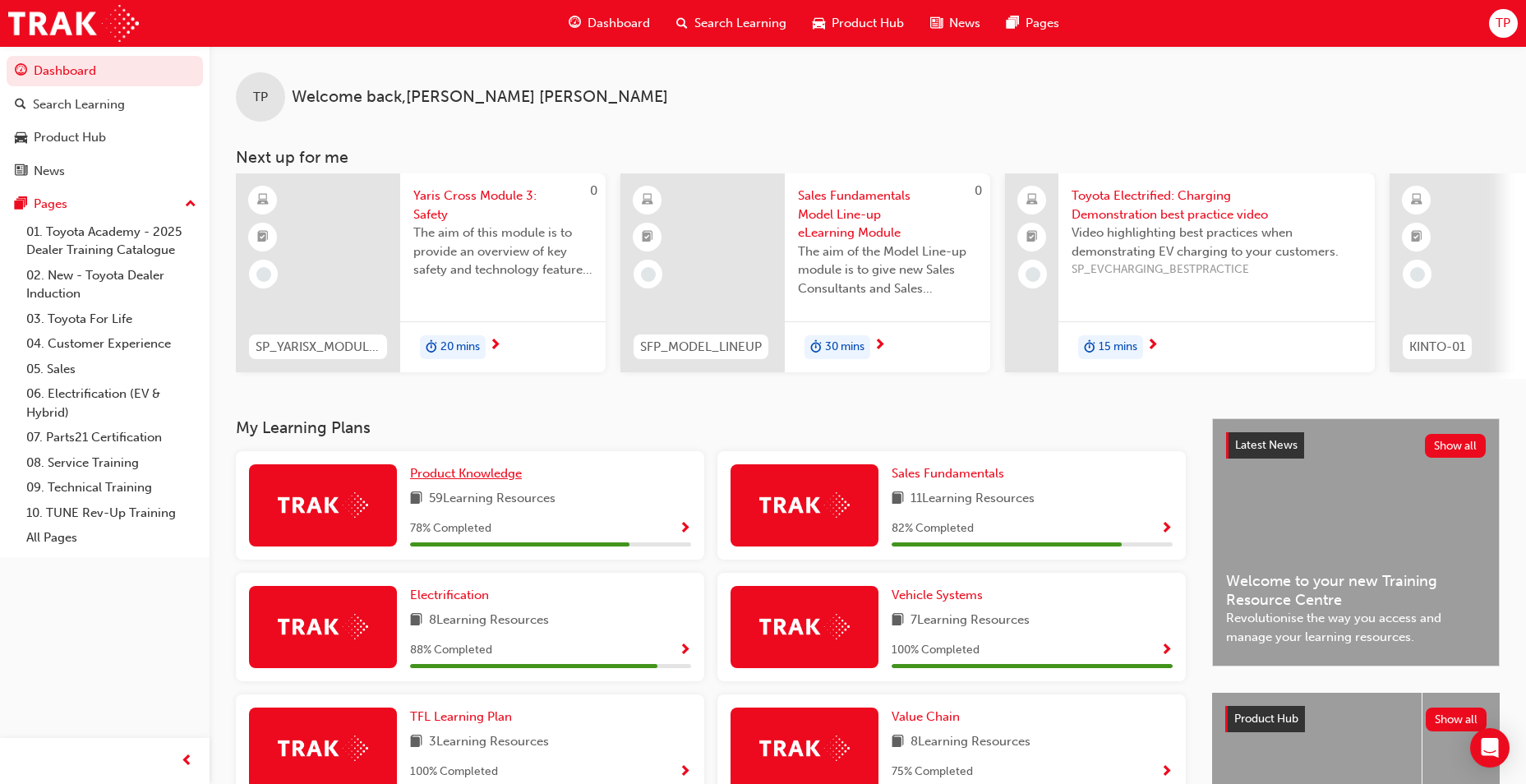
click at [487, 473] on span "Product Knowledge" at bounding box center [466, 473] width 112 height 15
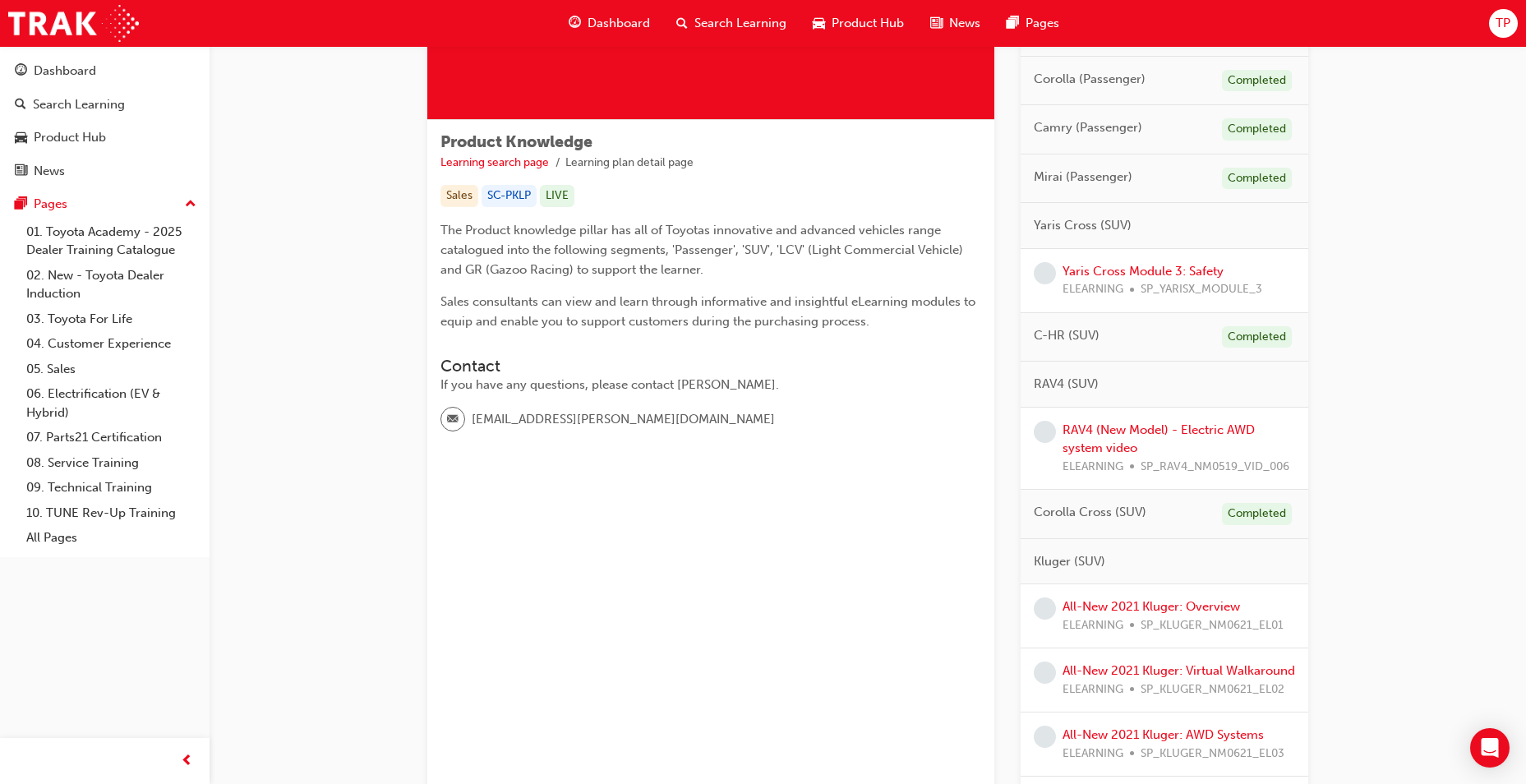
scroll to position [226, 0]
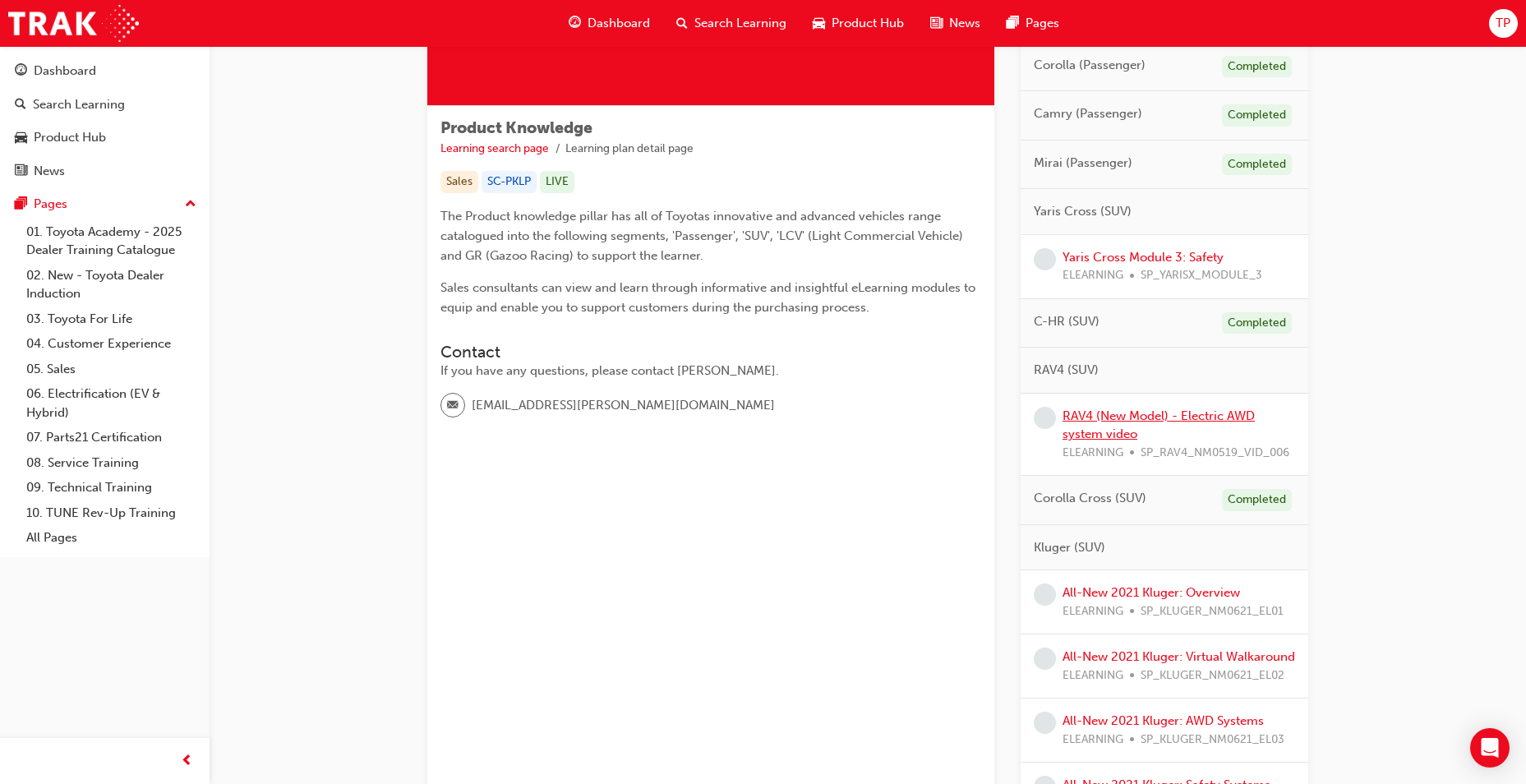
click at [1110, 414] on link "RAV4 (New Model) - Electric AWD system video" at bounding box center [1159, 425] width 192 height 33
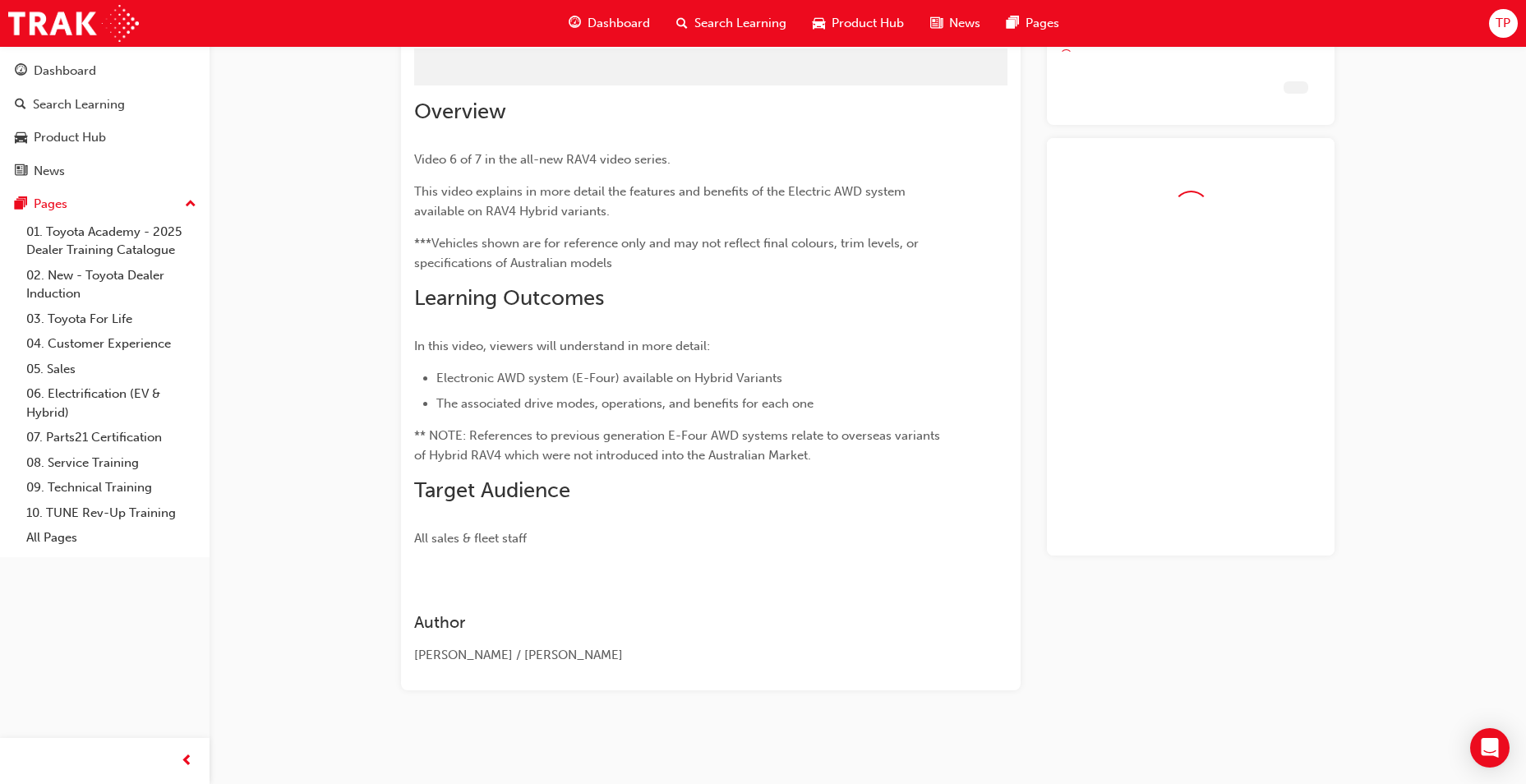
scroll to position [75, 0]
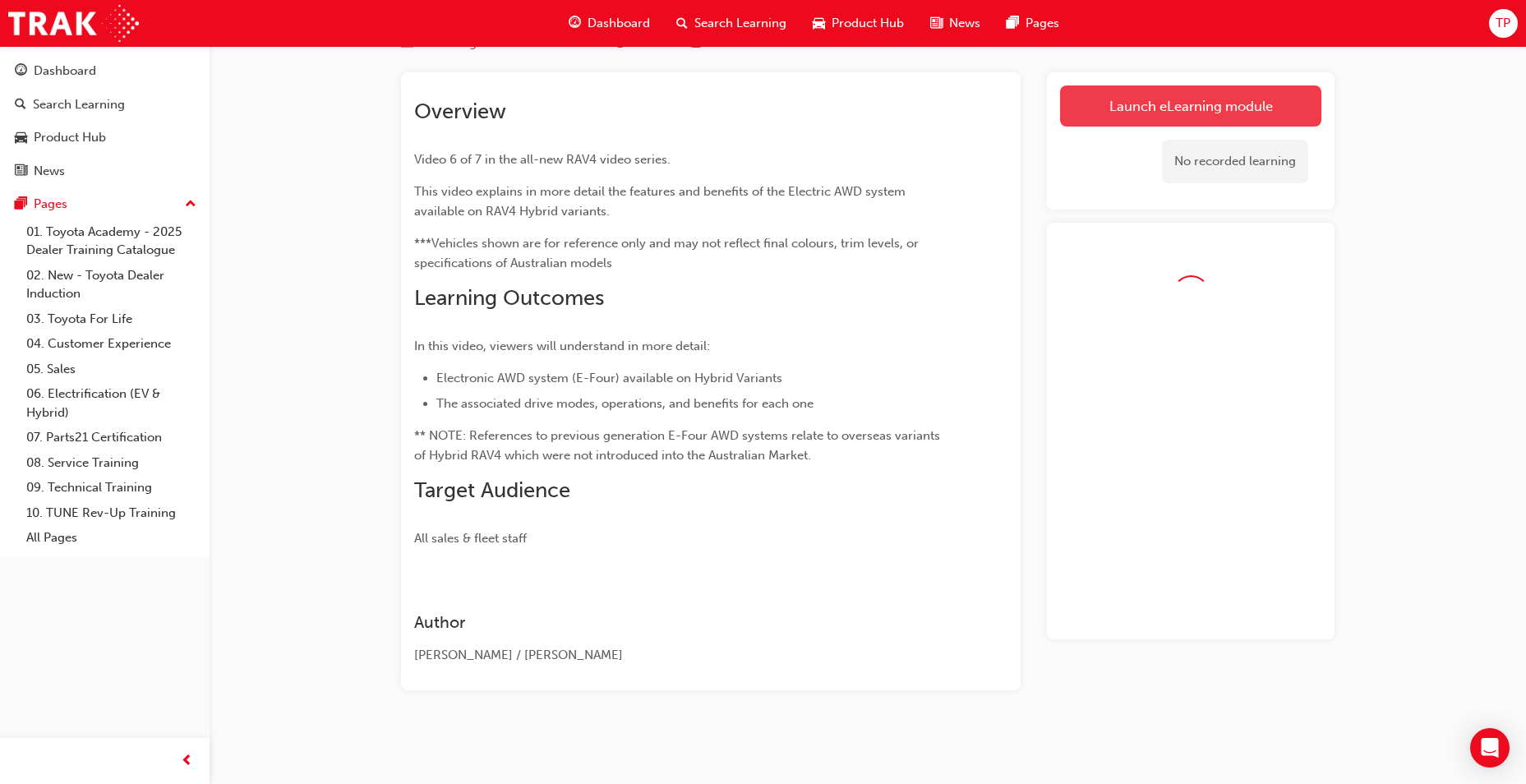
click at [1152, 106] on link "Launch eLearning module" at bounding box center [1191, 106] width 262 height 41
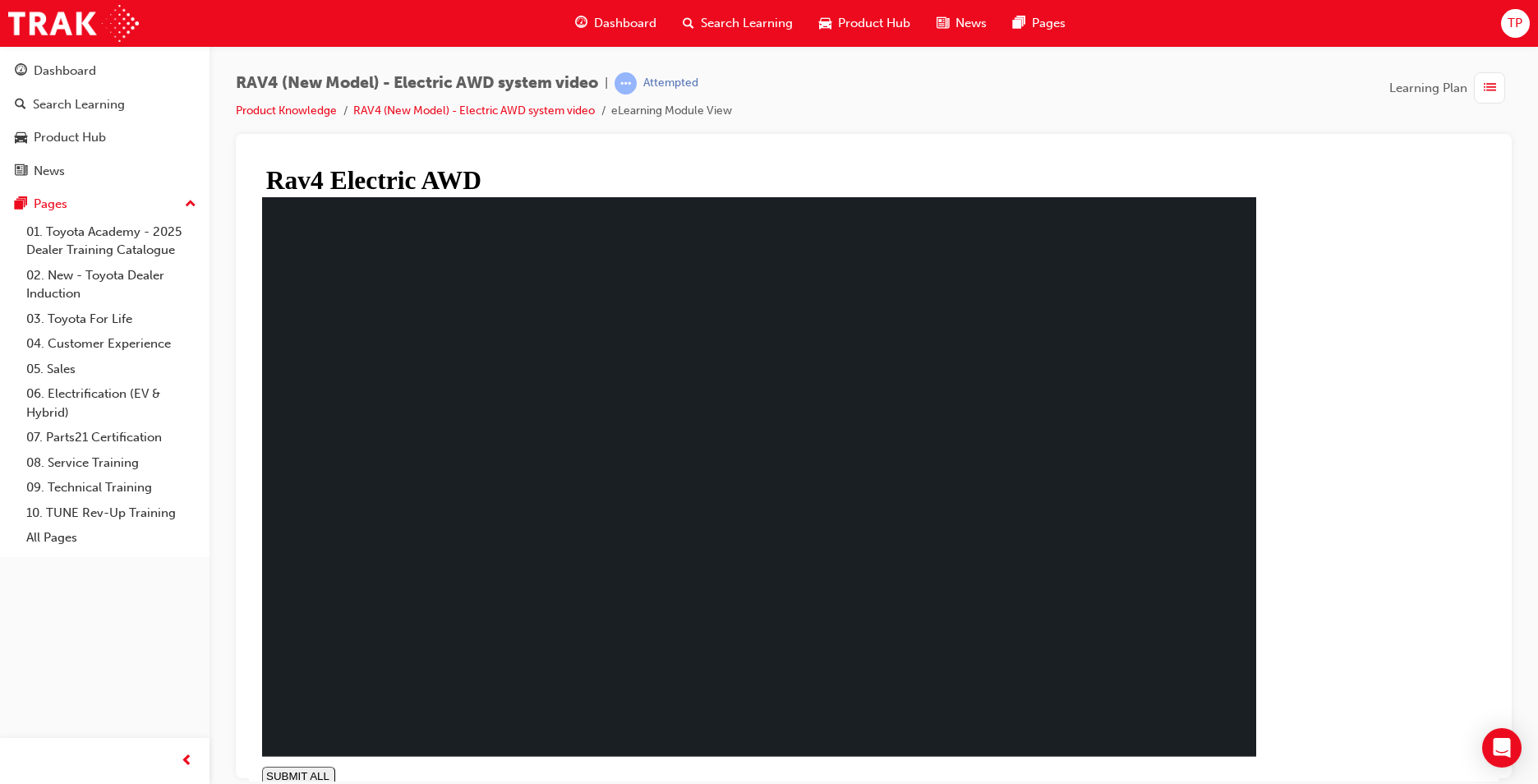
type input "0.002"
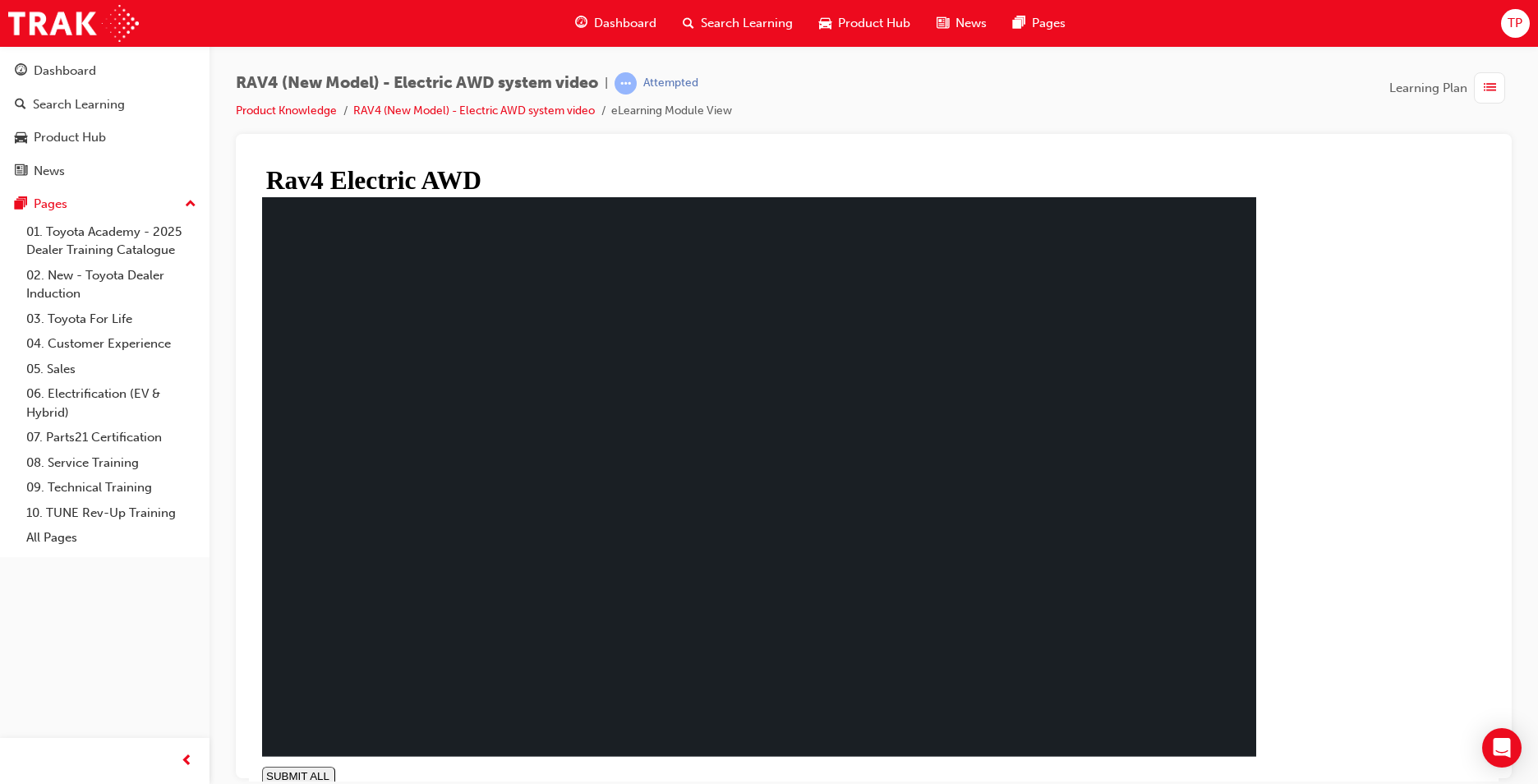
click at [597, 19] on span "Dashboard" at bounding box center [625, 23] width 63 height 19
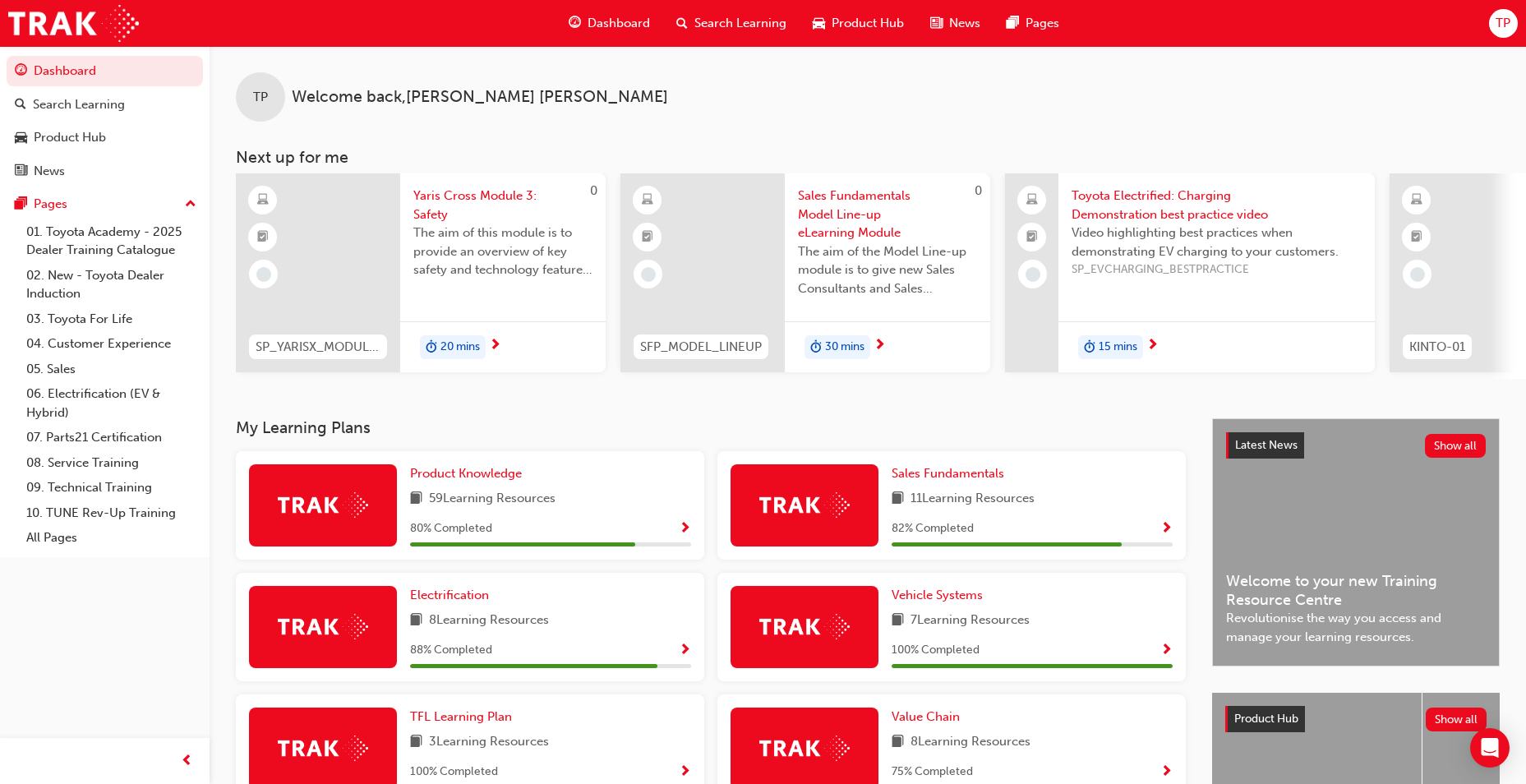
click at [448, 461] on div "Product Knowledge 59 Learning Resources 80 % Completed" at bounding box center [470, 505] width 468 height 108
click at [458, 477] on span "Product Knowledge" at bounding box center [466, 473] width 112 height 15
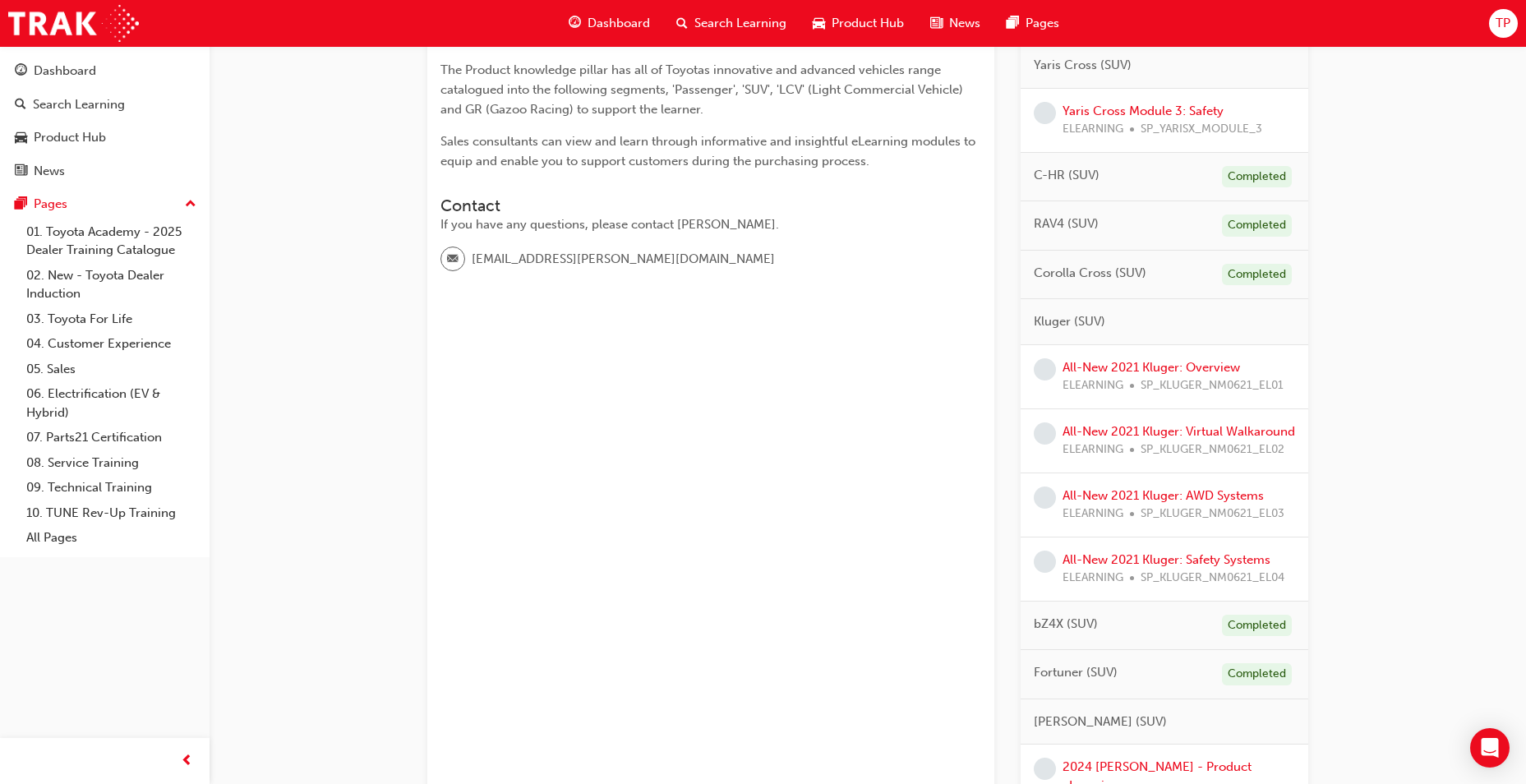
scroll to position [185, 0]
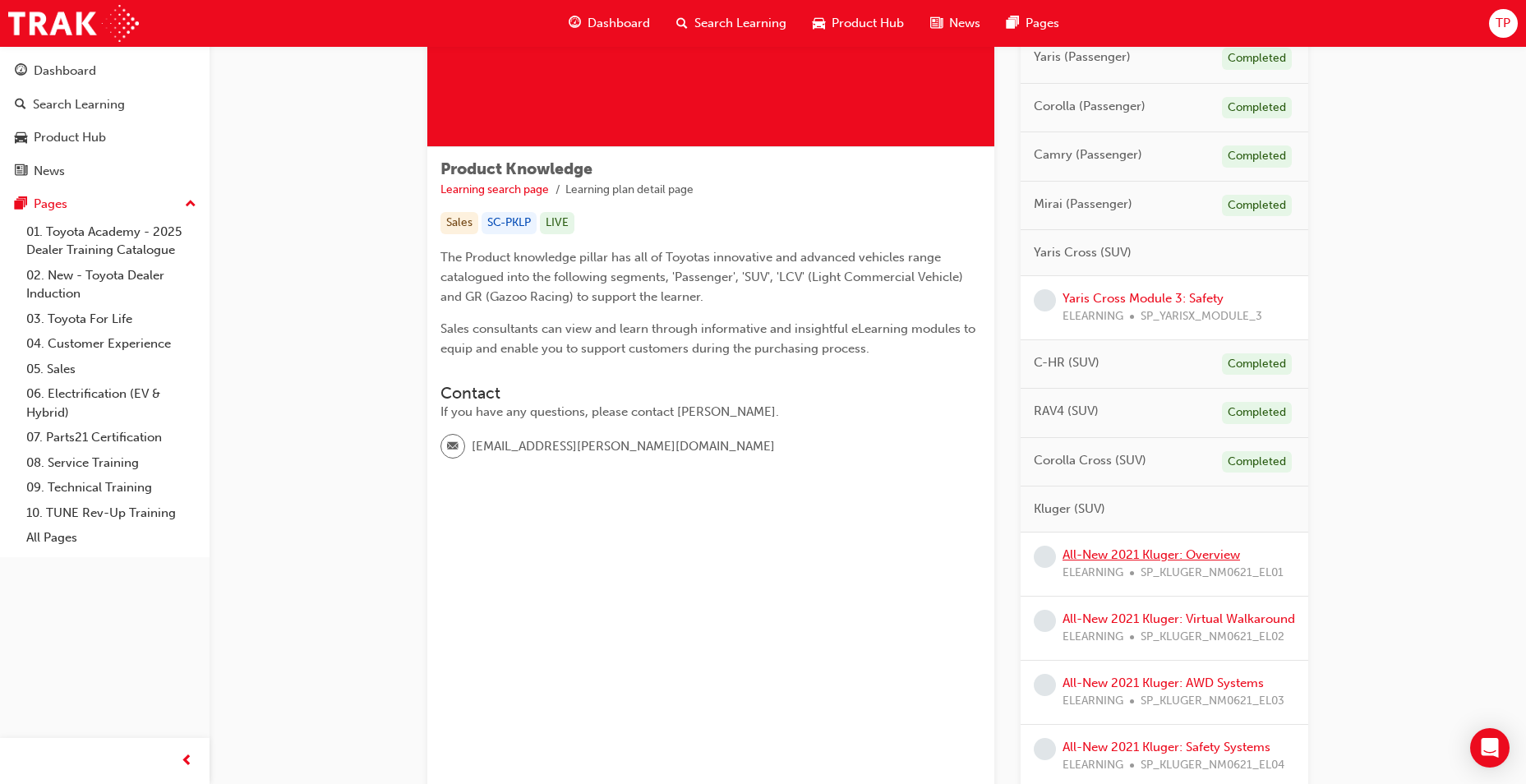
click at [1162, 558] on link "All-New 2021 Kluger: Overview" at bounding box center [1151, 554] width 178 height 15
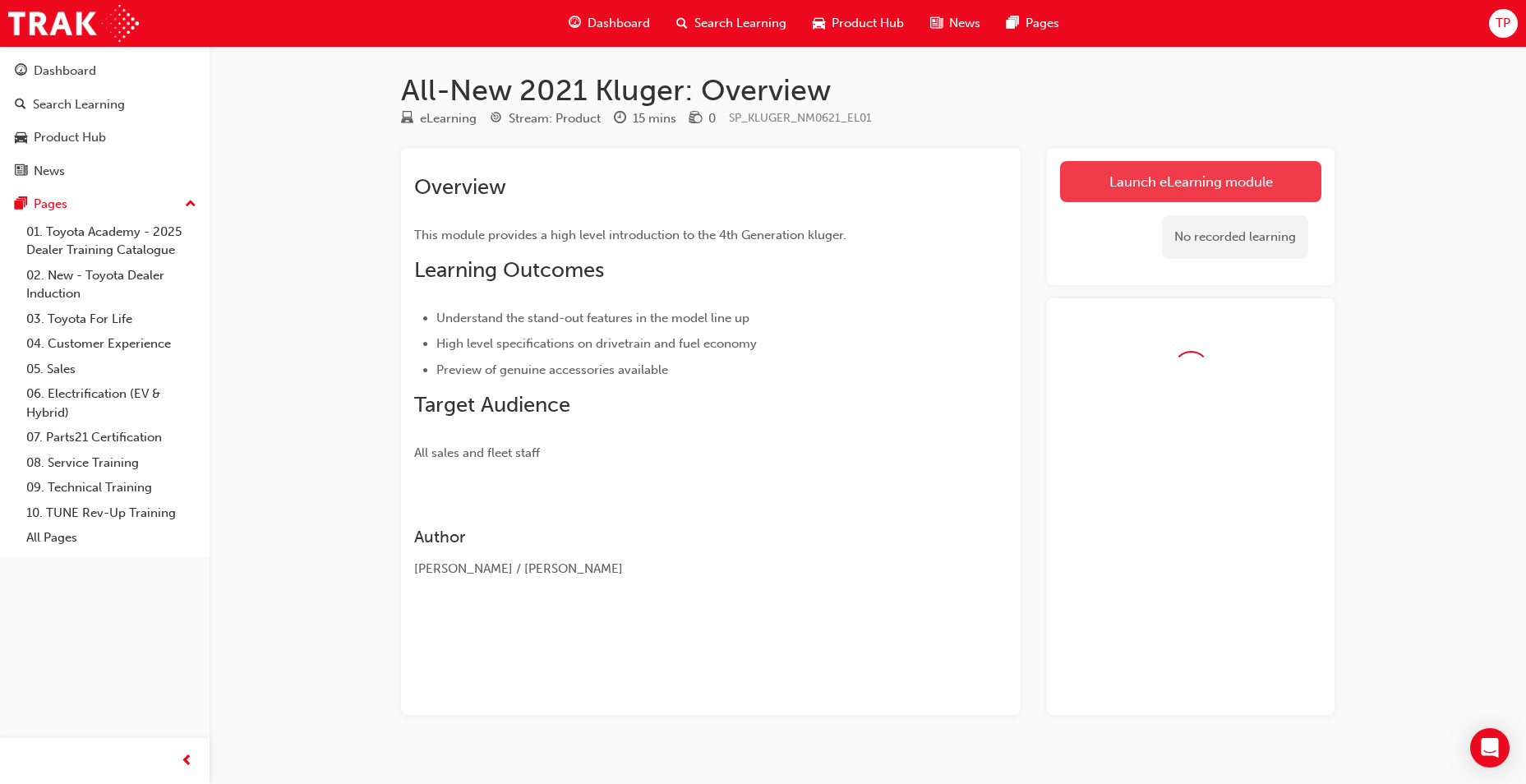
click at [1126, 165] on link "Launch eLearning module" at bounding box center [1191, 182] width 262 height 41
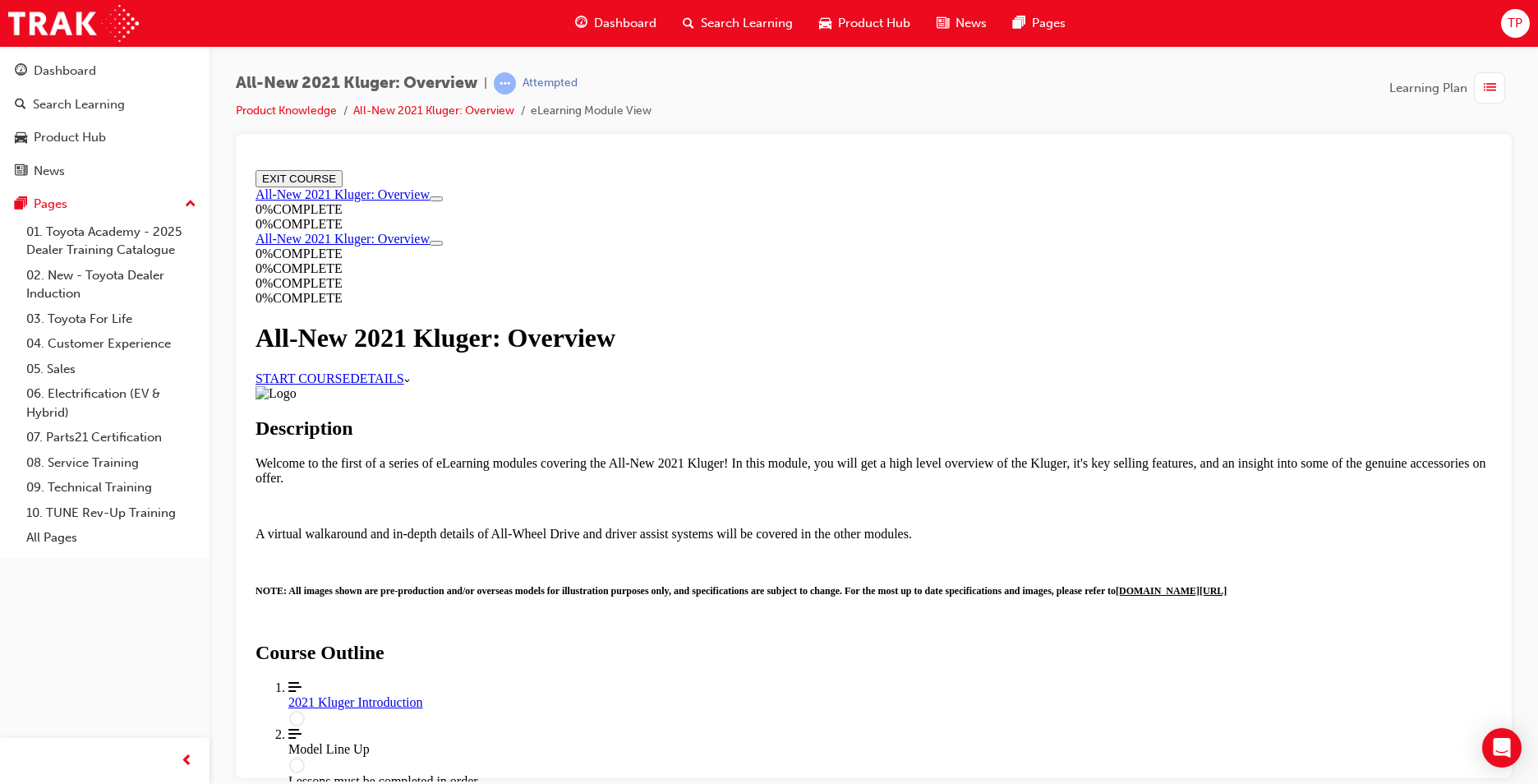
click at [350, 384] on link "START COURSE" at bounding box center [303, 377] width 94 height 14
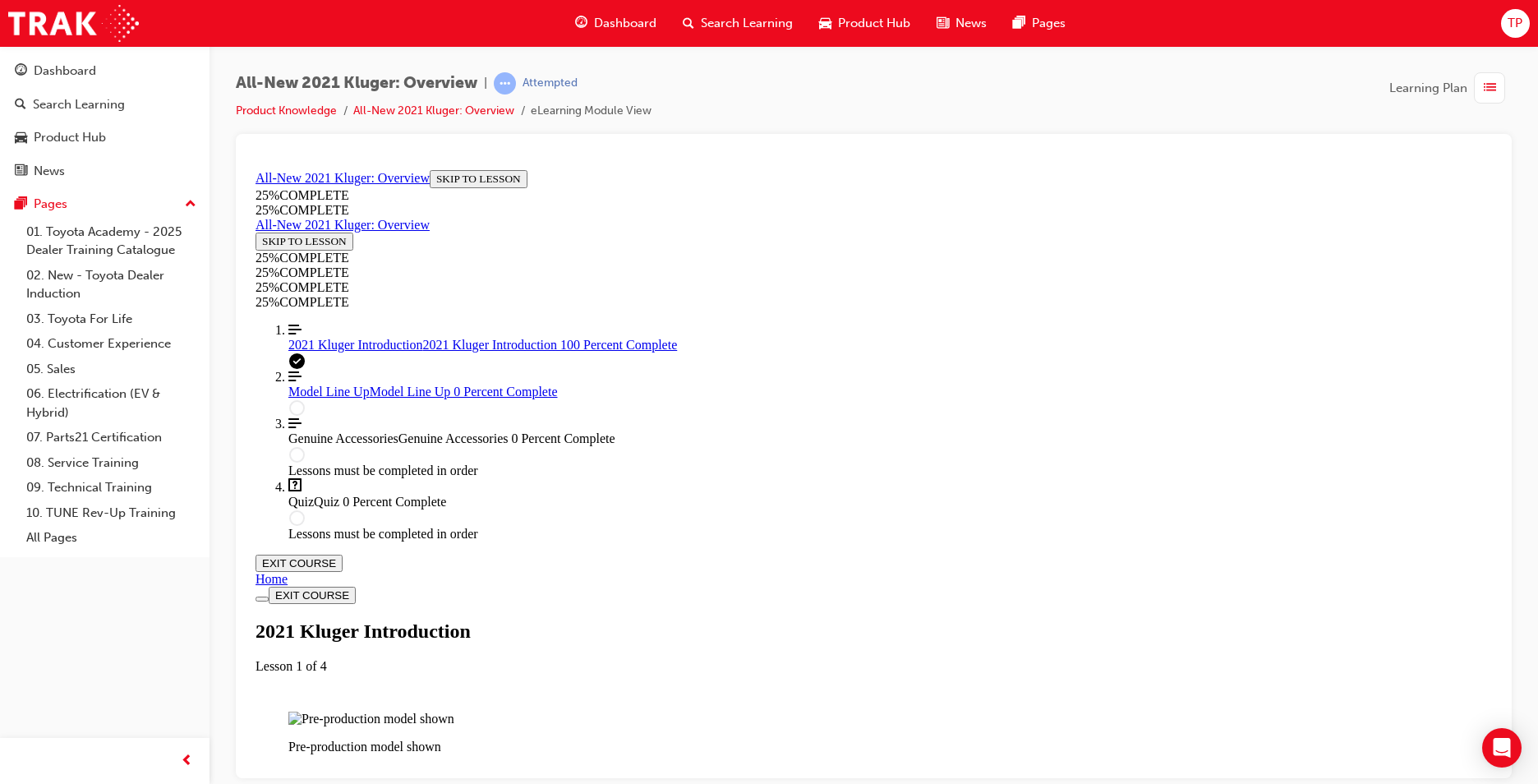
scroll to position [2778, 0]
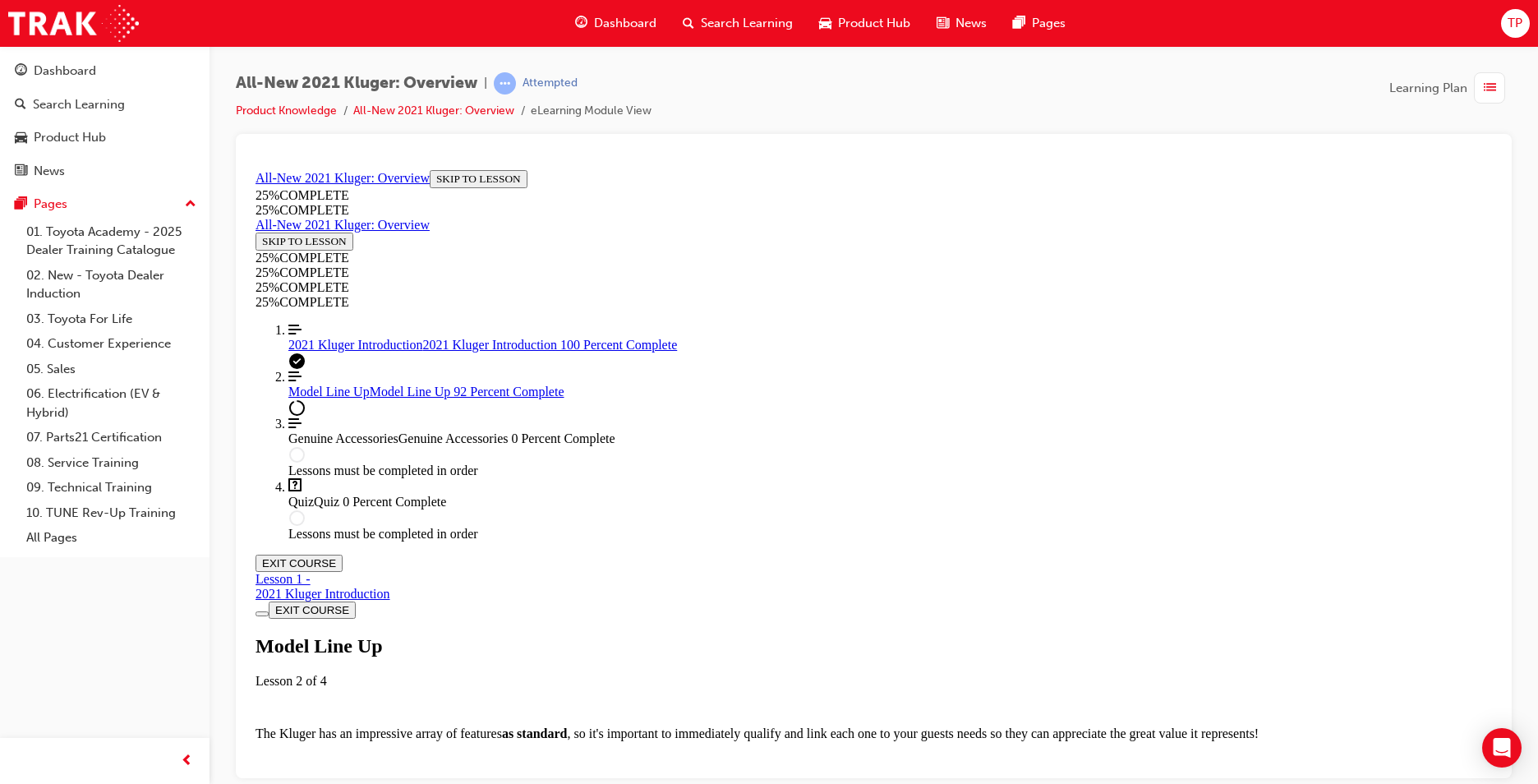
scroll to position [4779, 0]
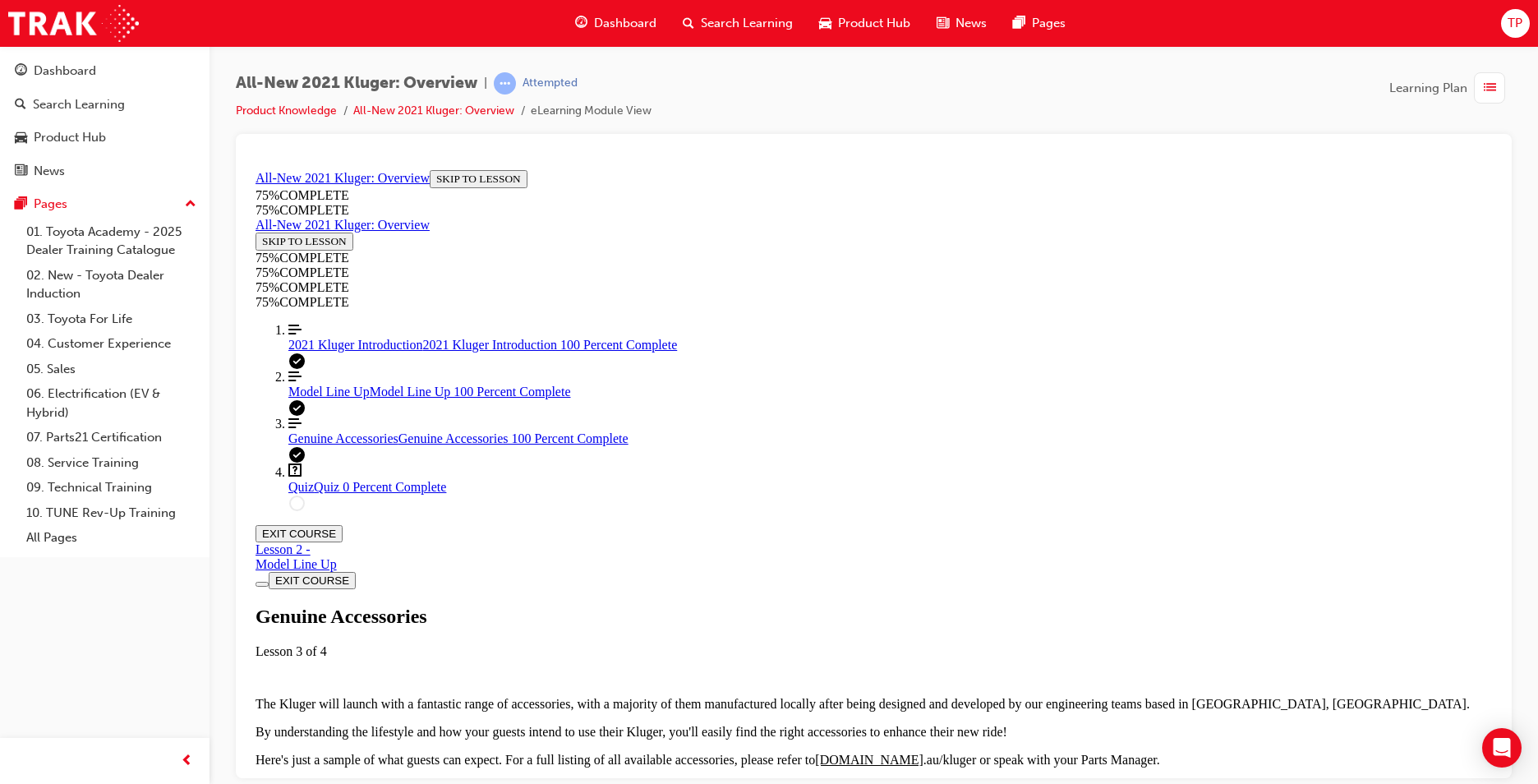
scroll to position [1999, 0]
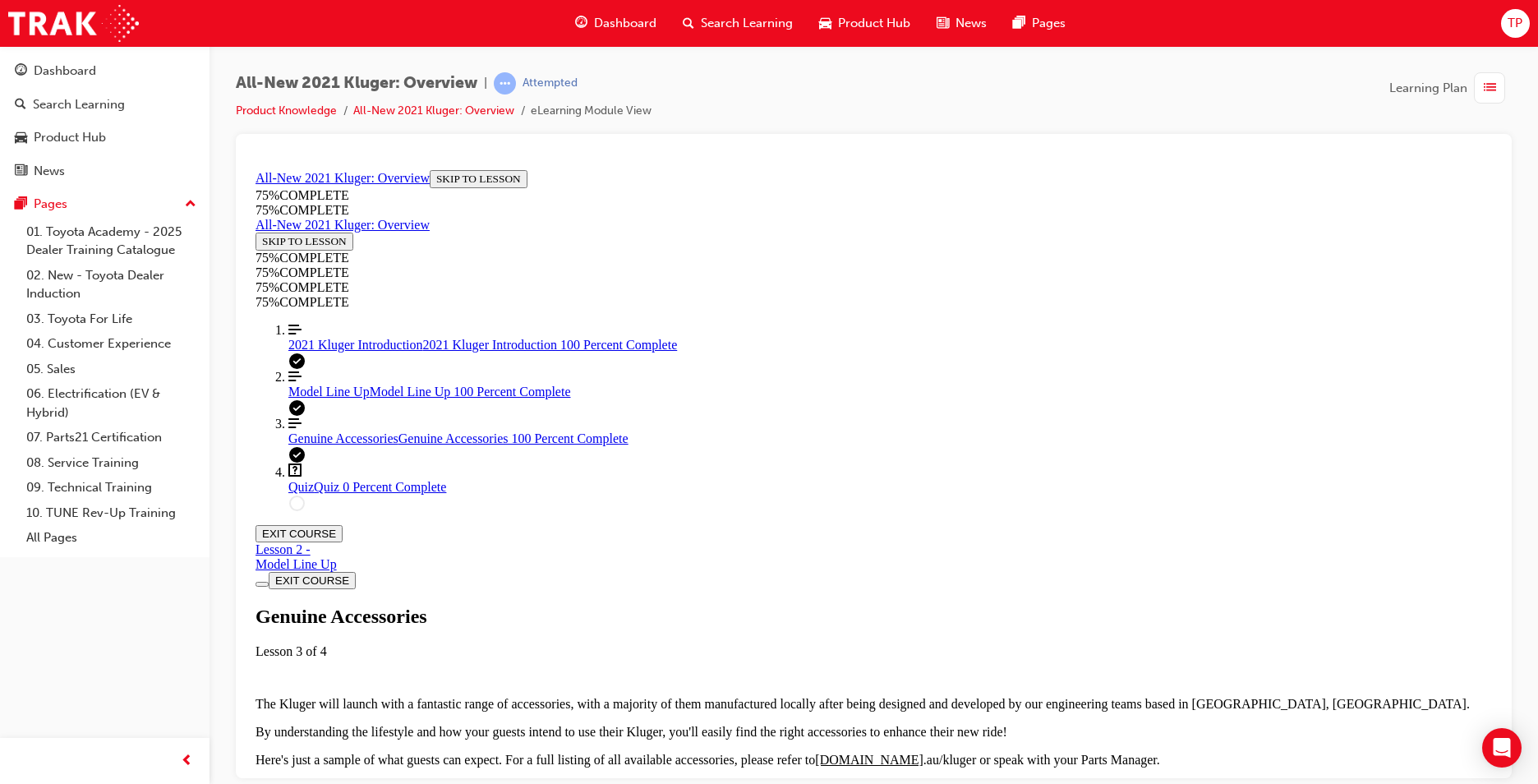
drag, startPoint x: 894, startPoint y: 486, endPoint x: 1011, endPoint y: 504, distance: 118.4
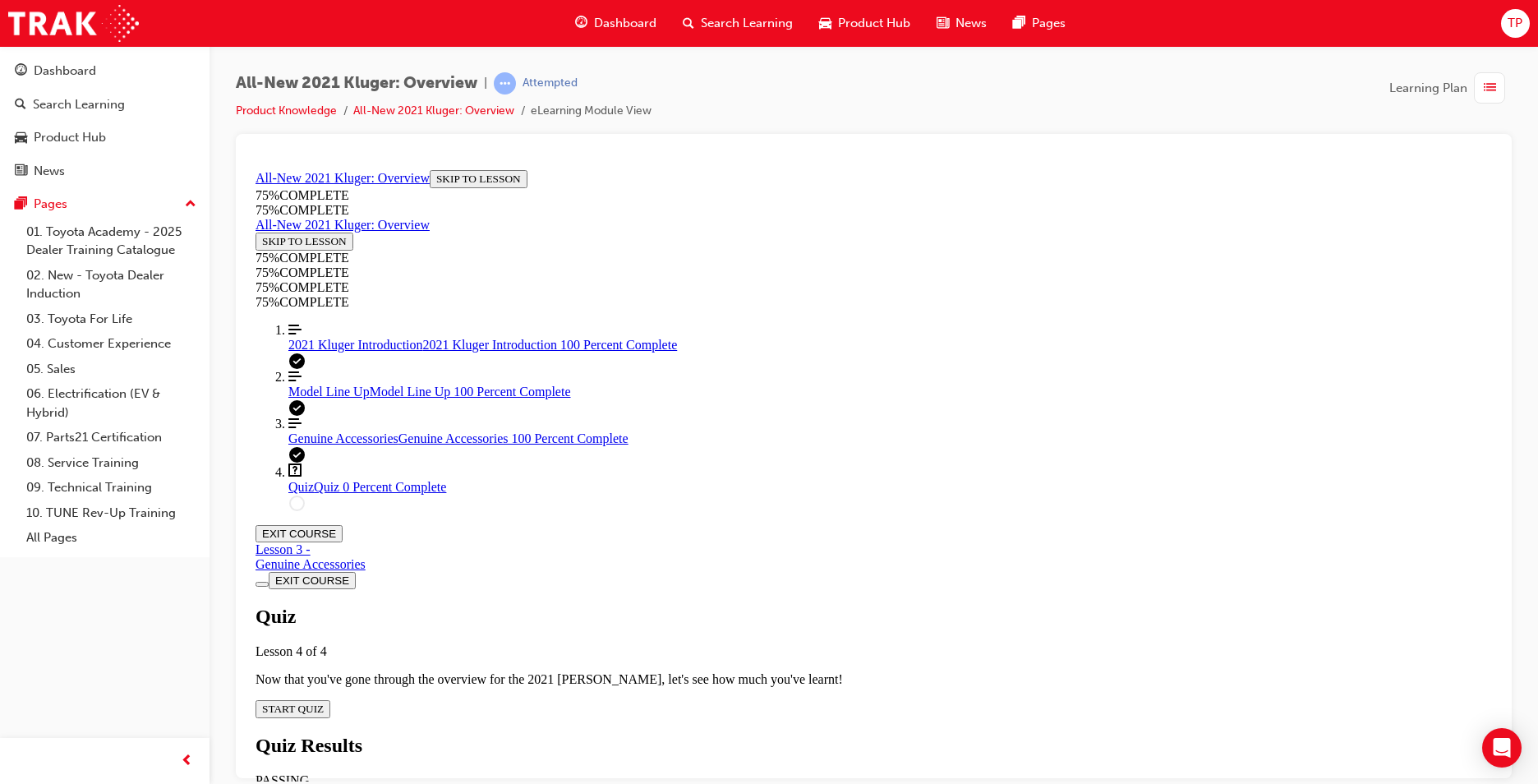
scroll to position [57, 0]
click at [757, 605] on div "Quiz Lesson 4 of 4 Now that you've gone through the overview for the 2021 [PERS…" at bounding box center [874, 660] width 1237 height 112
click at [323, 702] on span "START QUIZ" at bounding box center [293, 708] width 62 height 12
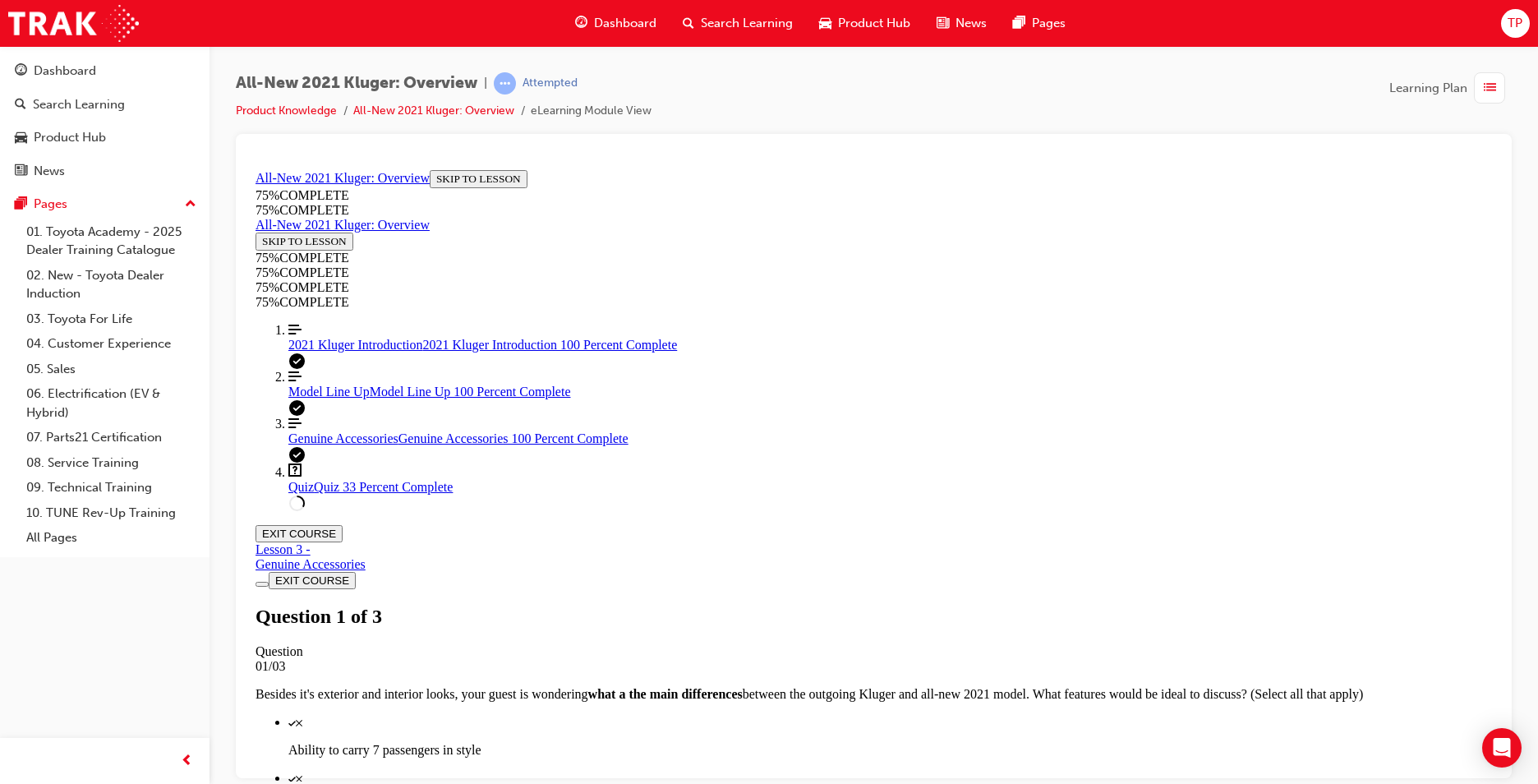
scroll to position [142, 0]
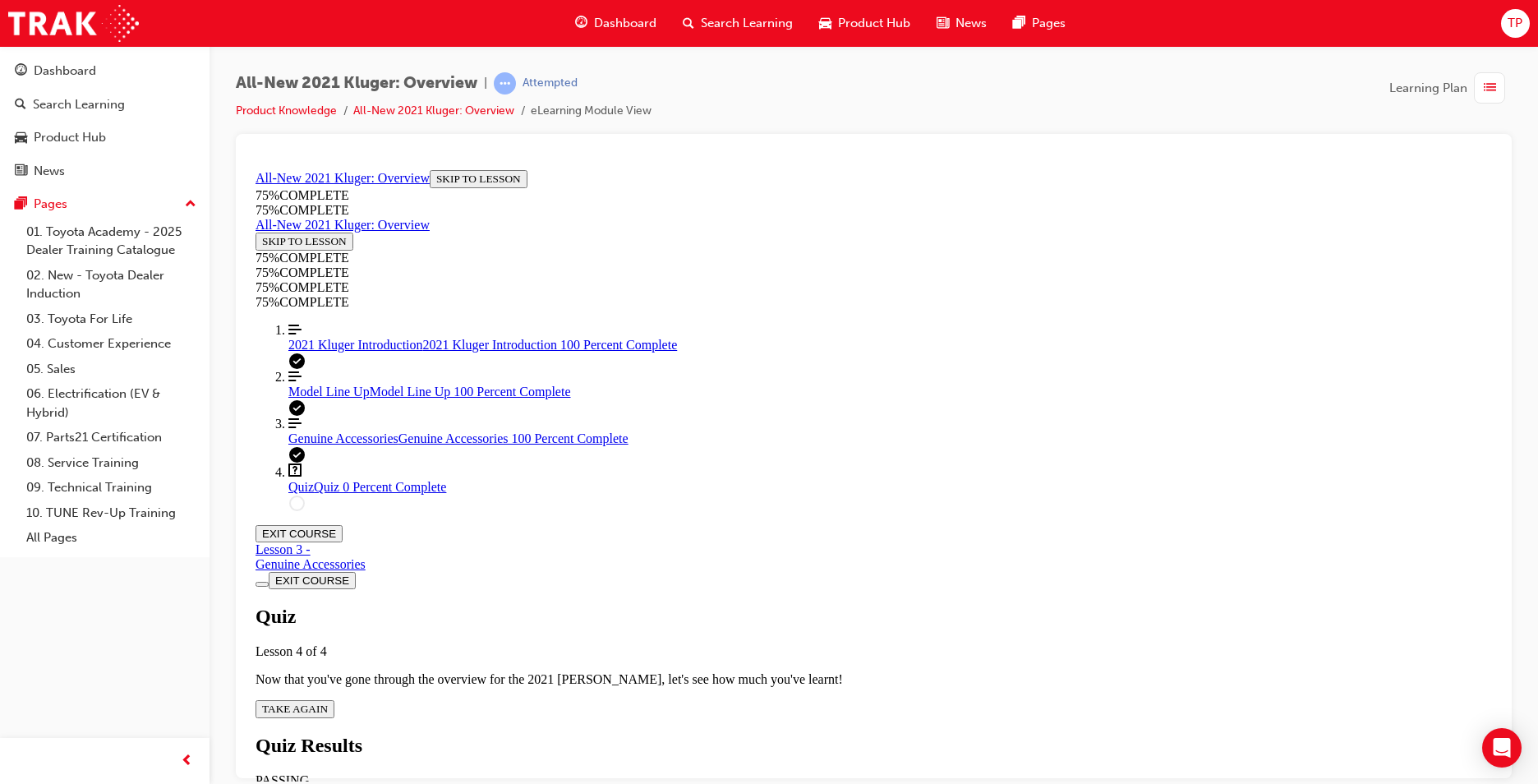
click at [770, 605] on div "Quiz Lesson 4 of 4 Now that you've gone through the overview for the 2021 [PERS…" at bounding box center [874, 660] width 1237 height 112
click at [328, 702] on span "TAKE AGAIN" at bounding box center [295, 708] width 66 height 12
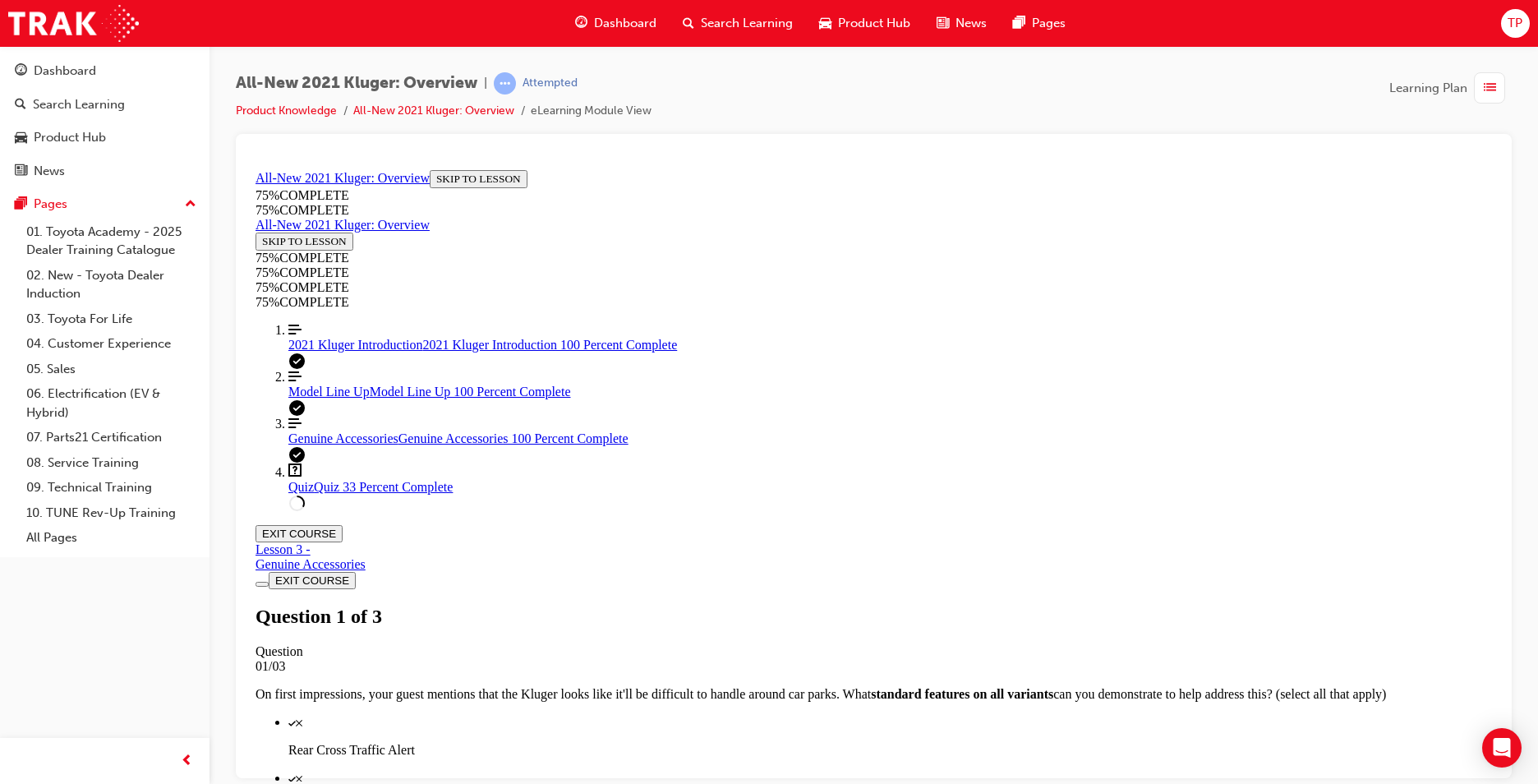
scroll to position [240, 0]
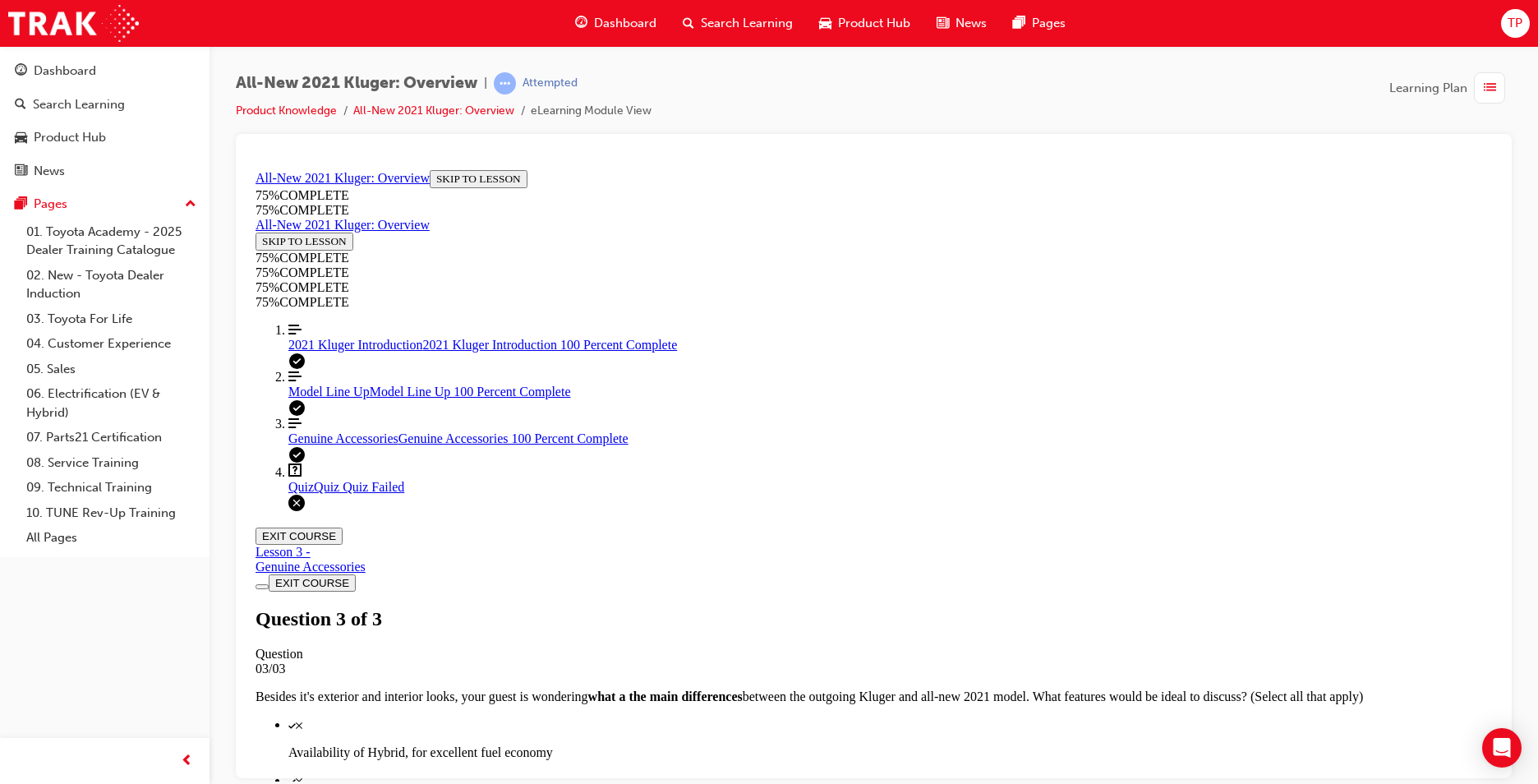
scroll to position [59, 0]
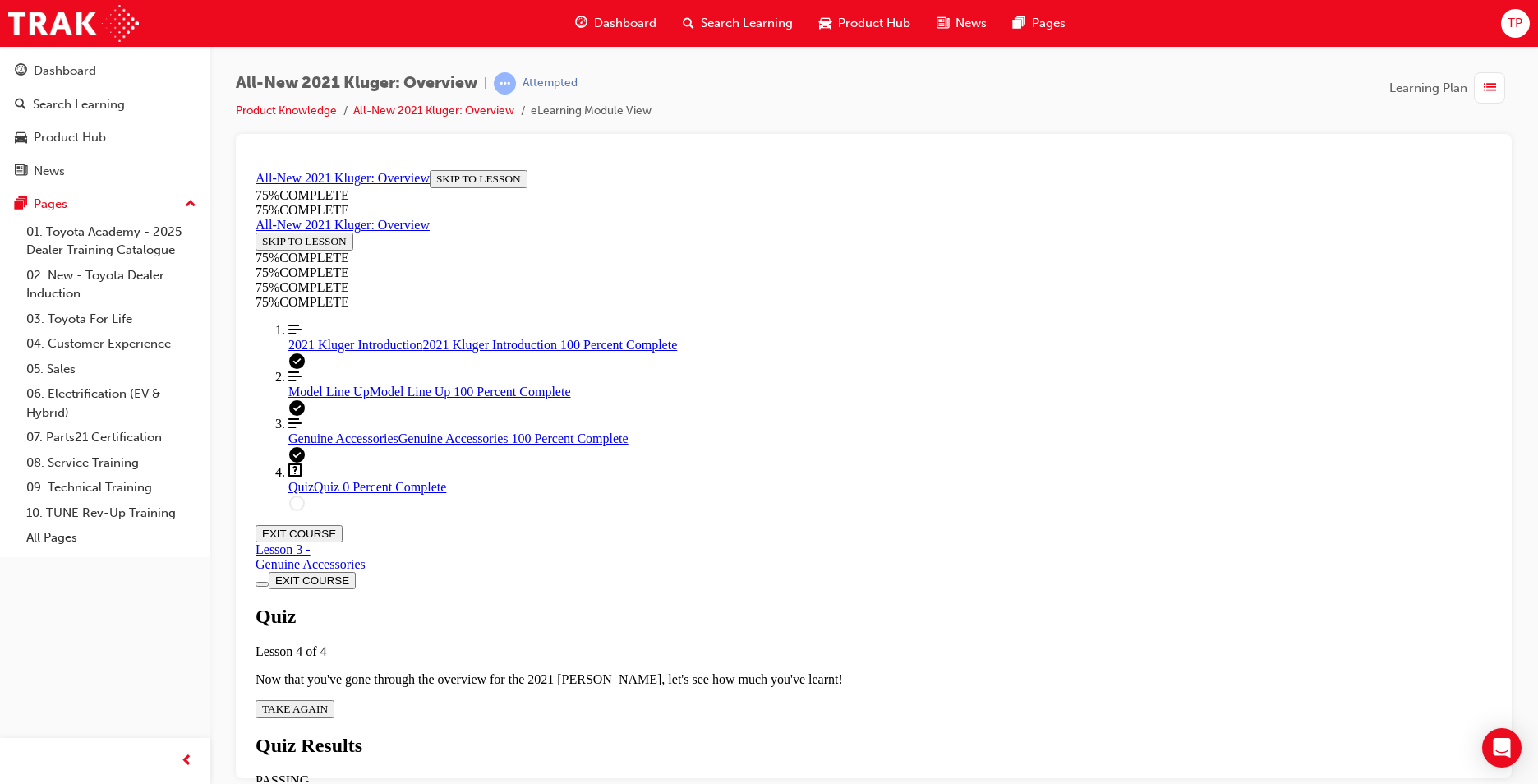
click at [328, 702] on span "TAKE AGAIN" at bounding box center [295, 708] width 66 height 12
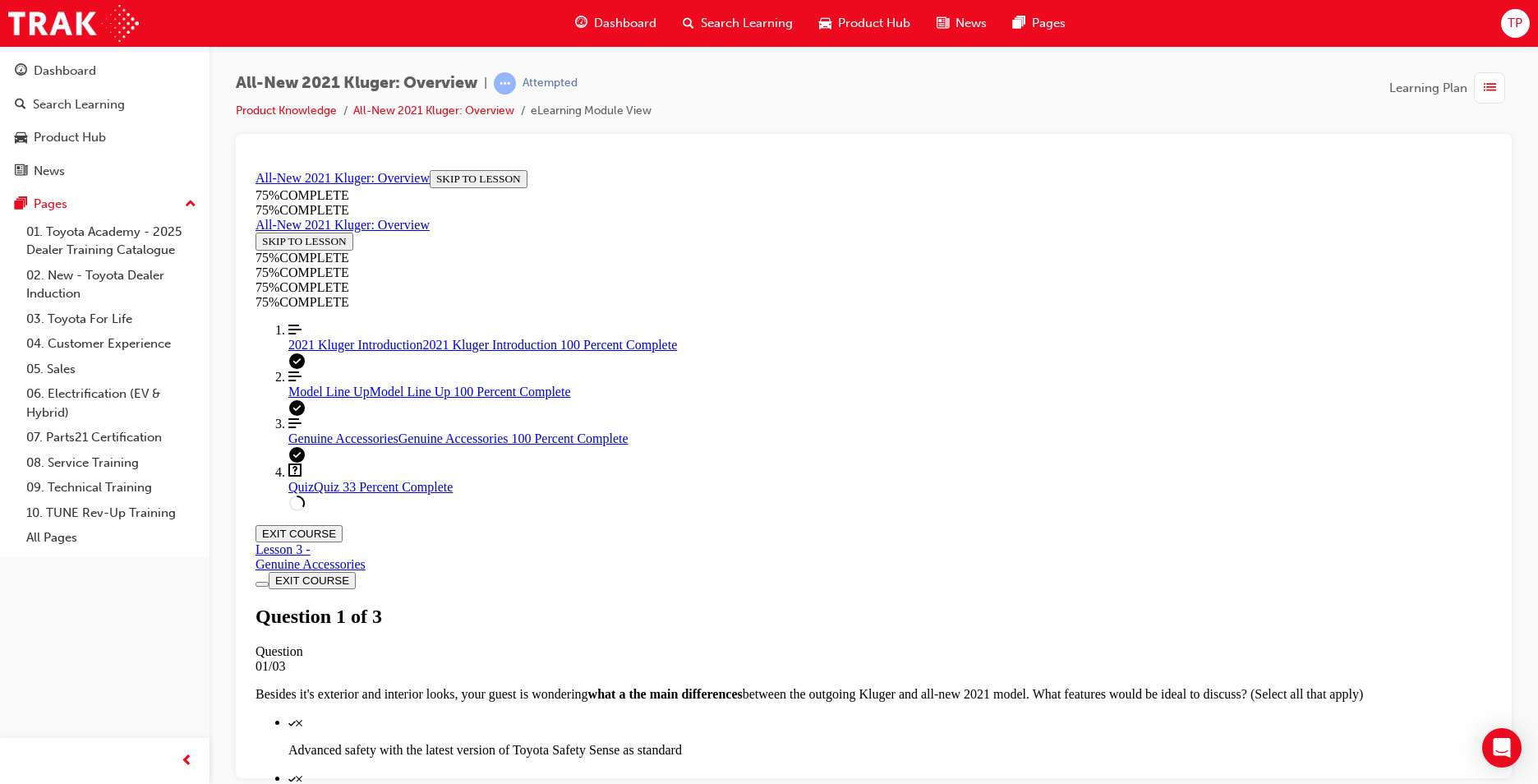
scroll to position [240, 0]
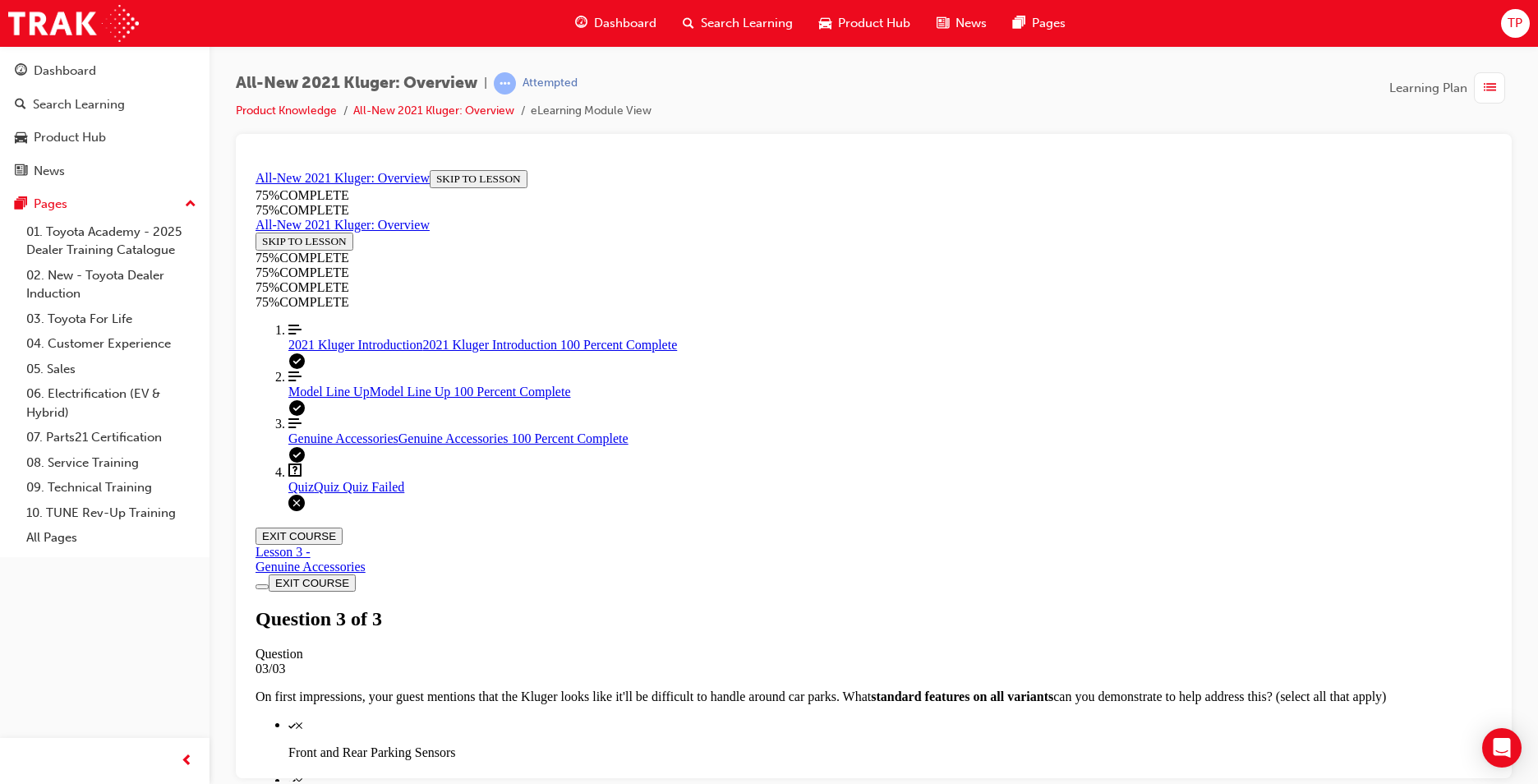
scroll to position [0, 0]
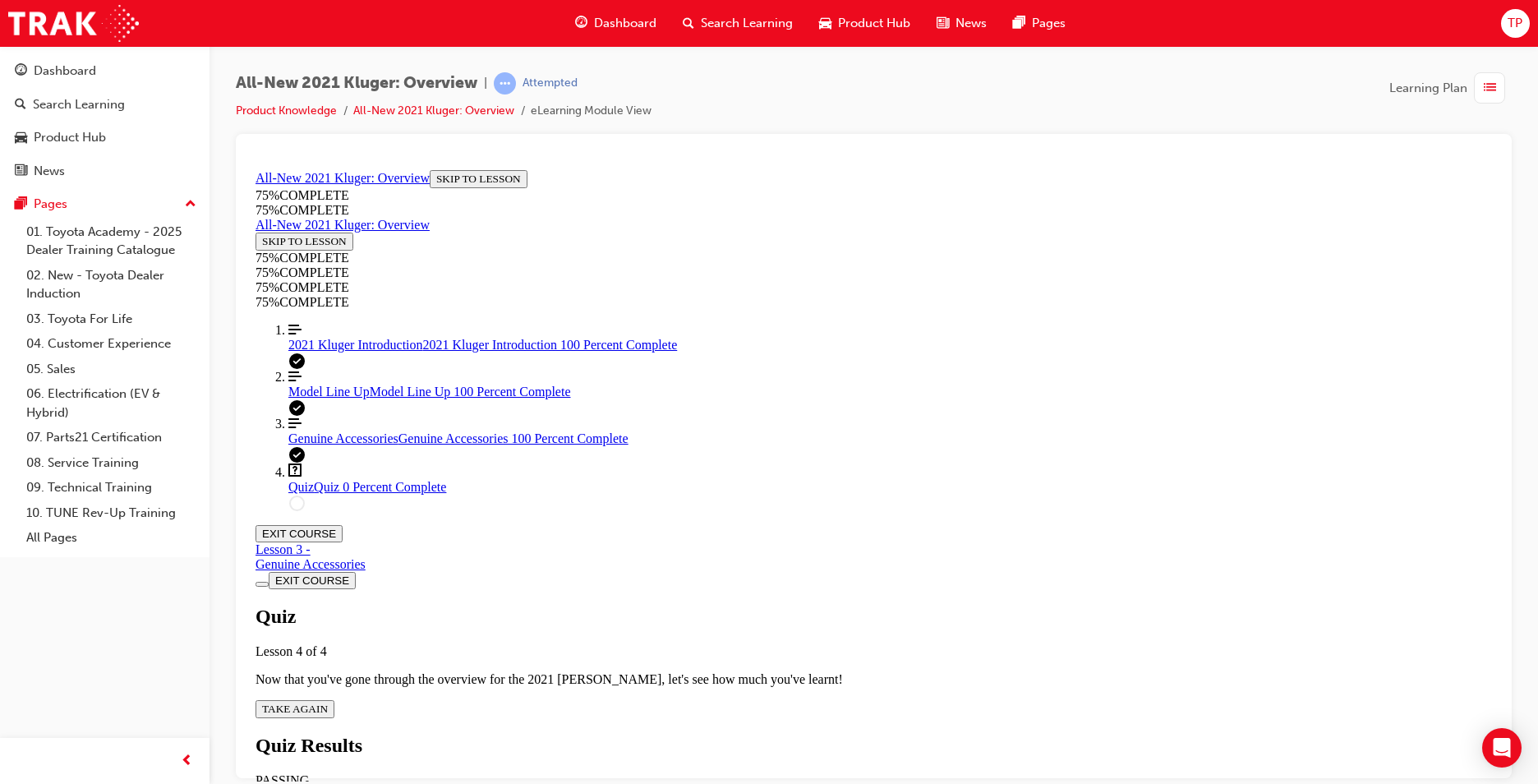
scroll to position [59, 0]
click at [328, 702] on span "TAKE AGAIN" at bounding box center [295, 708] width 66 height 12
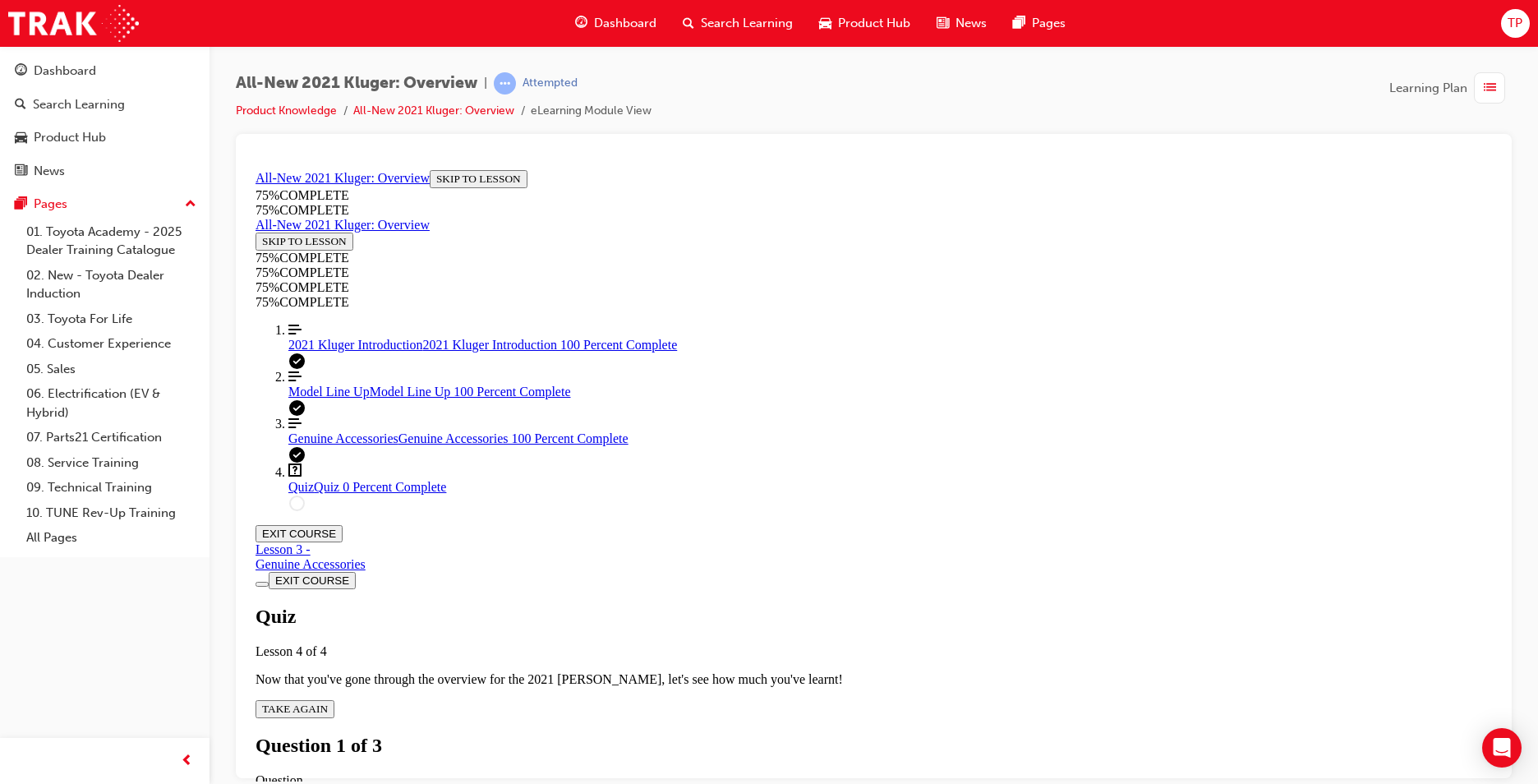
scroll to position [60, 0]
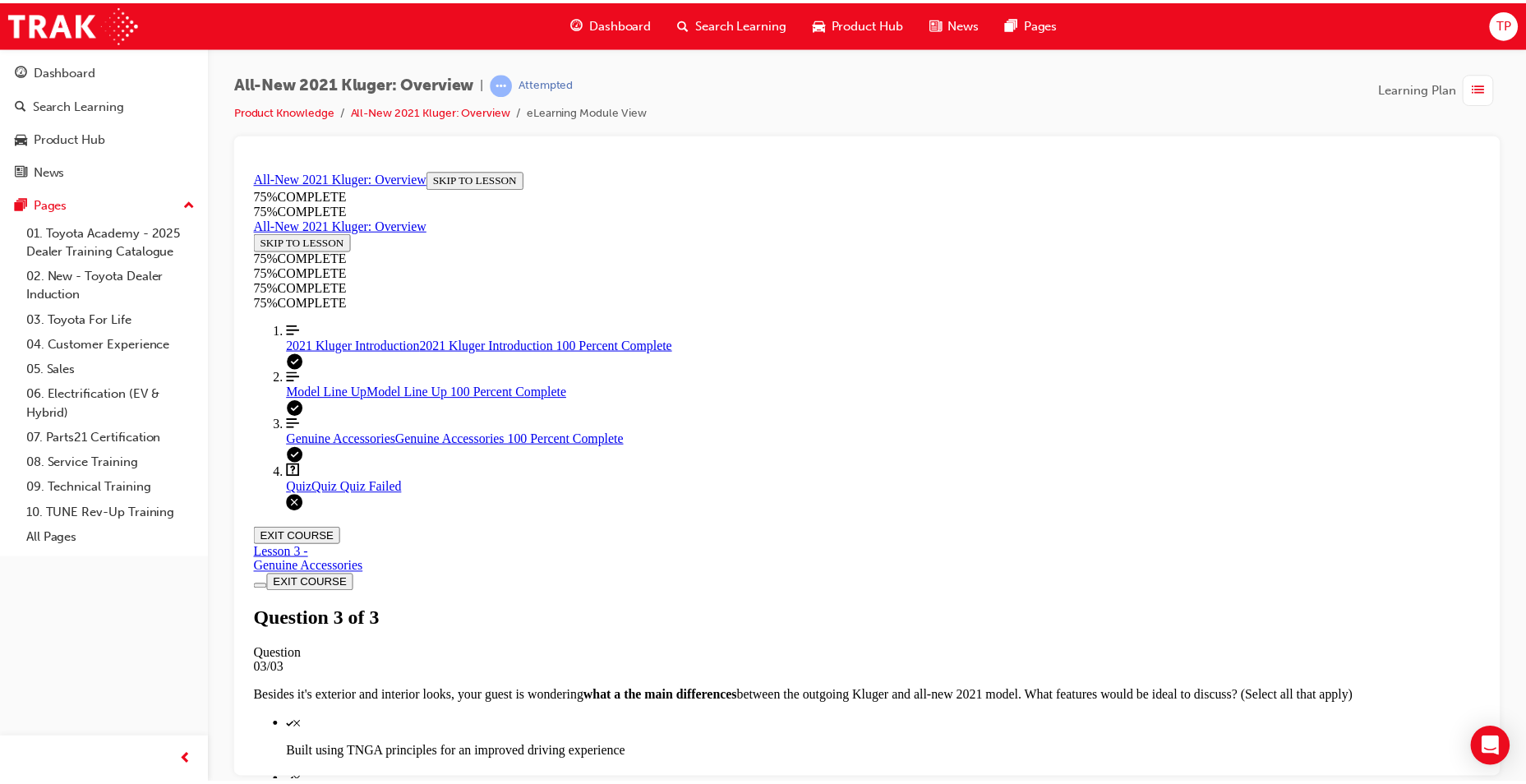
scroll to position [59, 0]
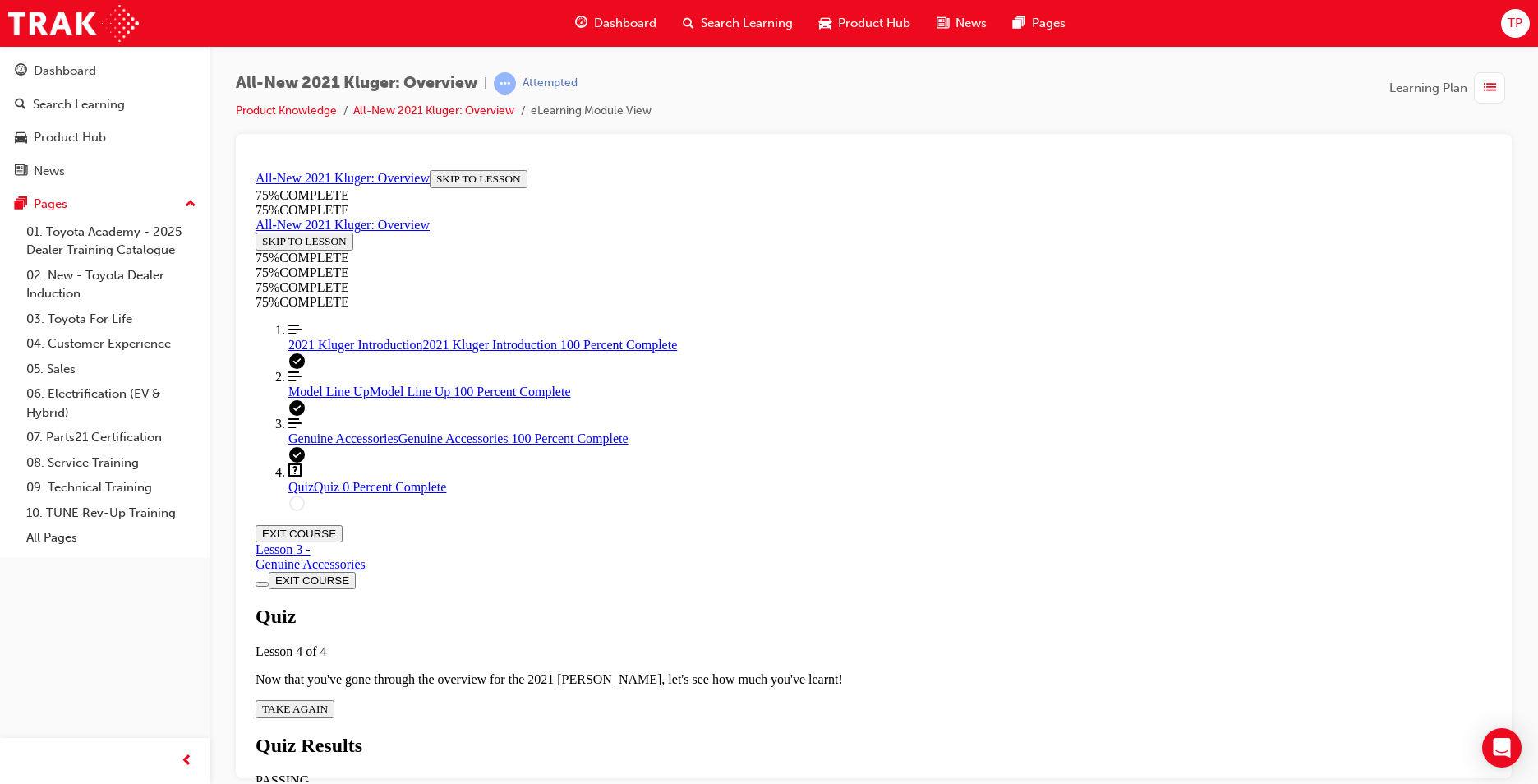
click at [593, 19] on div "Dashboard" at bounding box center [615, 23] width 107 height 33
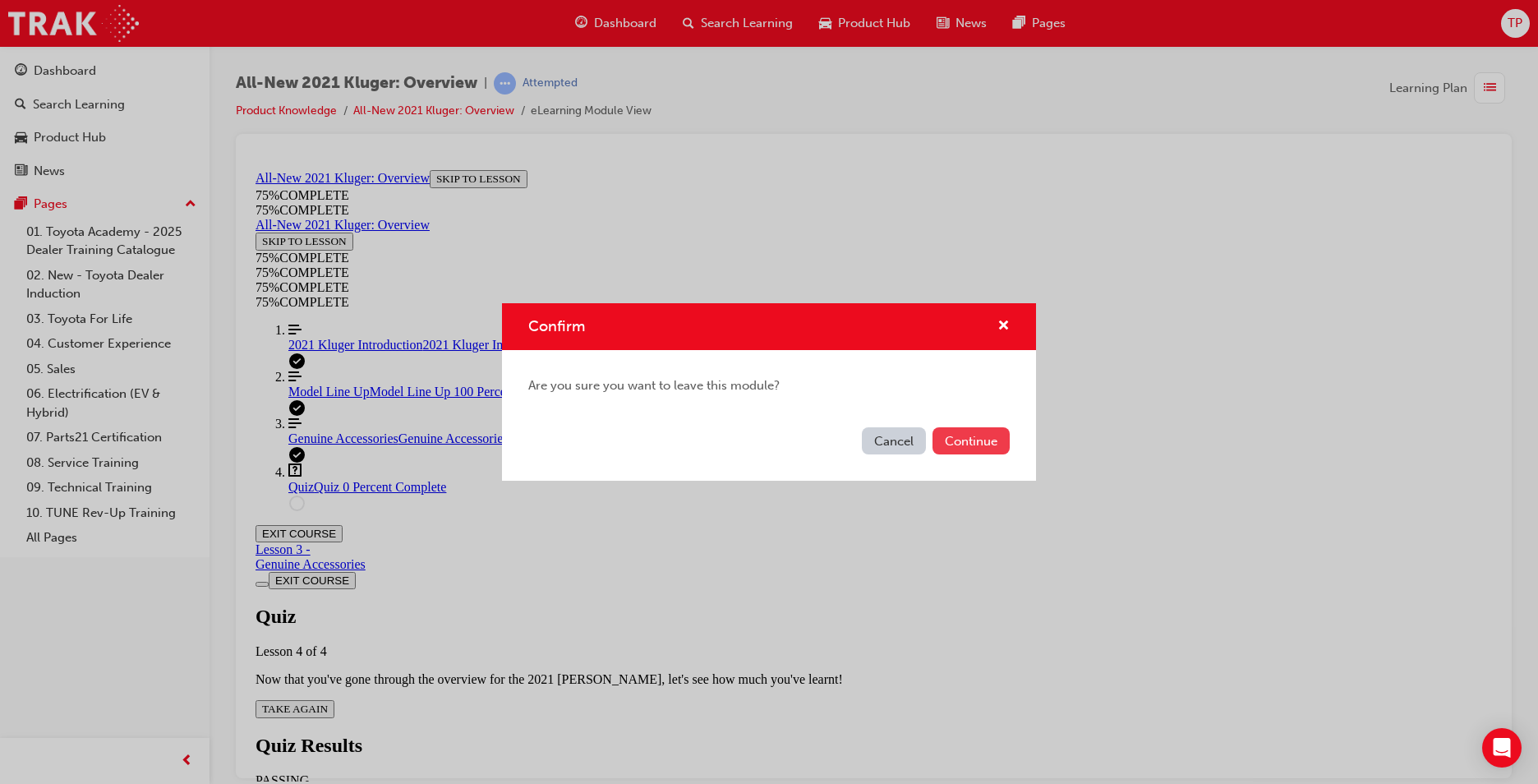
click at [956, 443] on button "Continue" at bounding box center [971, 441] width 77 height 27
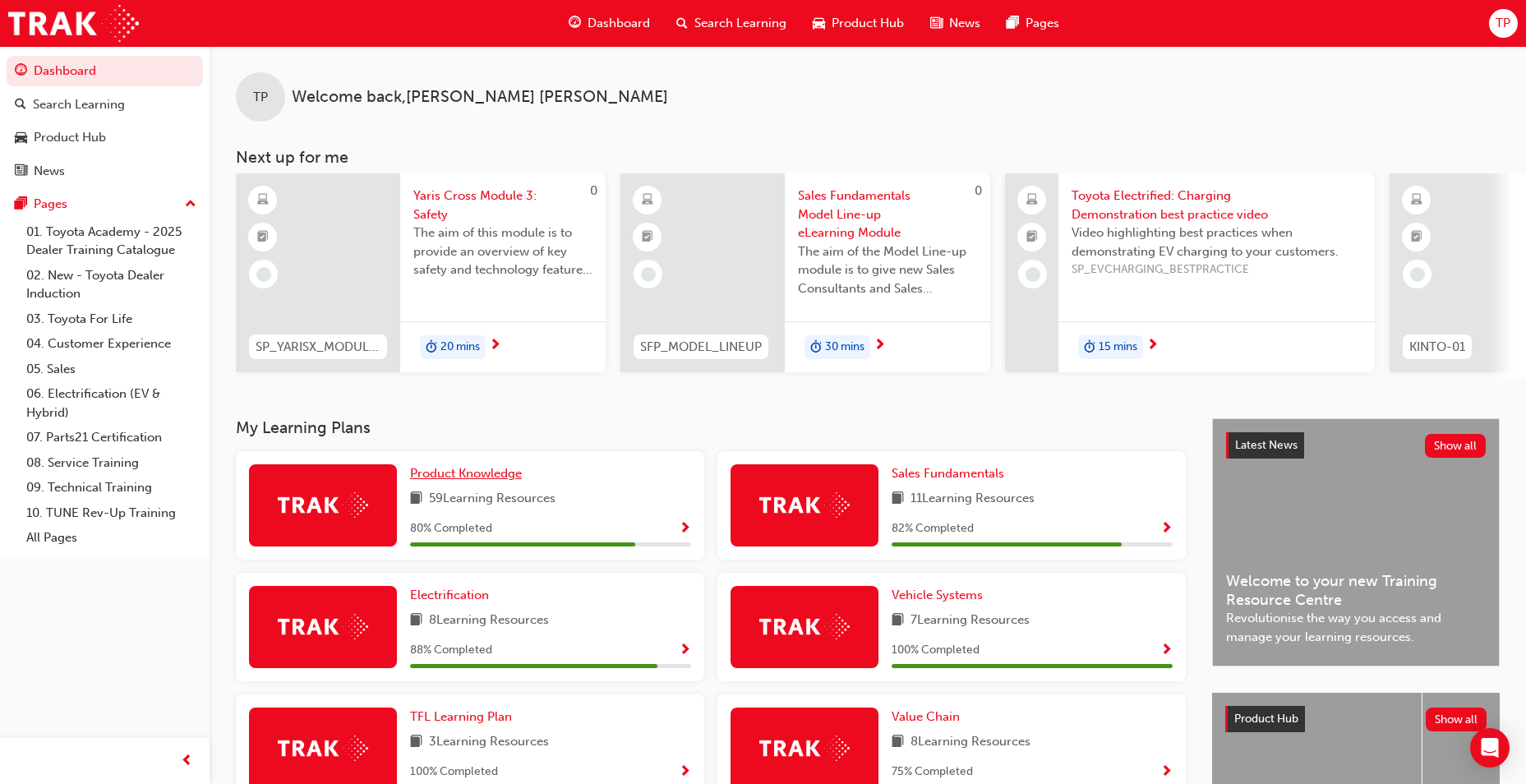
click at [492, 475] on span "Product Knowledge" at bounding box center [466, 473] width 112 height 15
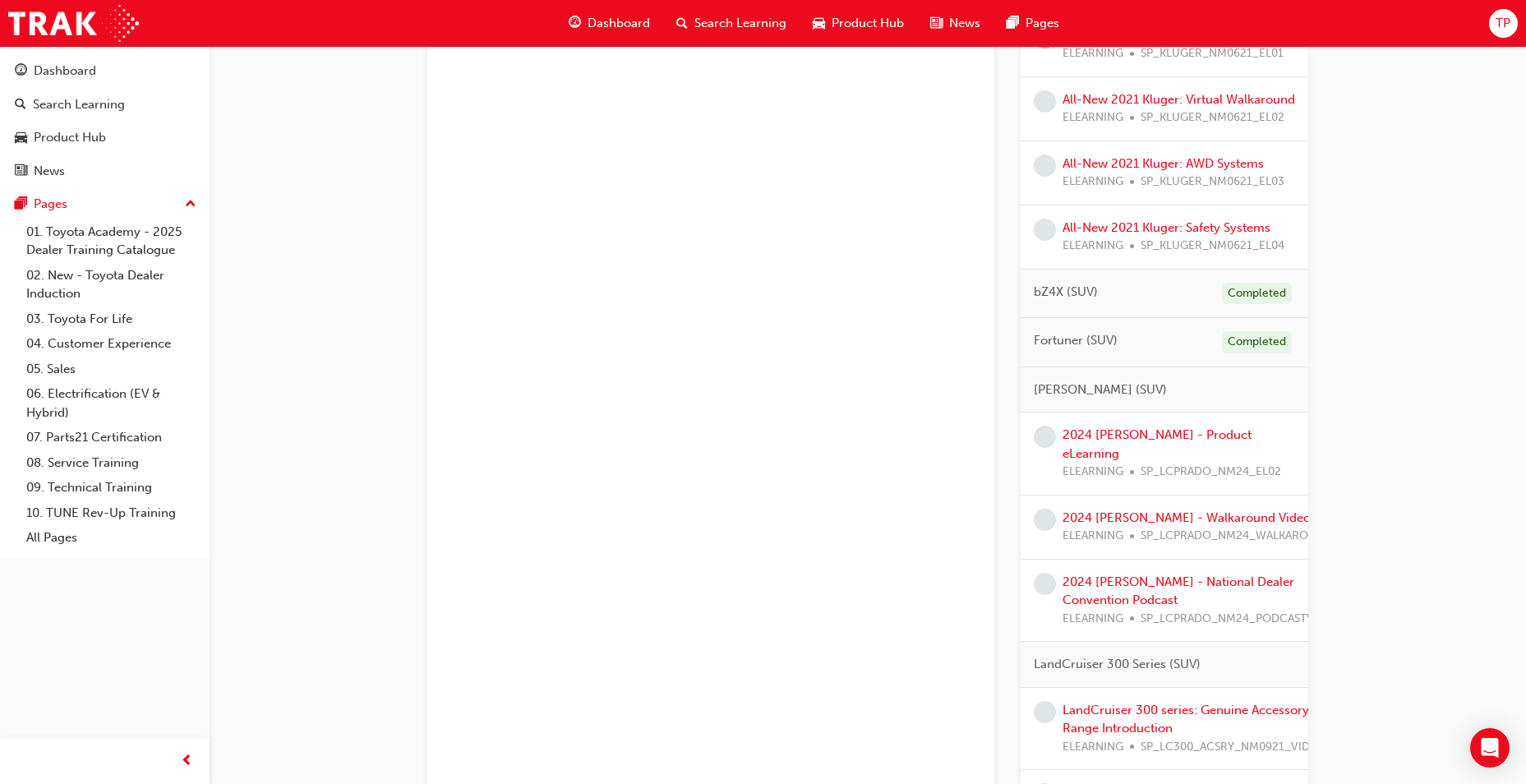
scroll to position [1068, 0]
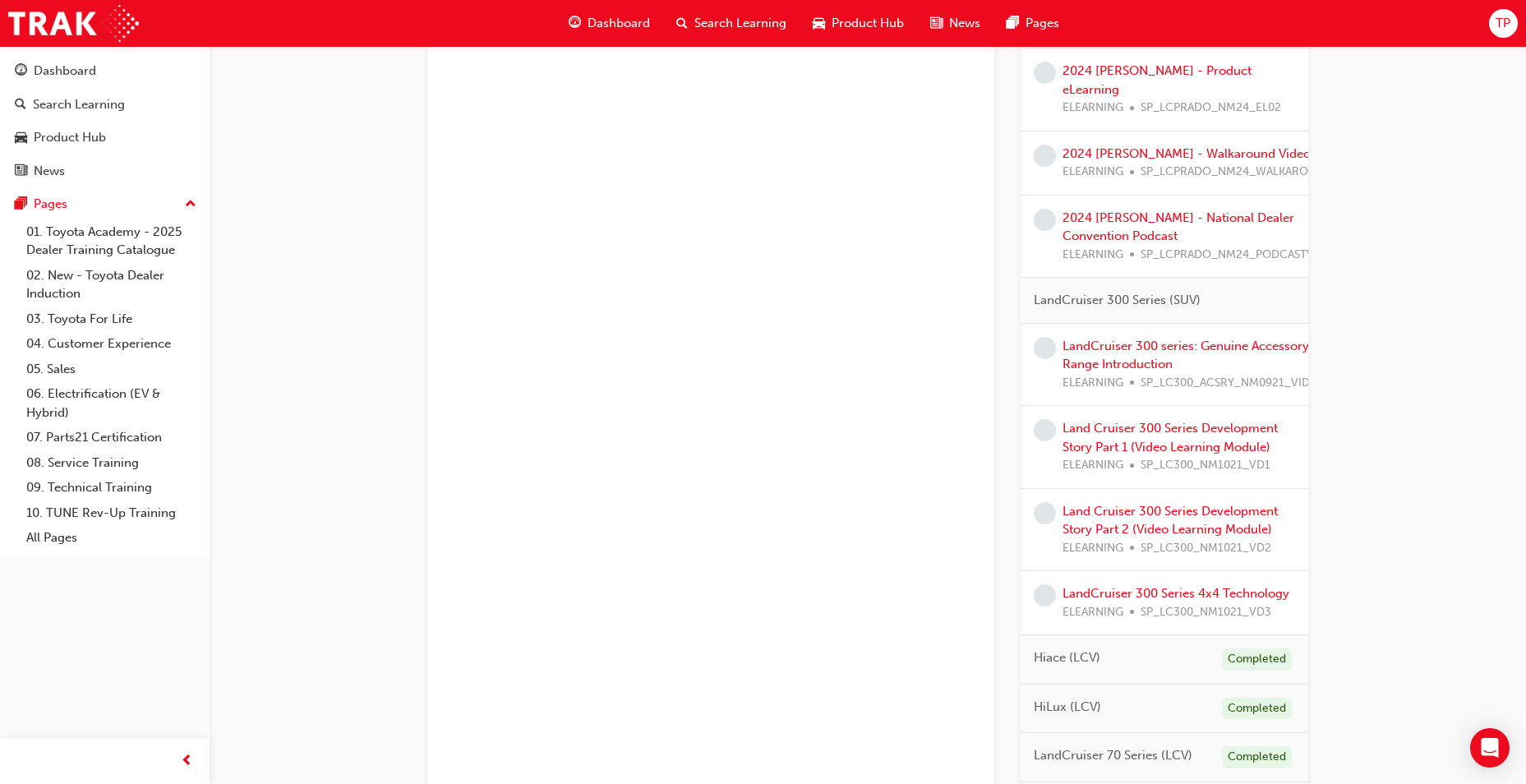
click at [1208, 358] on div "LandCruiser 300 series: Genuine Accessory Range Introduction ELEARNING SP_LC300…" at bounding box center [1186, 365] width 247 height 56
click at [1165, 347] on link "LandCruiser 300 series: Genuine Accessory Range Introduction" at bounding box center [1185, 355] width 246 height 33
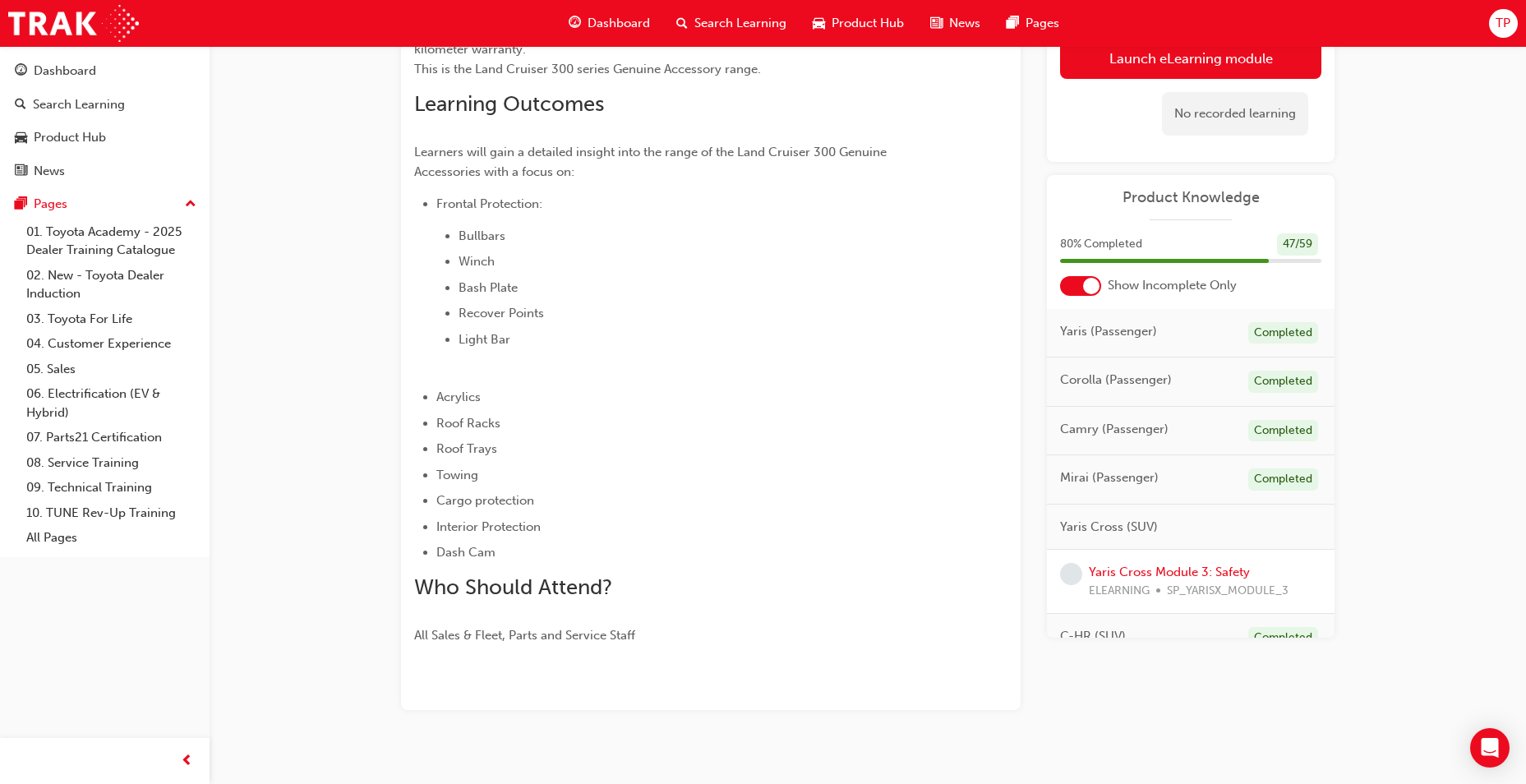
scroll to position [40, 0]
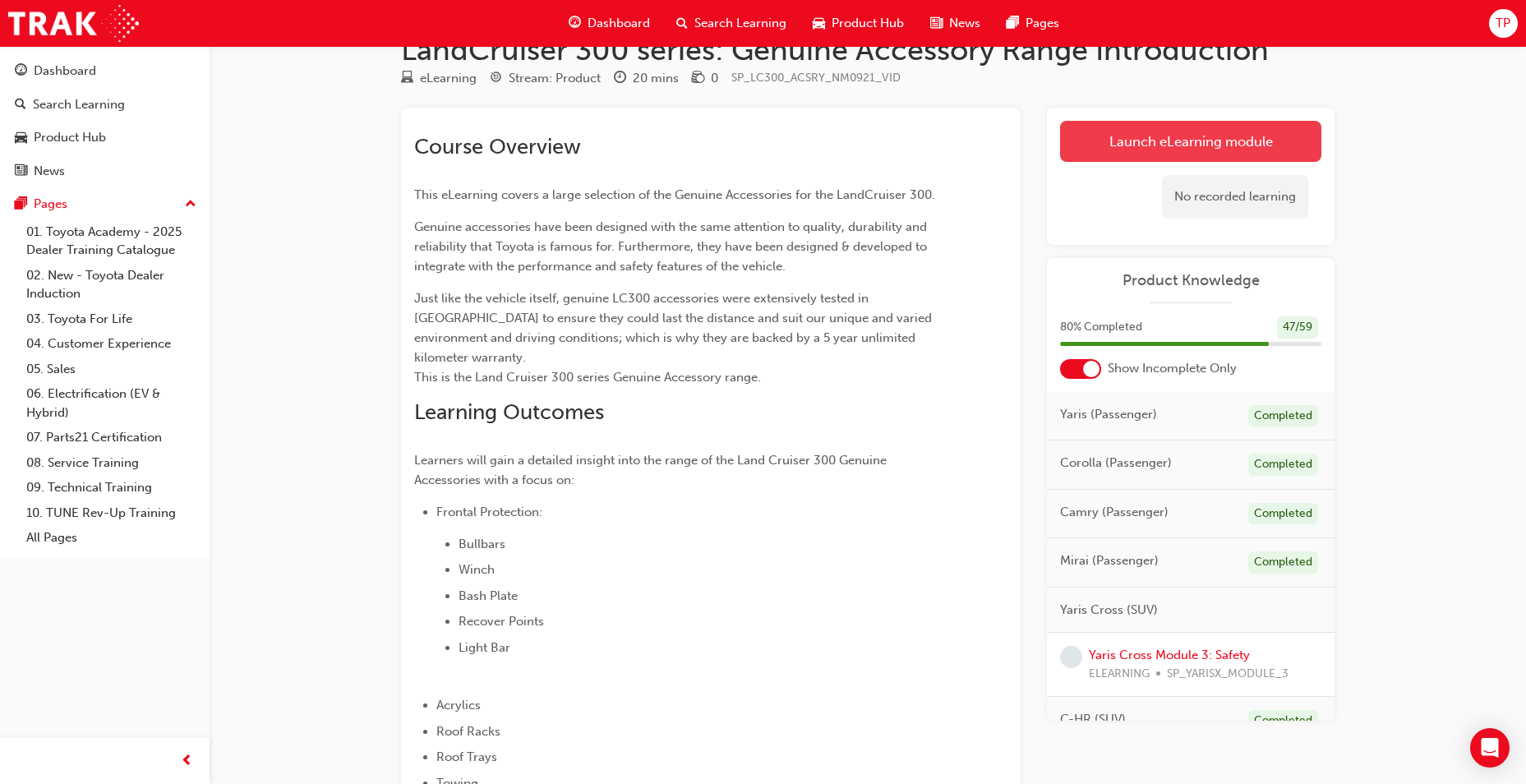
click at [1203, 138] on link "Launch eLearning module" at bounding box center [1191, 142] width 262 height 41
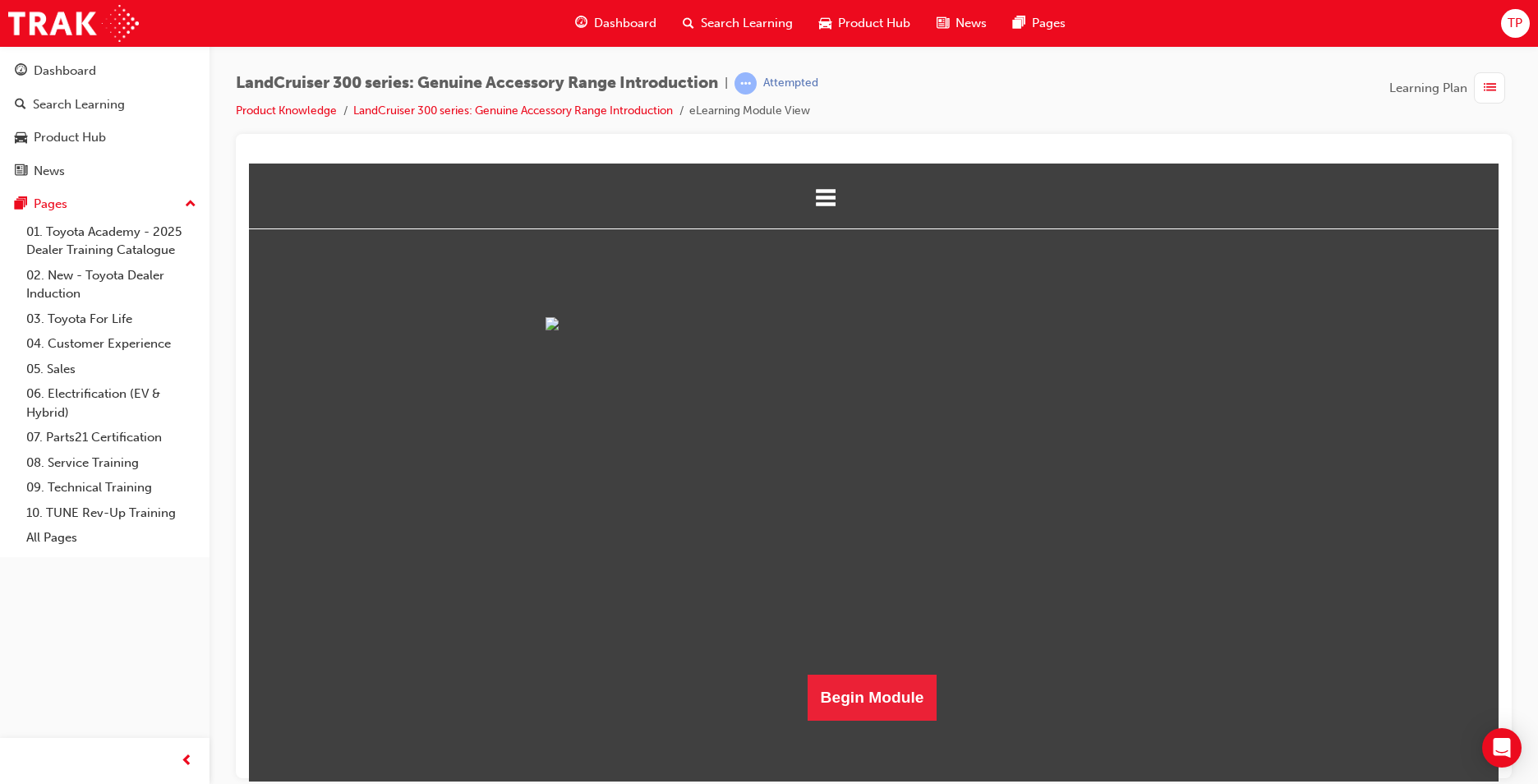
scroll to position [285, 0]
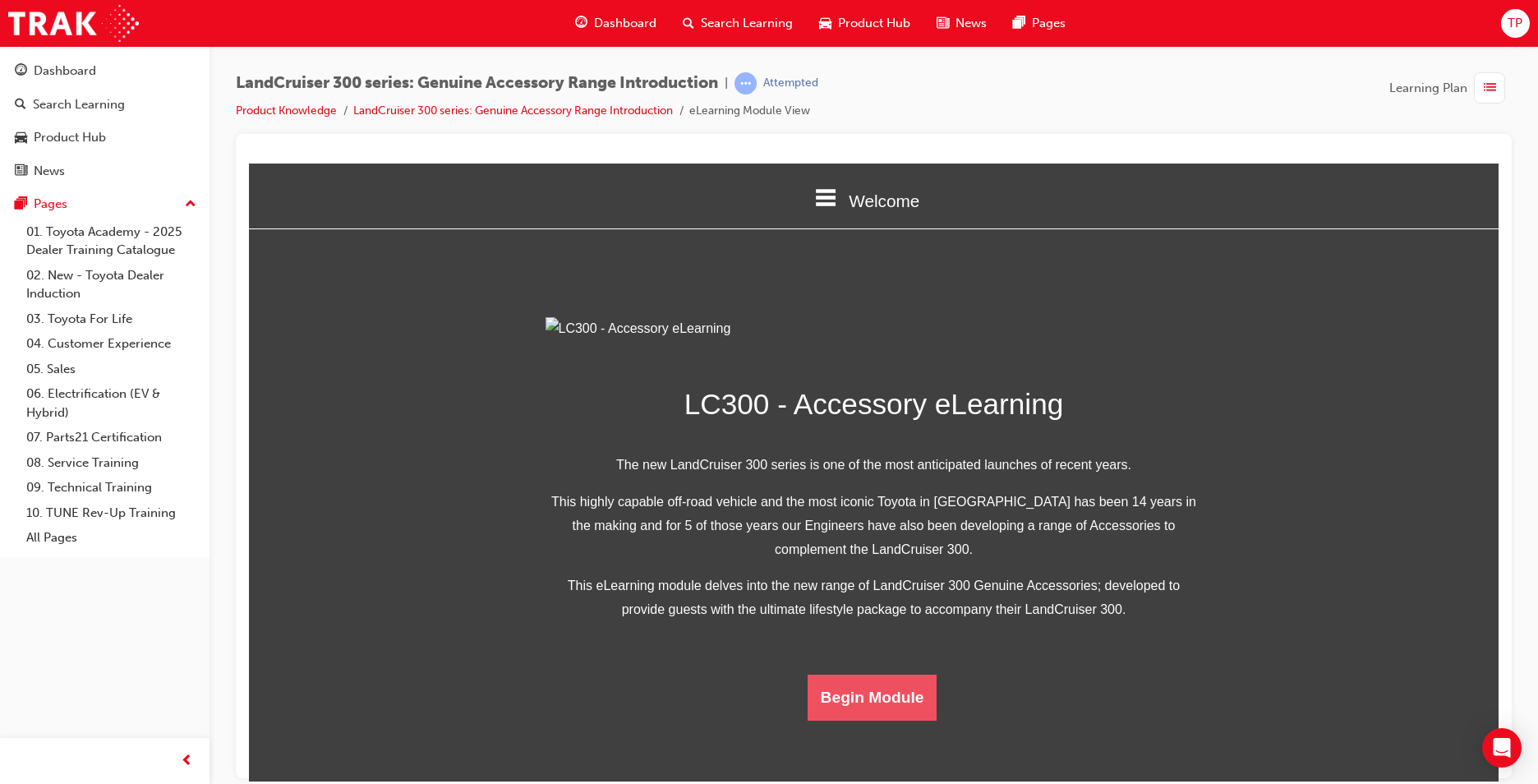
click at [852, 720] on button "Begin Module" at bounding box center [872, 697] width 130 height 46
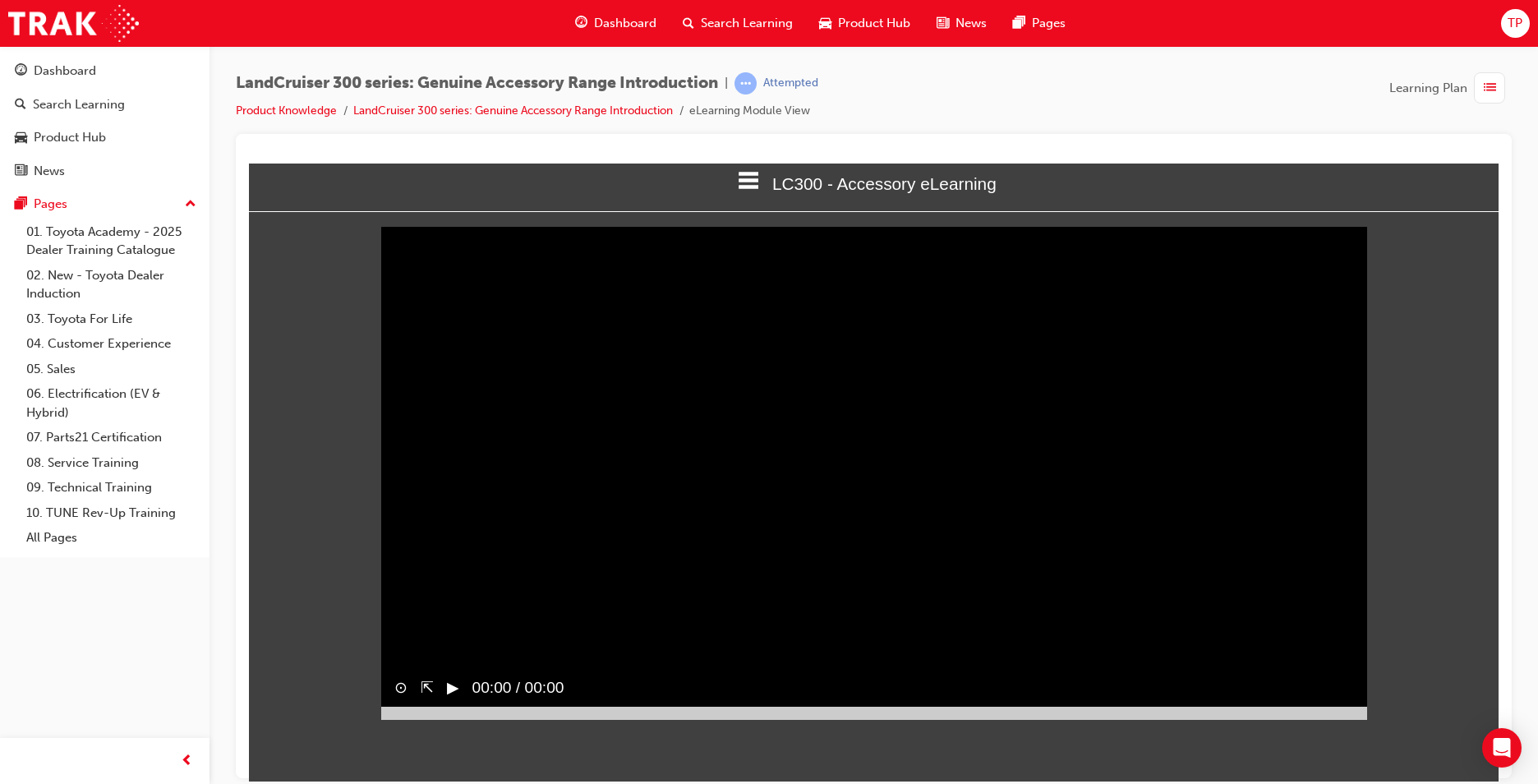
scroll to position [0, 0]
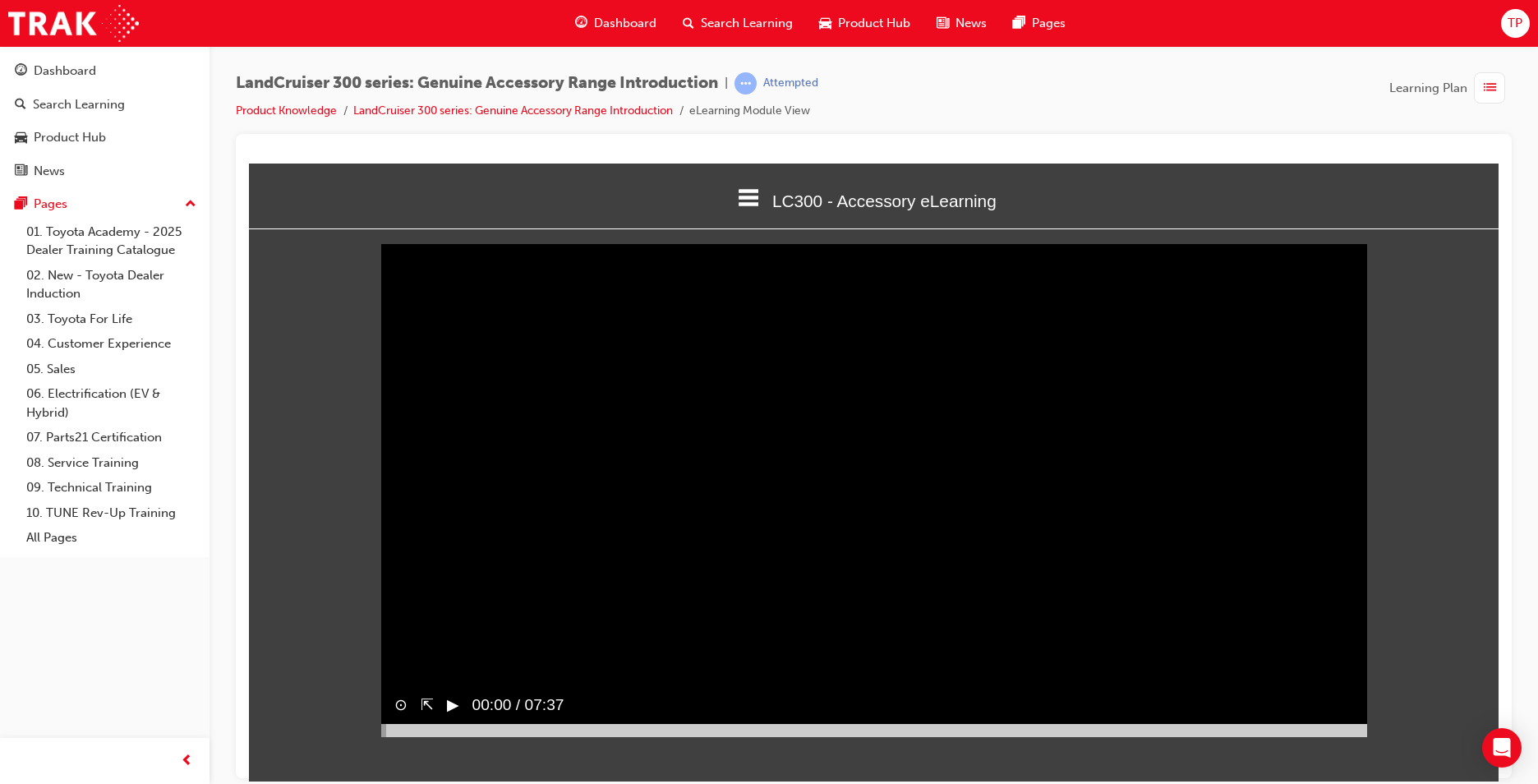
click at [453, 716] on button "▶︎" at bounding box center [453, 704] width 12 height 24
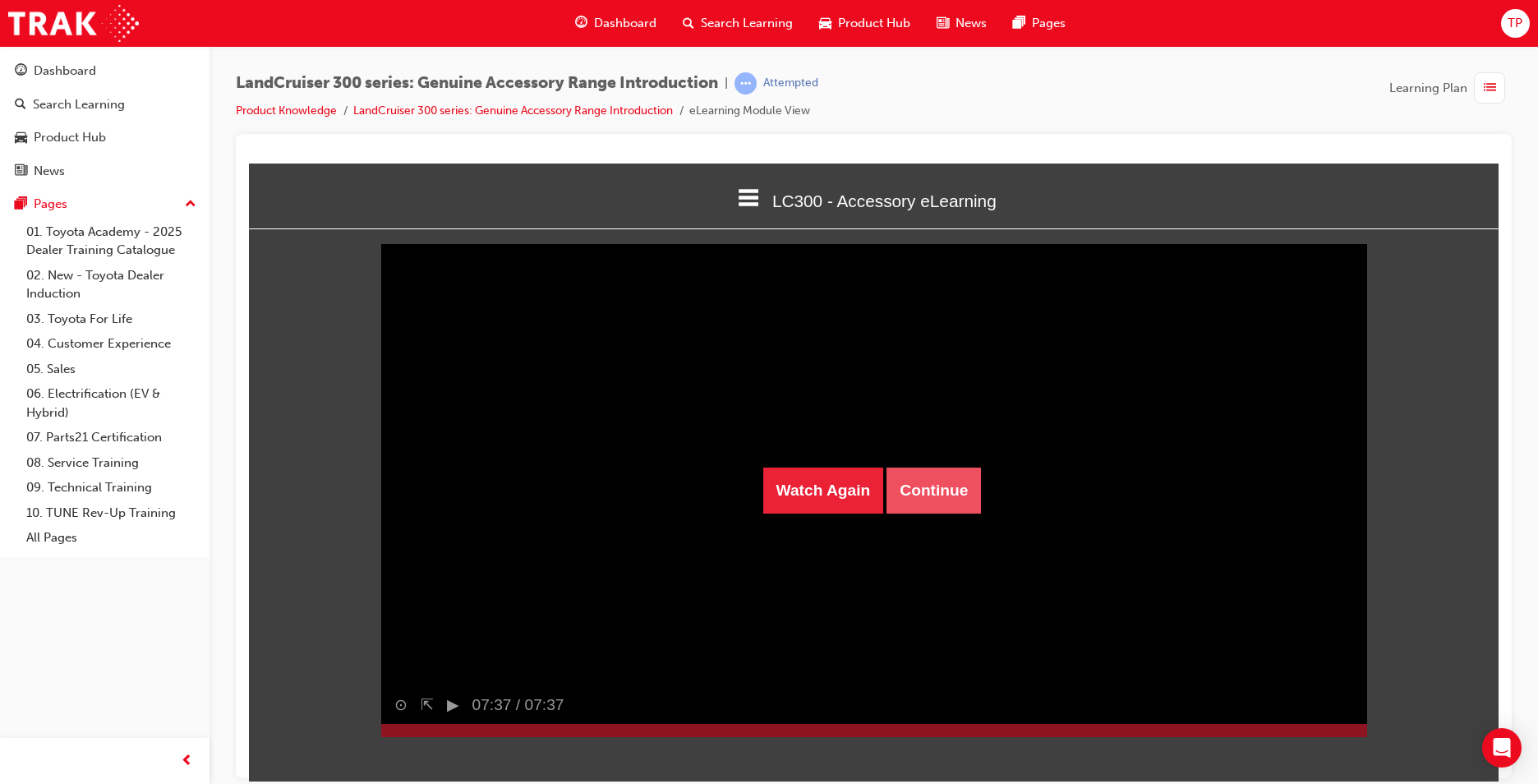
click at [932, 473] on button "Continue" at bounding box center [934, 490] width 94 height 46
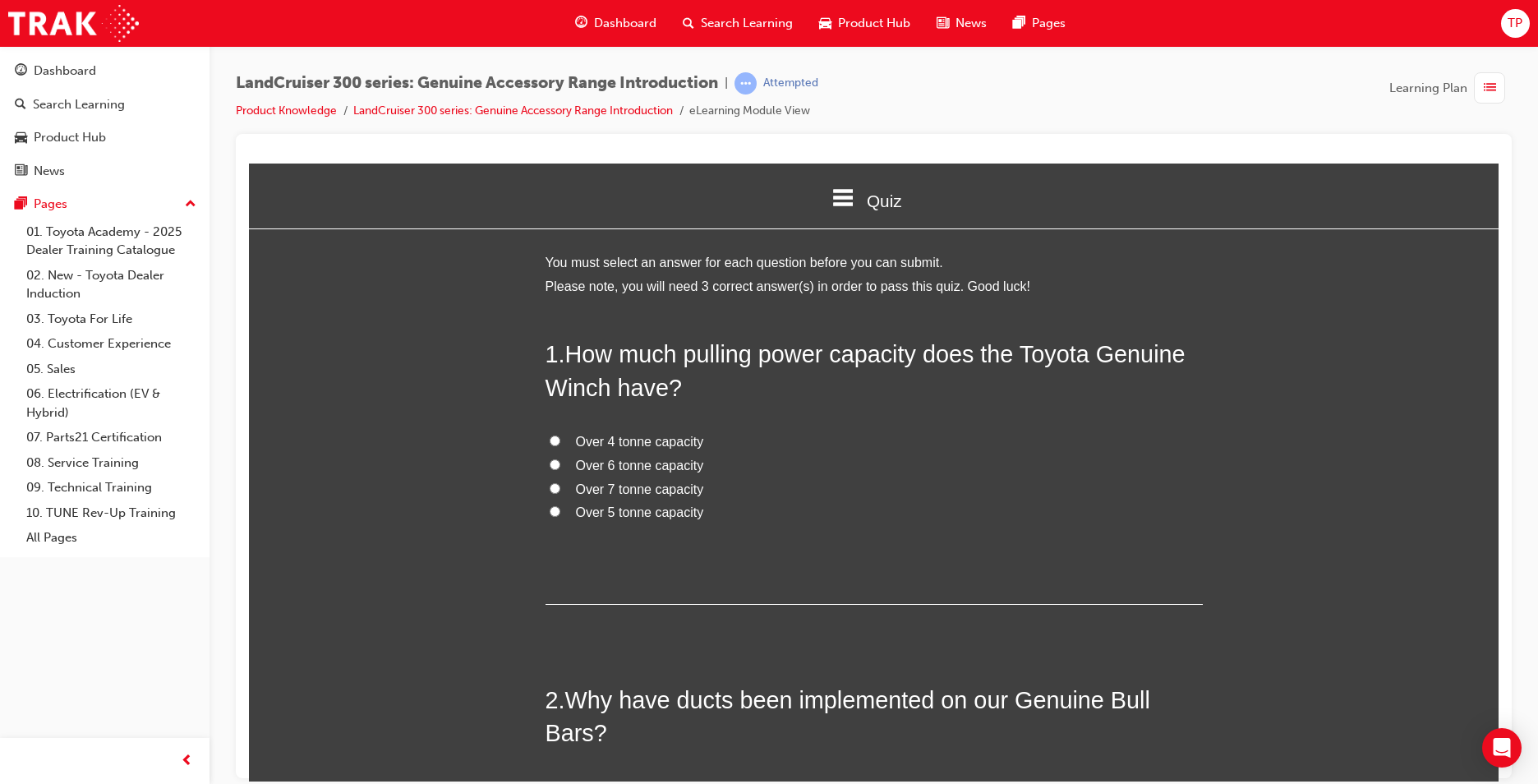
click at [592, 458] on span "Over 6 tonne capacity" at bounding box center [639, 465] width 128 height 14
click at [560, 458] on input "Over 6 tonne capacity" at bounding box center [555, 463] width 10 height 10
radio input "true"
click at [594, 449] on label "Over 4 tonne capacity" at bounding box center [874, 442] width 657 height 24
click at [560, 445] on input "Over 4 tonne capacity" at bounding box center [555, 440] width 10 height 10
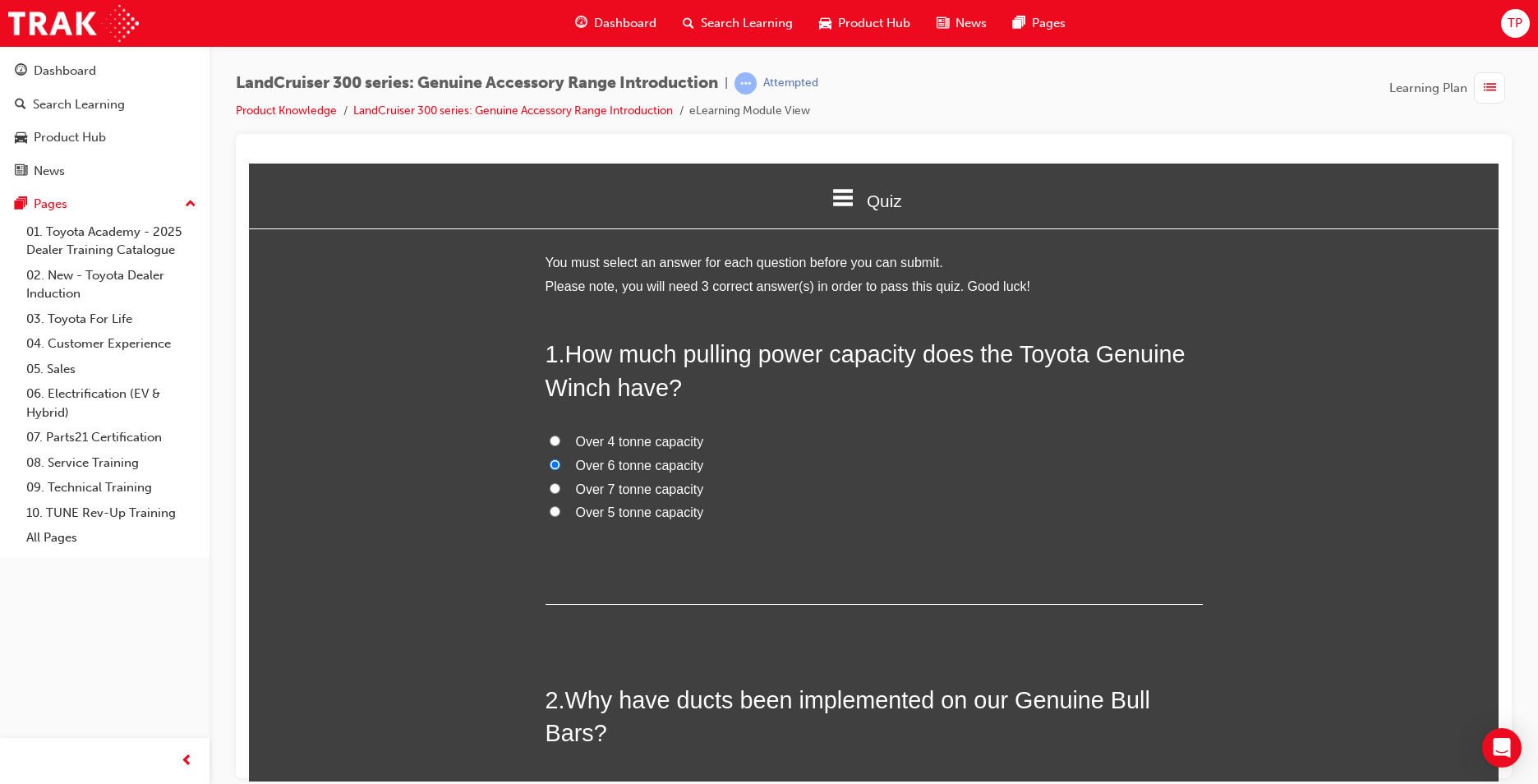
radio input "true"
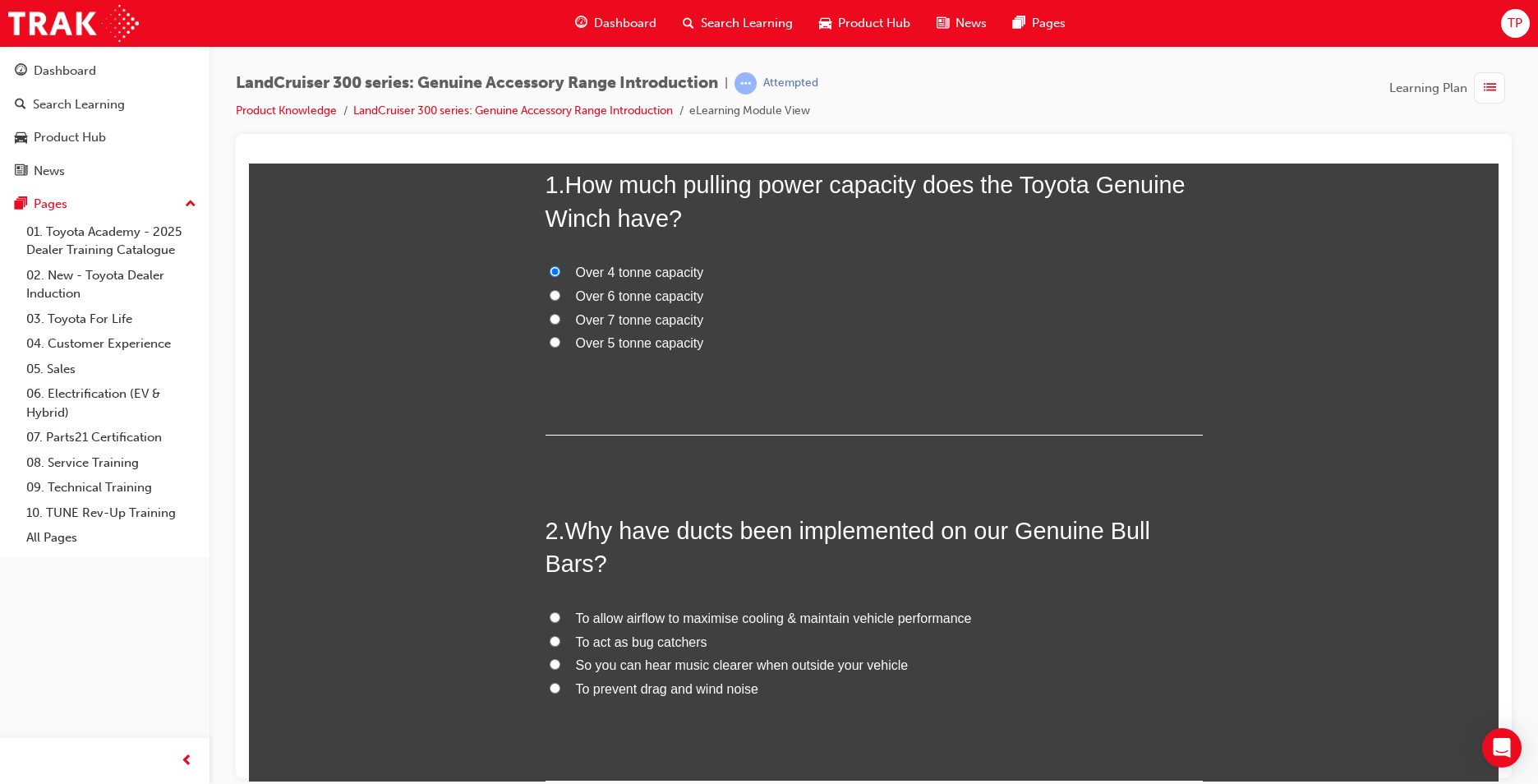
scroll to position [144, 0]
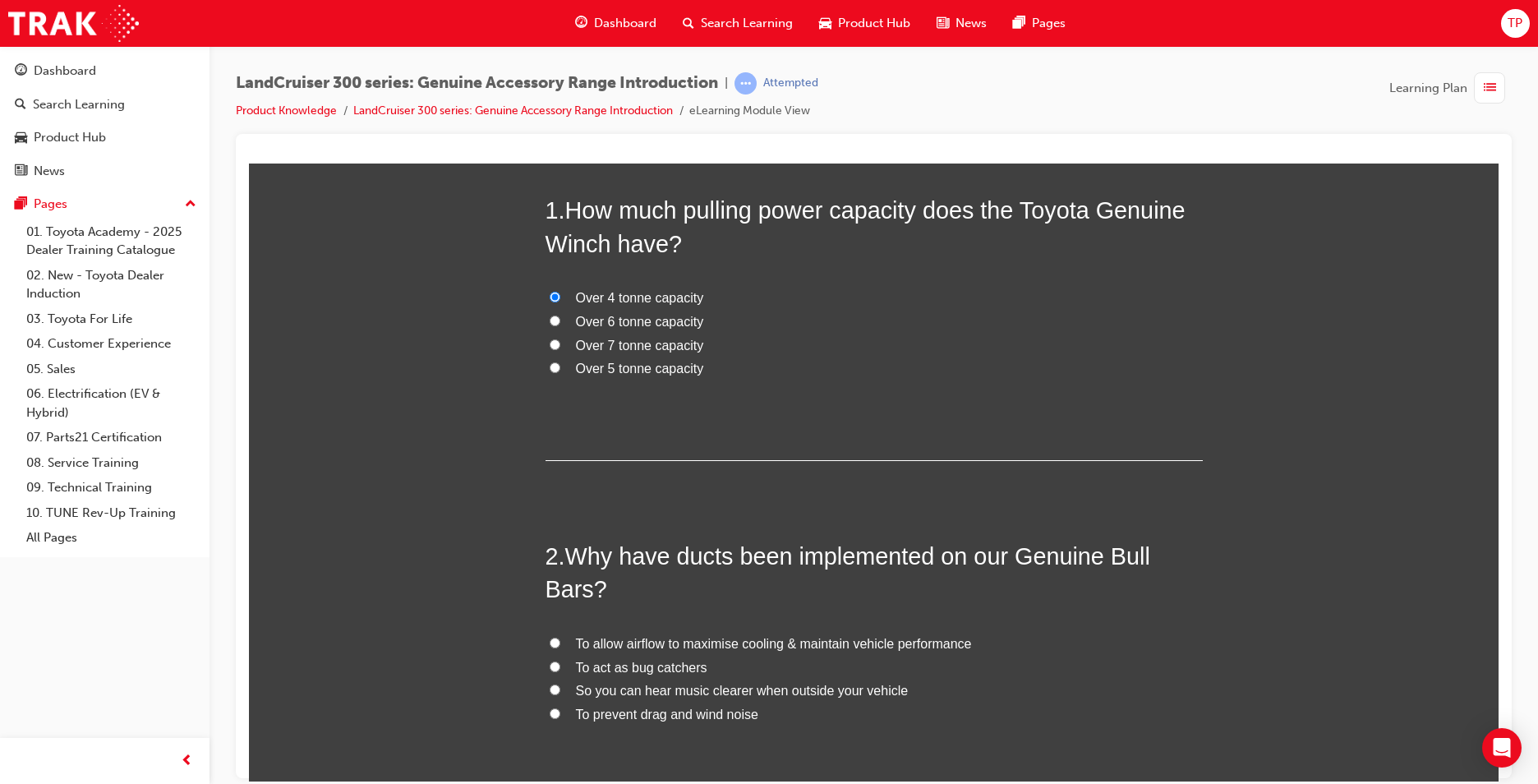
click at [604, 315] on span "Over 6 tonne capacity" at bounding box center [639, 321] width 128 height 14
click at [560, 315] on input "Over 6 tonne capacity" at bounding box center [555, 320] width 10 height 10
radio input "true"
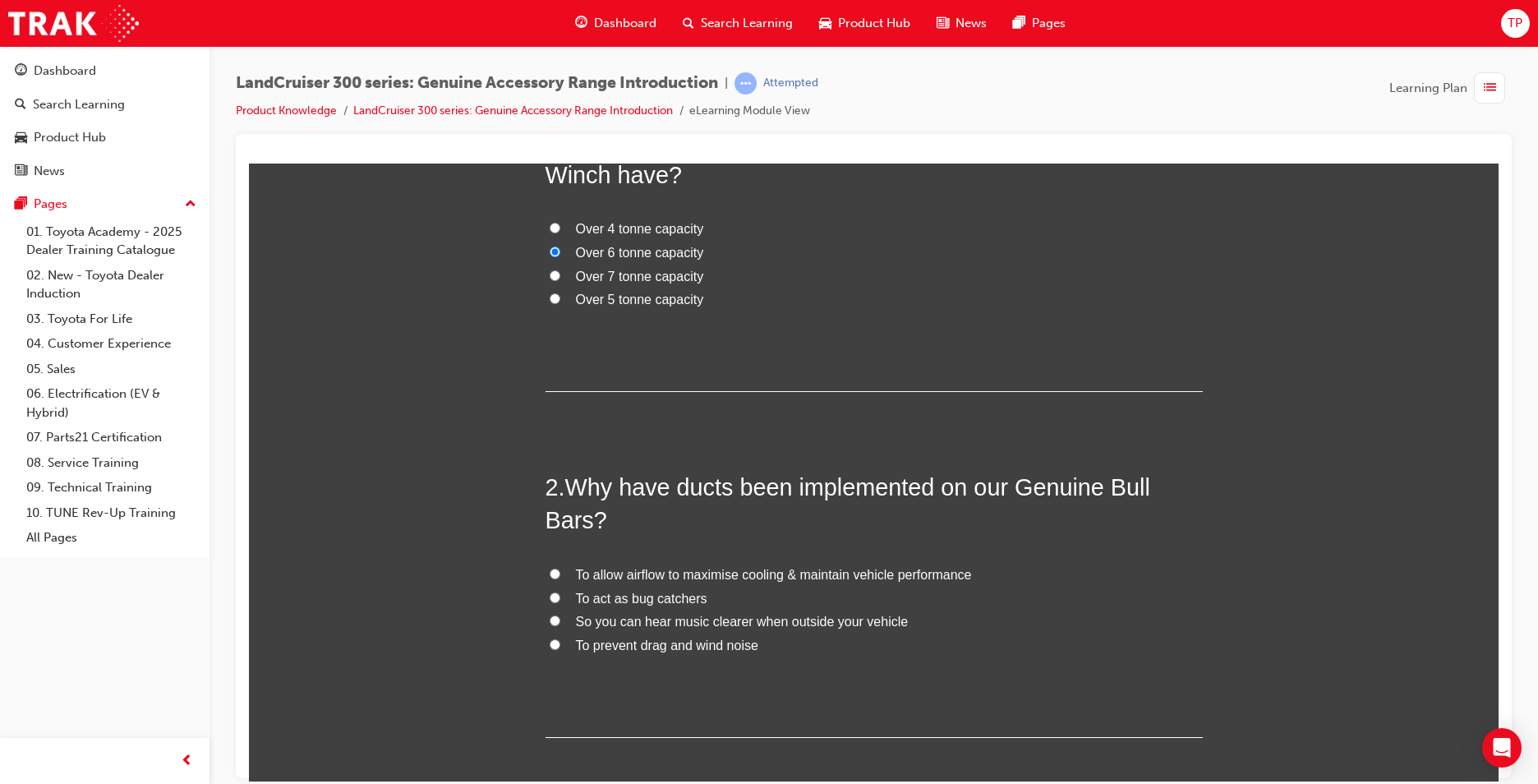
scroll to position [370, 0]
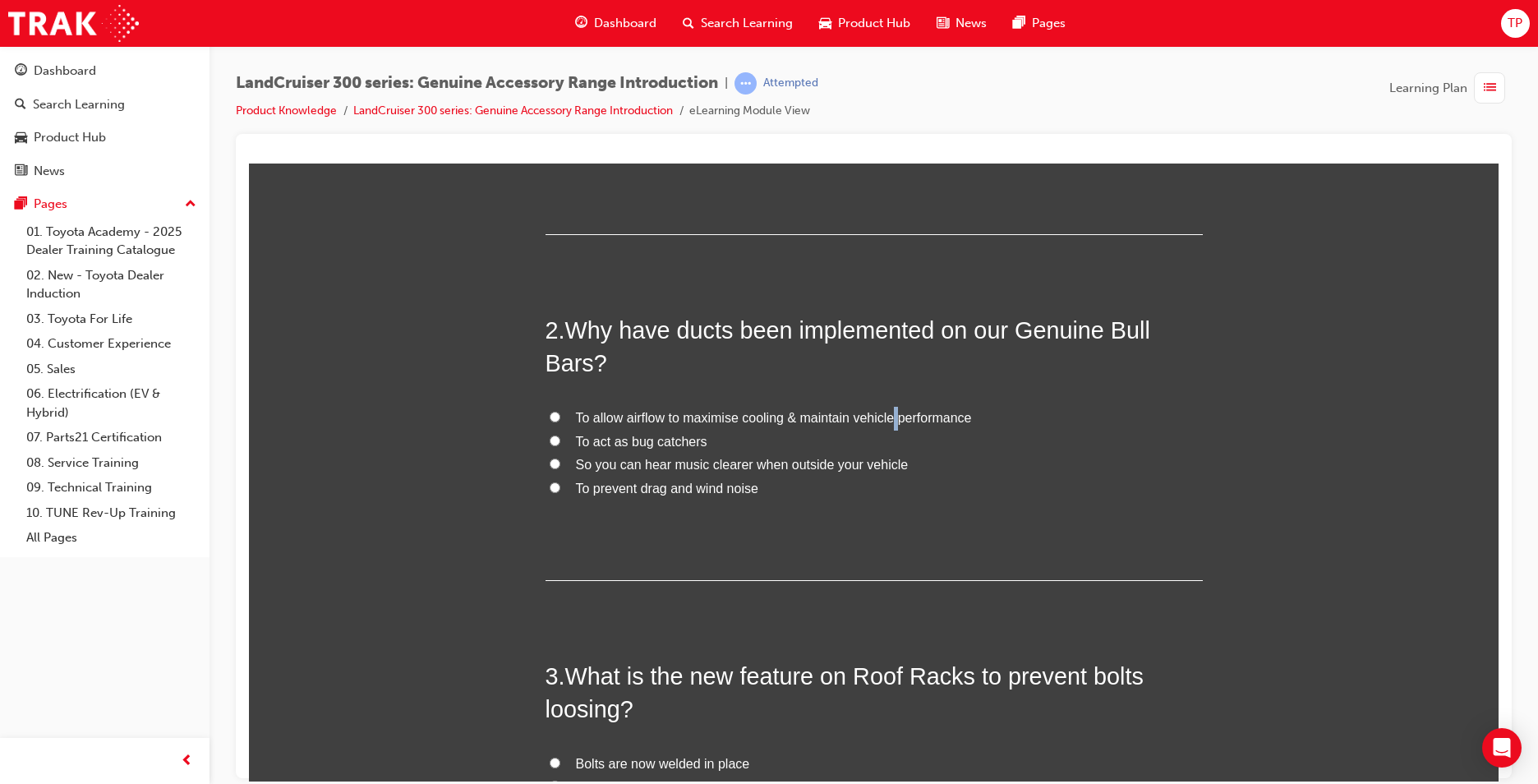
click at [887, 420] on span "To allow airflow to maximise cooling & maintain vehicle performance" at bounding box center [774, 417] width 396 height 14
click at [556, 416] on label "To allow airflow to maximise cooling & maintain vehicle performance" at bounding box center [874, 418] width 657 height 24
click at [556, 416] on input "To allow airflow to maximise cooling & maintain vehicle performance" at bounding box center [555, 416] width 10 height 10
radio input "true"
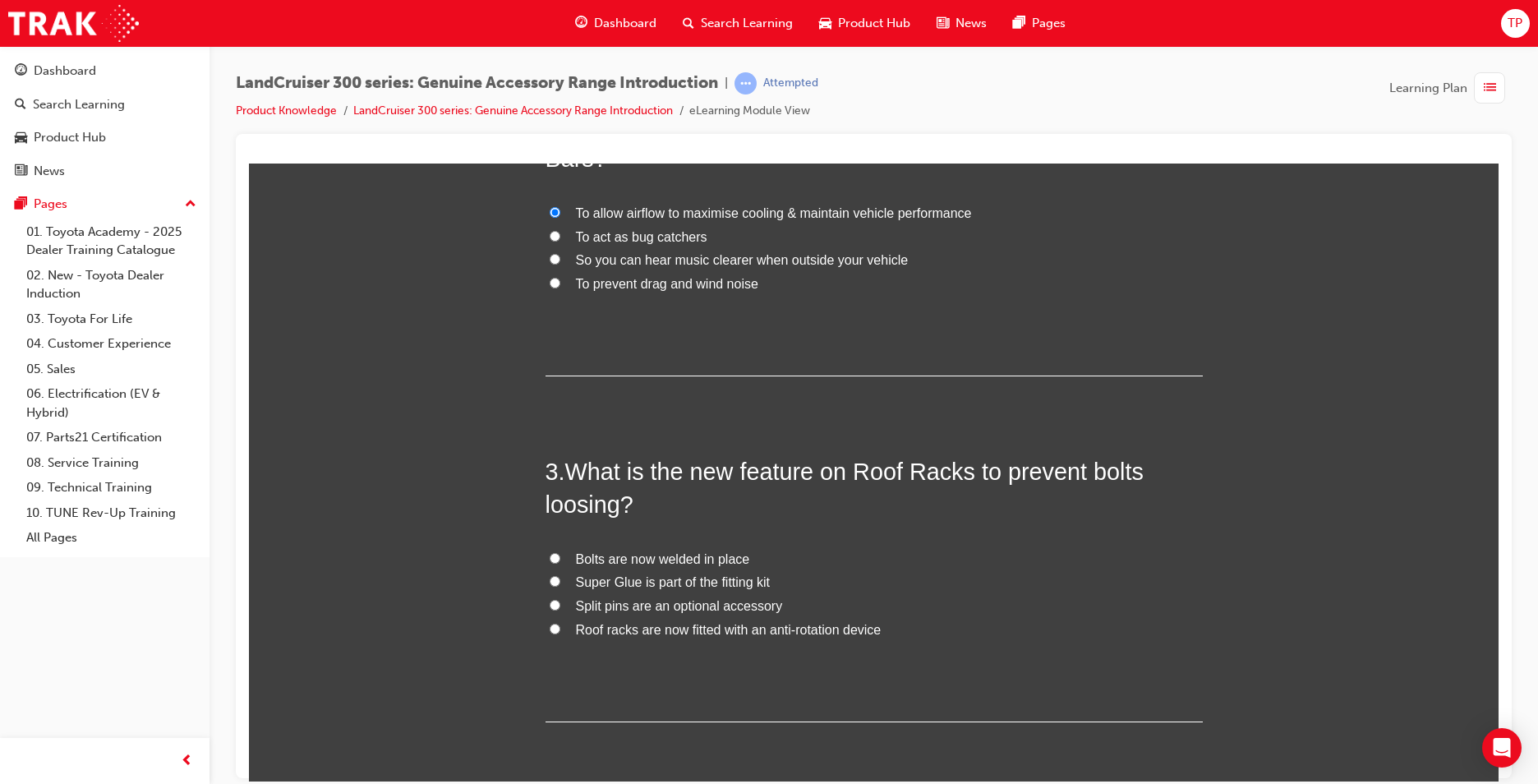
scroll to position [595, 0]
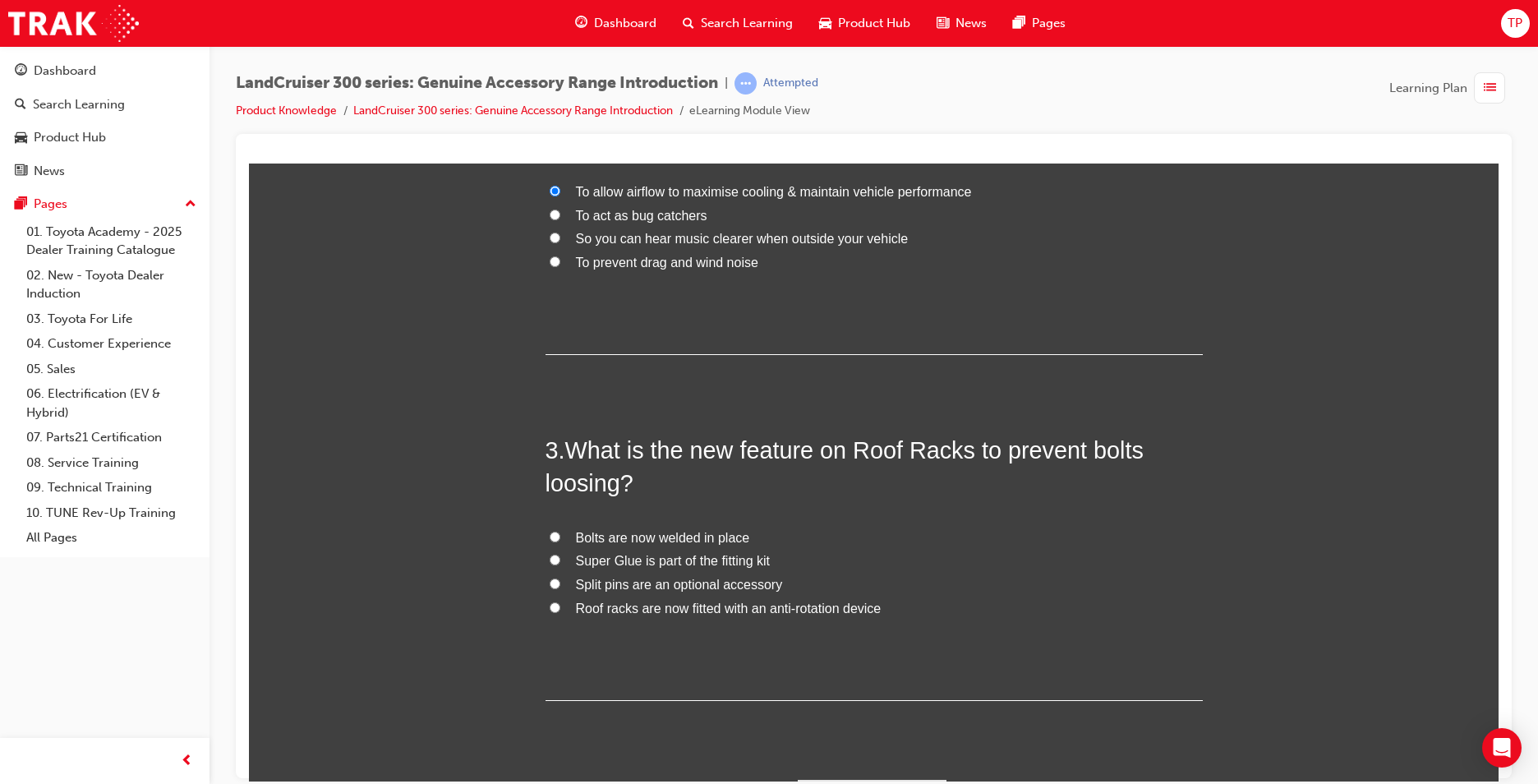
click at [654, 543] on span "Bolts are now welded in place" at bounding box center [662, 537] width 174 height 14
click at [560, 541] on input "Bolts are now welded in place" at bounding box center [555, 536] width 10 height 10
radio input "true"
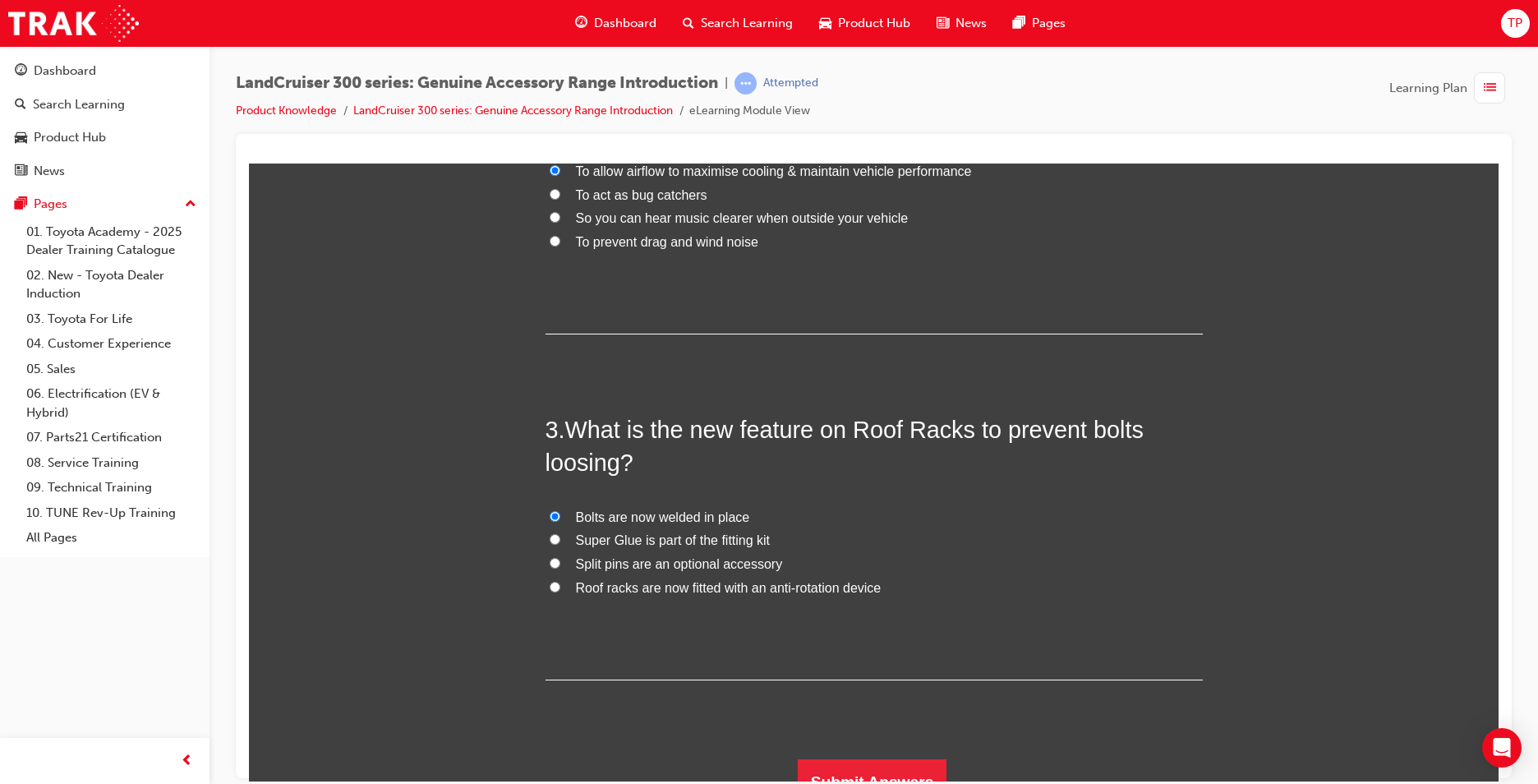
scroll to position [639, 0]
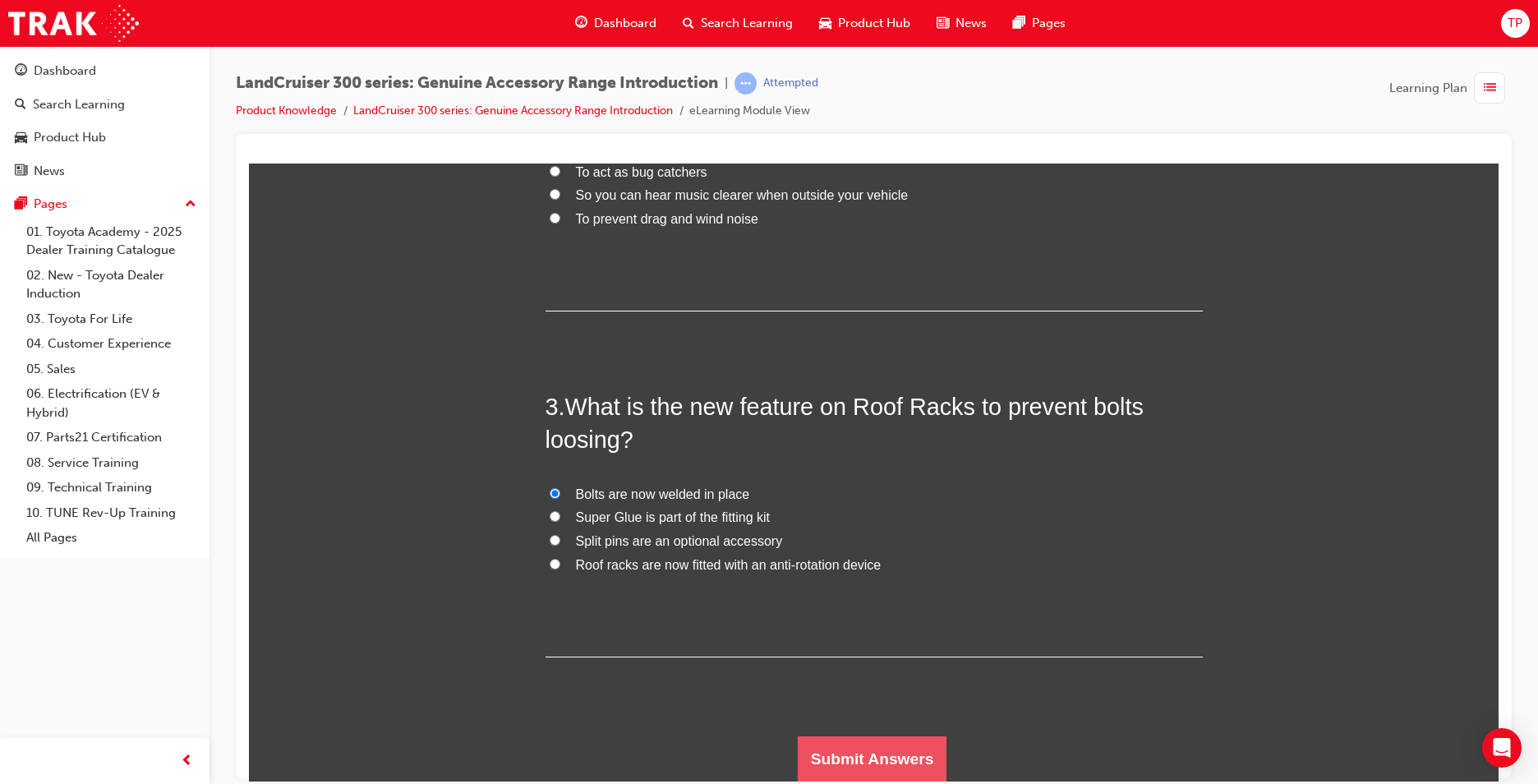
click at [866, 745] on button "Submit Answers" at bounding box center [872, 758] width 149 height 46
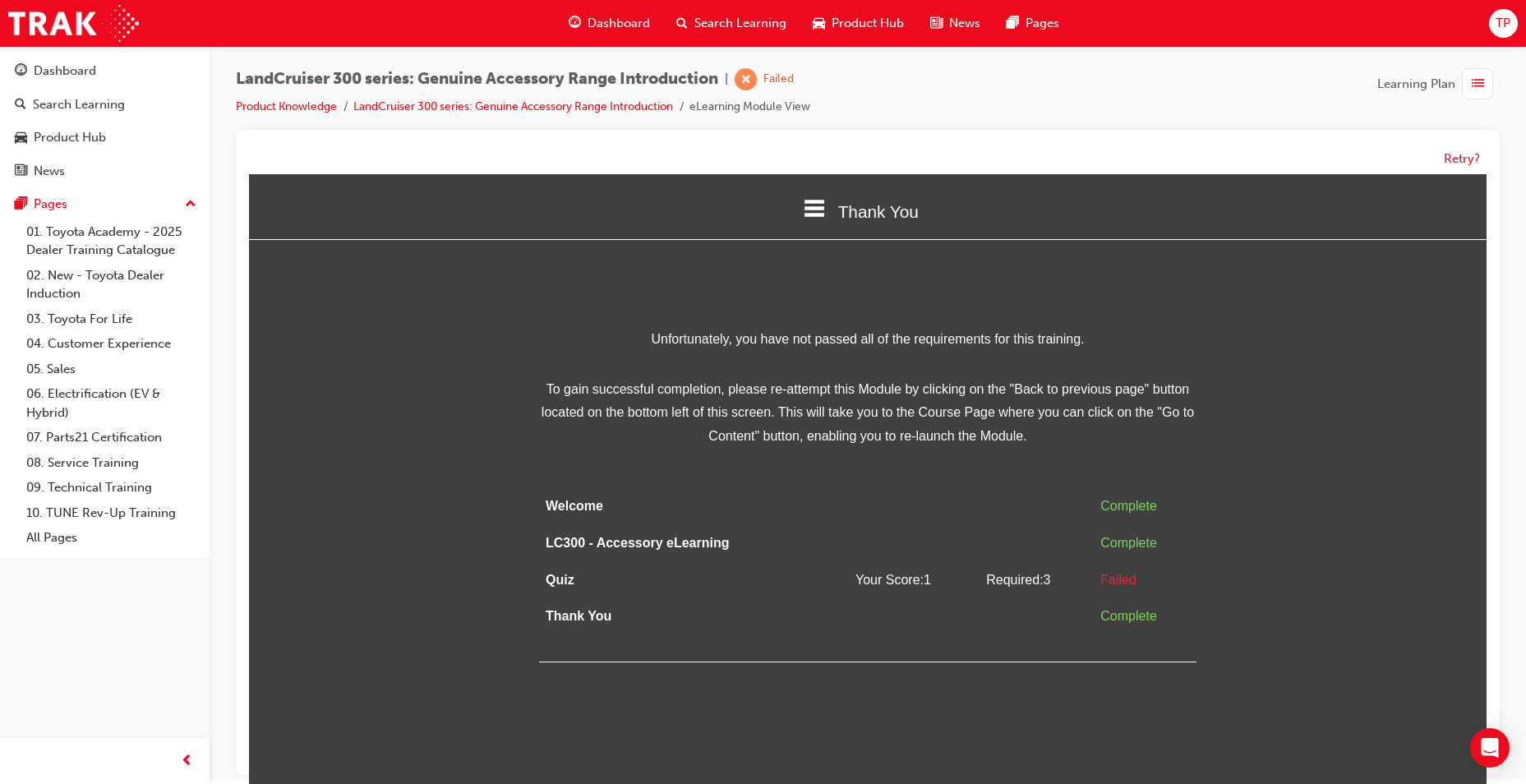
scroll to position [0, 0]
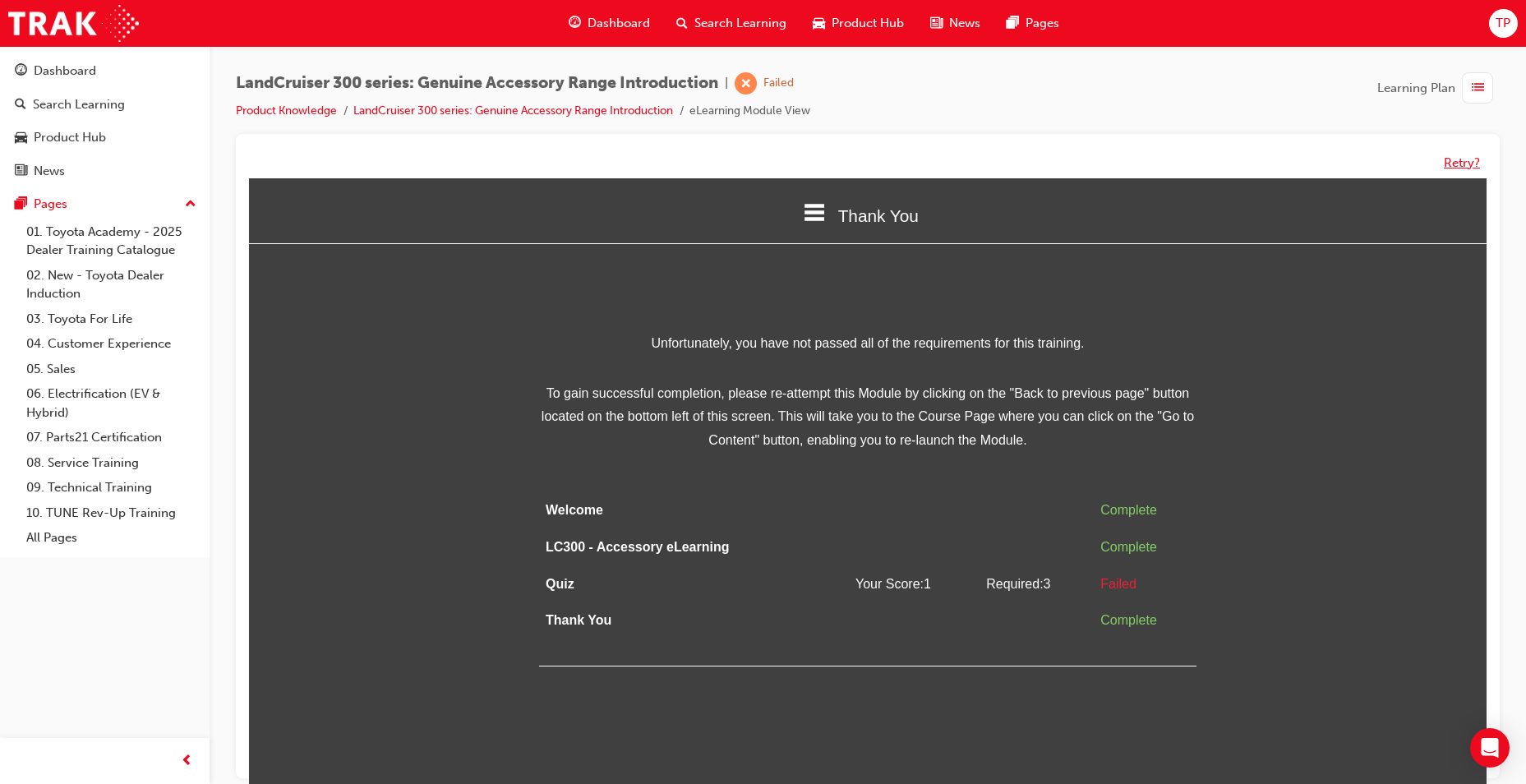
click at [1457, 154] on button "Retry?" at bounding box center [1462, 163] width 36 height 19
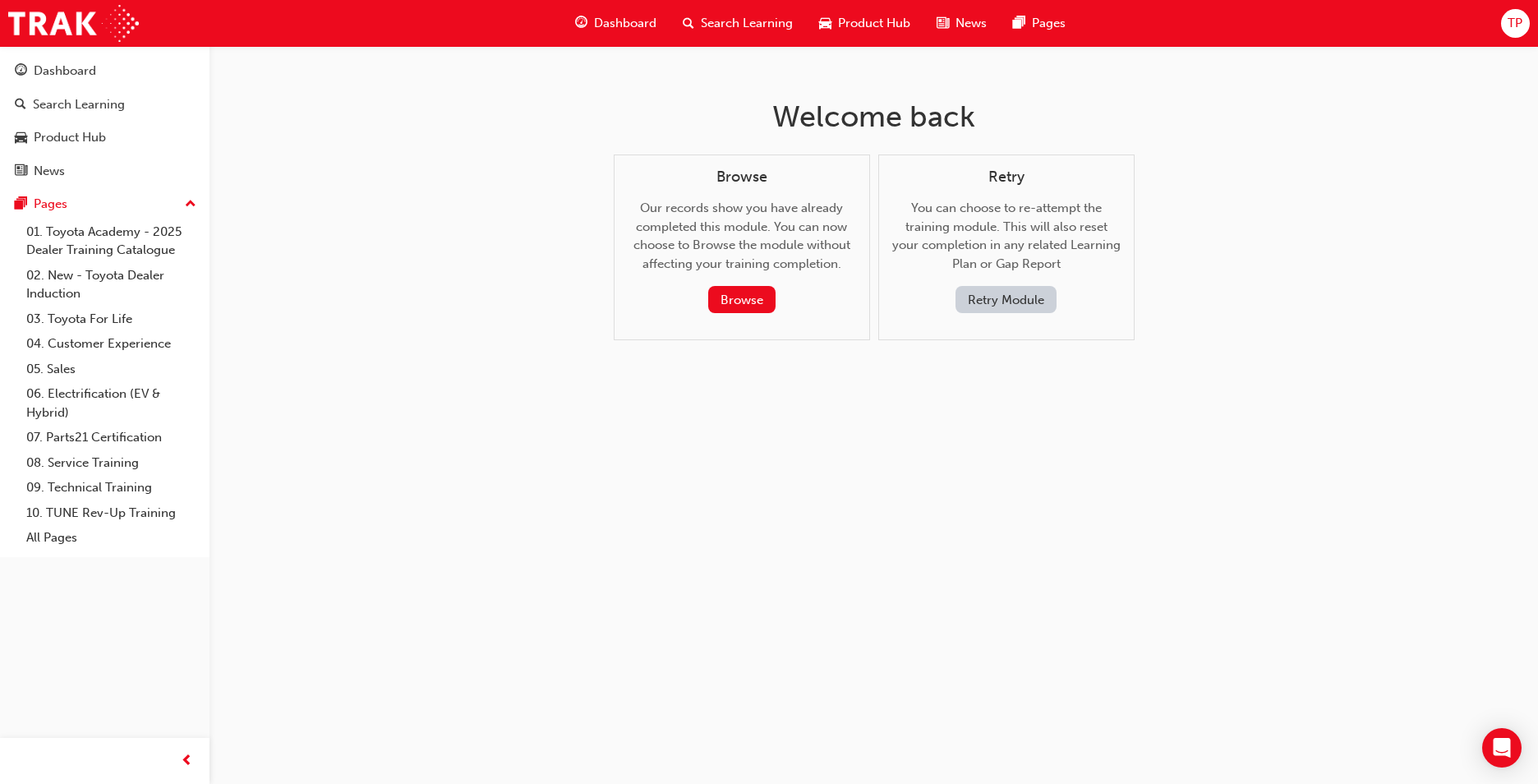
click at [1031, 302] on button "Retry Module" at bounding box center [1006, 299] width 101 height 27
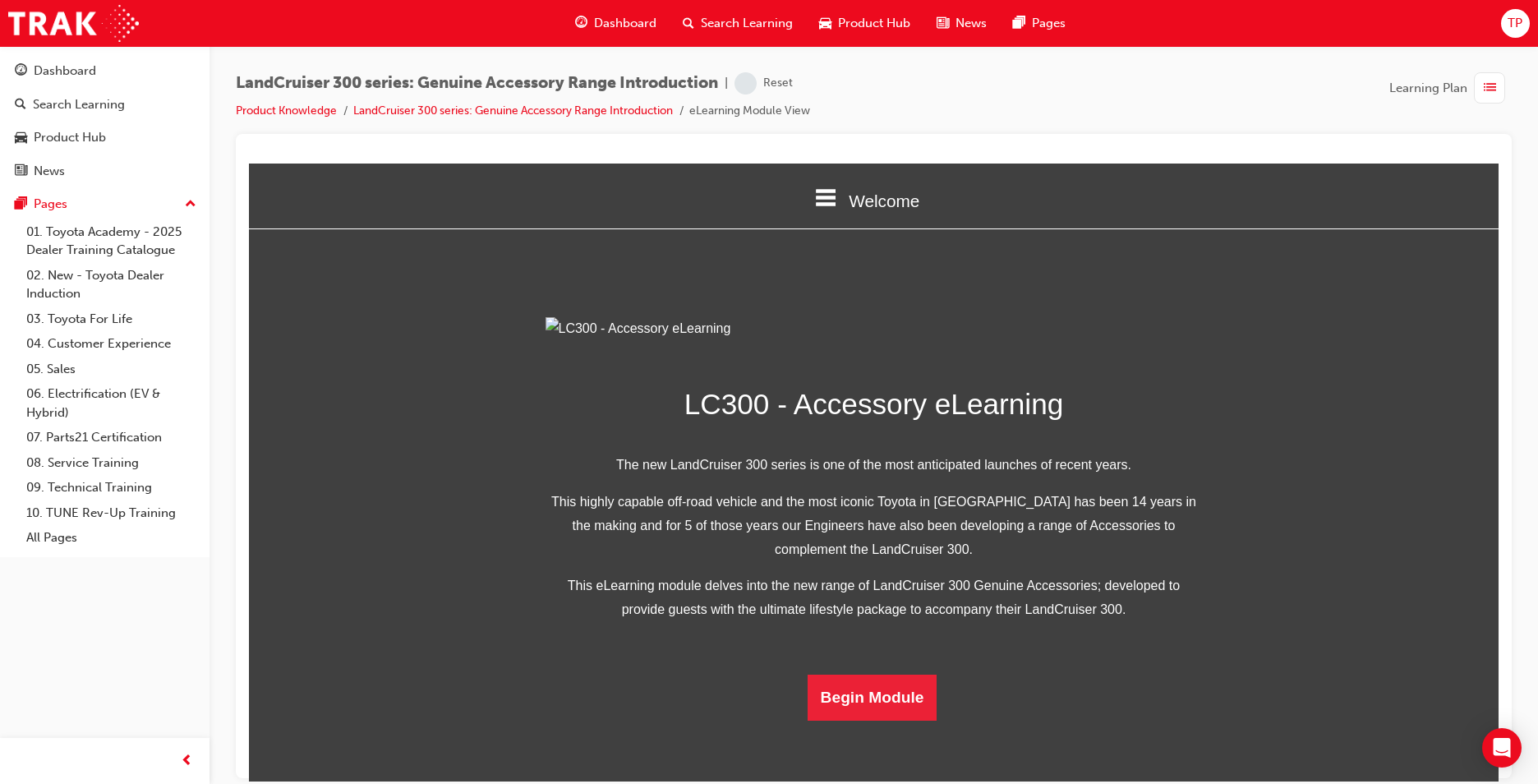
scroll to position [285, 0]
click at [907, 720] on button "Begin Module" at bounding box center [872, 697] width 130 height 46
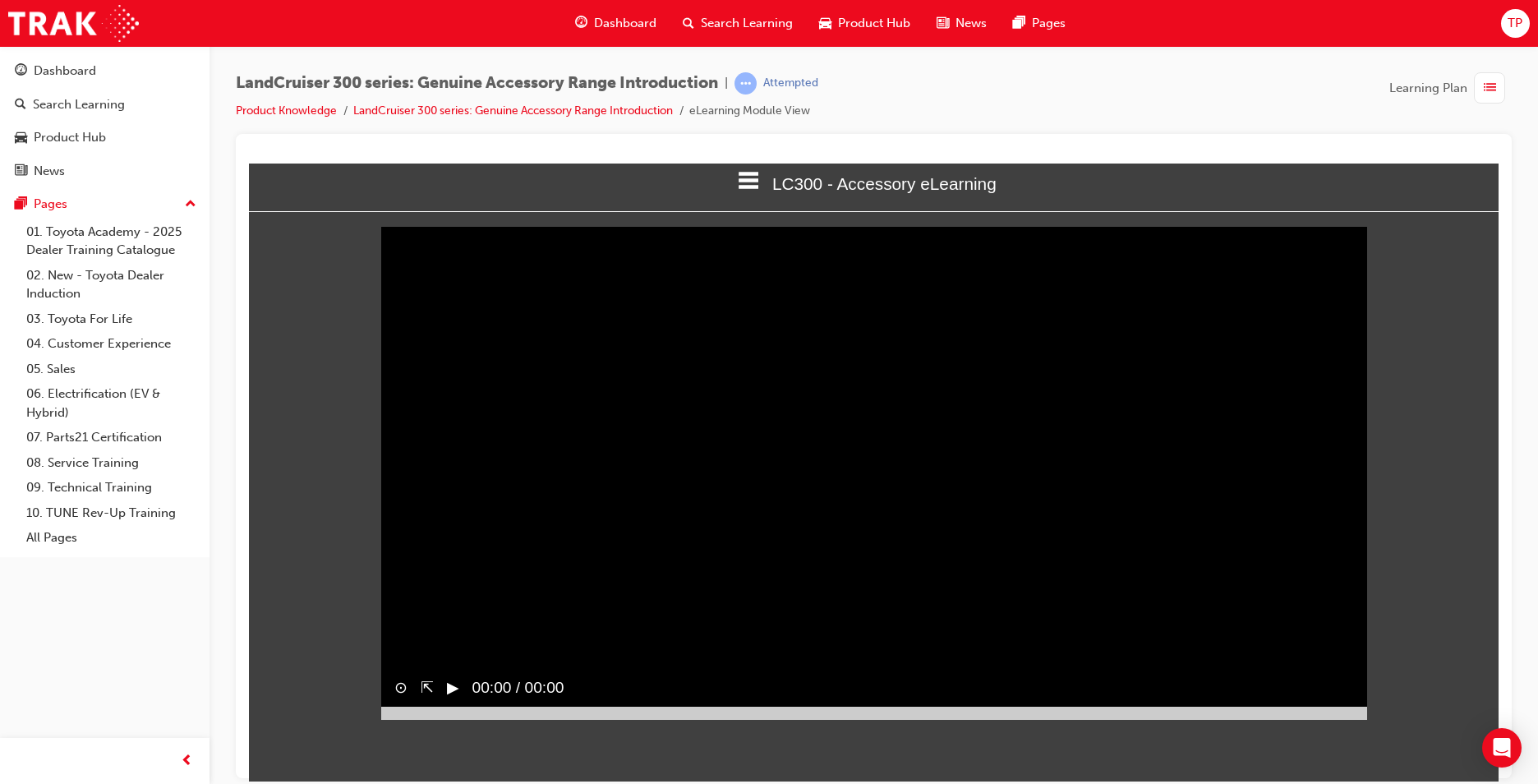
scroll to position [0, 0]
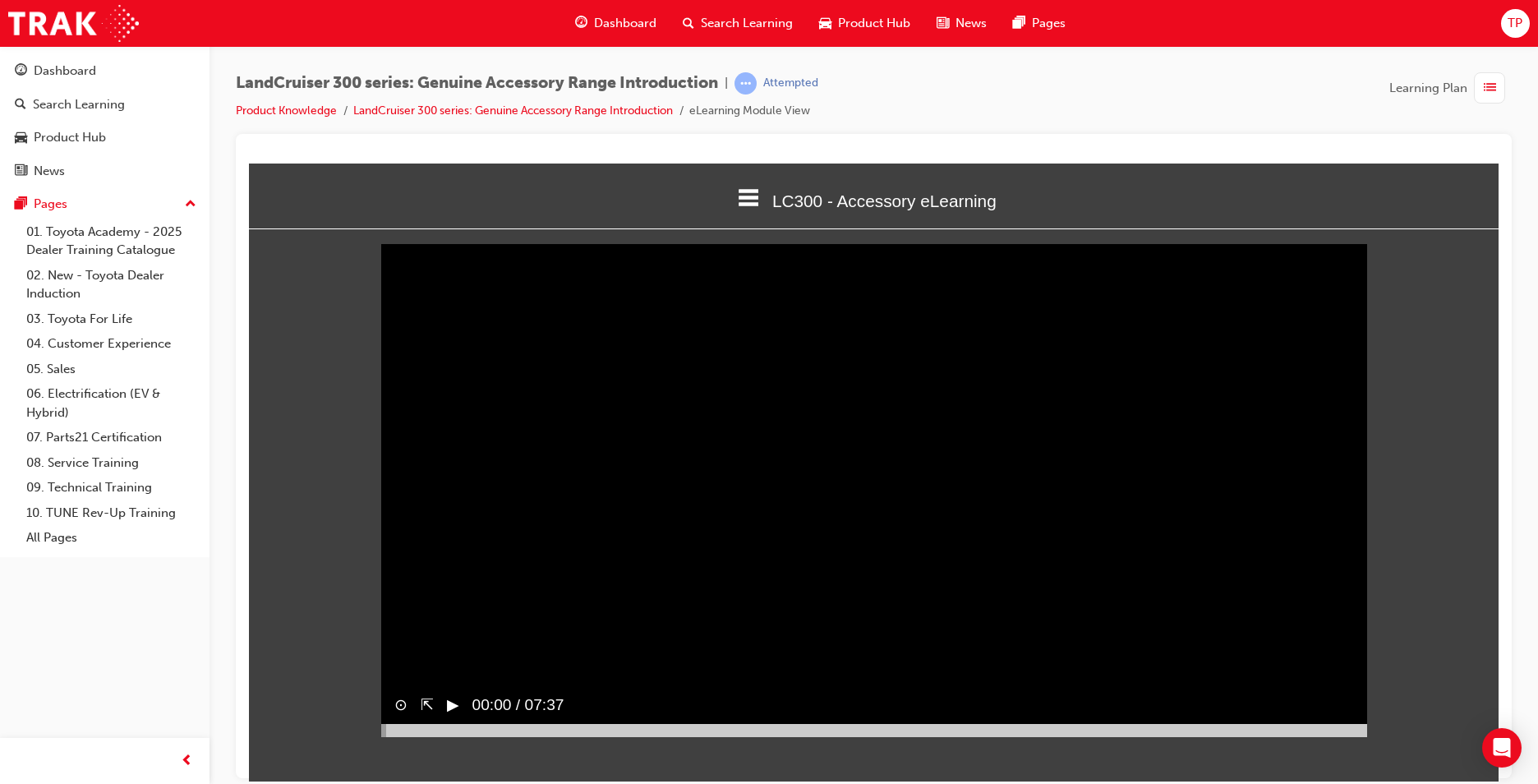
click at [462, 723] on span "00:00 / 07:37" at bounding box center [511, 704] width 106 height 37
drag, startPoint x: 406, startPoint y: 759, endPoint x: 629, endPoint y: 759, distance: 223.0
click at [603, 736] on div at bounding box center [873, 729] width 986 height 13
drag, startPoint x: 496, startPoint y: 755, endPoint x: 400, endPoint y: 747, distance: 96.3
click at [400, 736] on div "⊙ ⇱ ▶︎ 00:53 / 07:37" at bounding box center [873, 711] width 986 height 50
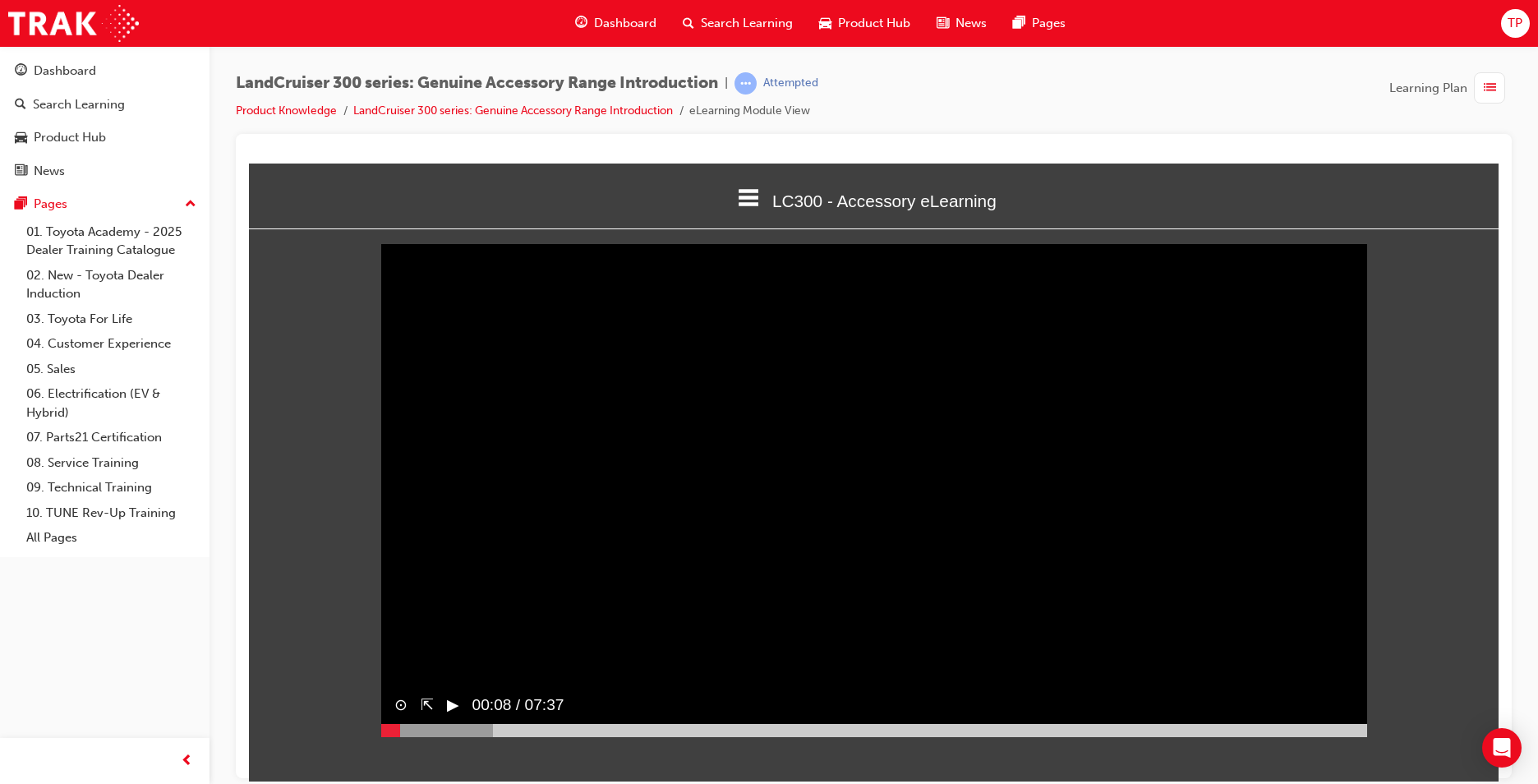
drag, startPoint x: 400, startPoint y: 747, endPoint x: 568, endPoint y: 785, distance: 172.2
click at [568, 781] on html "LC300 - Accessory eLearning Welcome LC300 - Accessory eLearning Quiz Thank You …" at bounding box center [873, 472] width 1250 height 618
drag, startPoint x: 1209, startPoint y: 760, endPoint x: 1261, endPoint y: 751, distance: 52.8
click at [1211, 736] on div at bounding box center [873, 729] width 986 height 13
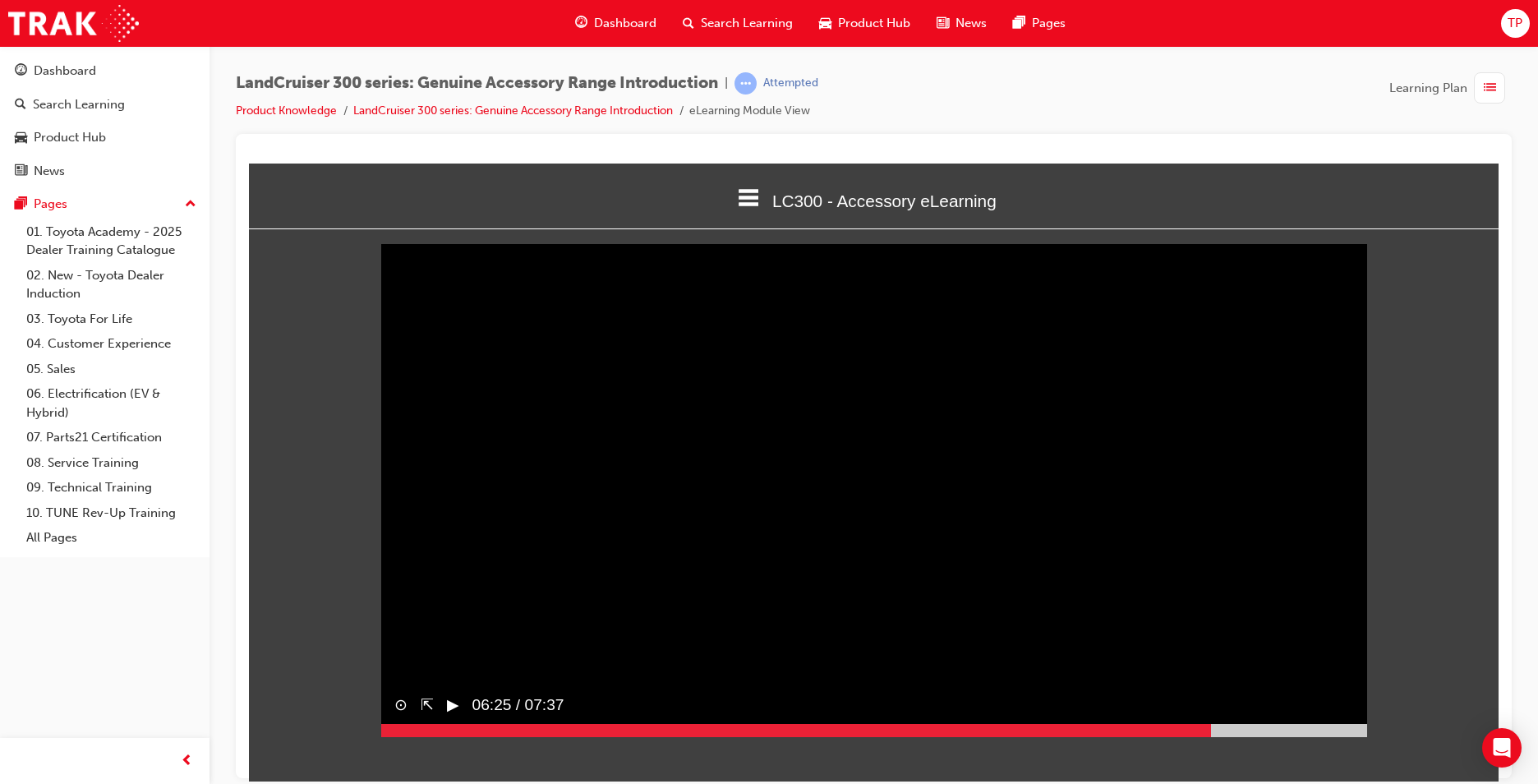
click at [1305, 736] on div at bounding box center [873, 729] width 986 height 13
drag, startPoint x: 1348, startPoint y: 763, endPoint x: 1365, endPoint y: 763, distance: 17.0
click at [1353, 736] on div at bounding box center [873, 729] width 986 height 13
click at [1368, 763] on html "LC300 - Accessory eLearning Welcome LC300 - Accessory eLearning Quiz Thank You …" at bounding box center [873, 472] width 1250 height 618
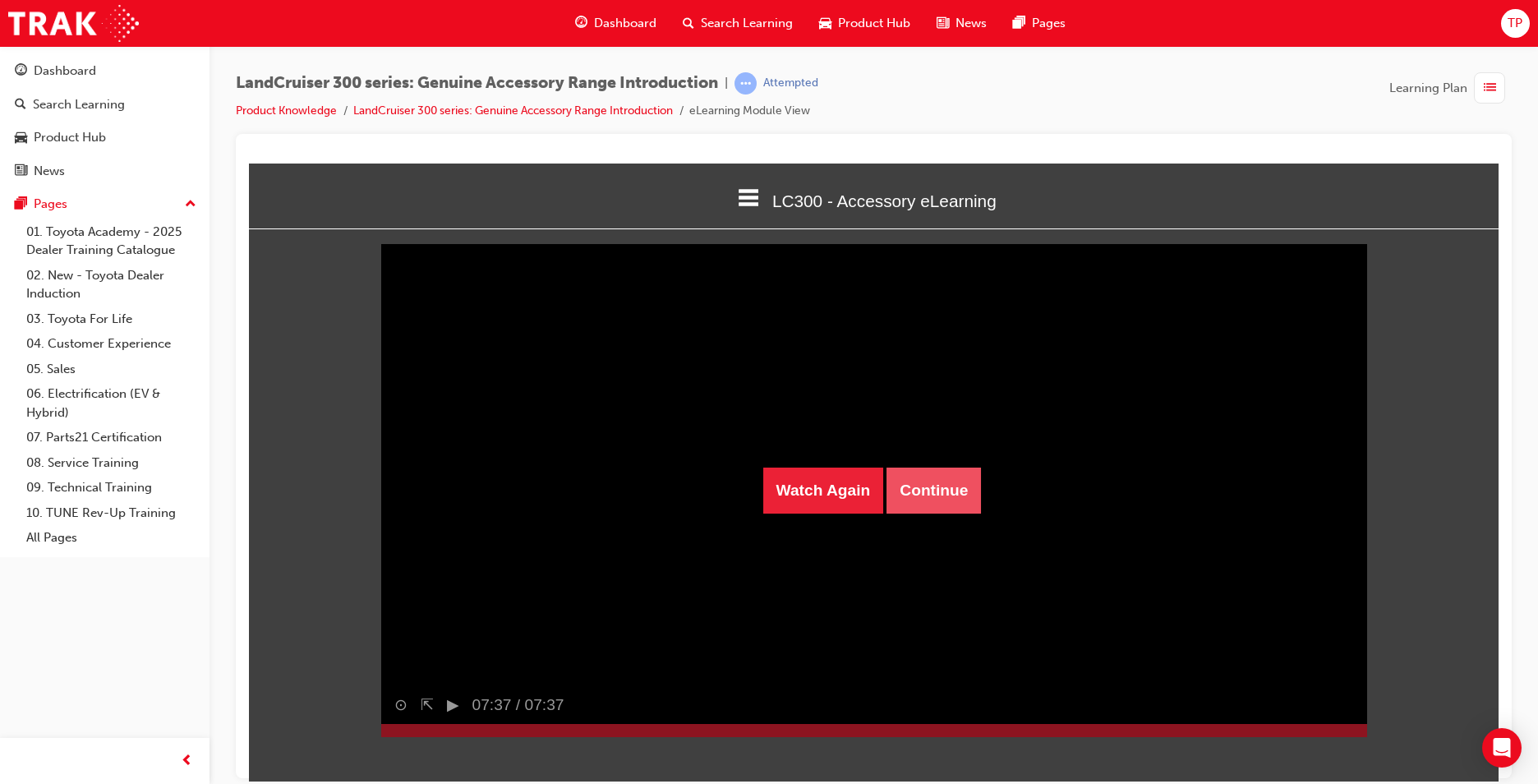
click at [957, 492] on button "Continue" at bounding box center [934, 490] width 94 height 46
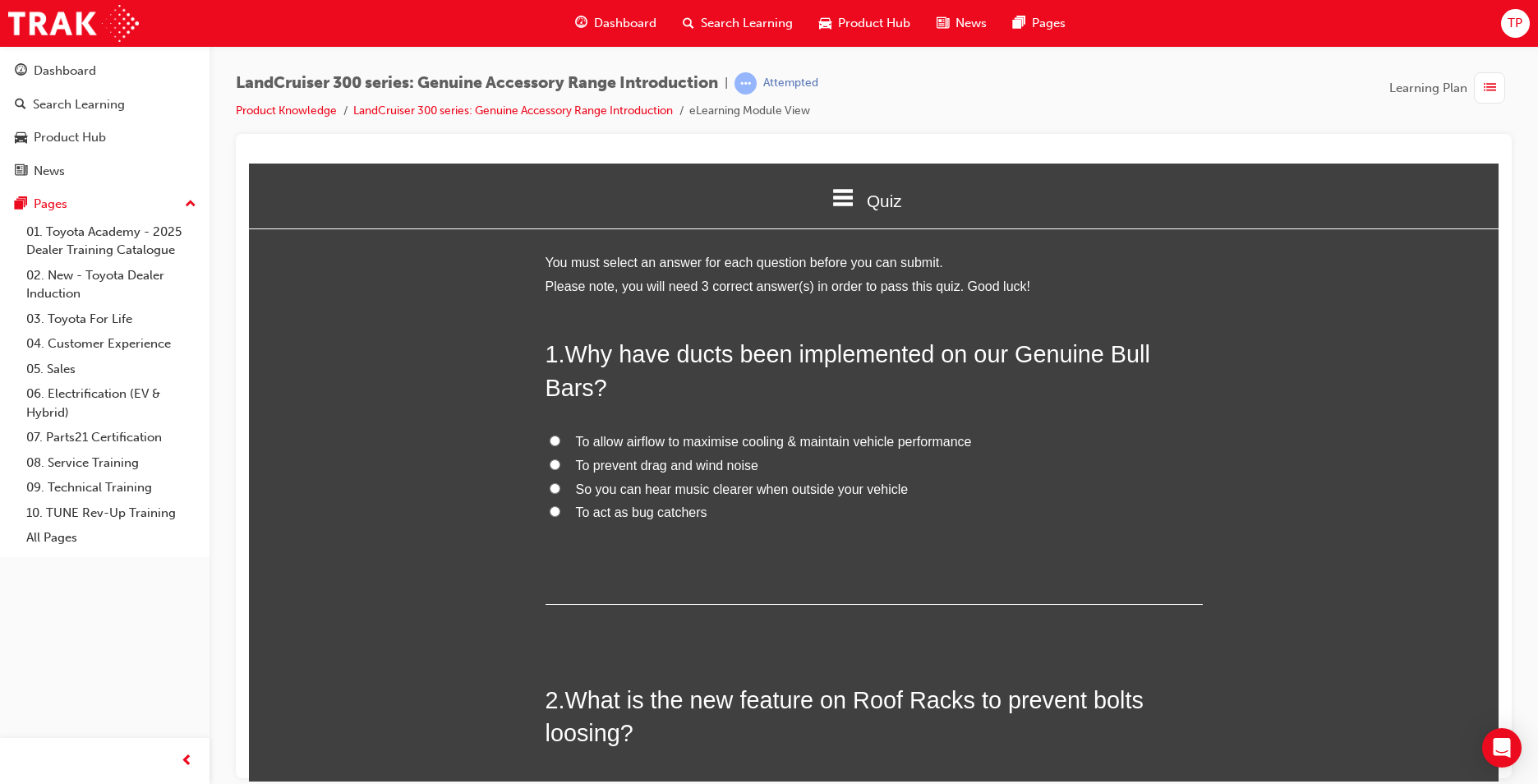
click at [908, 451] on label "To allow airflow to maximise cooling & maintain vehicle performance" at bounding box center [874, 442] width 657 height 24
click at [560, 445] on input "To allow airflow to maximise cooling & maintain vehicle performance" at bounding box center [555, 440] width 10 height 10
radio input "true"
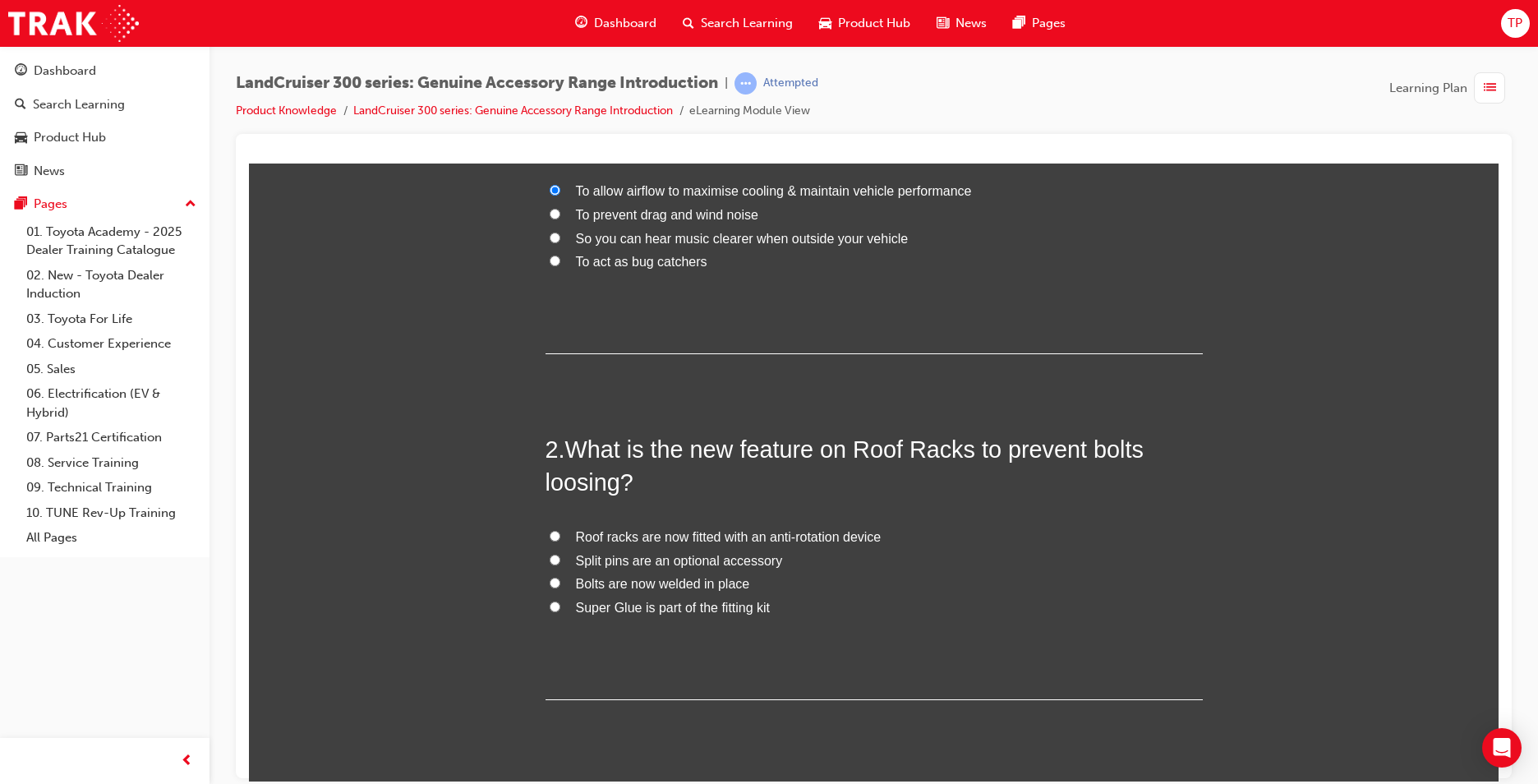
scroll to position [267, 0]
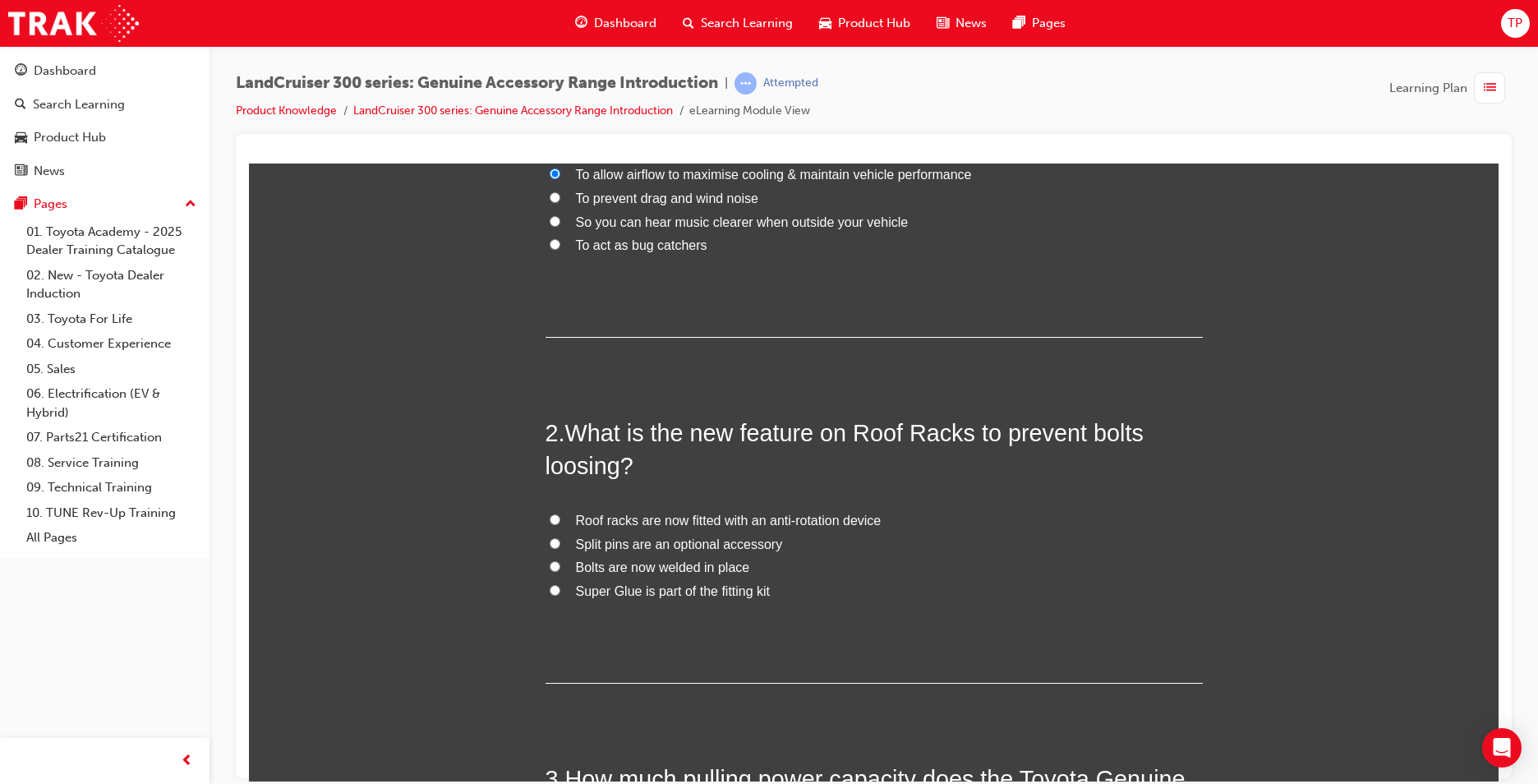
click at [866, 521] on span "Roof racks are now fitted with an anti-rotation device" at bounding box center [728, 520] width 305 height 14
click at [560, 521] on input "Roof racks are now fitted with an anti-rotation device" at bounding box center [555, 519] width 10 height 10
radio input "true"
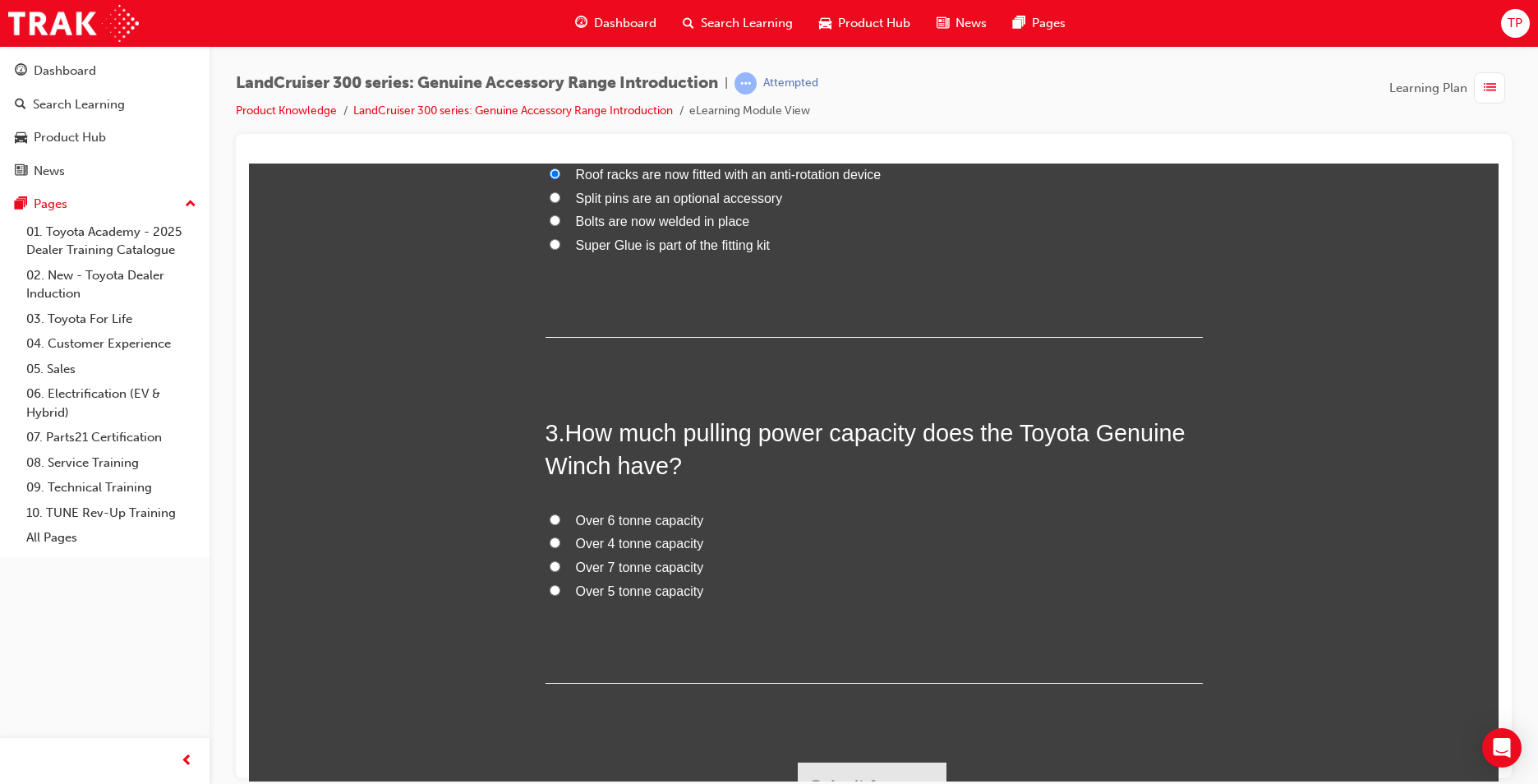
scroll to position [616, 0]
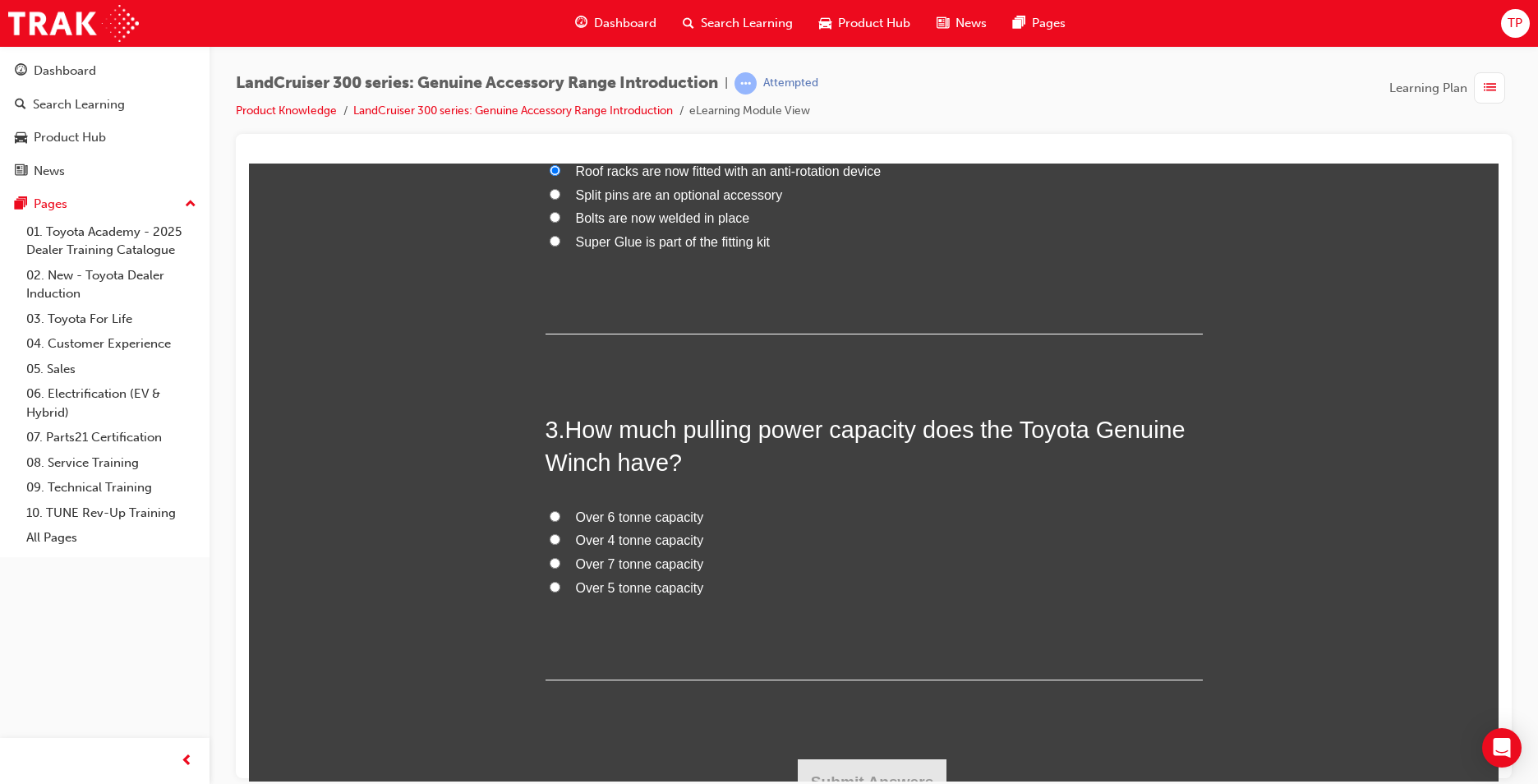
click at [679, 541] on span "Over 4 tonne capacity" at bounding box center [639, 540] width 128 height 14
click at [560, 541] on input "Over 4 tonne capacity" at bounding box center [555, 539] width 10 height 10
radio input "true"
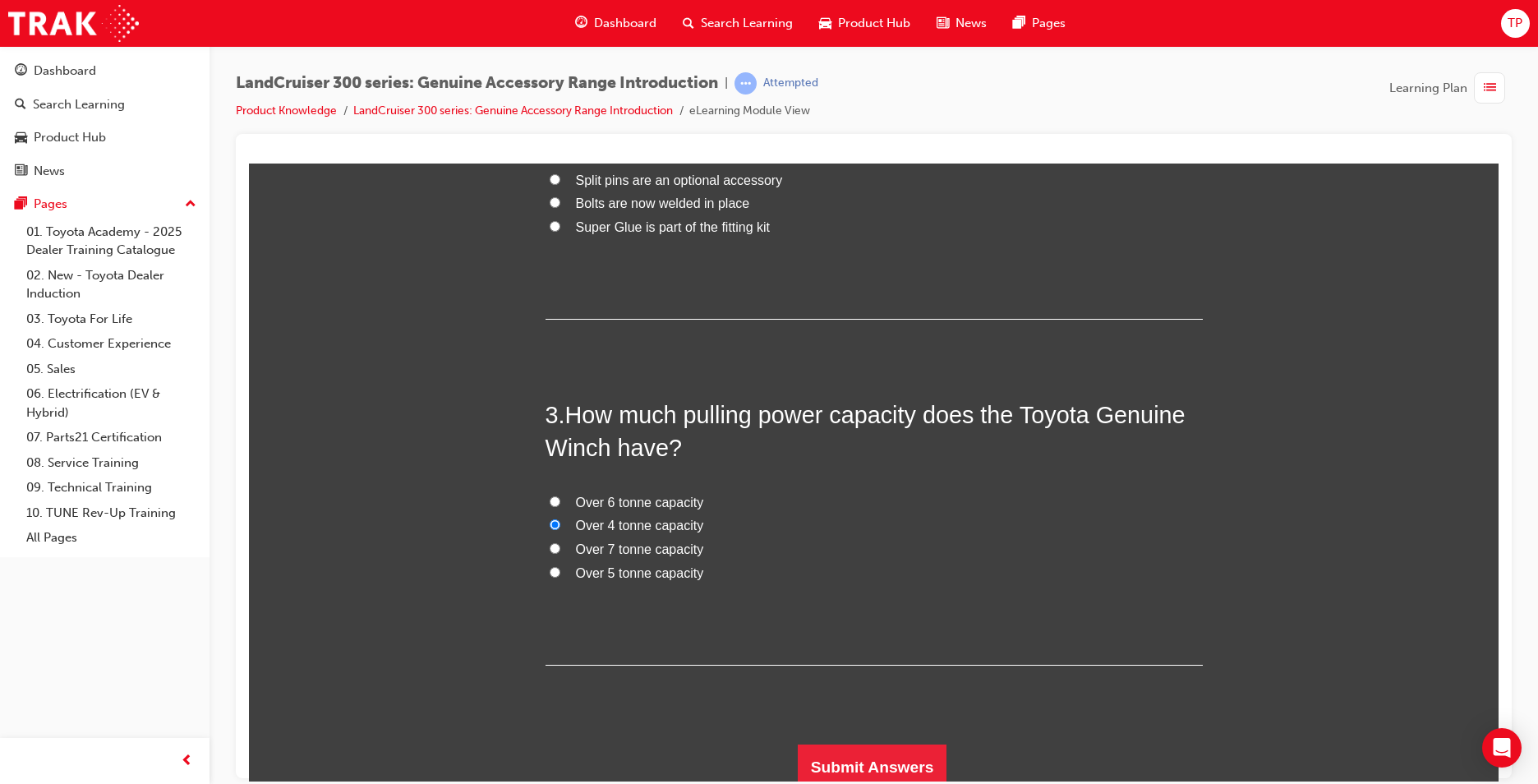
scroll to position [639, 0]
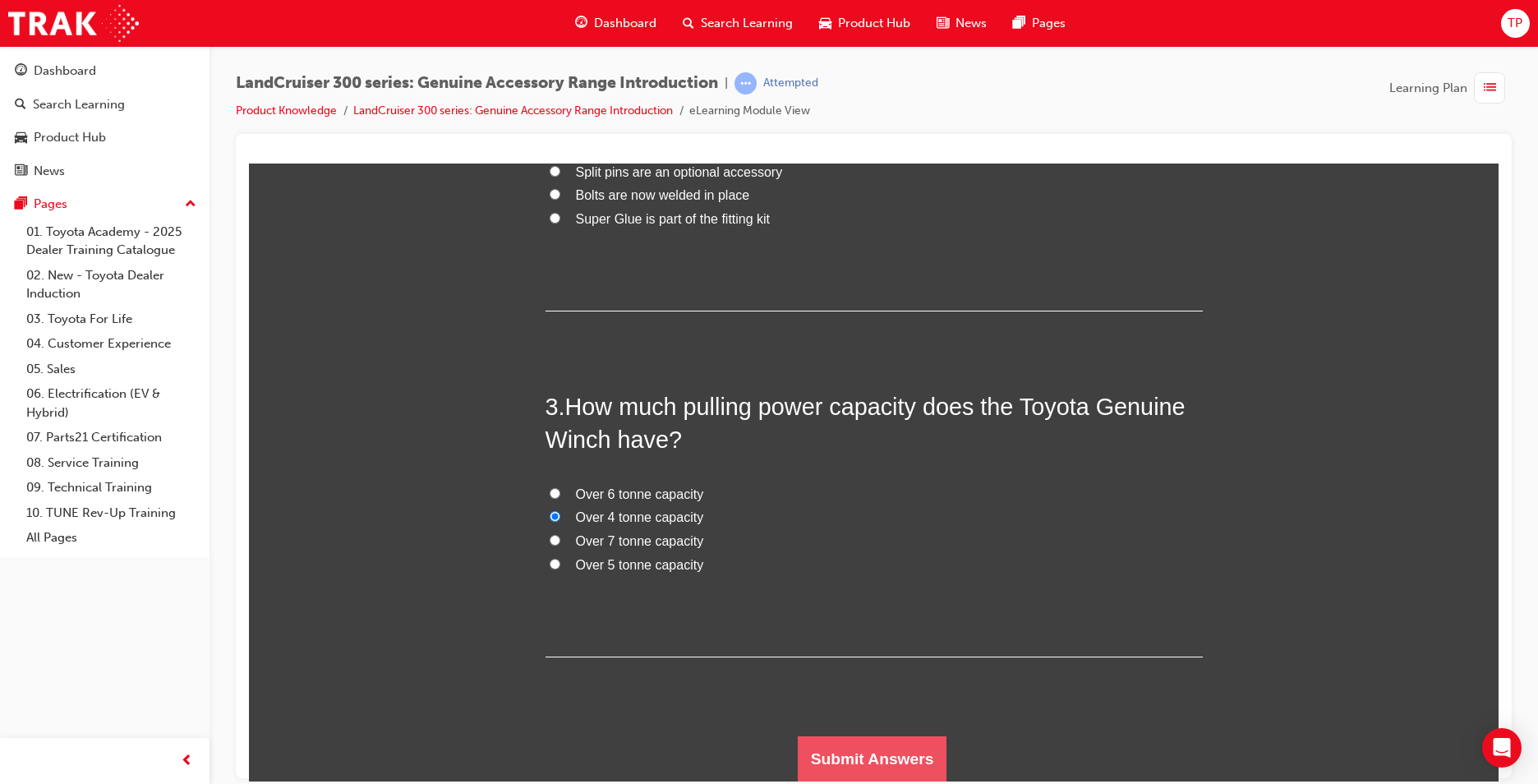
click at [868, 751] on button "Submit Answers" at bounding box center [872, 758] width 149 height 46
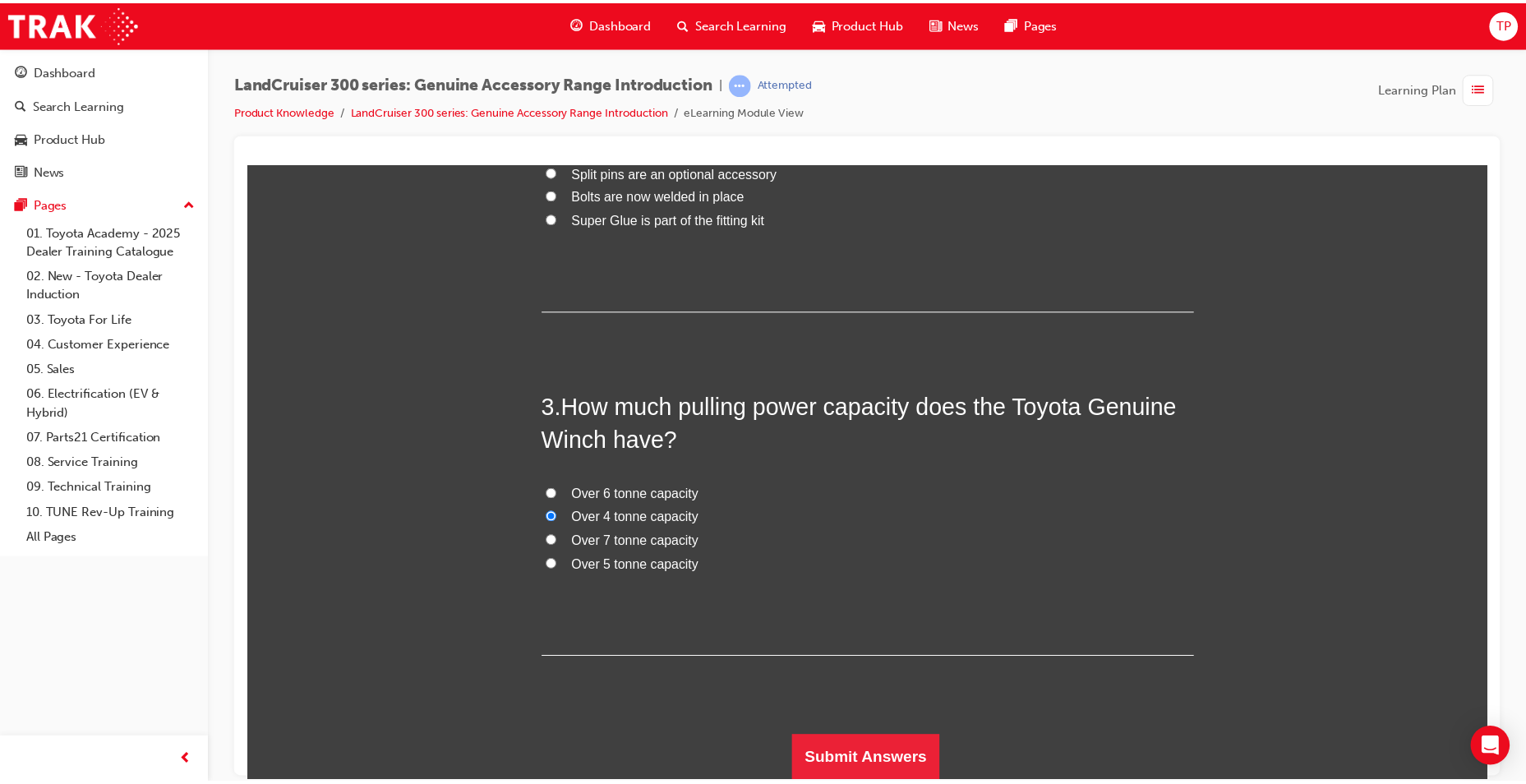
scroll to position [0, 0]
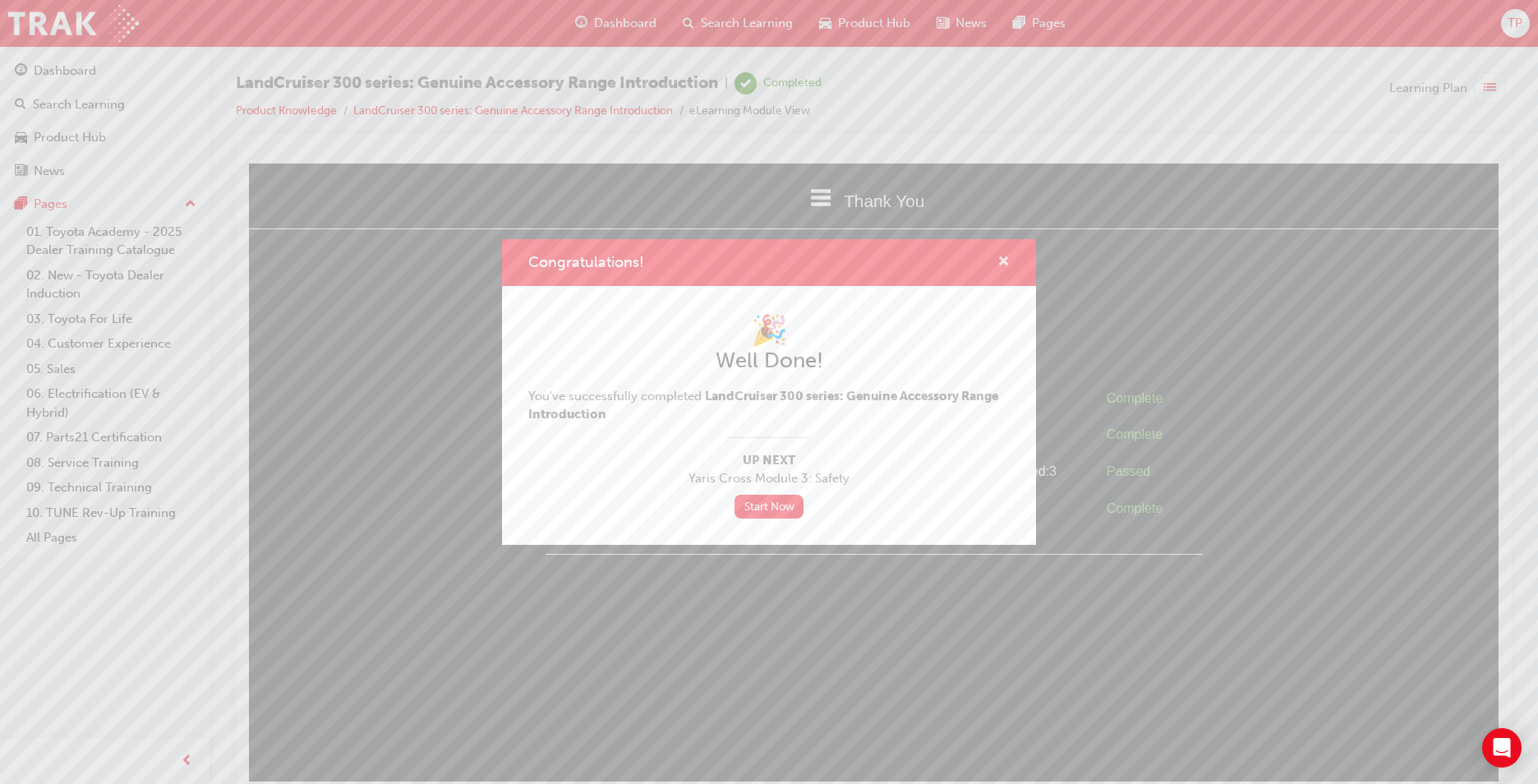
click at [1001, 263] on span "cross-icon" at bounding box center [1004, 262] width 12 height 15
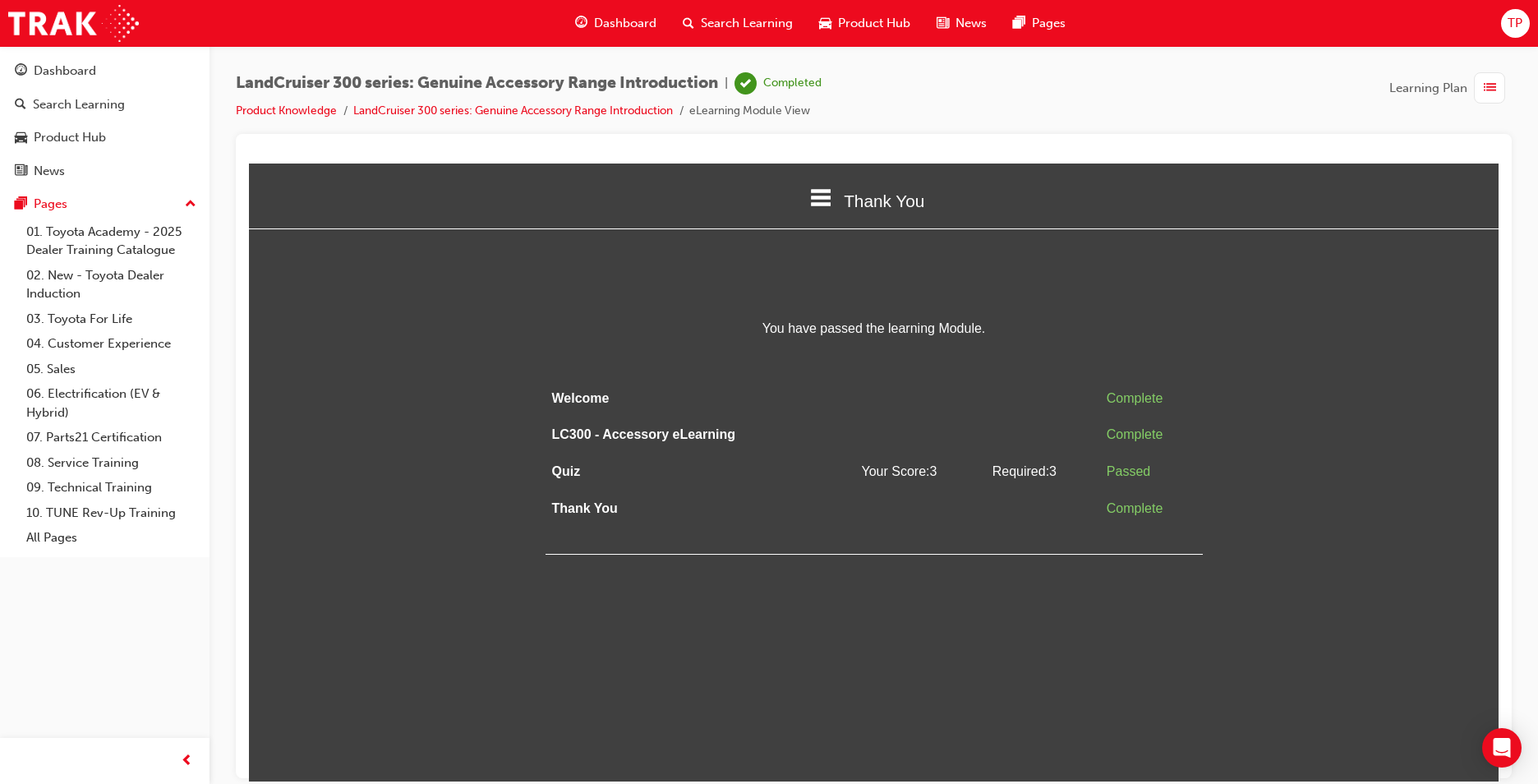
click at [632, 21] on span "Dashboard" at bounding box center [625, 23] width 63 height 19
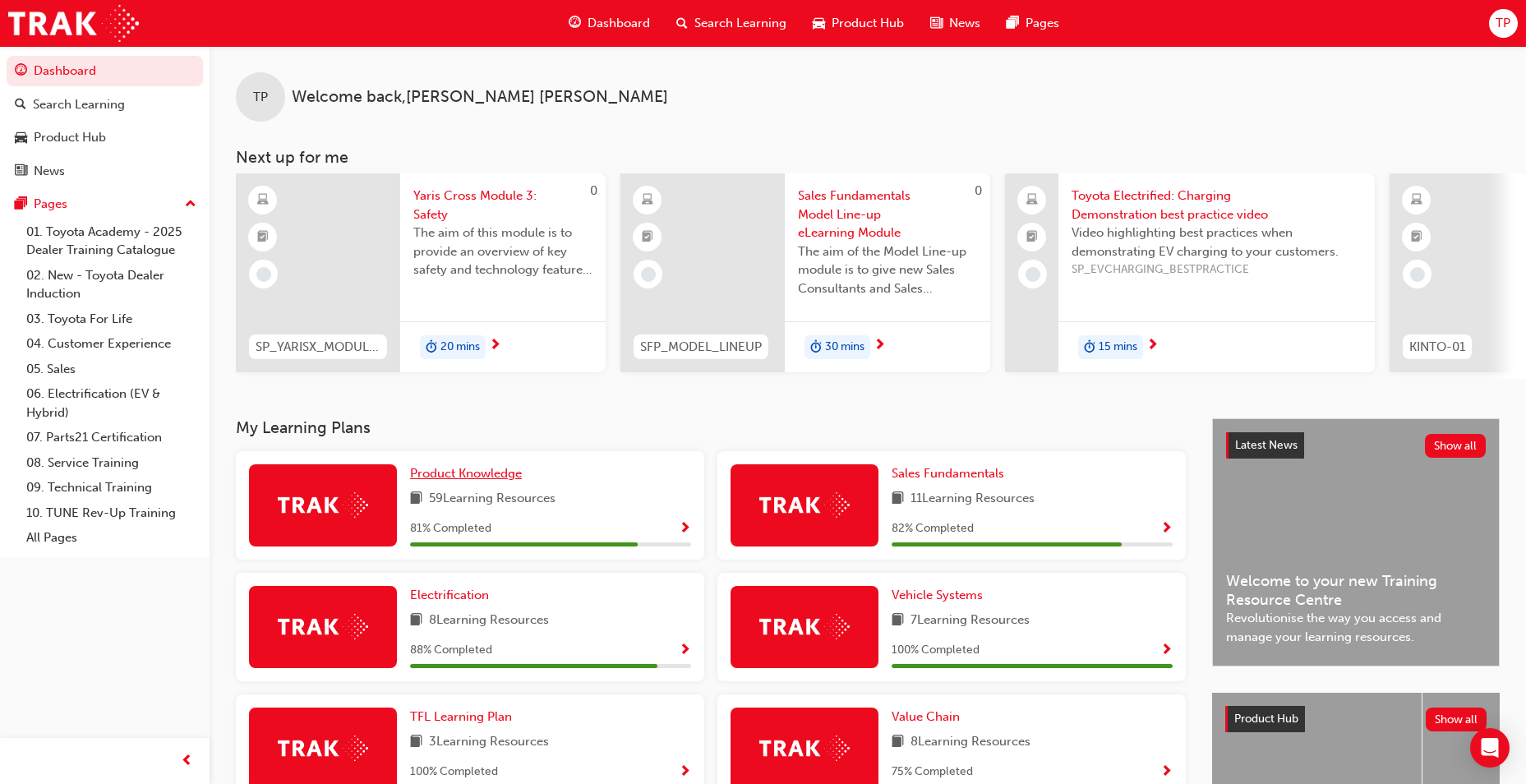
click at [498, 480] on span "Product Knowledge" at bounding box center [466, 473] width 112 height 15
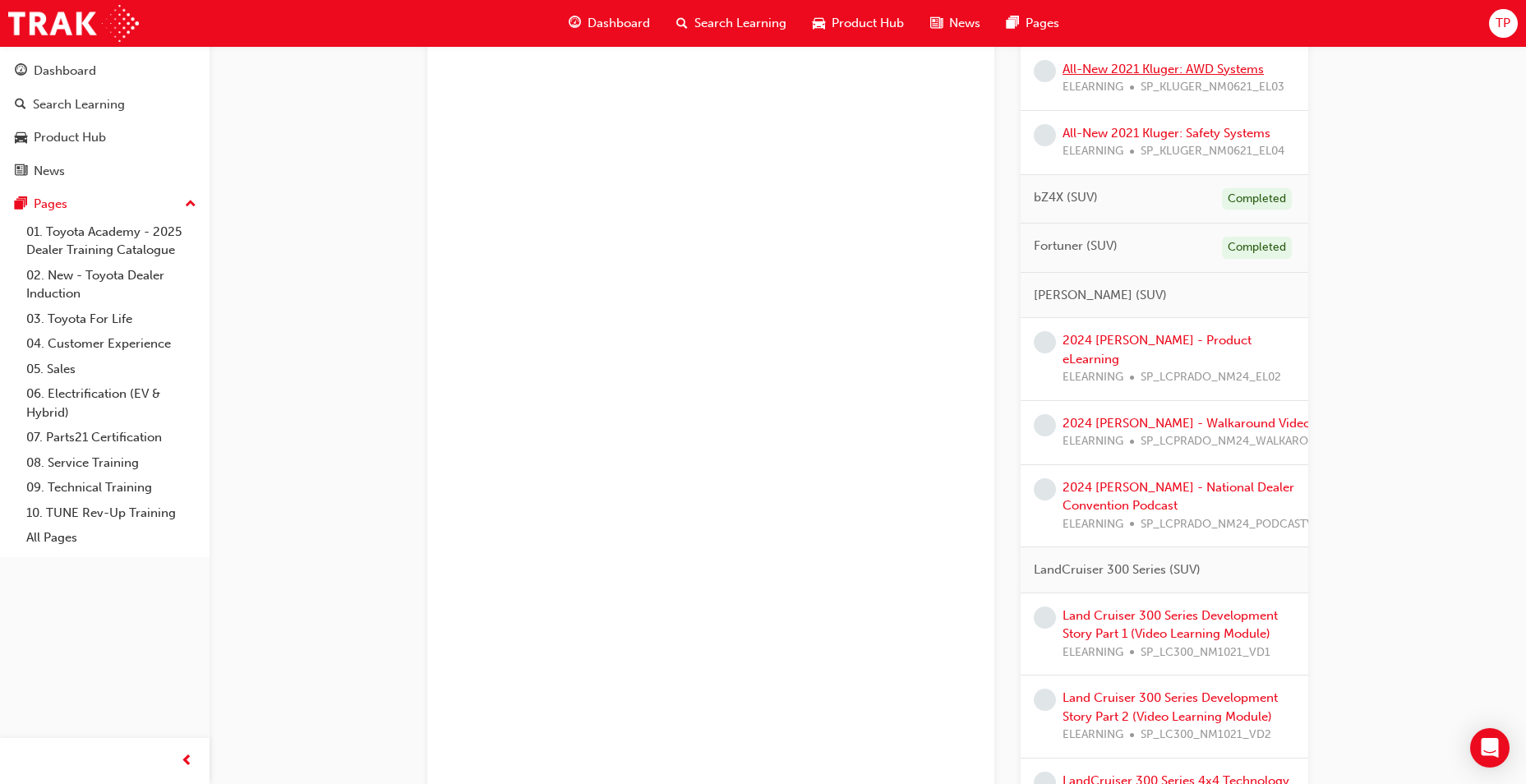
scroll to position [801, 0]
click at [1236, 618] on link "Land Cruiser 300 Series Development Story Part 1 (Video Learning Module)" at bounding box center [1170, 622] width 215 height 33
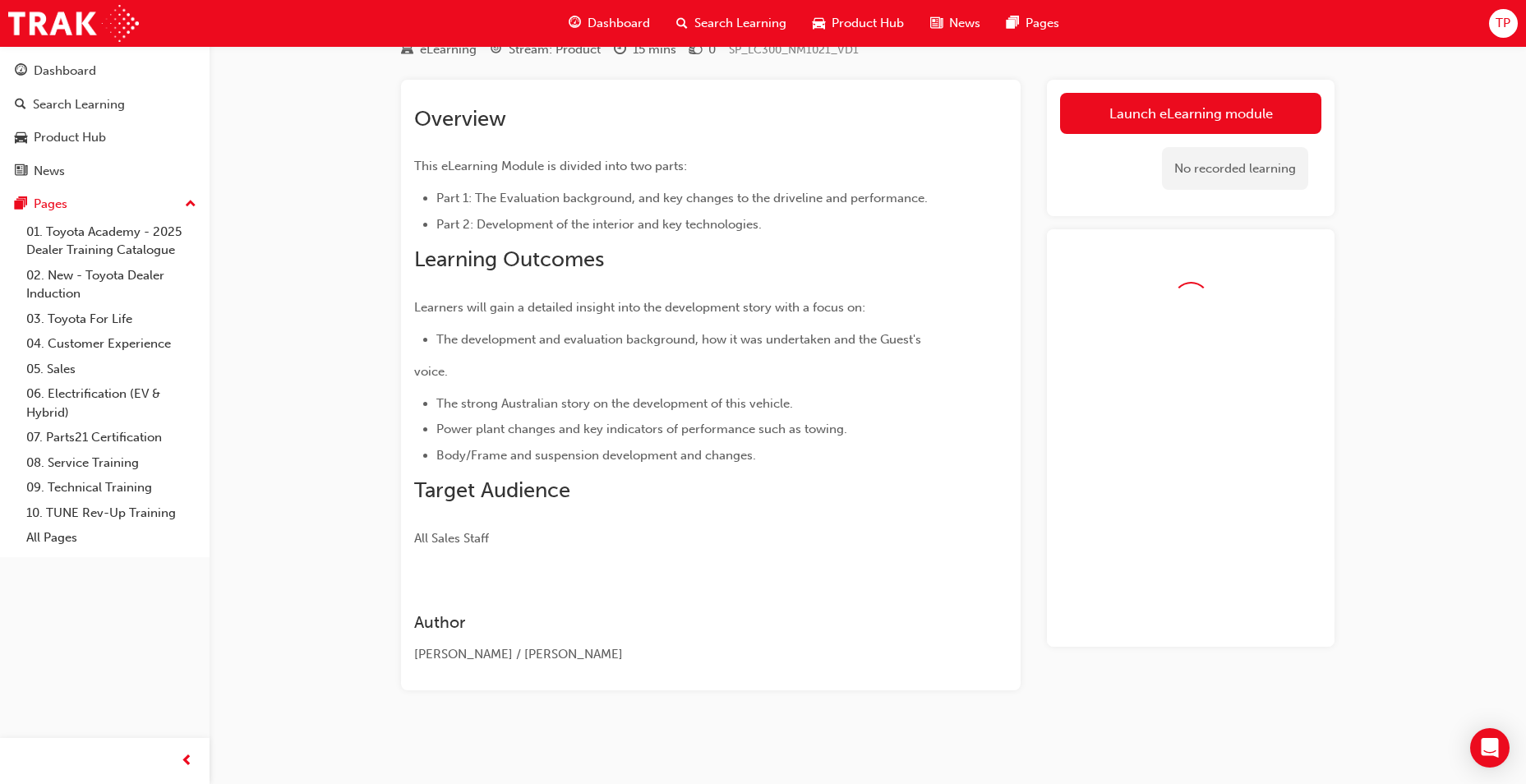
scroll to position [106, 0]
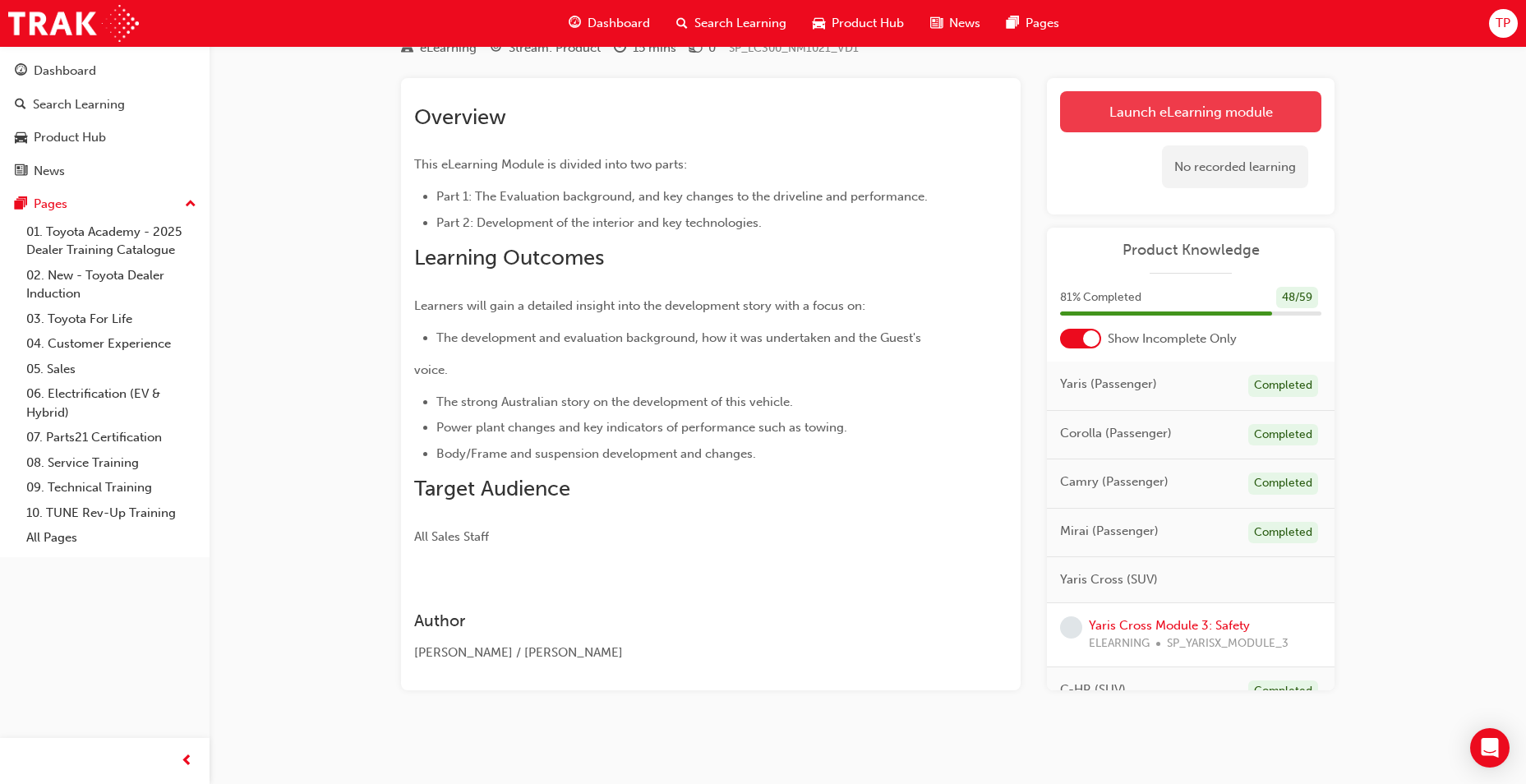
click at [1110, 126] on link "Launch eLearning module" at bounding box center [1191, 112] width 262 height 41
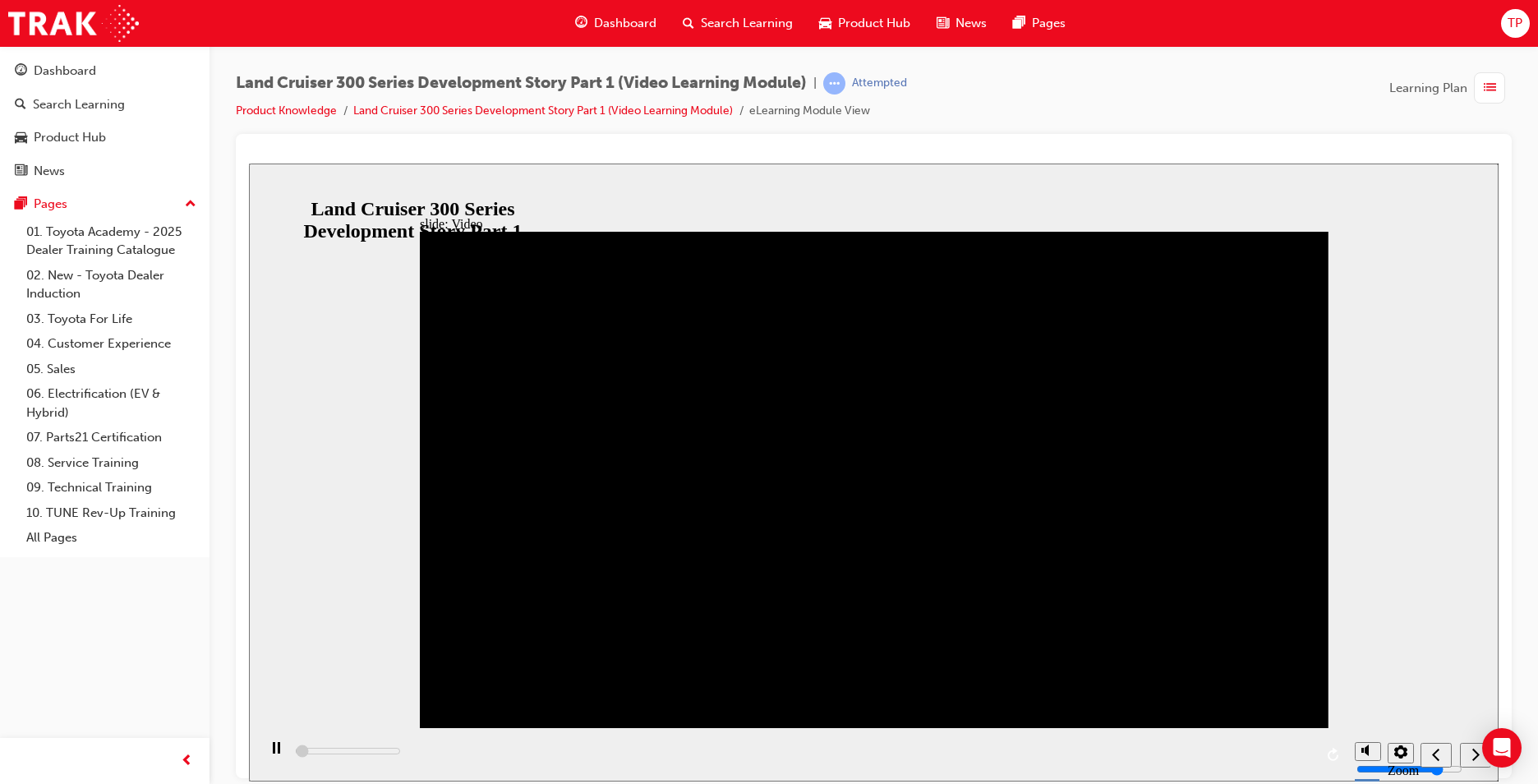
type input "86100"
click at [647, 745] on div "playback controls" at bounding box center [802, 754] width 1089 height 53
click at [671, 756] on div "playback controls" at bounding box center [802, 754] width 1089 height 53
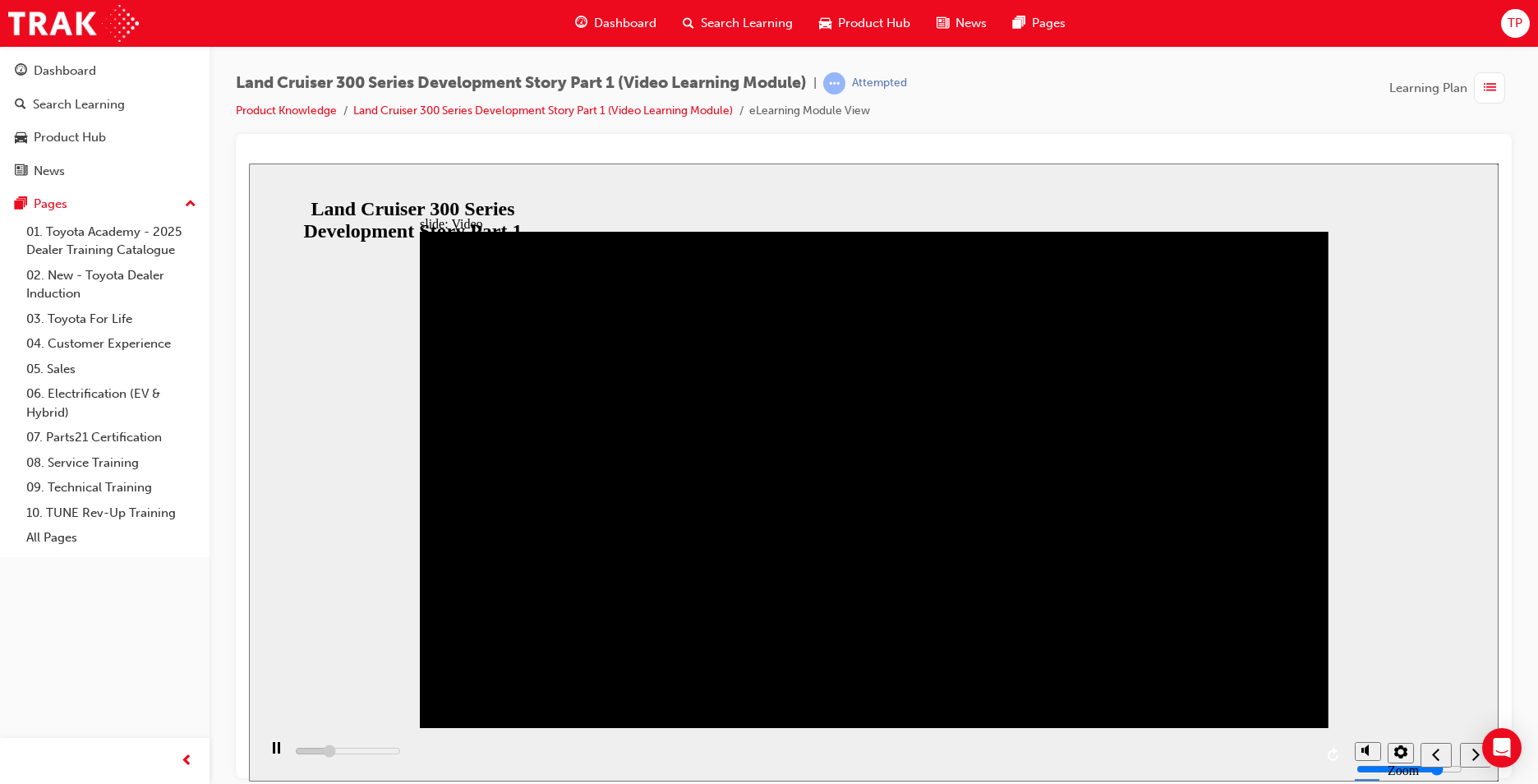
click at [677, 750] on div "playback controls" at bounding box center [802, 754] width 1089 height 53
click at [280, 762] on div "play/pause" at bounding box center [276, 755] width 28 height 28
click at [1305, 754] on div "playback controls" at bounding box center [802, 754] width 1089 height 53
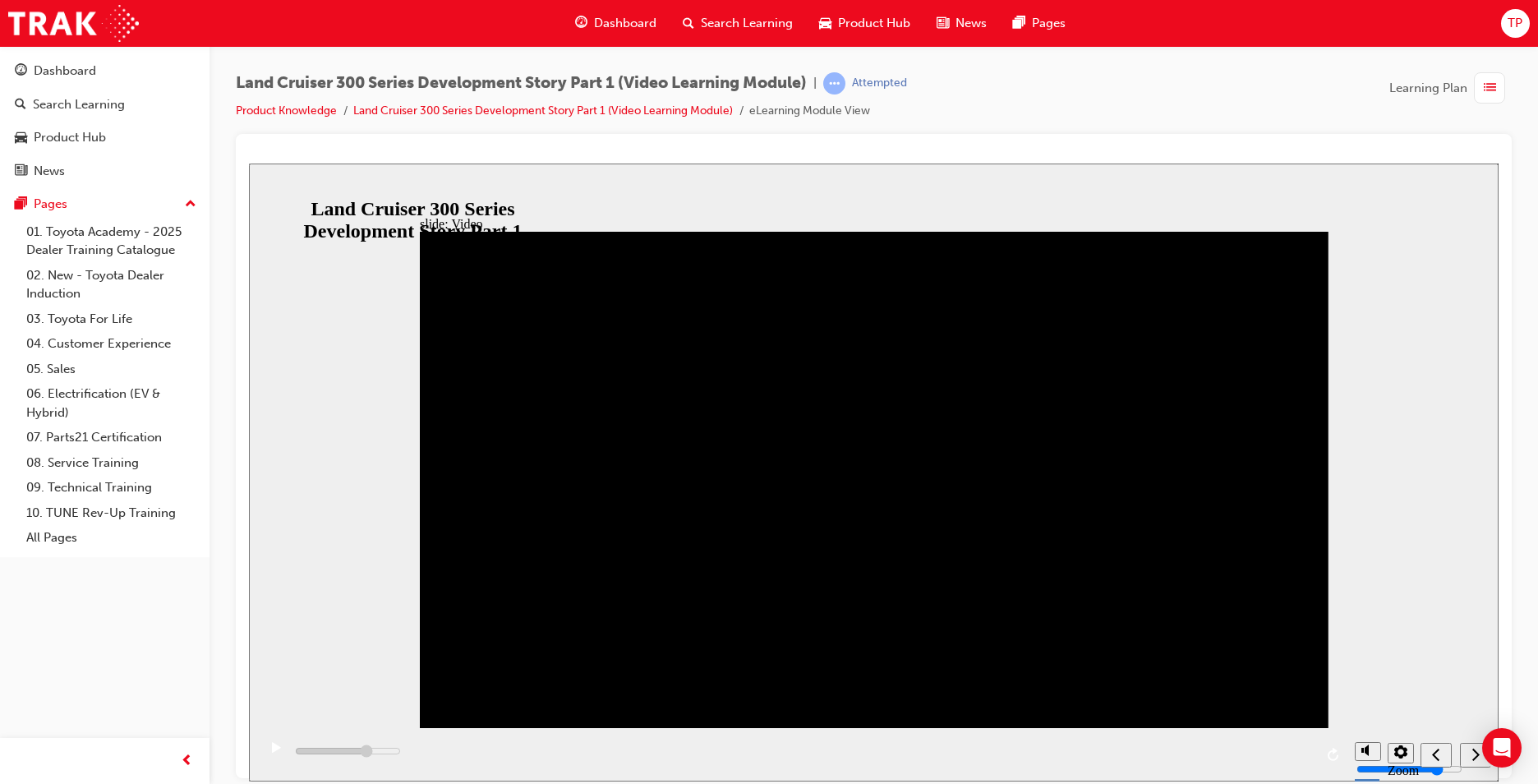
click at [1306, 751] on div "playback controls" at bounding box center [802, 754] width 1089 height 53
click at [1296, 756] on div "playback controls" at bounding box center [802, 754] width 1089 height 53
click at [274, 751] on icon "play/pause" at bounding box center [276, 746] width 9 height 10
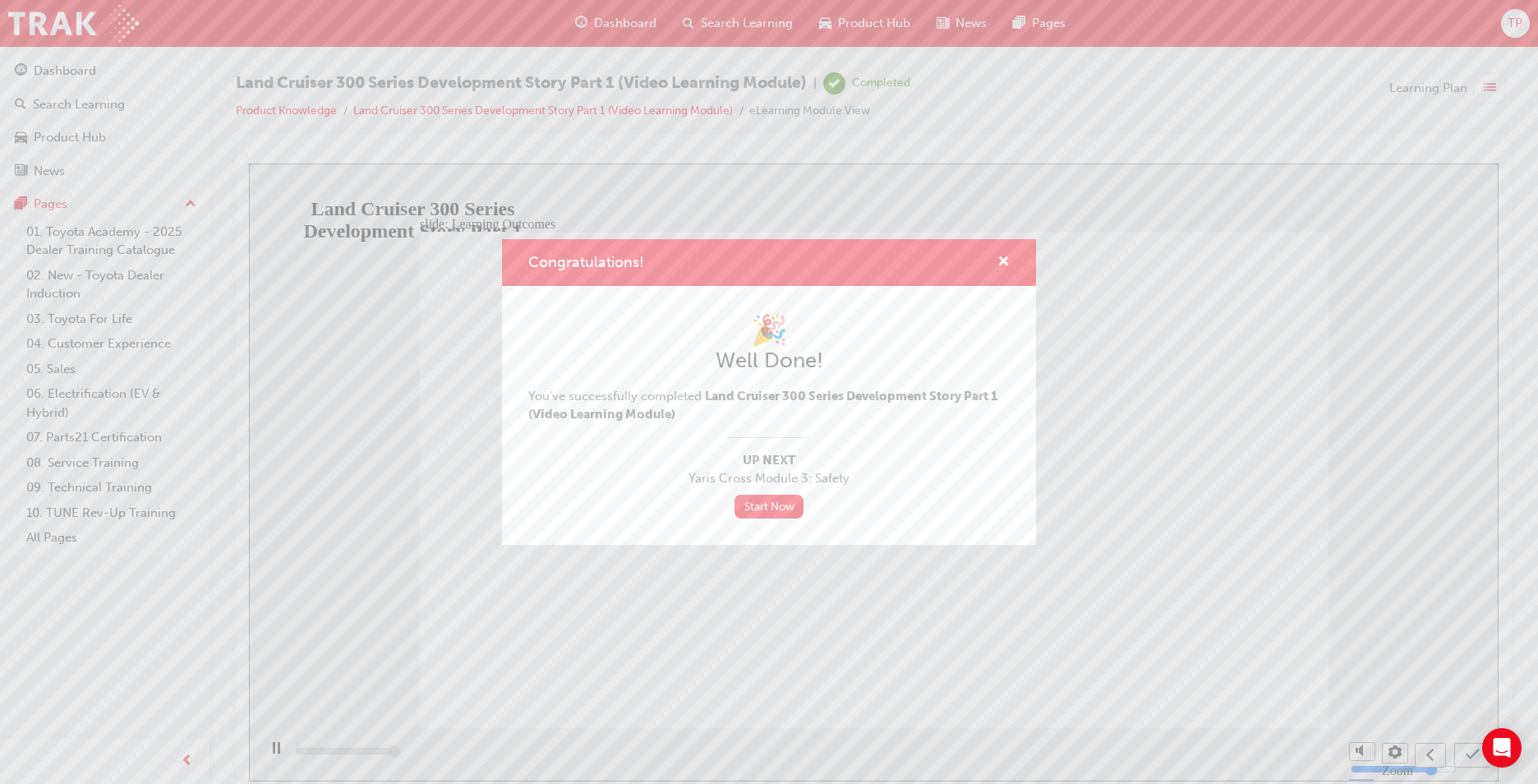
type input "13000"
